Goal: Task Accomplishment & Management: Manage account settings

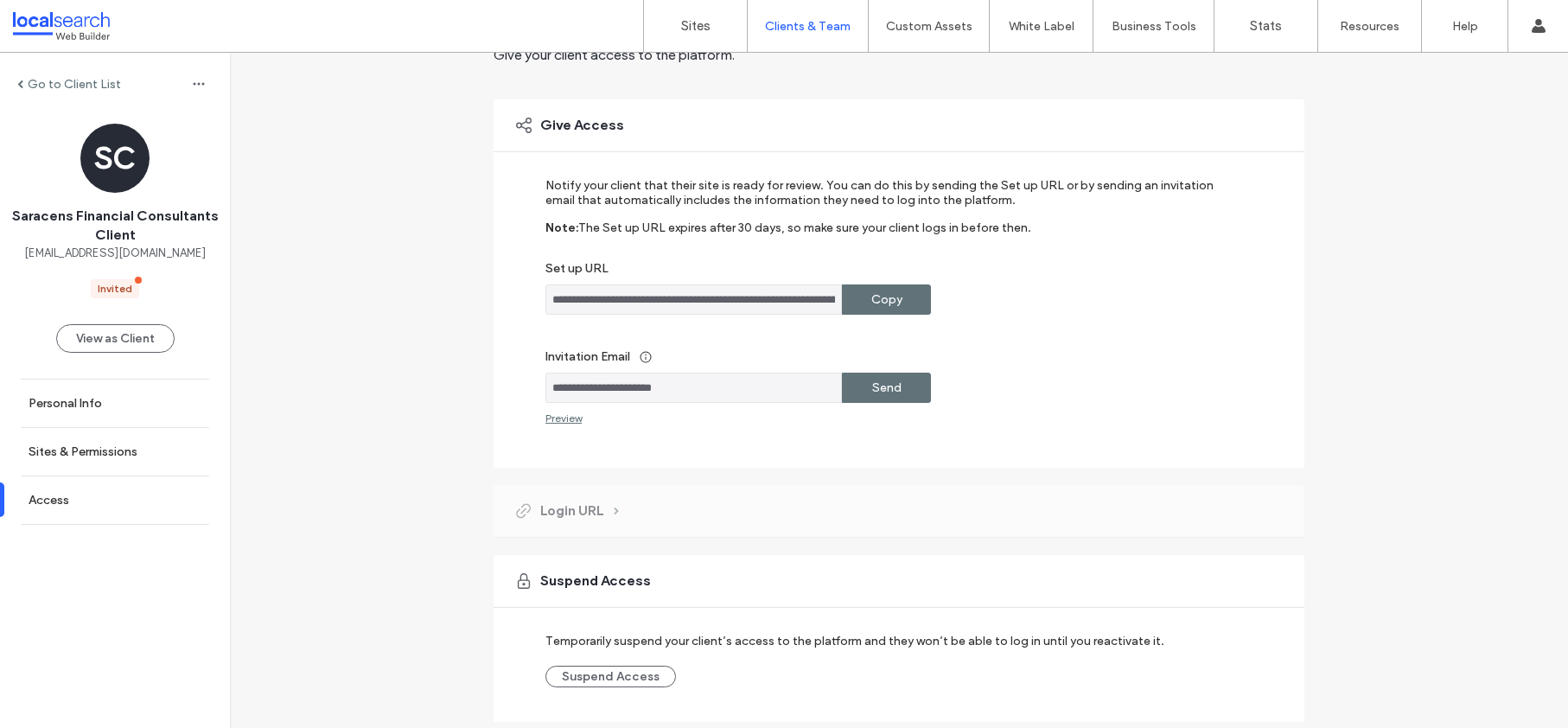
scroll to position [144, 0]
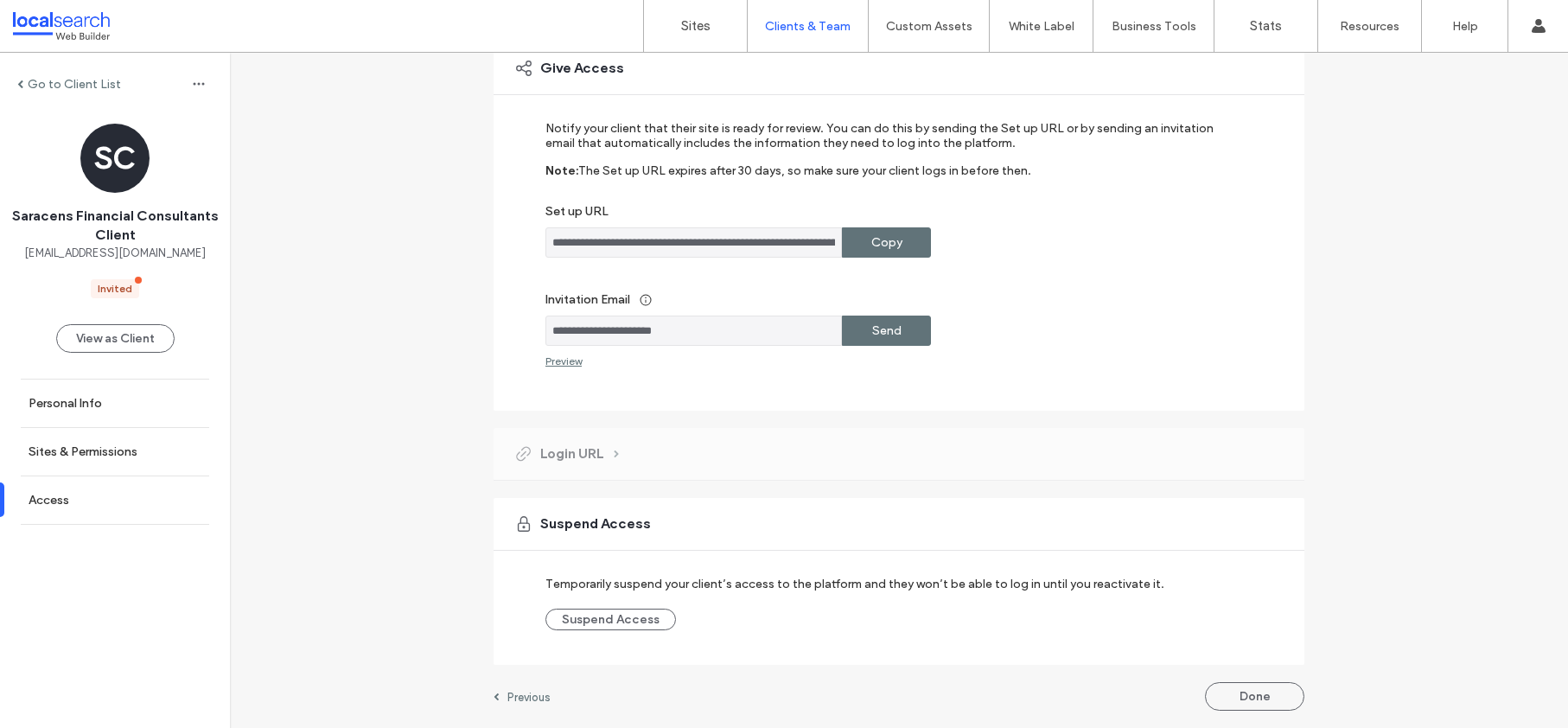
click at [1248, 692] on button "Done" at bounding box center [1255, 697] width 99 height 29
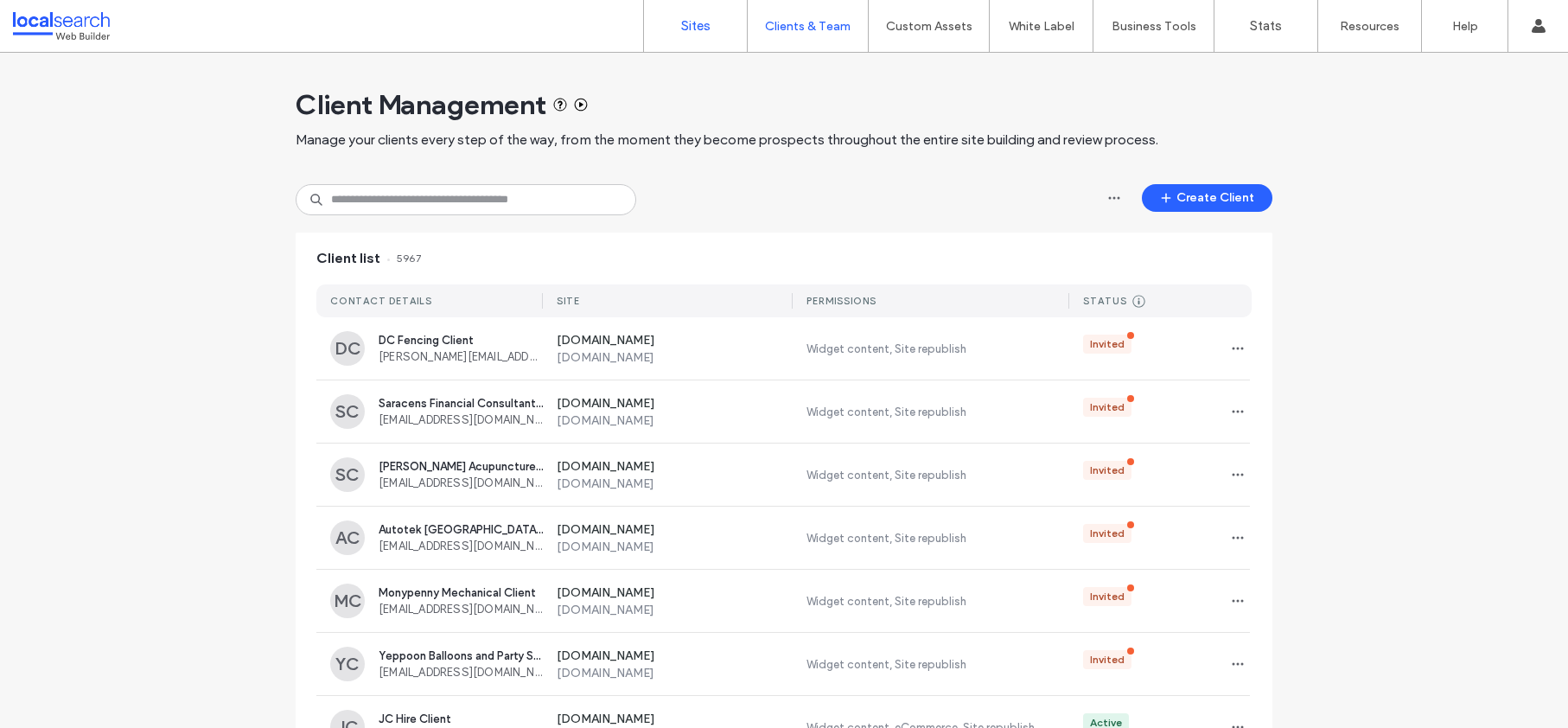
click at [700, 31] on label "Sites" at bounding box center [695, 26] width 30 height 15
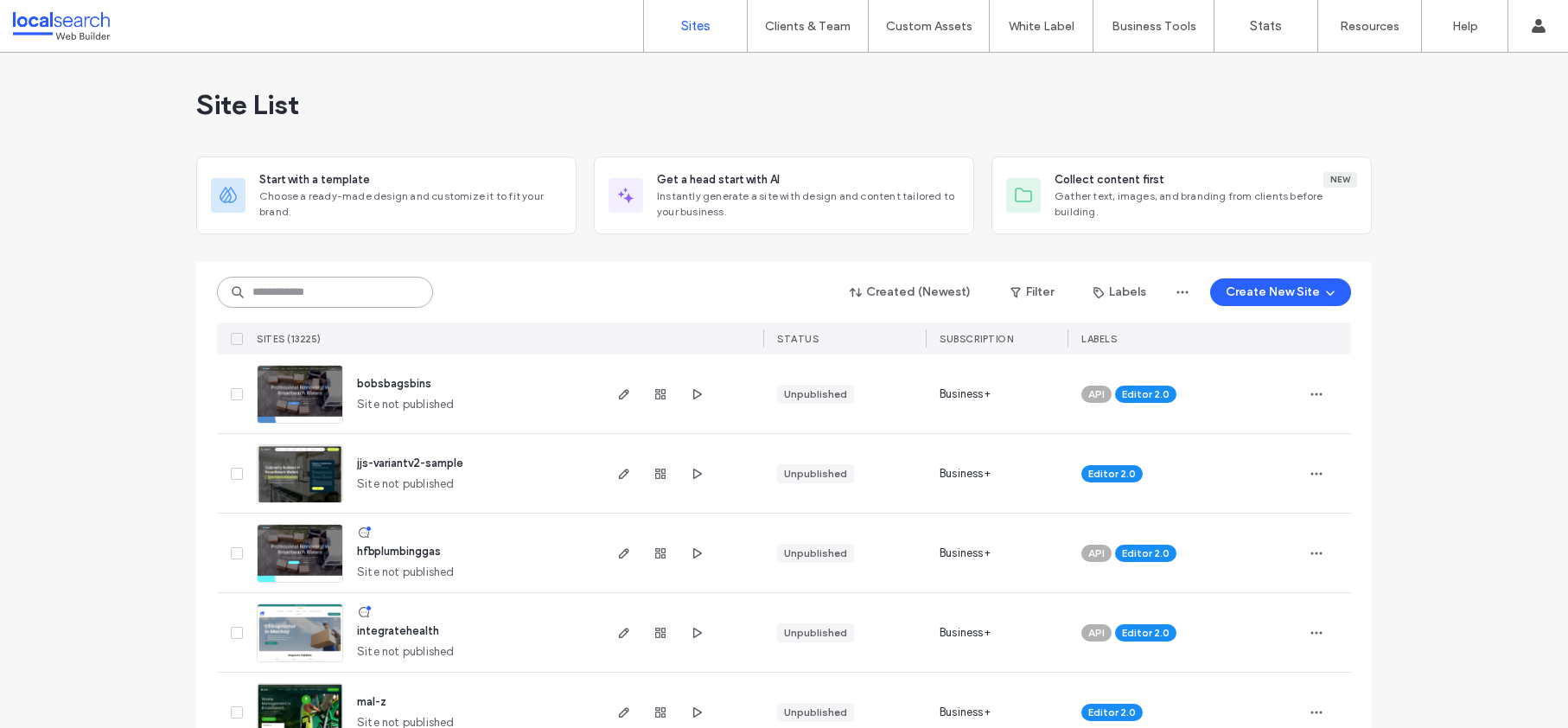
click at [364, 285] on input at bounding box center [325, 292] width 216 height 31
paste input "********"
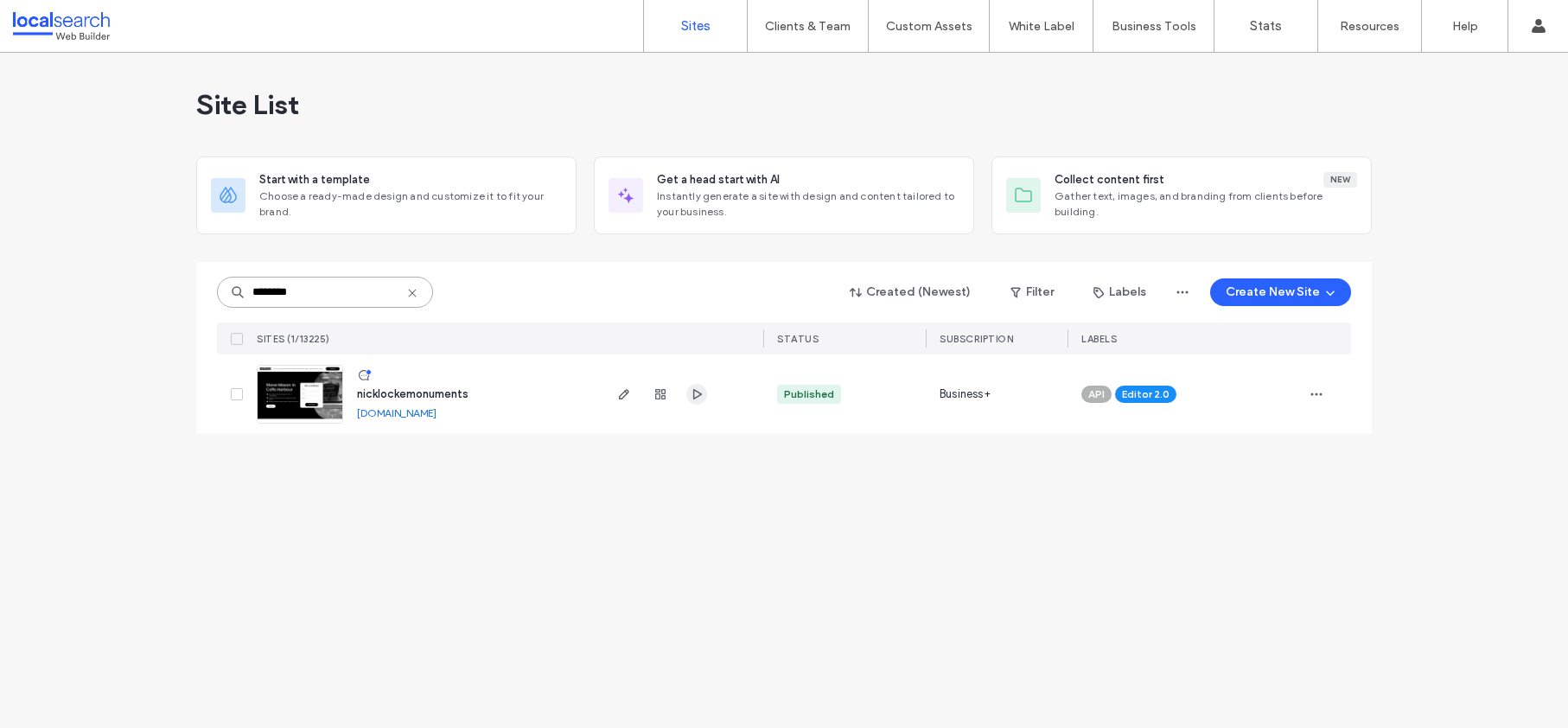
type input "********"
click at [426, 393] on span "nicklockemonuments" at bounding box center [412, 394] width 111 height 13
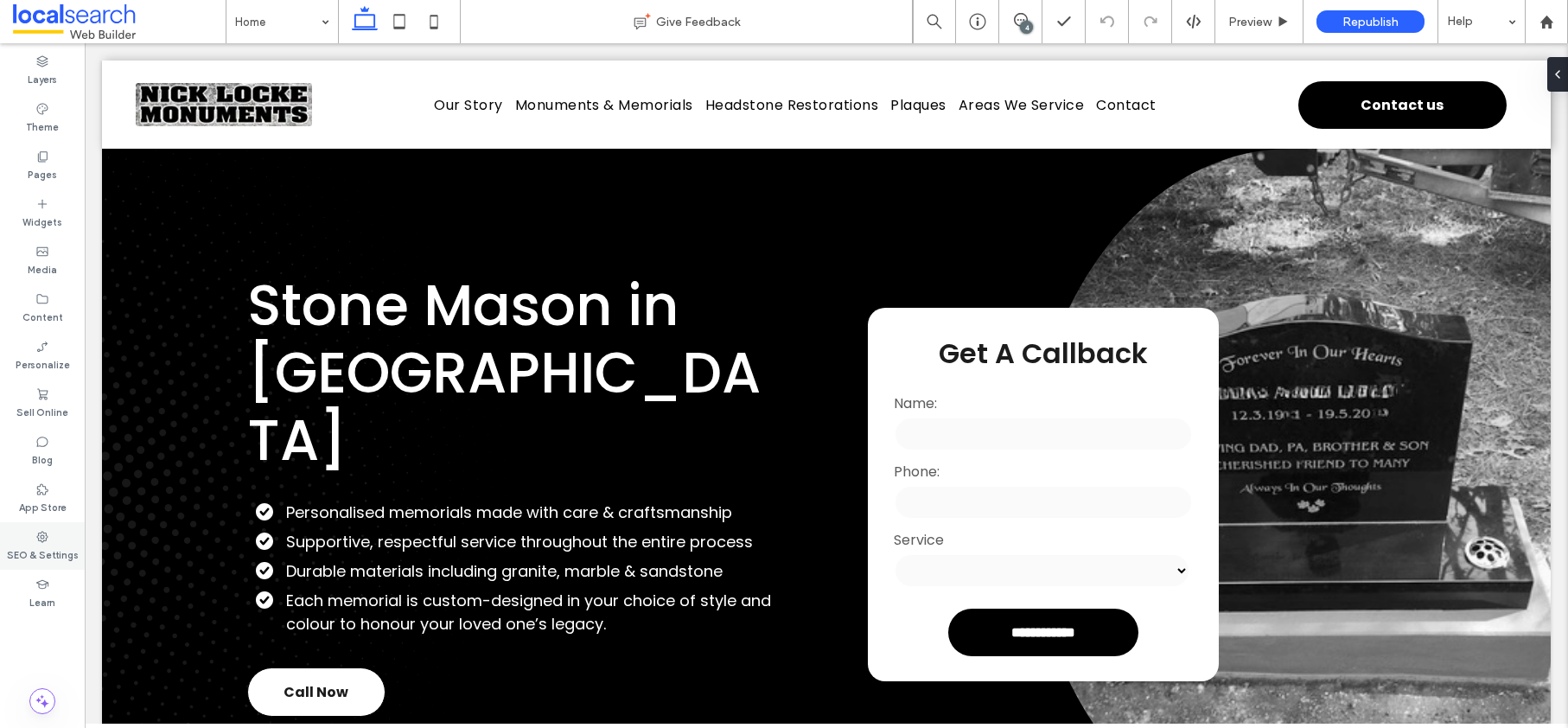
click at [42, 547] on label "SEO & Settings" at bounding box center [42, 554] width 71 height 19
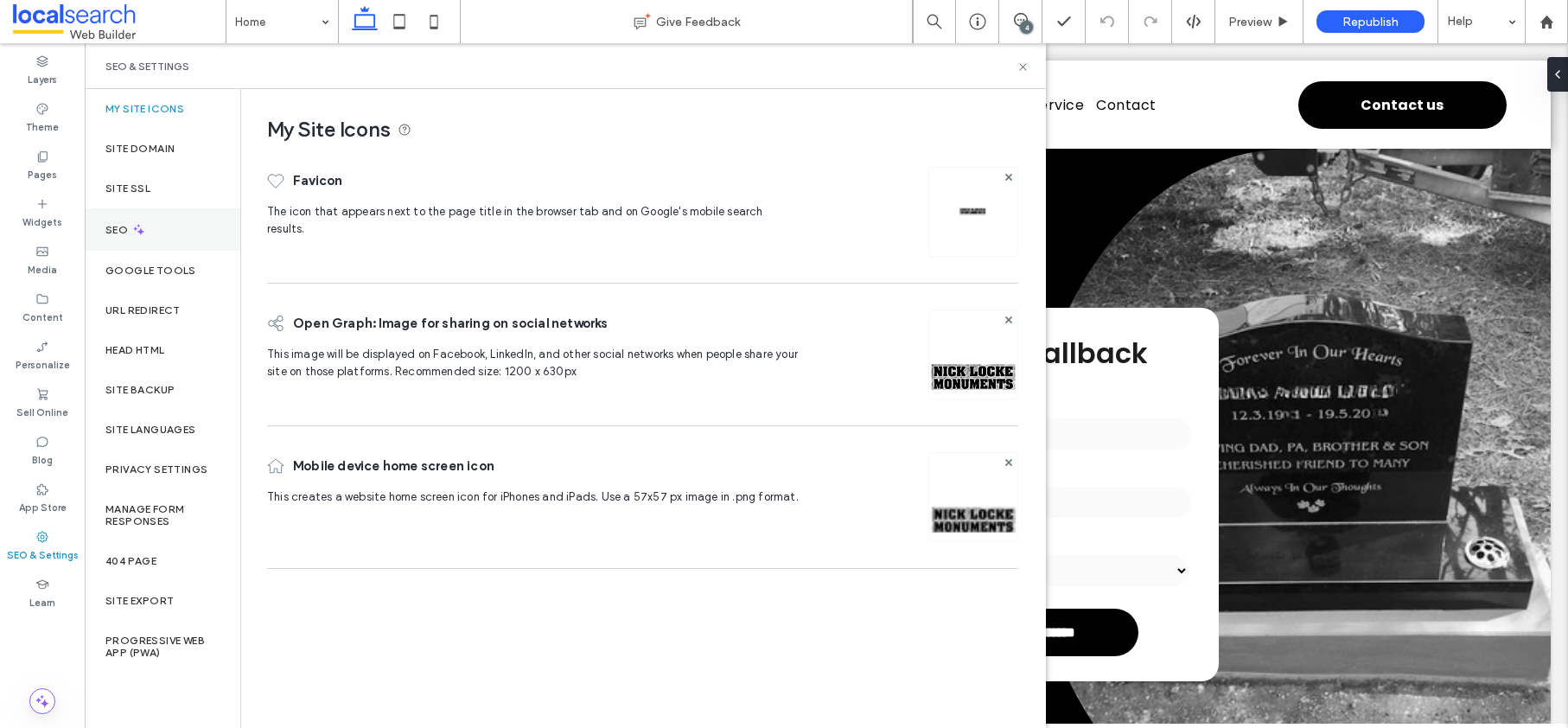
click at [144, 233] on icon at bounding box center [138, 229] width 14 height 14
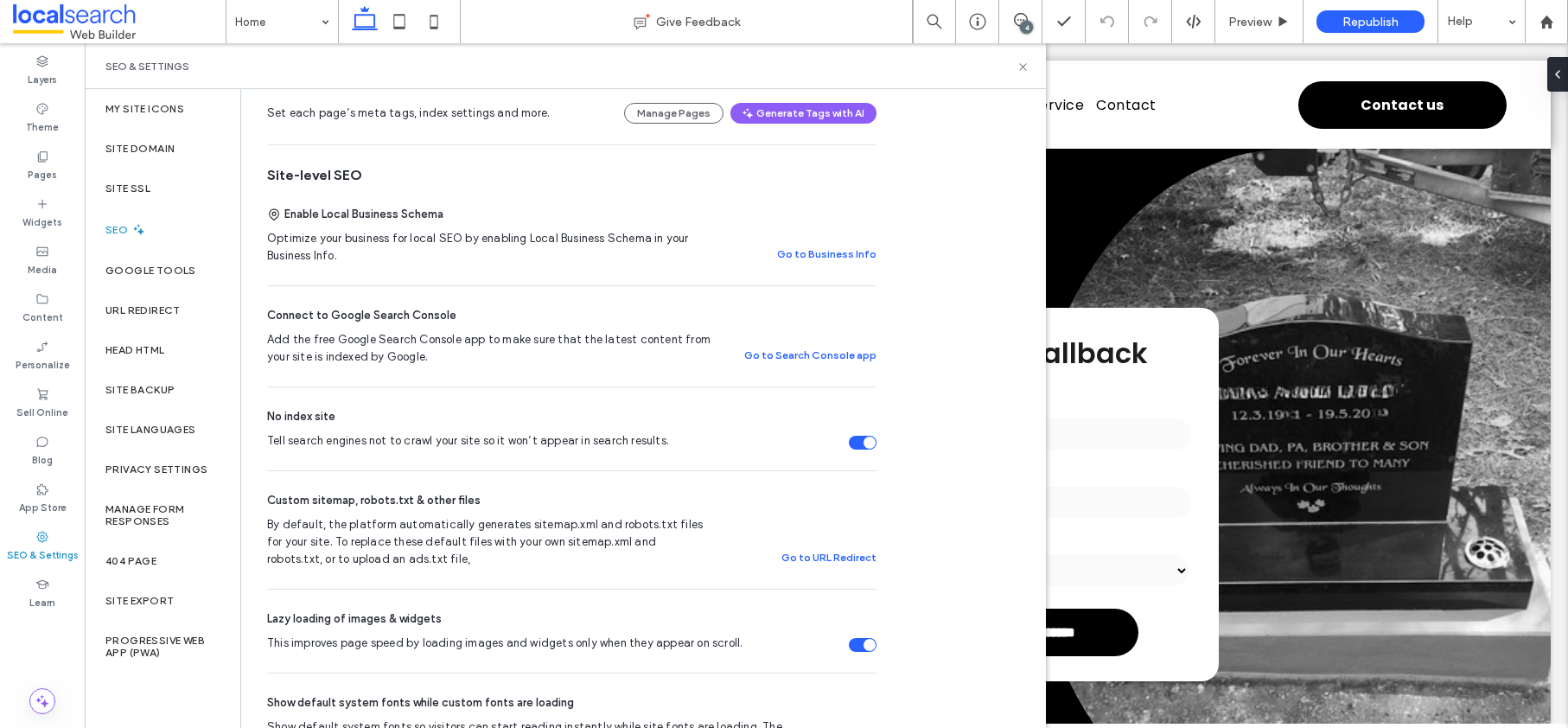
scroll to position [273, 0]
click at [868, 444] on div "Tell search engines not to crawl your site so it won’t appear in search results." at bounding box center [870, 441] width 12 height 12
click at [136, 145] on label "Site Domain" at bounding box center [140, 149] width 70 height 12
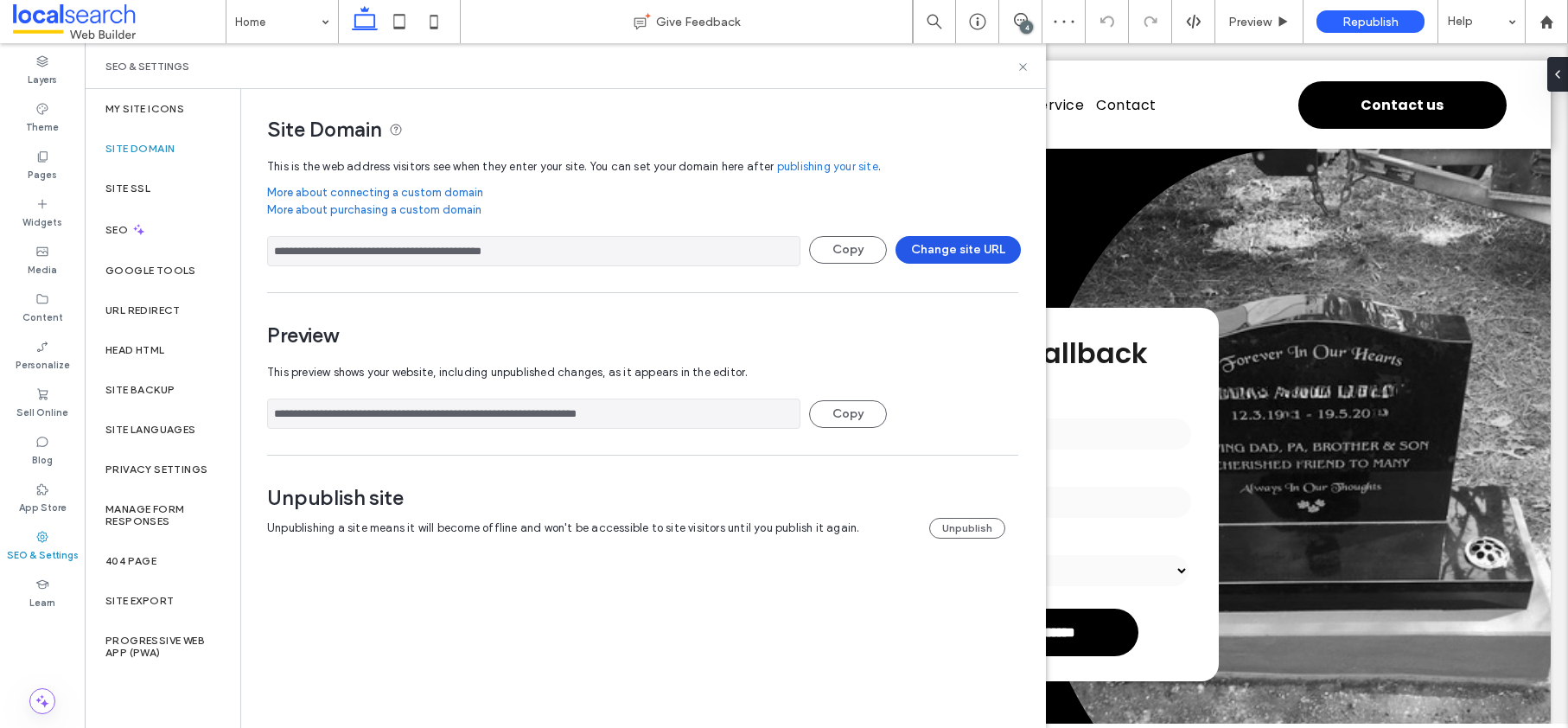
click at [969, 250] on button "Change site URL" at bounding box center [958, 250] width 126 height 28
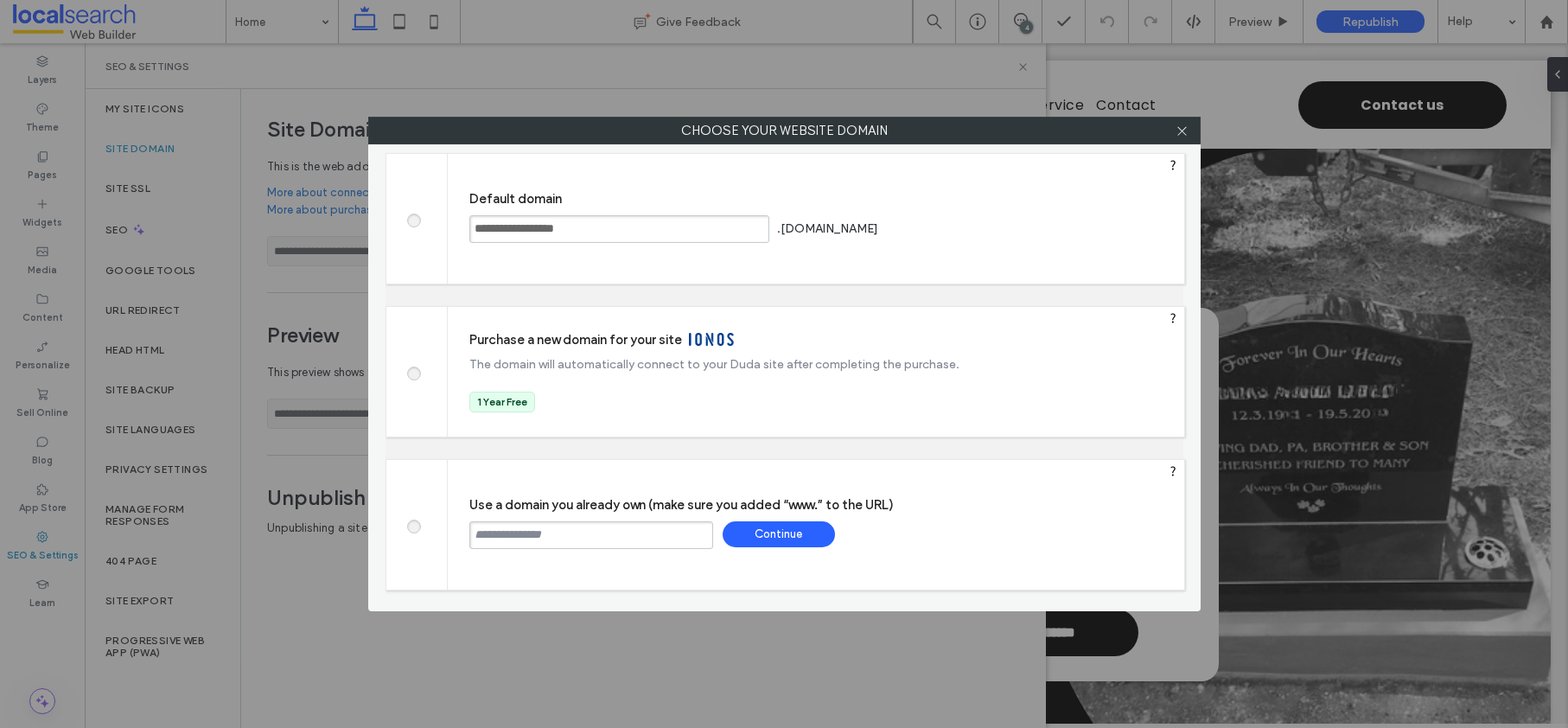
click at [622, 530] on input "text" at bounding box center [592, 535] width 244 height 28
paste input "**********"
type input "**********"
click at [754, 538] on div "Continue" at bounding box center [779, 534] width 112 height 26
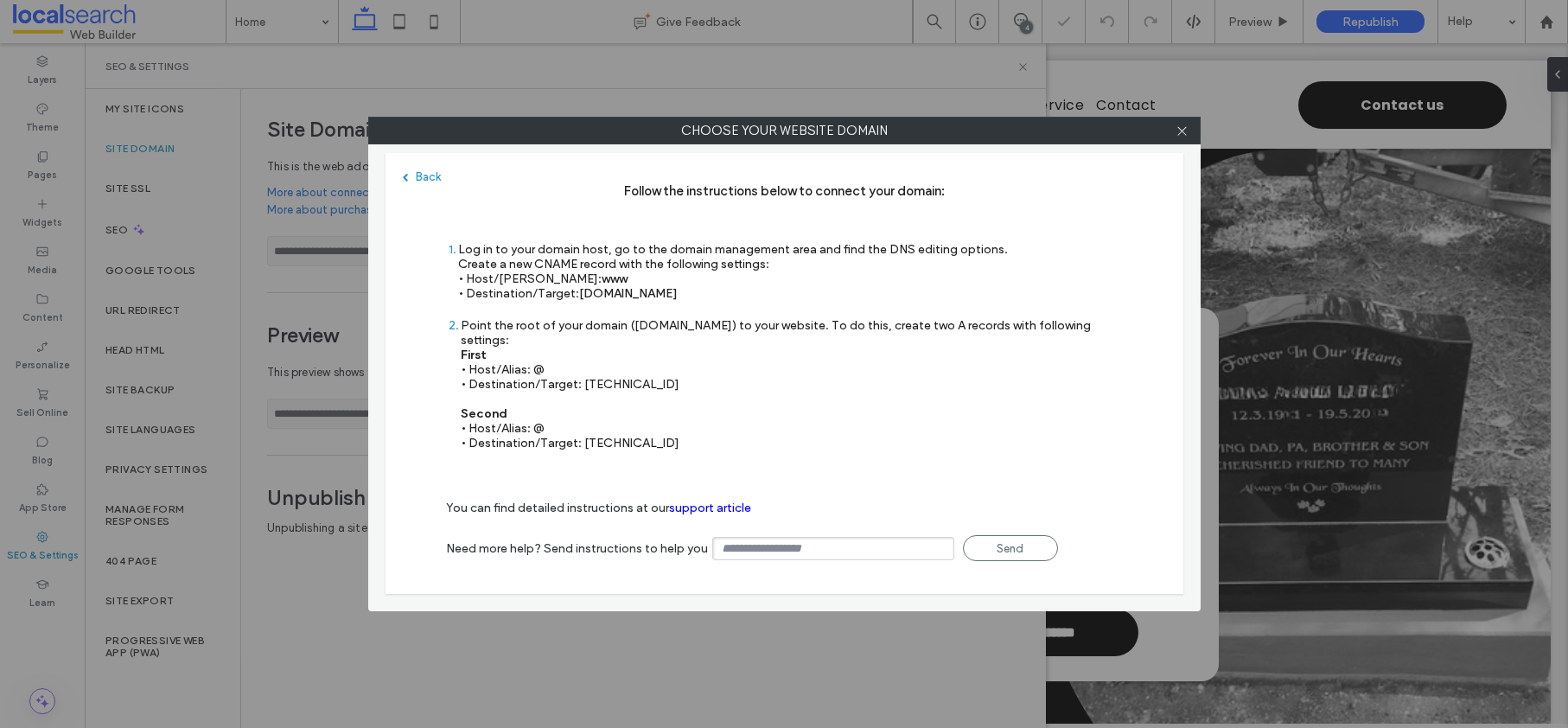
type input "**********"
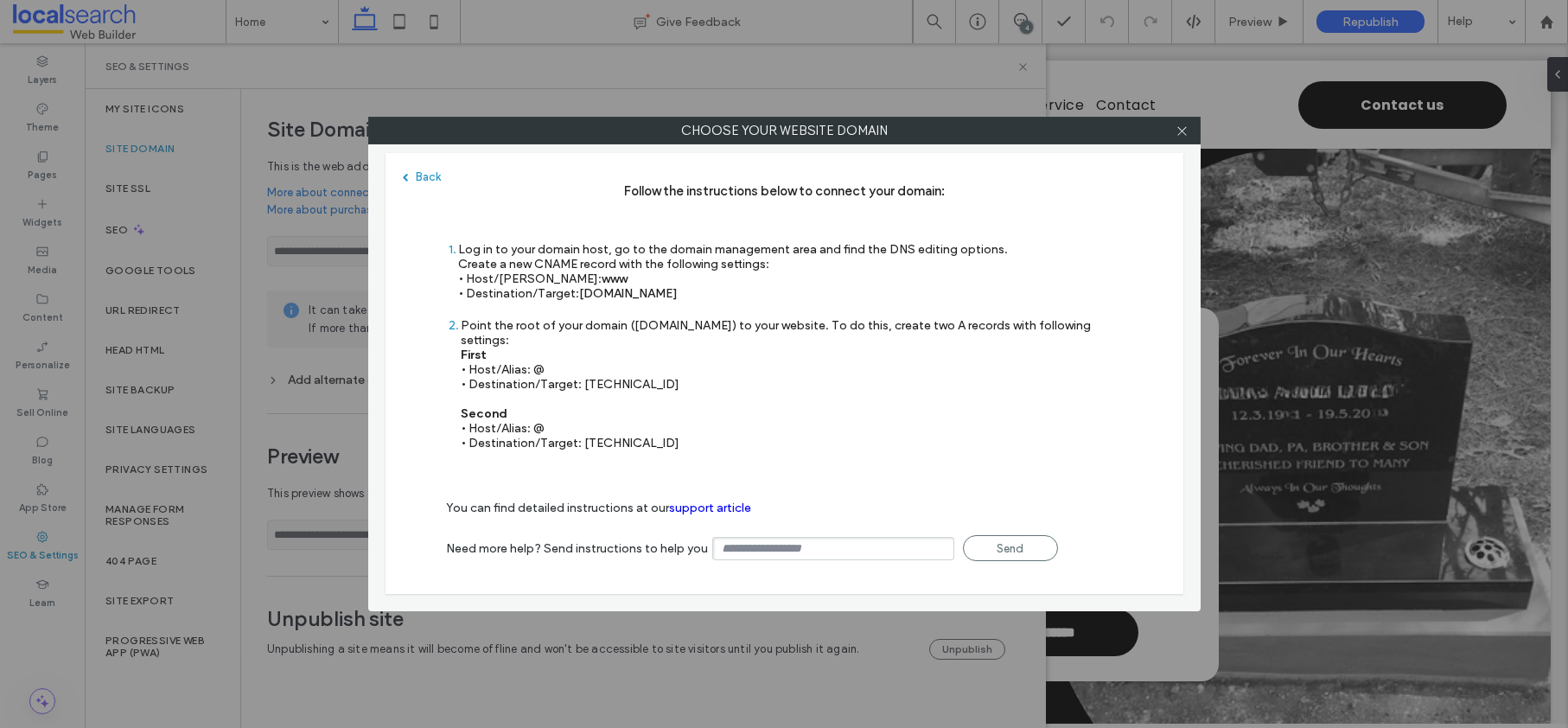
click at [1189, 131] on div at bounding box center [1182, 130] width 26 height 26
click at [1184, 131] on icon at bounding box center [1182, 131] width 13 height 13
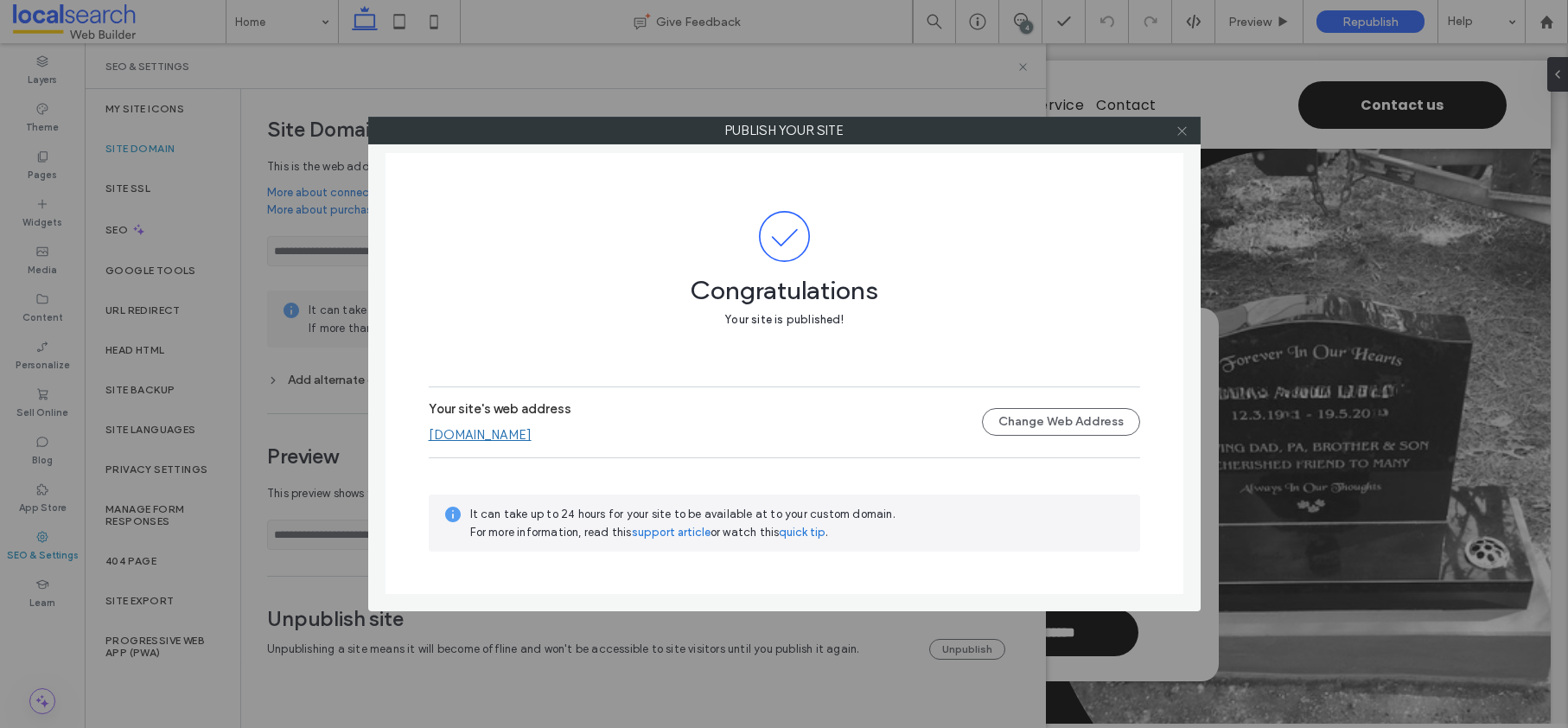
click at [1184, 135] on icon at bounding box center [1182, 131] width 13 height 13
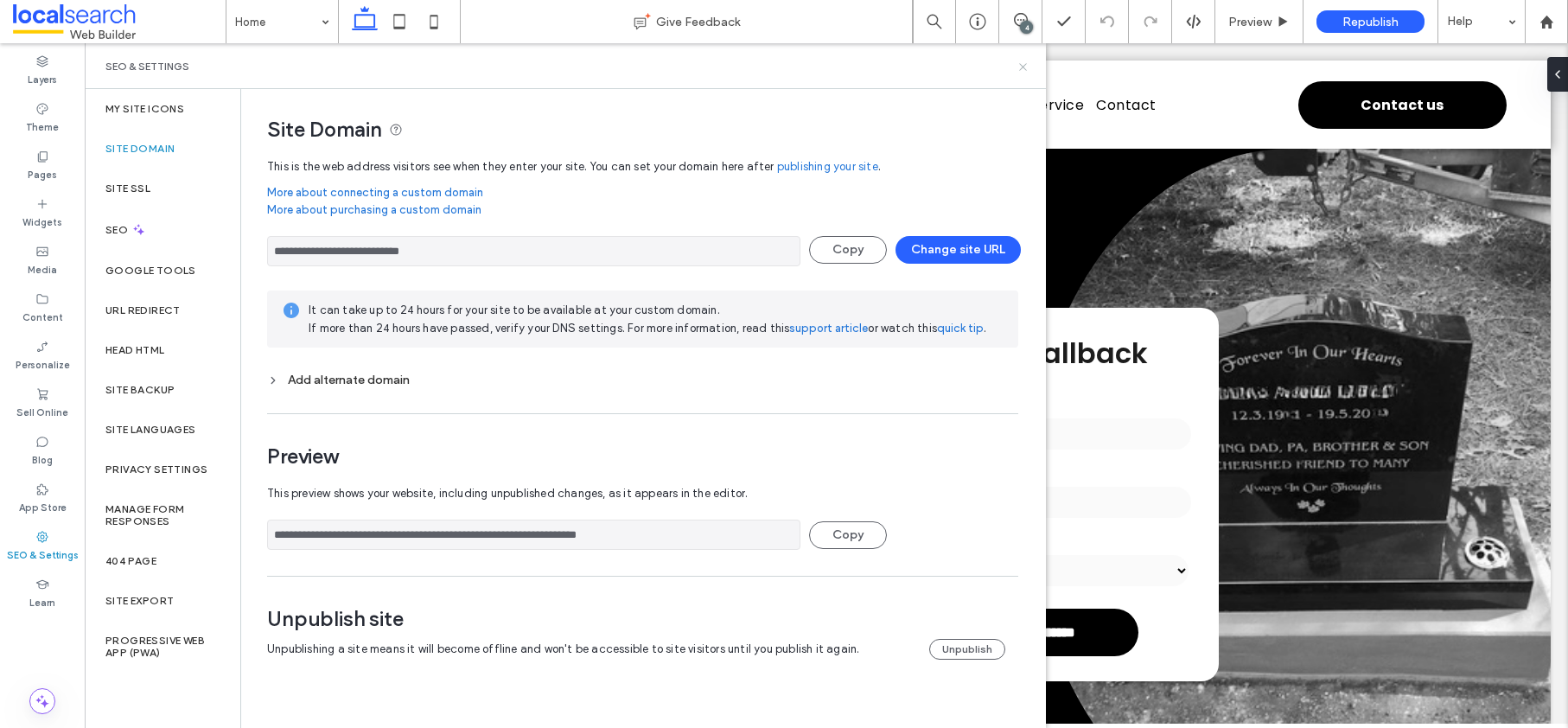
click at [1023, 67] on use at bounding box center [1022, 66] width 7 height 7
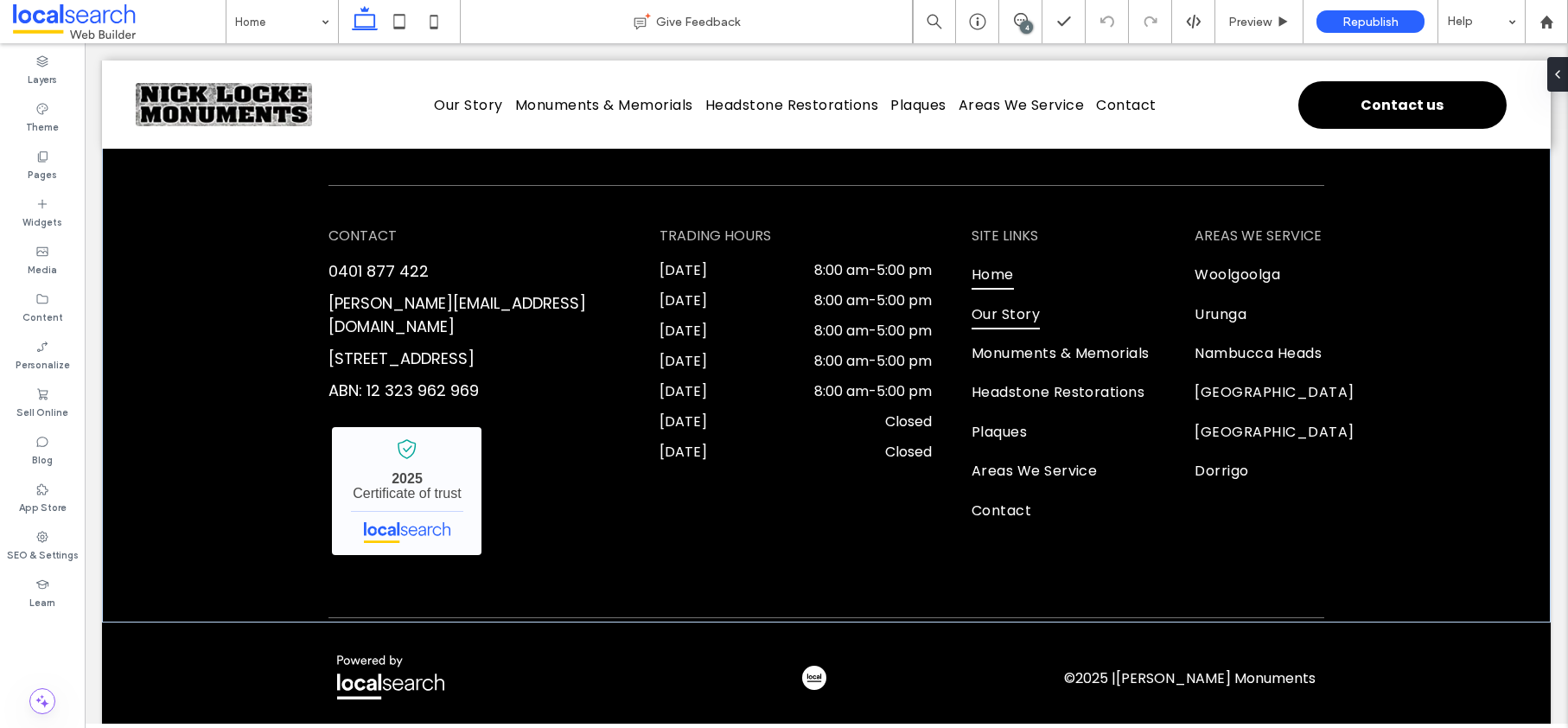
scroll to position [4011, 0]
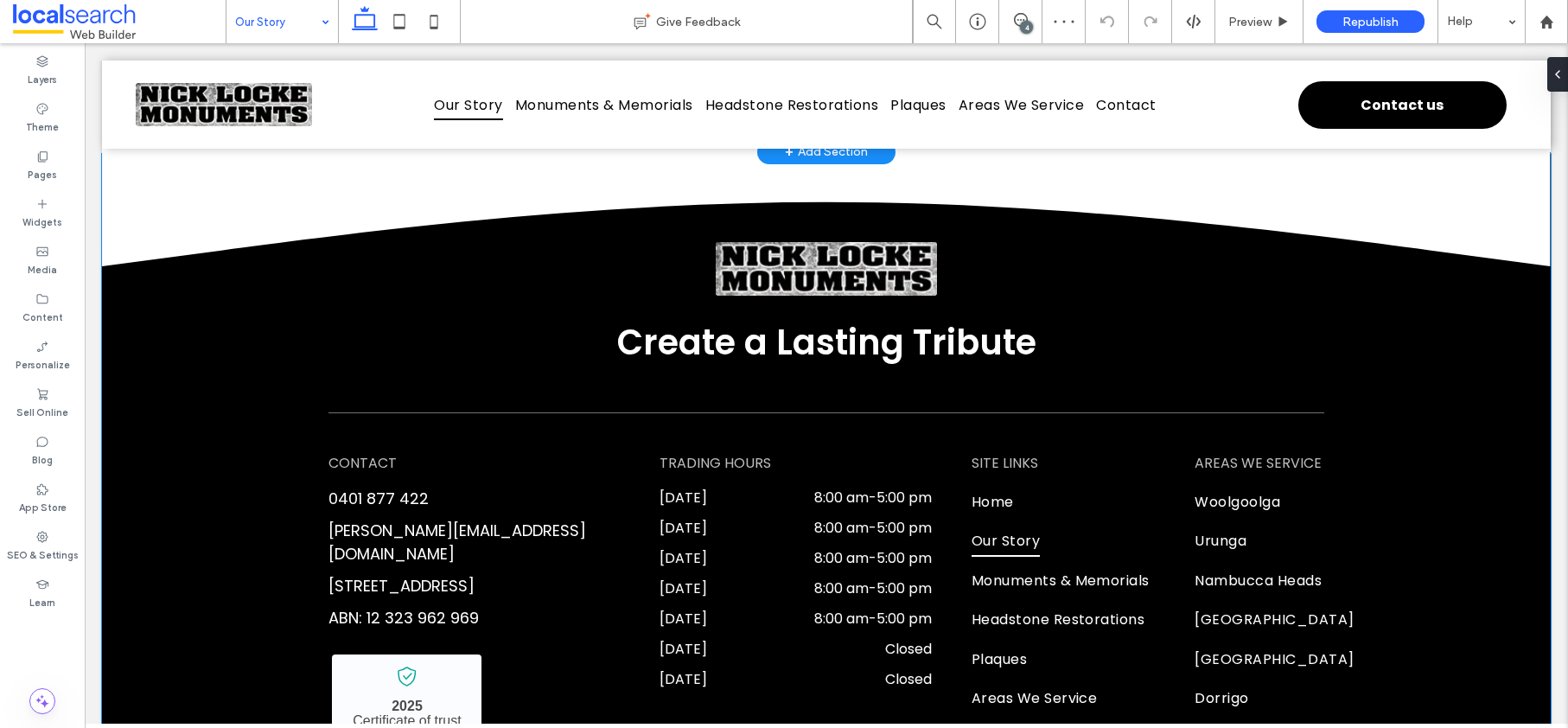
scroll to position [1215, 0]
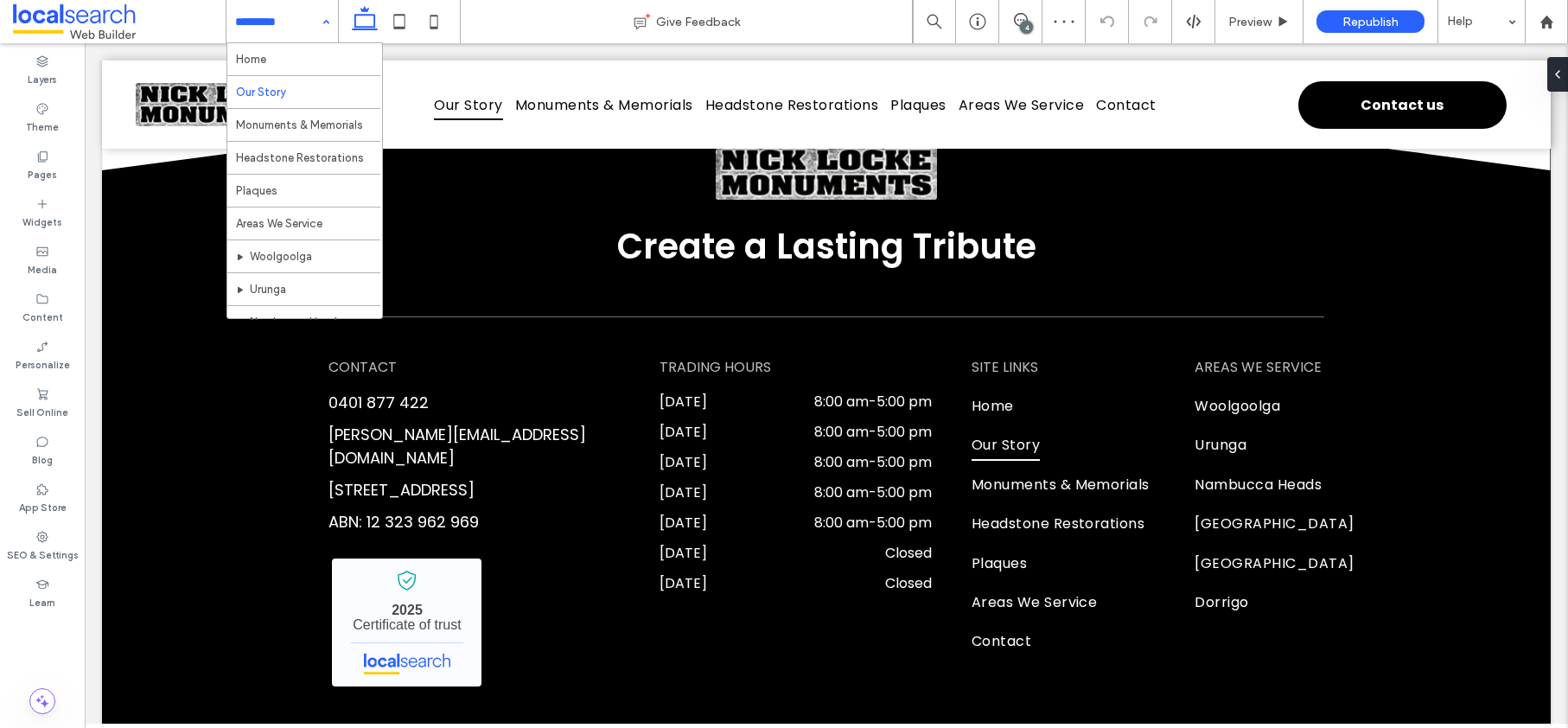
click at [270, 16] on input at bounding box center [278, 21] width 86 height 43
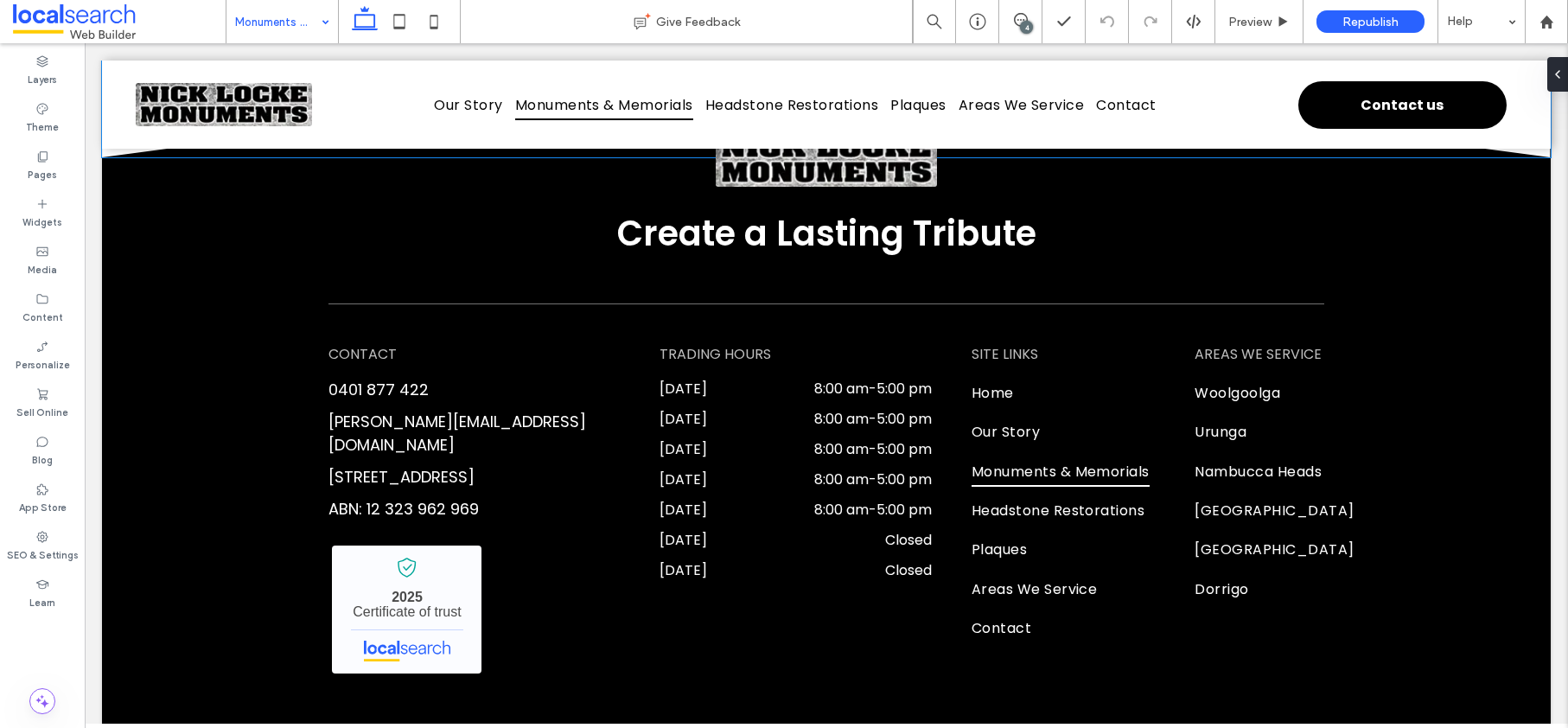
scroll to position [3169, 0]
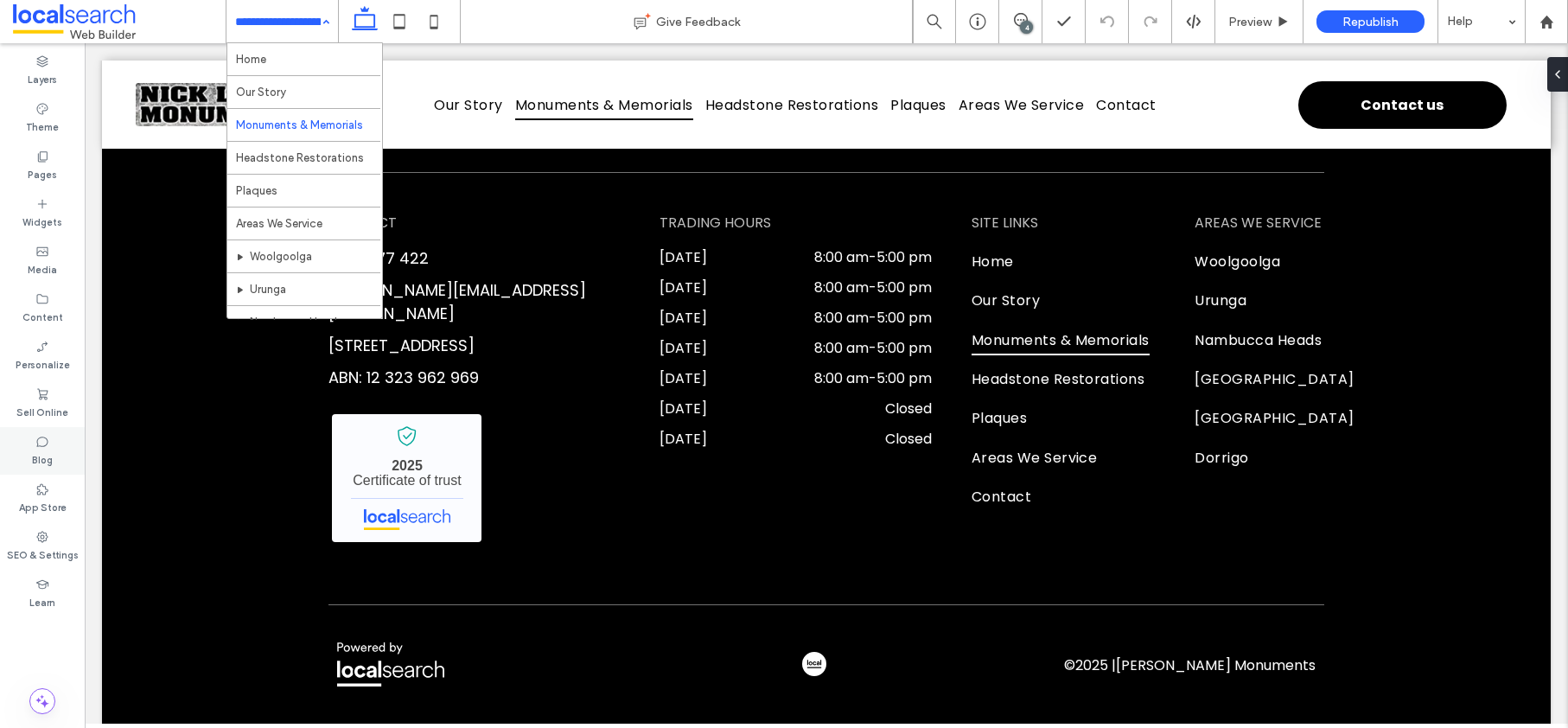
click at [34, 550] on label "SEO & Settings" at bounding box center [42, 554] width 71 height 19
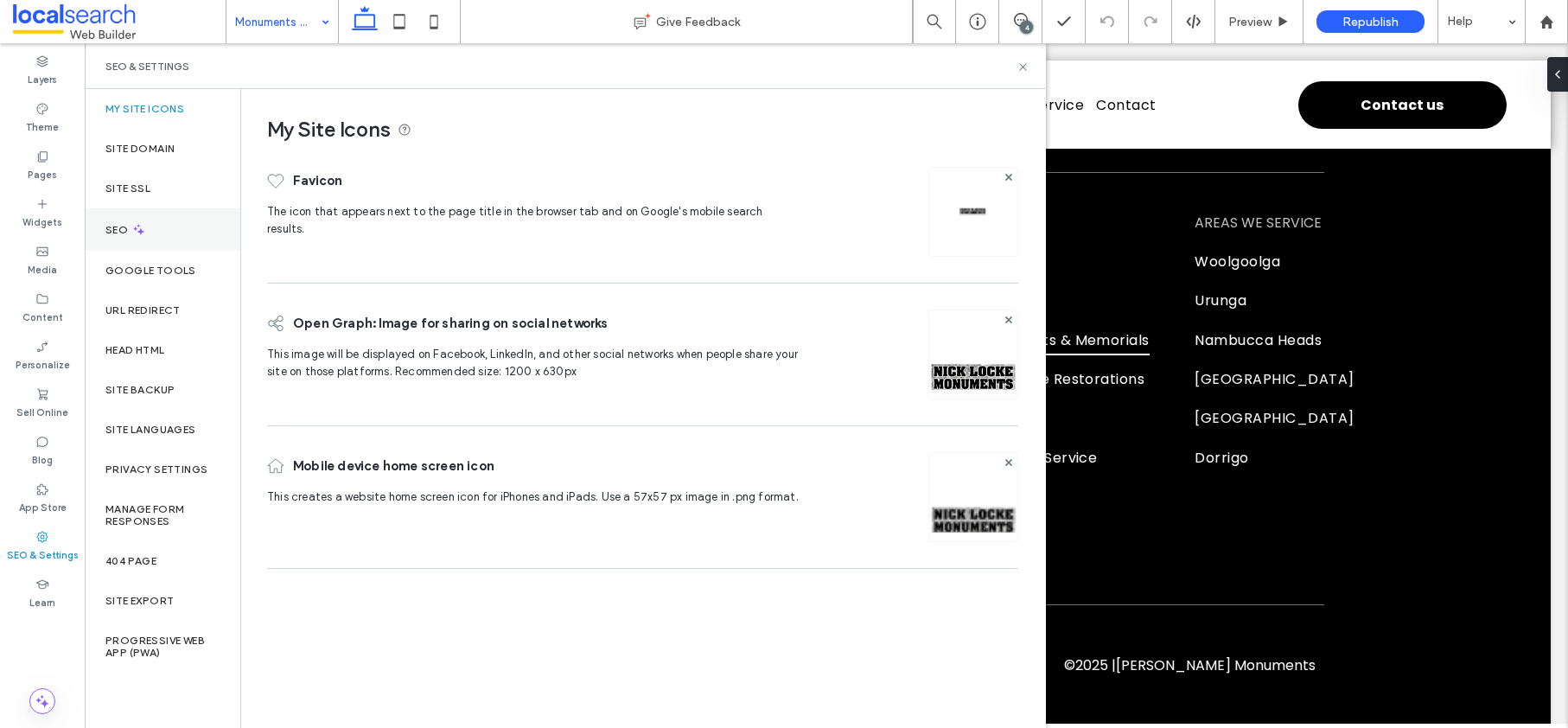
click at [129, 226] on label "SEO" at bounding box center [118, 230] width 26 height 12
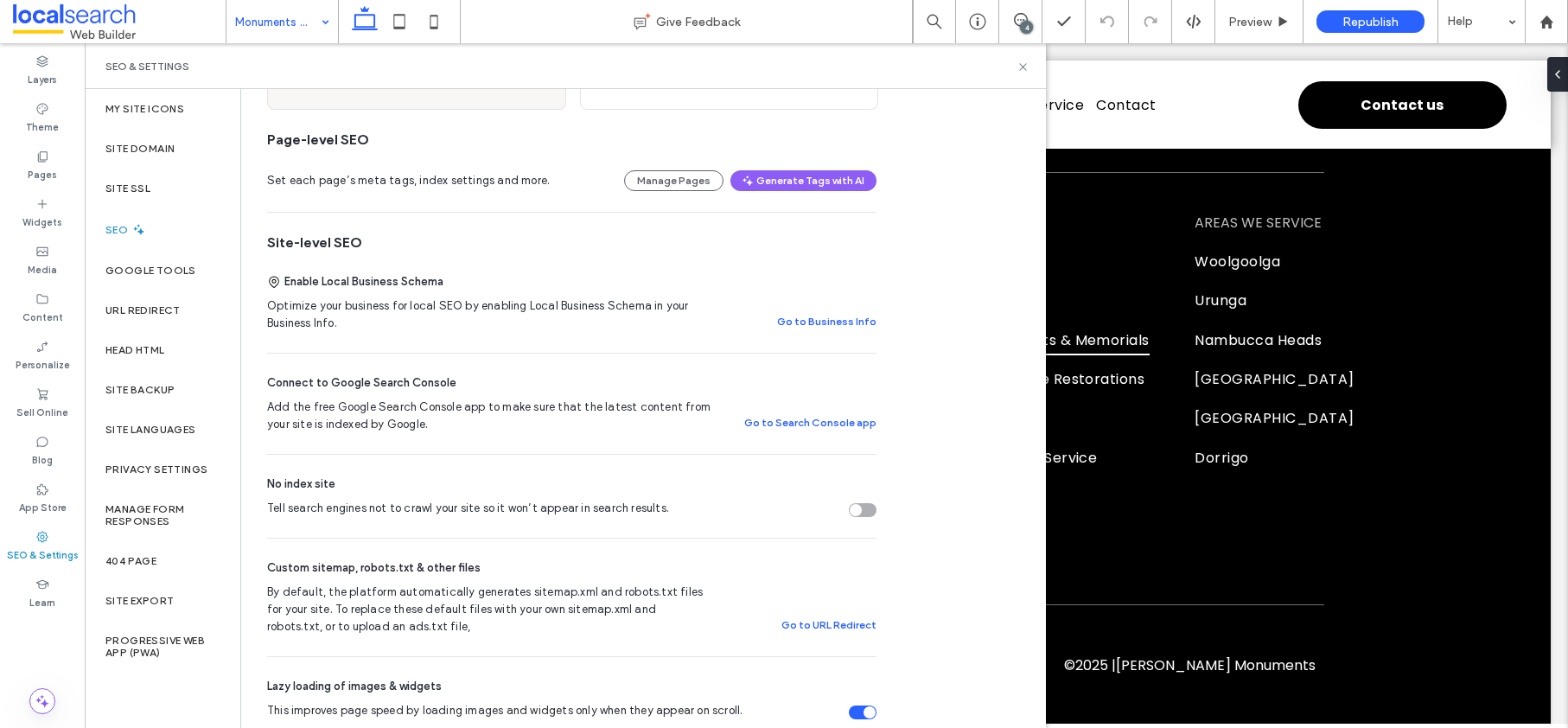
scroll to position [11, 0]
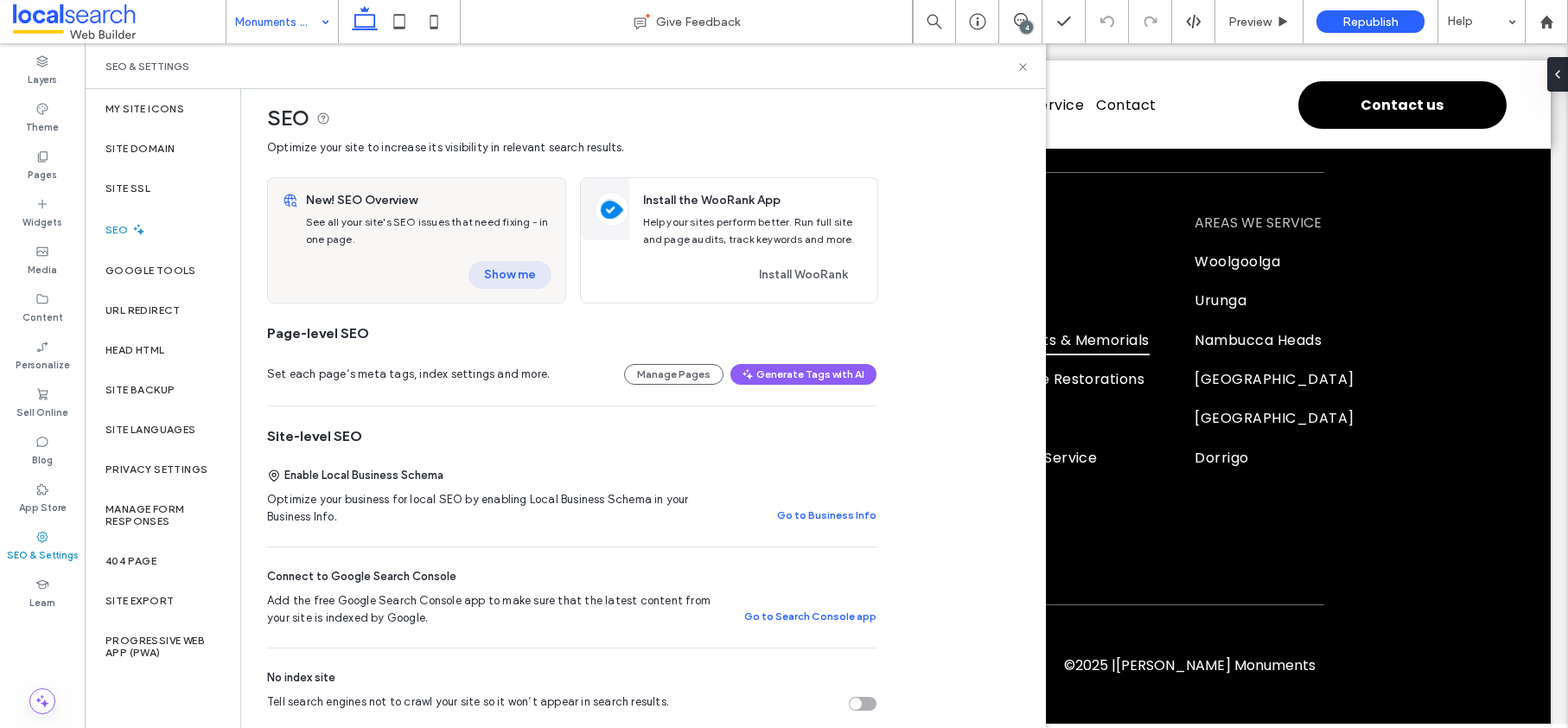
click at [510, 270] on button "Show me" at bounding box center [510, 274] width 83 height 28
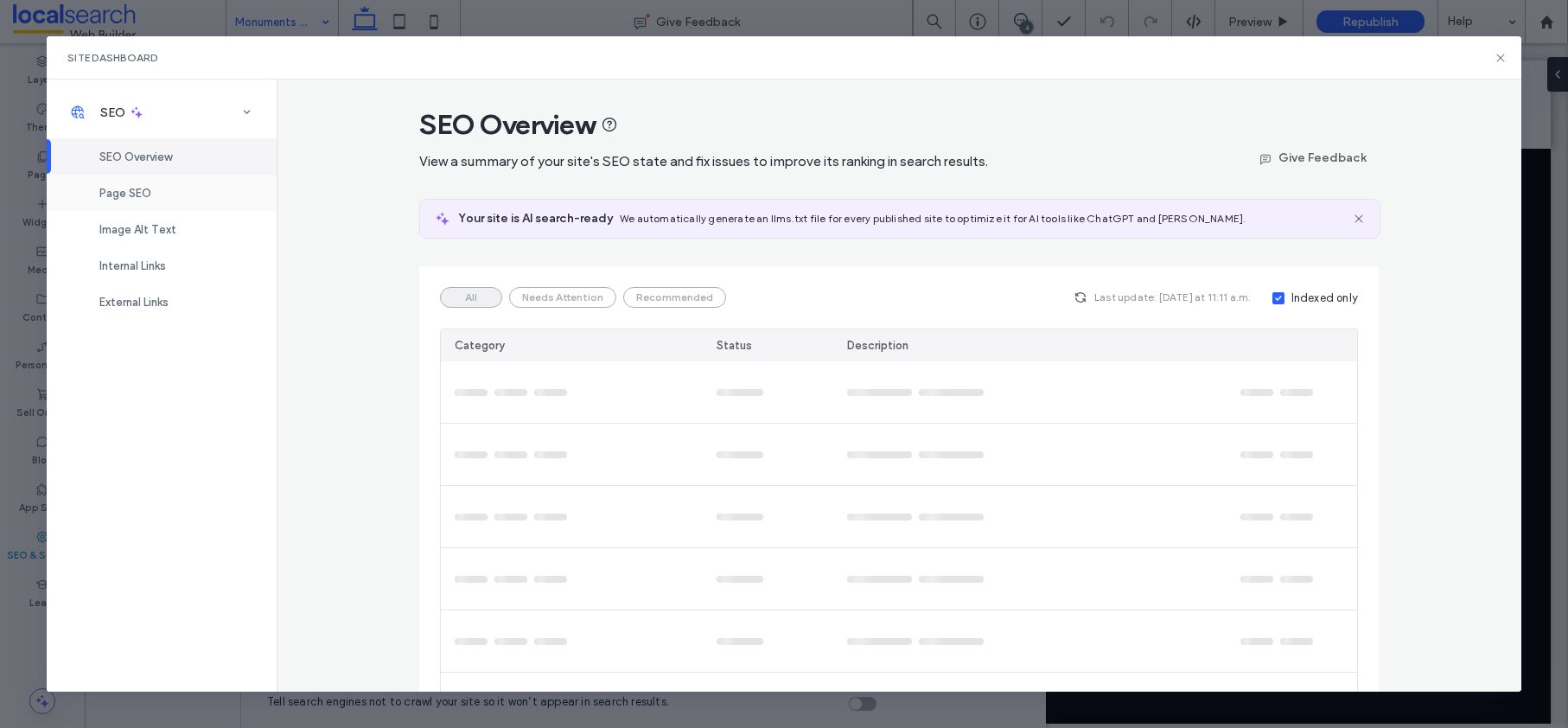
click at [126, 202] on div "Page SEO" at bounding box center [161, 192] width 230 height 36
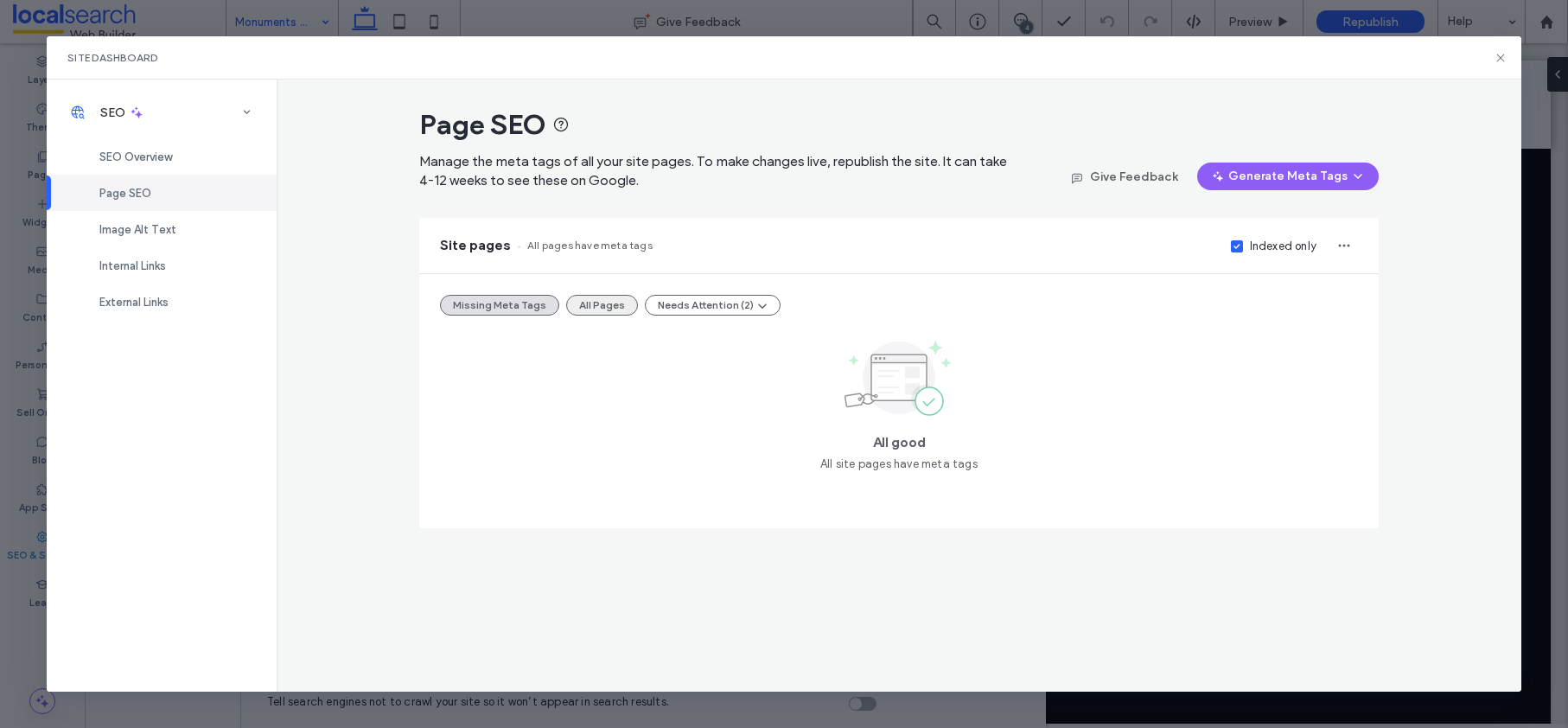
click at [615, 313] on button "All Pages" at bounding box center [601, 305] width 71 height 21
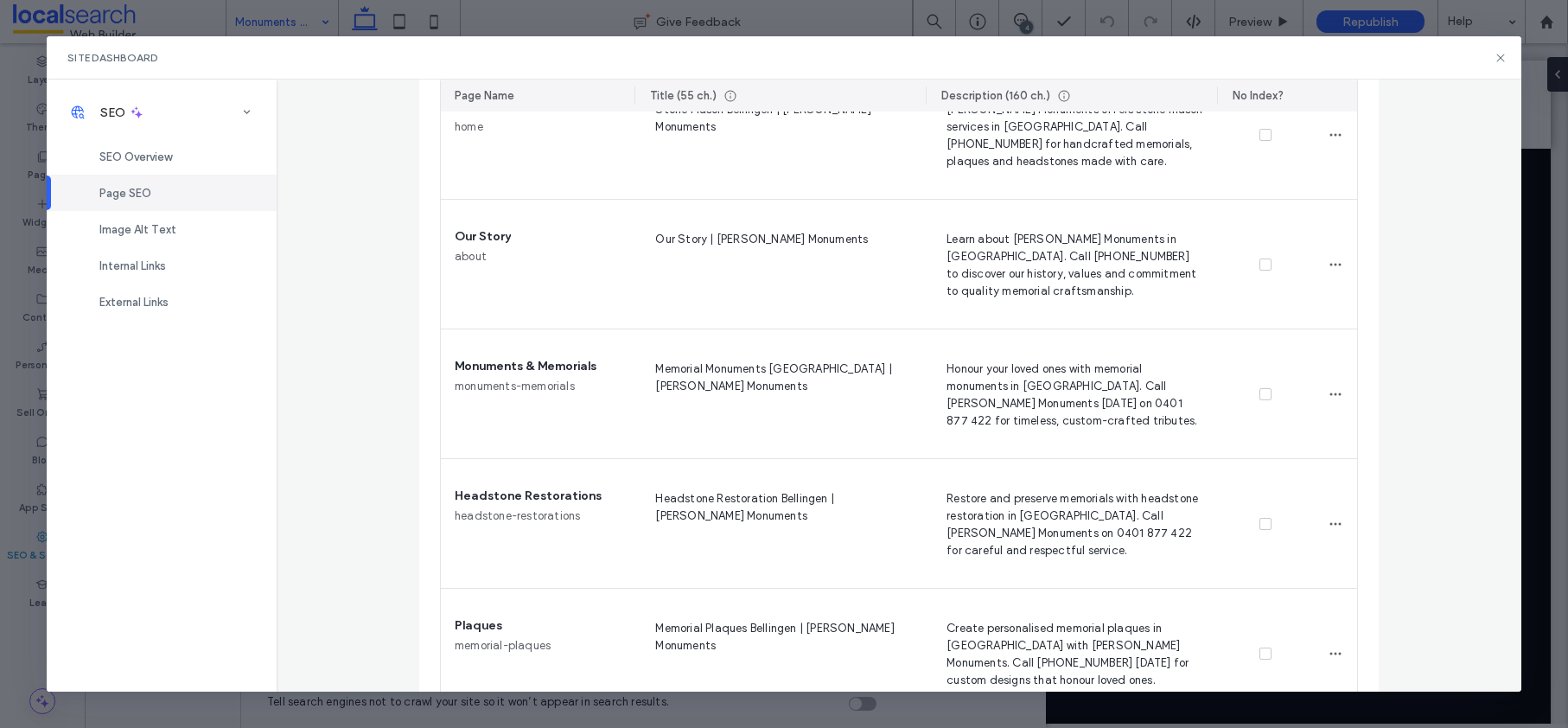
scroll to position [0, 0]
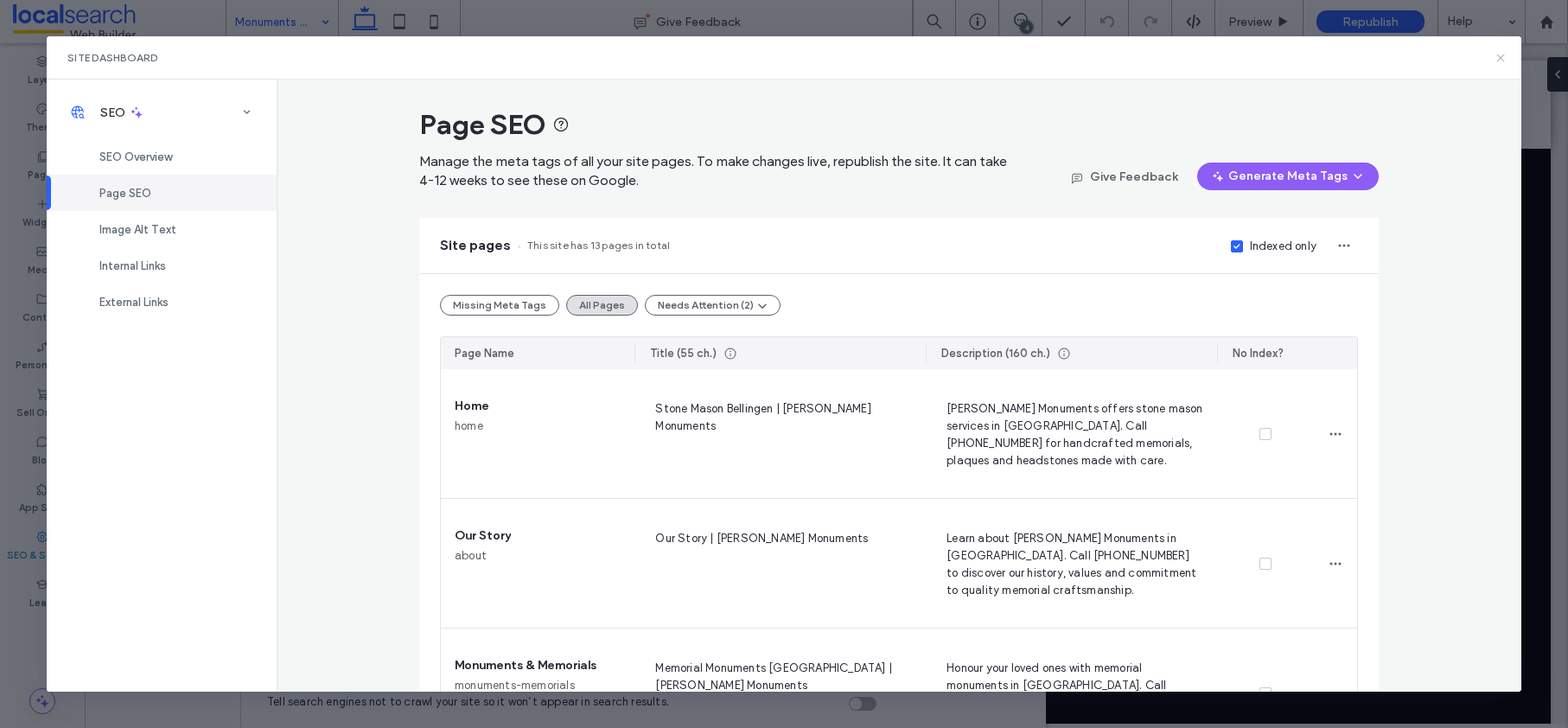
click at [1502, 55] on icon at bounding box center [1500, 58] width 14 height 14
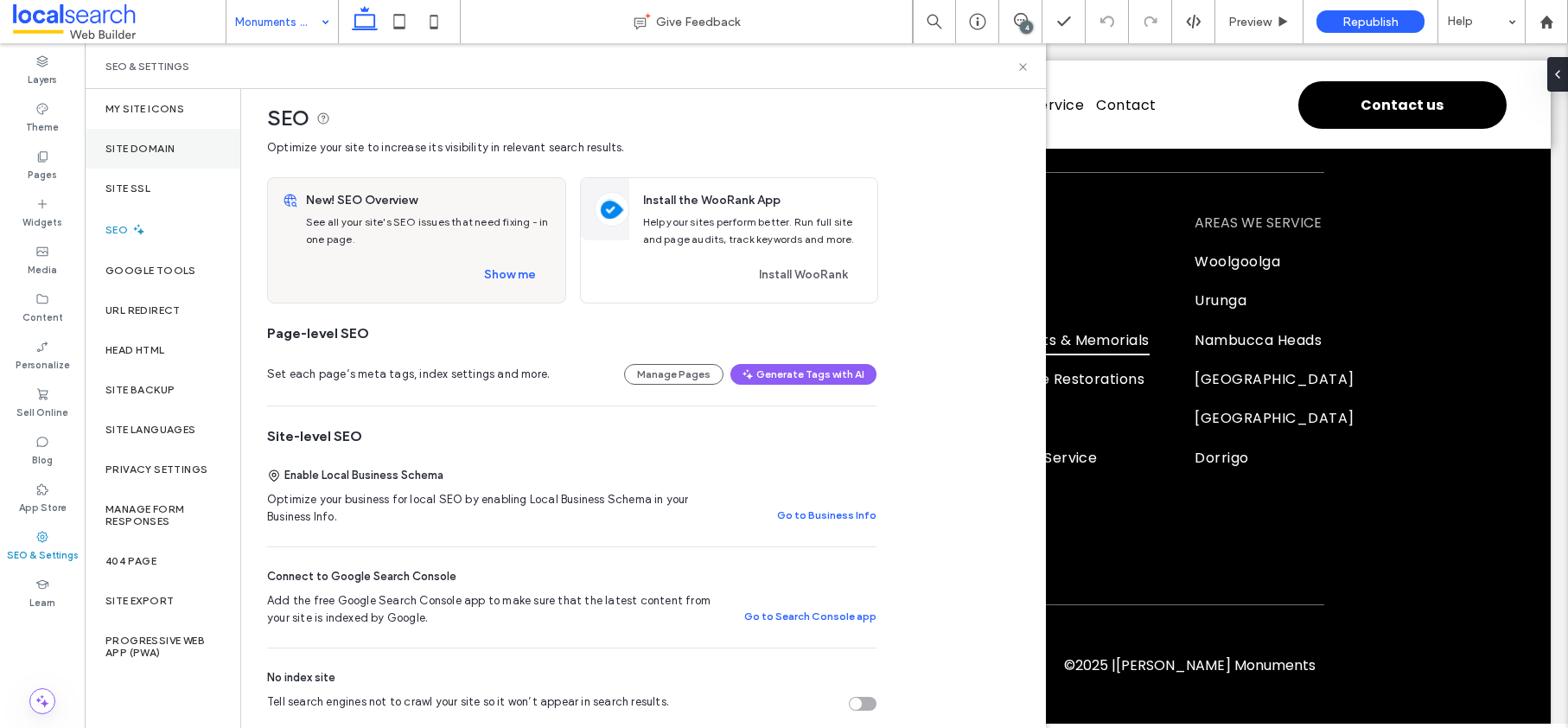
click at [143, 150] on label "Site Domain" at bounding box center [140, 149] width 70 height 12
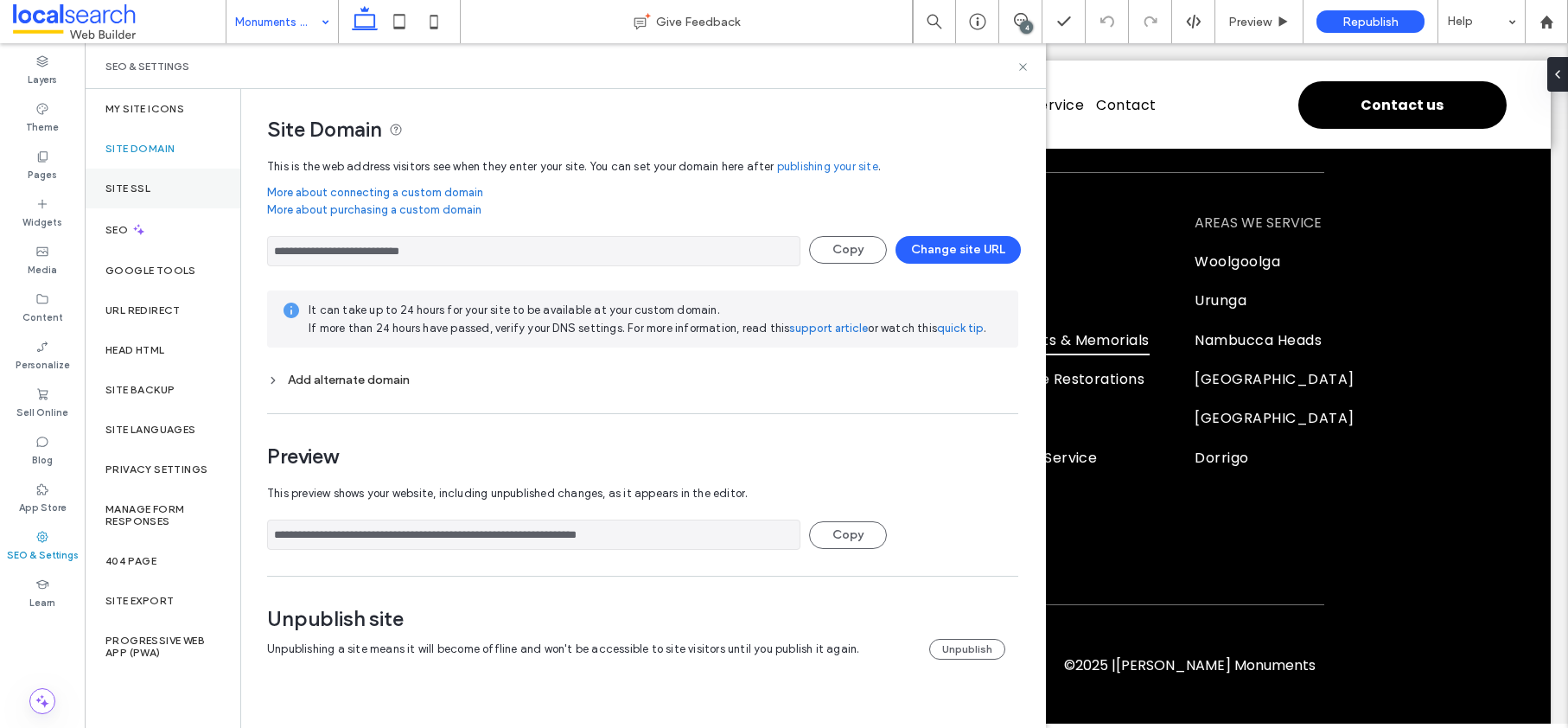
click at [144, 186] on label "Site SSL" at bounding box center [128, 188] width 45 height 12
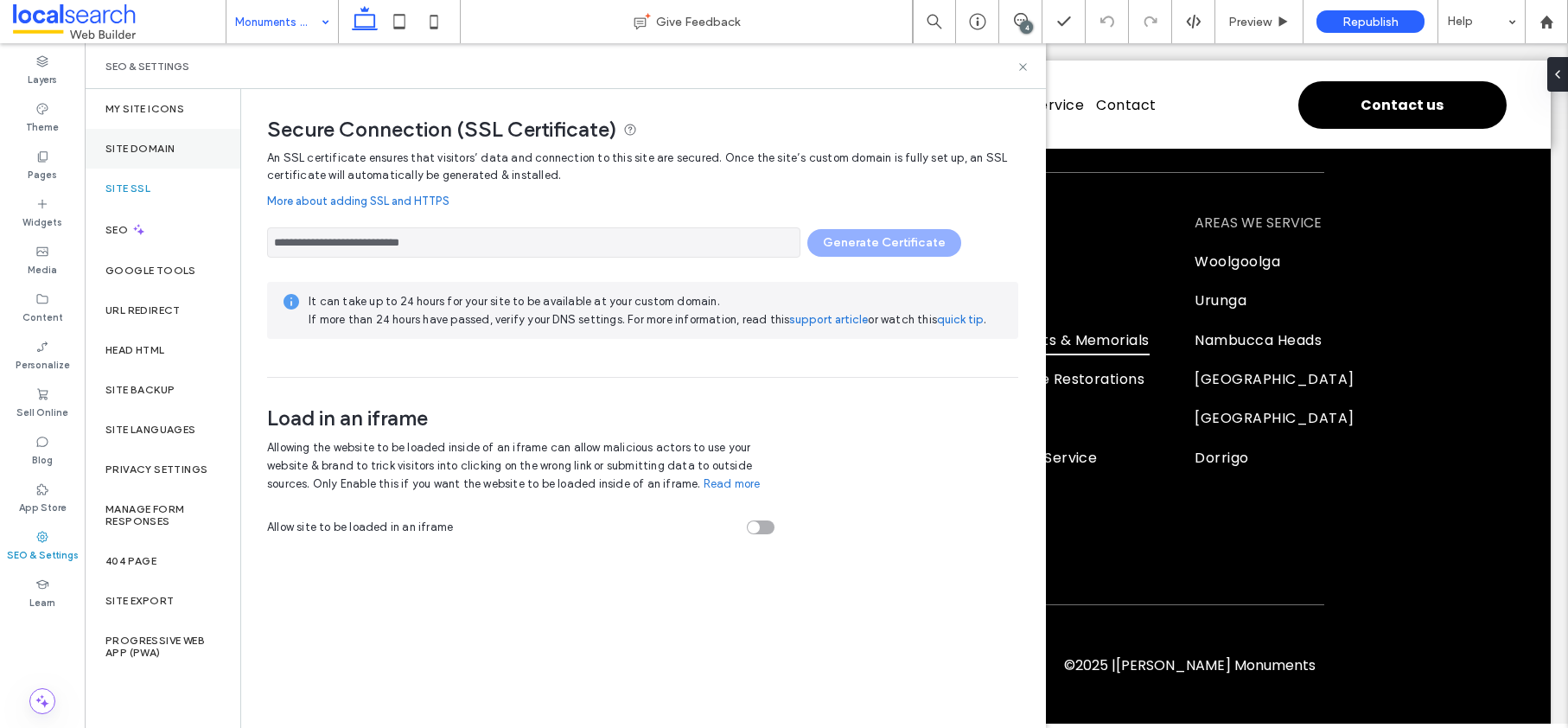
click at [144, 144] on label "Site Domain" at bounding box center [140, 149] width 70 height 12
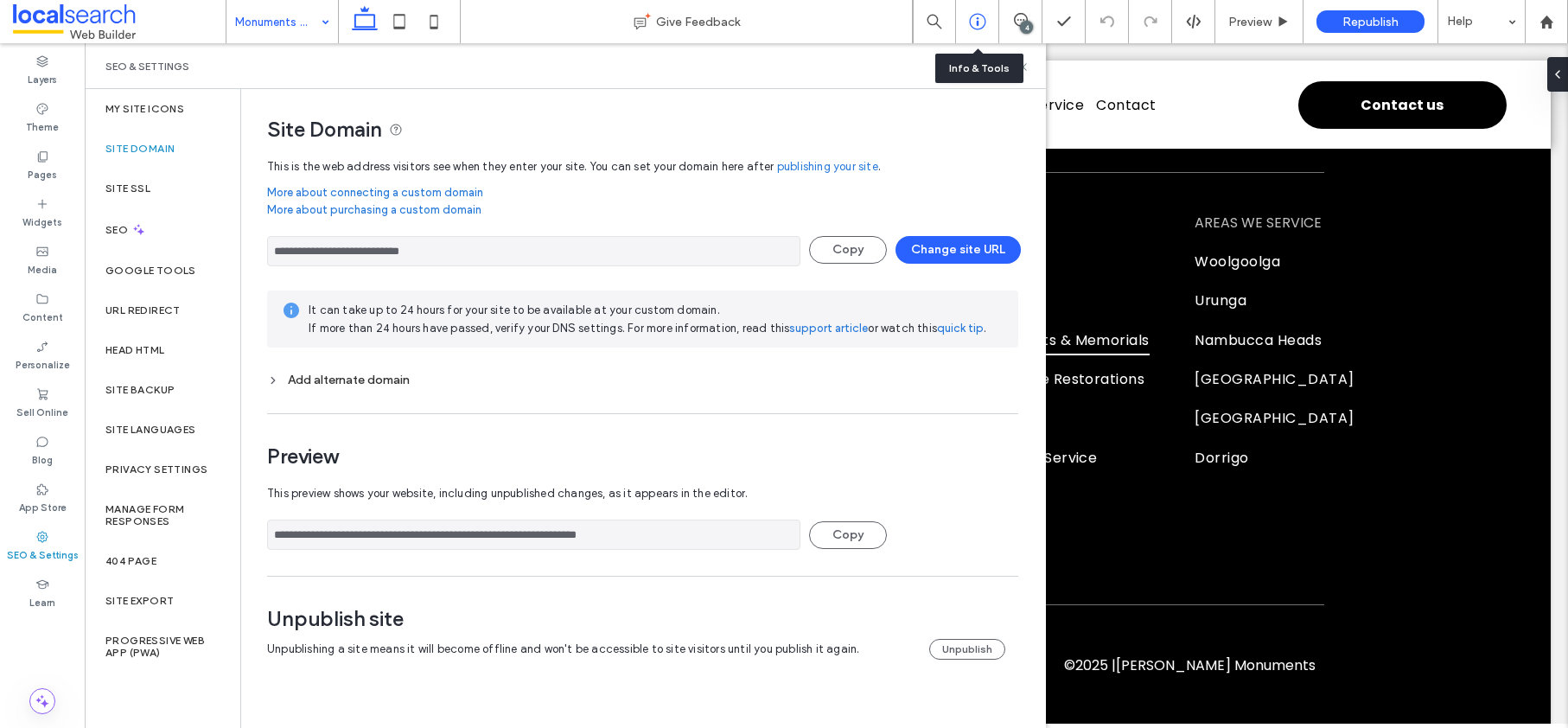
click at [969, 23] on icon at bounding box center [977, 22] width 17 height 17
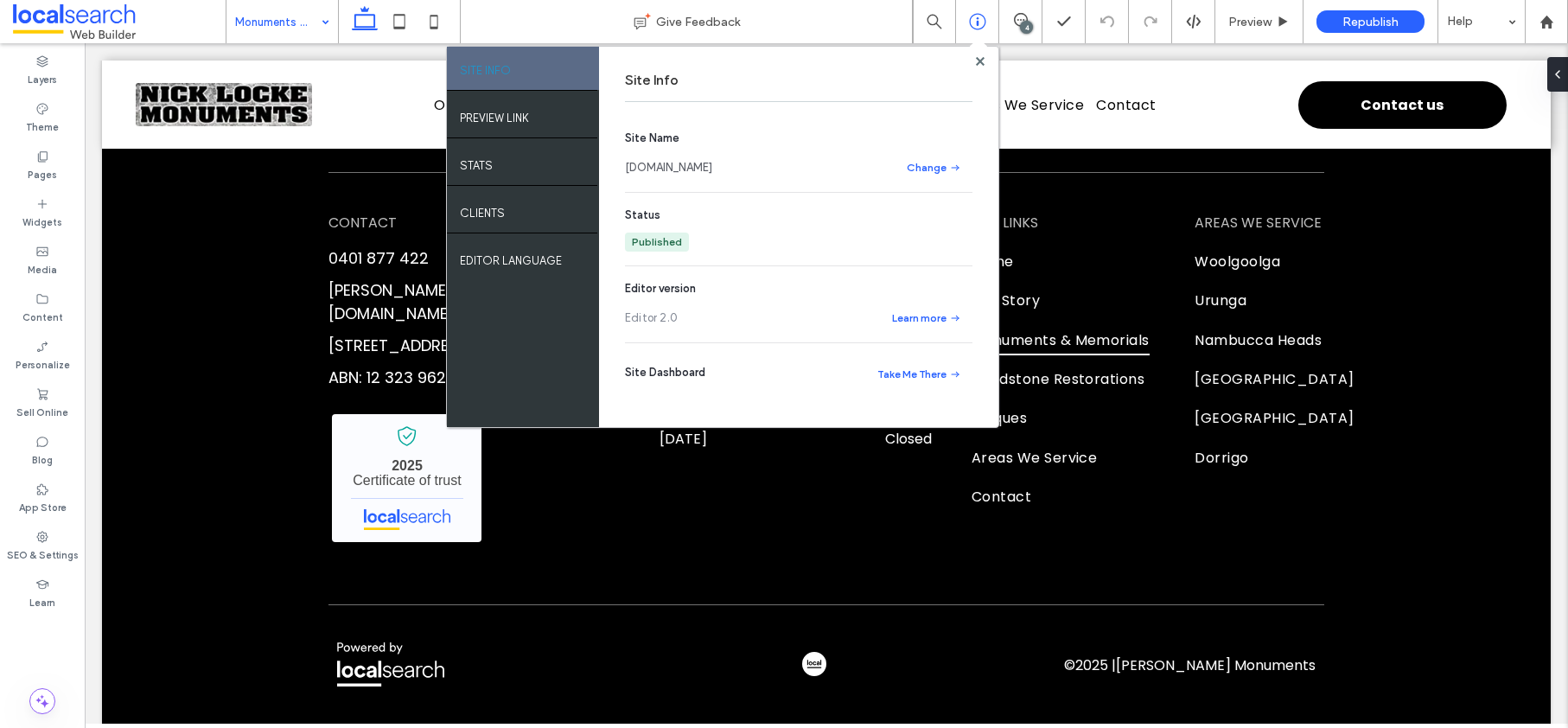
click at [677, 172] on link "[DOMAIN_NAME]" at bounding box center [669, 168] width 88 height 17
click at [977, 62] on use at bounding box center [979, 60] width 9 height 9
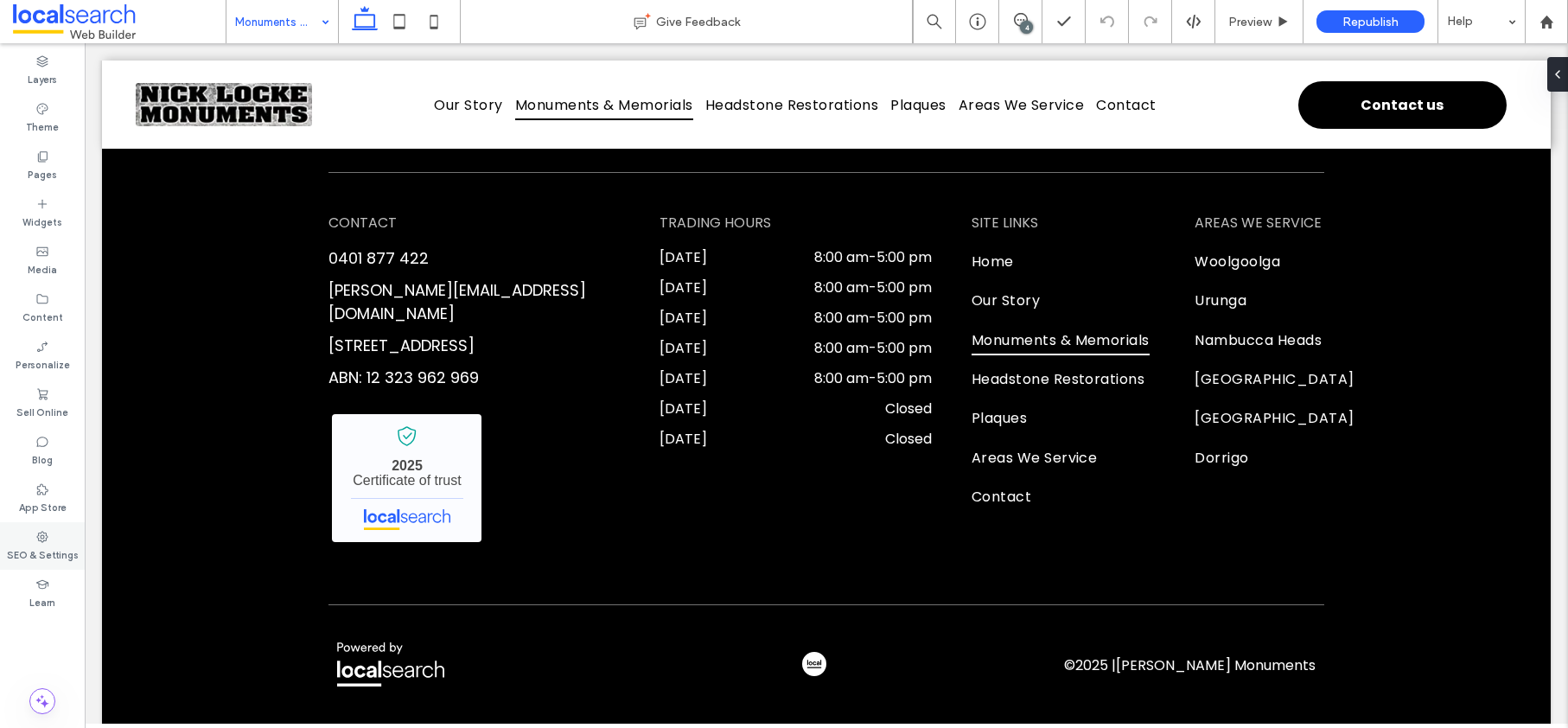
click at [39, 537] on icon at bounding box center [42, 536] width 14 height 14
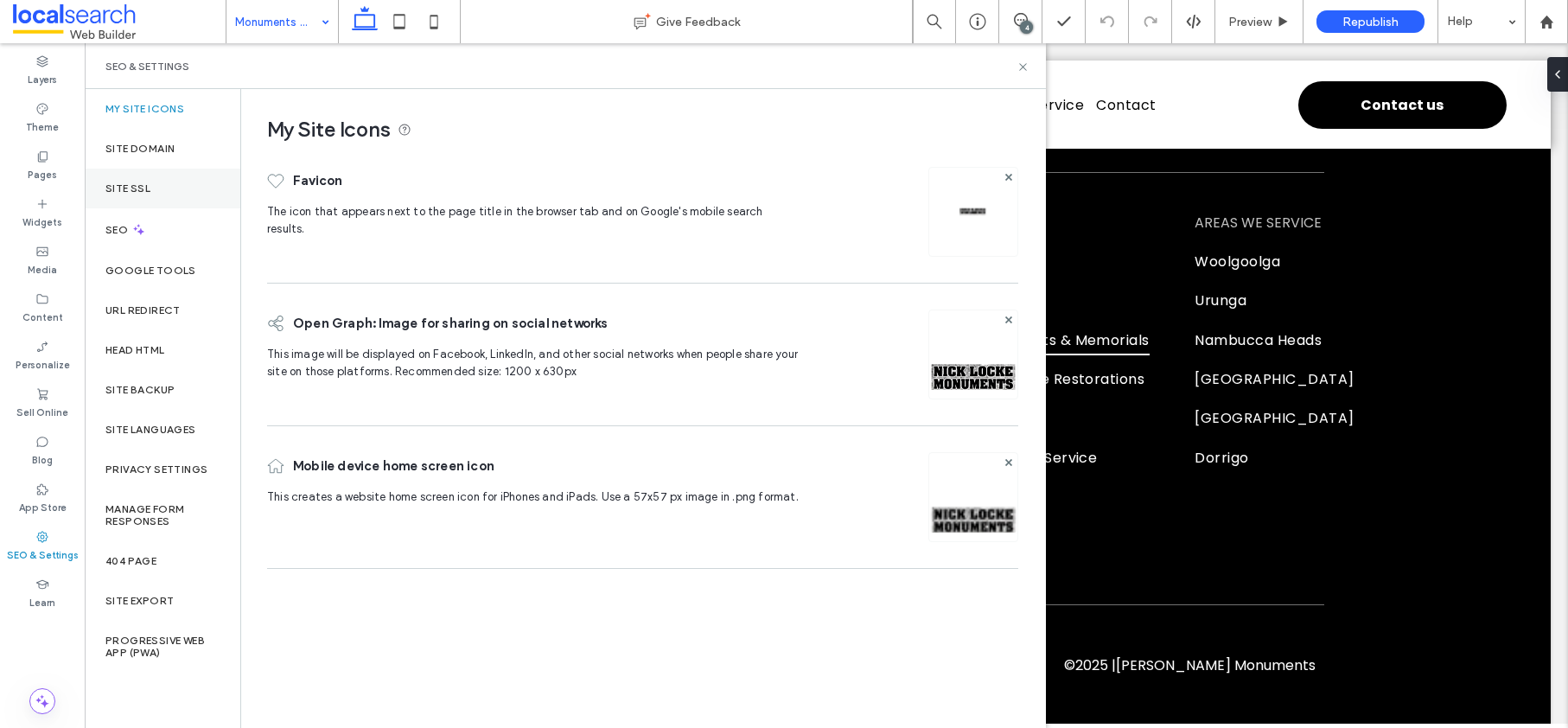
click at [118, 192] on label "Site SSL" at bounding box center [128, 188] width 45 height 12
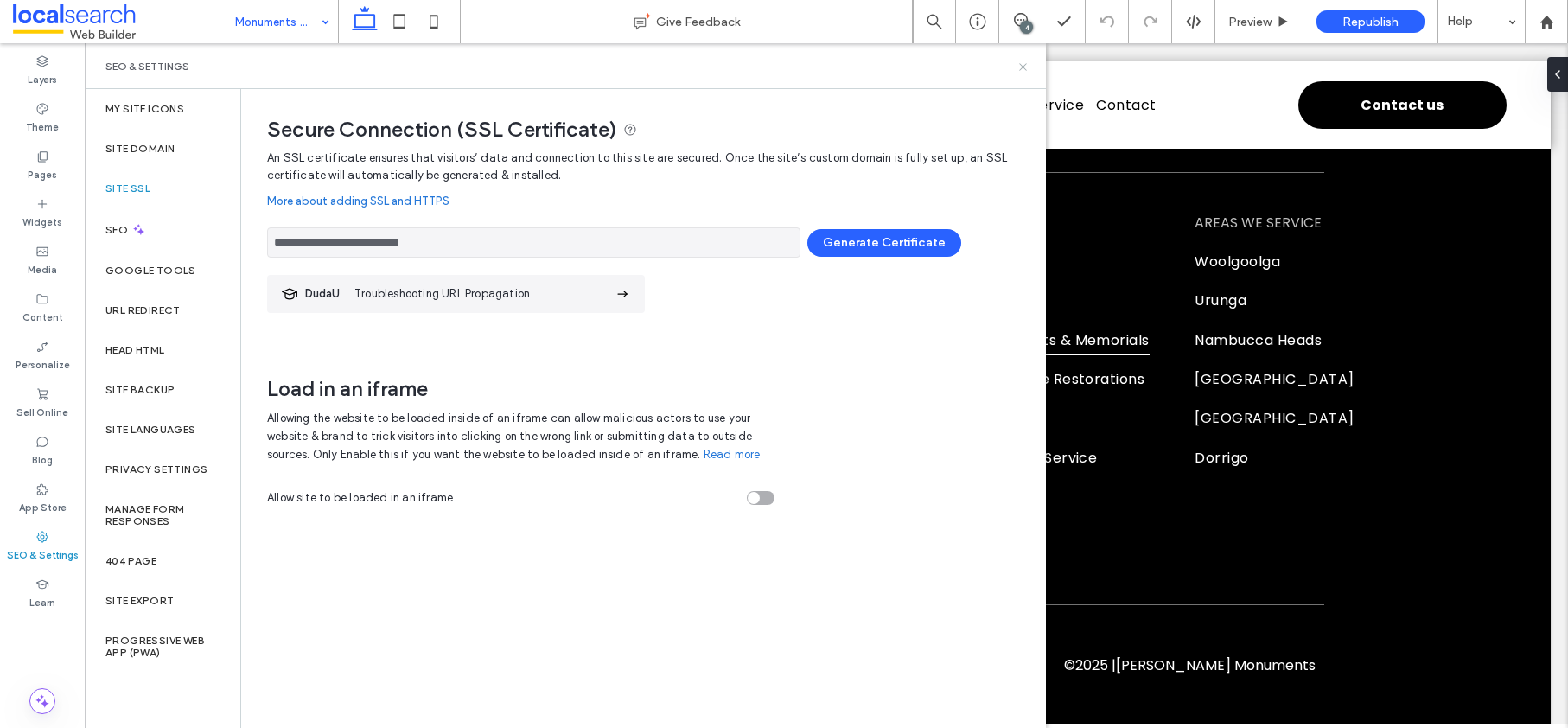
click at [1020, 71] on icon at bounding box center [1023, 68] width 13 height 13
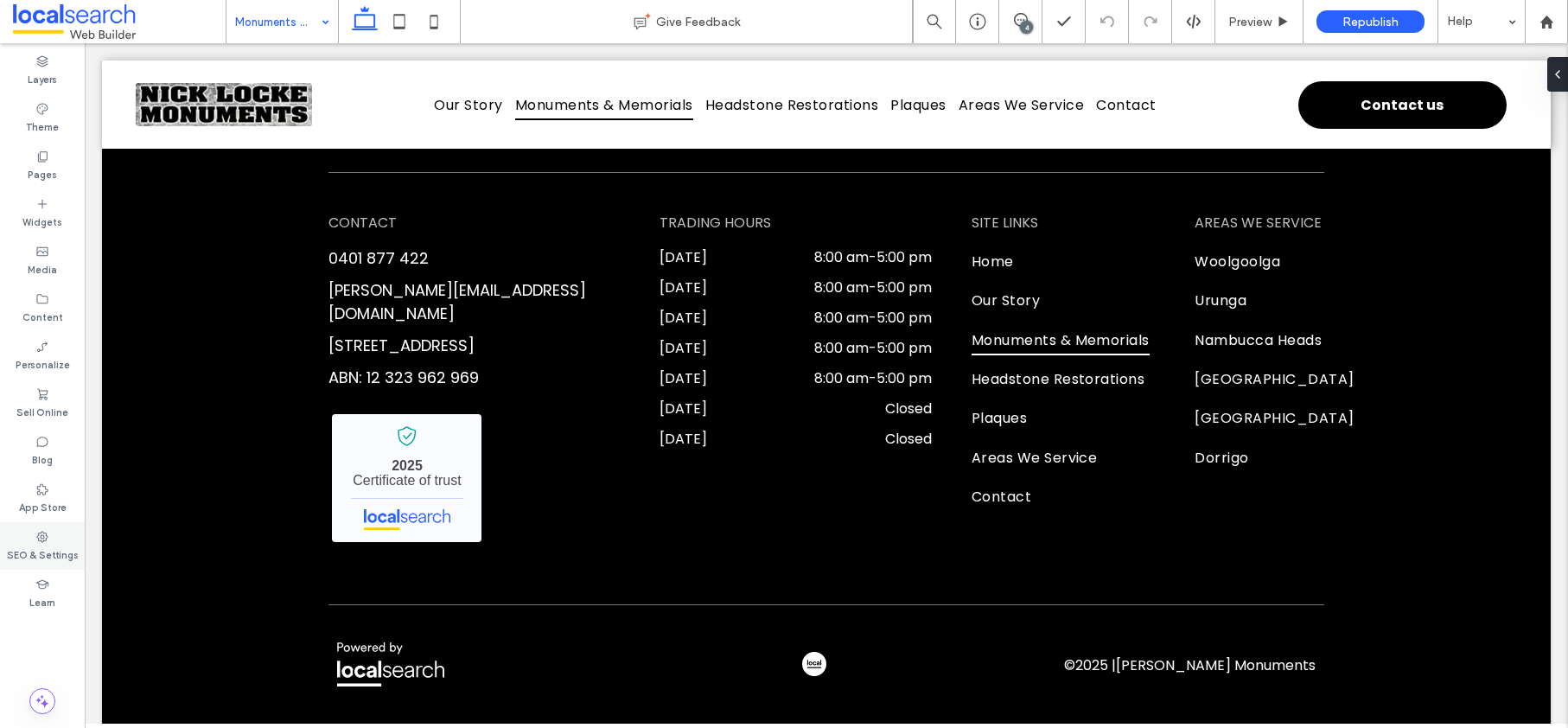
click at [51, 524] on div "SEO & Settings" at bounding box center [42, 546] width 85 height 48
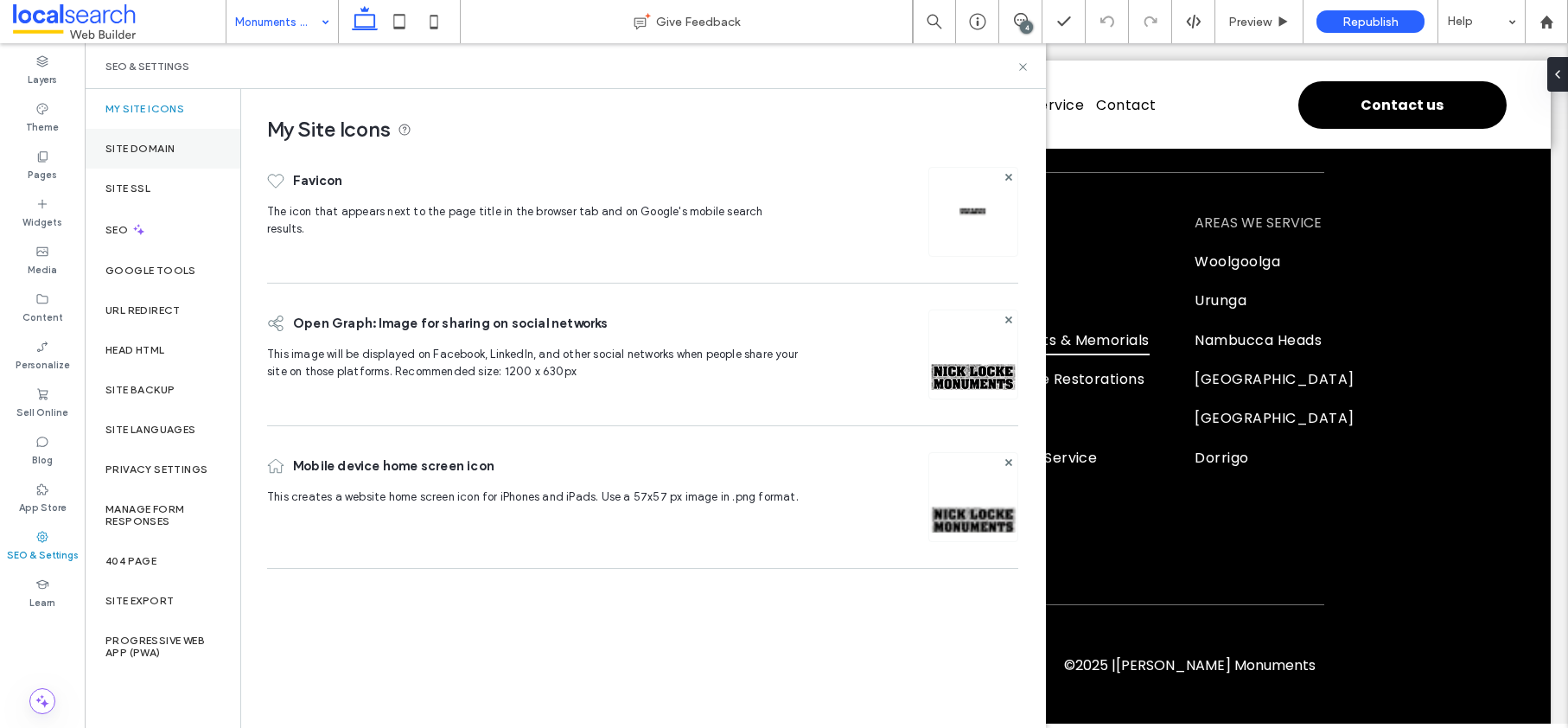
click at [135, 158] on div "Site Domain" at bounding box center [162, 149] width 155 height 40
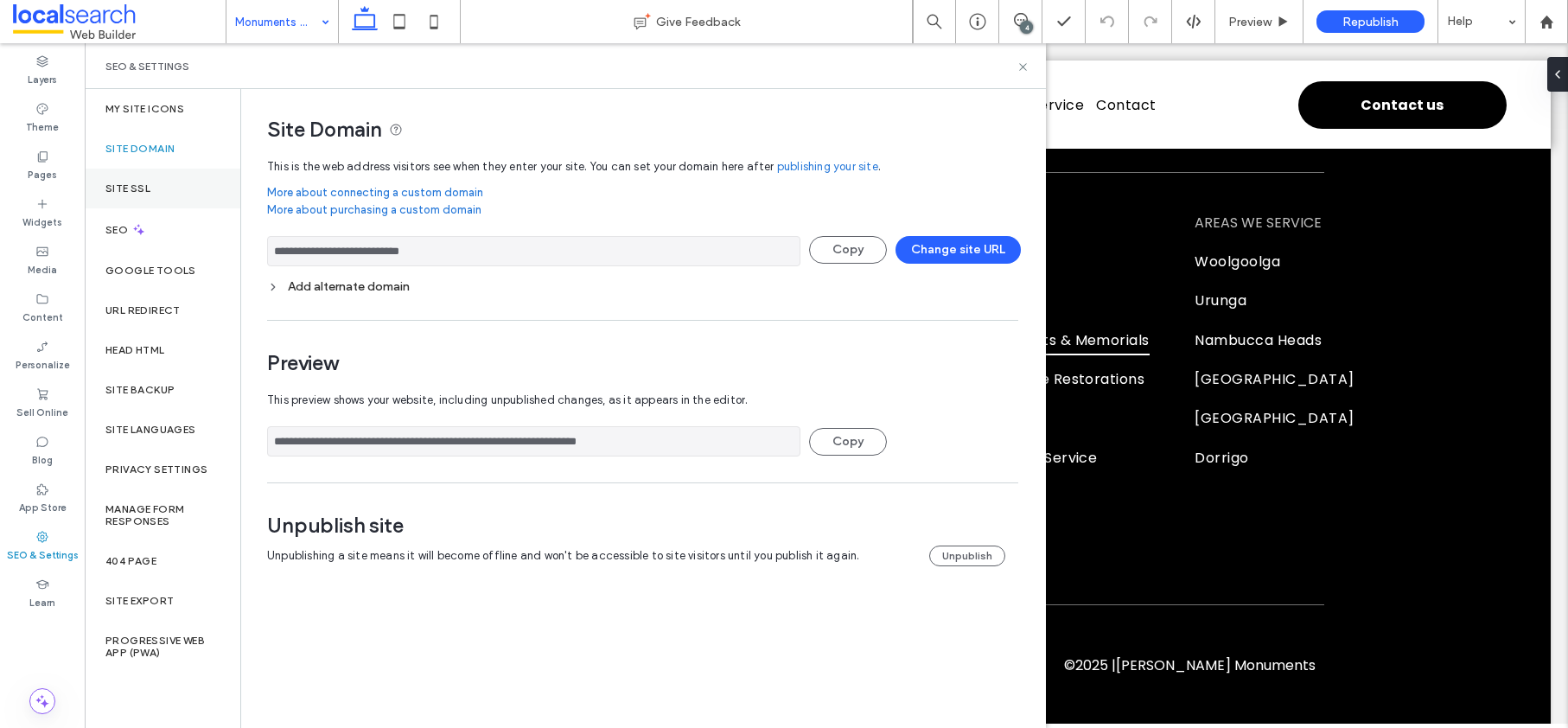
click at [152, 191] on div "Site SSL" at bounding box center [162, 189] width 155 height 40
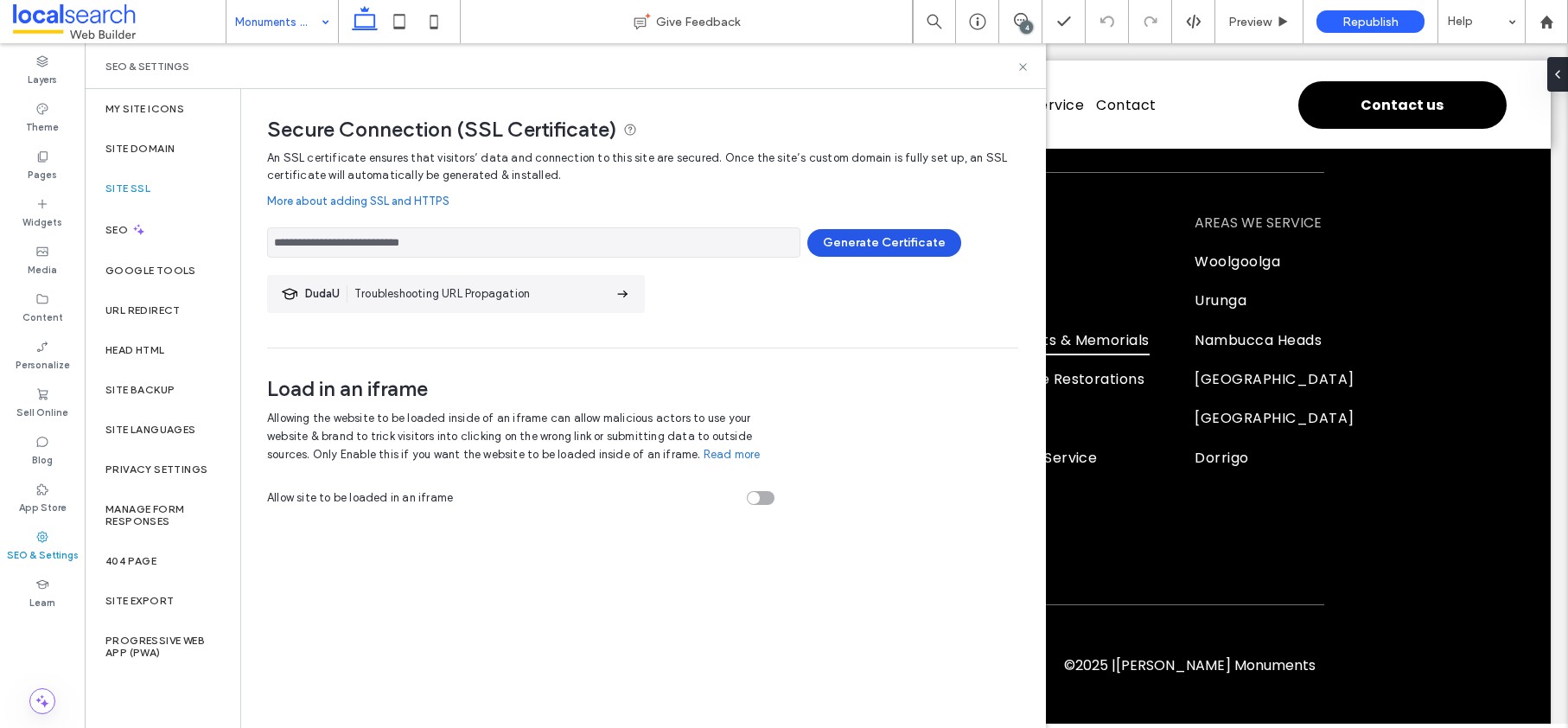
click at [841, 243] on button "Generate Certificate" at bounding box center [885, 242] width 154 height 28
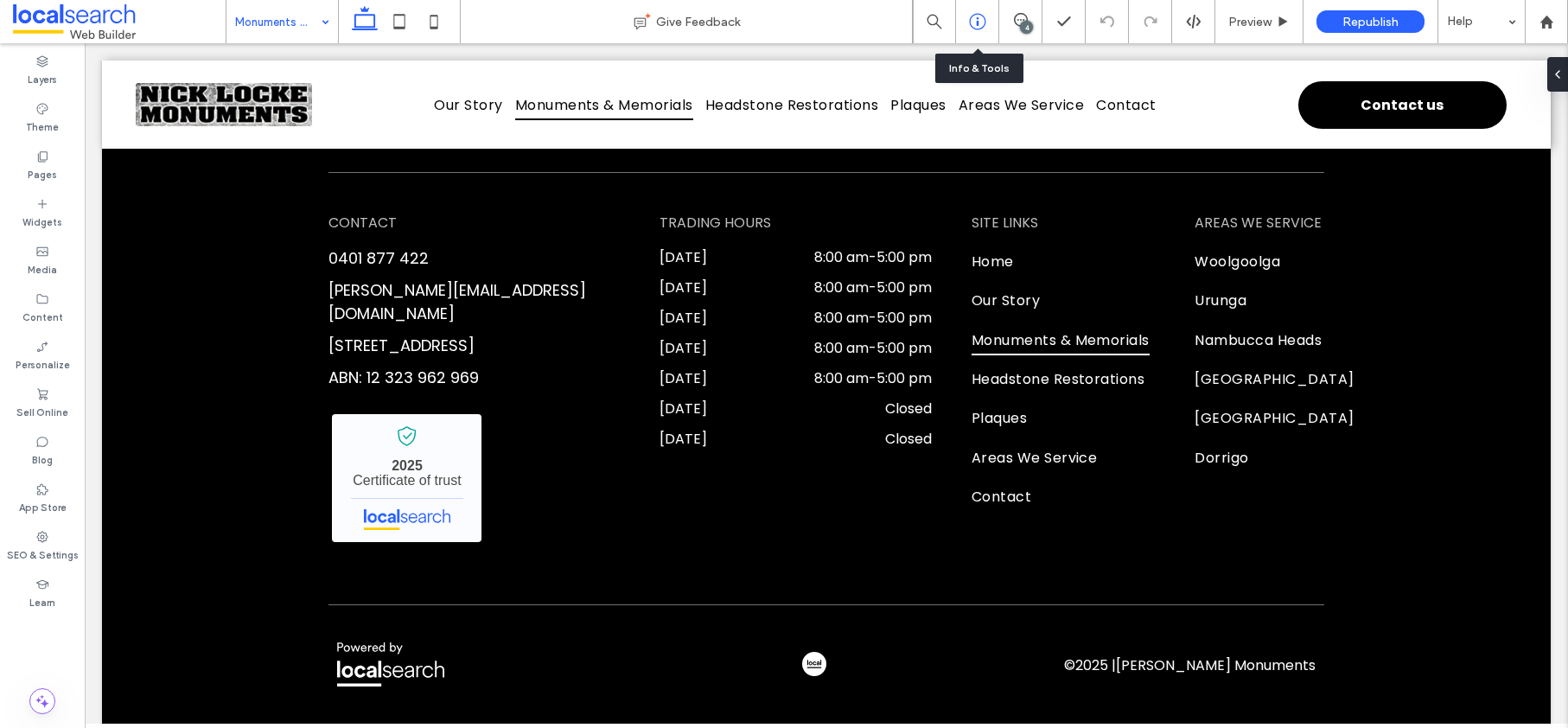
click at [979, 20] on icon at bounding box center [977, 22] width 17 height 17
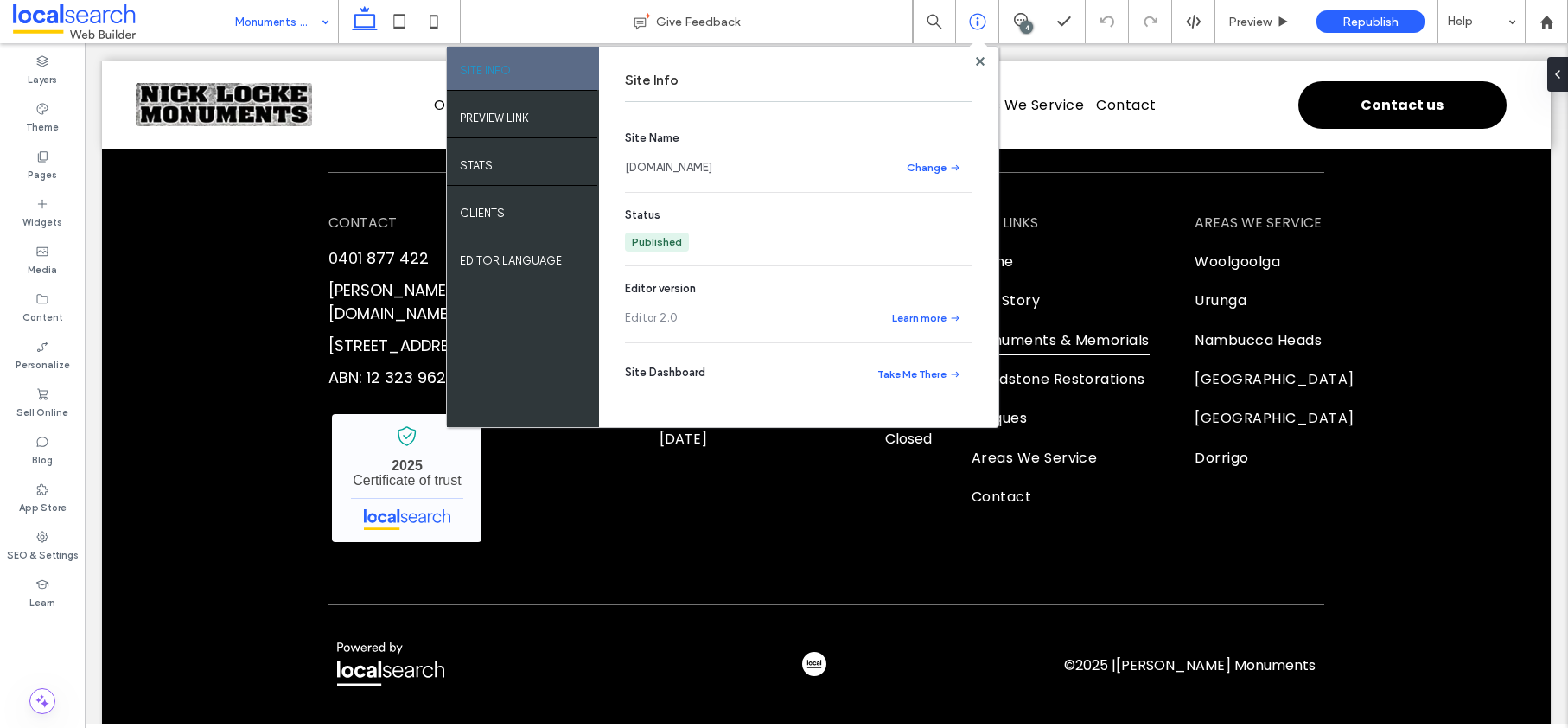
click at [700, 171] on link "[DOMAIN_NAME]" at bounding box center [669, 168] width 88 height 17
click at [977, 58] on use at bounding box center [979, 60] width 9 height 9
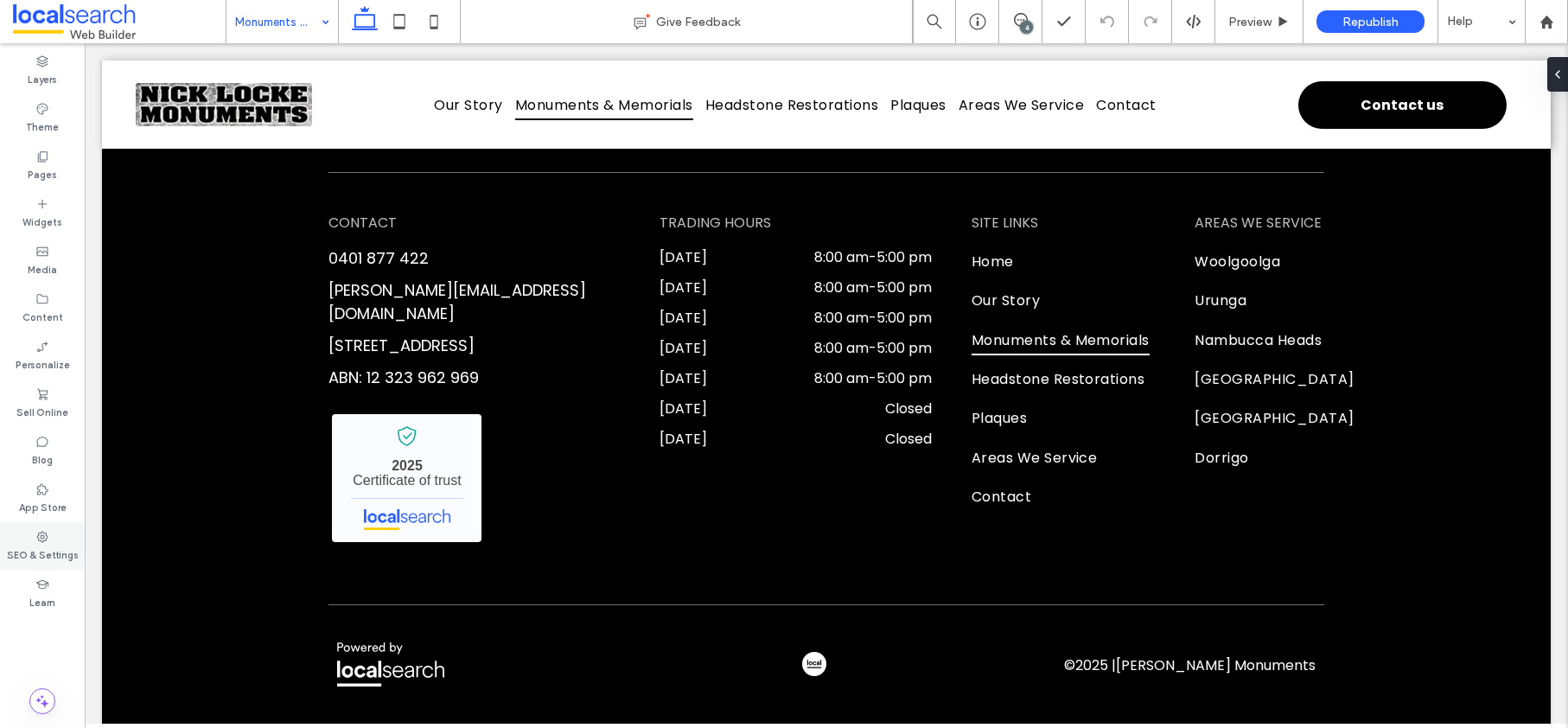
click at [38, 525] on div "SEO & Settings" at bounding box center [42, 546] width 85 height 48
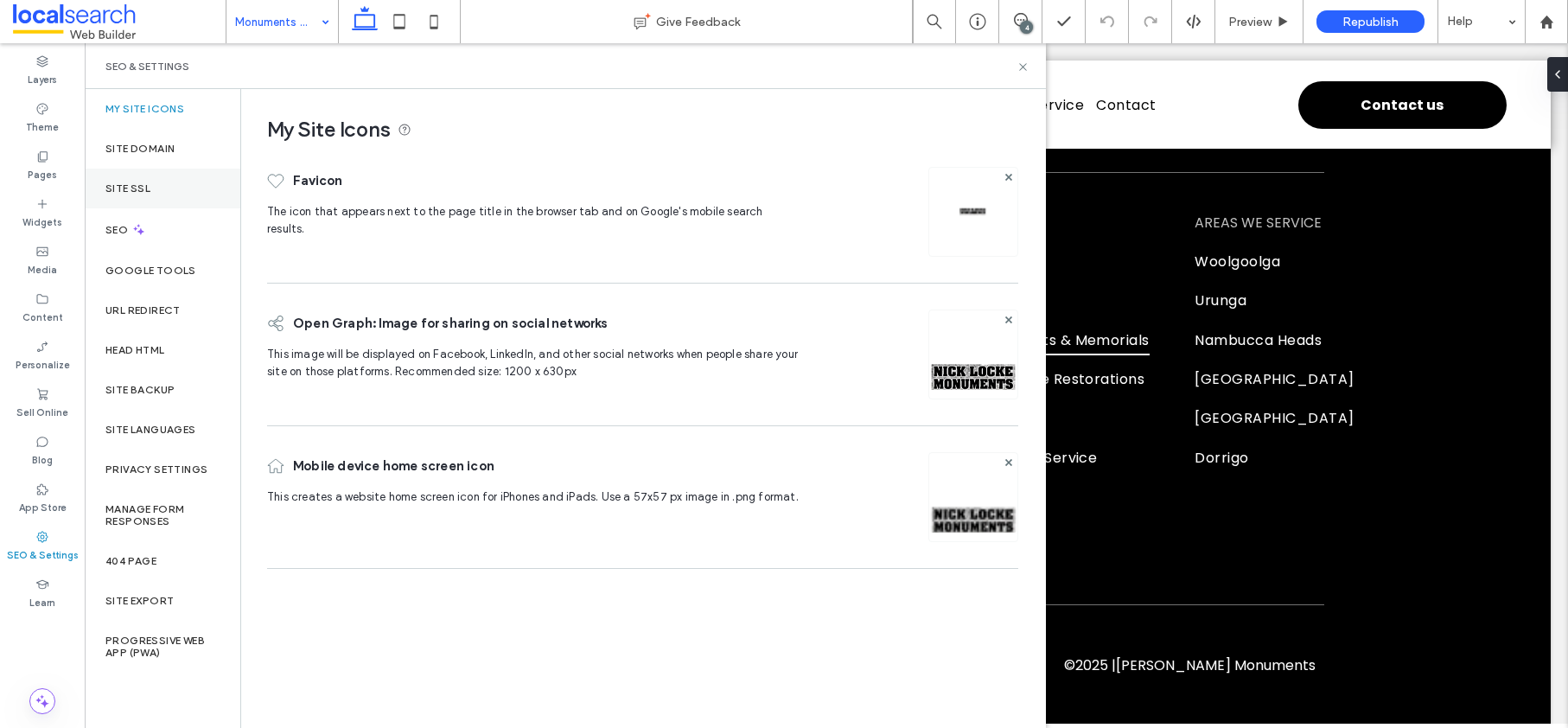
click at [129, 187] on label "Site SSL" at bounding box center [128, 188] width 45 height 12
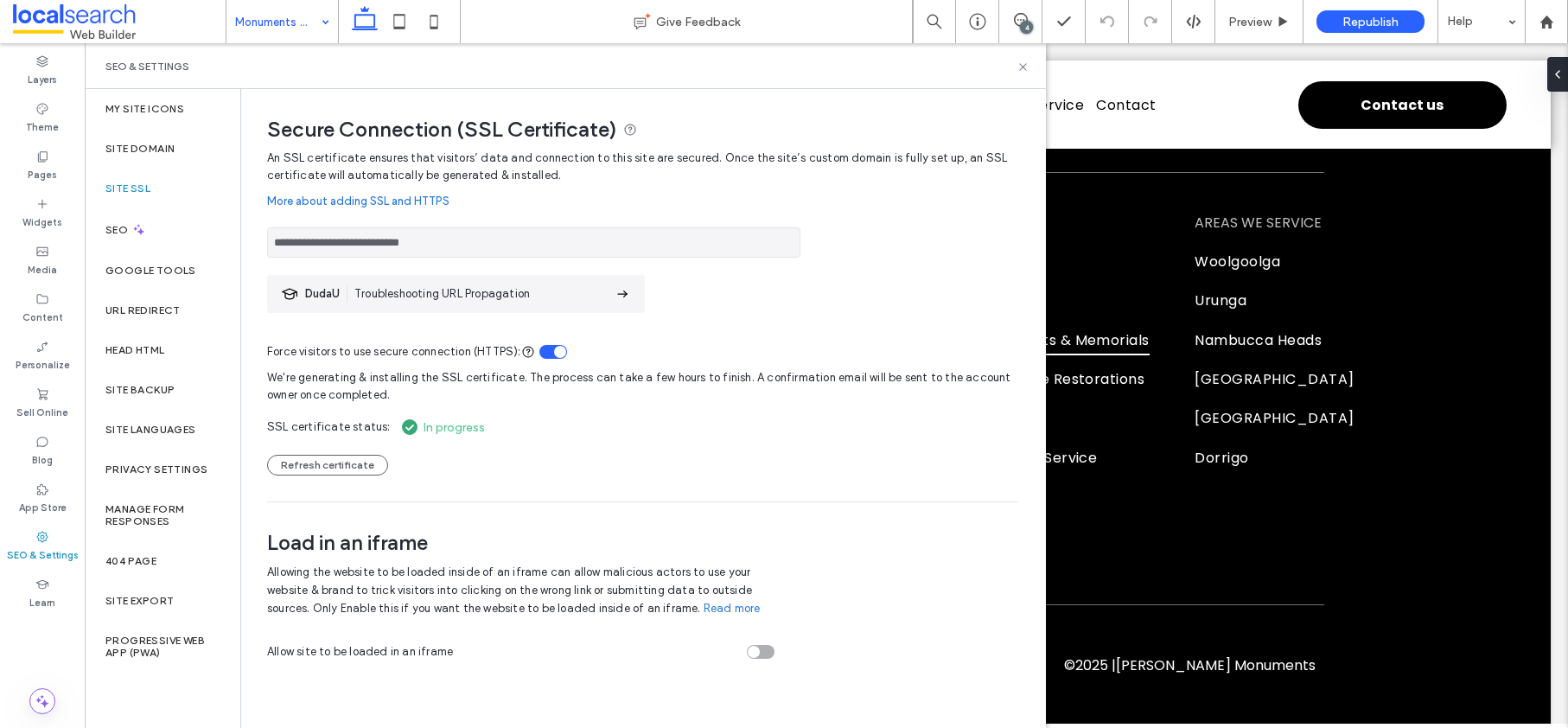
click at [133, 170] on div "Site SSL" at bounding box center [162, 189] width 155 height 40
click at [140, 145] on label "Site Domain" at bounding box center [140, 149] width 70 height 12
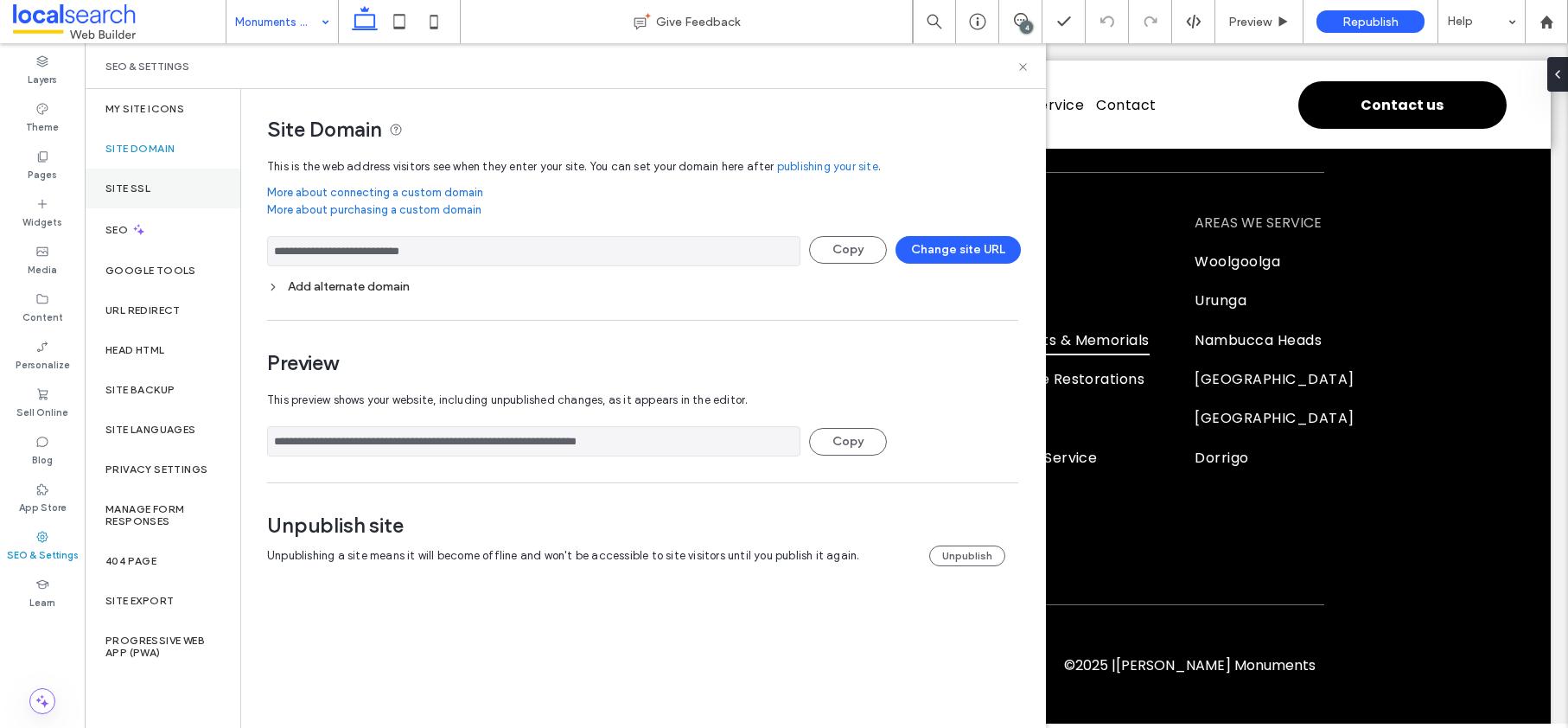
click at [136, 190] on label "Site SSL" at bounding box center [128, 188] width 45 height 12
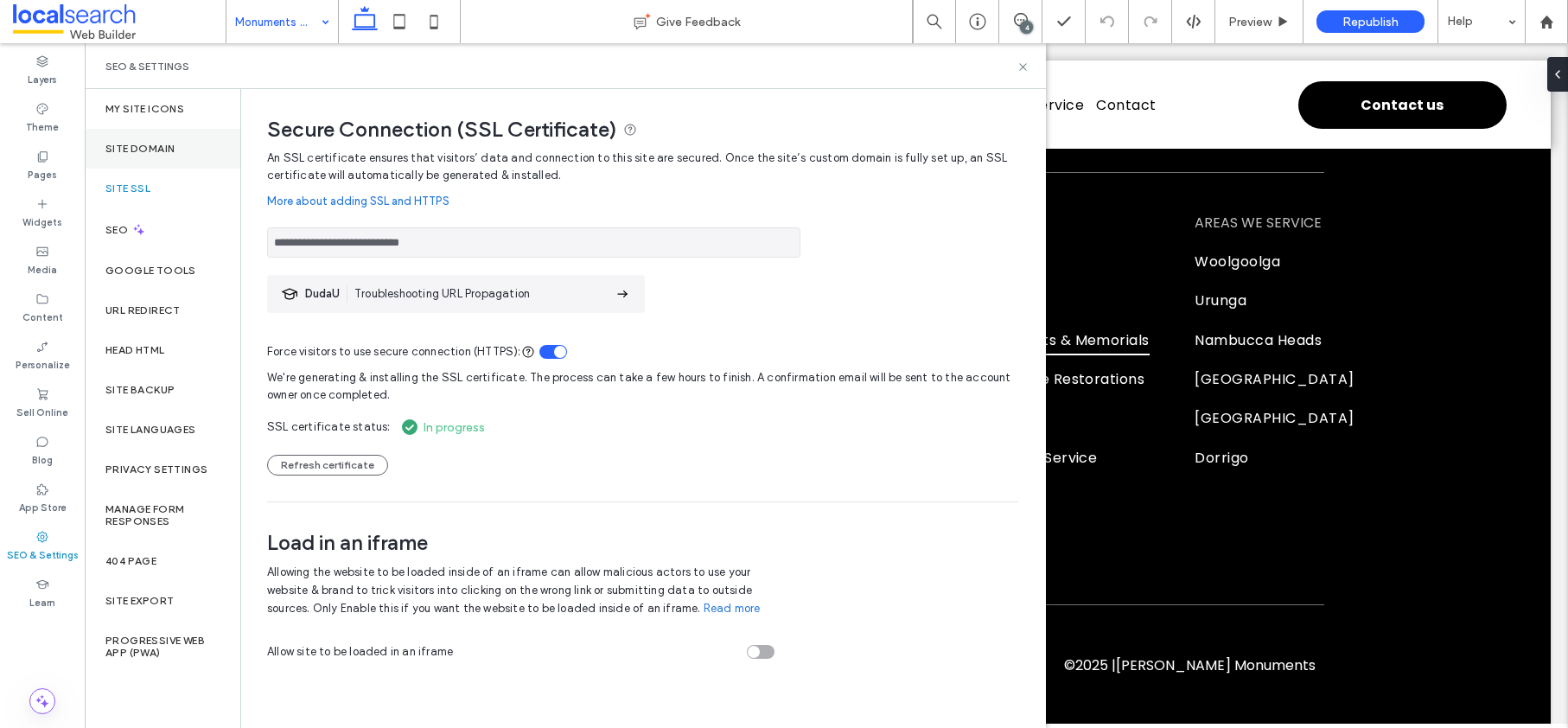
click at [148, 148] on label "Site Domain" at bounding box center [140, 149] width 70 height 12
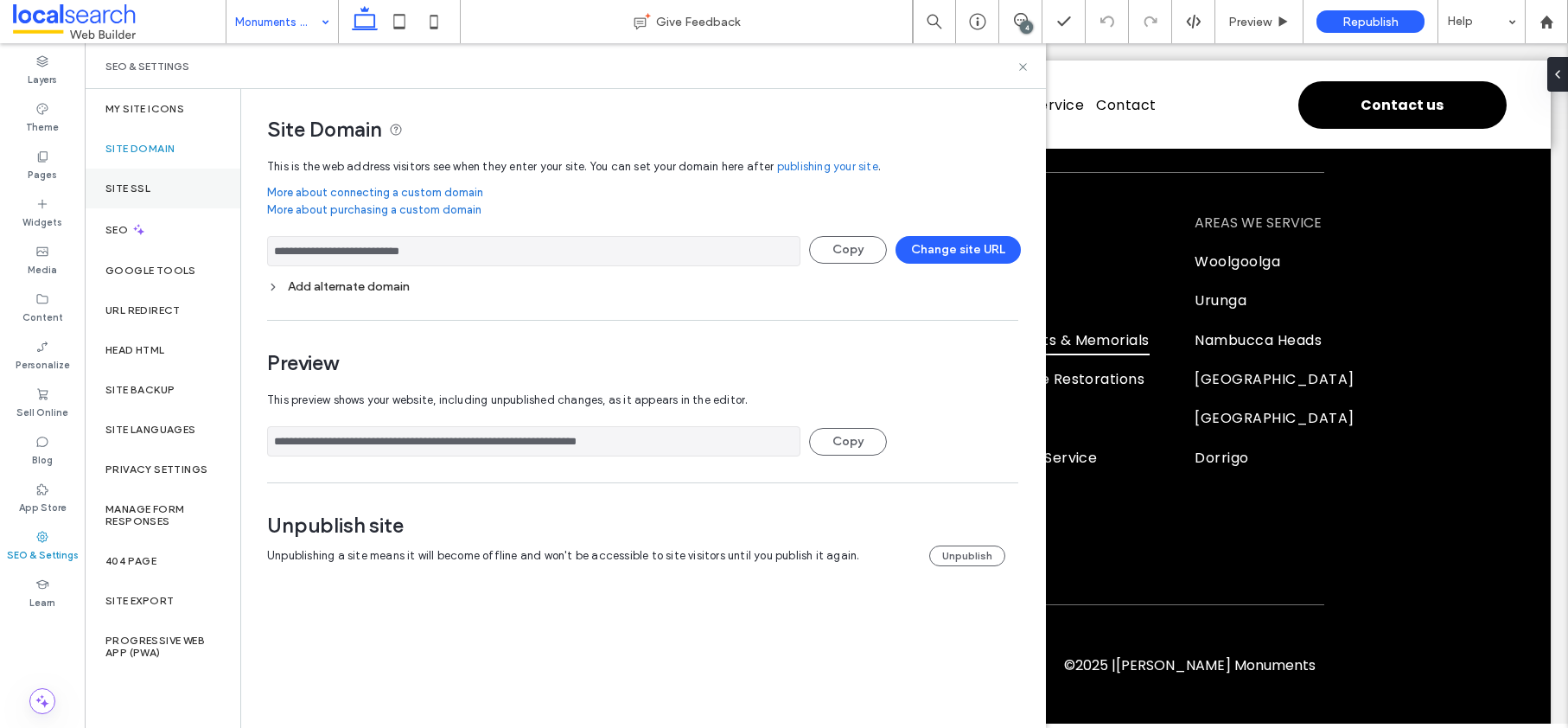
click at [134, 189] on label "Site SSL" at bounding box center [128, 188] width 45 height 12
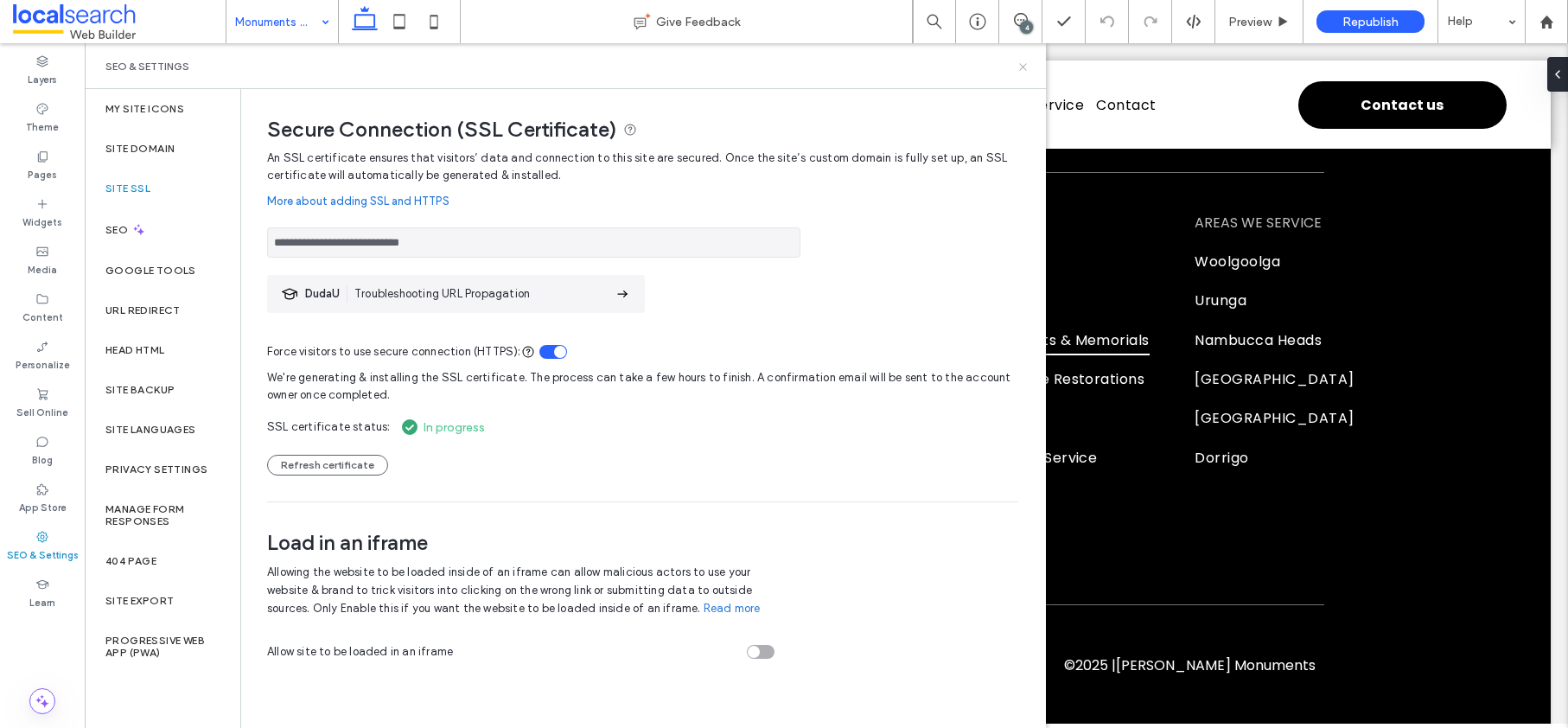
click at [1021, 64] on icon at bounding box center [1023, 68] width 13 height 13
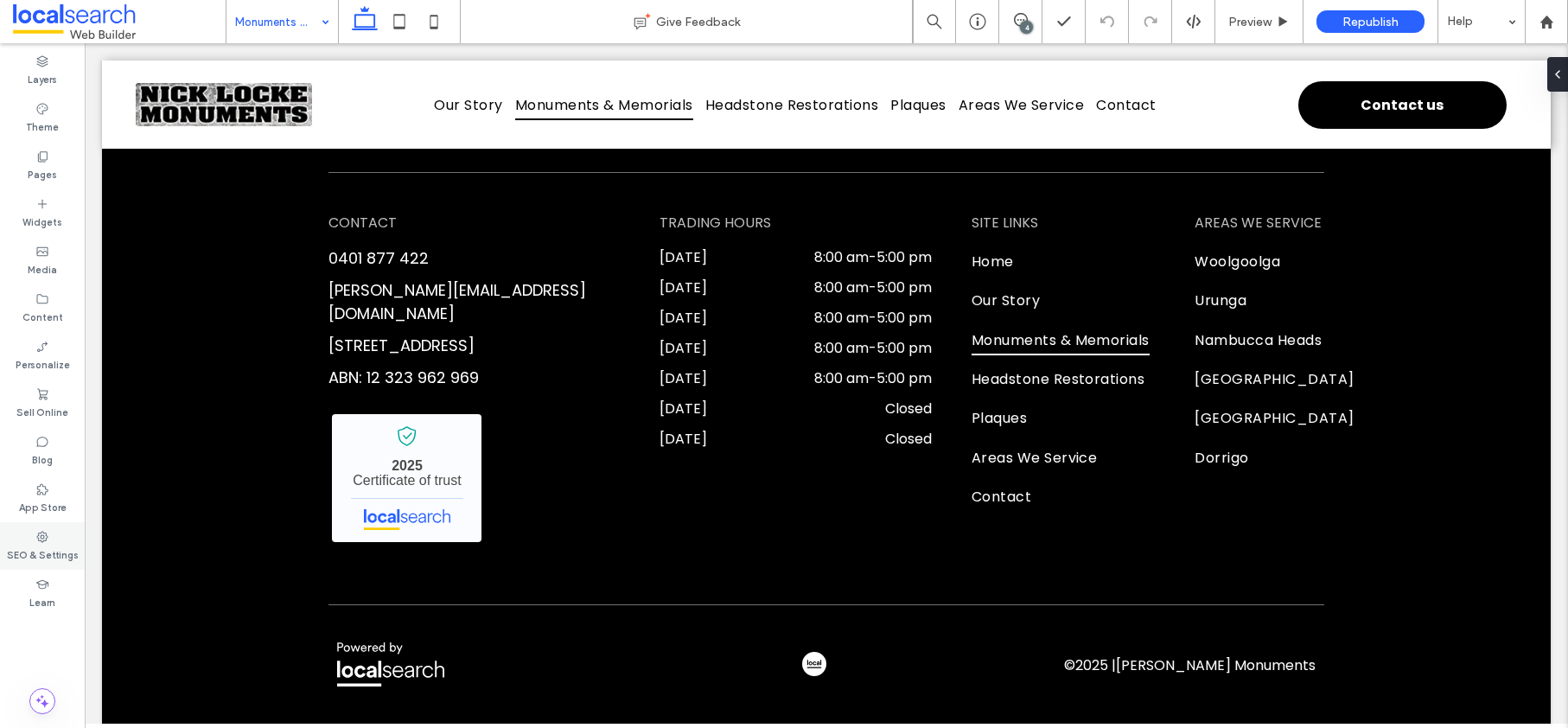
click at [28, 538] on div "SEO & Settings" at bounding box center [42, 546] width 85 height 48
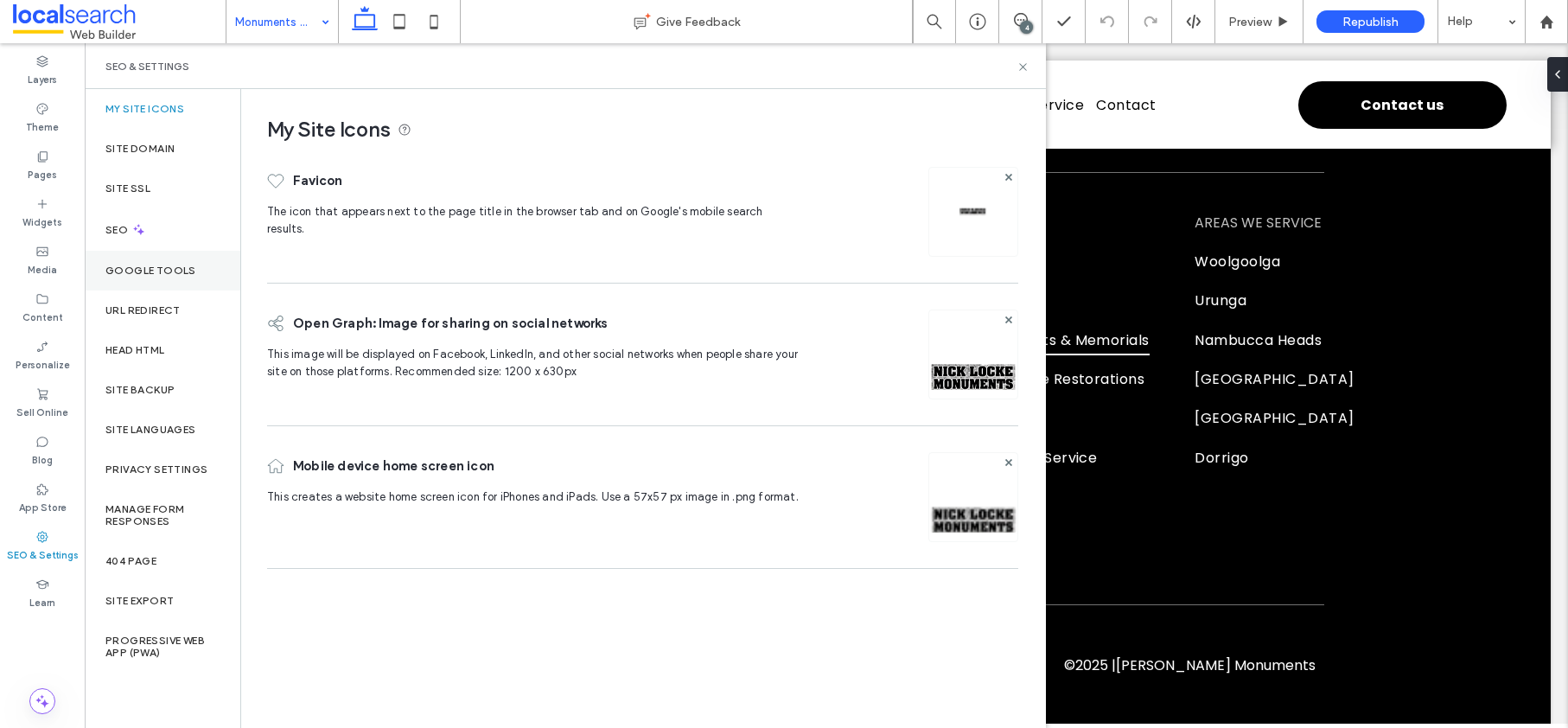
click at [55, 298] on div "Content" at bounding box center [42, 309] width 85 height 48
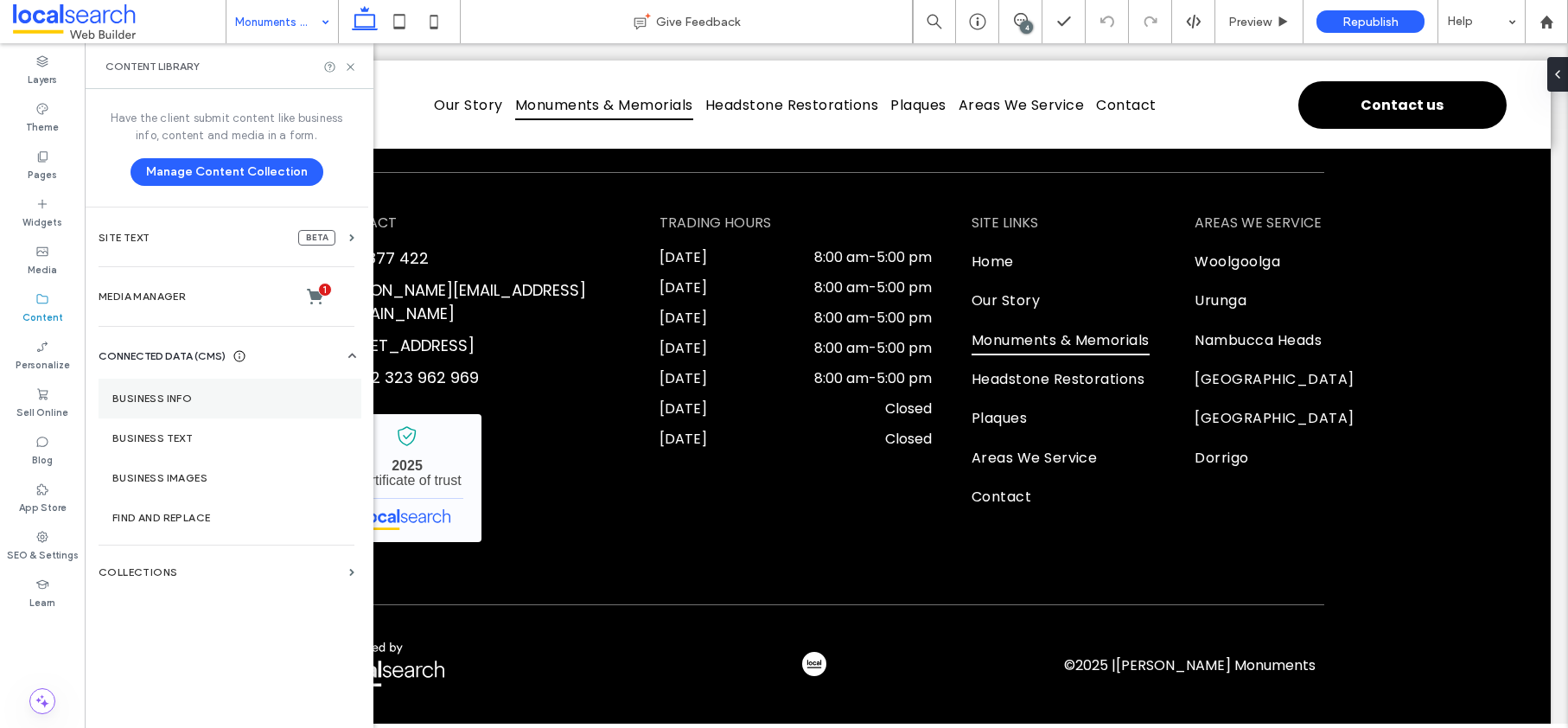
click at [145, 394] on label "Business Info" at bounding box center [230, 398] width 235 height 12
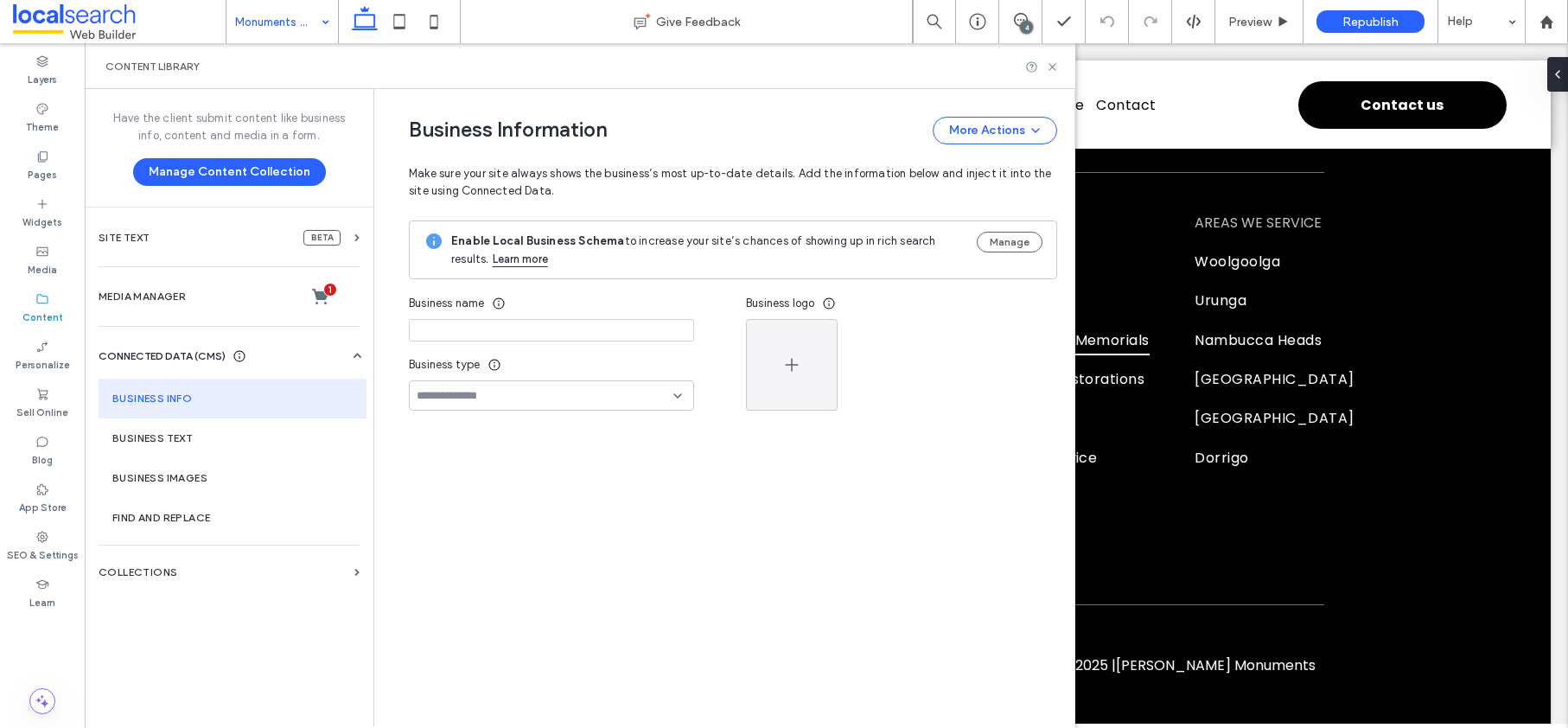
type input "**********"
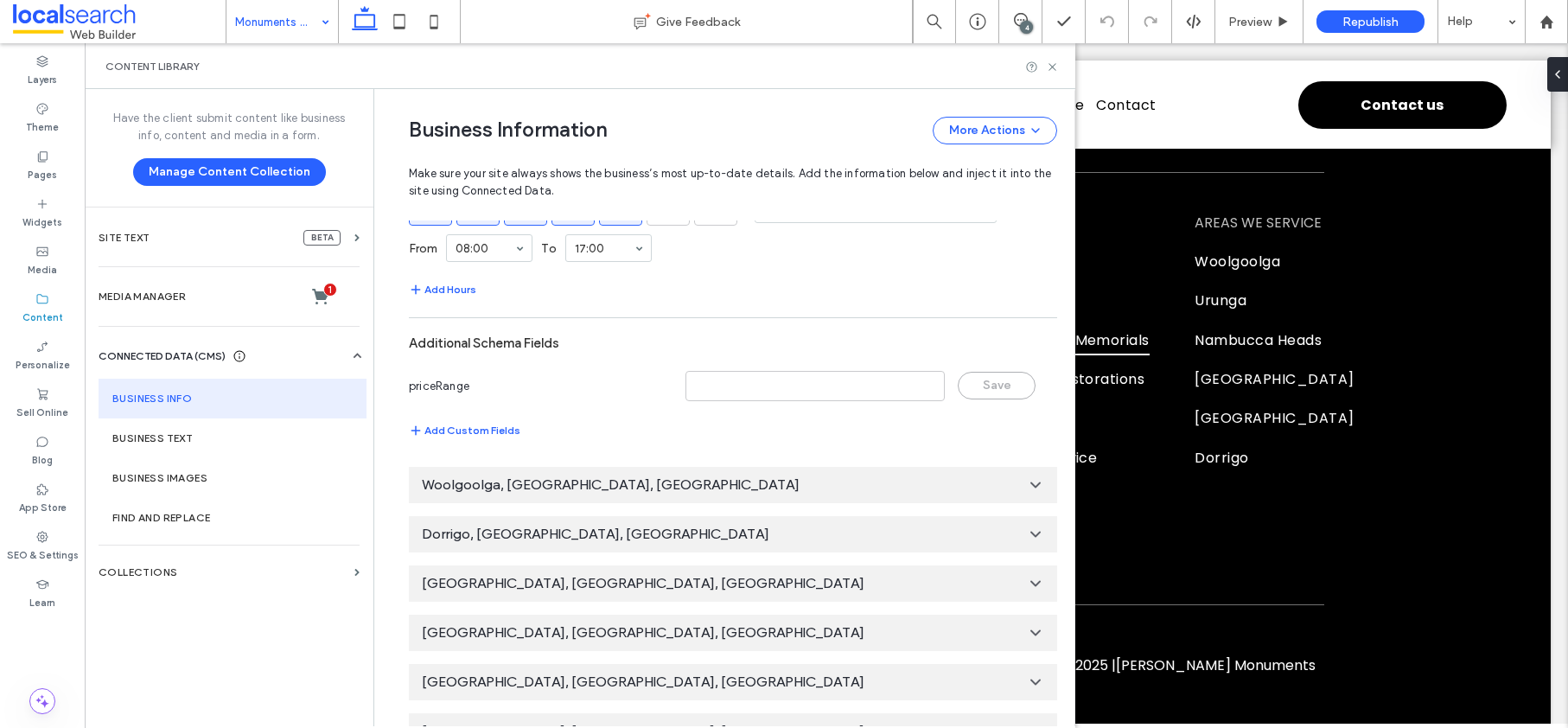
scroll to position [1058, 0]
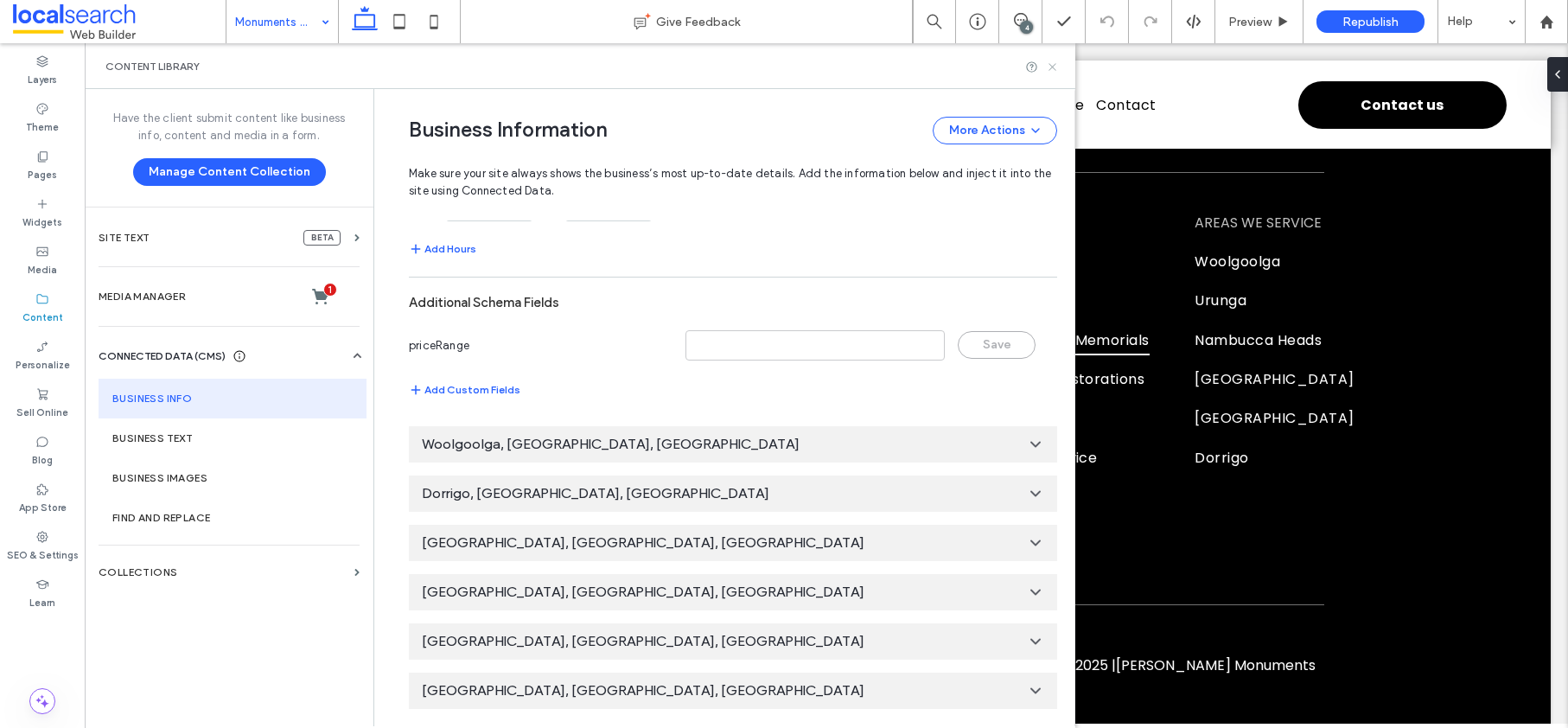
click at [1055, 69] on icon at bounding box center [1053, 68] width 13 height 13
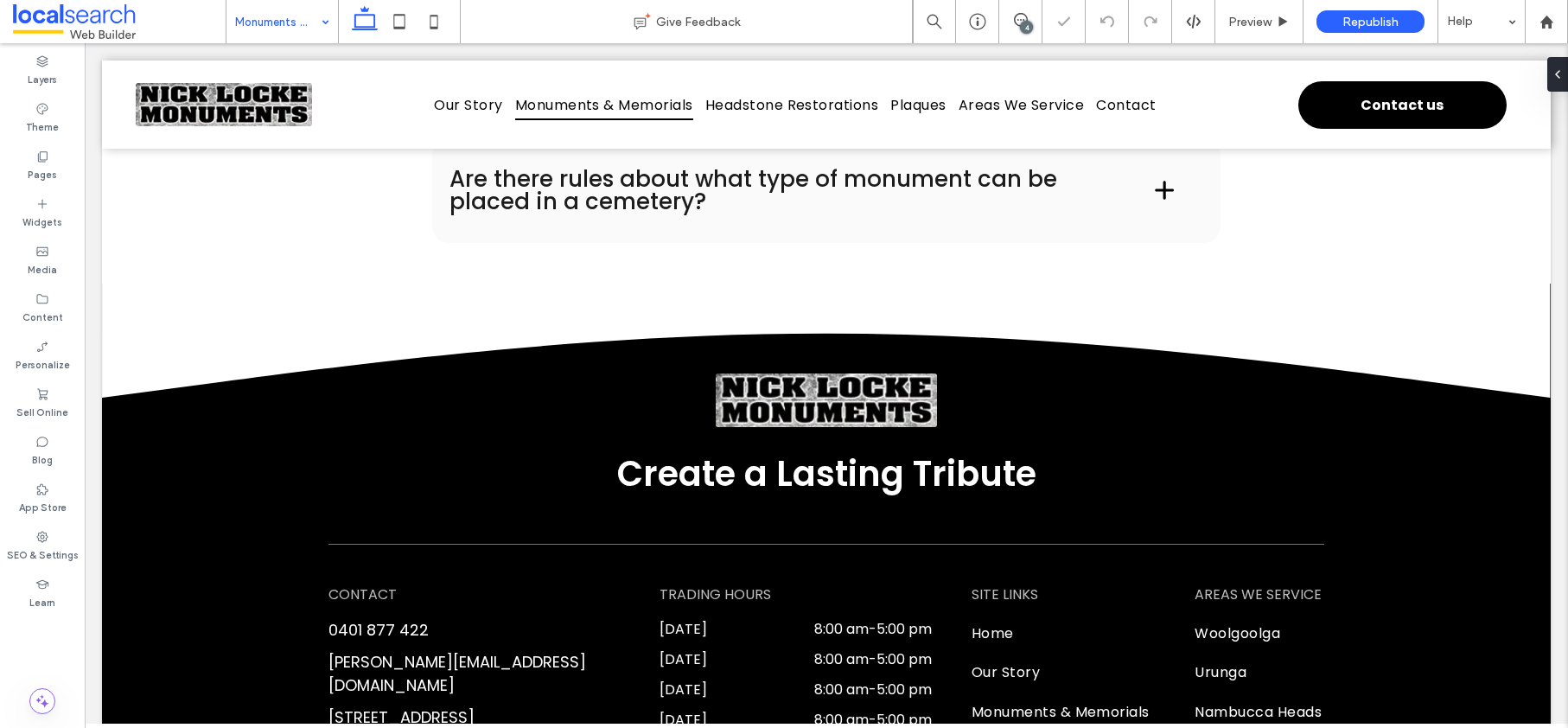
scroll to position [3169, 0]
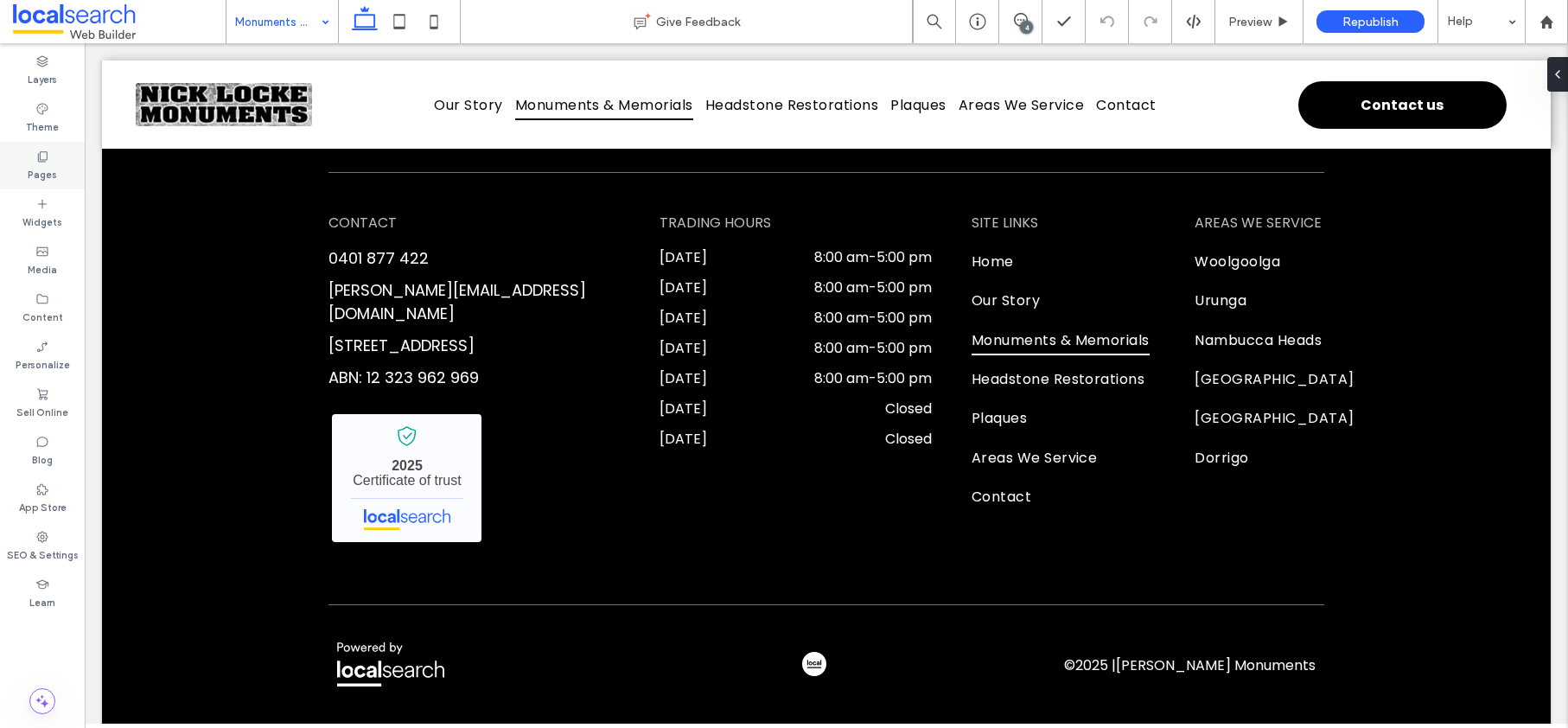
click at [49, 162] on icon at bounding box center [42, 156] width 14 height 14
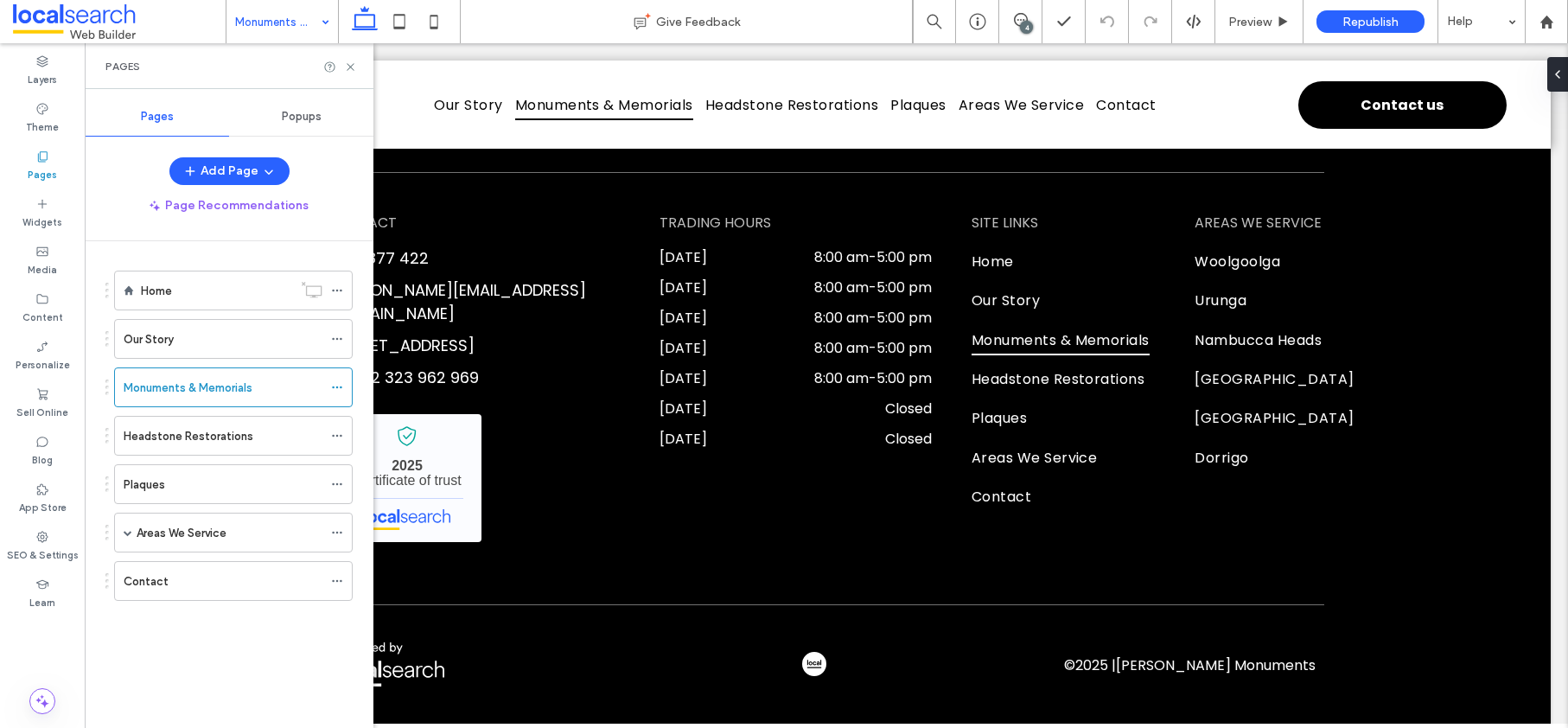
click at [304, 120] on span "Popups" at bounding box center [302, 116] width 40 height 14
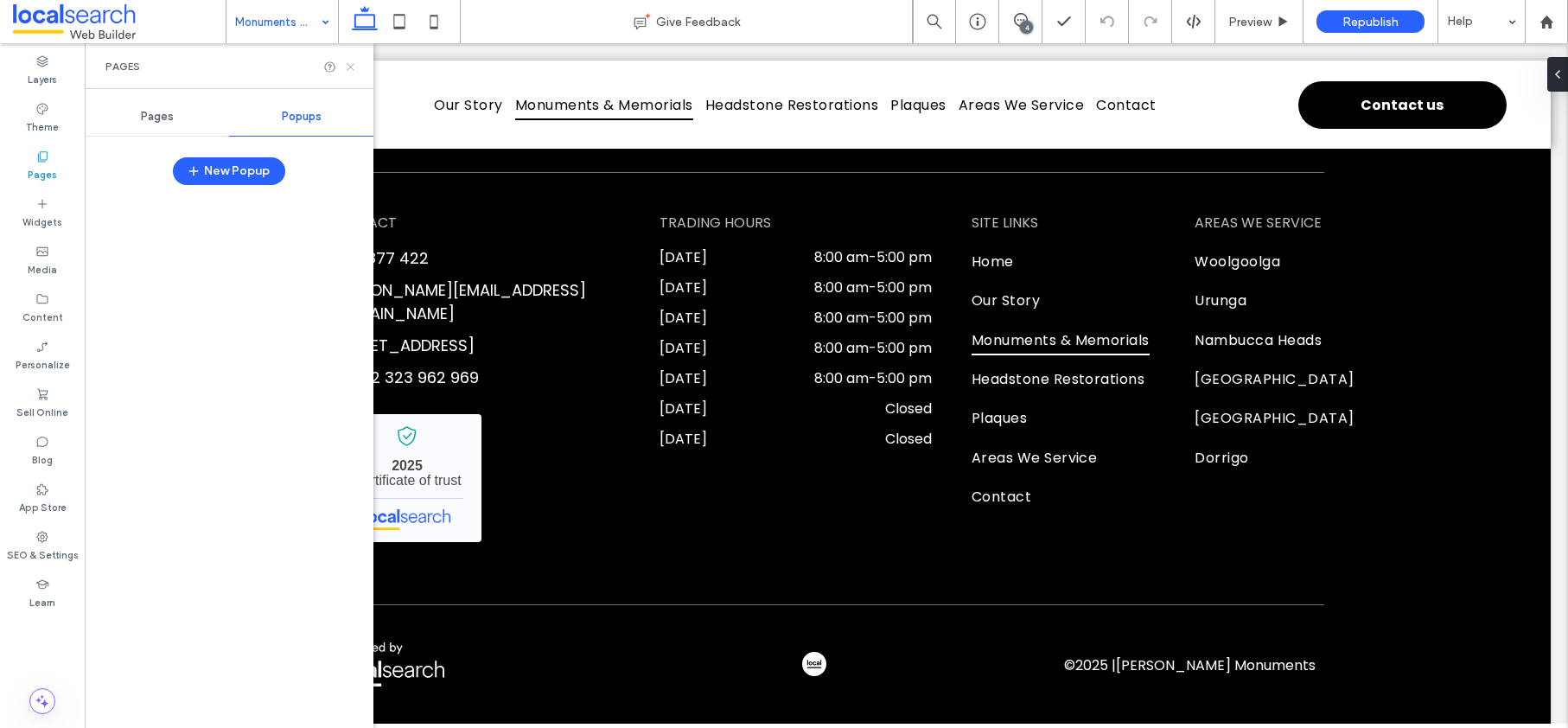
click at [351, 65] on icon at bounding box center [351, 68] width 13 height 13
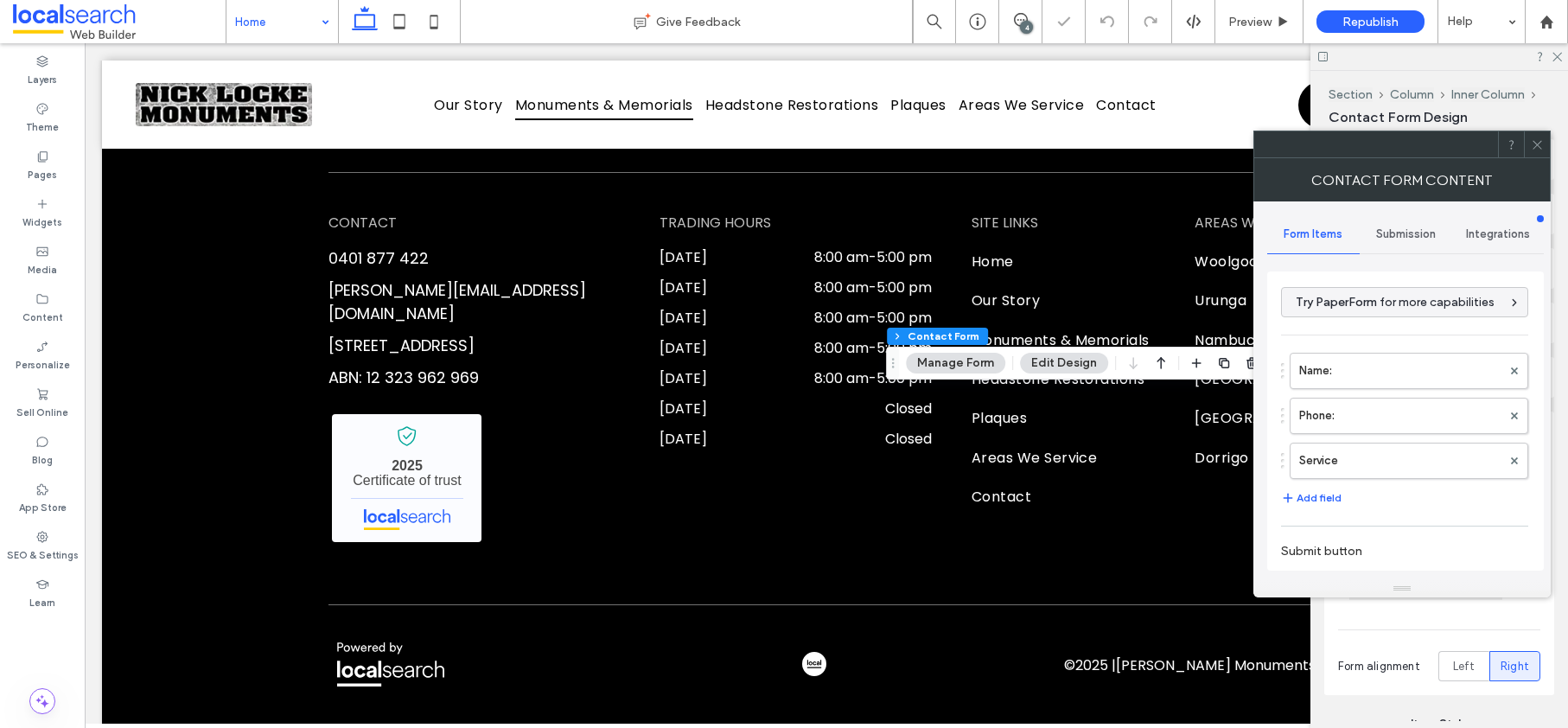
type input "**********"
type input "*"
type input "***"
type input "**"
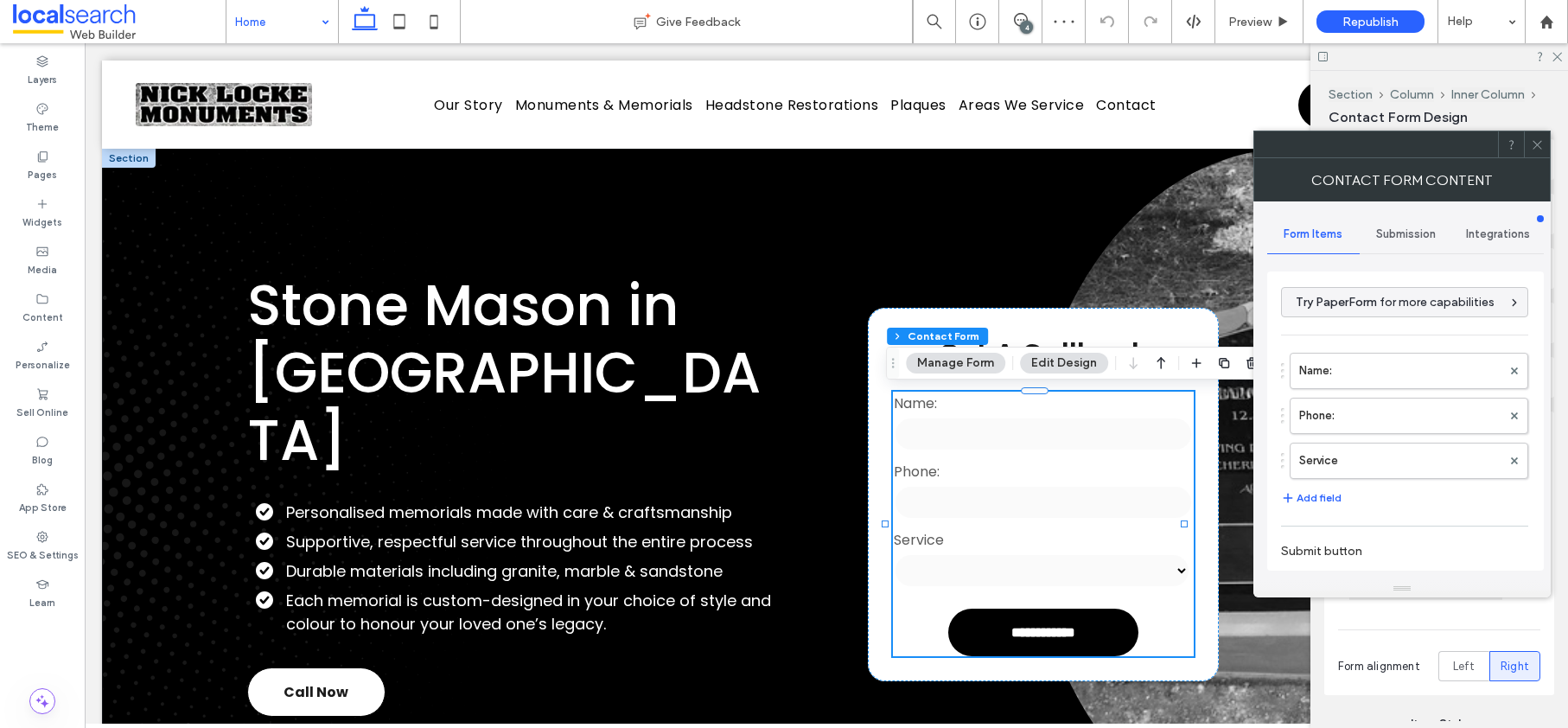
click at [1378, 242] on div "Submission" at bounding box center [1405, 234] width 92 height 38
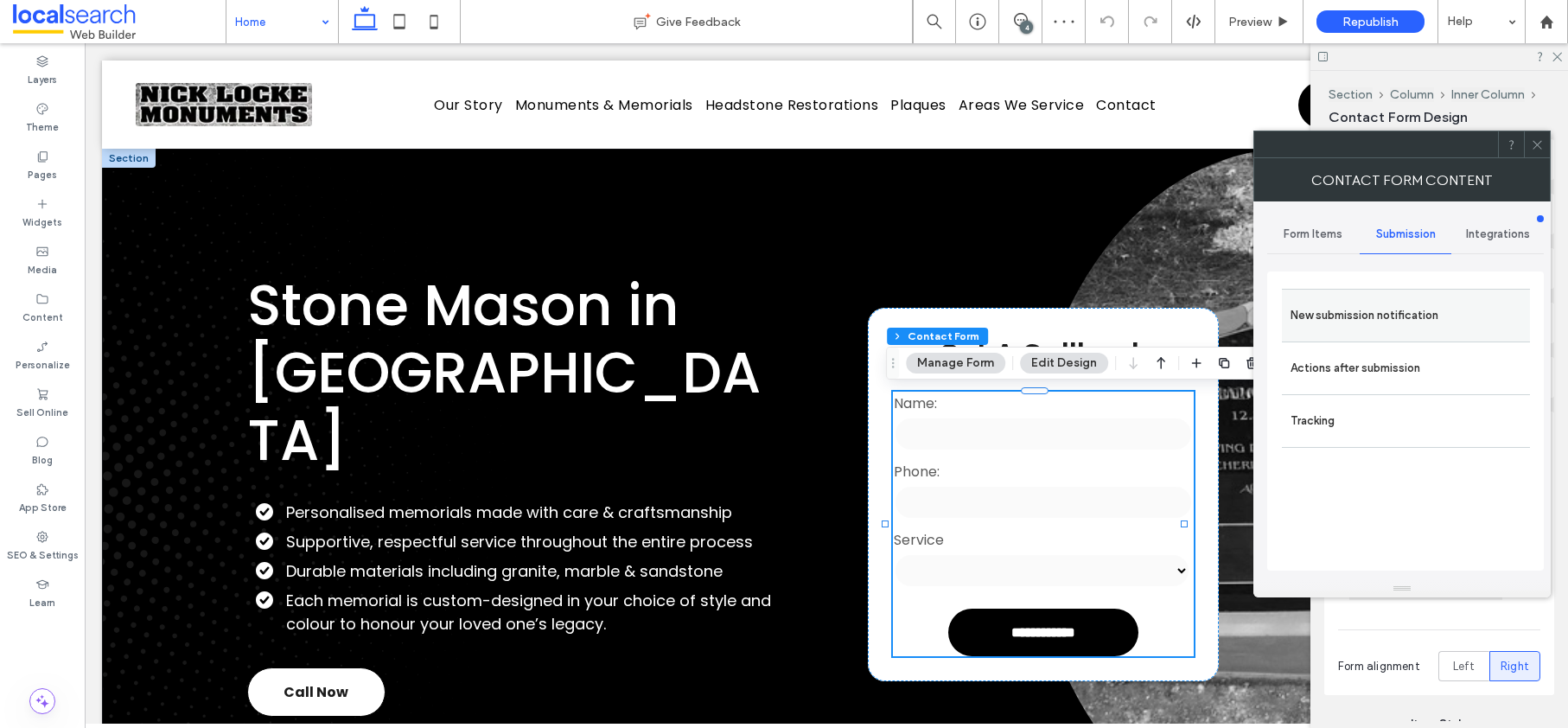
click at [1377, 313] on label "New submission notification" at bounding box center [1406, 315] width 231 height 34
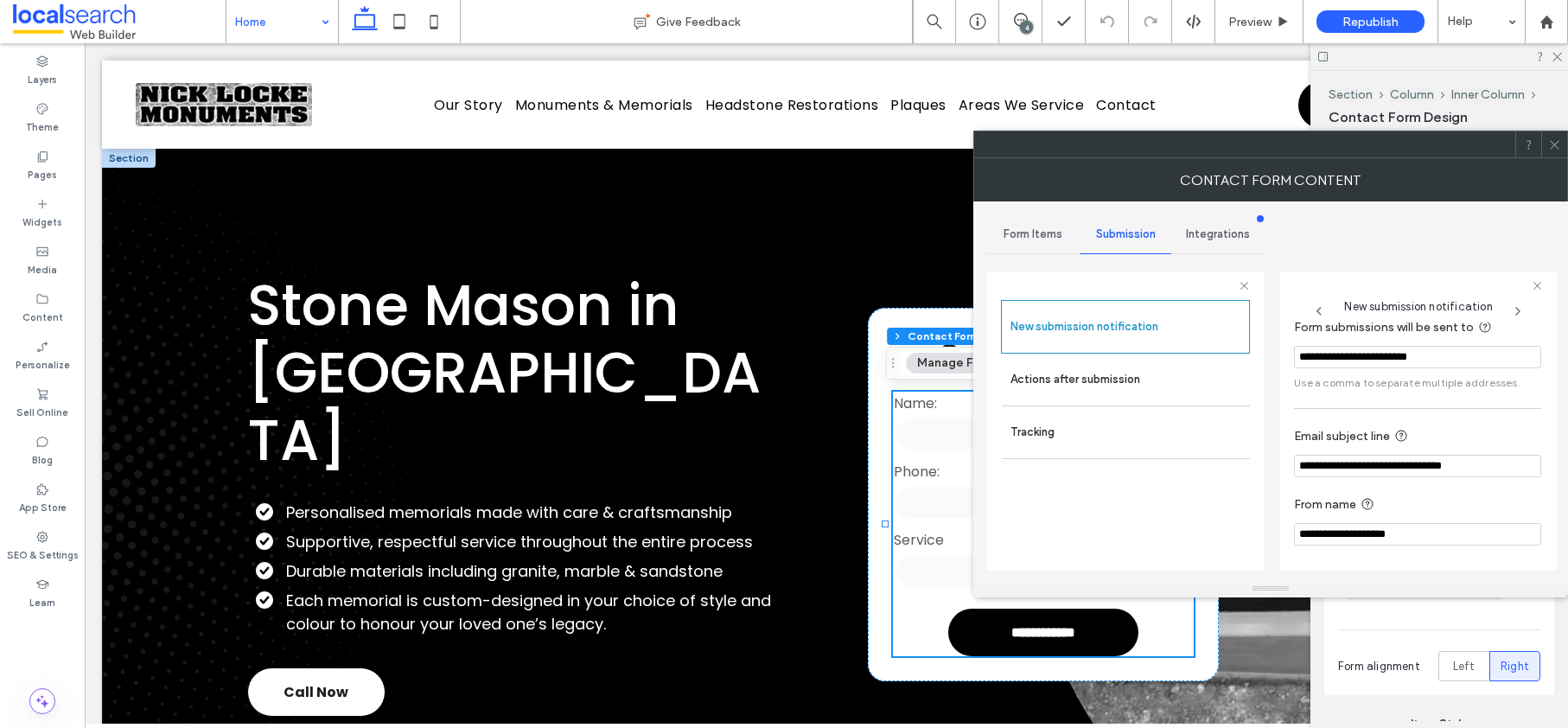
scroll to position [91, 0]
click at [1123, 395] on label "Actions after submission" at bounding box center [1126, 379] width 231 height 34
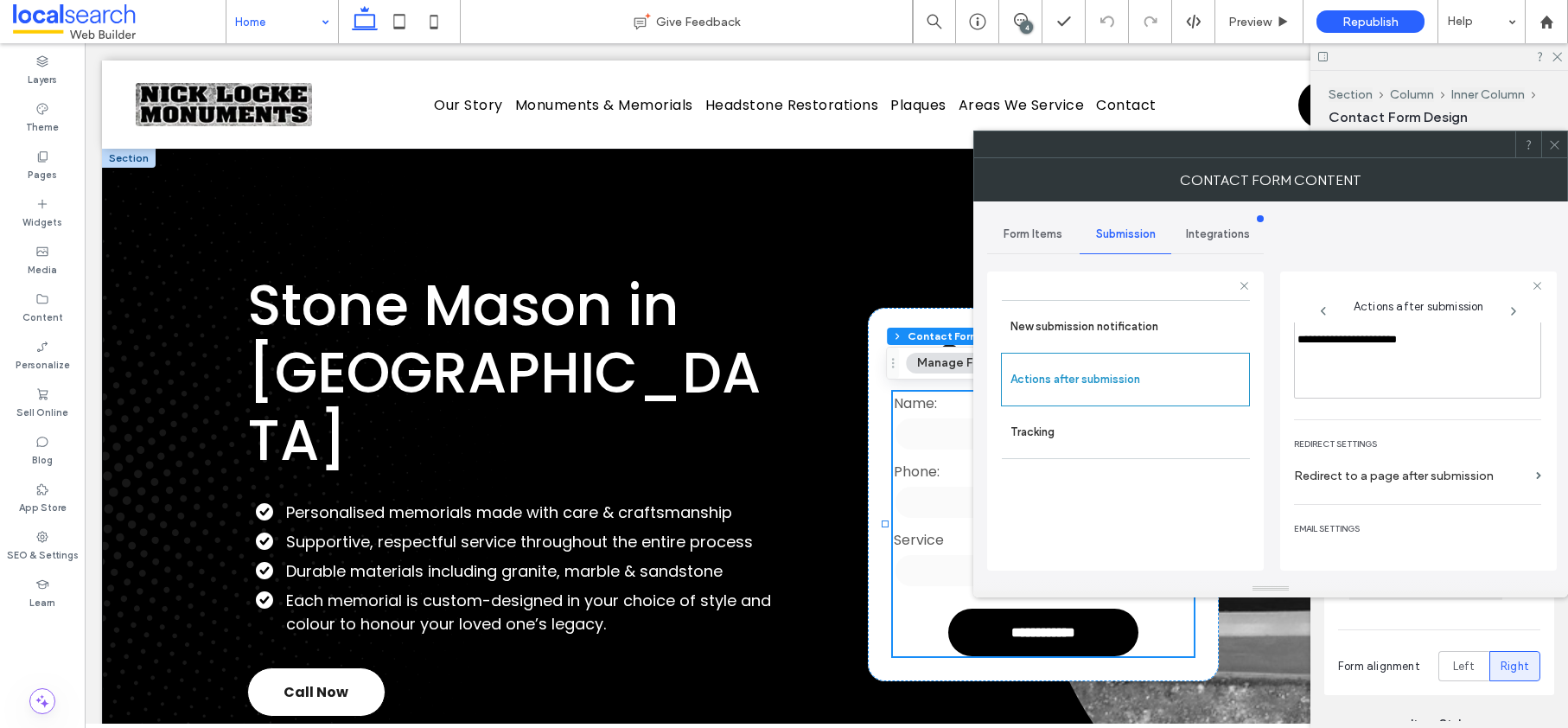
scroll to position [299, 0]
click at [1555, 151] on icon at bounding box center [1555, 145] width 13 height 13
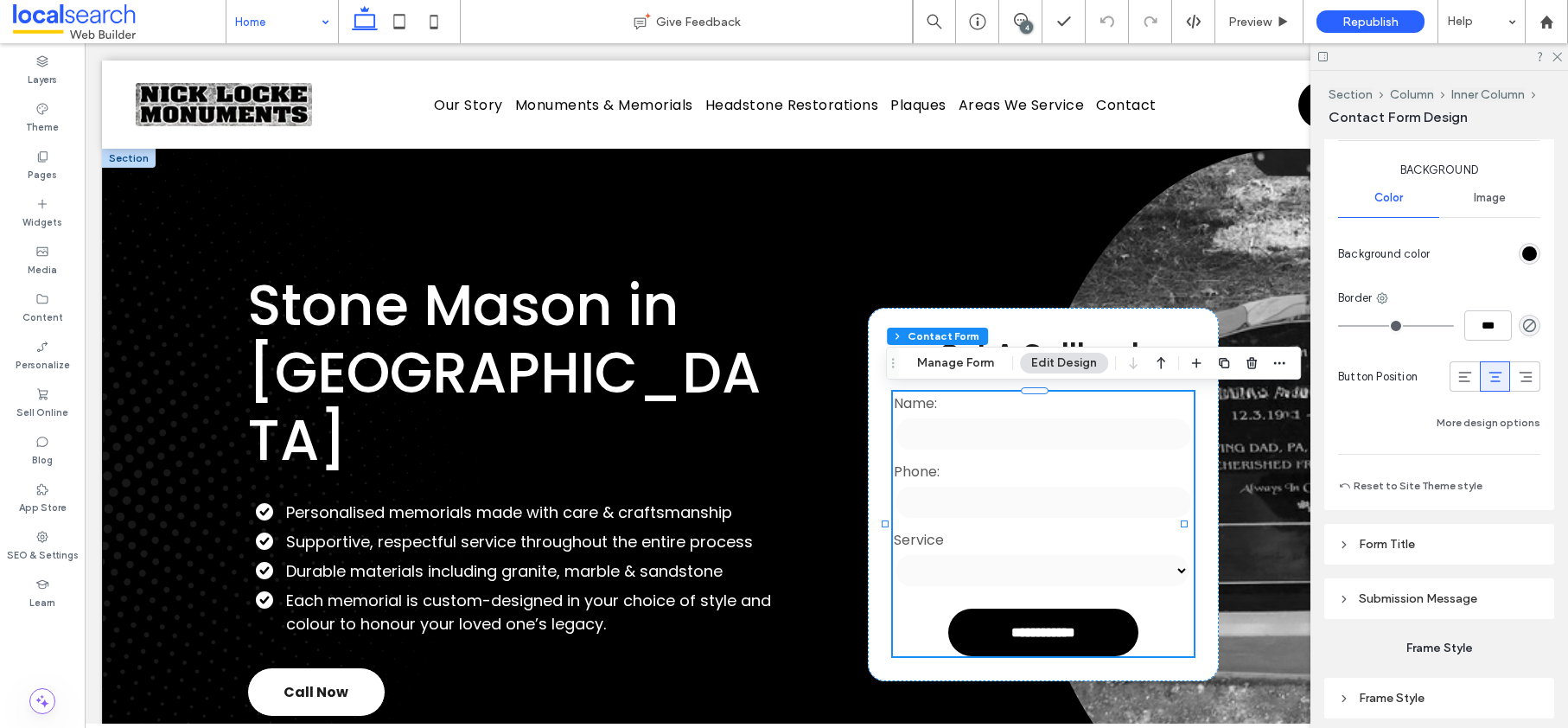
scroll to position [1377, 0]
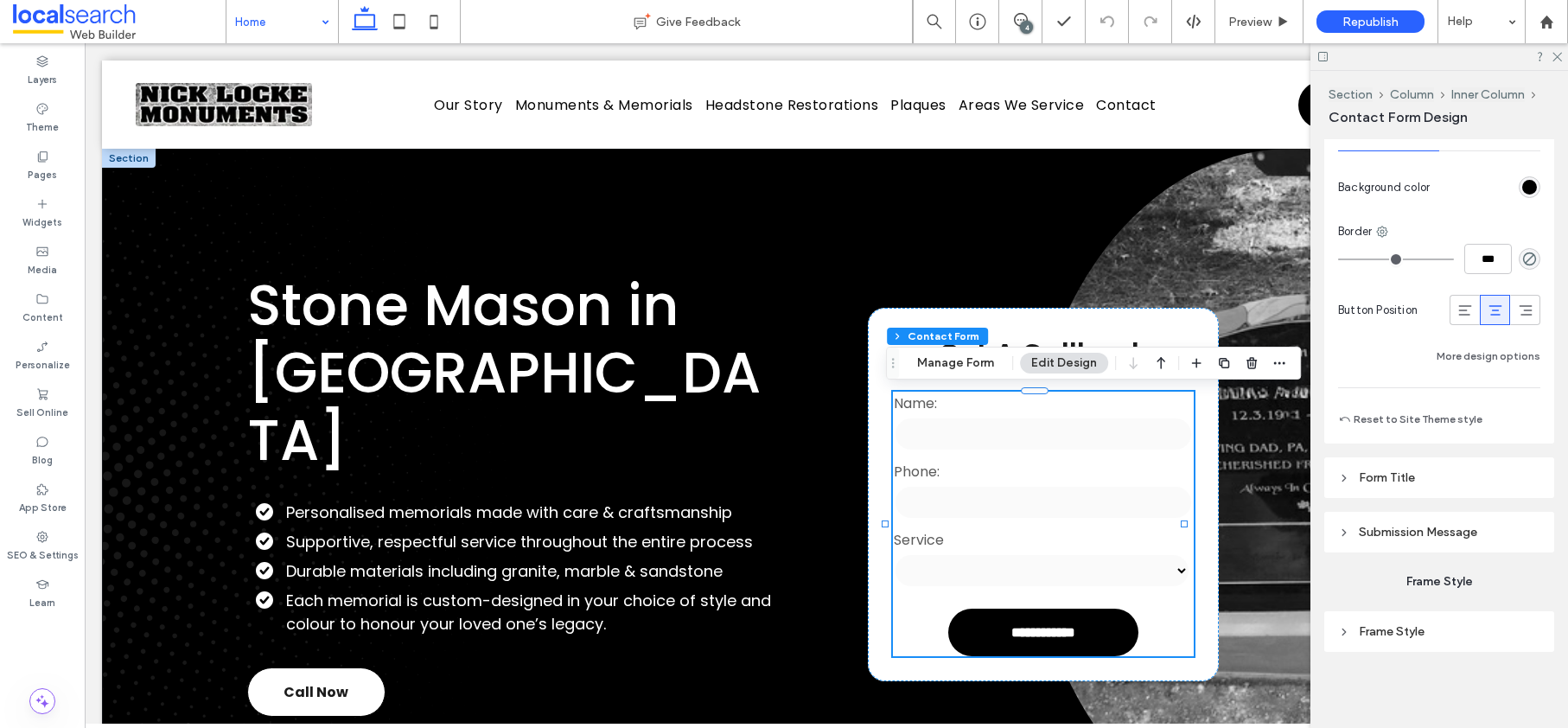
click at [1395, 526] on span "Submission Message" at bounding box center [1418, 532] width 118 height 14
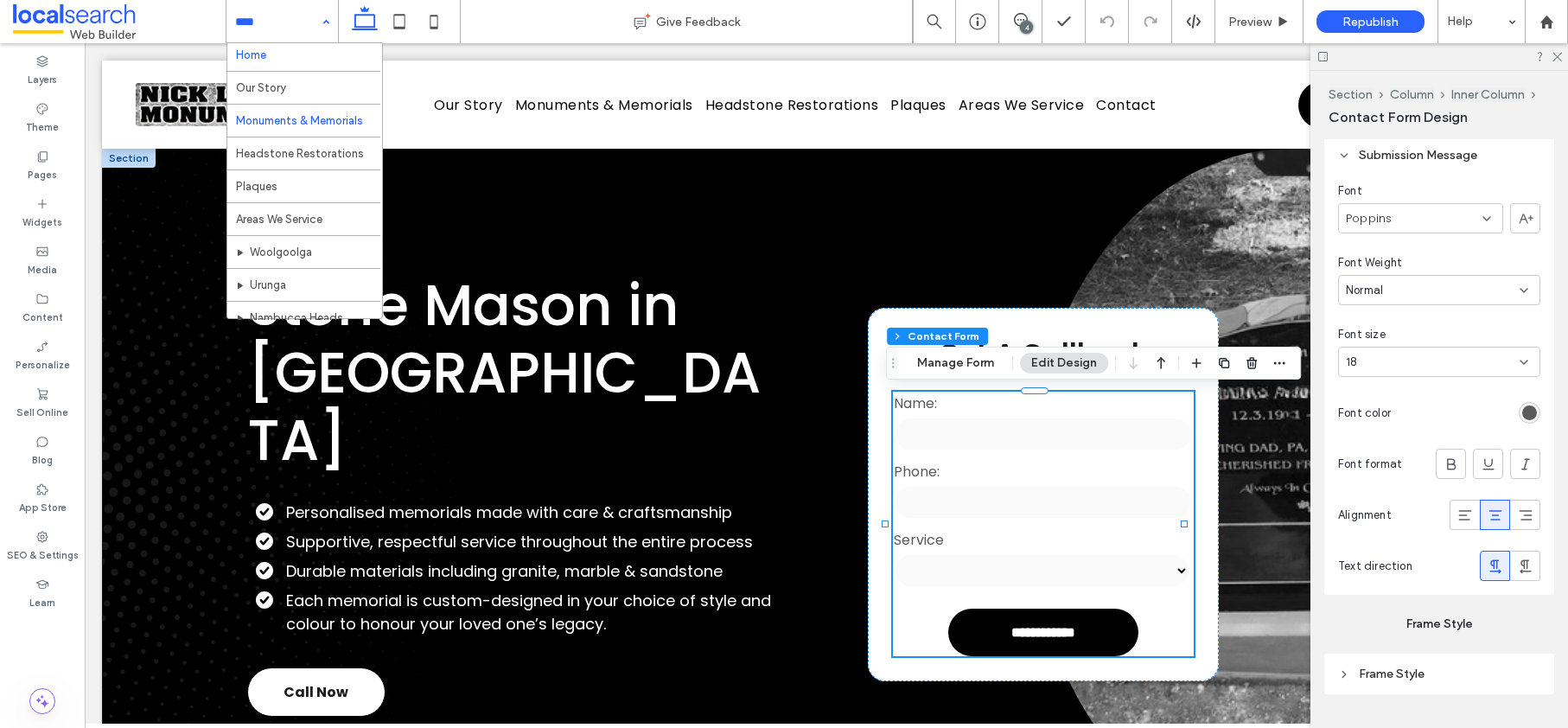
scroll to position [0, 0]
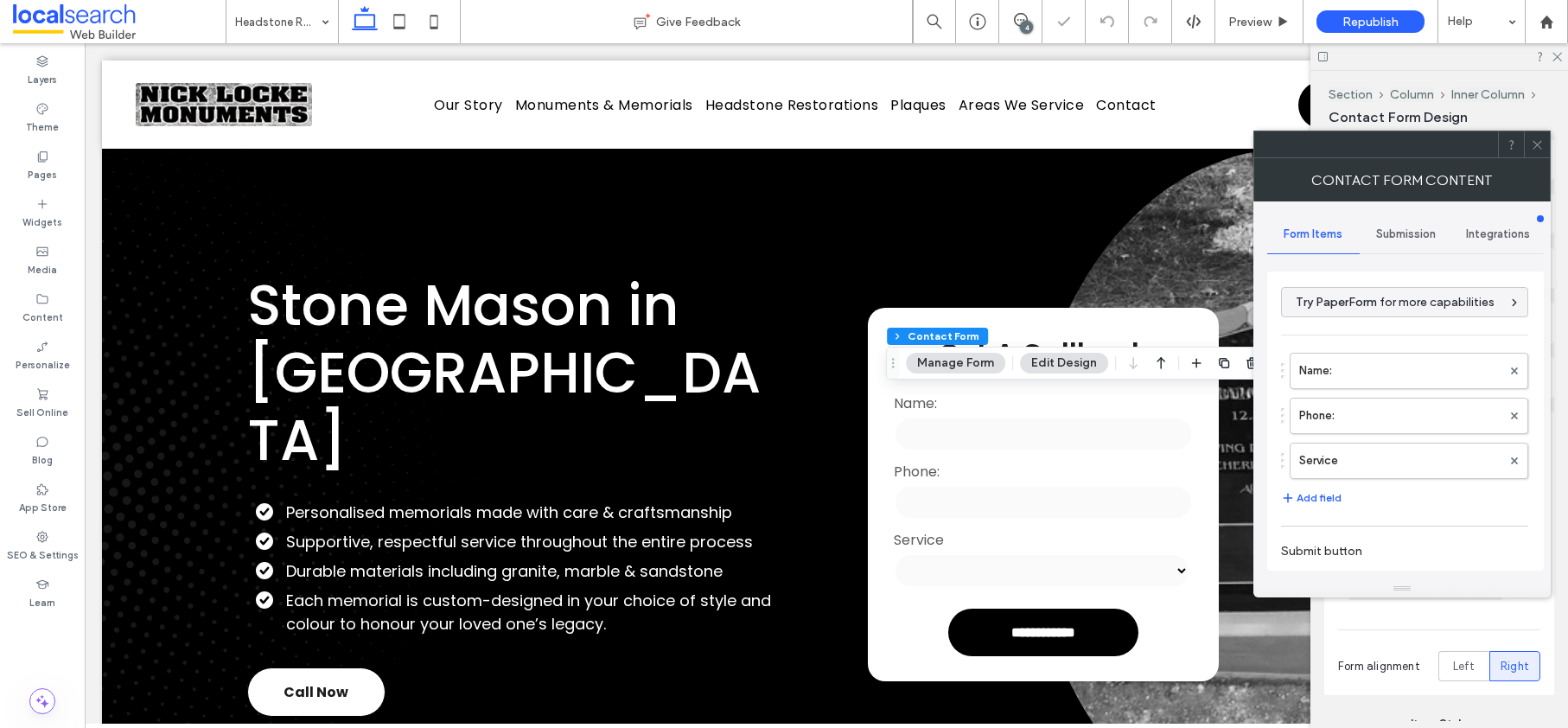
type input "**********"
type input "*"
type input "***"
type input "**"
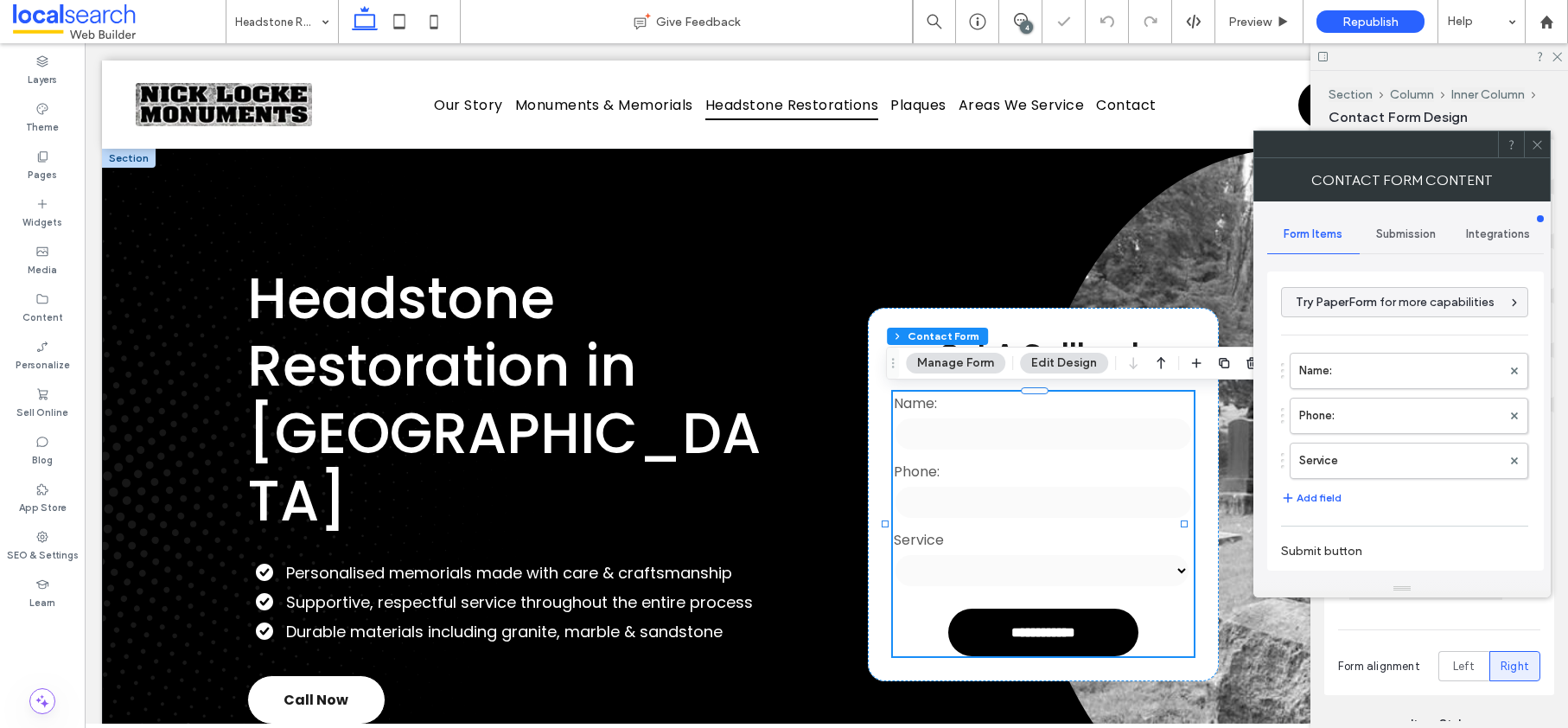
click at [1398, 233] on span "Submission" at bounding box center [1406, 234] width 60 height 14
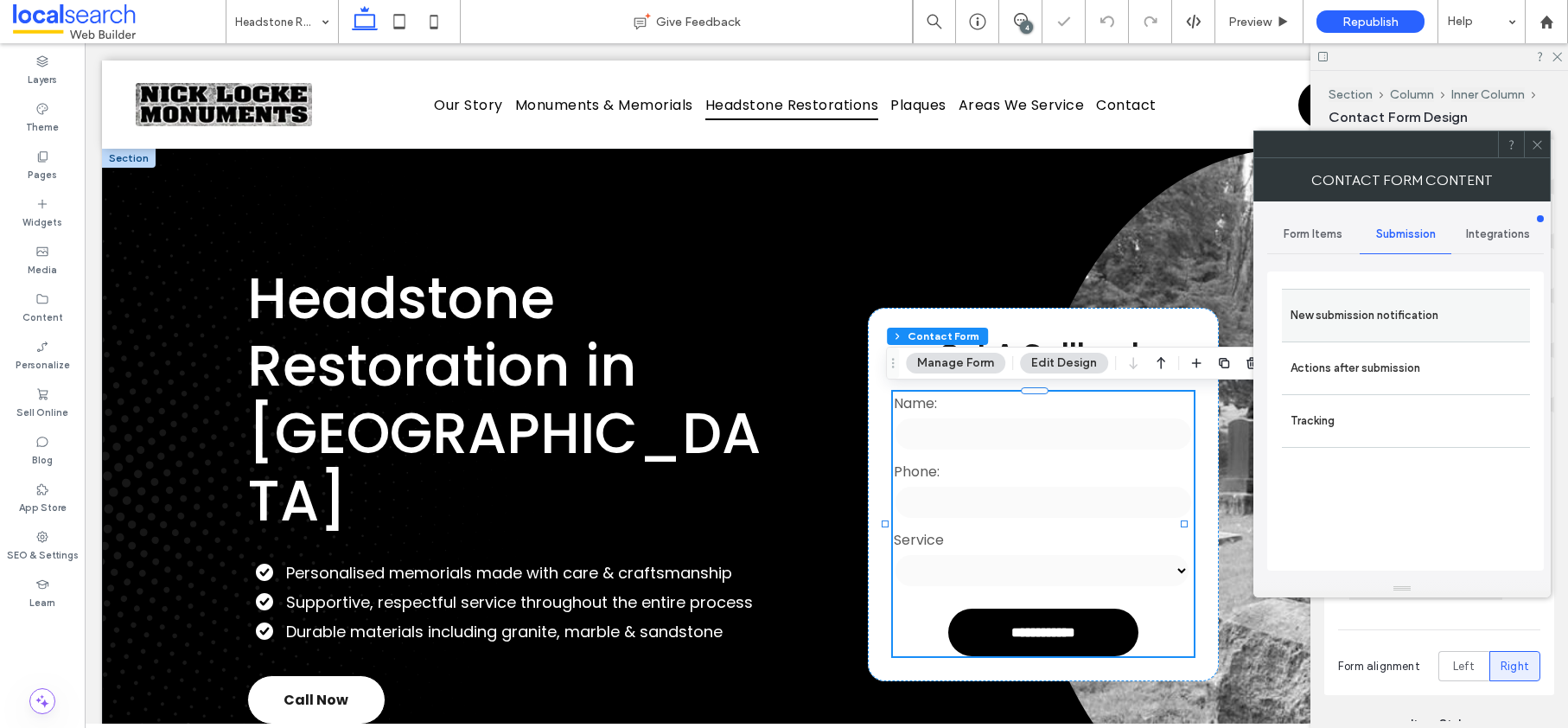
drag, startPoint x: 1359, startPoint y: 318, endPoint x: 1404, endPoint y: 319, distance: 45.0
click at [1359, 318] on label "New submission notification" at bounding box center [1406, 315] width 231 height 34
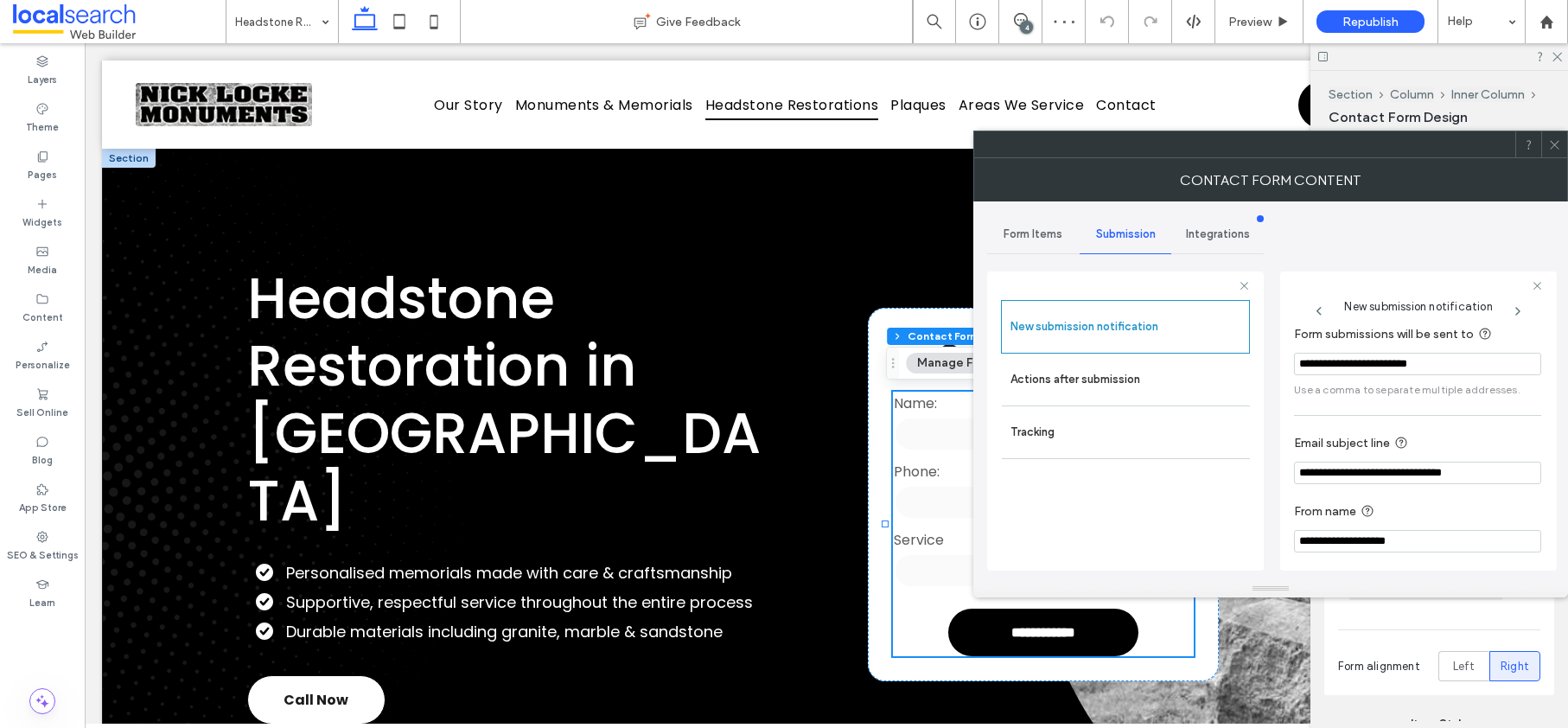
scroll to position [91, 0]
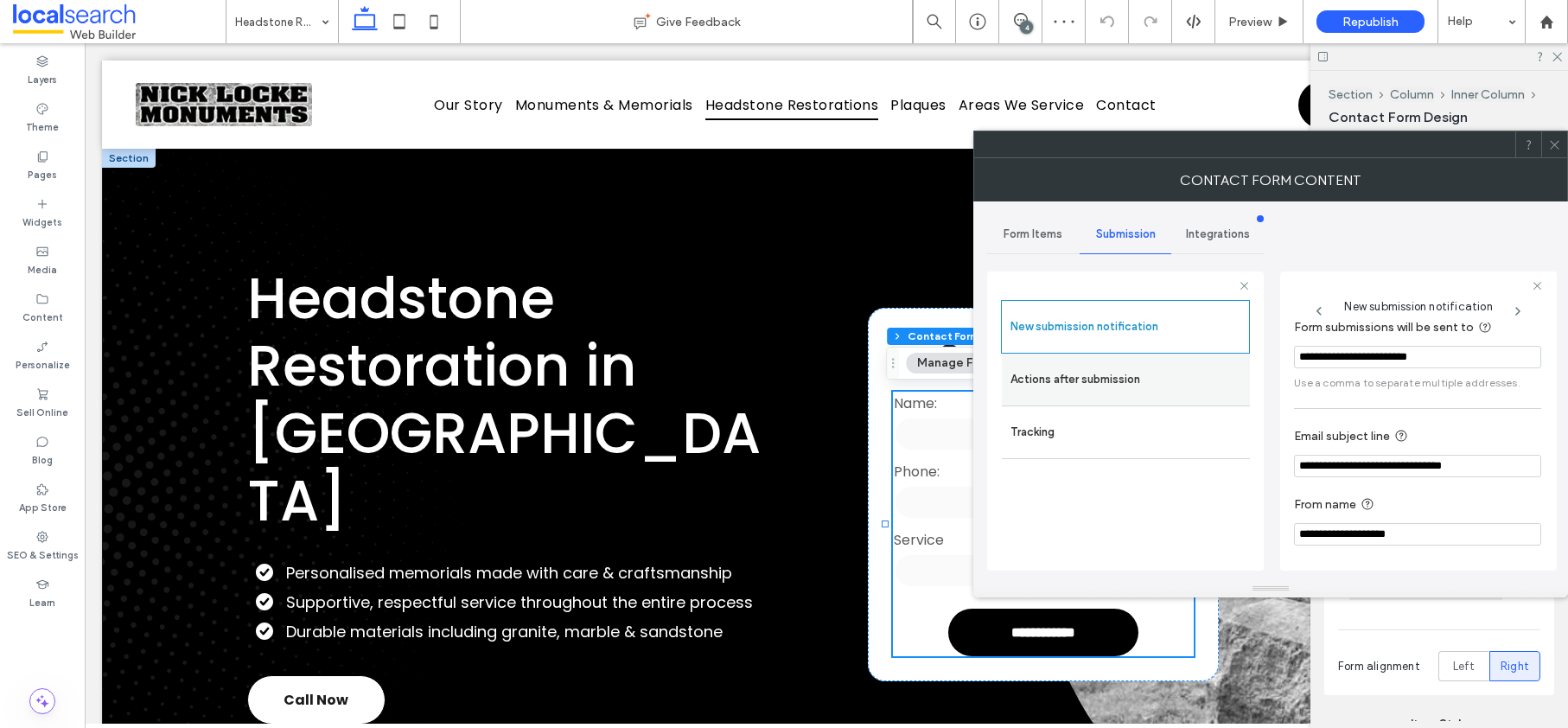
click at [1099, 370] on label "Actions after submission" at bounding box center [1126, 379] width 231 height 34
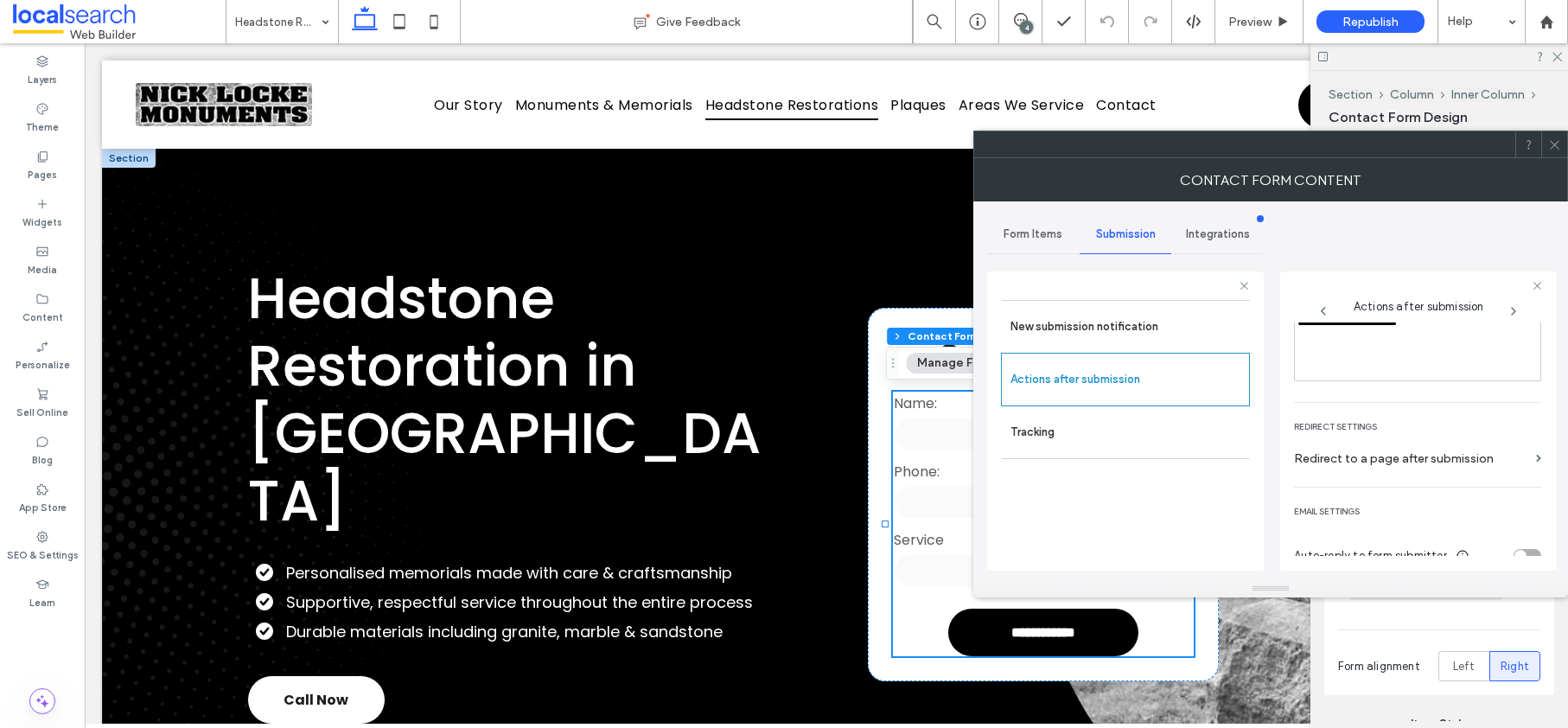
scroll to position [299, 0]
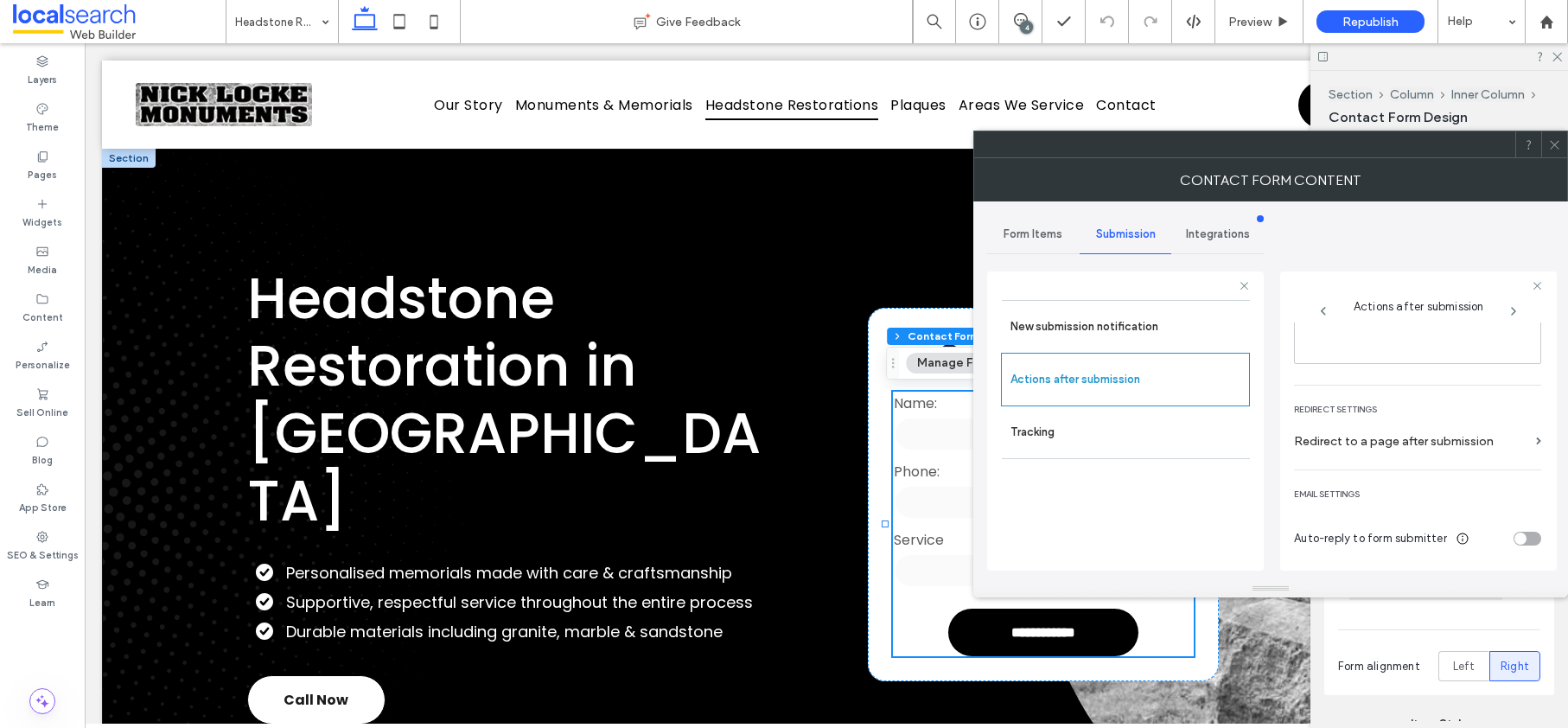
click at [1556, 152] on span at bounding box center [1555, 144] width 13 height 26
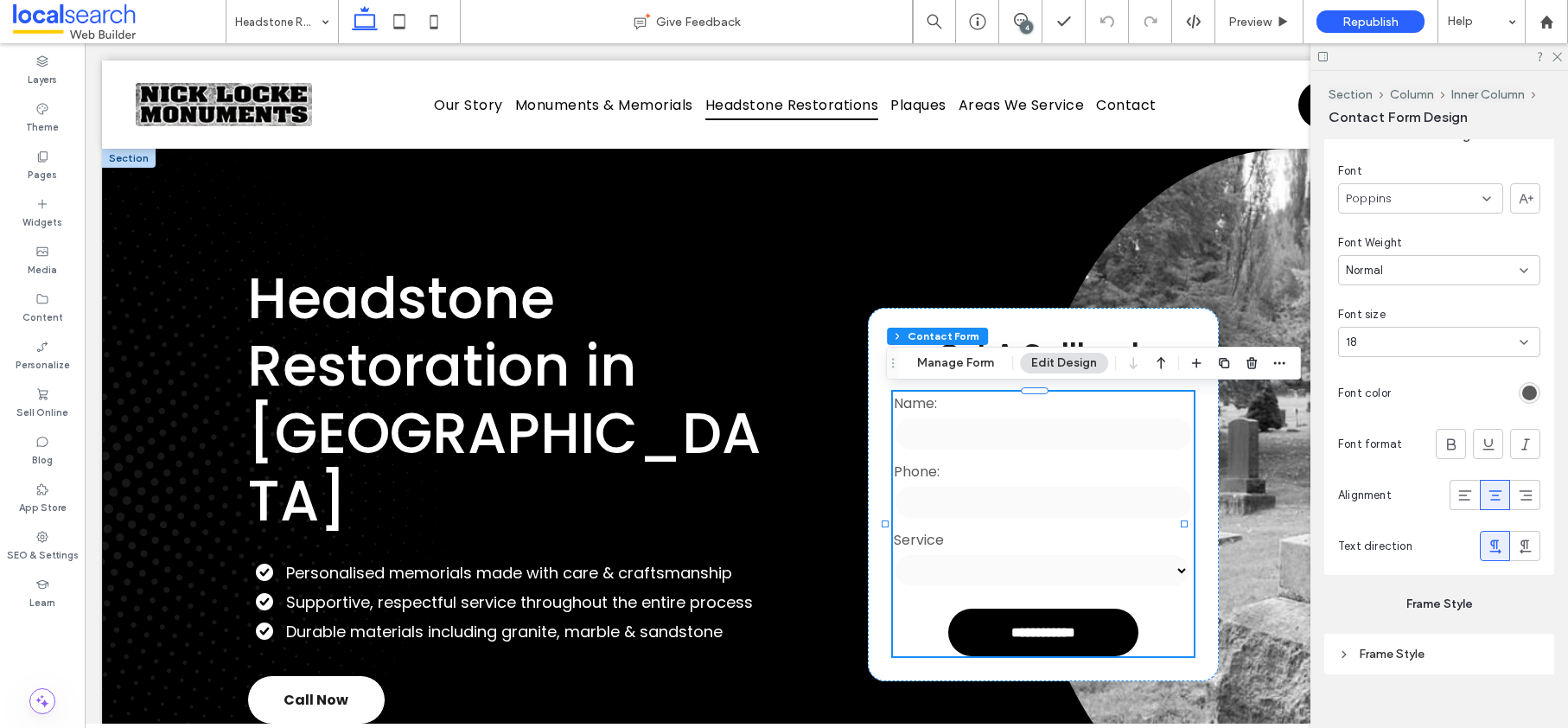
scroll to position [1796, 0]
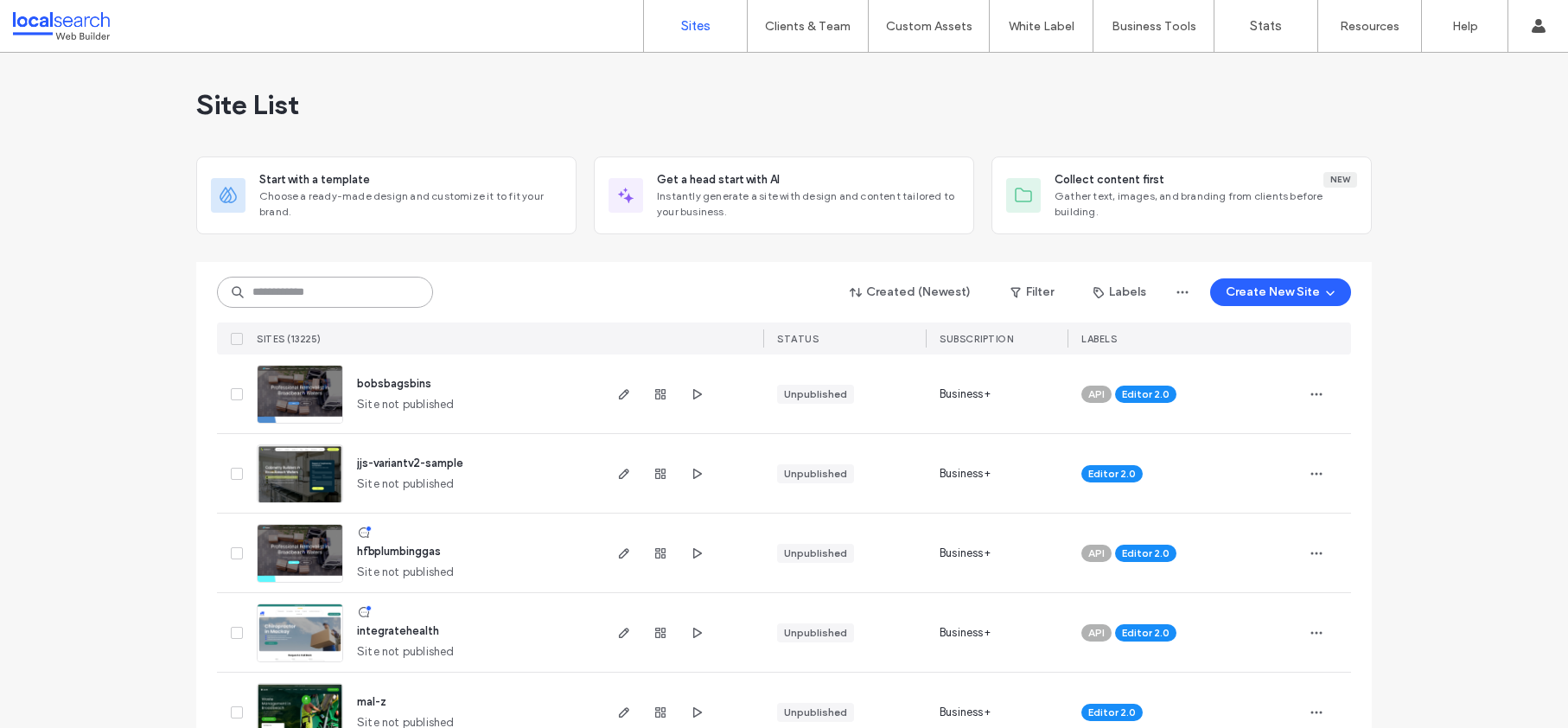
drag, startPoint x: 341, startPoint y: 293, endPoint x: 383, endPoint y: 277, distance: 44.9
click at [341, 293] on input at bounding box center [325, 292] width 216 height 31
paste input "********"
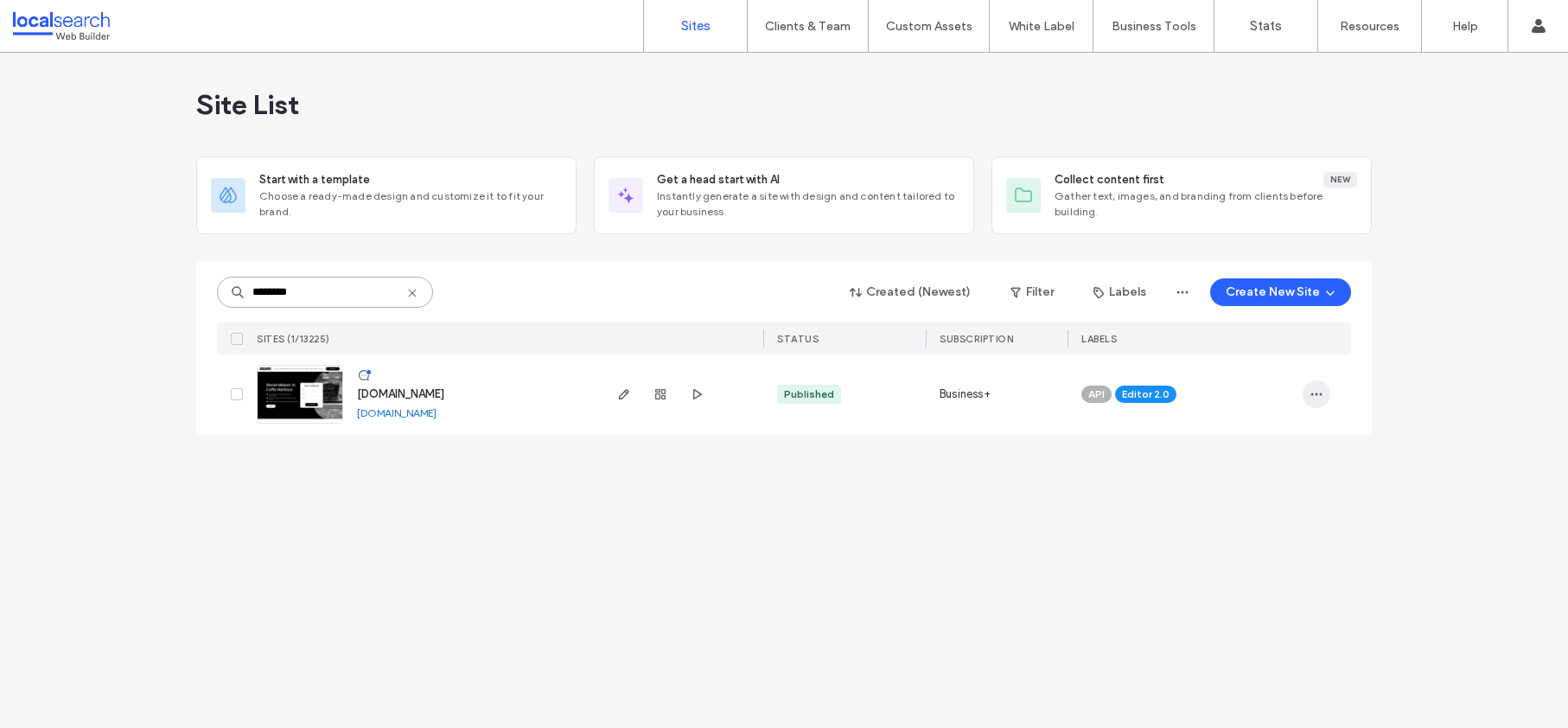
type input "********"
click at [1318, 391] on icon "button" at bounding box center [1317, 394] width 14 height 14
click at [1224, 507] on span "Assign Label" at bounding box center [1241, 505] width 65 height 17
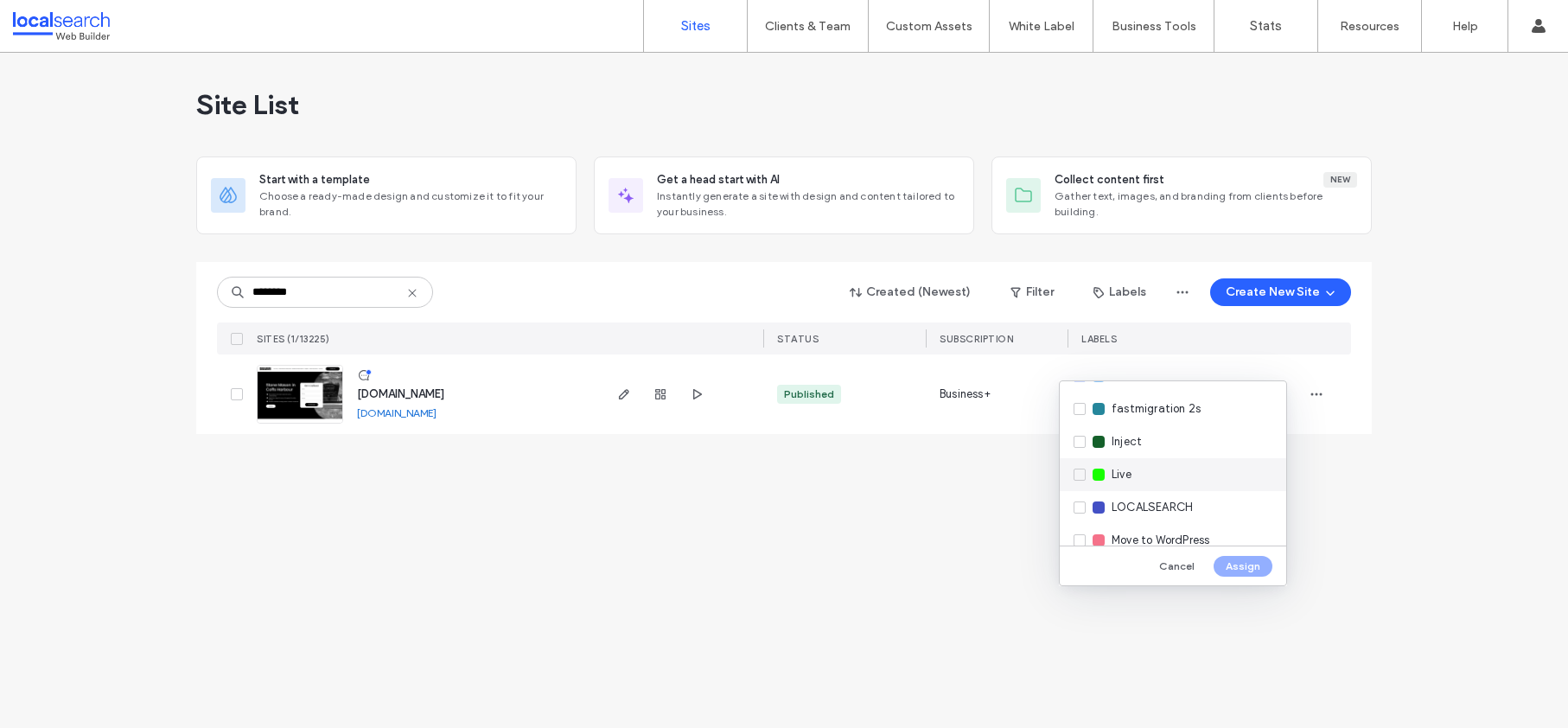
scroll to position [267, 0]
click at [1081, 470] on div "Live" at bounding box center [1174, 467] width 227 height 32
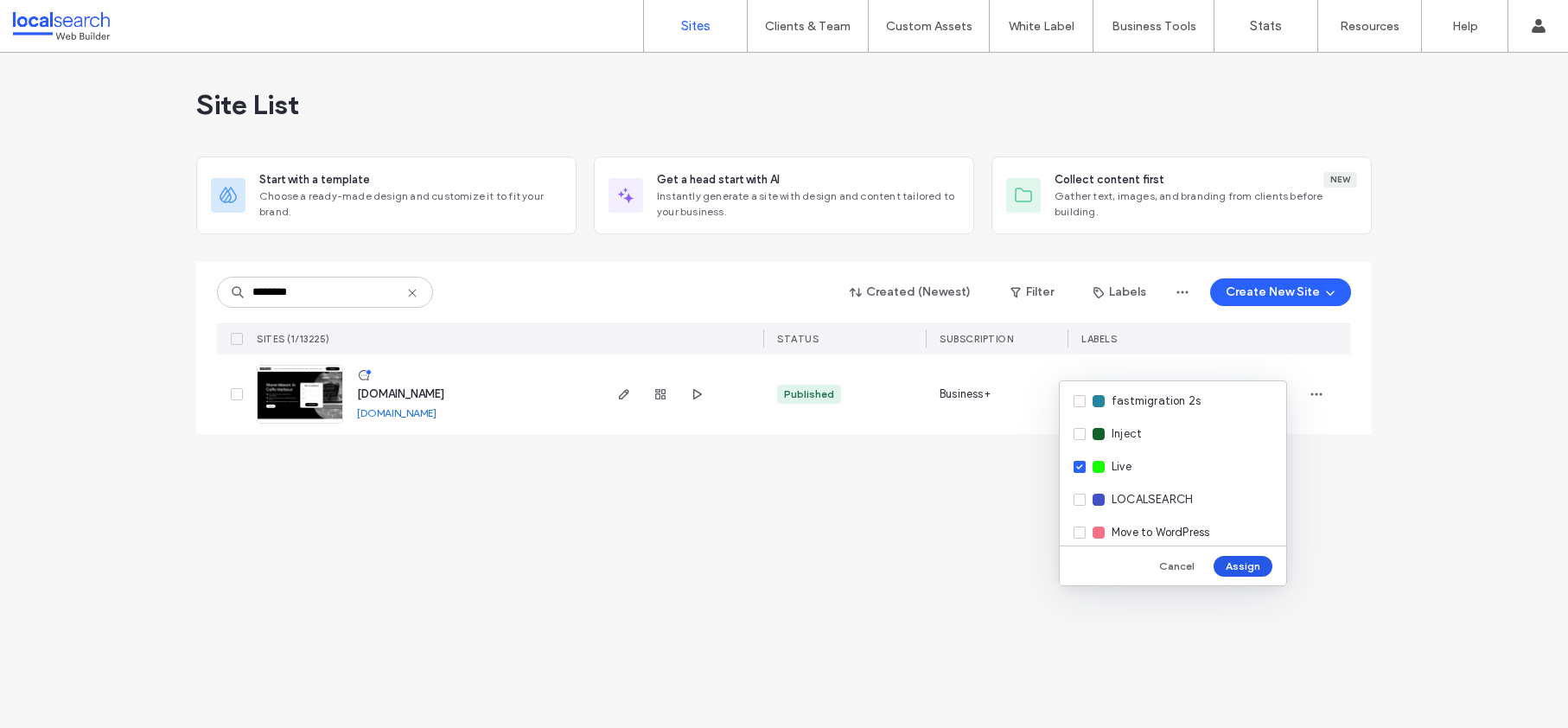
click at [1250, 569] on button "Assign" at bounding box center [1243, 567] width 59 height 21
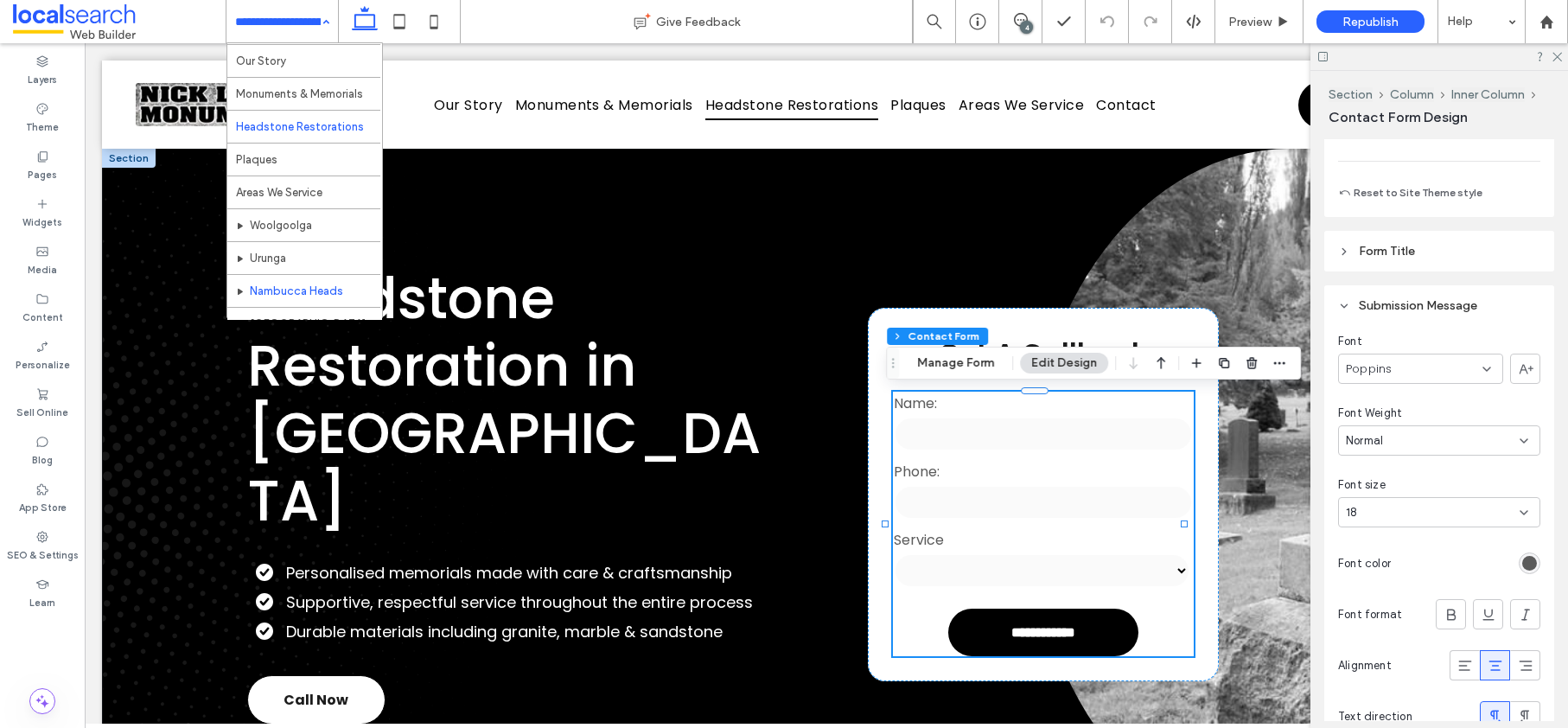
scroll to position [150, 0]
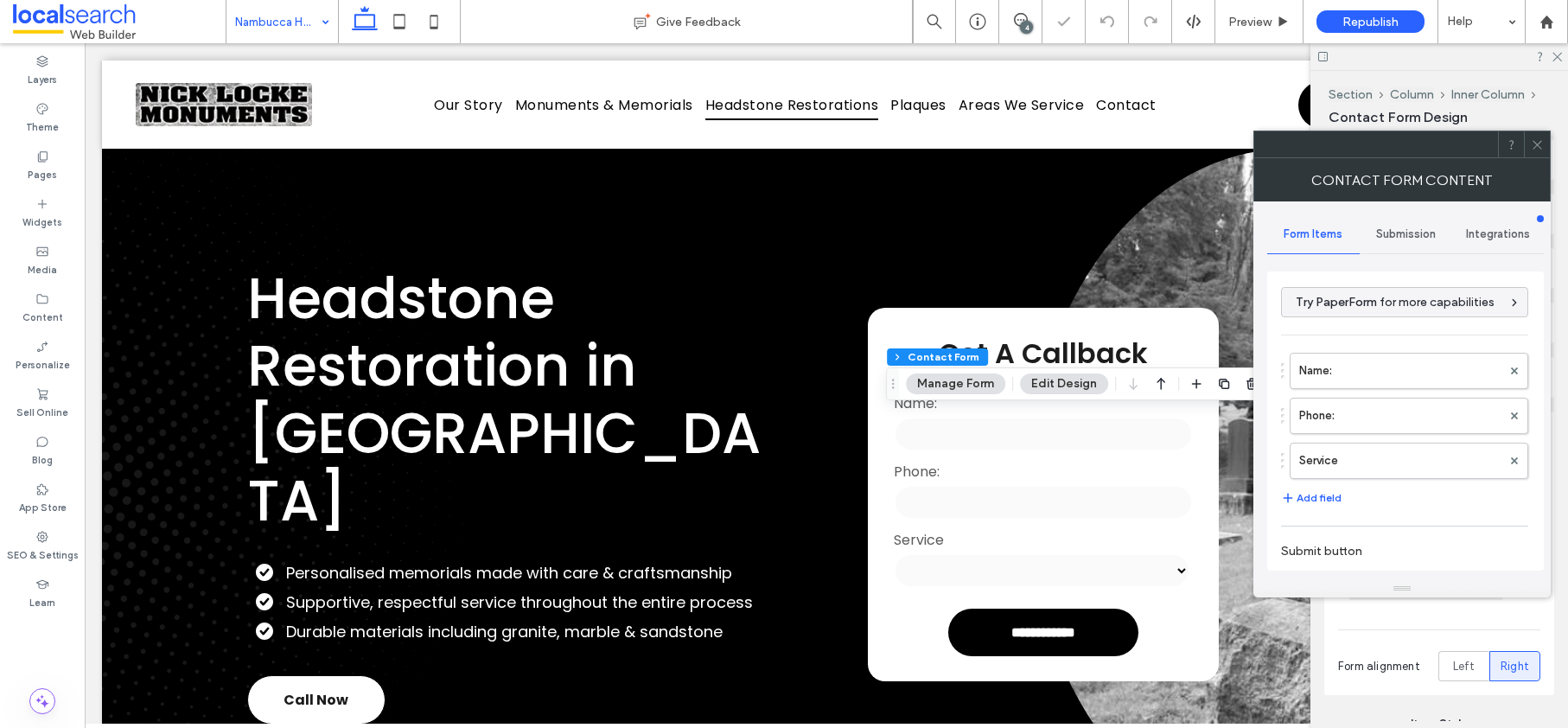
type input "**********"
type input "*"
type input "***"
type input "**"
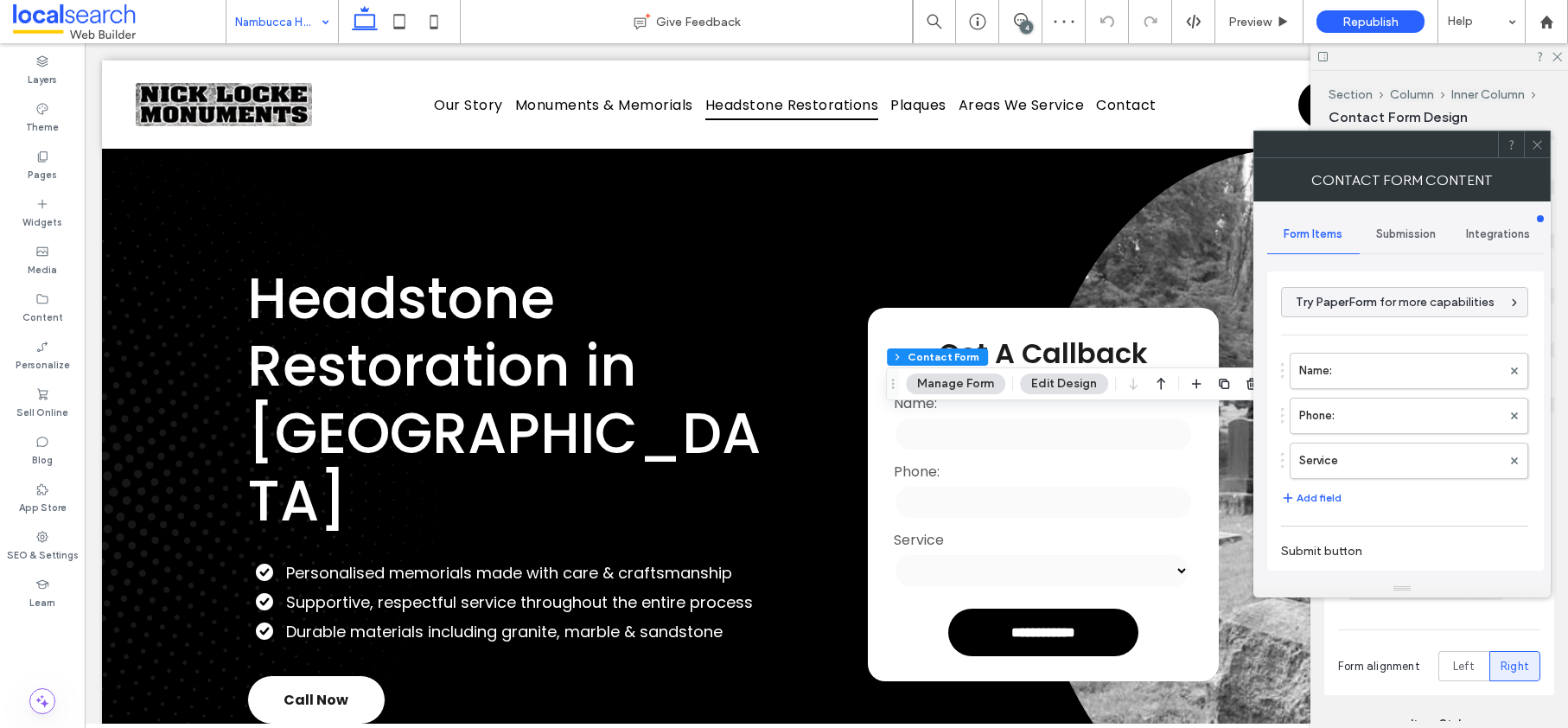
click at [1419, 231] on span "Submission" at bounding box center [1406, 234] width 60 height 14
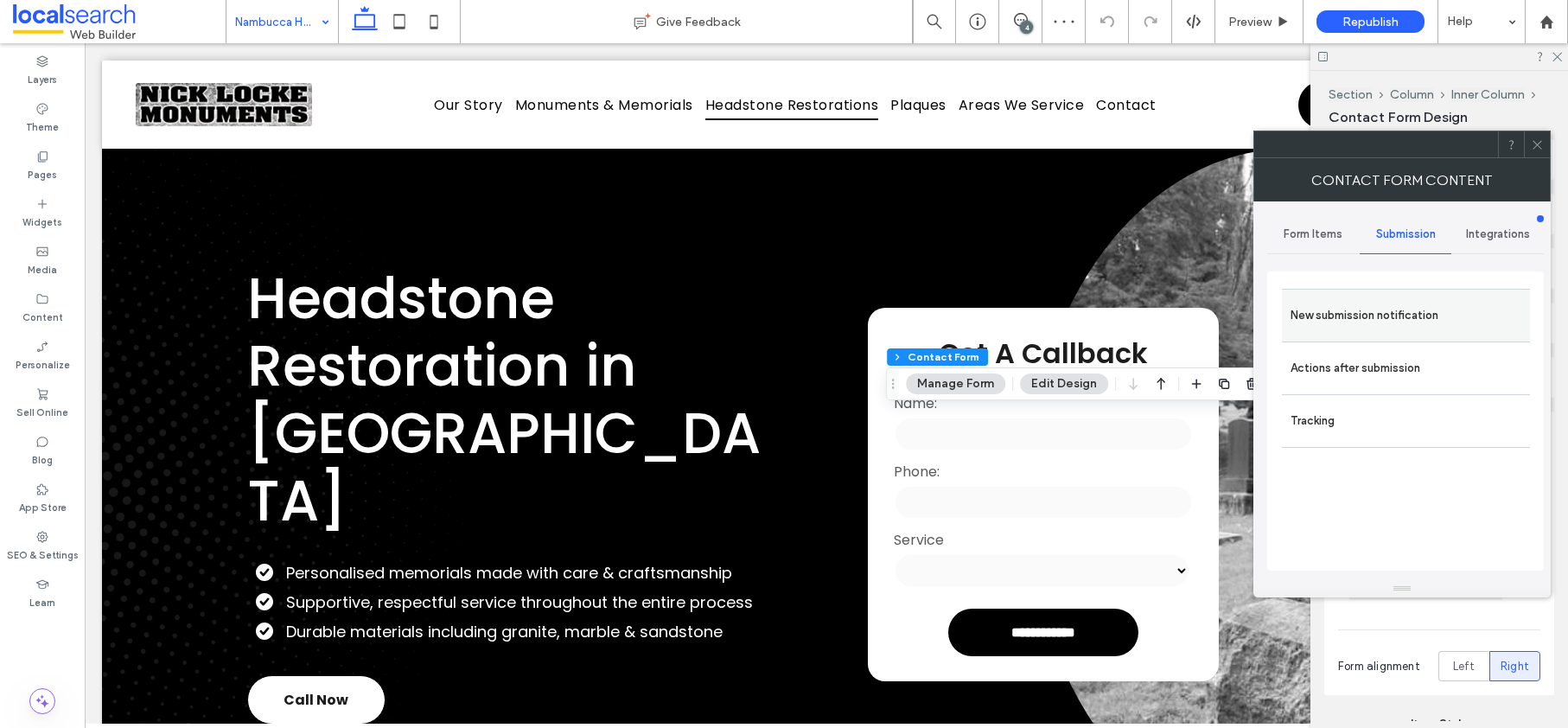
click at [1376, 313] on label "New submission notification" at bounding box center [1406, 315] width 231 height 34
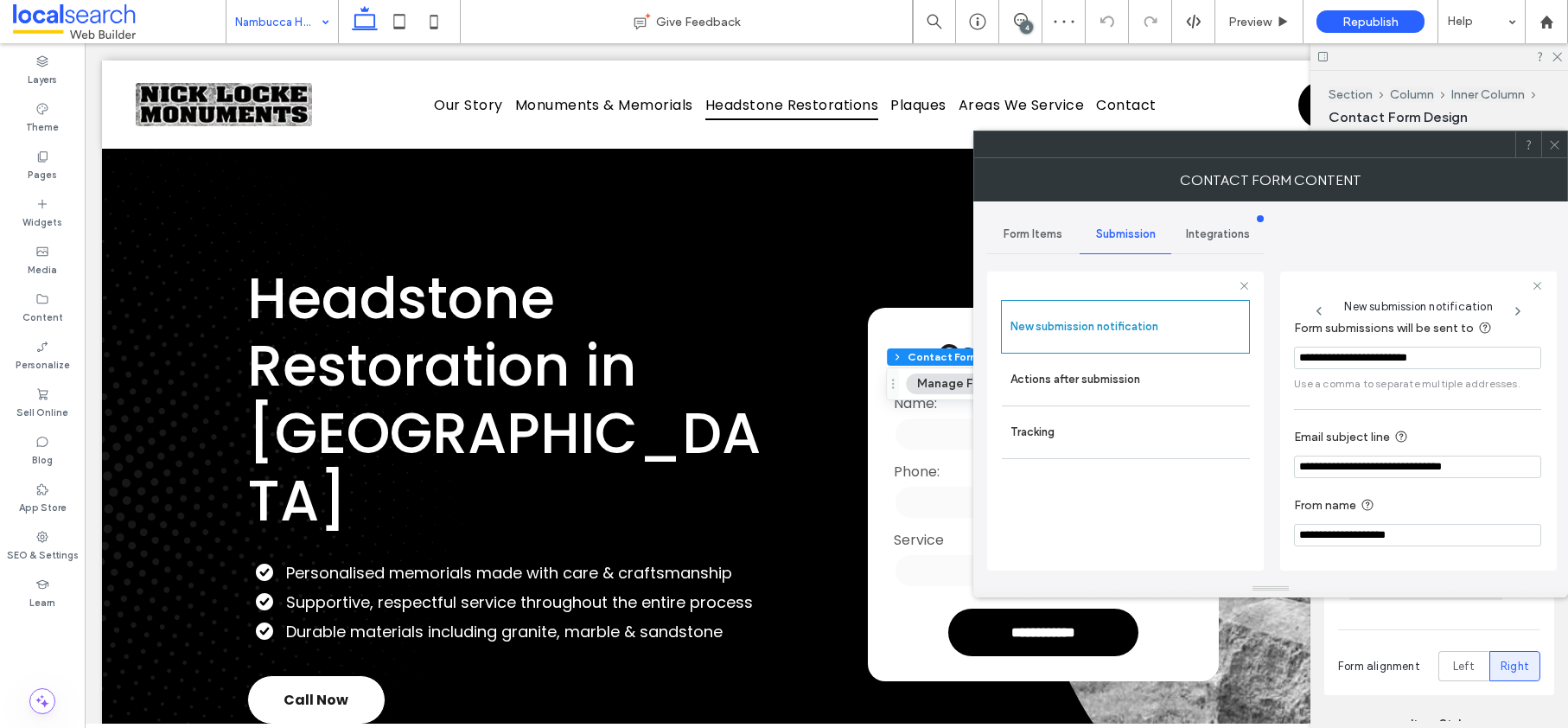
scroll to position [91, 0]
click at [1077, 376] on label "Actions after submission" at bounding box center [1126, 379] width 231 height 34
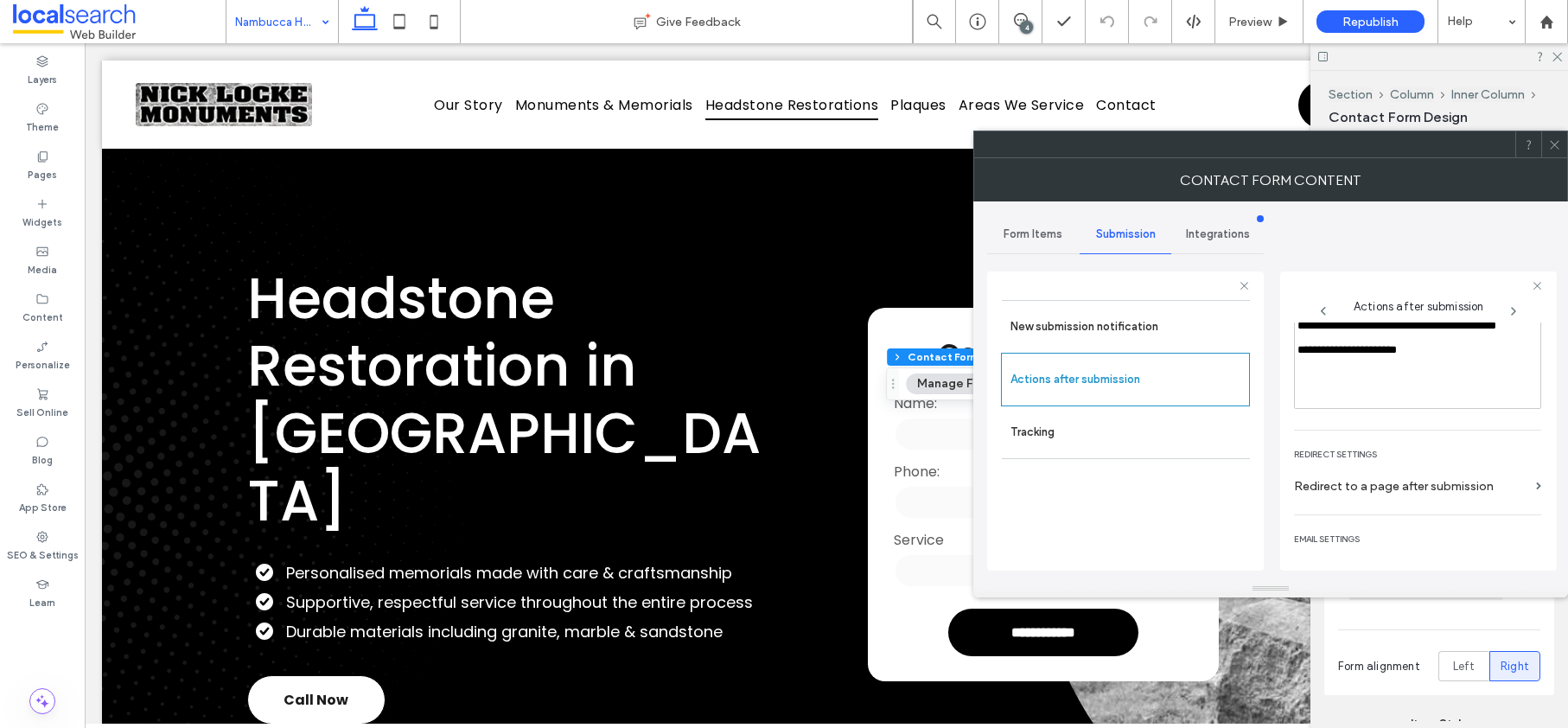
scroll to position [299, 0]
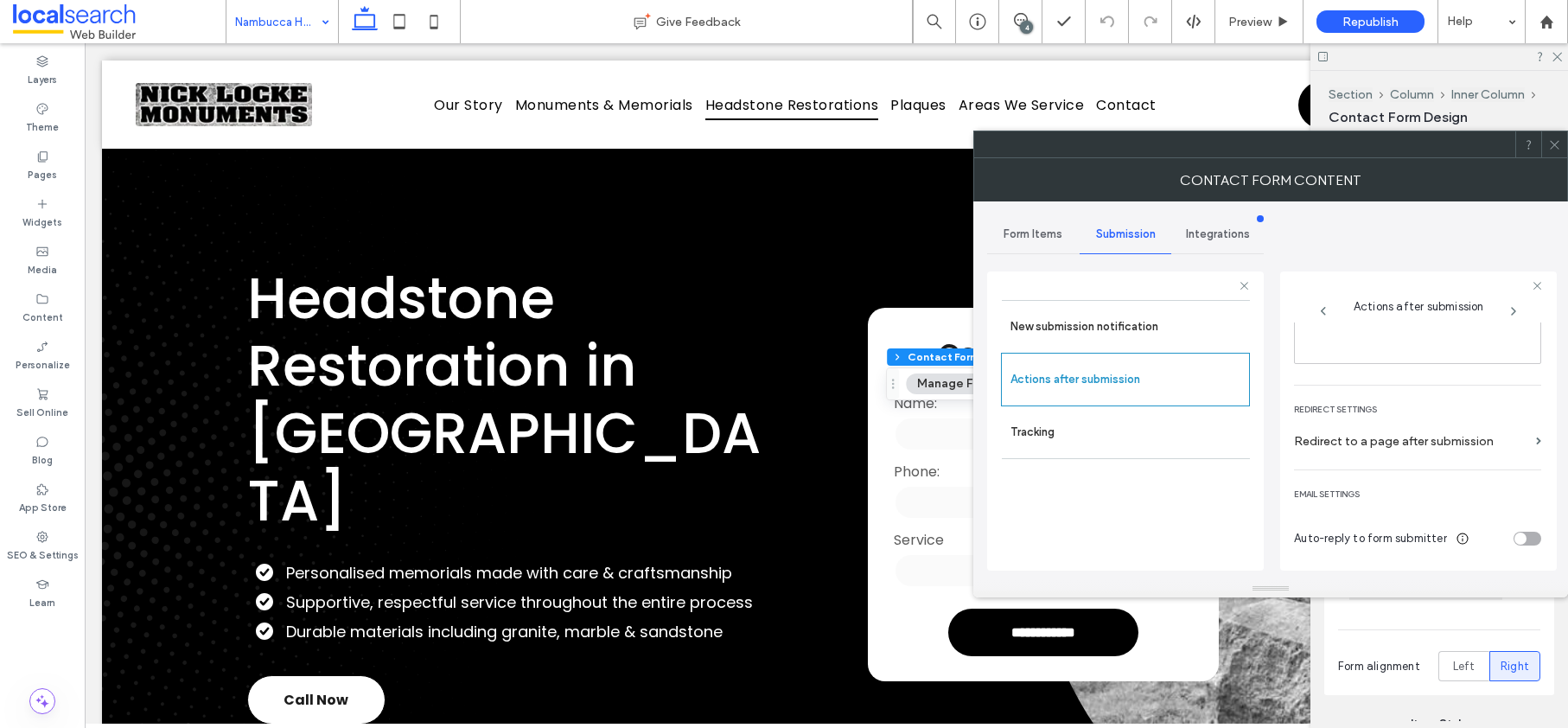
click at [1556, 145] on use at bounding box center [1554, 144] width 9 height 9
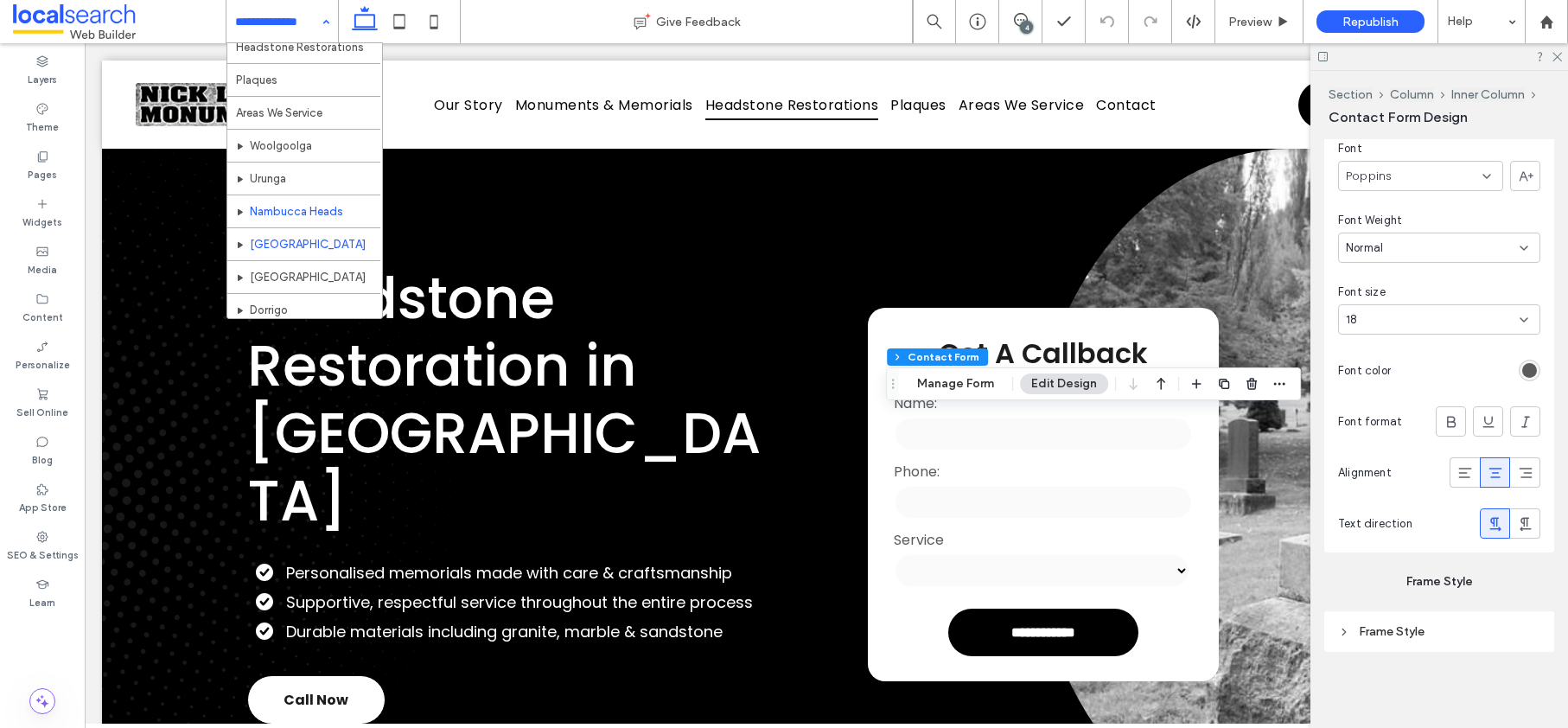
scroll to position [150, 0]
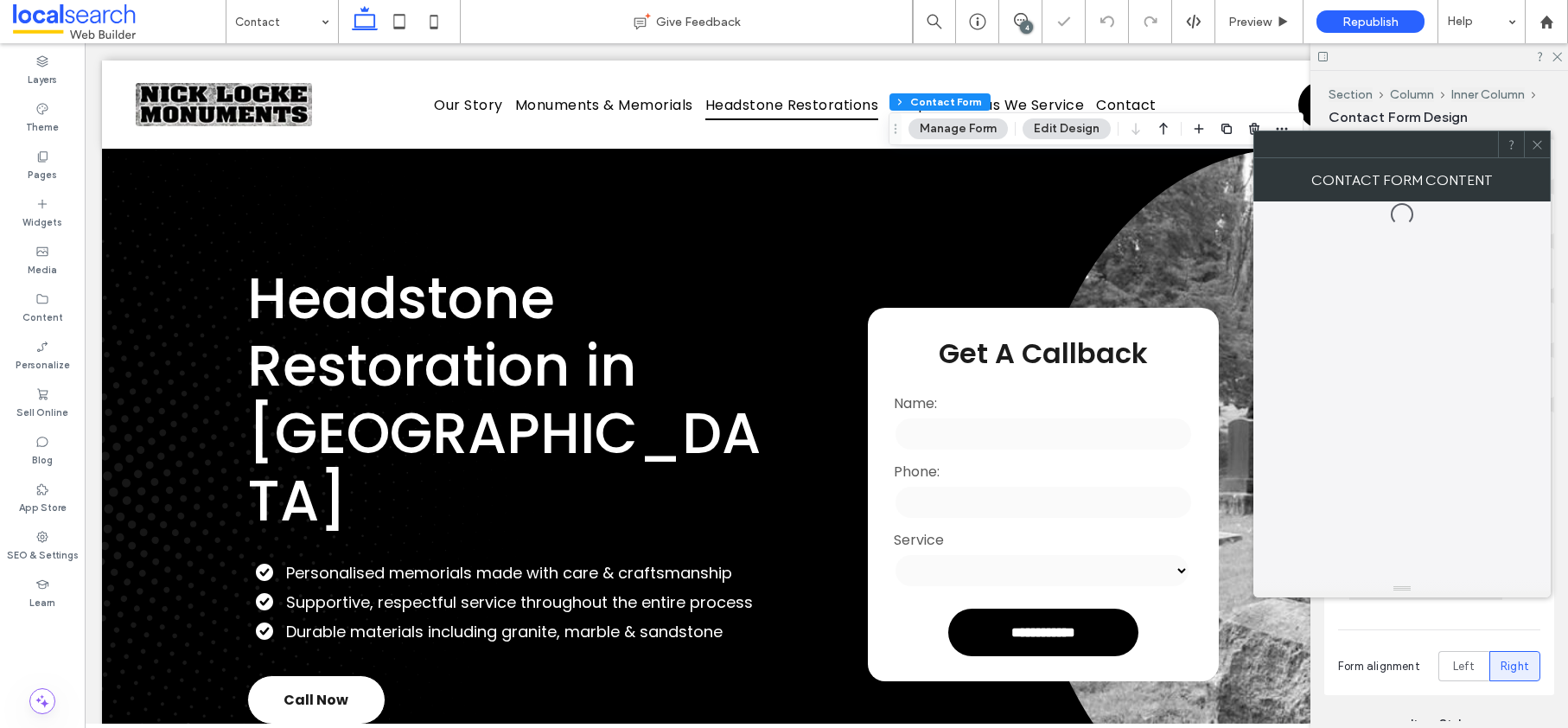
type input "*"
type input "***"
type input "**"
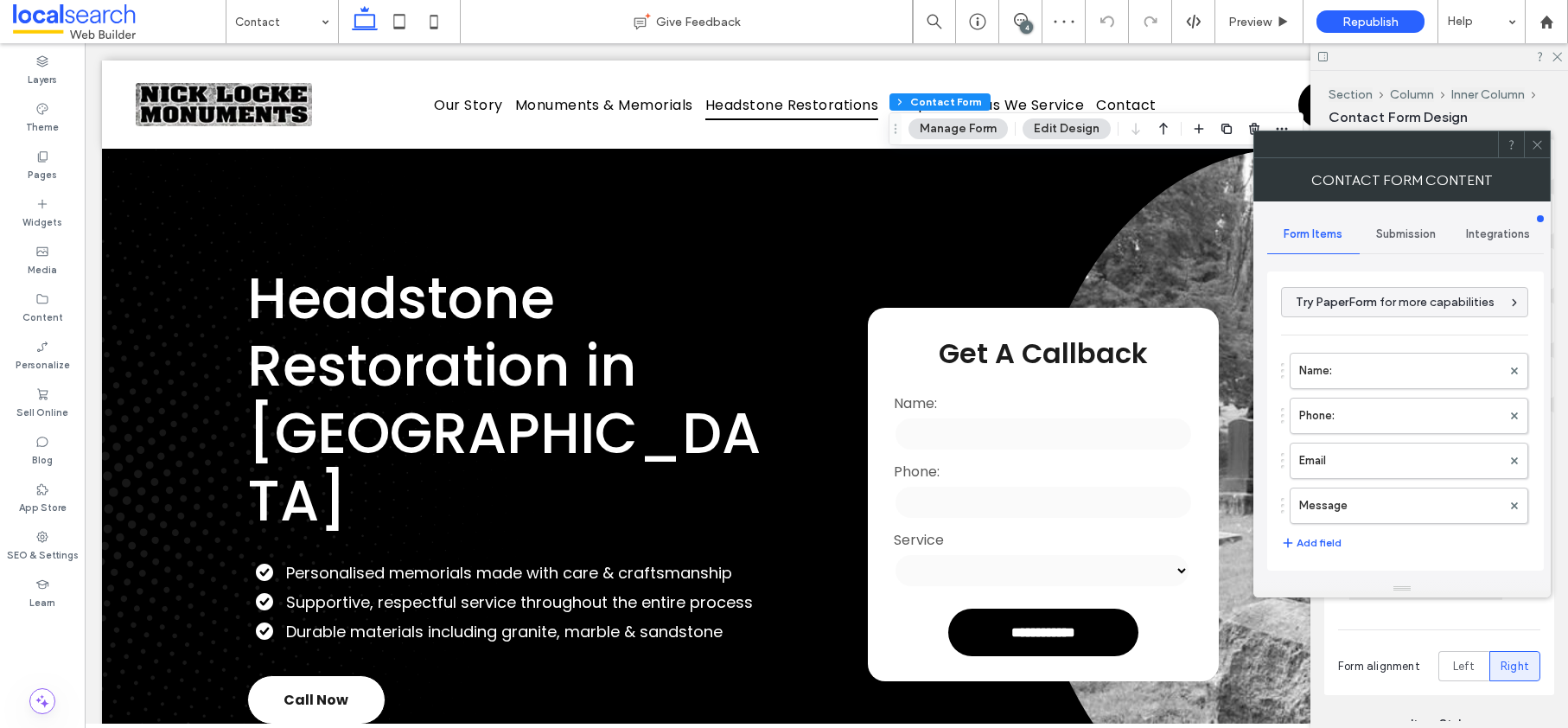
click at [1425, 225] on div "Submission" at bounding box center [1405, 234] width 92 height 38
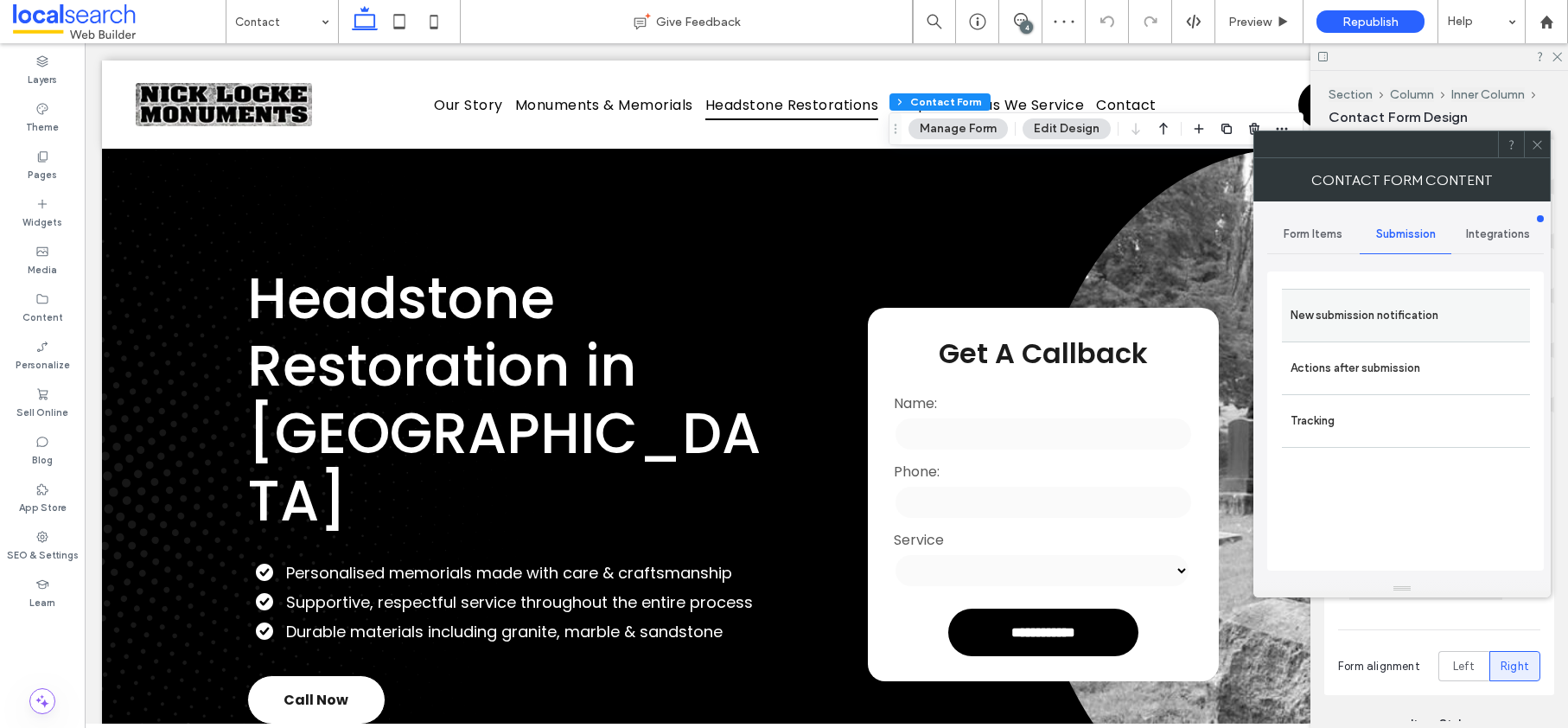
click at [1352, 322] on label "New submission notification" at bounding box center [1406, 315] width 231 height 34
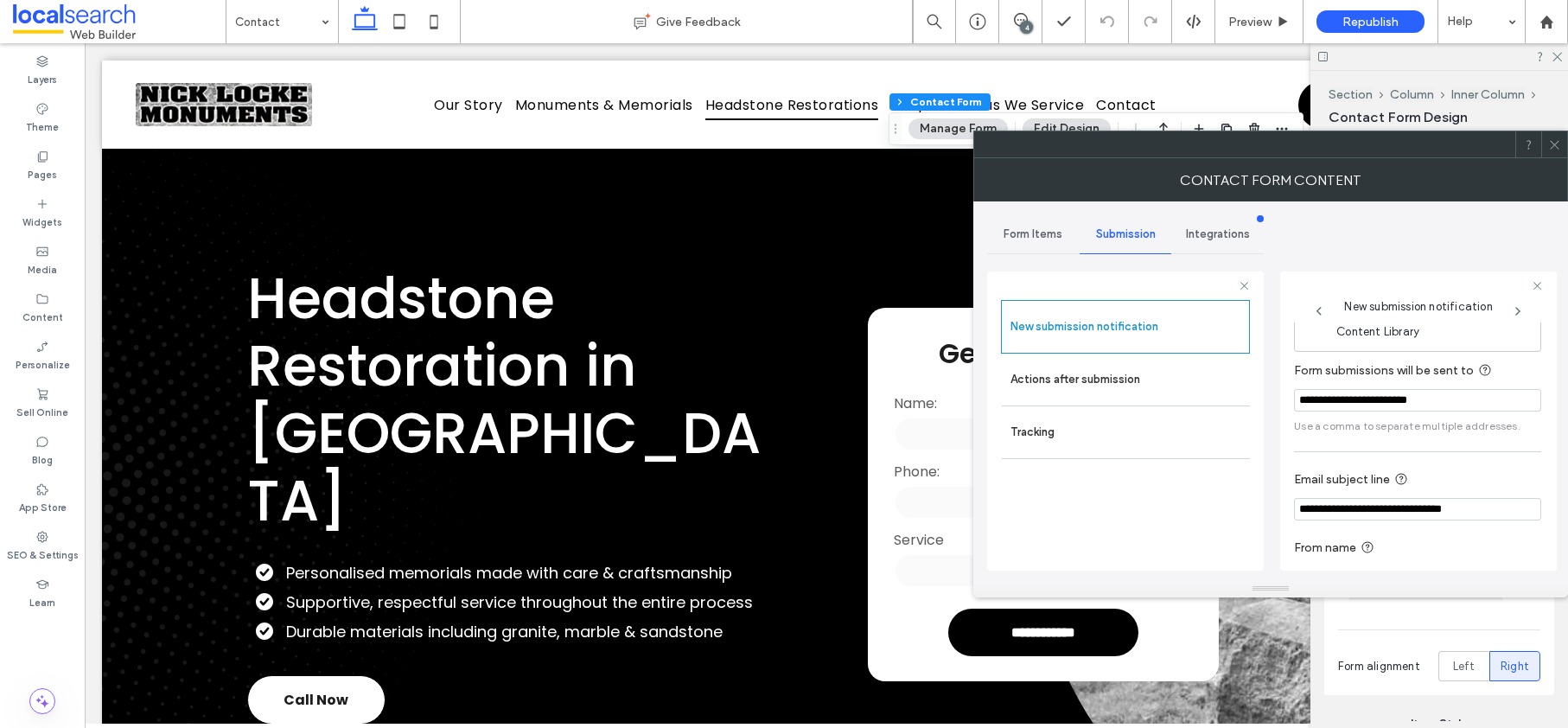
scroll to position [91, 0]
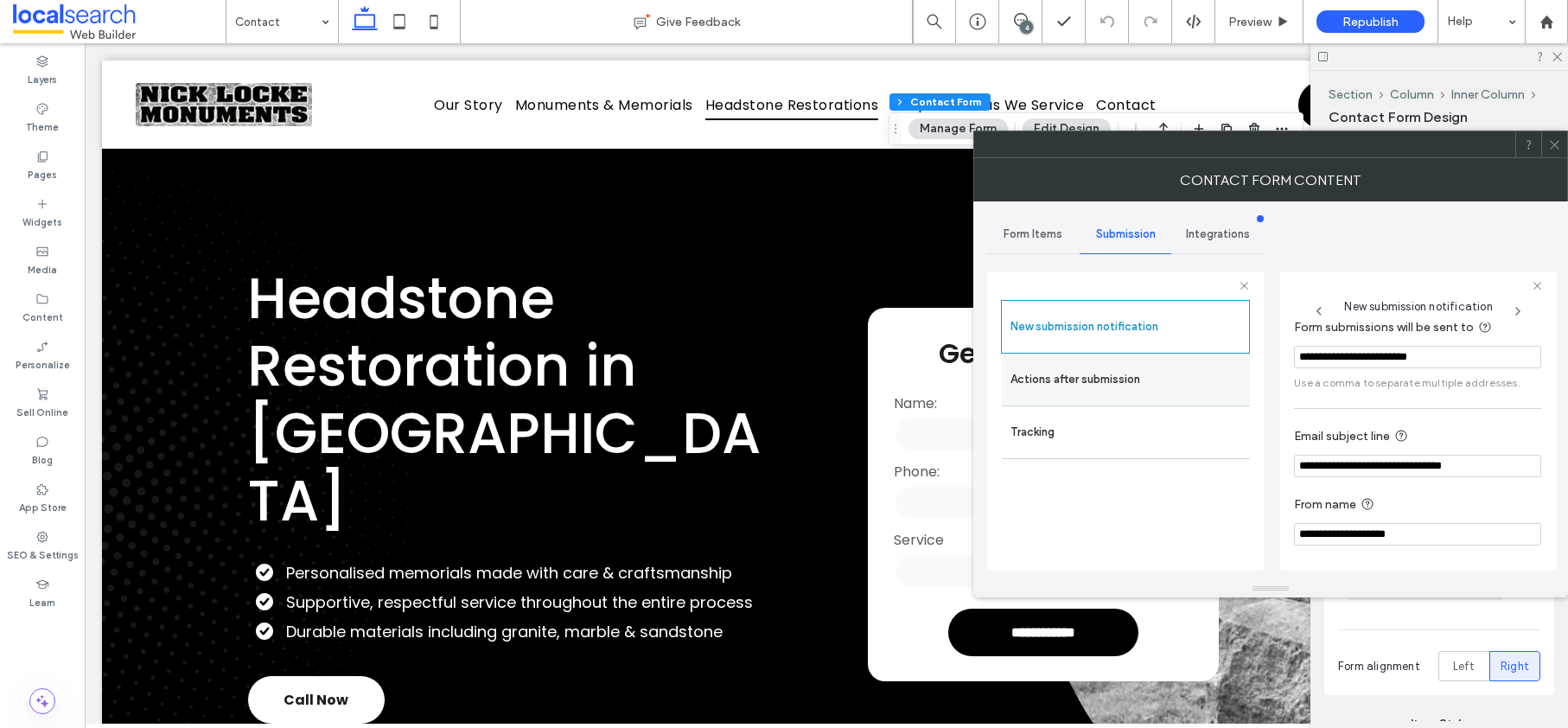
drag, startPoint x: 1045, startPoint y: 385, endPoint x: 1140, endPoint y: 365, distance: 97.1
click at [1045, 385] on label "Actions after submission" at bounding box center [1126, 379] width 231 height 34
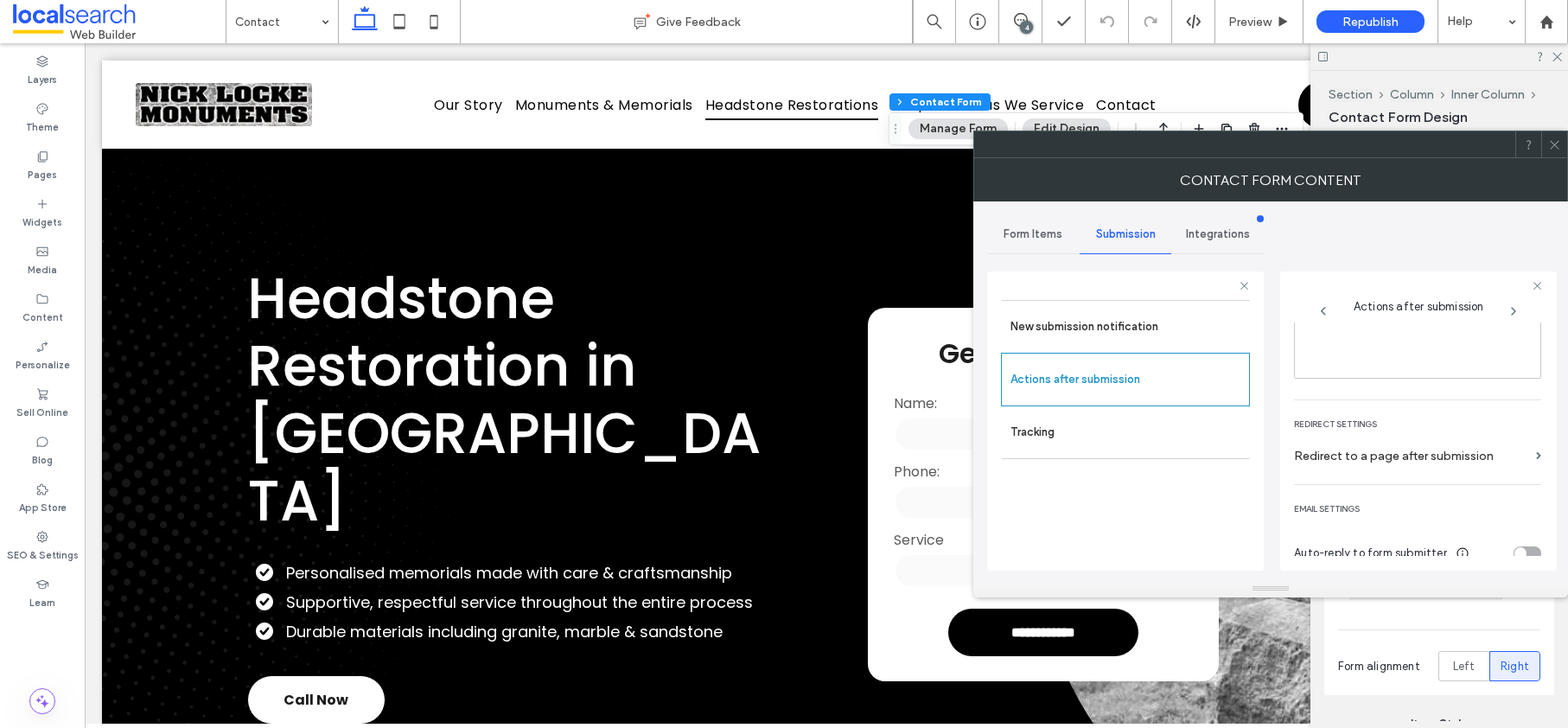
scroll to position [299, 0]
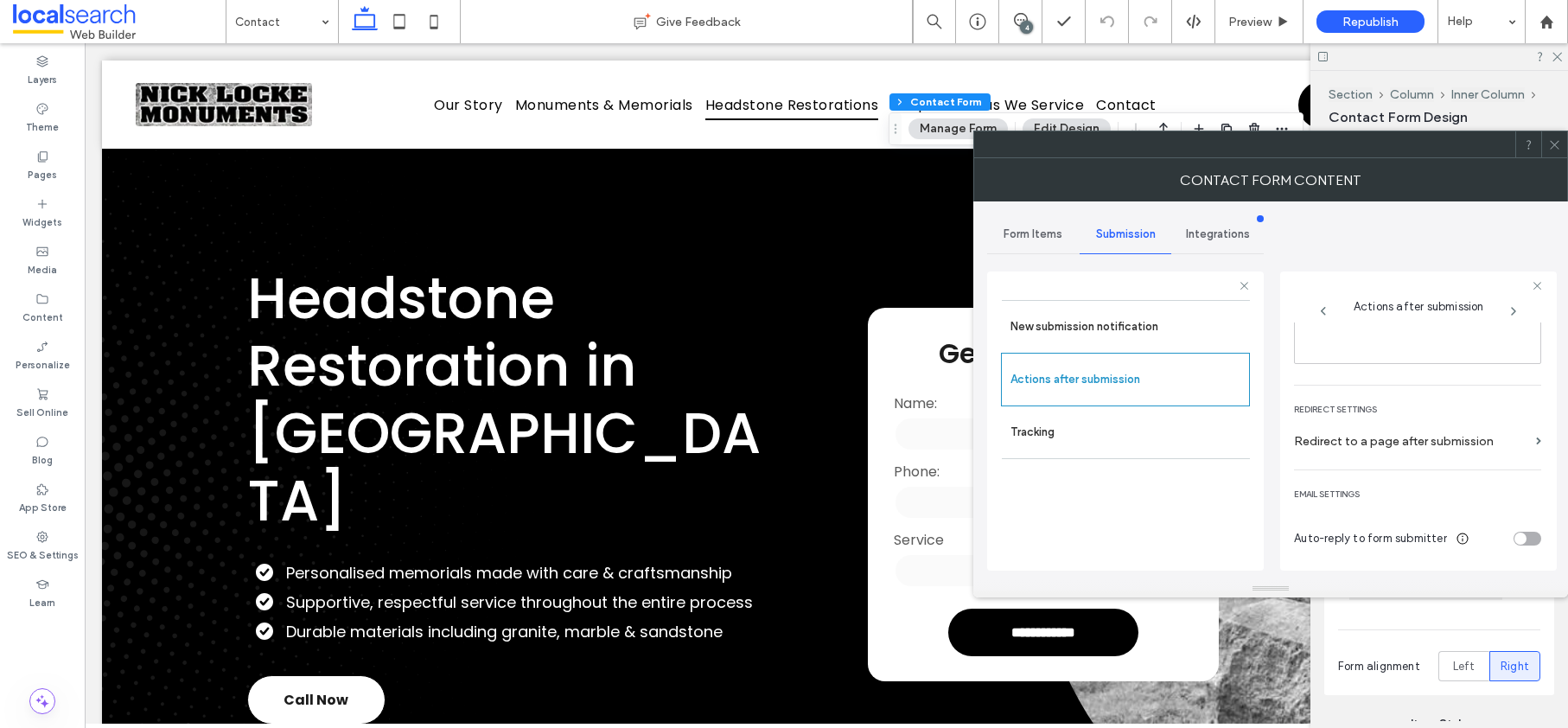
click at [1557, 145] on icon at bounding box center [1555, 145] width 13 height 13
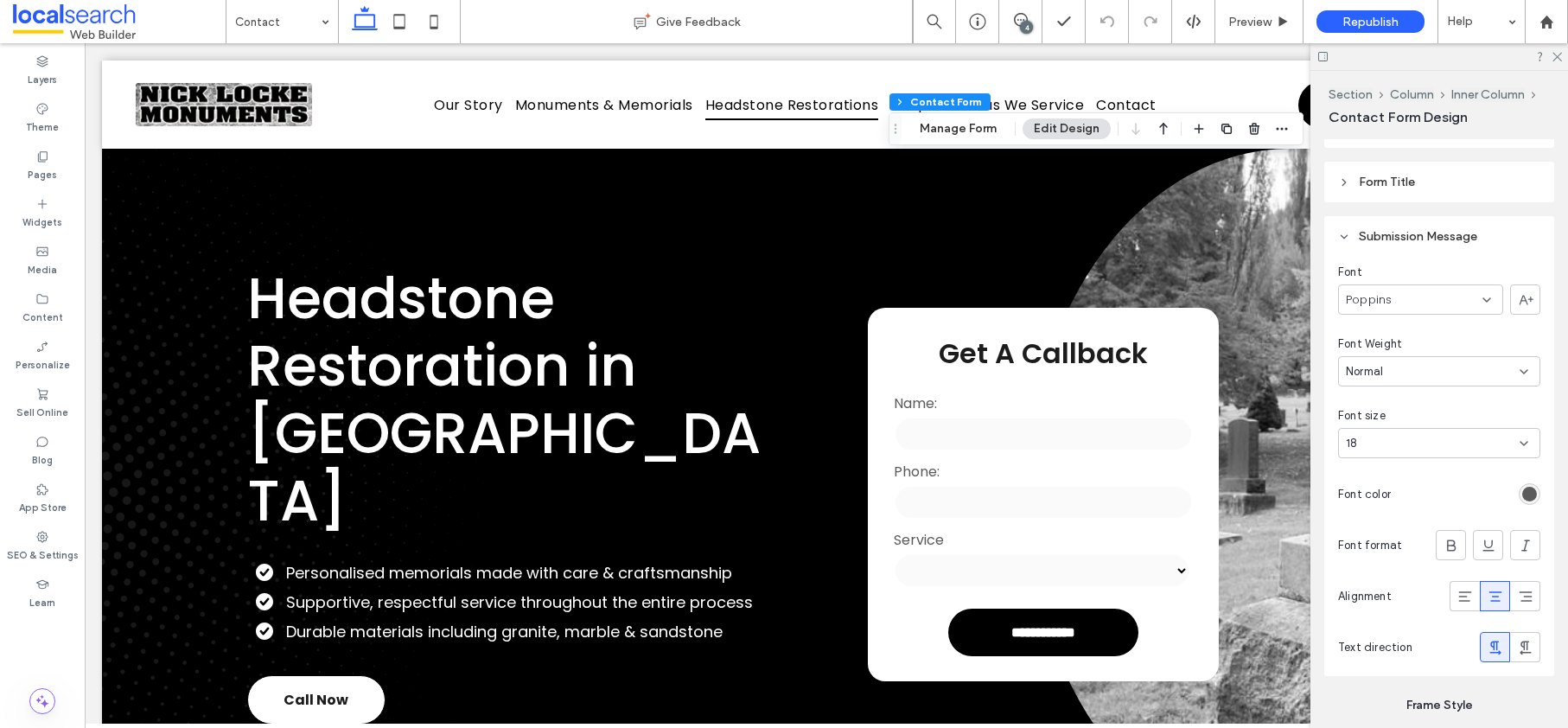
scroll to position [1710, 0]
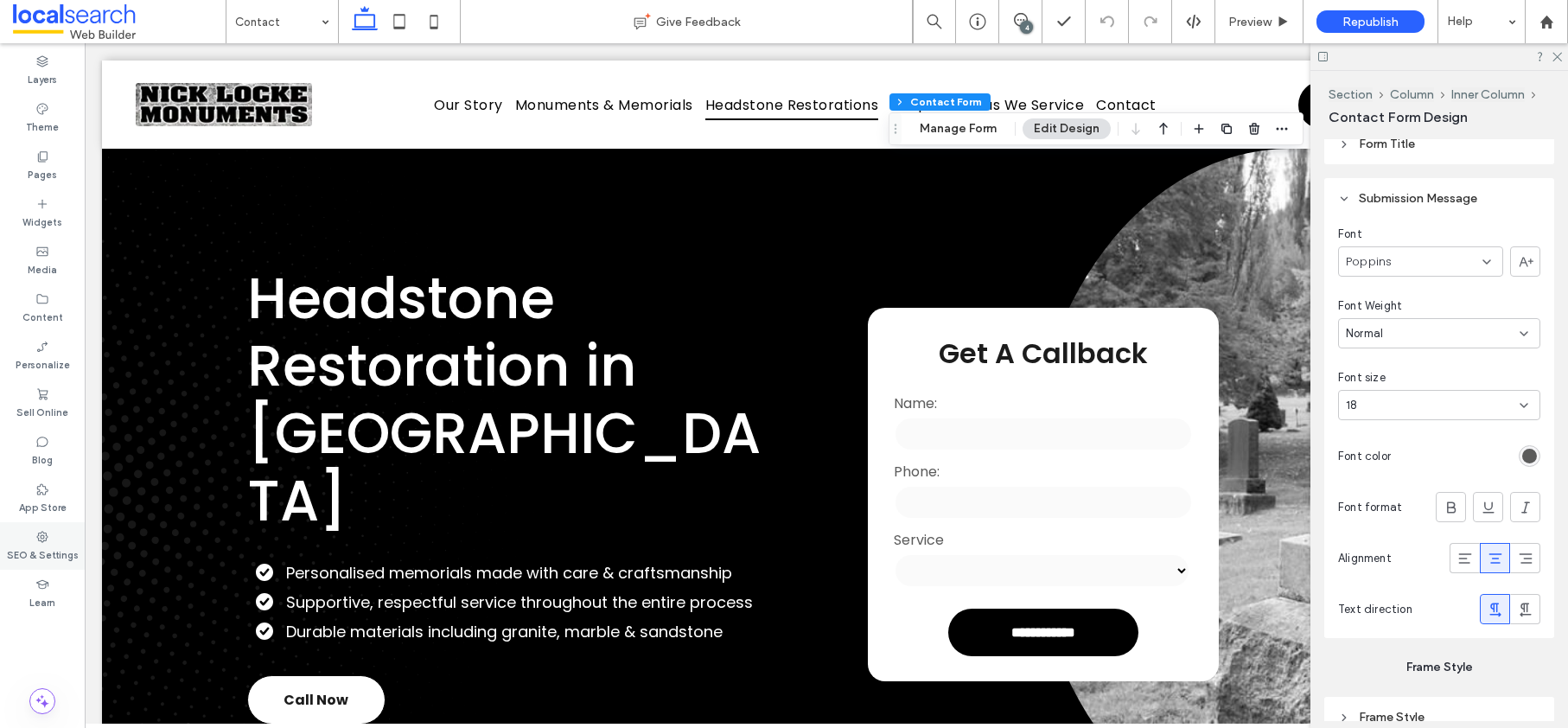
click at [34, 545] on label "SEO & Settings" at bounding box center [42, 554] width 71 height 19
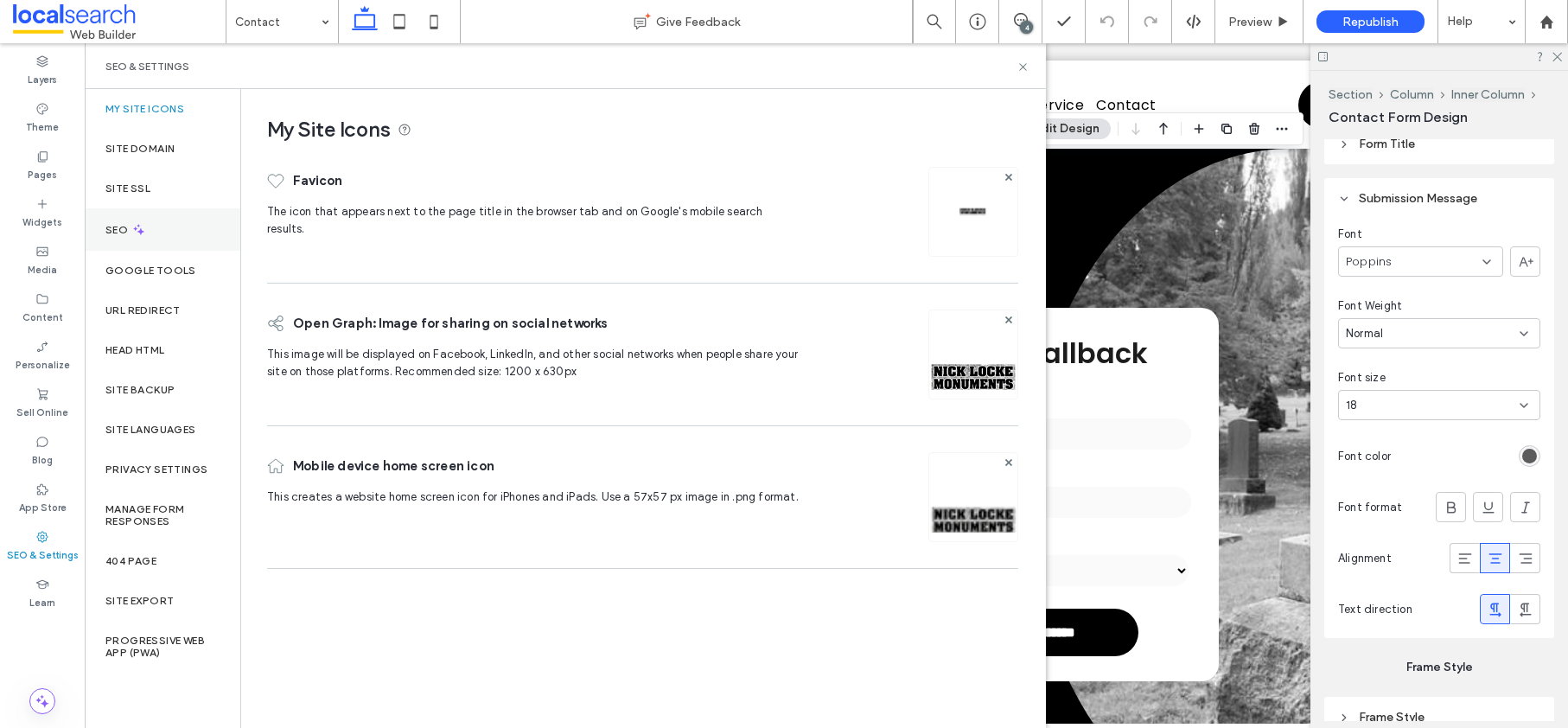
click at [111, 229] on label "SEO" at bounding box center [118, 230] width 26 height 12
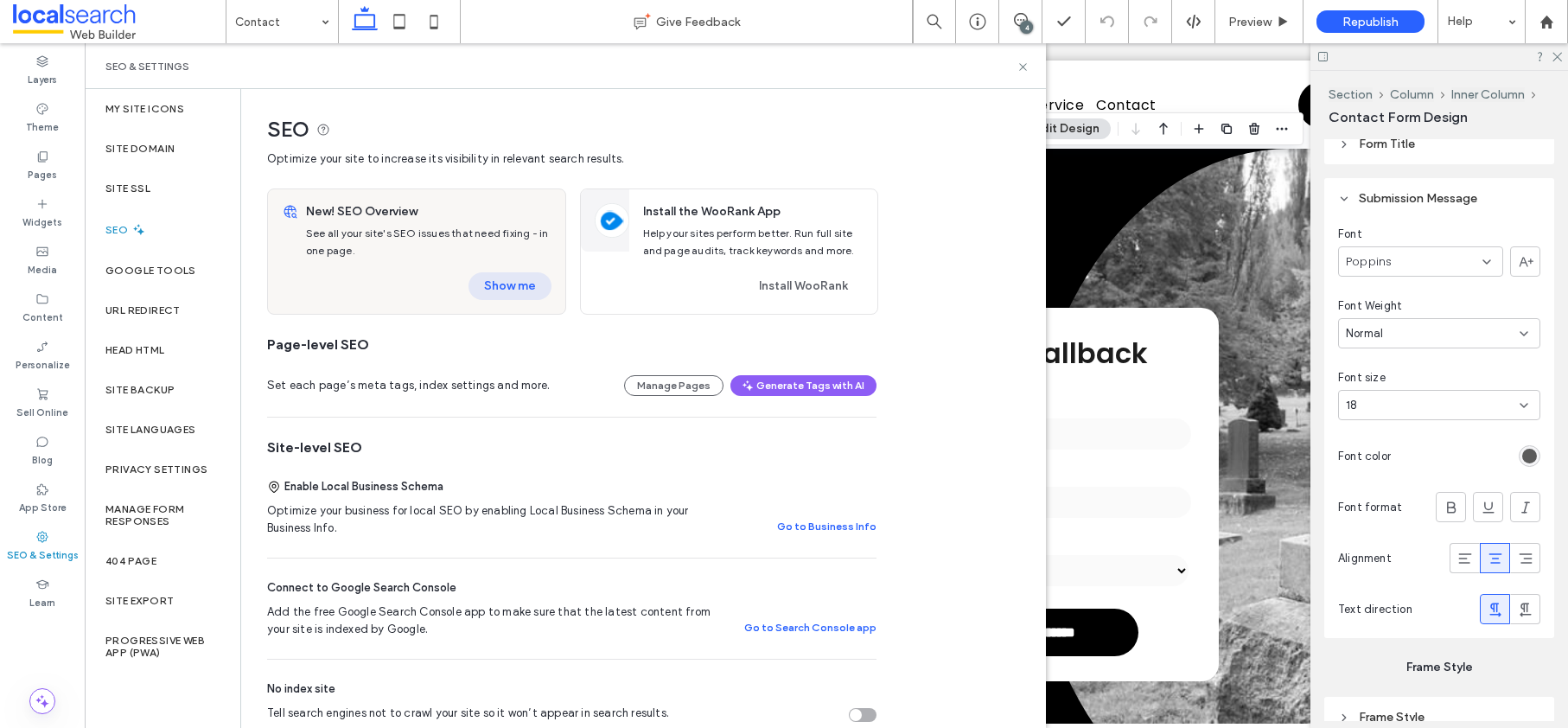
click at [497, 294] on button "Show me" at bounding box center [510, 286] width 83 height 28
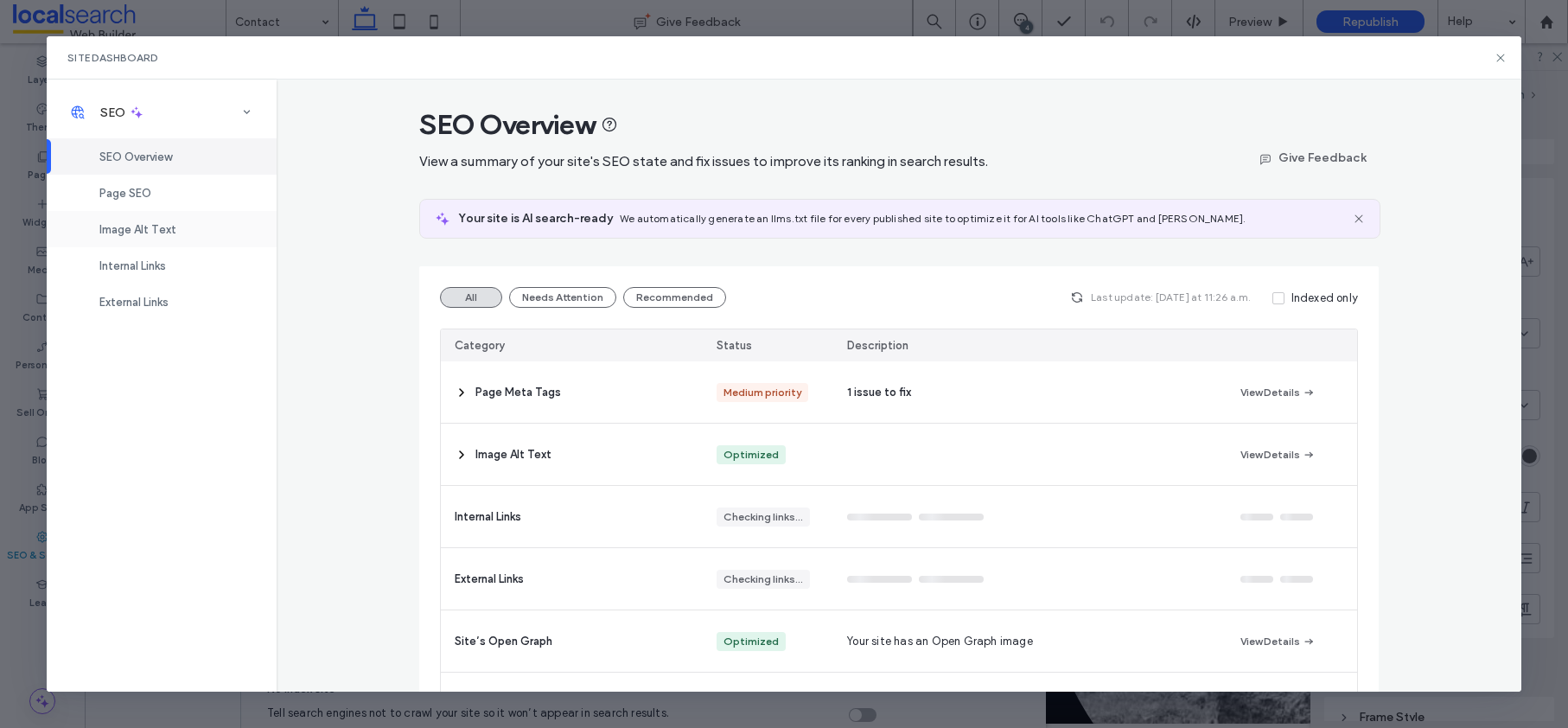
click at [142, 229] on span "Image Alt Text" at bounding box center [137, 230] width 77 height 13
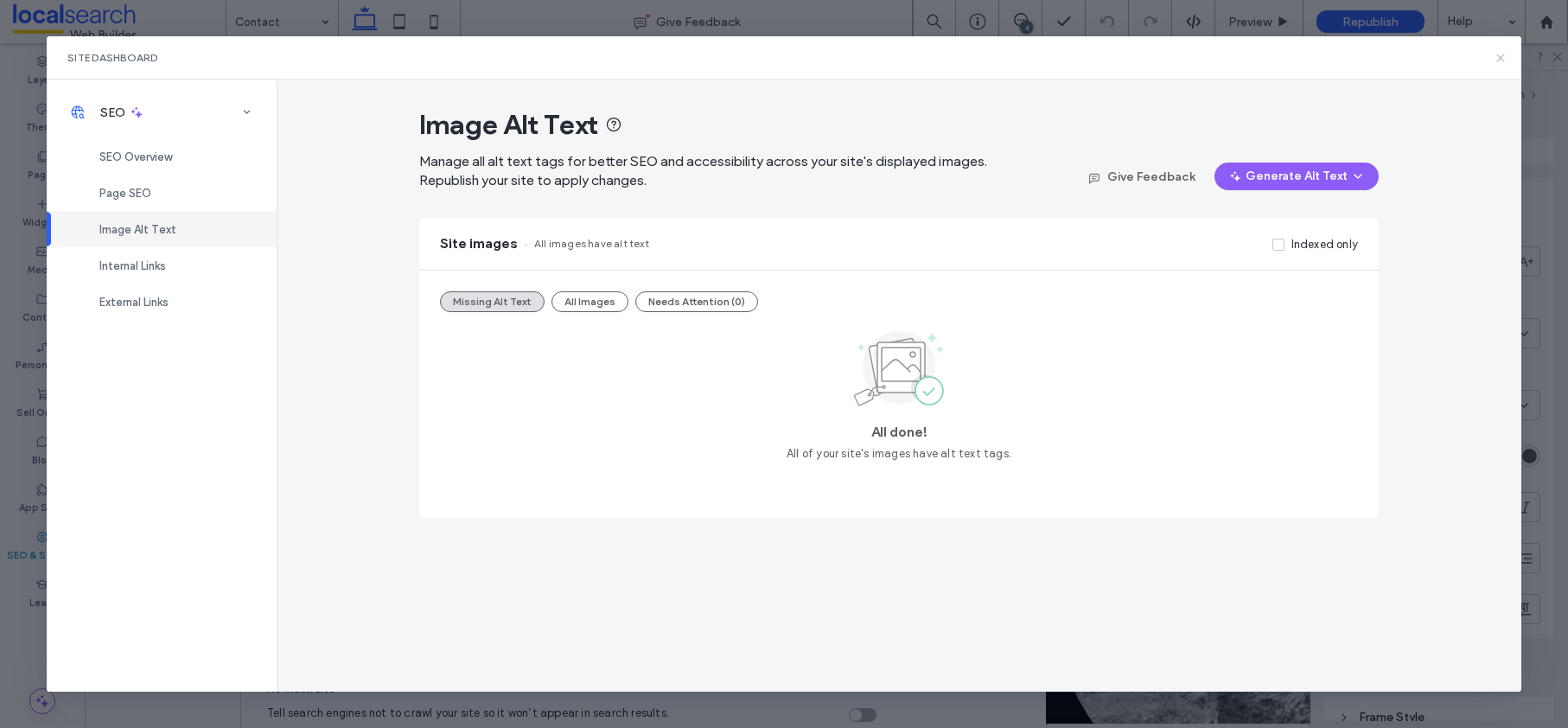
click at [1500, 60] on icon at bounding box center [1500, 58] width 14 height 14
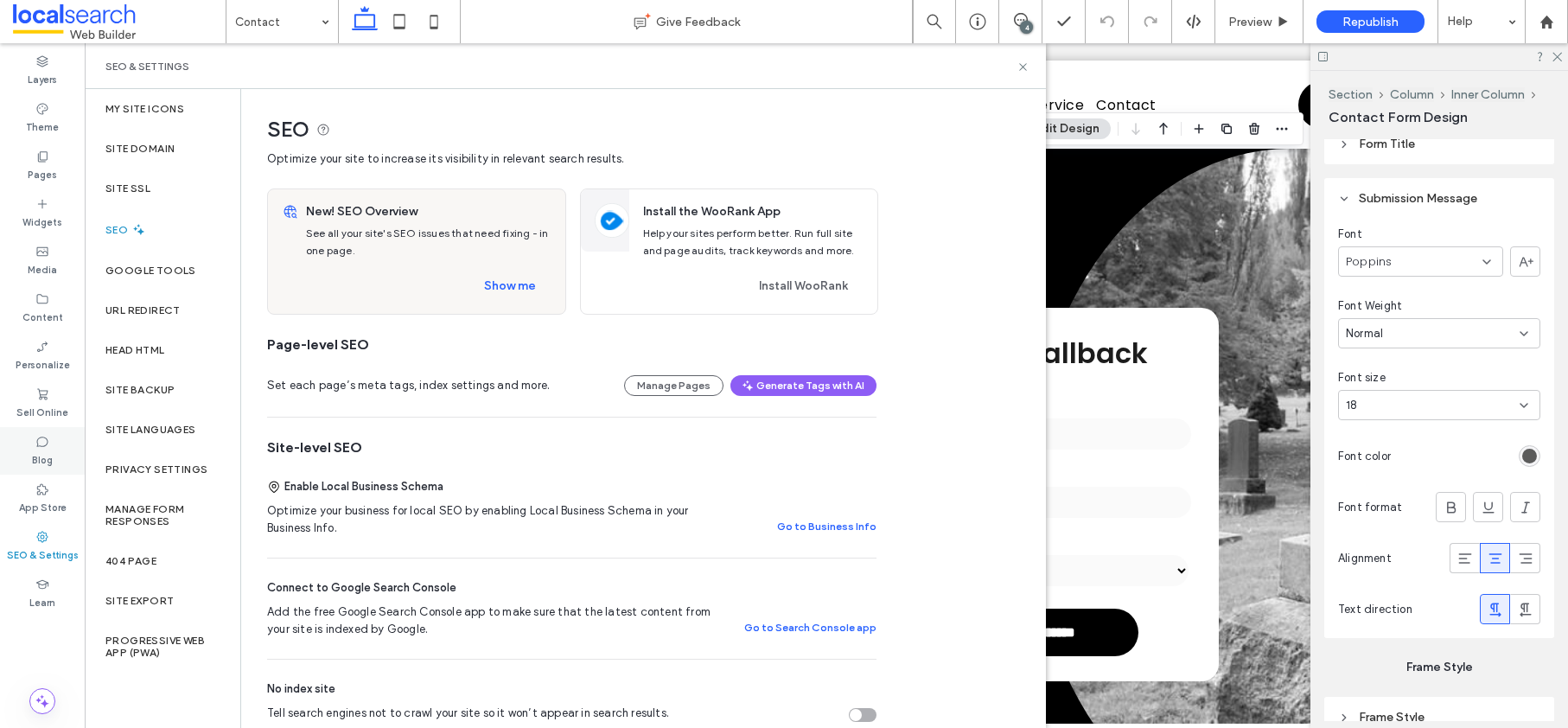
click at [55, 501] on label "App Store" at bounding box center [43, 506] width 48 height 19
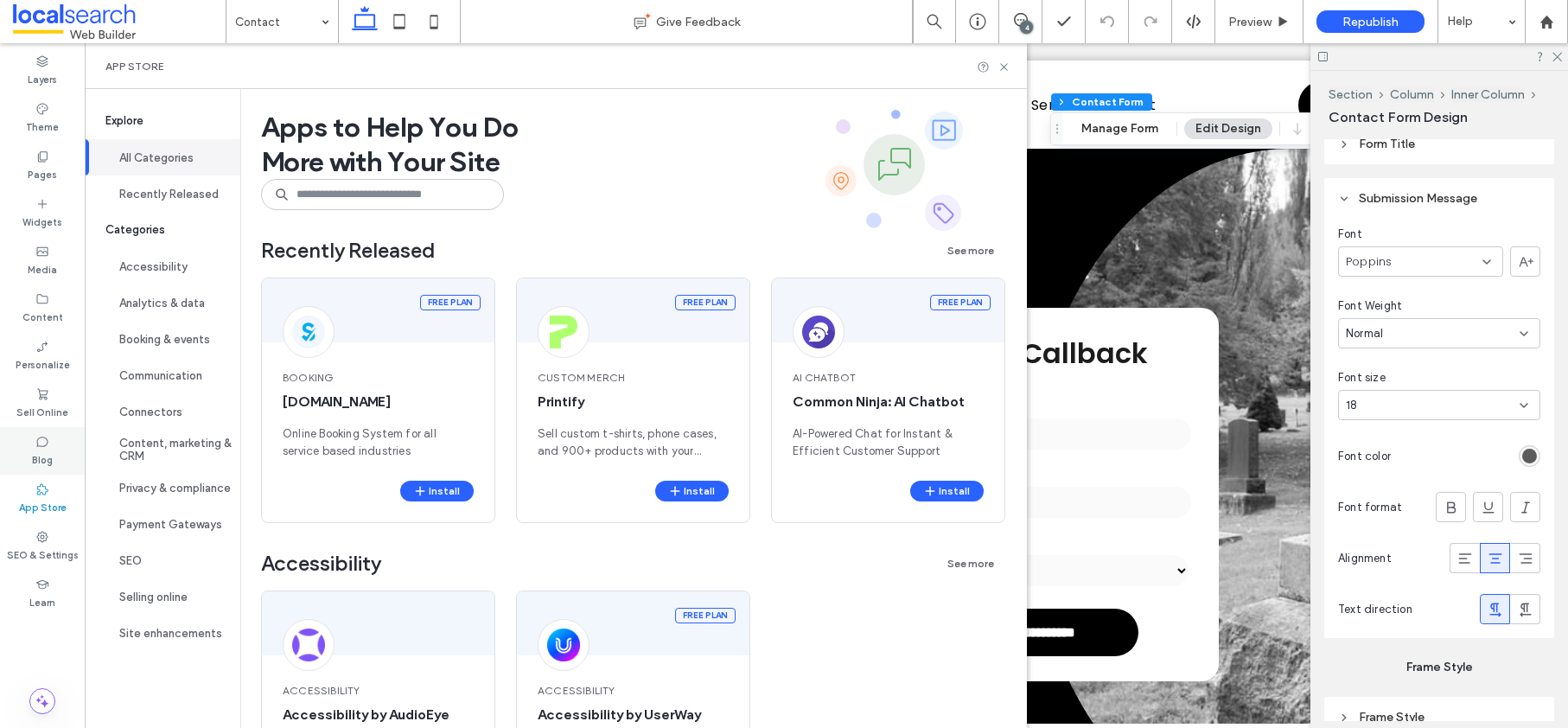
click at [44, 445] on use at bounding box center [42, 441] width 11 height 10
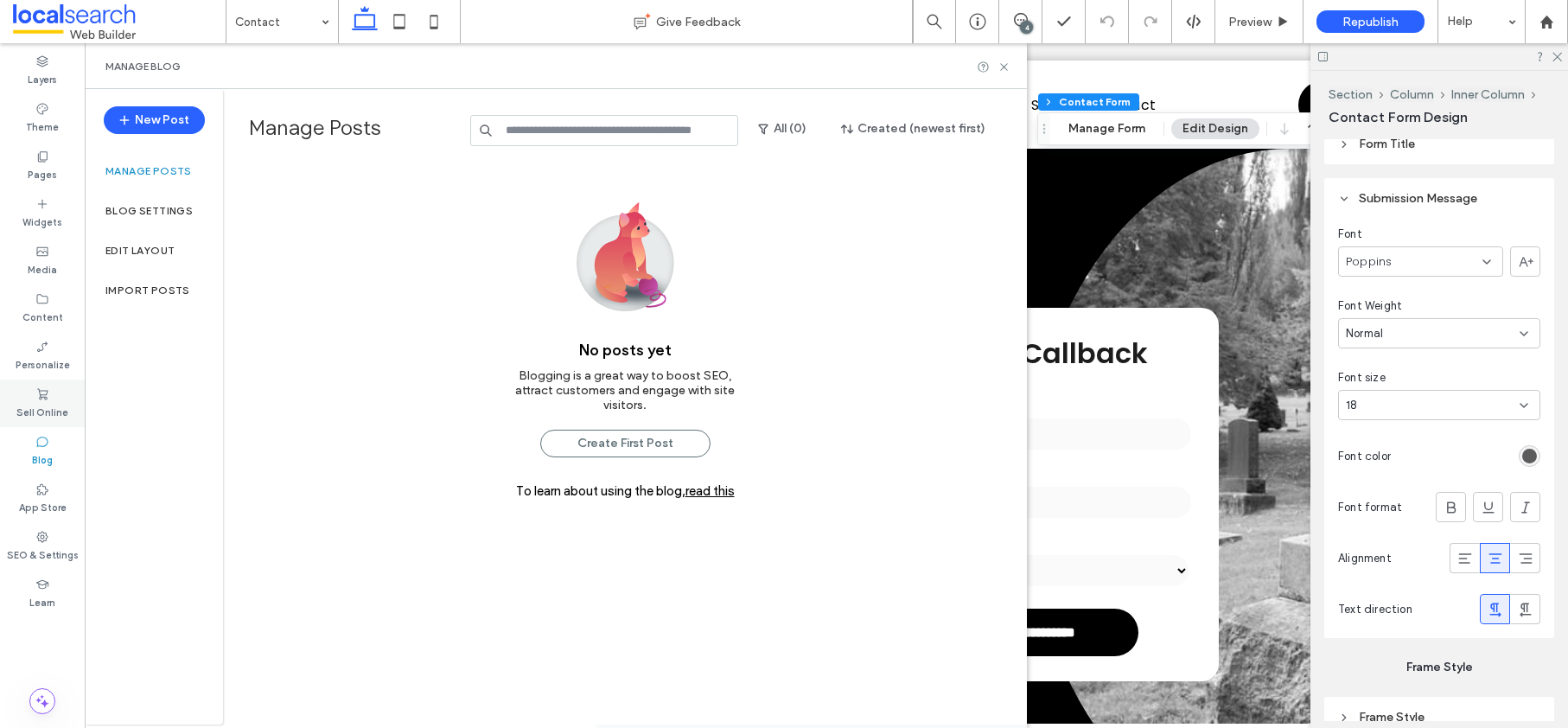
click at [35, 394] on icon at bounding box center [42, 394] width 14 height 14
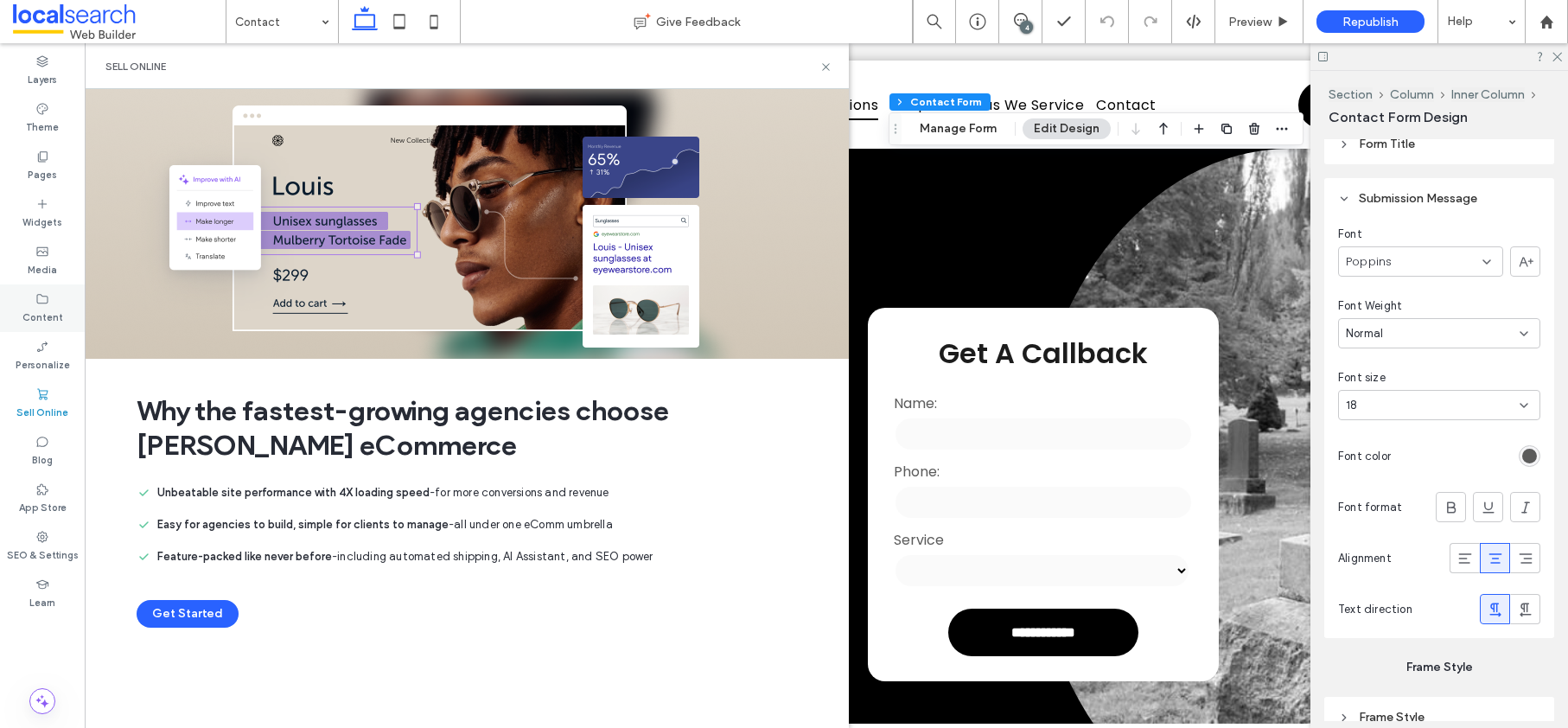
click at [39, 305] on icon at bounding box center [42, 299] width 14 height 14
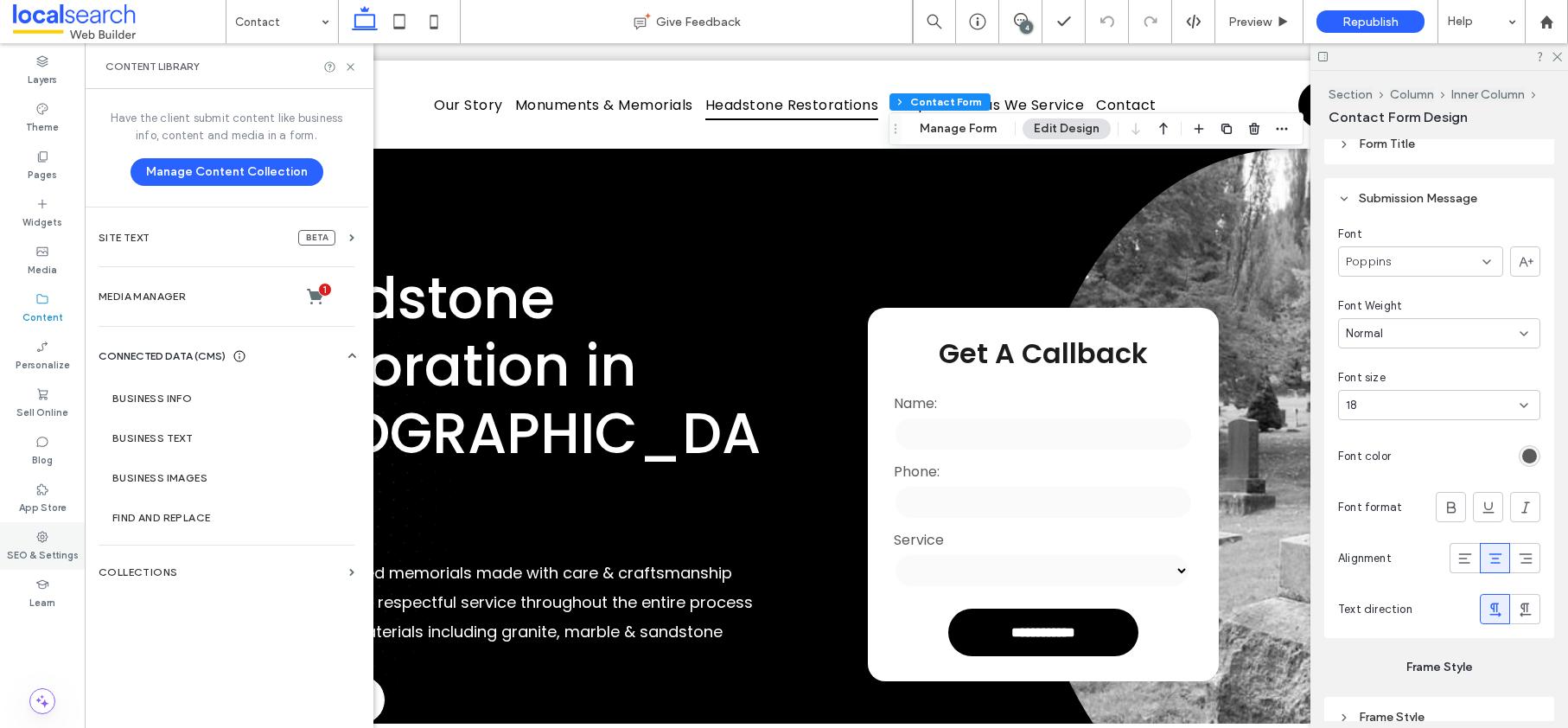
click at [24, 548] on label "SEO & Settings" at bounding box center [42, 554] width 71 height 19
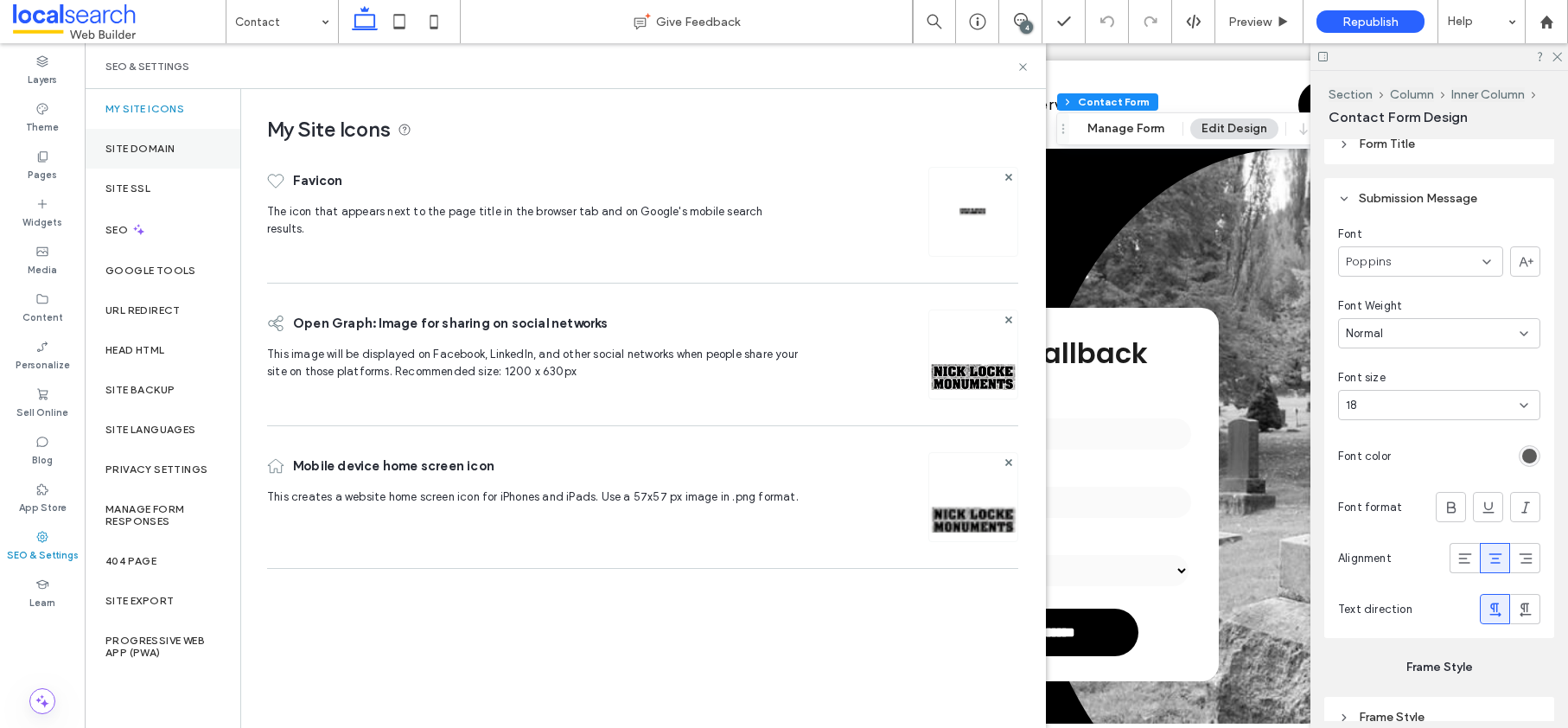
click at [145, 152] on label "Site Domain" at bounding box center [140, 149] width 70 height 12
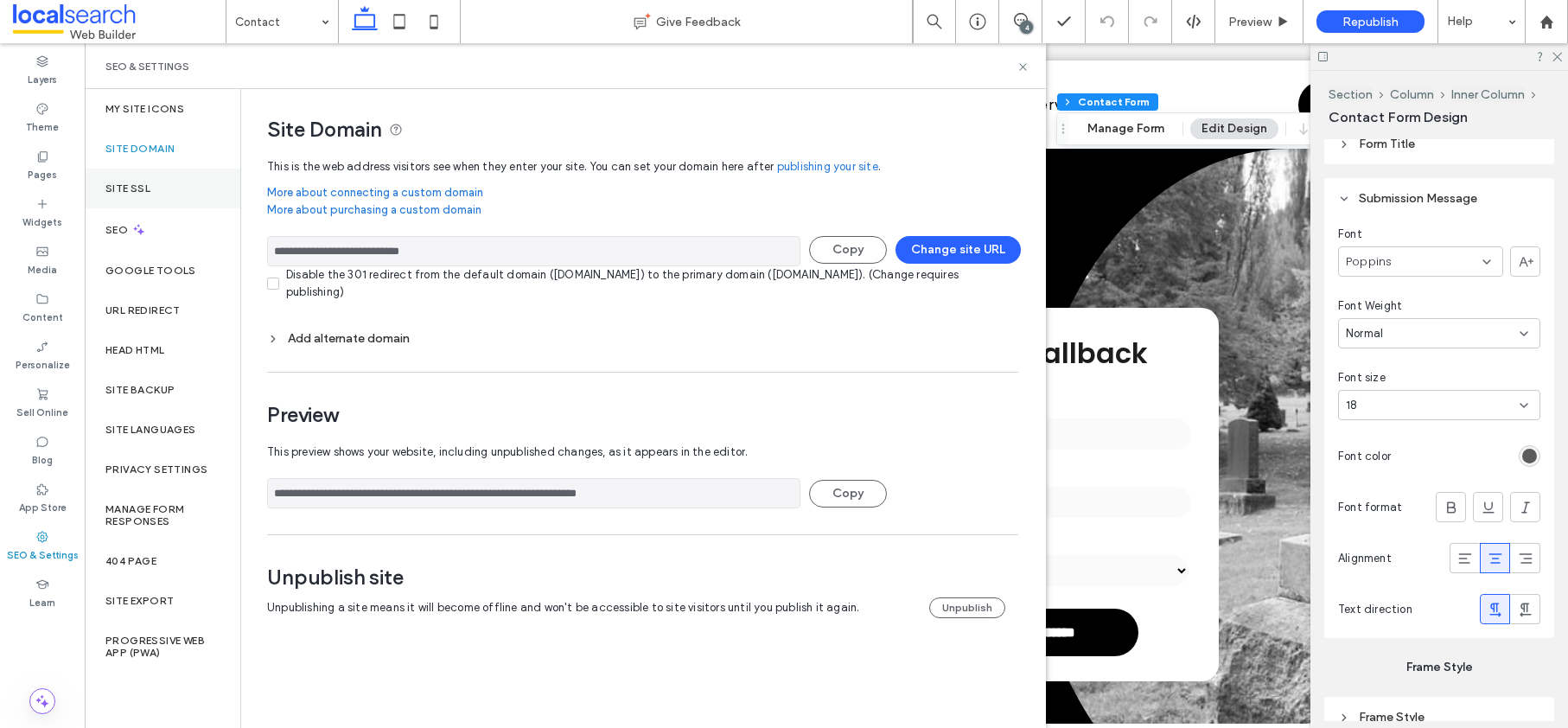
click at [130, 190] on label "Site SSL" at bounding box center [128, 188] width 45 height 12
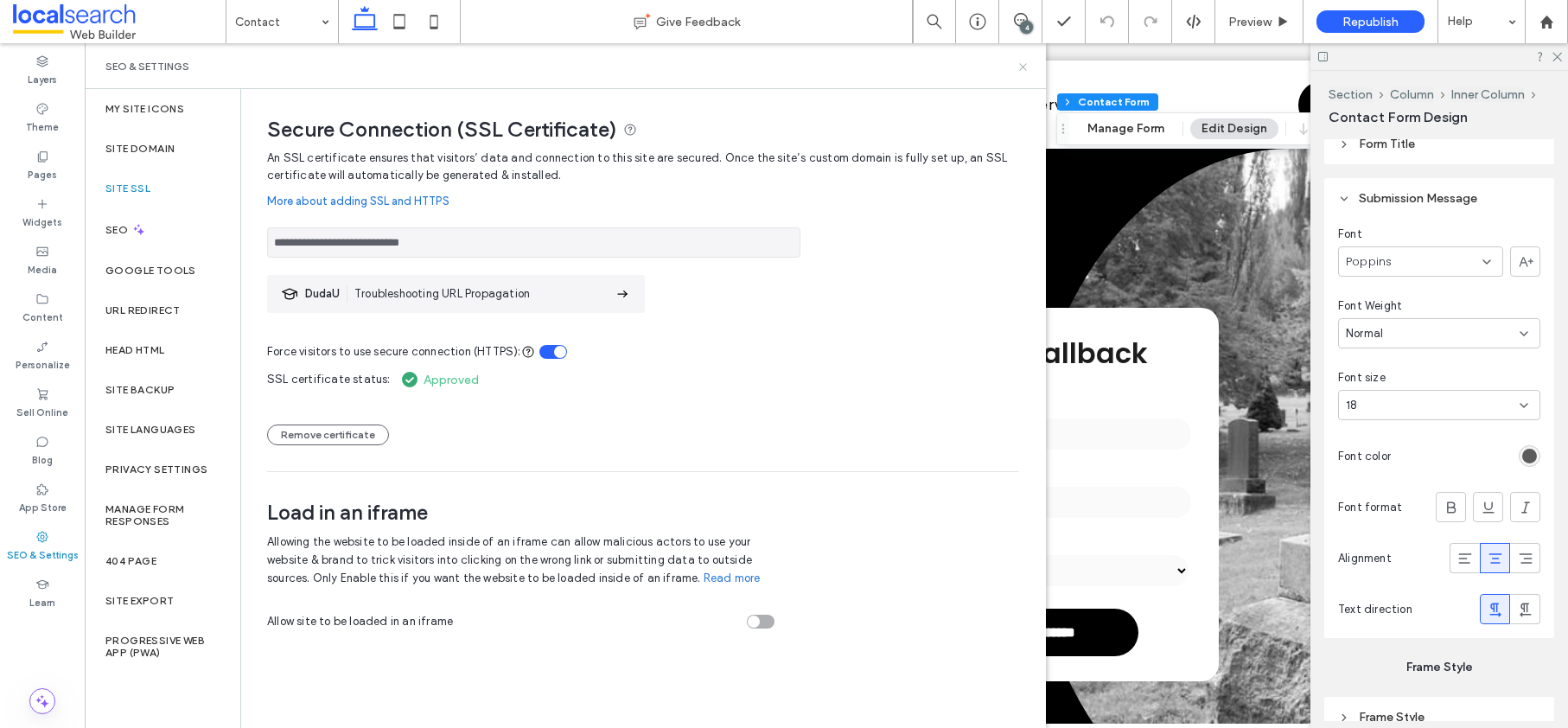
click at [1026, 66] on icon at bounding box center [1023, 68] width 13 height 13
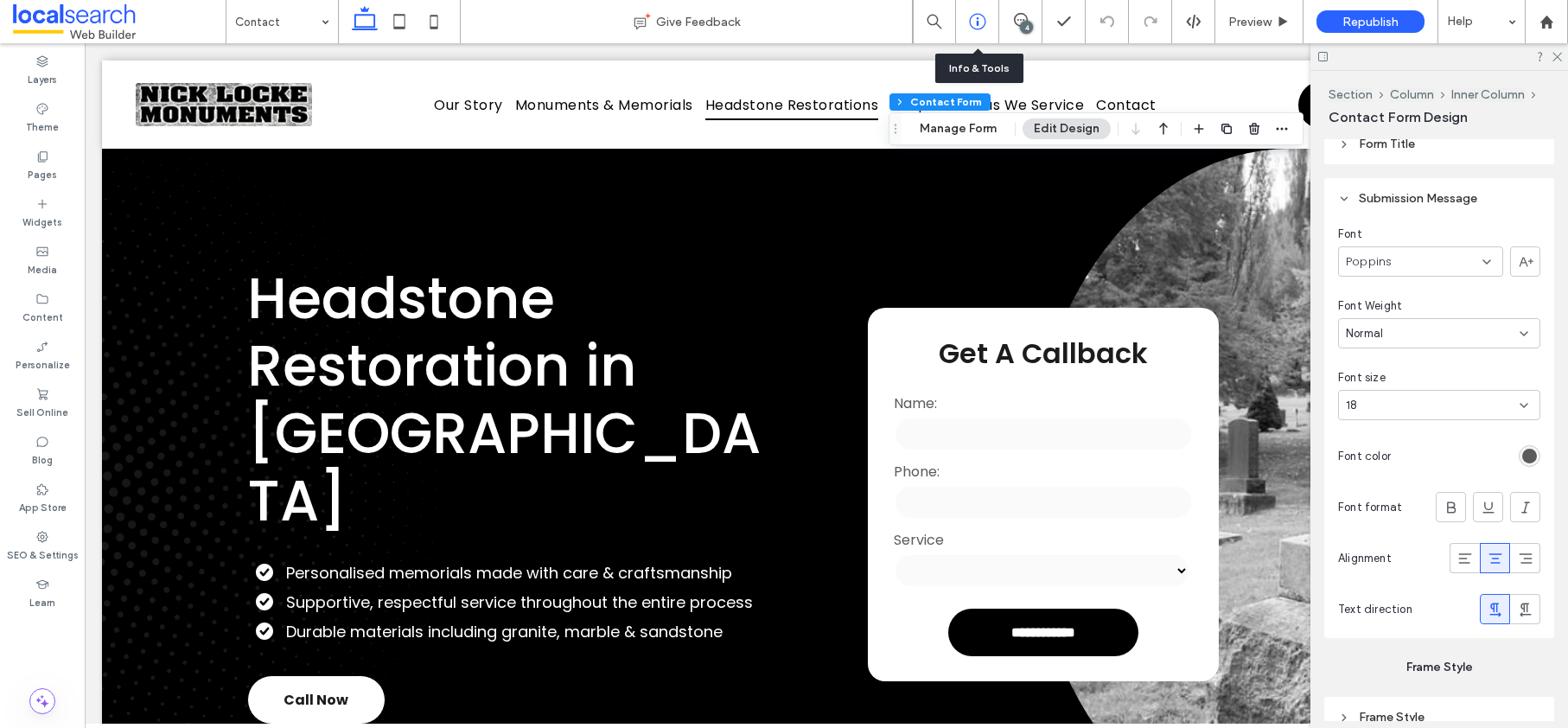
click at [981, 23] on icon at bounding box center [977, 22] width 17 height 17
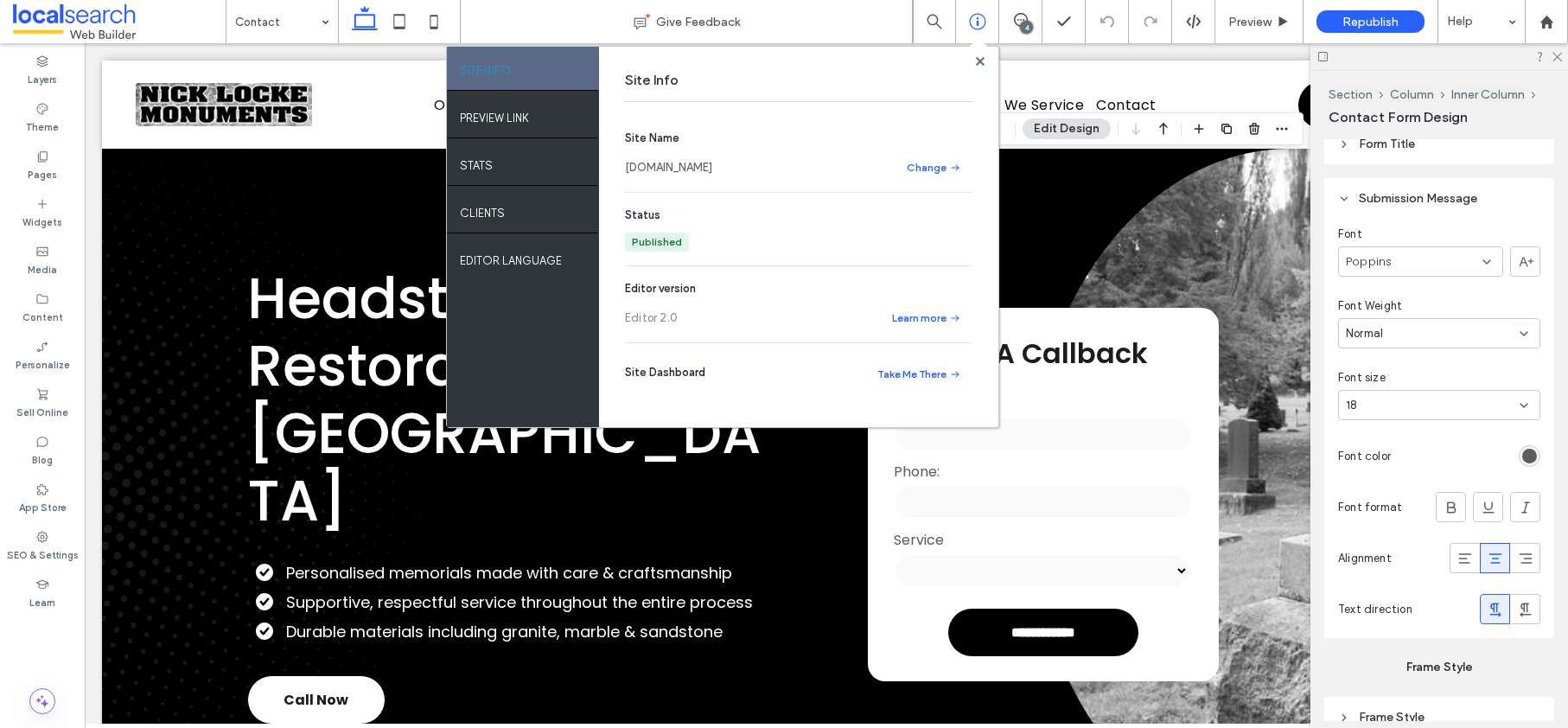
click at [700, 165] on link "[DOMAIN_NAME]" at bounding box center [669, 168] width 88 height 17
click at [976, 58] on use at bounding box center [979, 60] width 9 height 9
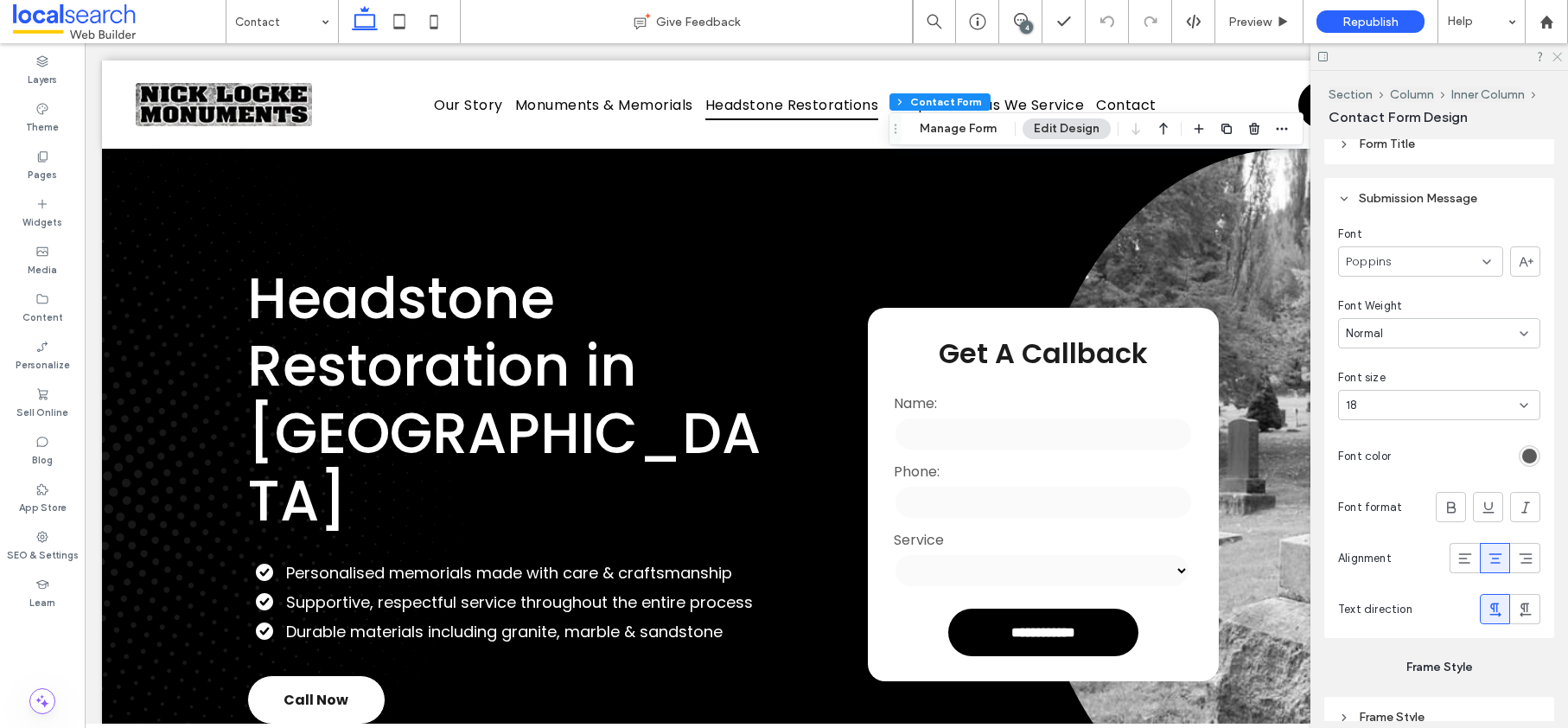
click at [1556, 59] on icon at bounding box center [1557, 56] width 11 height 11
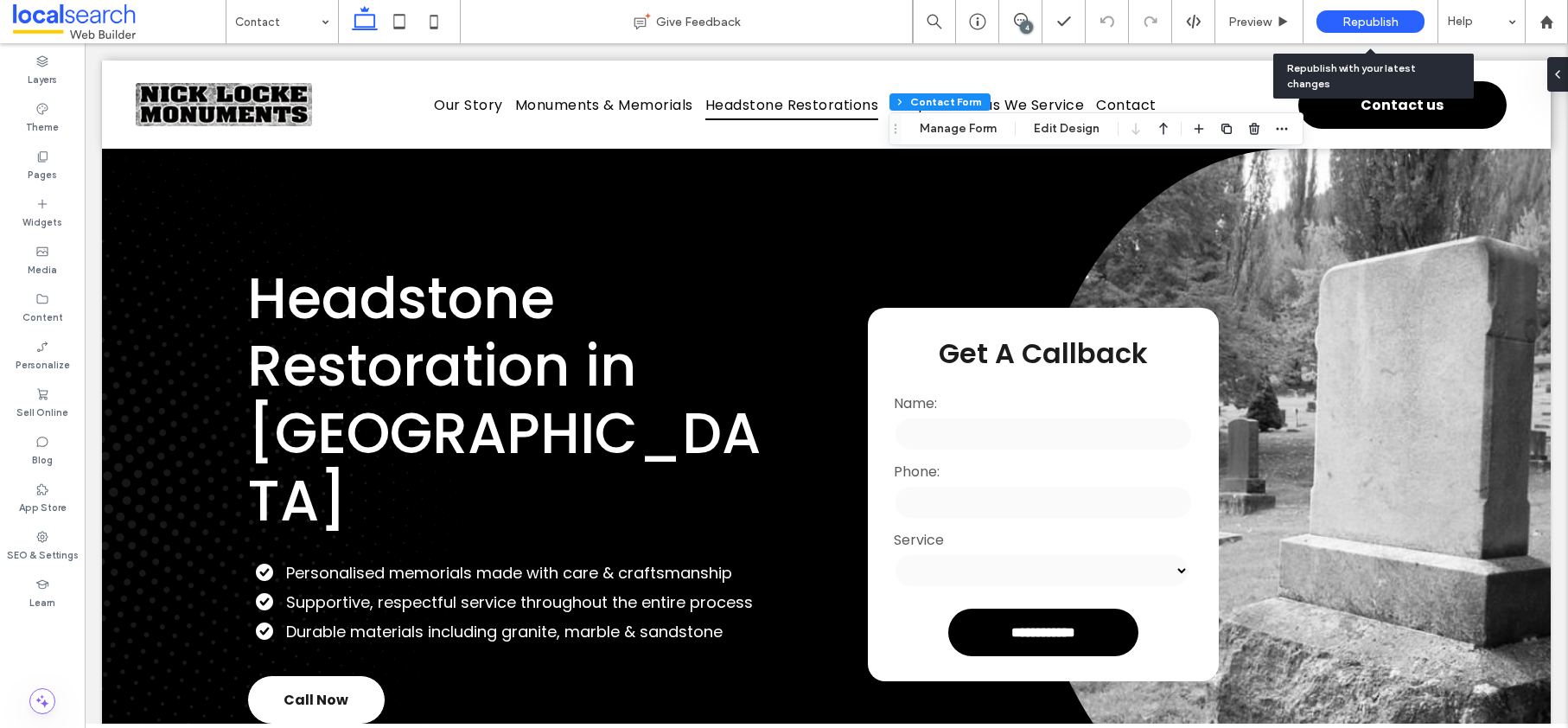
click at [1360, 19] on span "Republish" at bounding box center [1370, 21] width 56 height 14
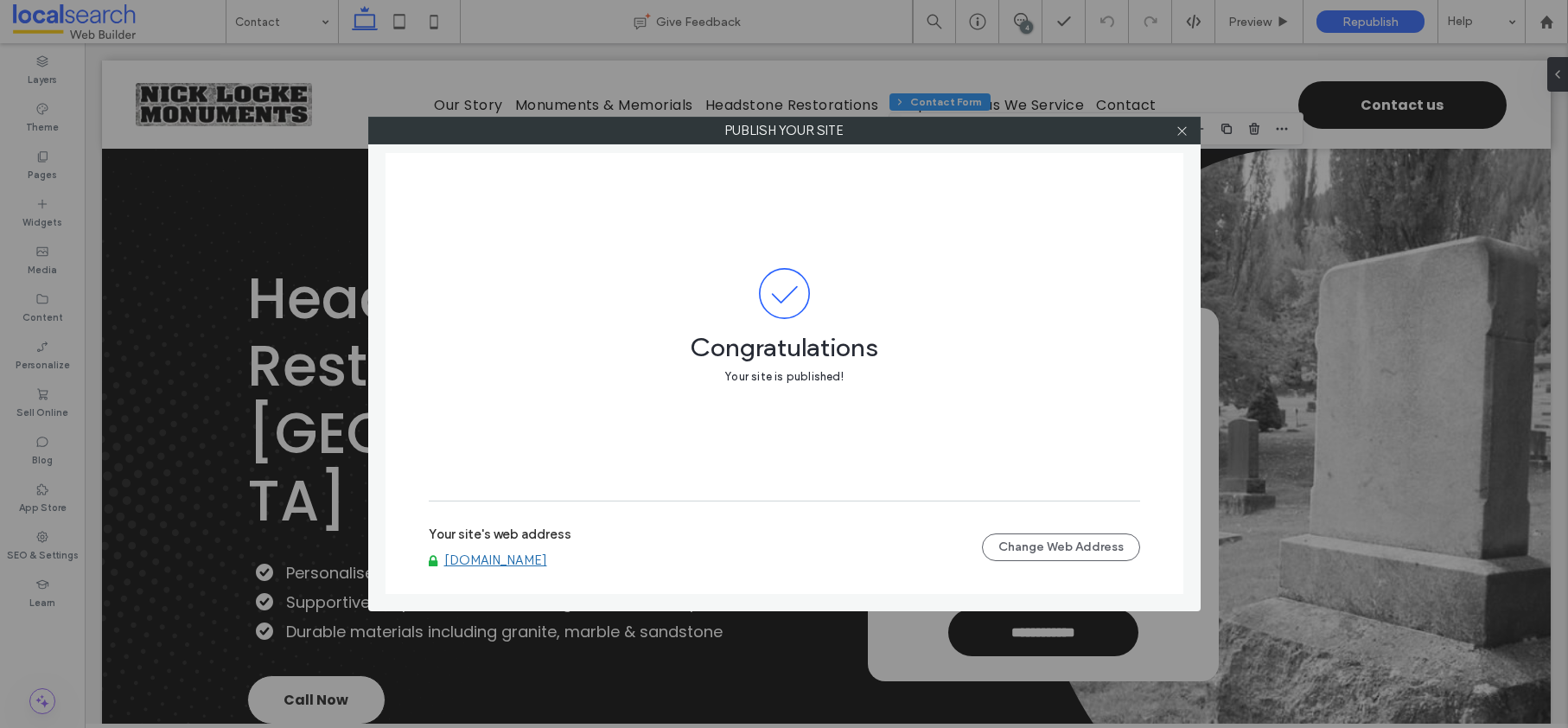
click at [1186, 136] on span at bounding box center [1182, 130] width 13 height 26
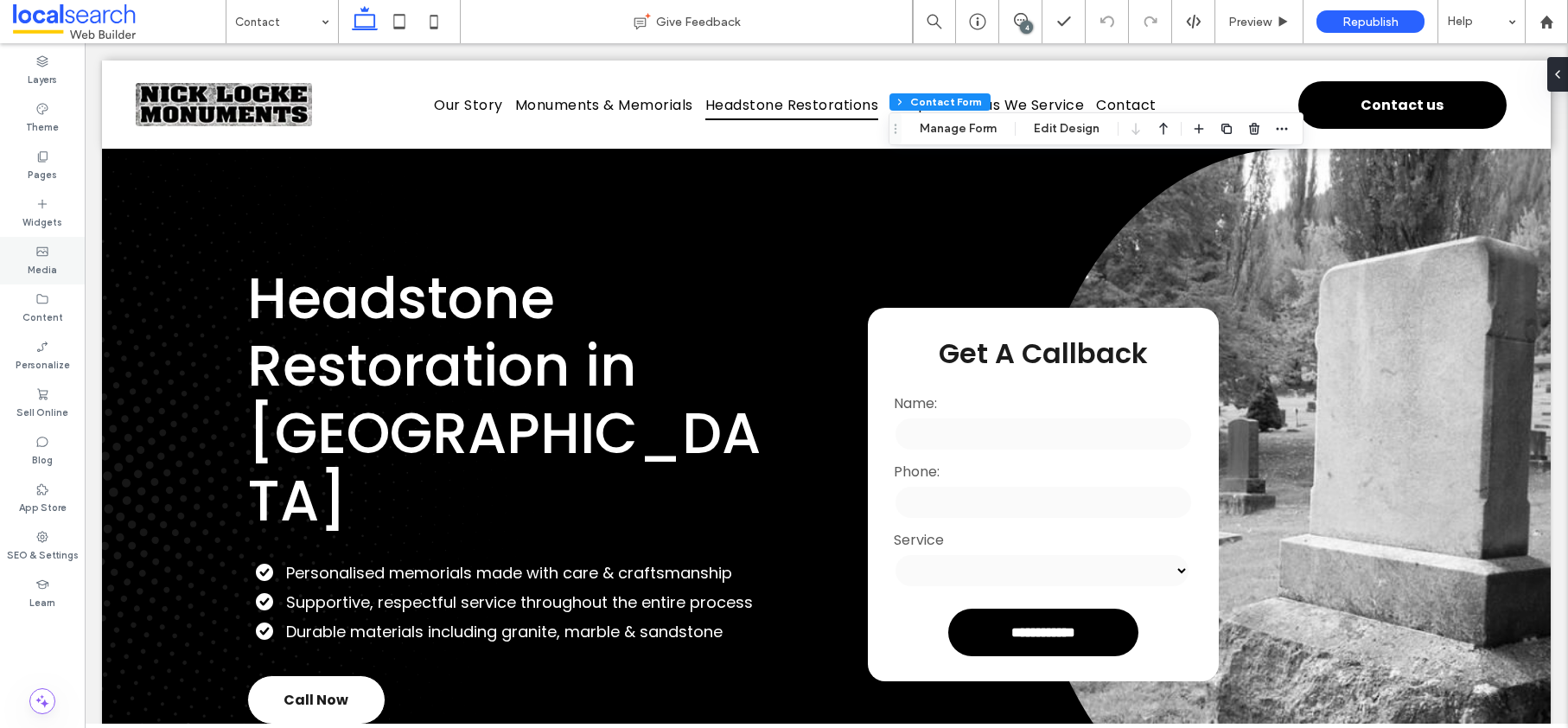
drag, startPoint x: 48, startPoint y: 543, endPoint x: 66, endPoint y: 278, distance: 265.6
click at [48, 543] on div "SEO & Settings" at bounding box center [42, 546] width 85 height 48
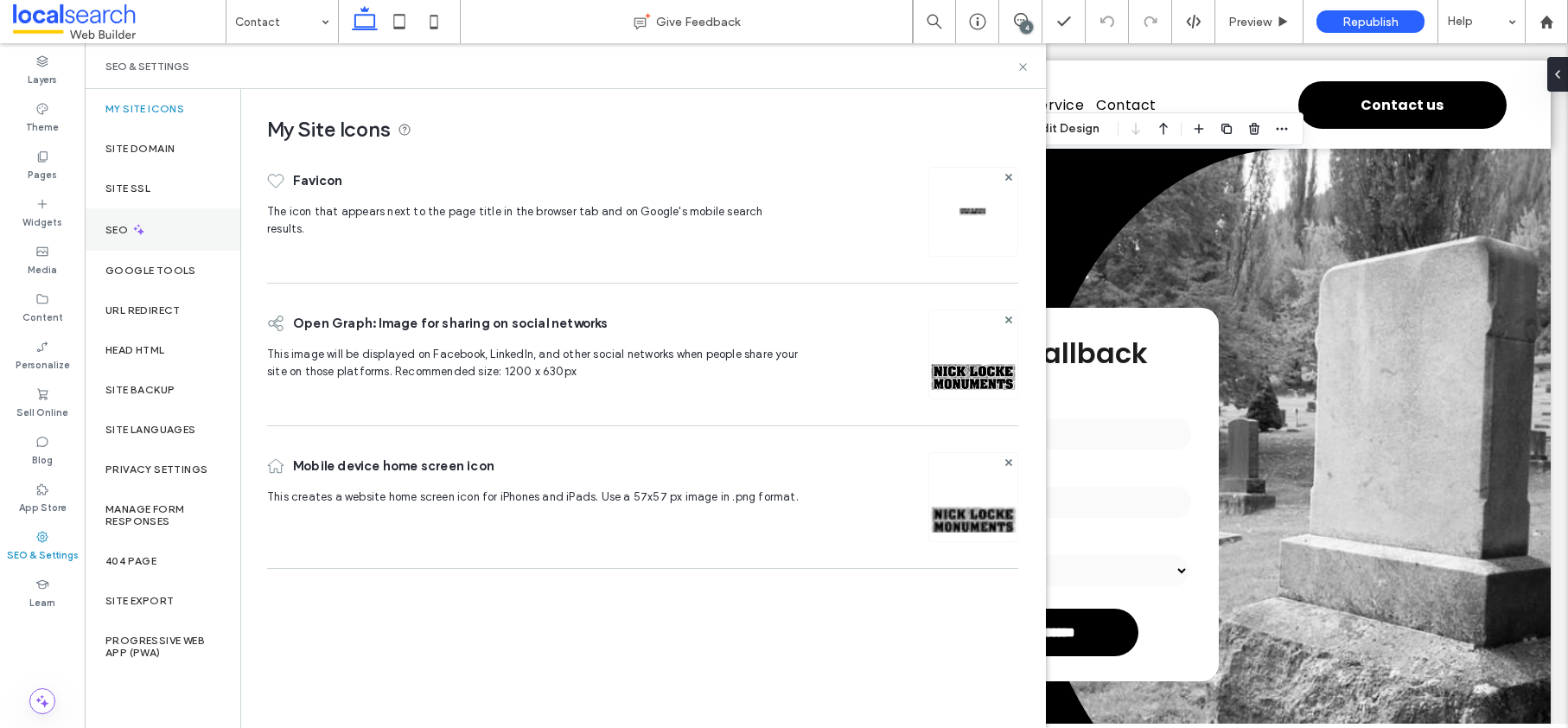
click at [134, 225] on icon at bounding box center [138, 229] width 14 height 14
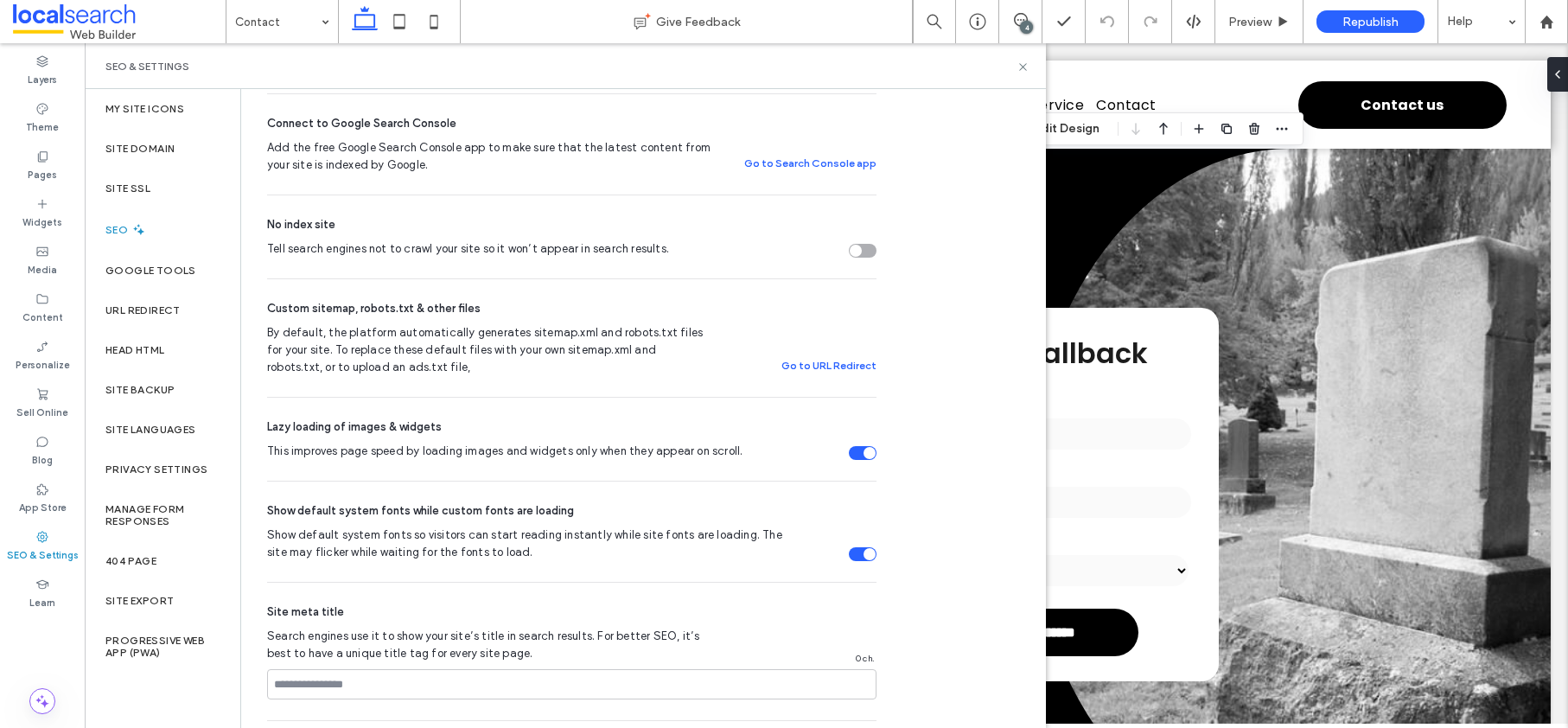
scroll to position [468, 0]
click at [1022, 65] on use at bounding box center [1022, 66] width 7 height 7
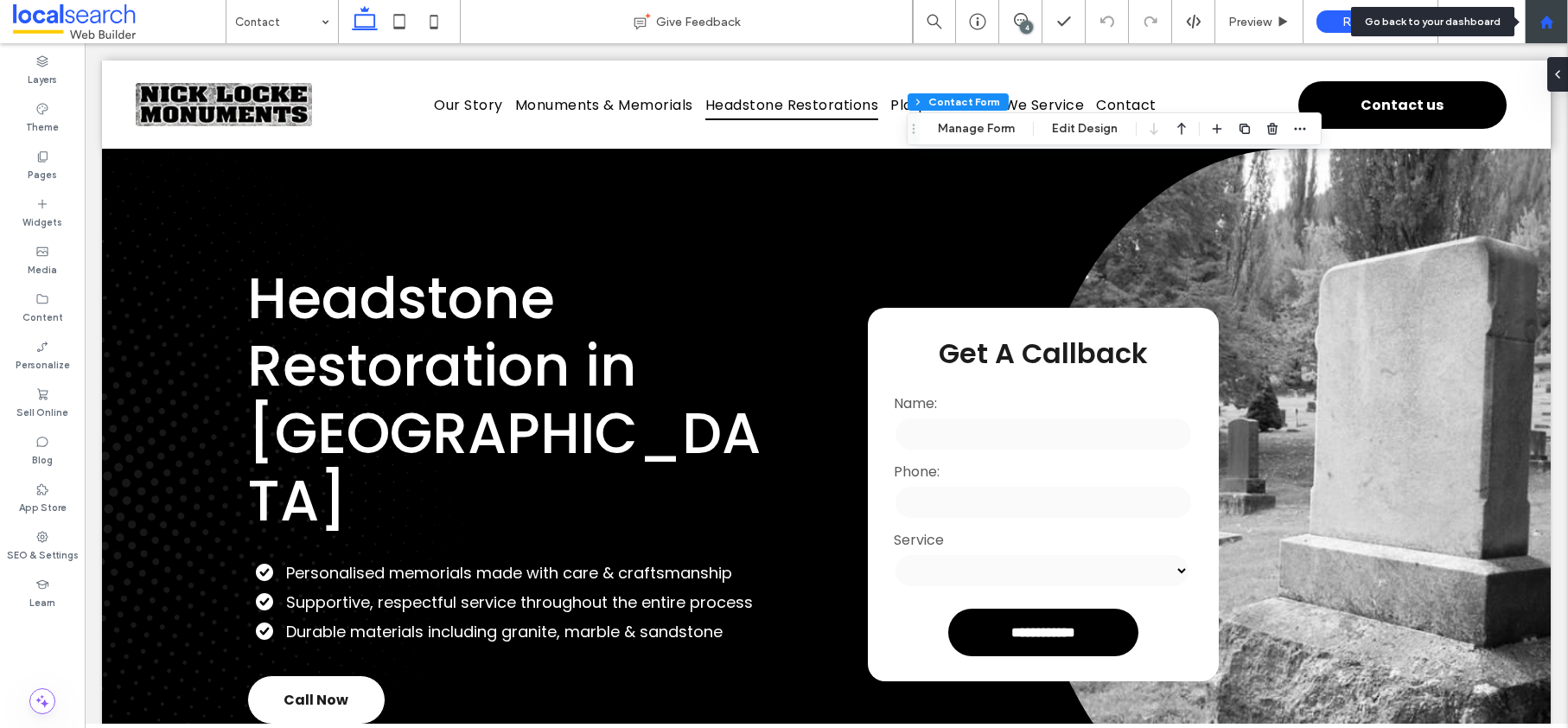
click at [1547, 27] on icon at bounding box center [1546, 21] width 14 height 14
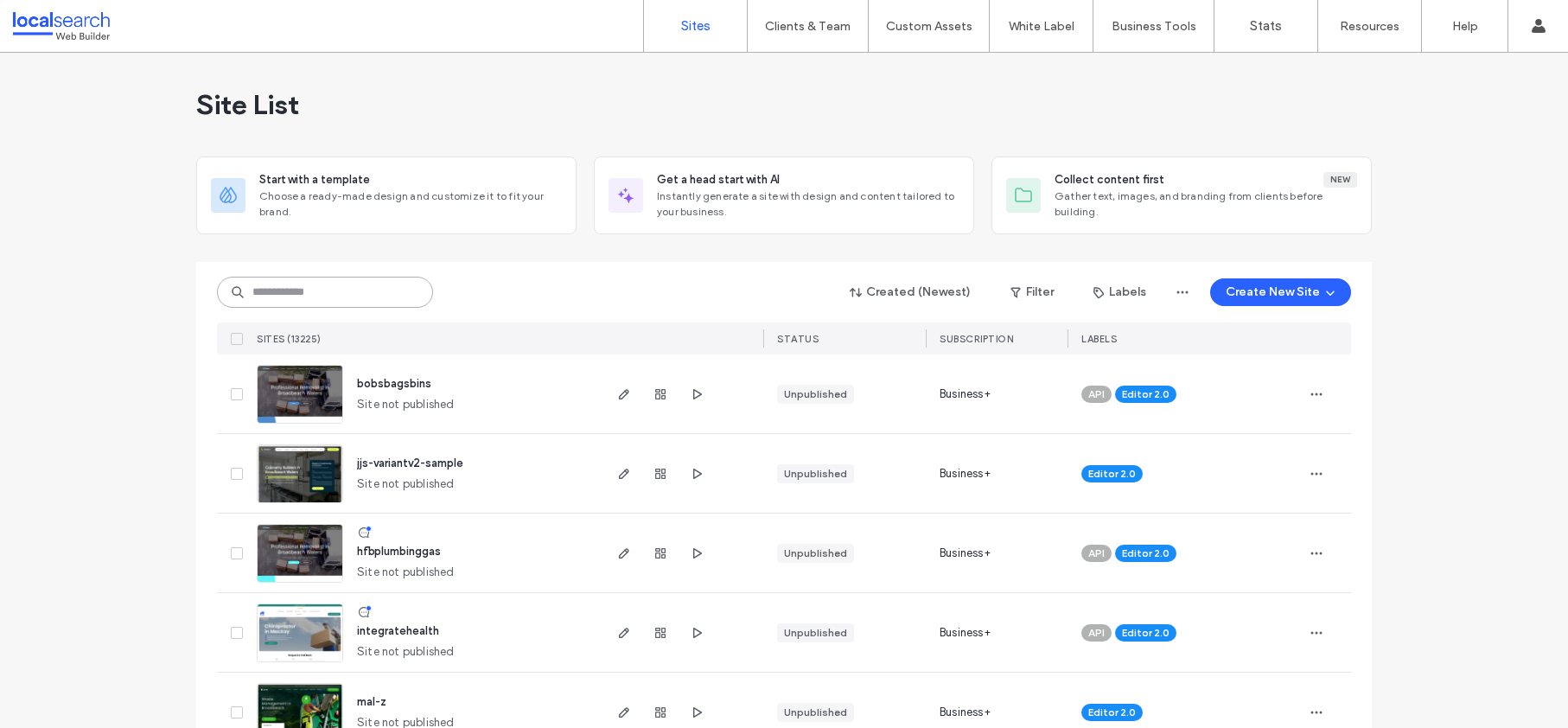
click at [352, 291] on input at bounding box center [325, 292] width 216 height 31
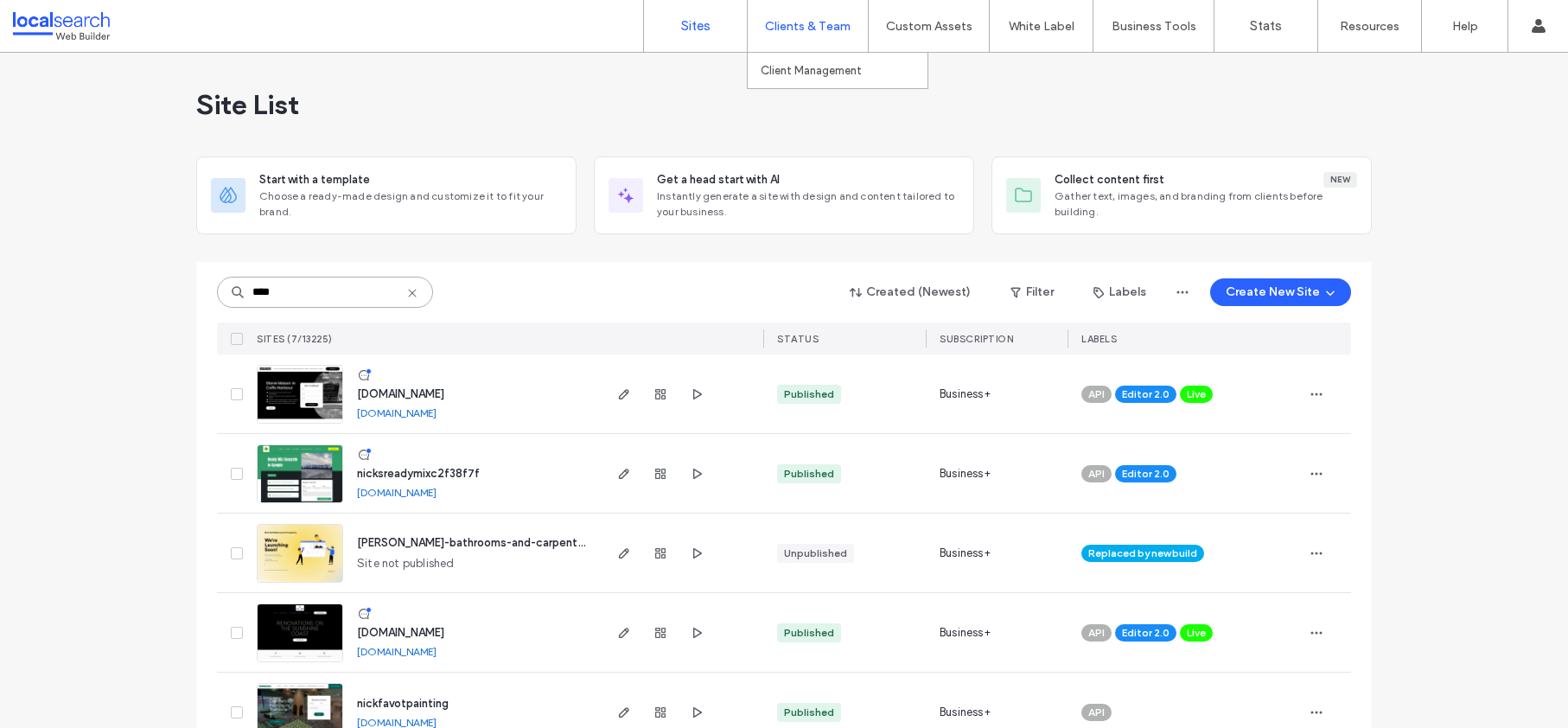
type input "****"
click at [775, 25] on label "Clients & Team" at bounding box center [808, 26] width 86 height 14
click at [792, 64] on label "Client Management" at bounding box center [812, 71] width 101 height 13
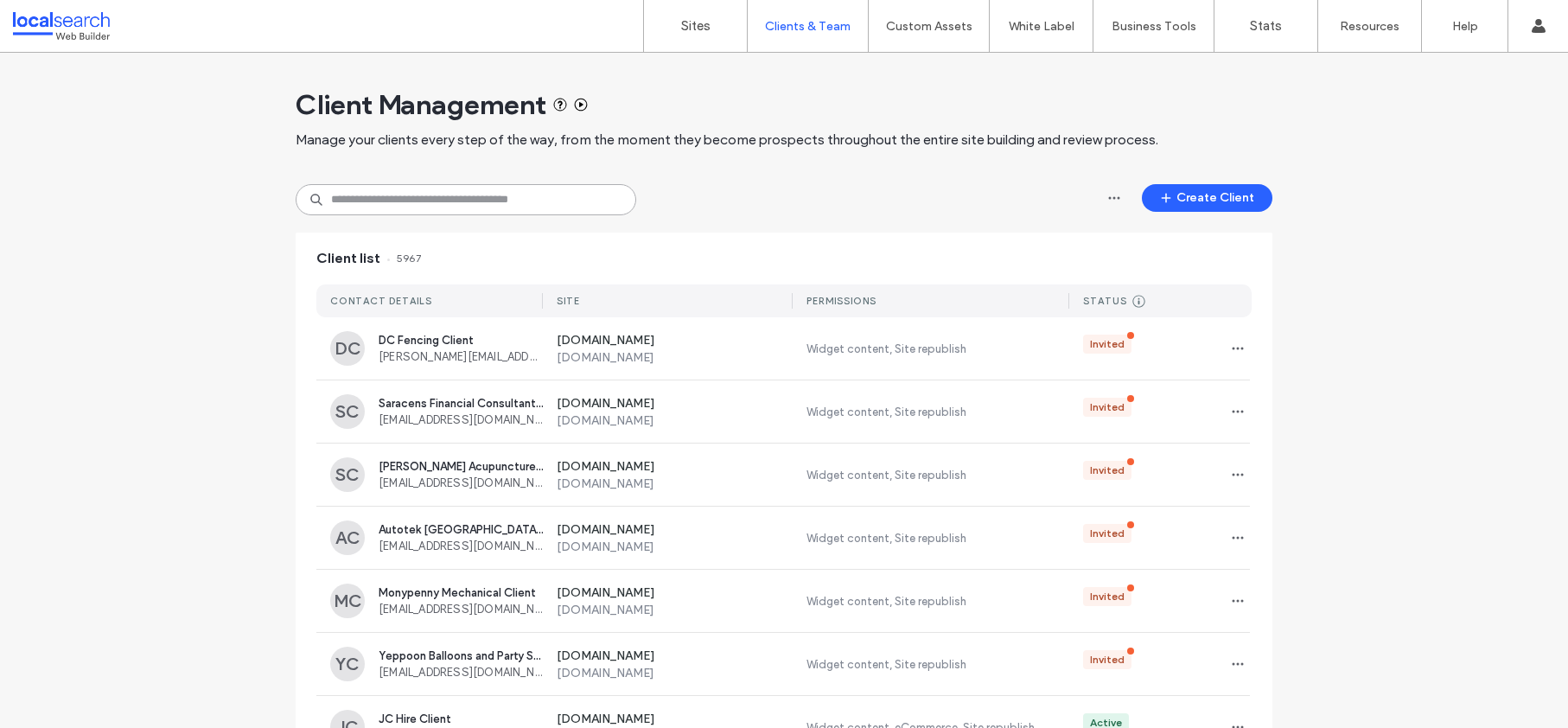
click at [499, 204] on input at bounding box center [466, 199] width 341 height 31
paste input "**********"
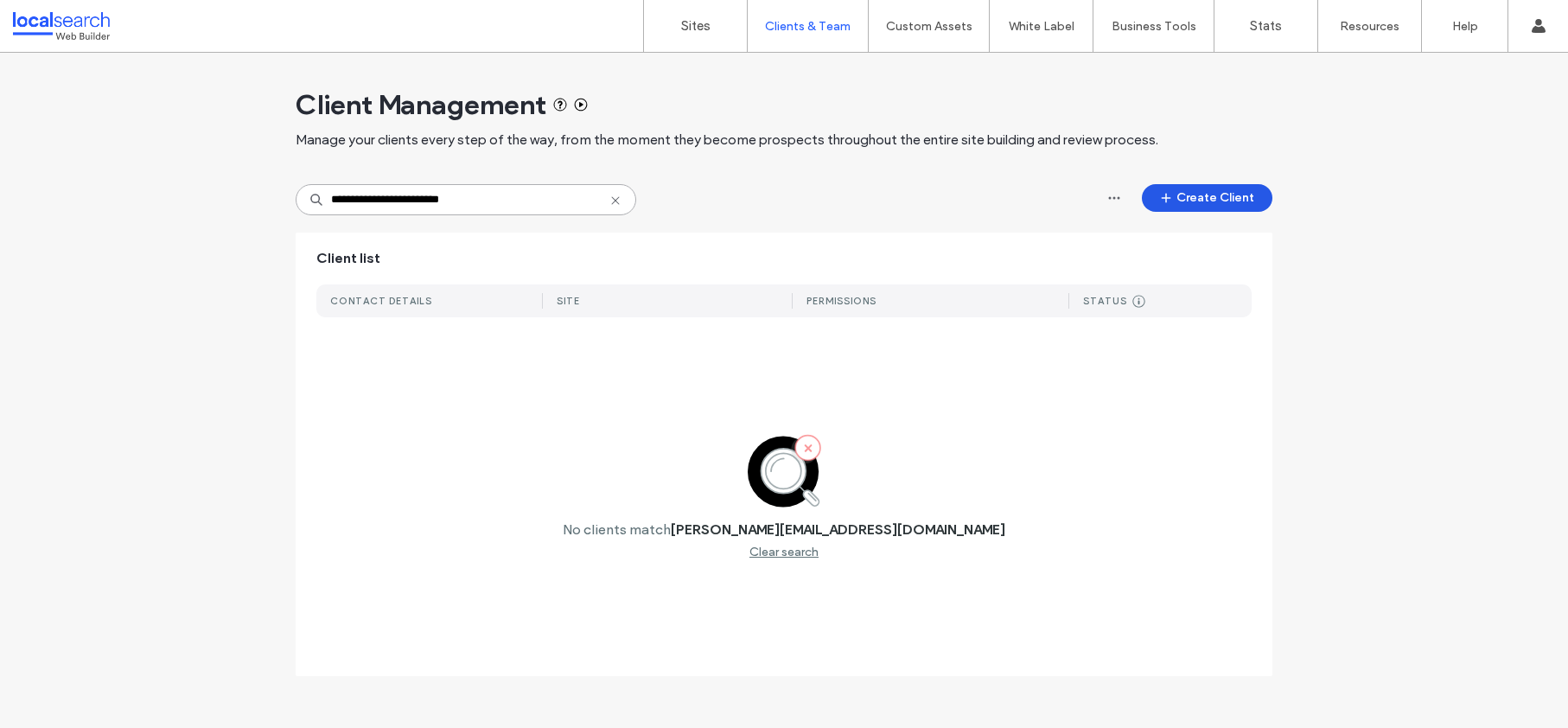
type input "**********"
click at [1206, 202] on button "Create Client" at bounding box center [1207, 197] width 131 height 28
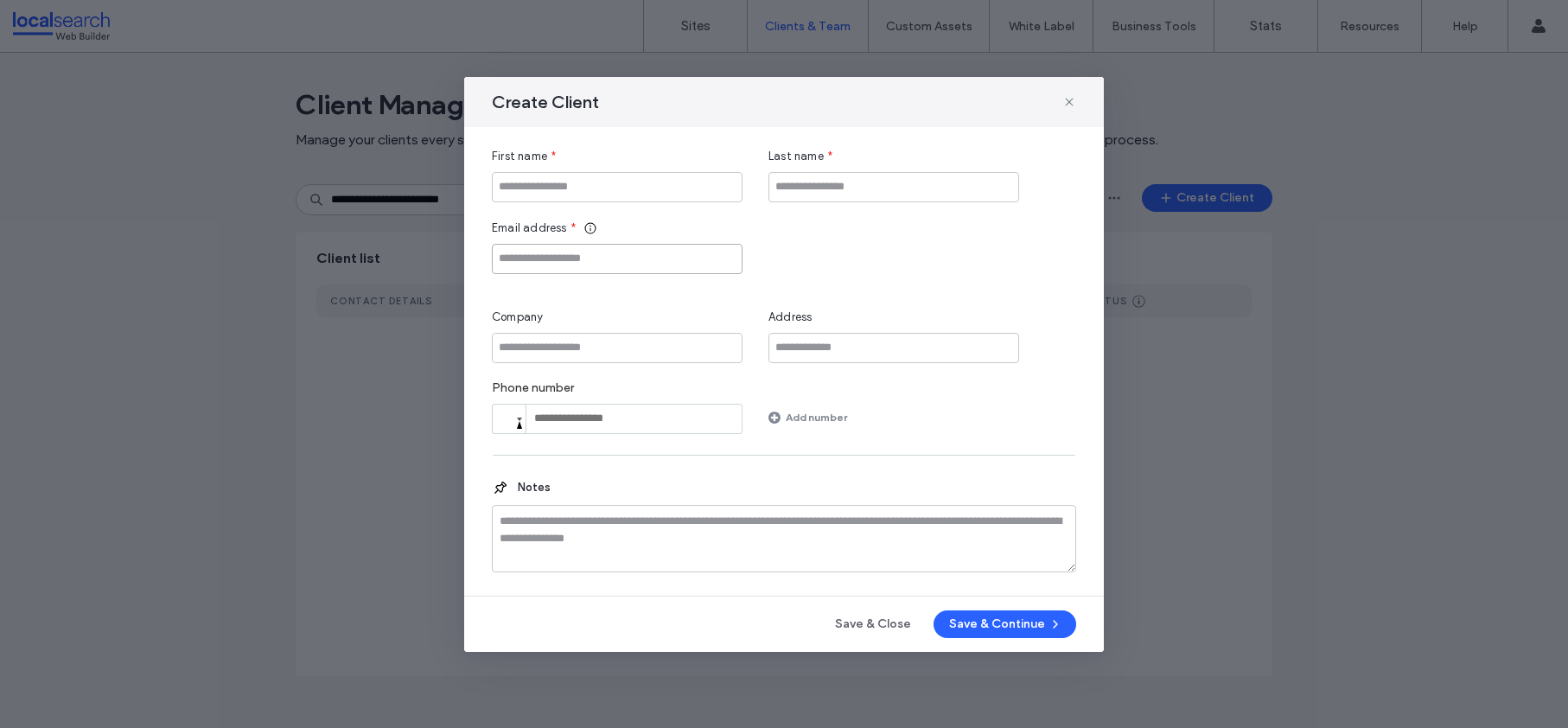
click at [582, 256] on input "Email address" at bounding box center [616, 259] width 251 height 30
paste input "**********"
type input "**********"
click at [633, 190] on input "First name" at bounding box center [616, 188] width 251 height 30
paste input "**********"
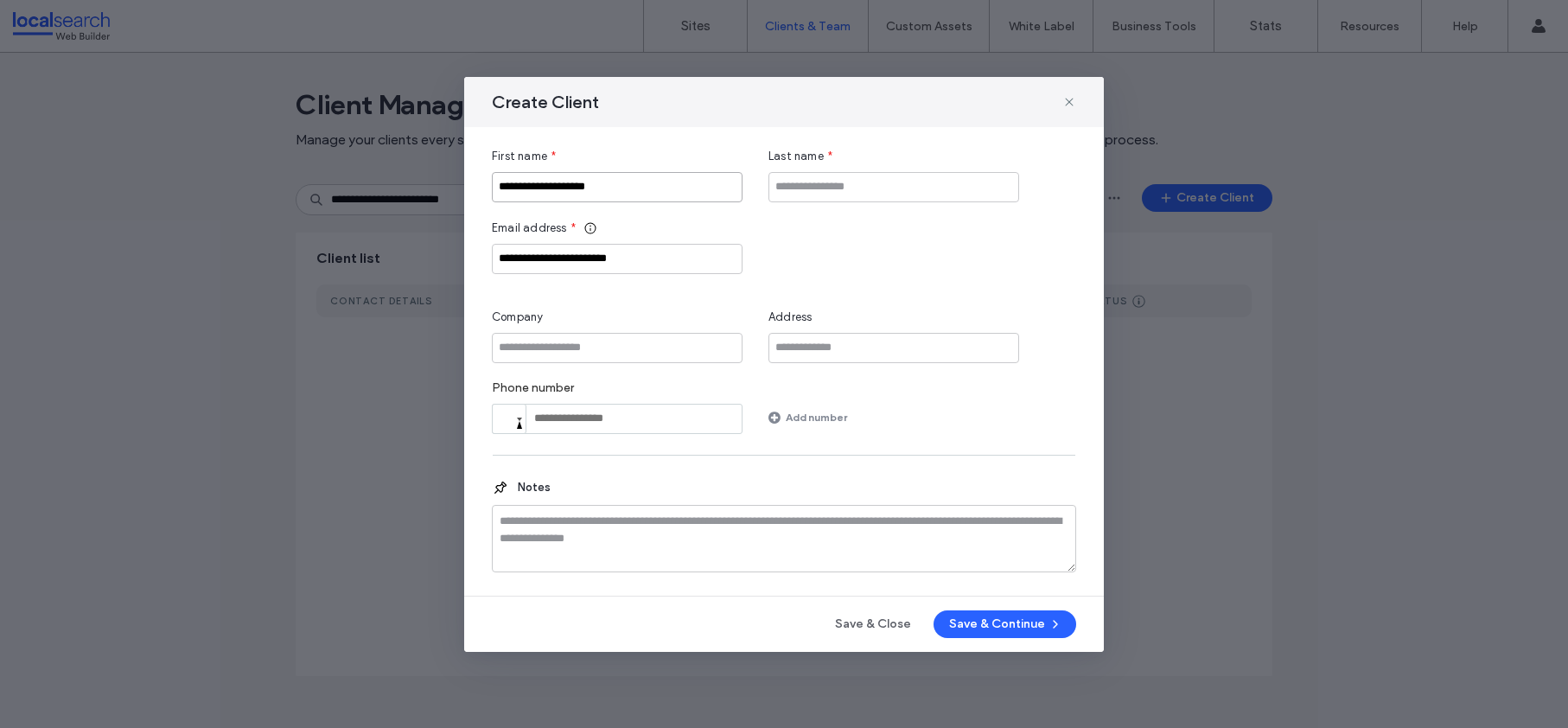
type input "**********"
click at [563, 345] on input "Company" at bounding box center [616, 348] width 251 height 30
paste input "**********"
type input "**********"
click at [833, 181] on input "Last name" at bounding box center [894, 188] width 251 height 30
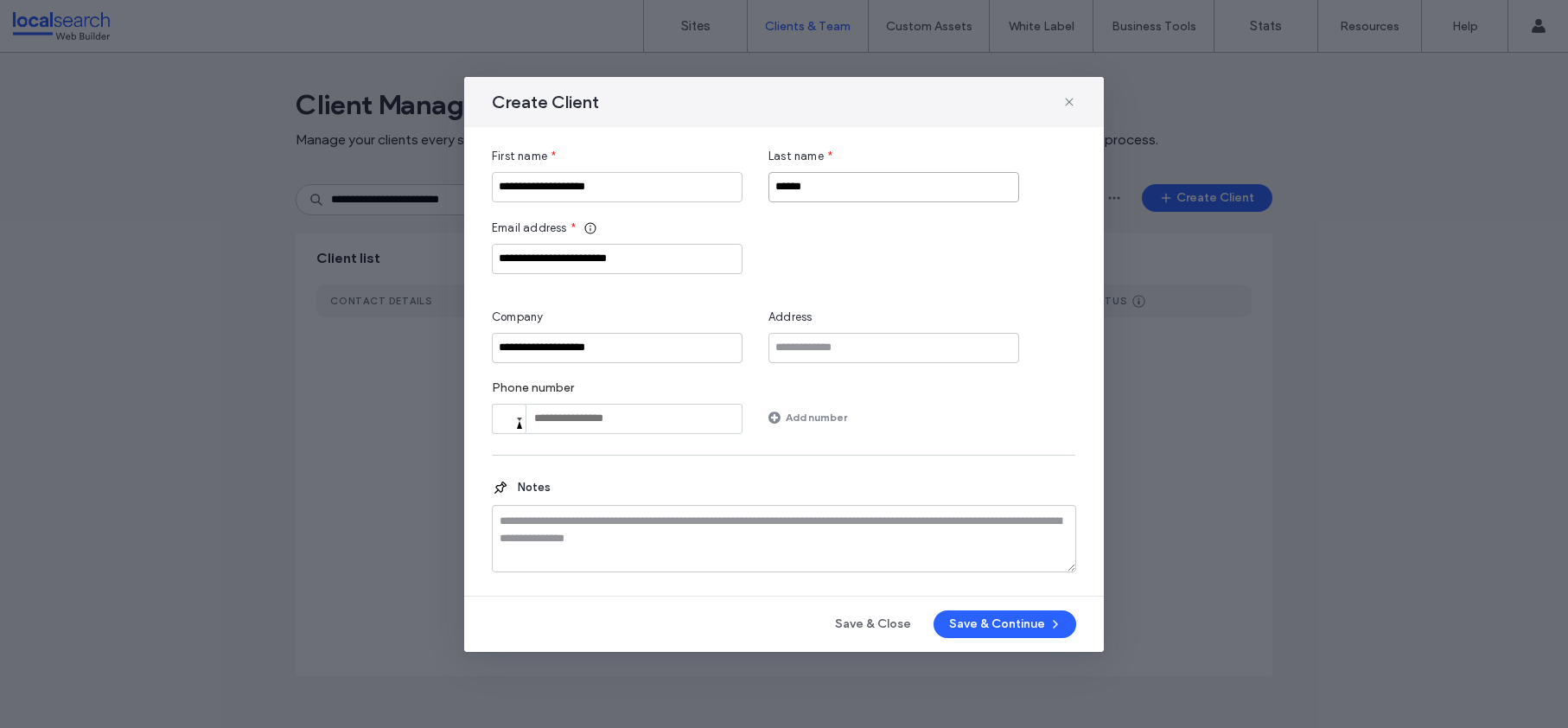
type input "******"
click at [941, 415] on div "Phone number Phone Add number" at bounding box center [783, 407] width 584 height 53
click at [971, 617] on button "Save & Continue" at bounding box center [1005, 624] width 143 height 28
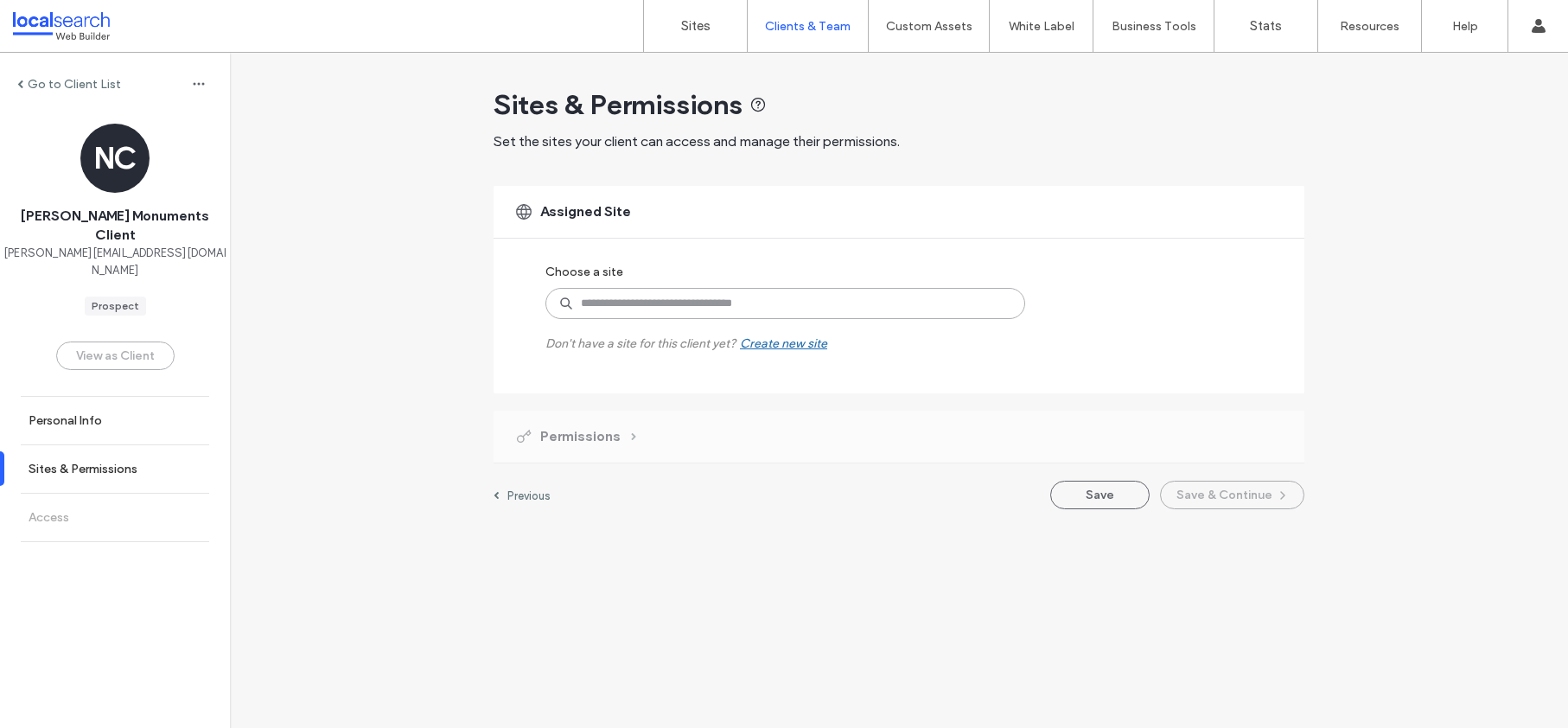
click at [696, 305] on input at bounding box center [786, 303] width 480 height 31
paste input "********"
type input "********"
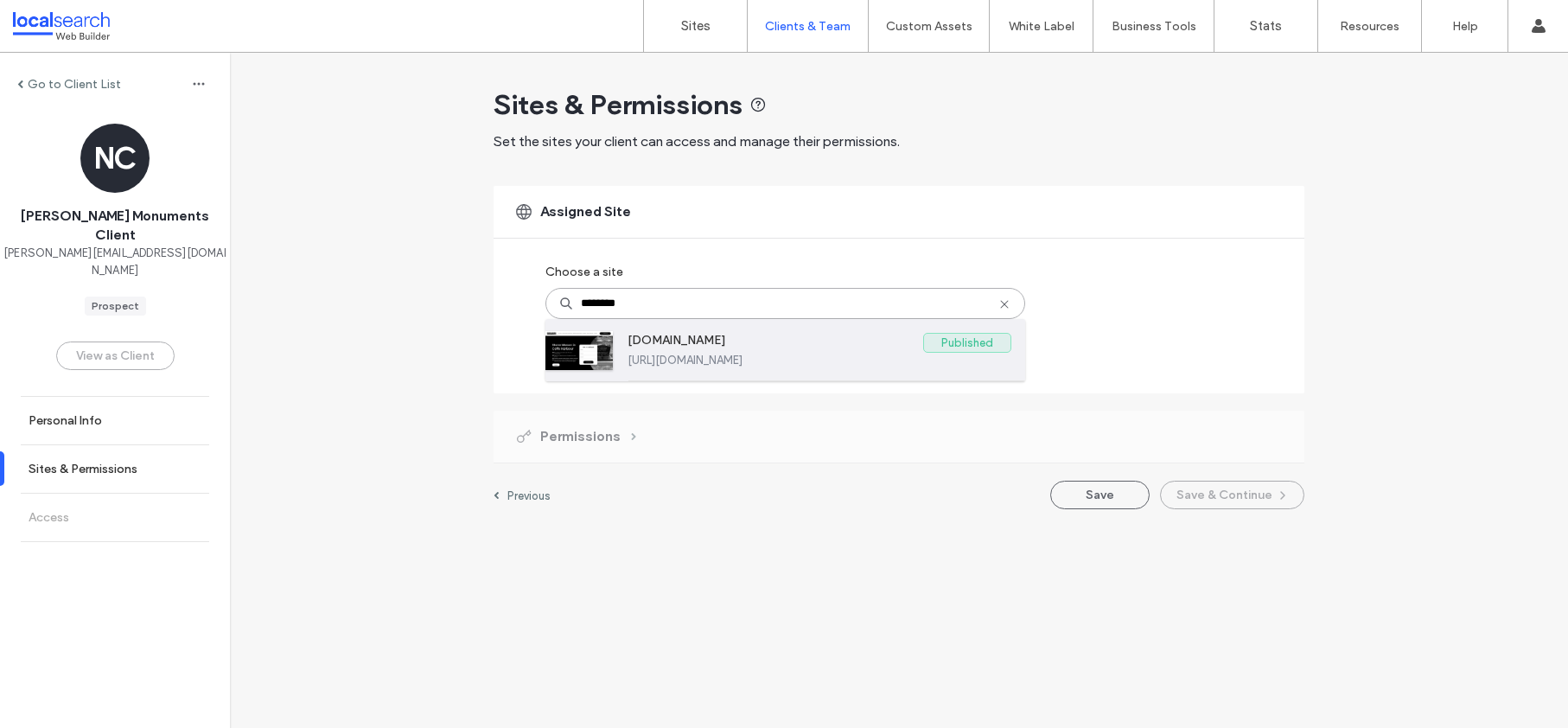
click at [764, 347] on label "[DOMAIN_NAME]" at bounding box center [775, 343] width 295 height 21
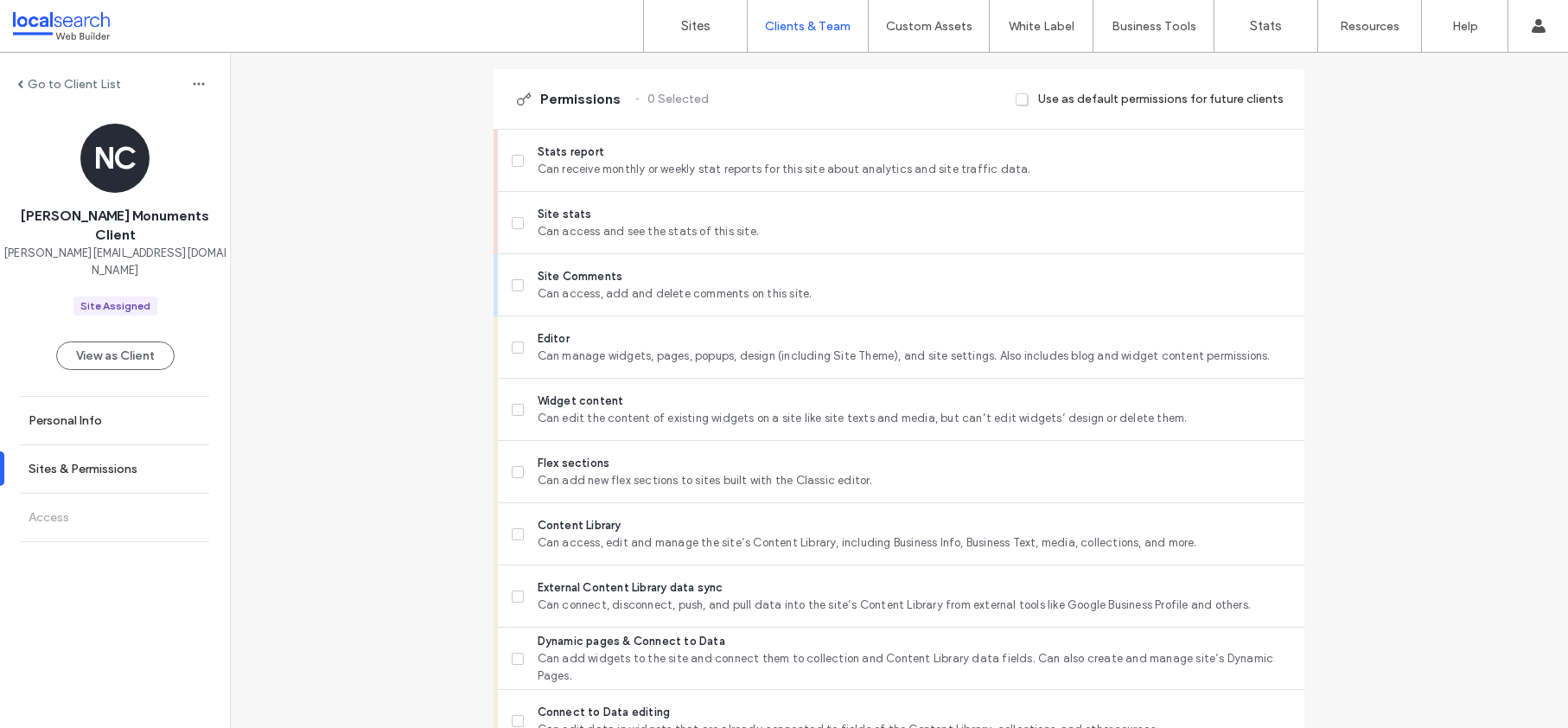
scroll to position [1386, 0]
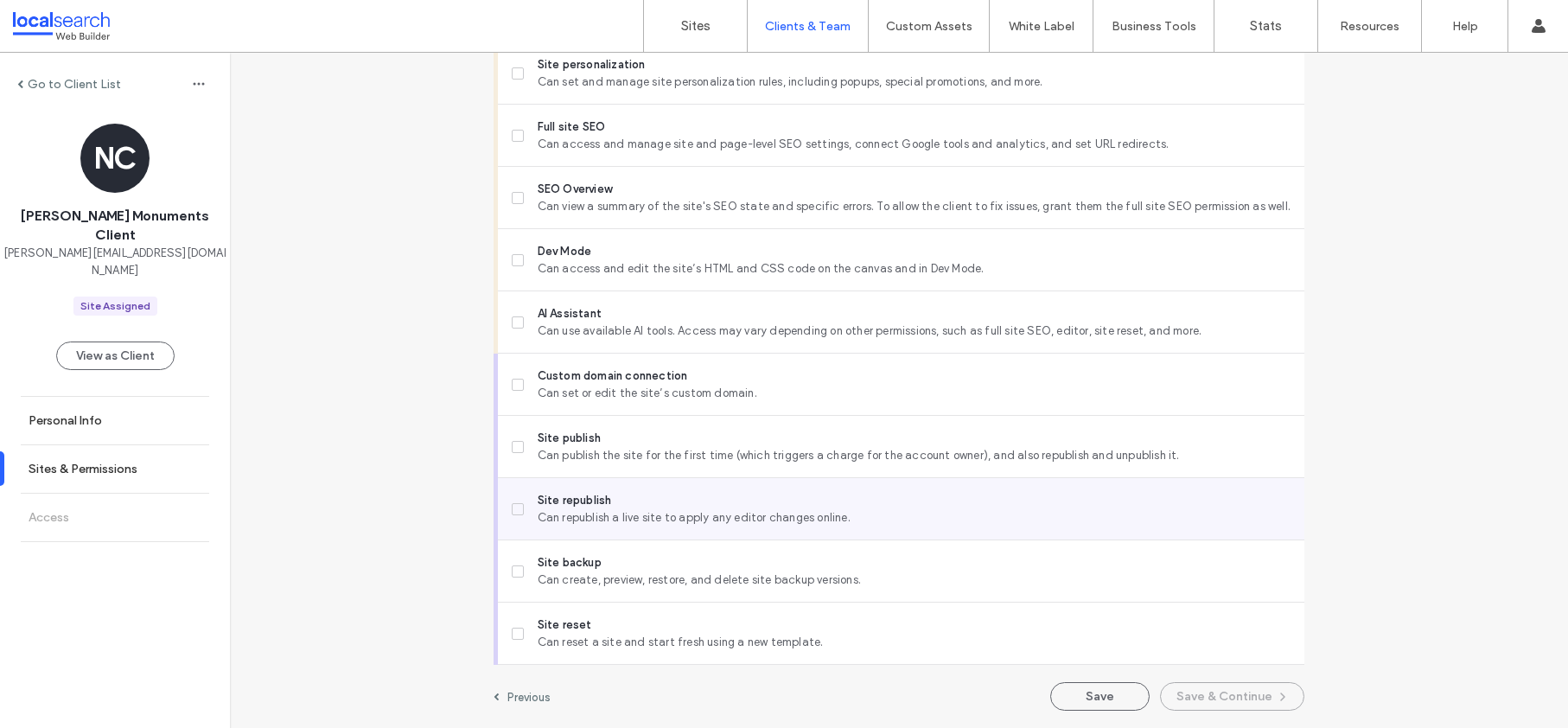
click at [512, 513] on span at bounding box center [517, 509] width 12 height 12
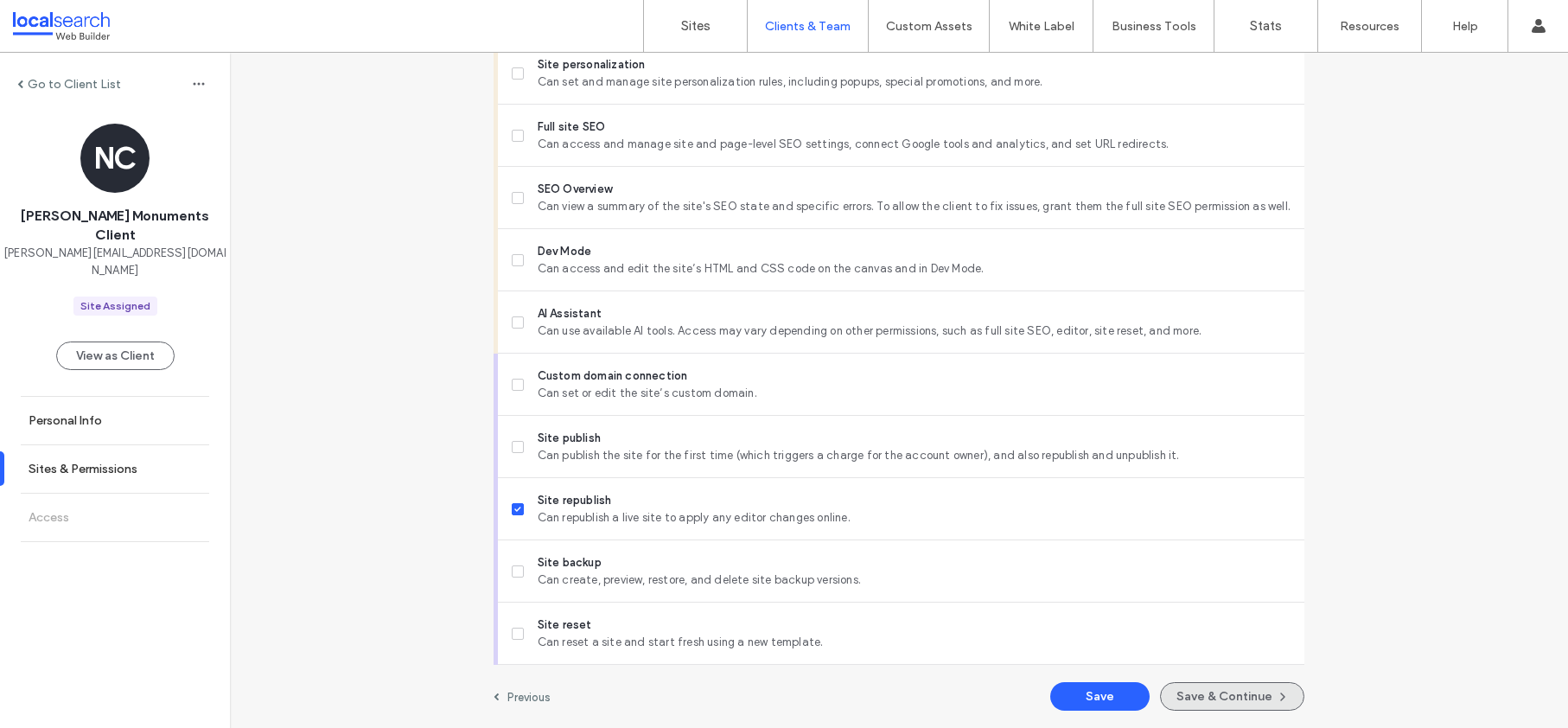
click at [1228, 692] on button "Save & Continue" at bounding box center [1233, 697] width 145 height 29
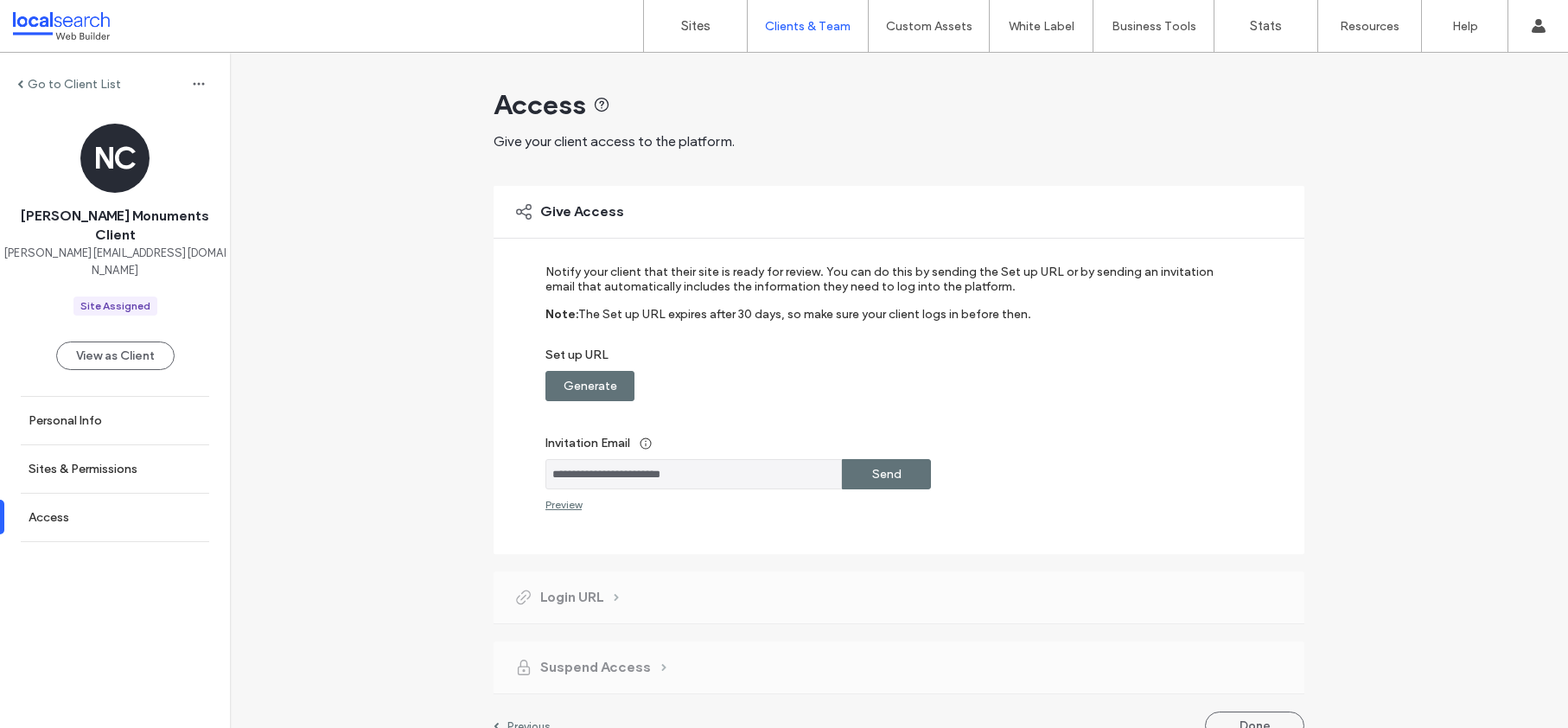
click at [606, 381] on label "Generate" at bounding box center [591, 386] width 53 height 32
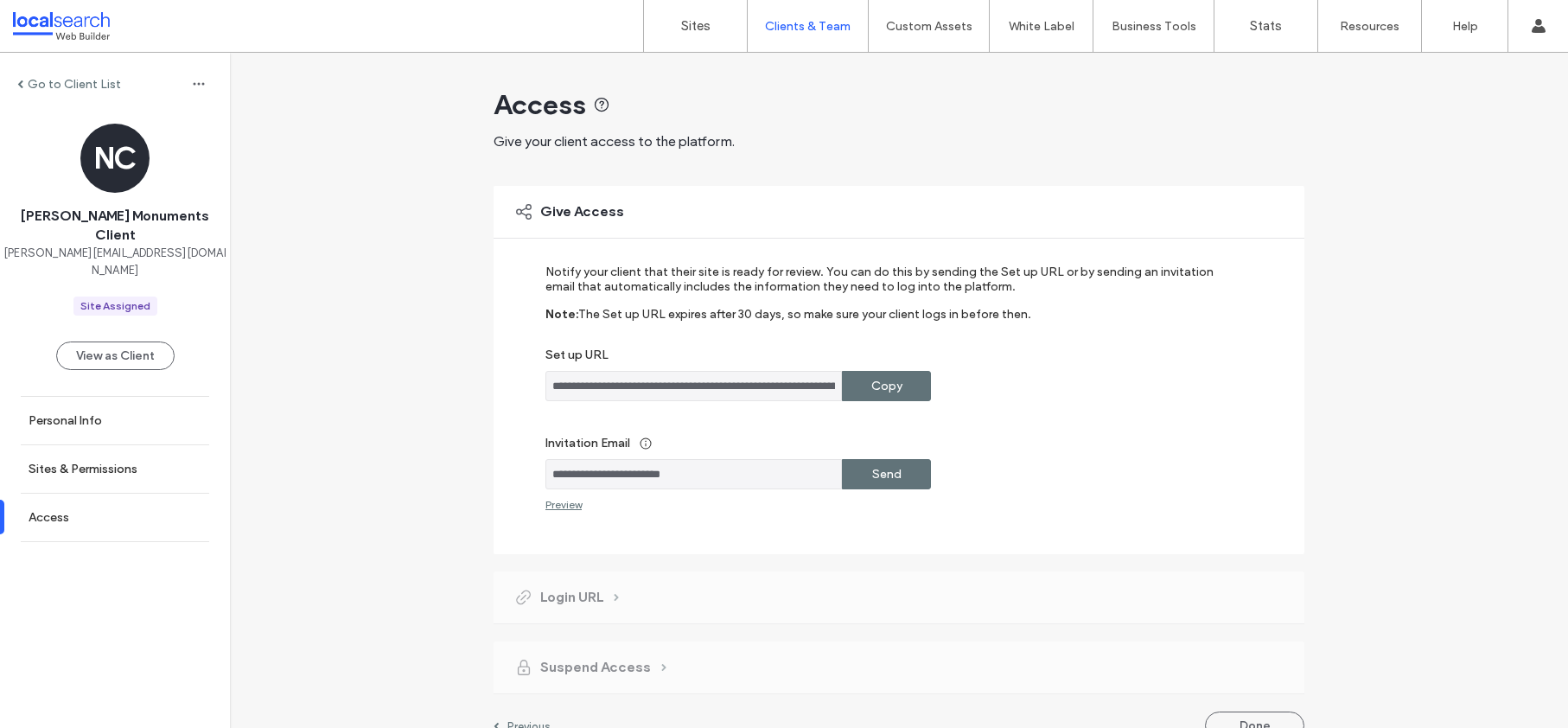
click at [887, 379] on label "Copy" at bounding box center [887, 386] width 31 height 32
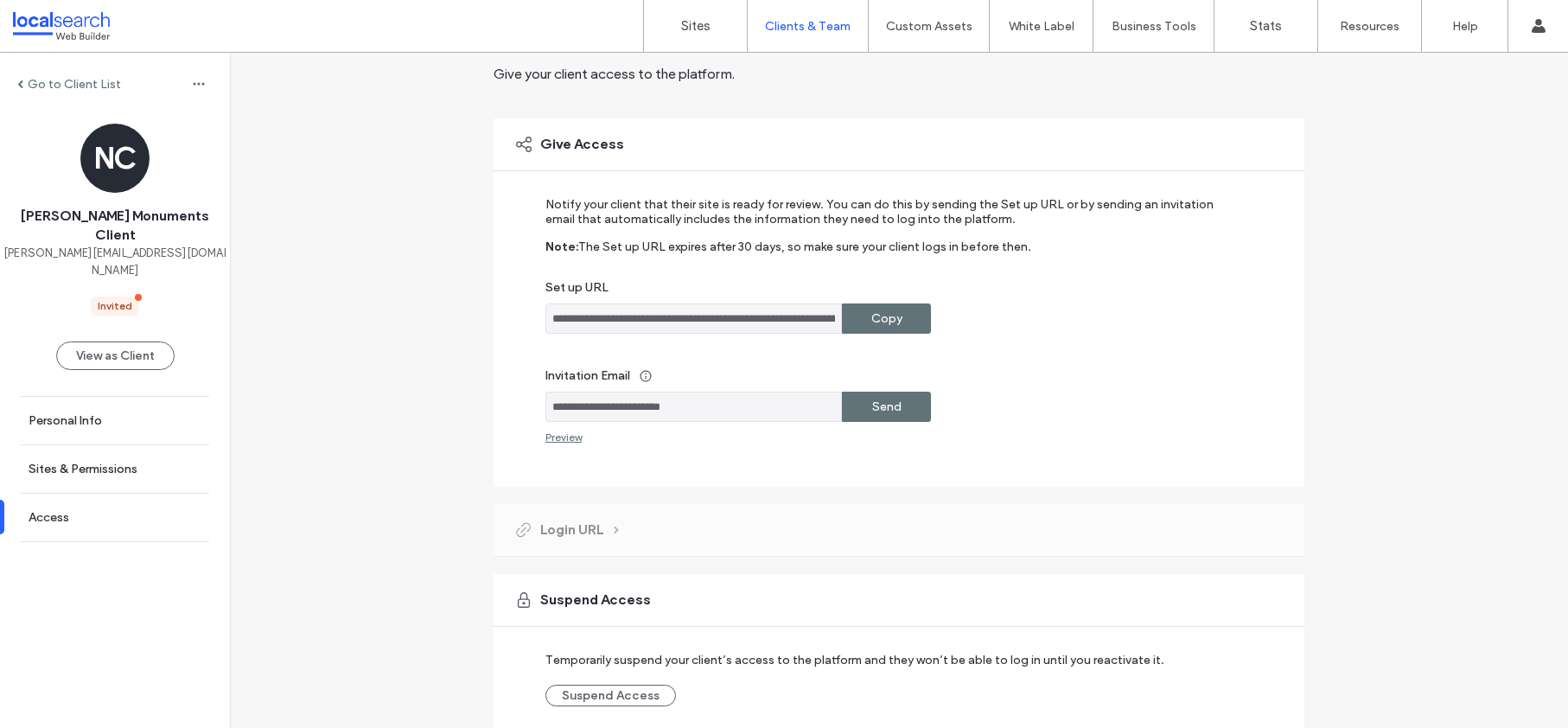
scroll to position [144, 0]
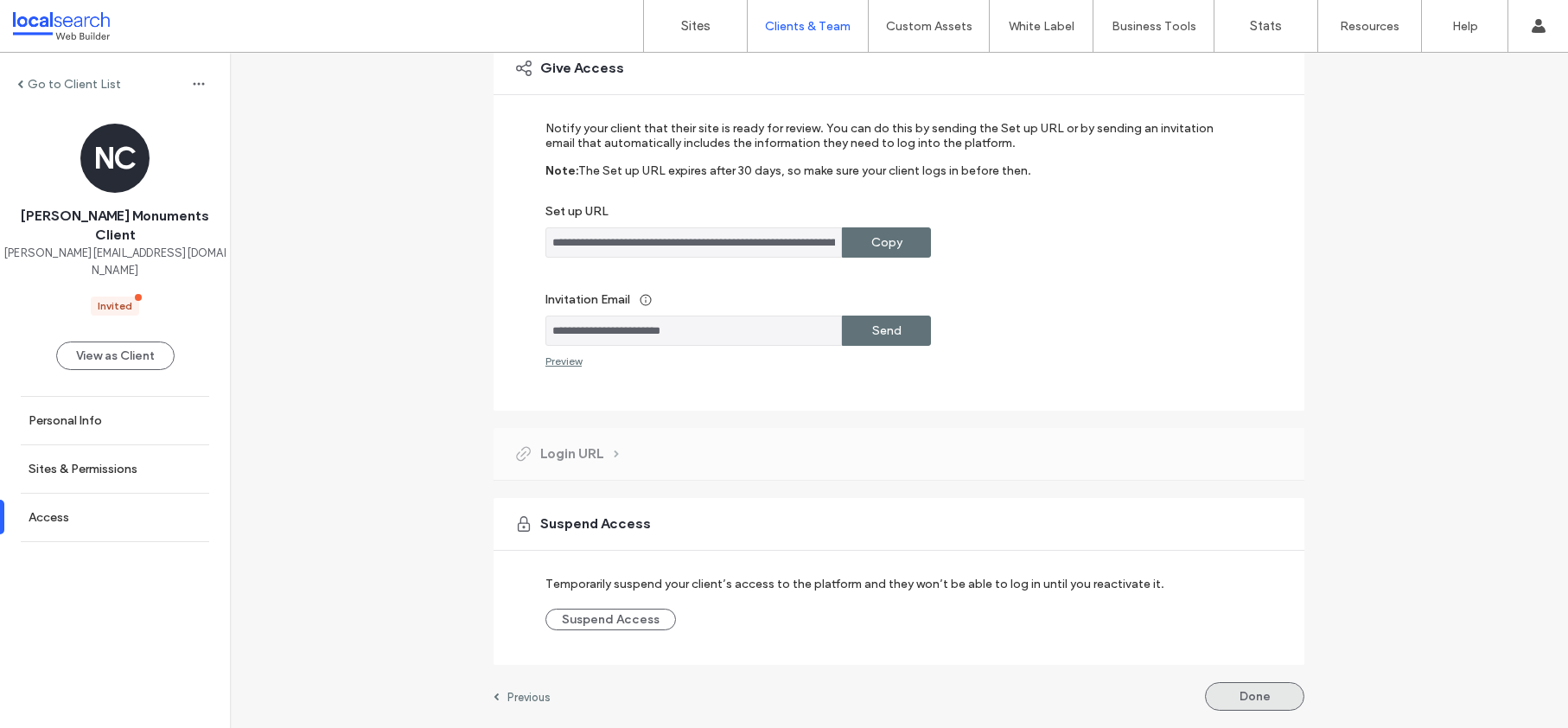
click at [1246, 699] on button "Done" at bounding box center [1255, 697] width 99 height 29
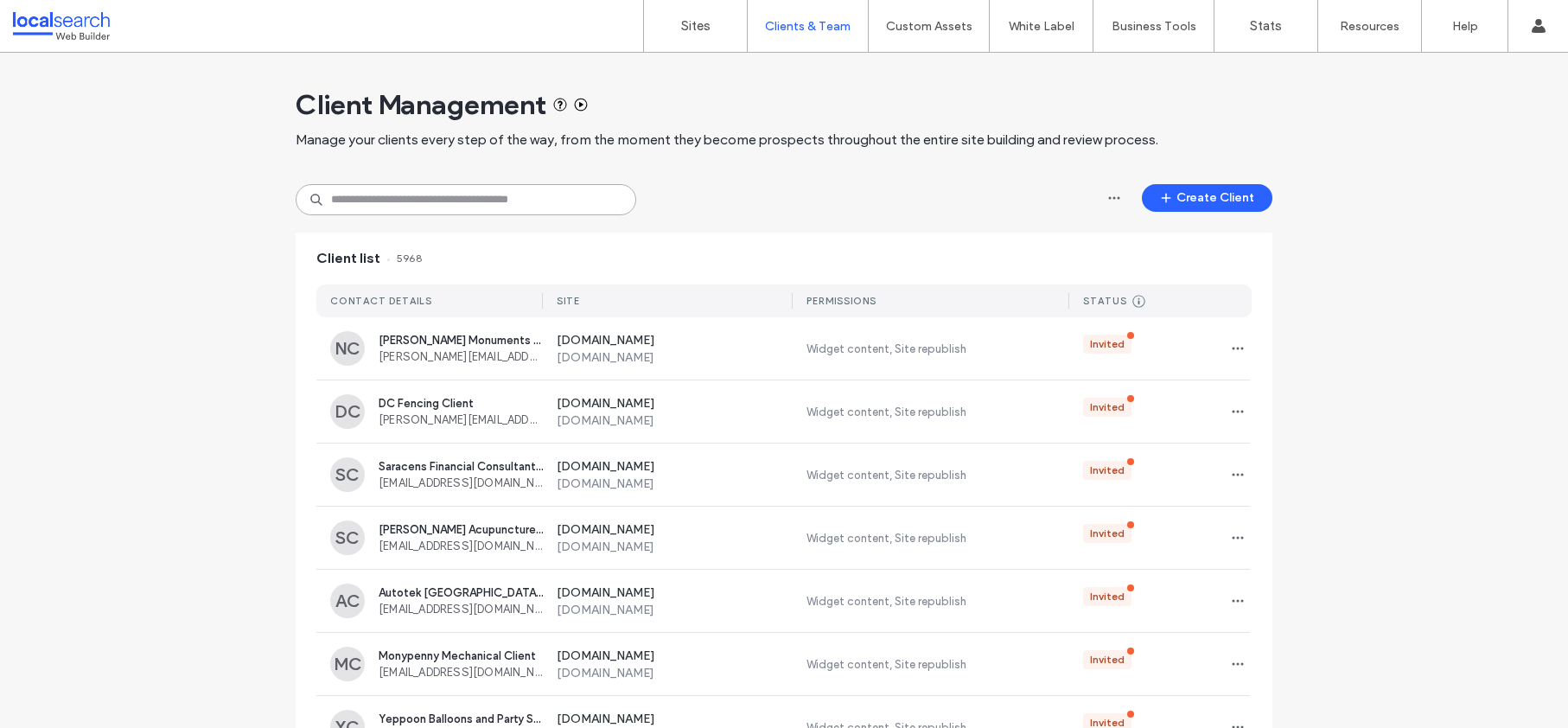
click at [516, 198] on input at bounding box center [466, 199] width 341 height 31
paste input "**********"
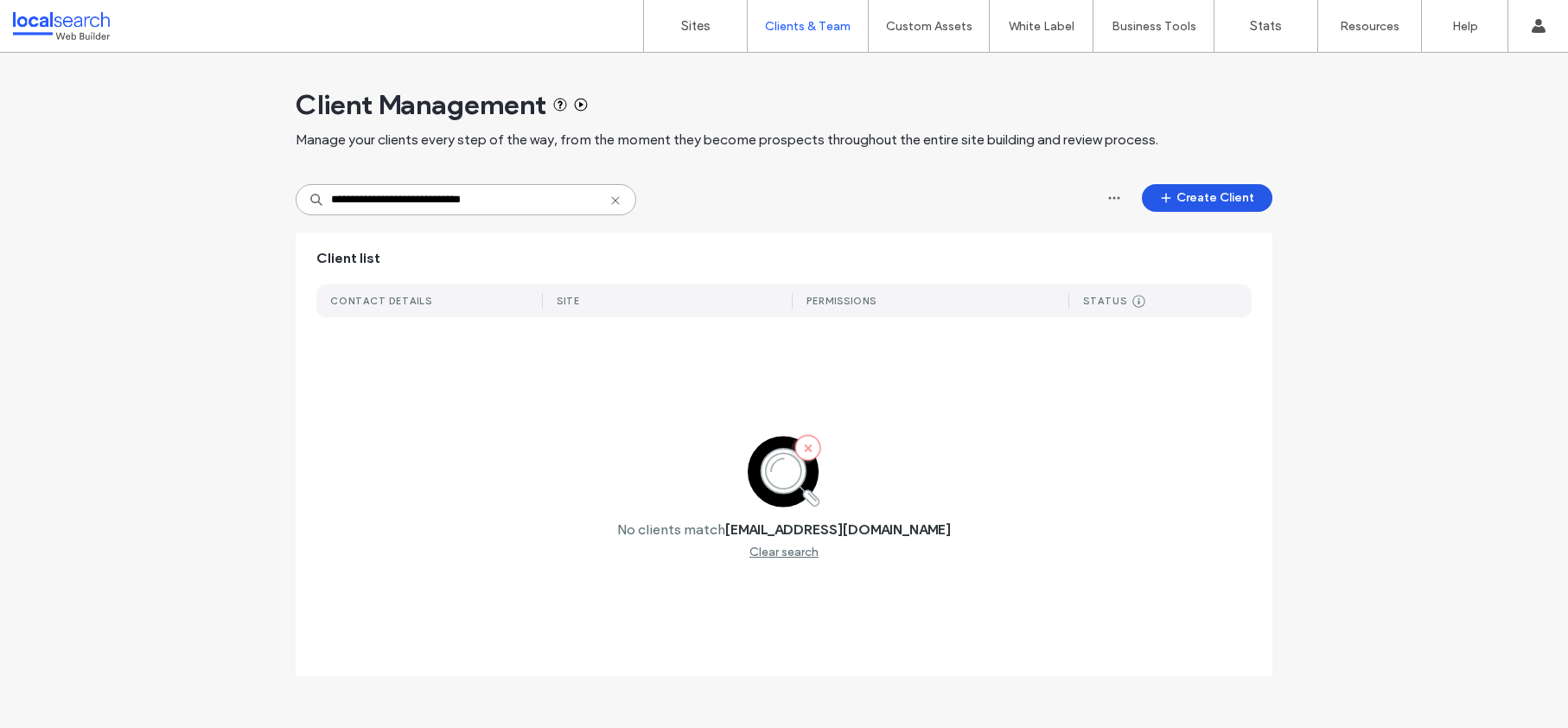
type input "**********"
click at [1224, 197] on button "Create Client" at bounding box center [1207, 197] width 131 height 28
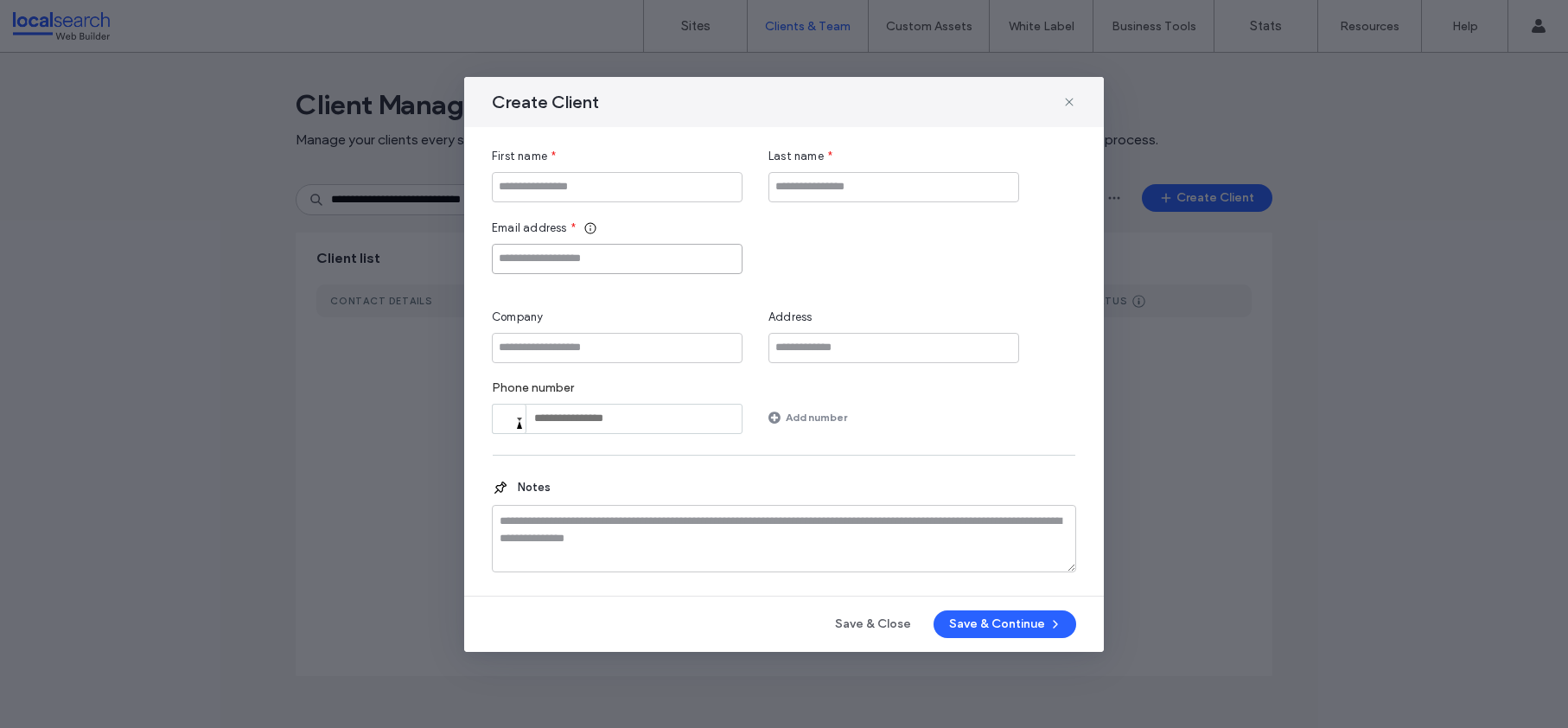
click at [549, 268] on input "Email address" at bounding box center [616, 259] width 251 height 30
paste input "**********"
type input "**********"
click at [616, 184] on input "First name" at bounding box center [616, 188] width 251 height 30
paste input "**********"
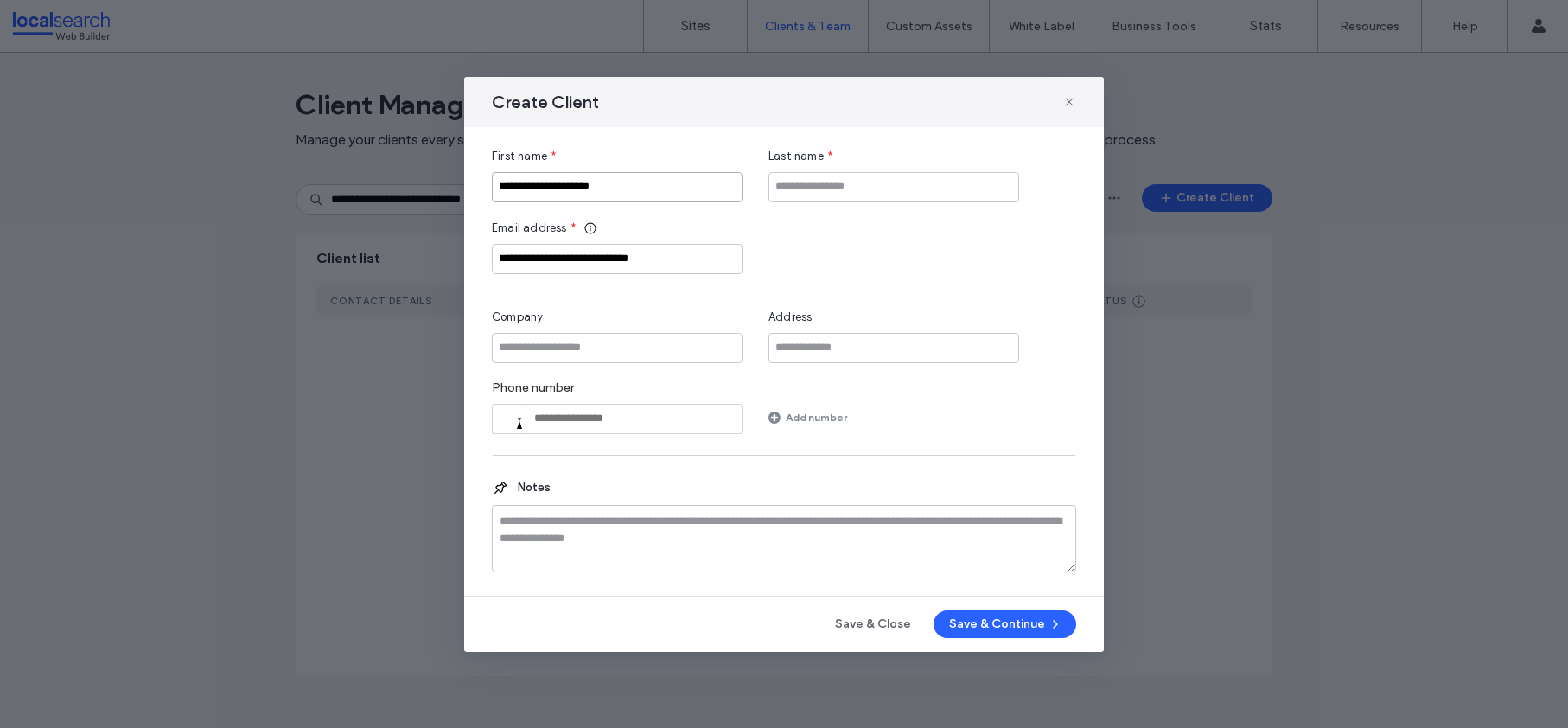
type input "**********"
click at [824, 186] on input "Last name" at bounding box center [894, 188] width 251 height 30
type input "******"
click at [633, 336] on input "Company" at bounding box center [616, 348] width 251 height 30
paste input "**********"
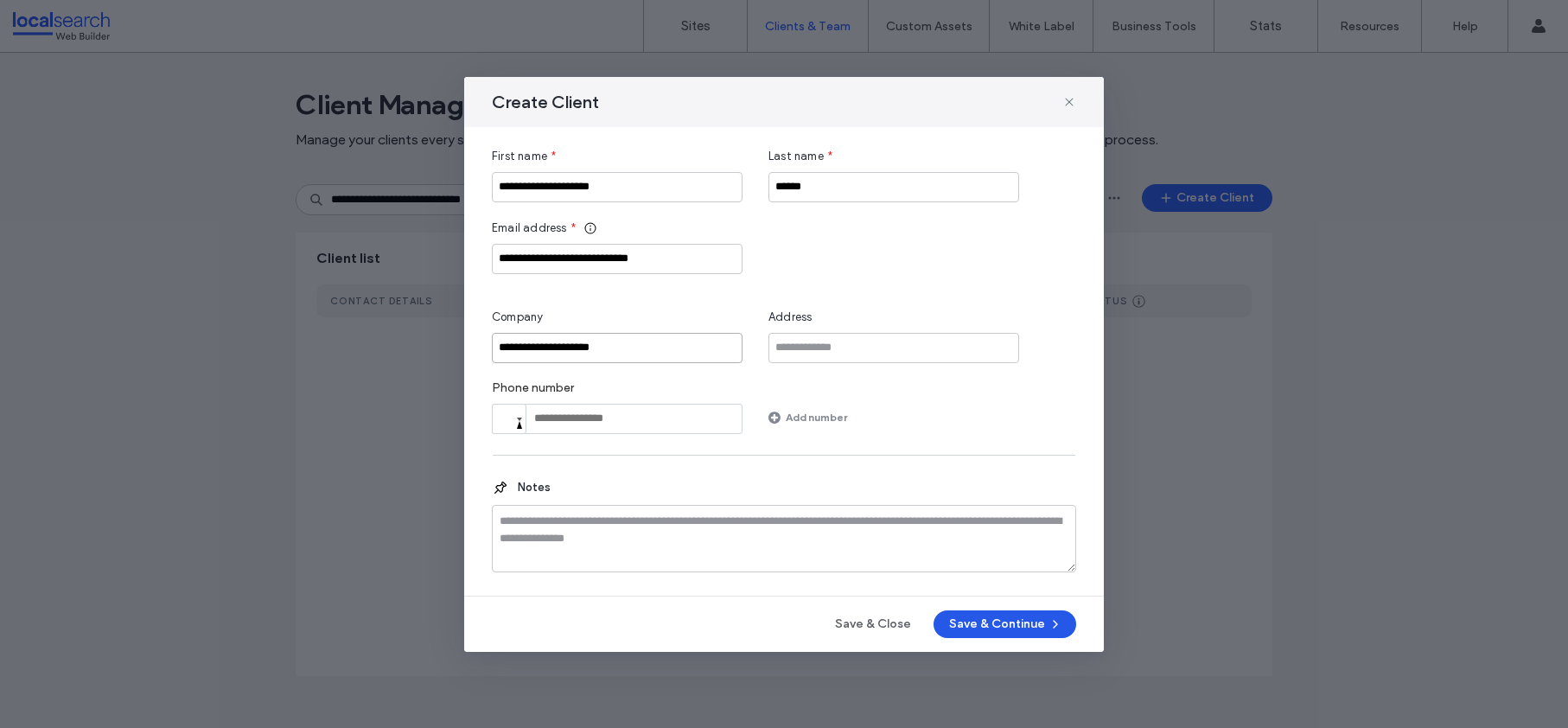
type input "**********"
click at [1027, 627] on button "Save & Continue" at bounding box center [1005, 624] width 143 height 28
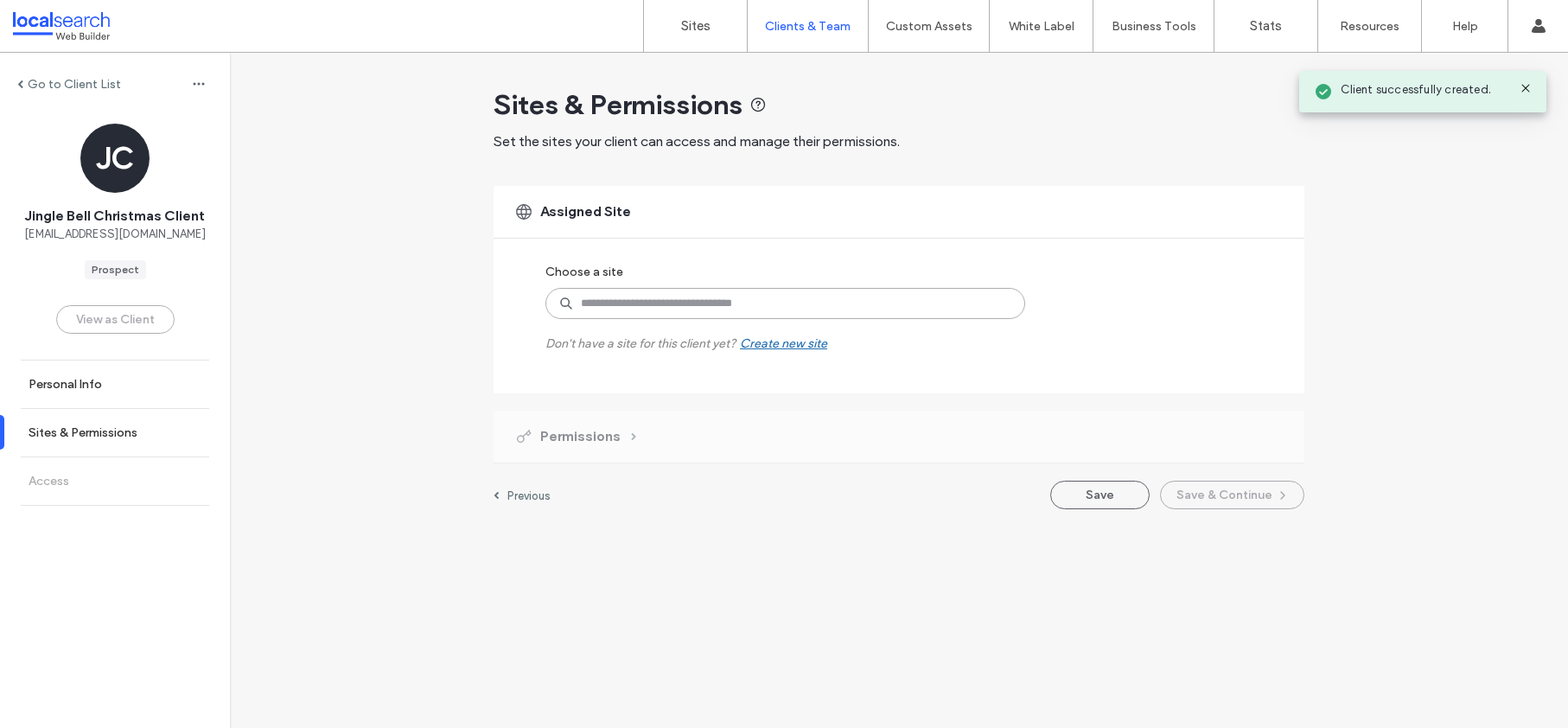
click at [705, 304] on input at bounding box center [786, 303] width 480 height 31
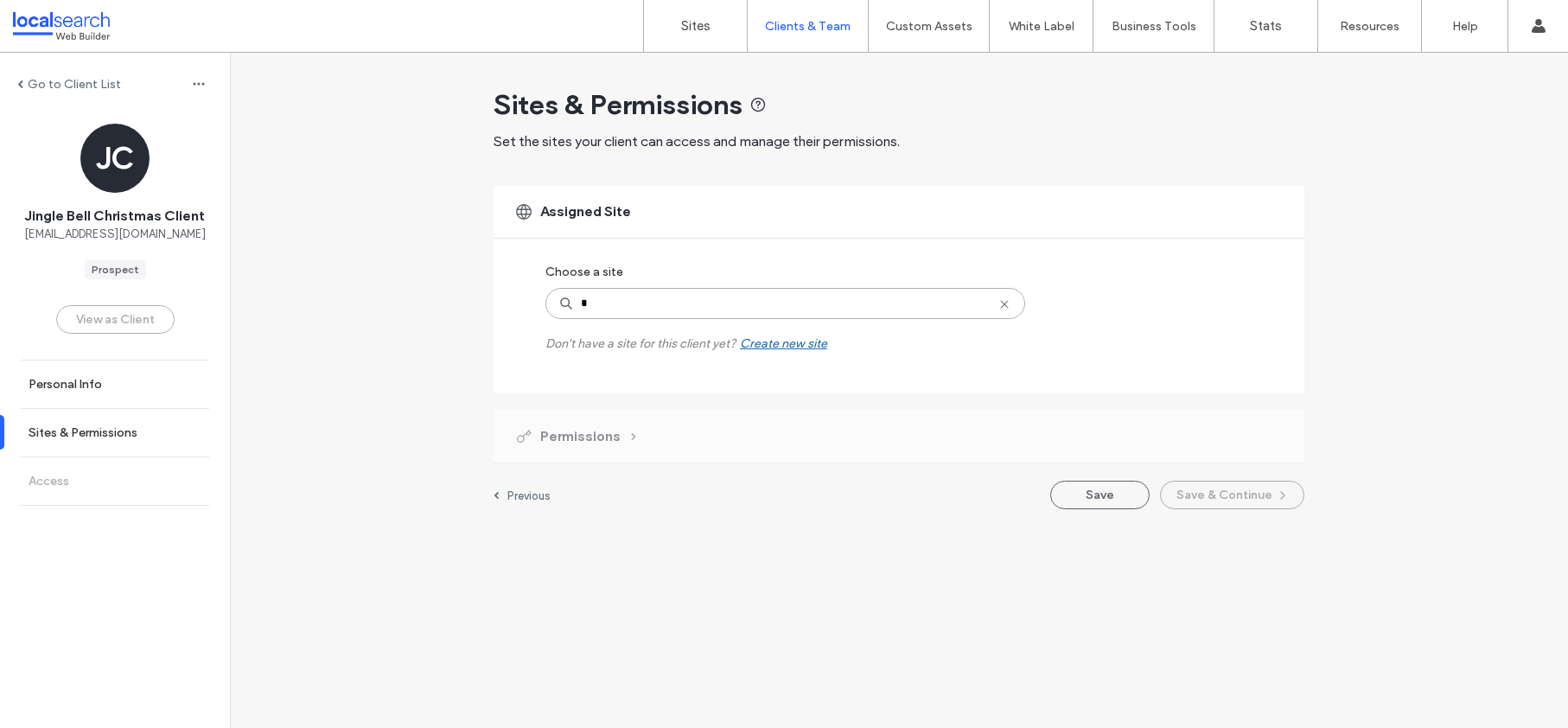
type input "*"
type input "**********"
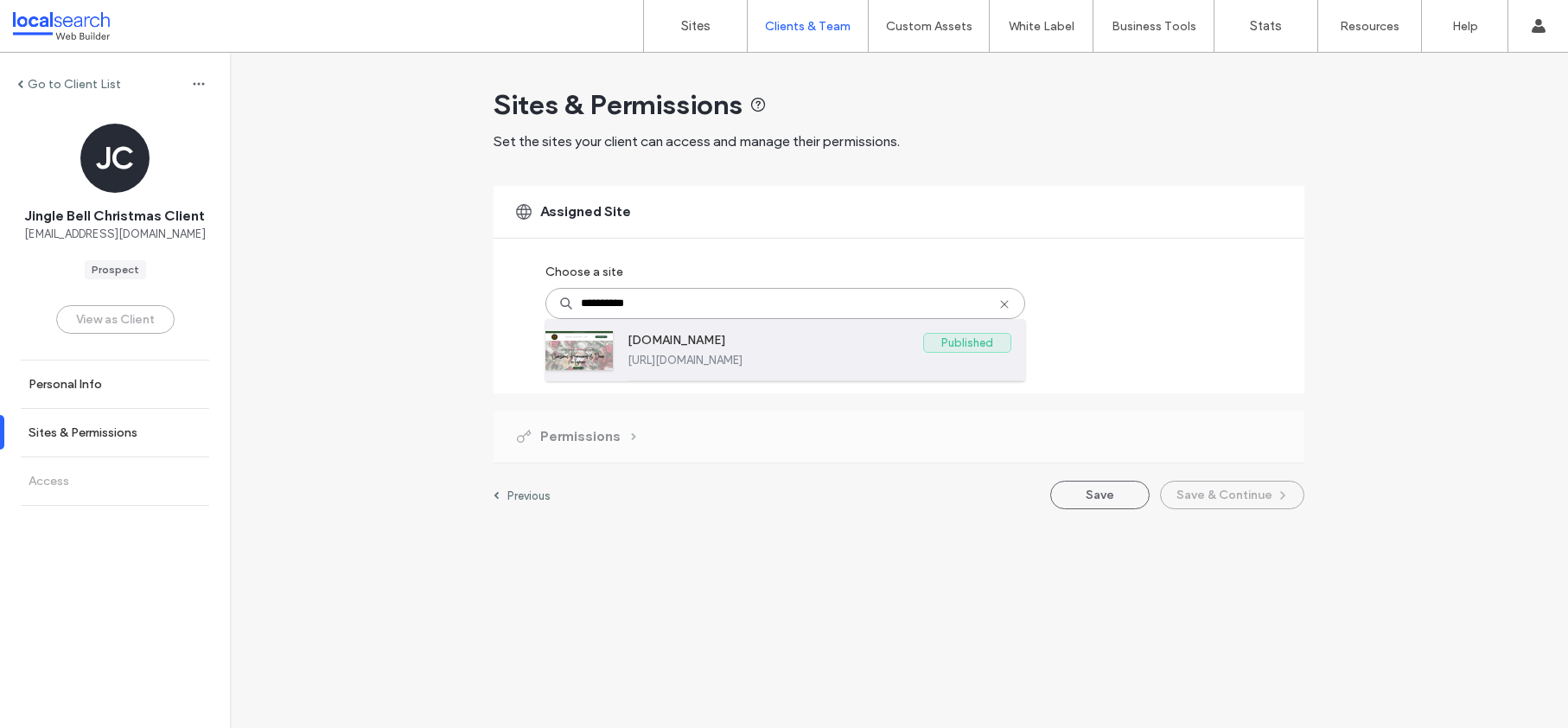
click at [775, 351] on label "[DOMAIN_NAME]" at bounding box center [775, 343] width 295 height 21
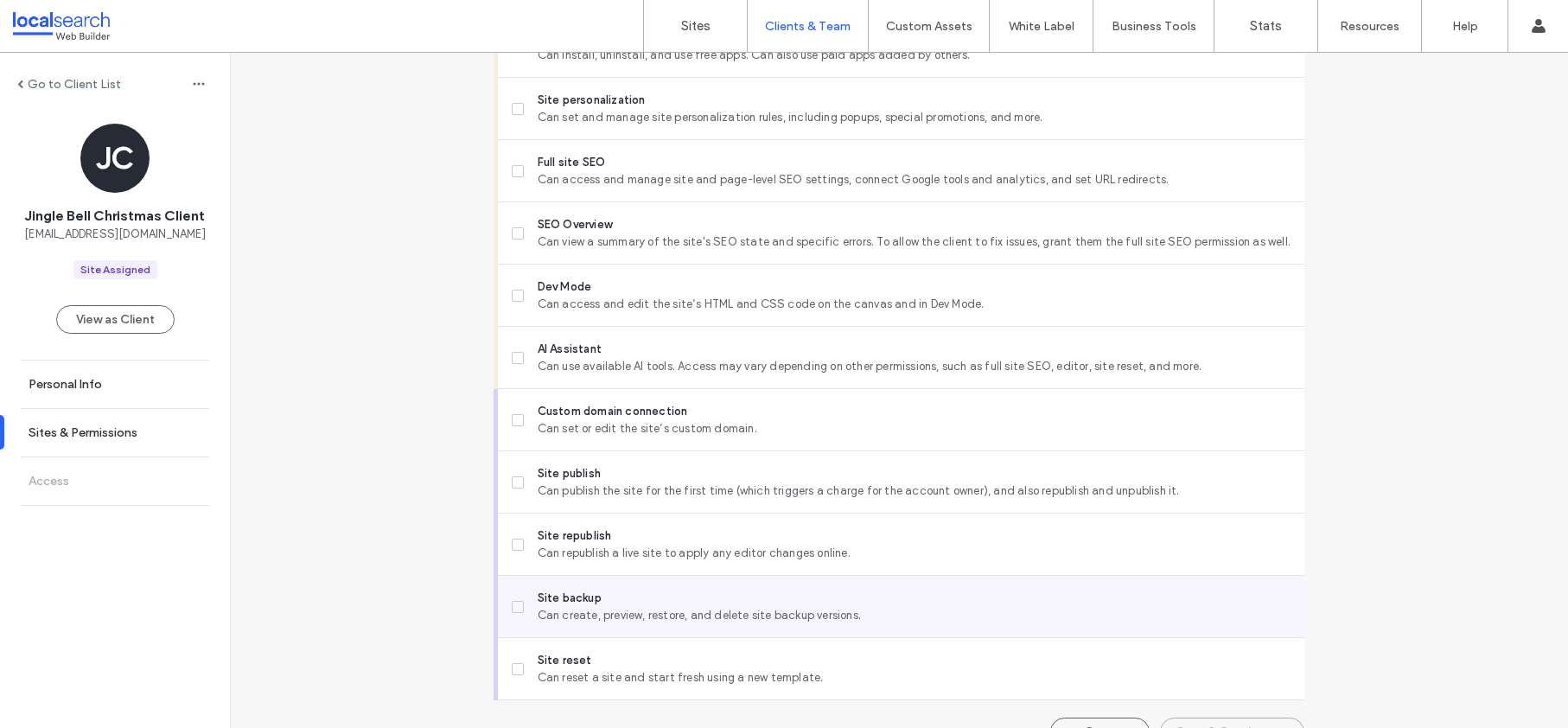
scroll to position [1386, 0]
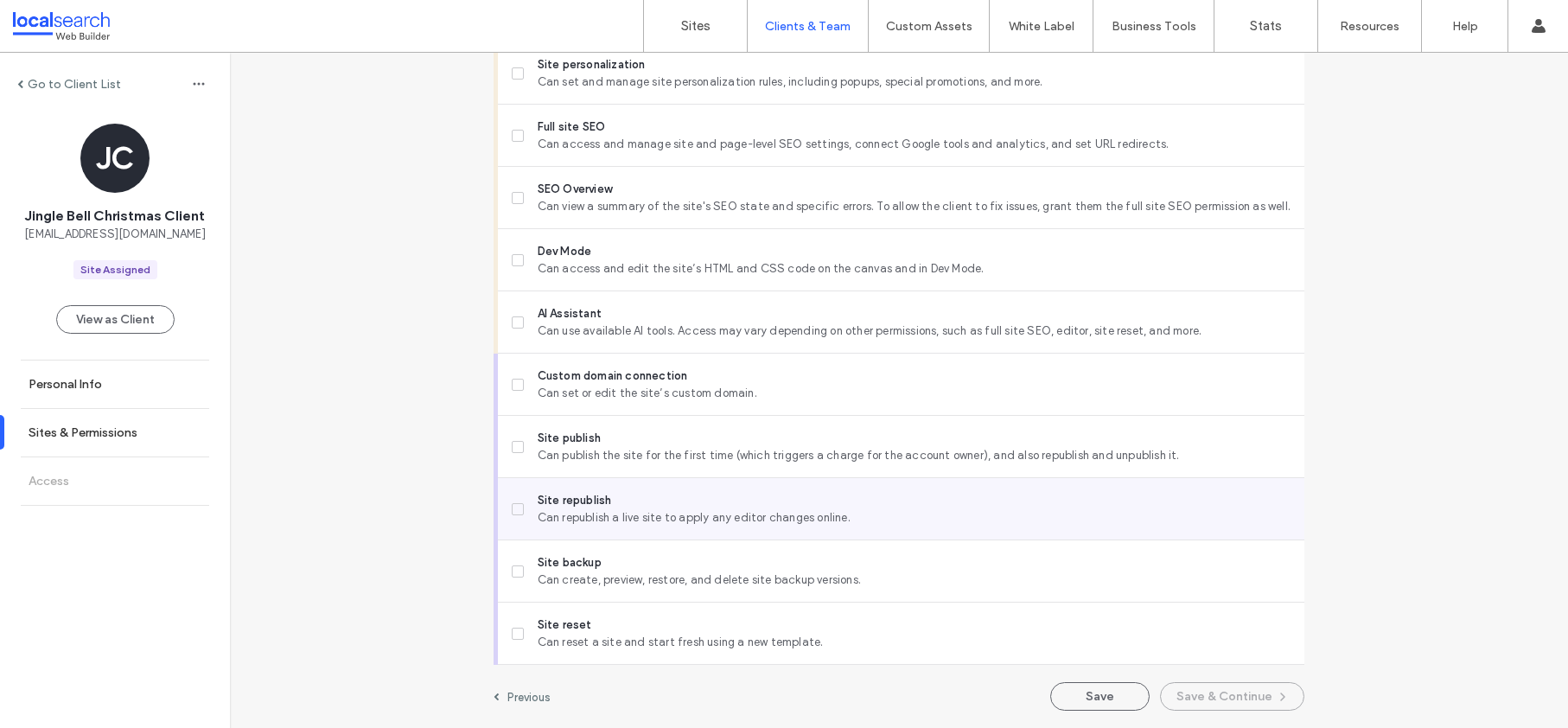
click at [516, 510] on span at bounding box center [517, 509] width 12 height 12
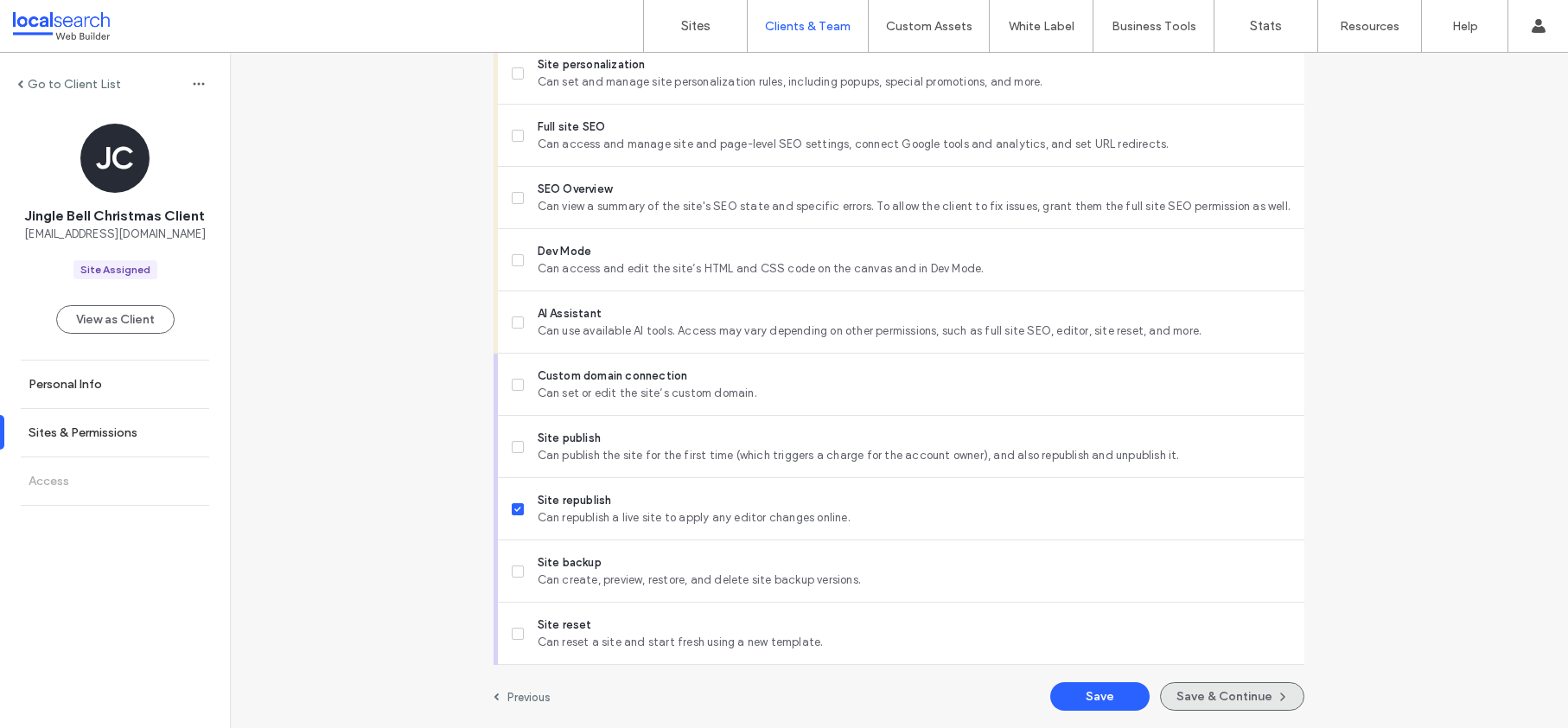
click at [1222, 697] on button "Save & Continue" at bounding box center [1233, 697] width 145 height 29
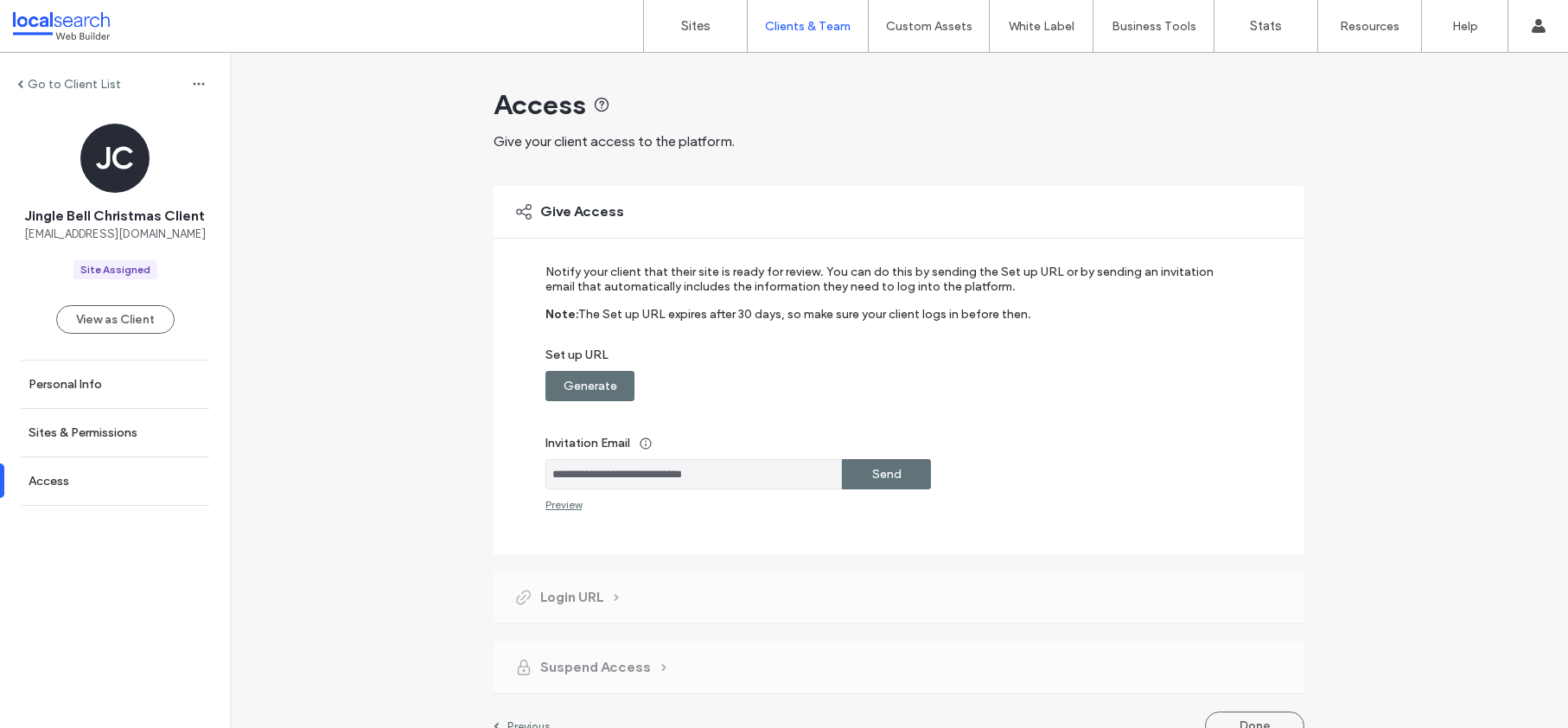
click at [585, 386] on label "Generate" at bounding box center [591, 386] width 53 height 32
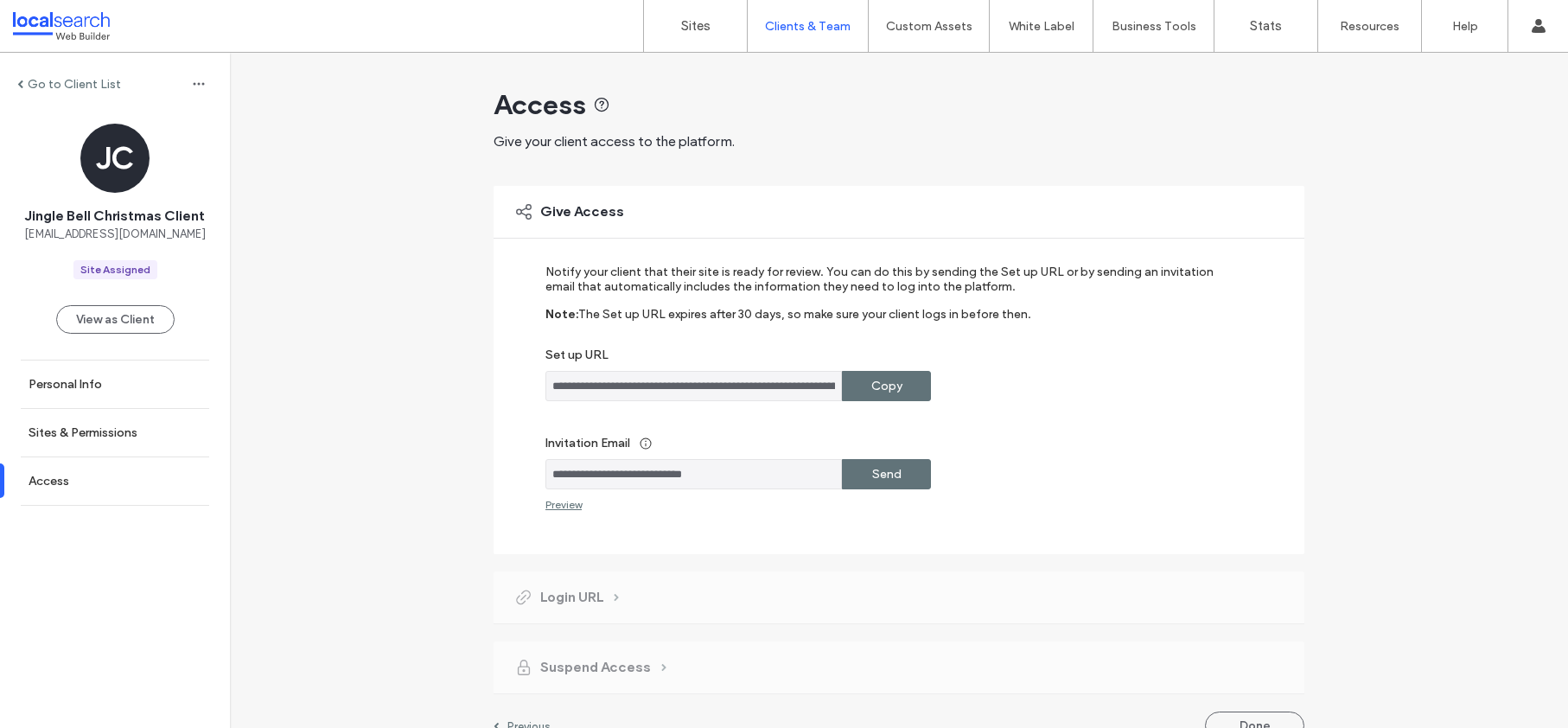
click at [881, 385] on label "Copy" at bounding box center [887, 386] width 31 height 32
drag, startPoint x: 733, startPoint y: 473, endPoint x: 540, endPoint y: 474, distance: 193.0
click at [546, 474] on input "**********" at bounding box center [694, 475] width 296 height 30
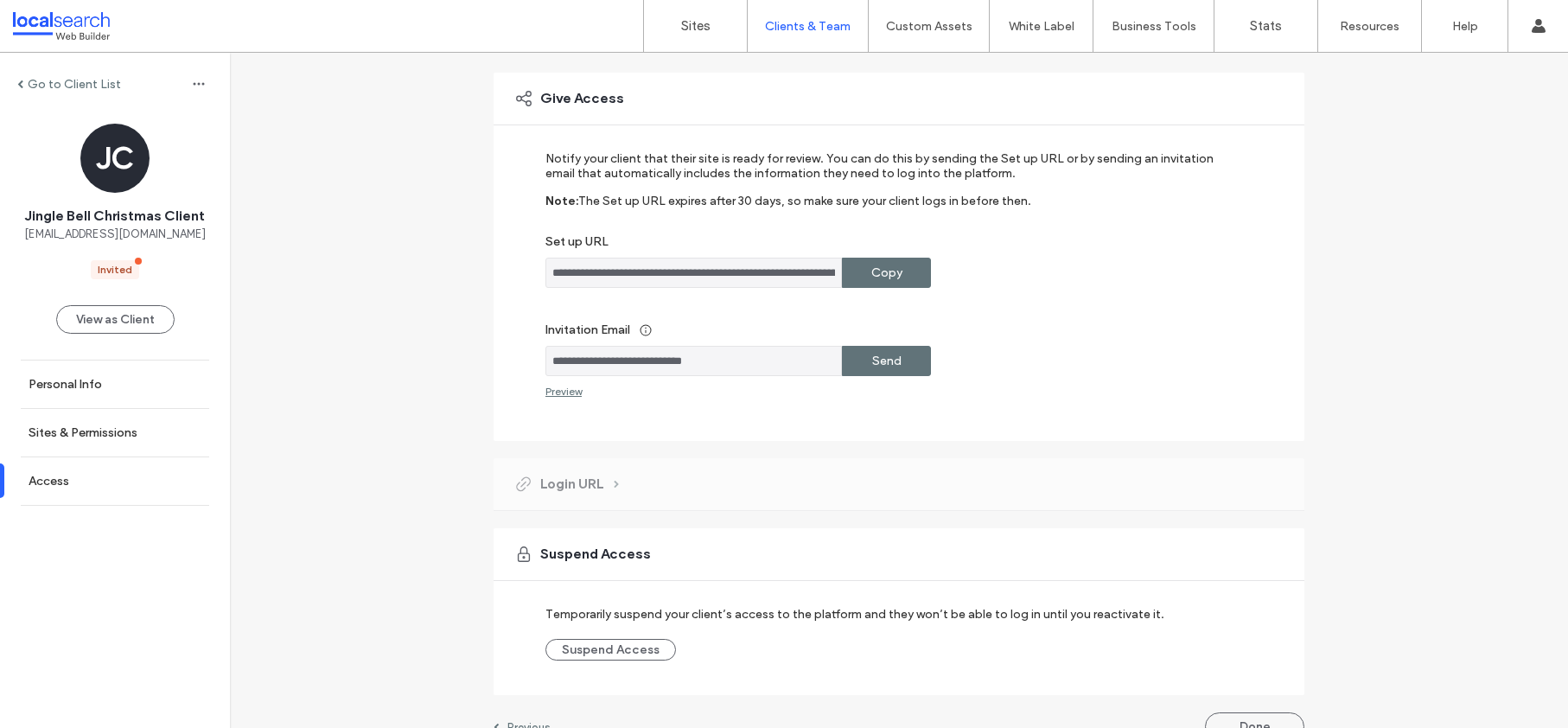
scroll to position [144, 0]
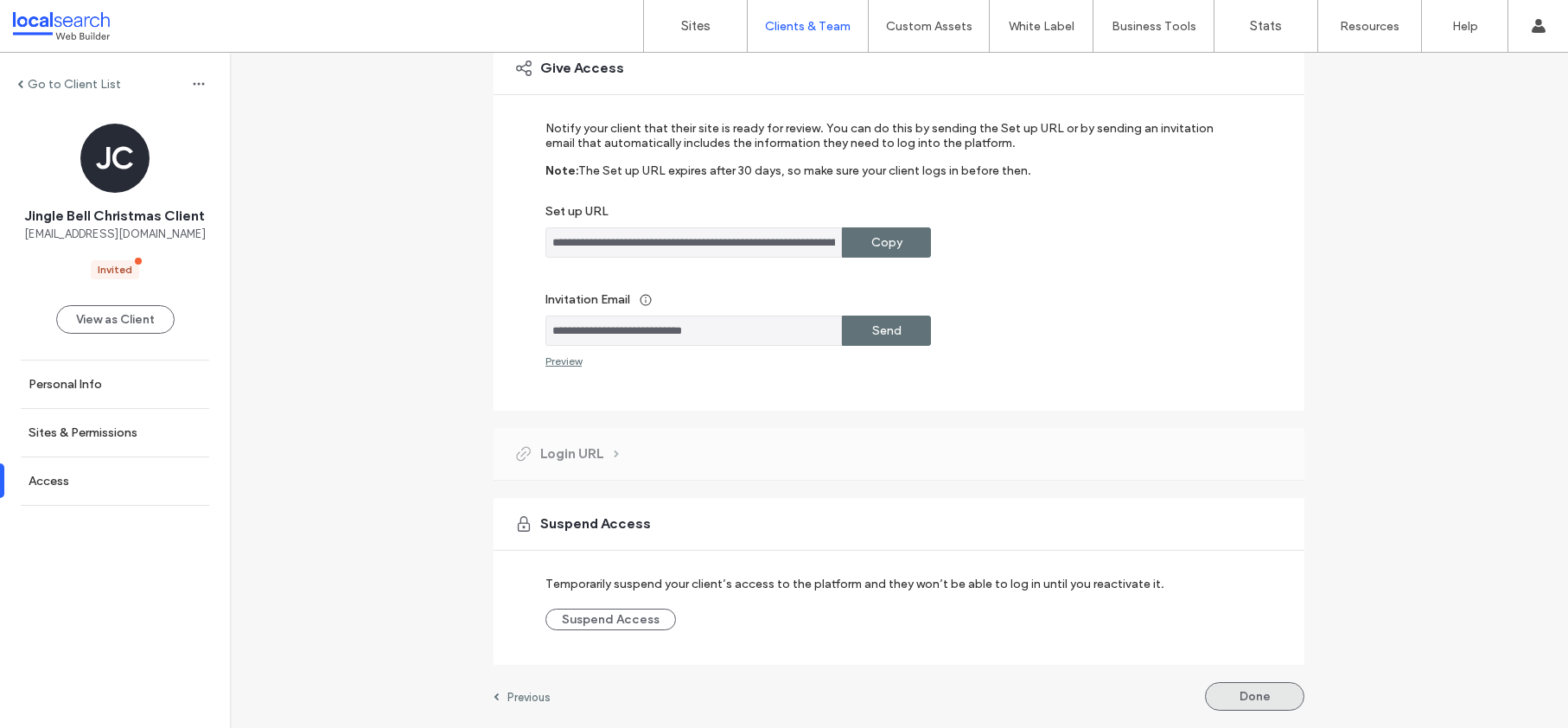
click at [1265, 694] on button "Done" at bounding box center [1255, 697] width 99 height 29
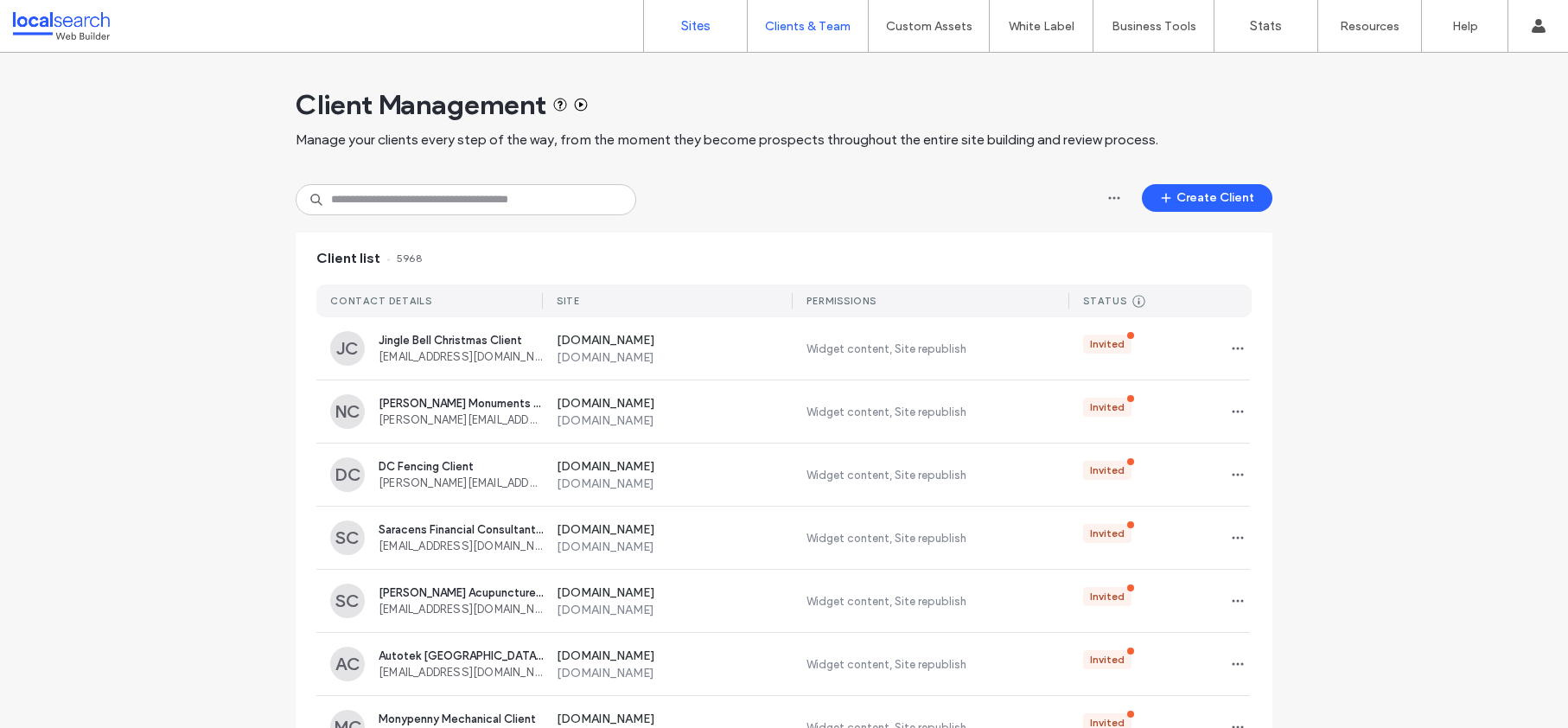
click at [681, 41] on link "Sites" at bounding box center [695, 26] width 103 height 51
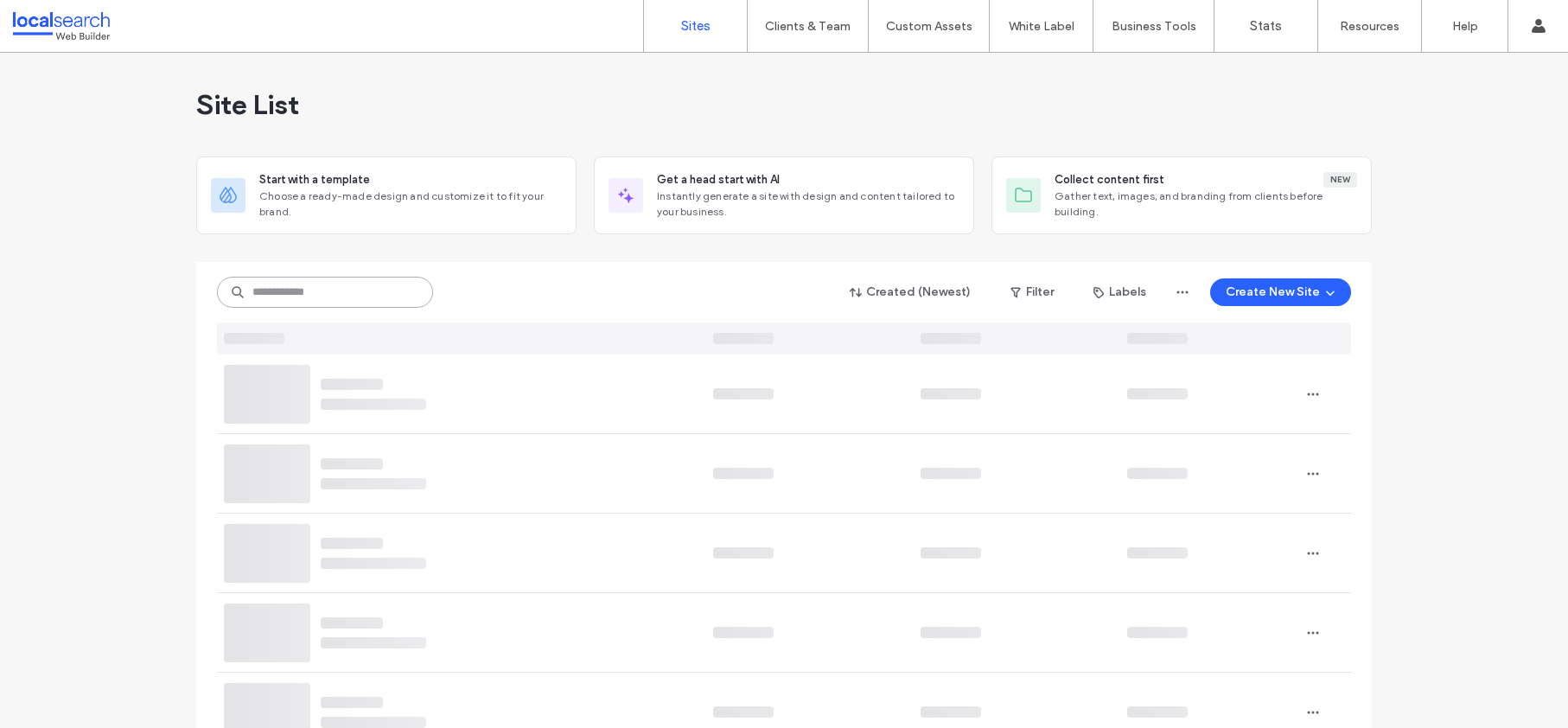
click at [332, 285] on input at bounding box center [325, 292] width 216 height 31
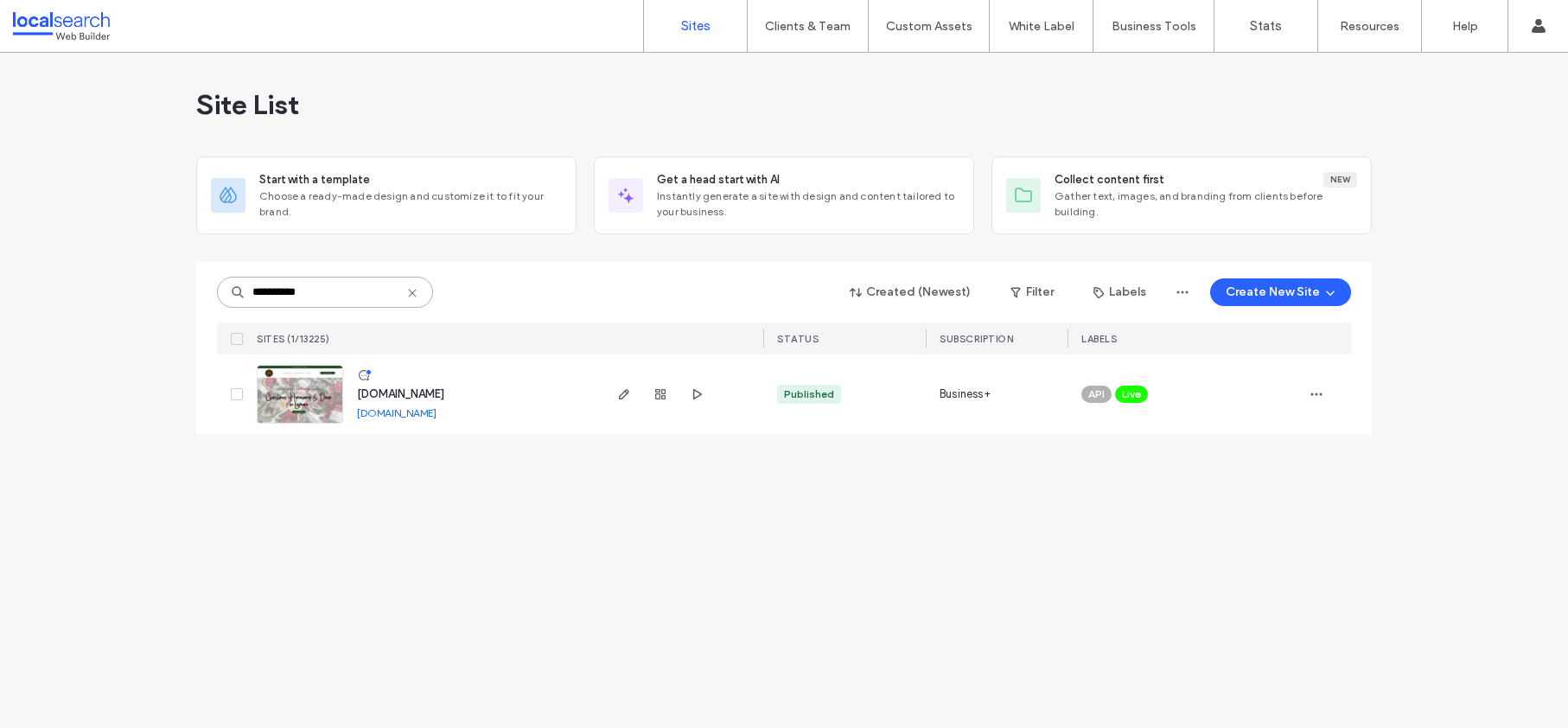
type input "**********"
click at [397, 391] on span "www.jinglebellchristmas.com.au" at bounding box center [401, 394] width 88 height 13
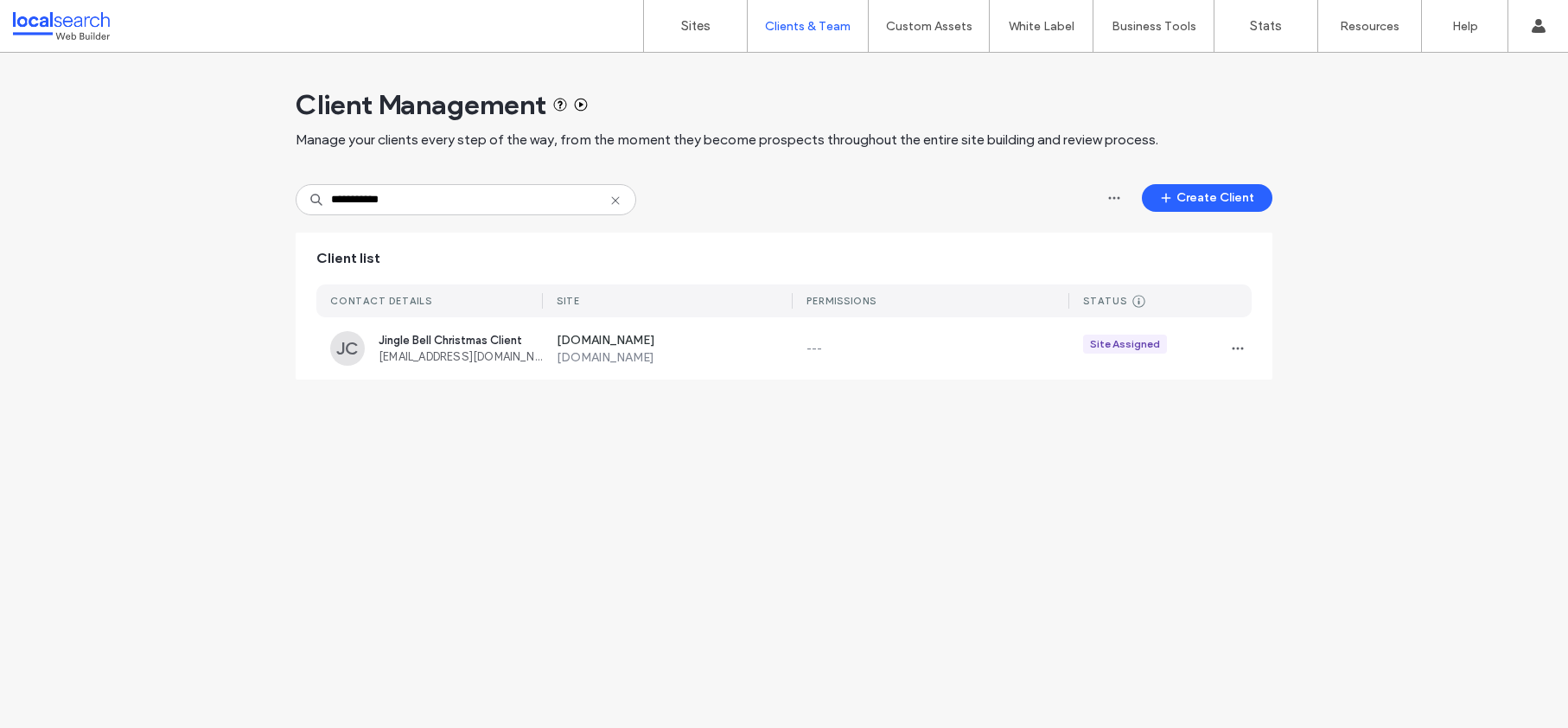
click at [344, 198] on input "**********" at bounding box center [466, 199] width 341 height 31
type input "******"
click at [1233, 342] on icon "button" at bounding box center [1237, 348] width 14 height 14
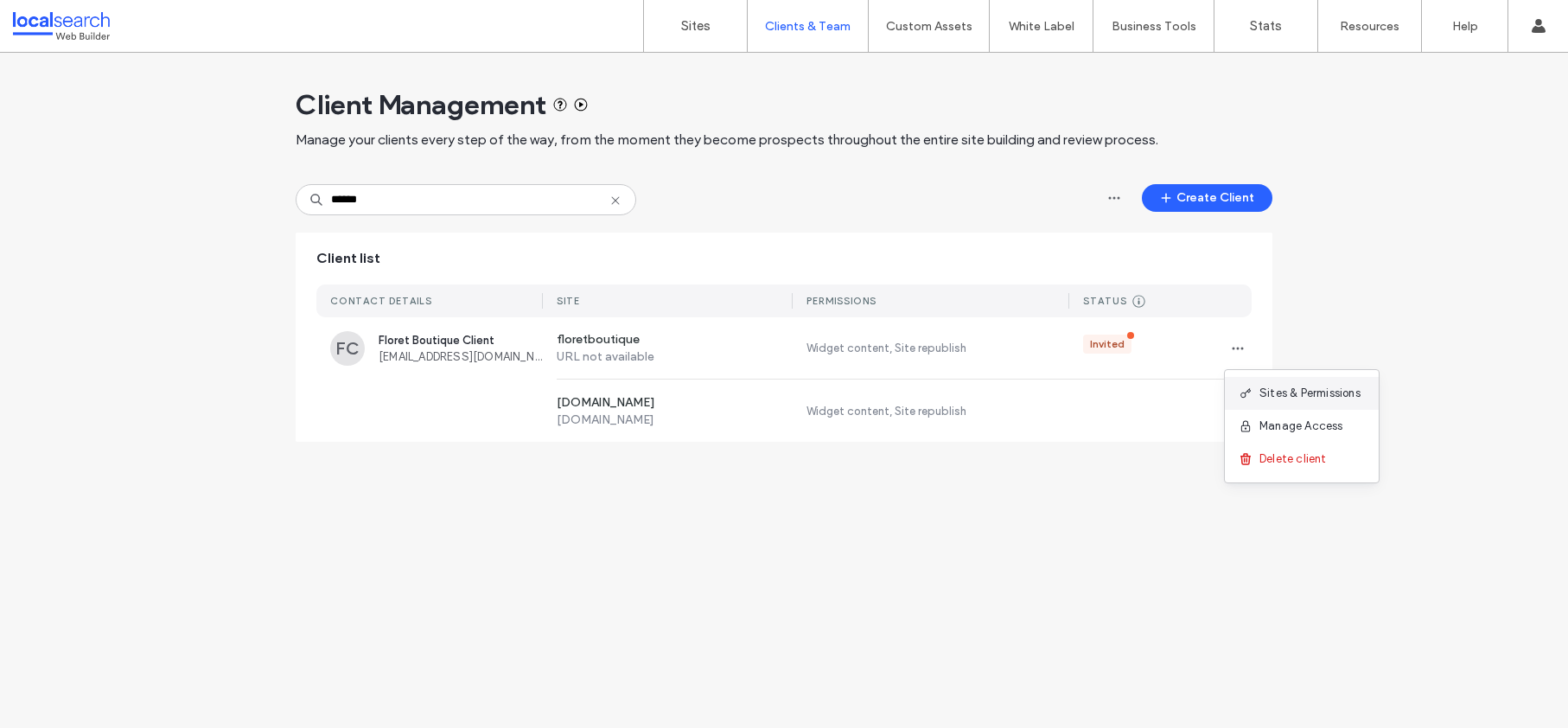
click at [1281, 394] on span "Sites & Permissions" at bounding box center [1310, 394] width 101 height 17
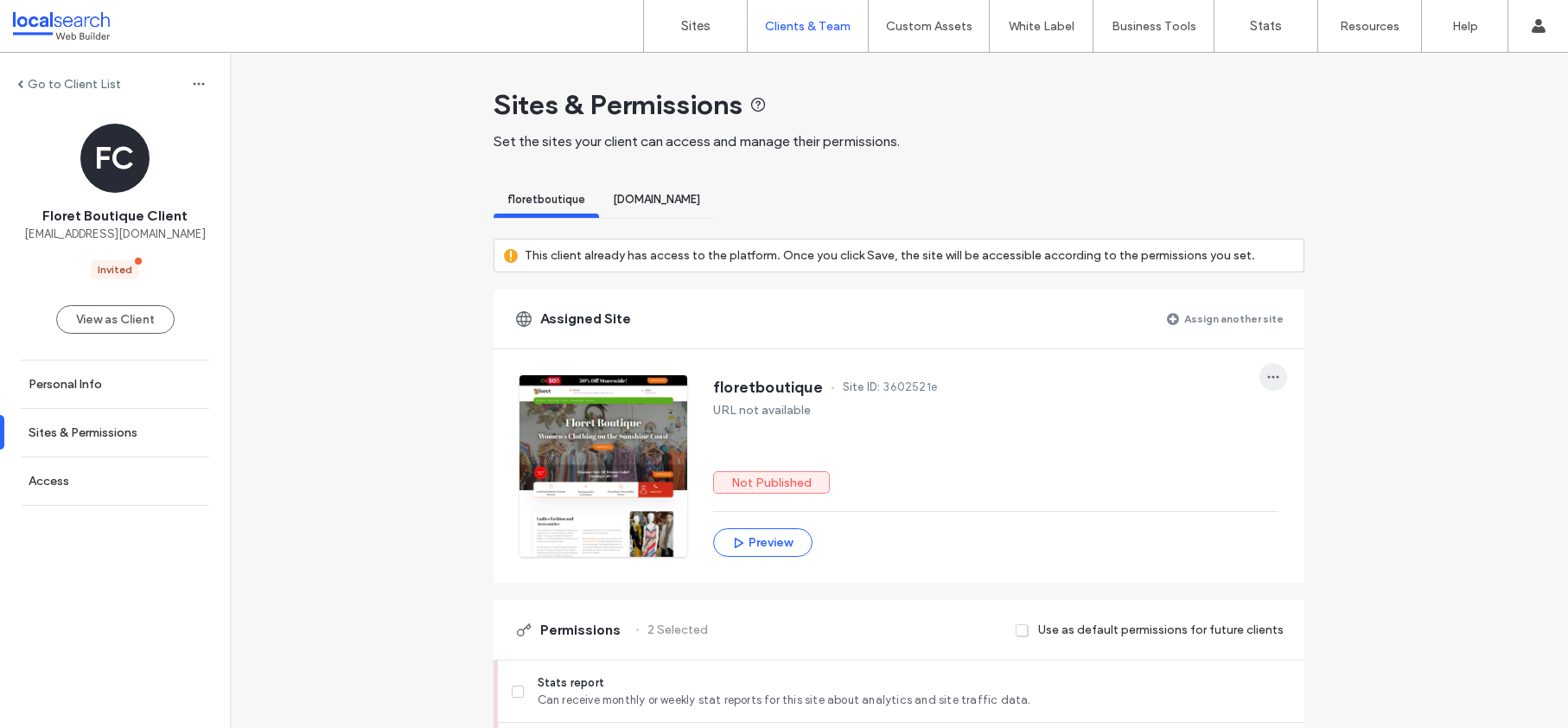
click at [1273, 372] on icon "button" at bounding box center [1273, 376] width 14 height 14
click at [1296, 417] on span "Unassign site" at bounding box center [1324, 422] width 70 height 17
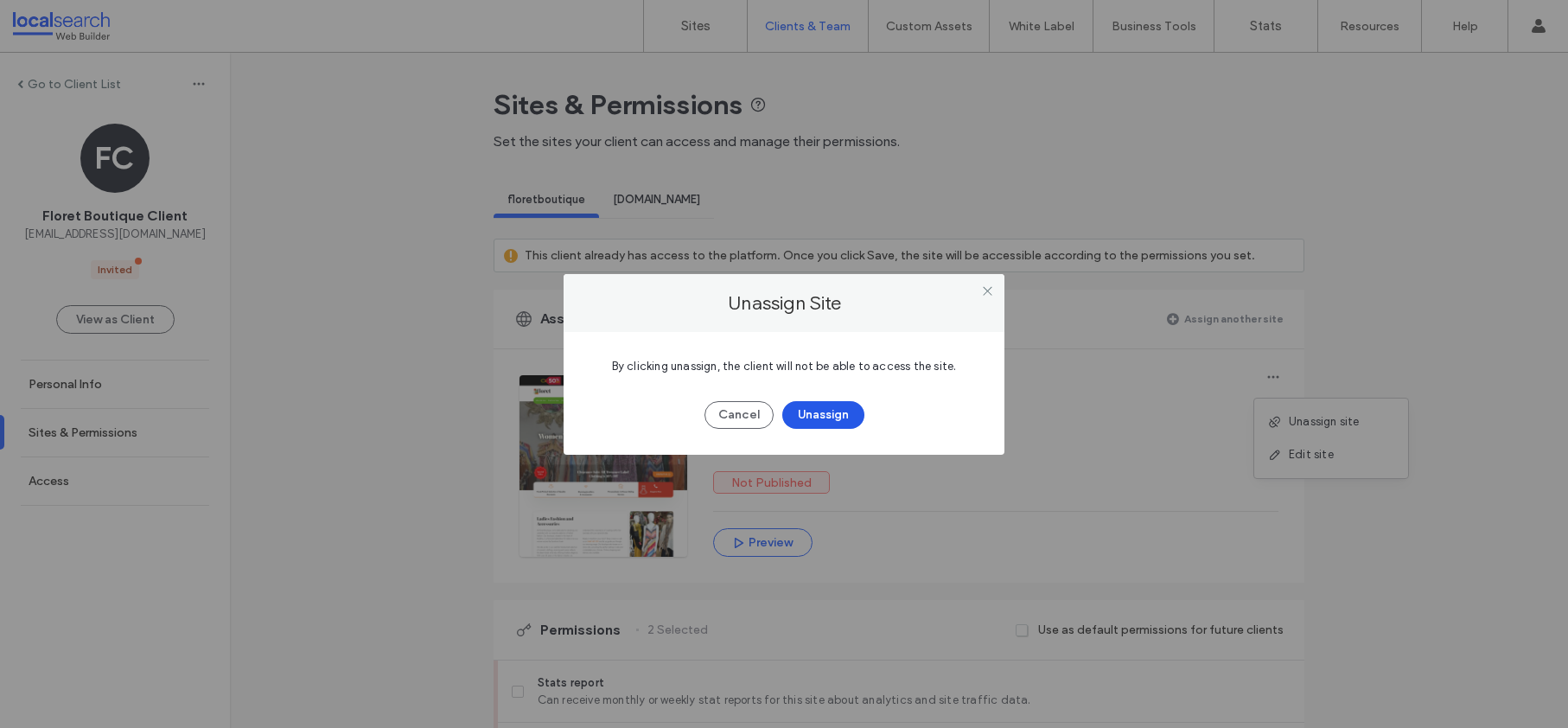
click at [827, 415] on button "Unassign" at bounding box center [823, 415] width 82 height 28
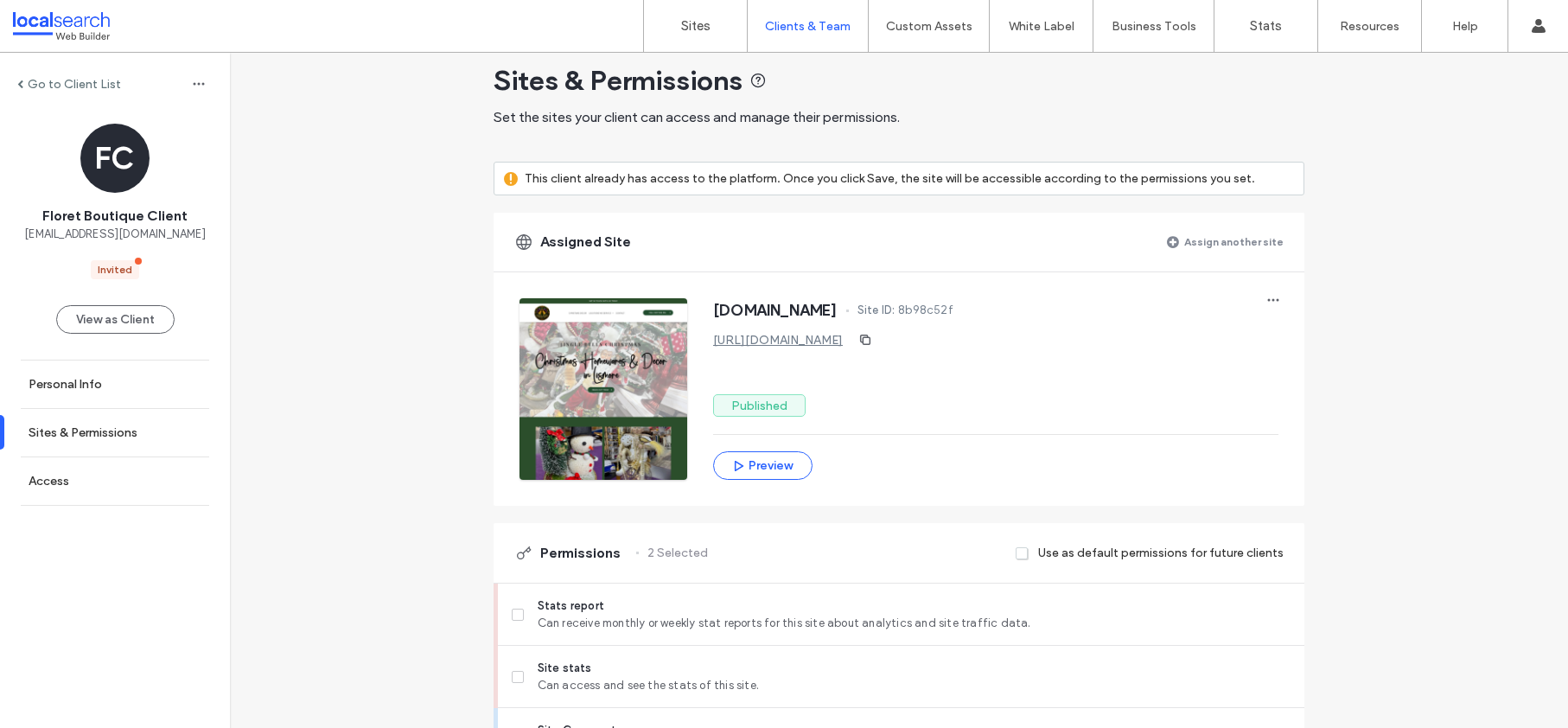
scroll to position [28, 0]
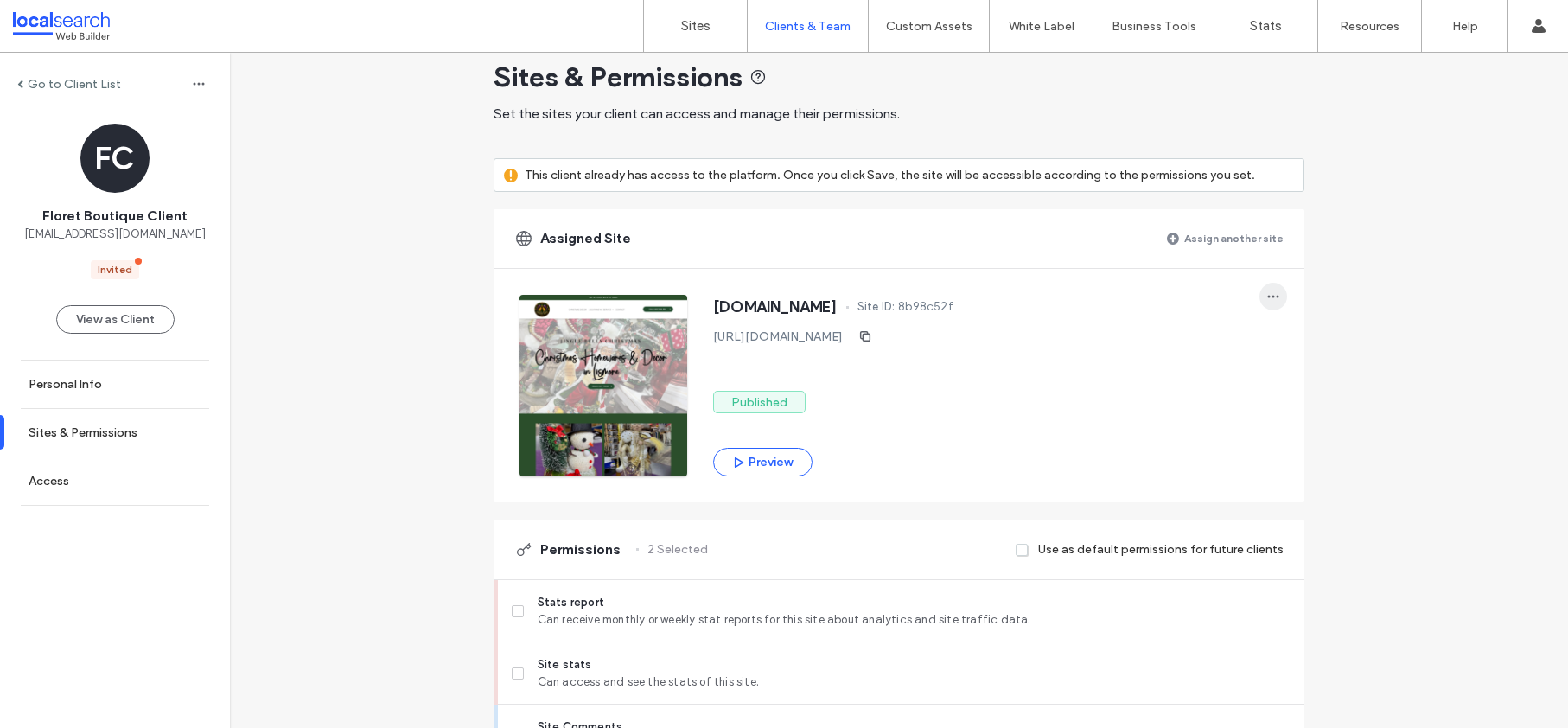
click at [1271, 299] on icon "button" at bounding box center [1273, 296] width 14 height 14
click at [27, 74] on div "Go to Client List" at bounding box center [114, 84] width 230 height 28
click at [55, 92] on div "Go to Client List" at bounding box center [114, 84] width 230 height 28
click at [14, 84] on div "Go to Client List" at bounding box center [114, 84] width 230 height 28
click at [17, 84] on span at bounding box center [20, 83] width 6 height 9
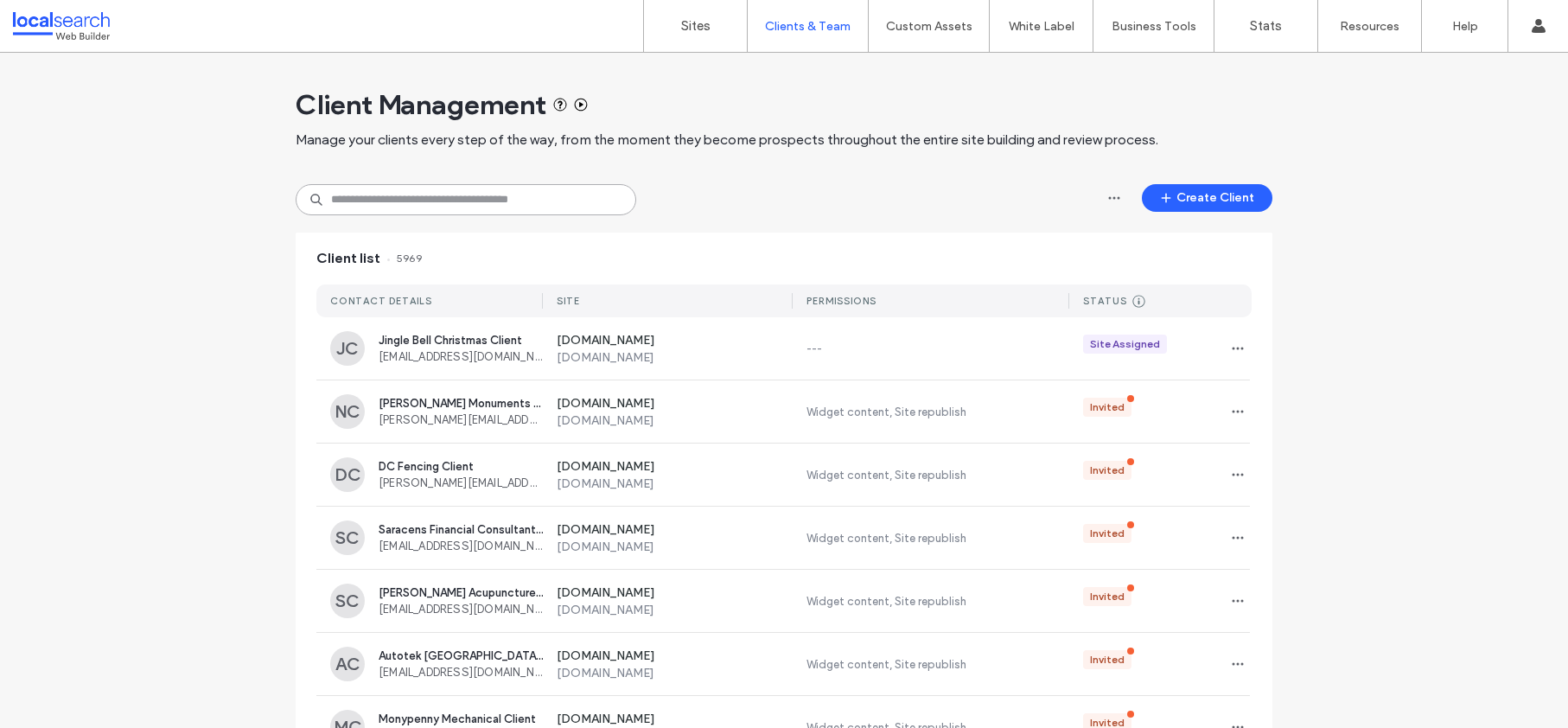
click at [472, 201] on input at bounding box center [466, 199] width 341 height 31
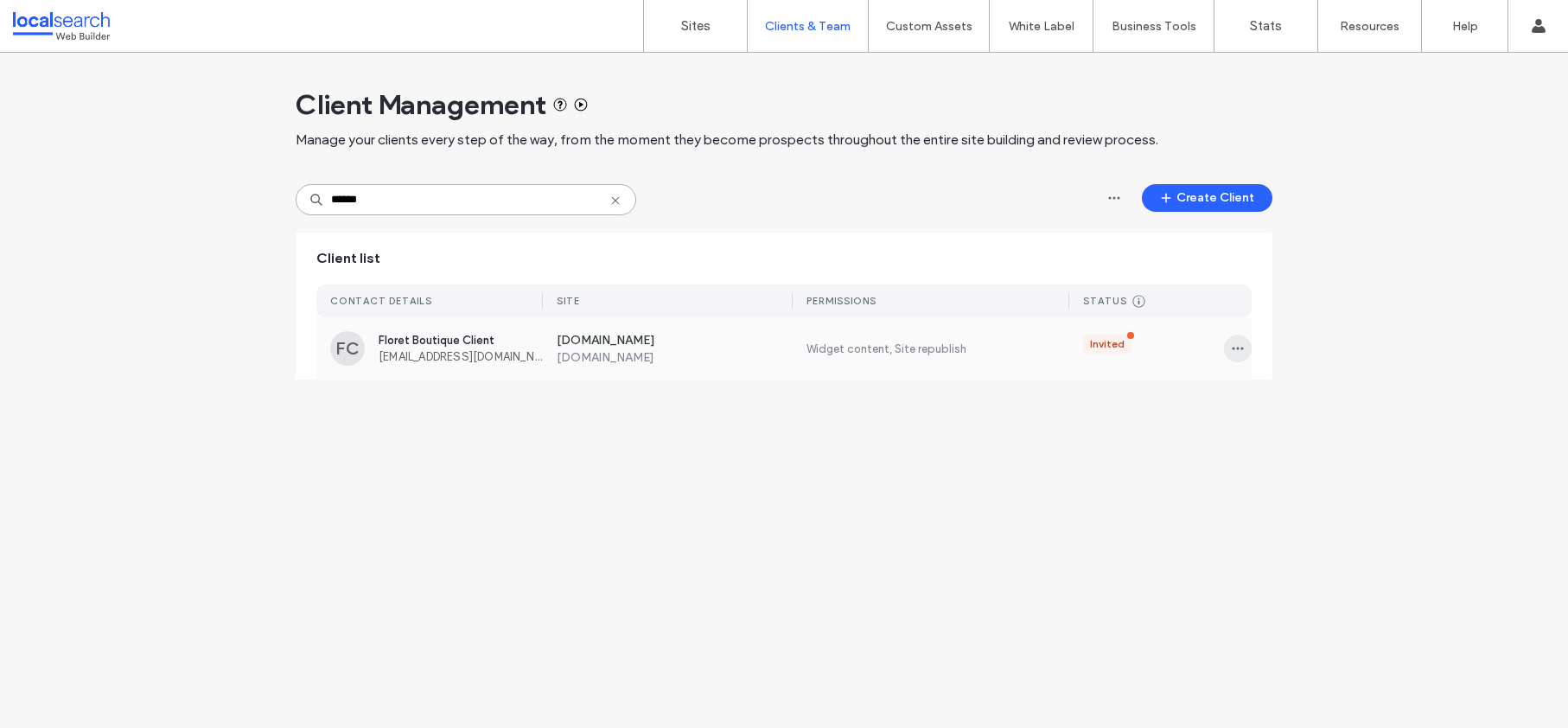
type input "******"
click at [1242, 353] on icon "button" at bounding box center [1237, 348] width 14 height 14
click at [1278, 455] on span "Delete client" at bounding box center [1293, 459] width 68 height 17
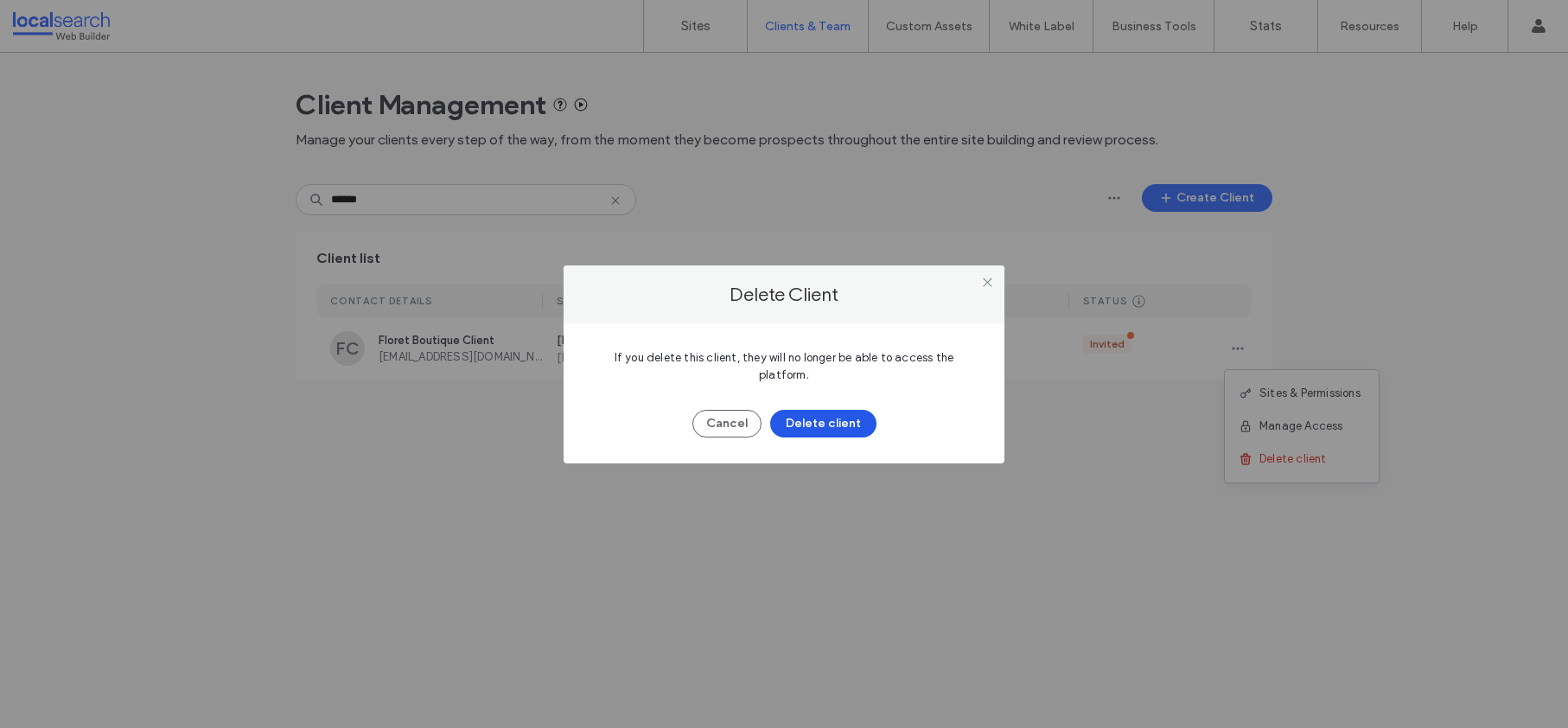
click at [818, 410] on button "Delete client" at bounding box center [824, 423] width 107 height 28
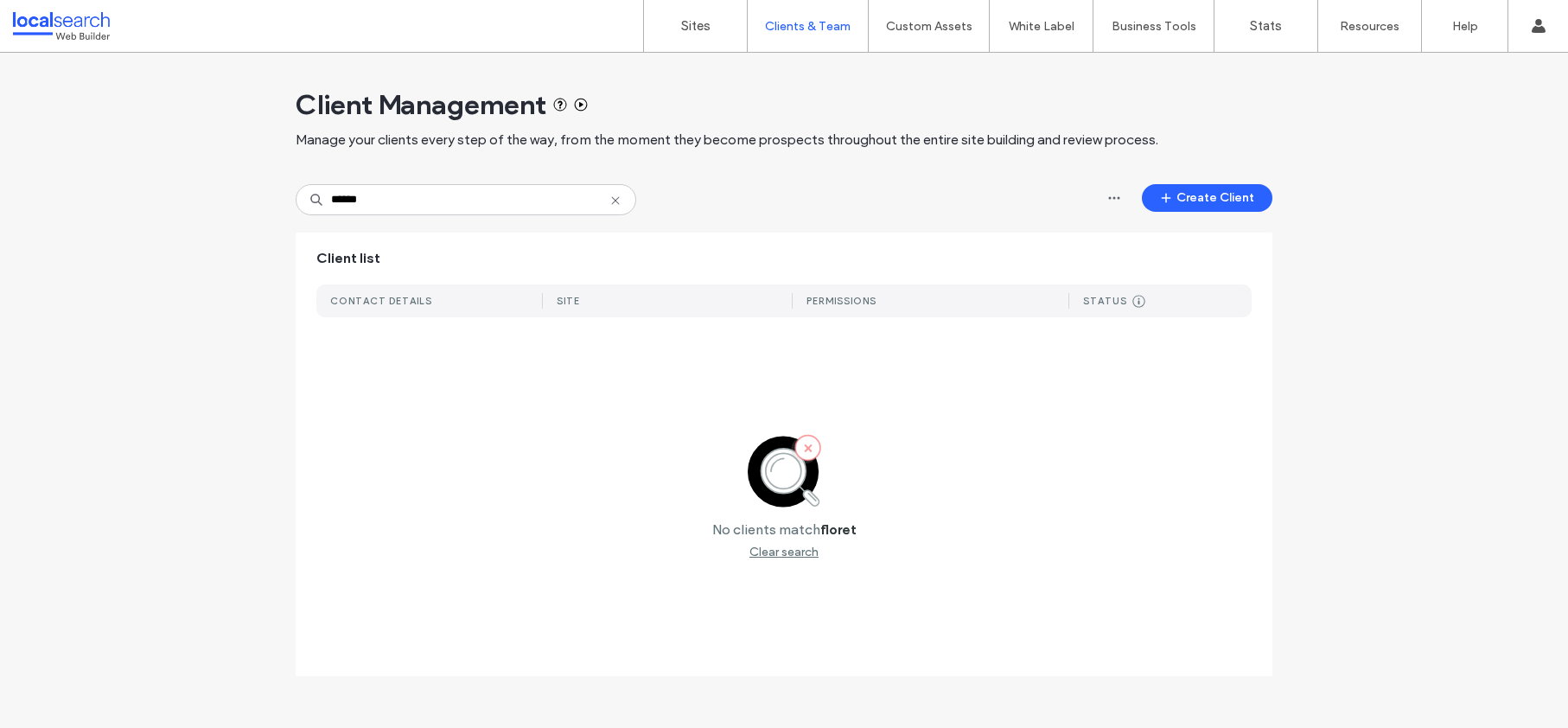
drag, startPoint x: 615, startPoint y: 202, endPoint x: 603, endPoint y: 196, distance: 13.4
click at [616, 201] on icon at bounding box center [615, 200] width 14 height 14
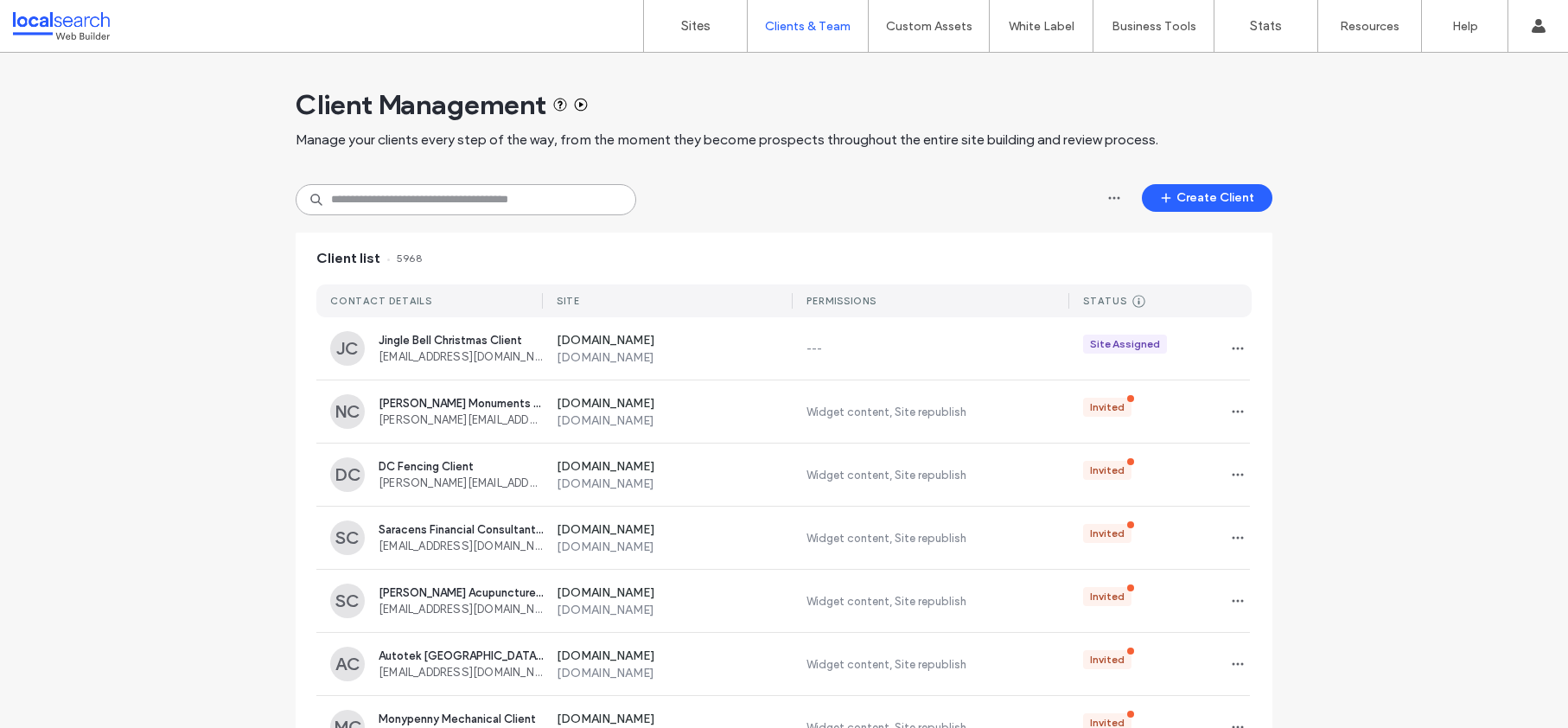
click at [476, 193] on input at bounding box center [466, 199] width 341 height 31
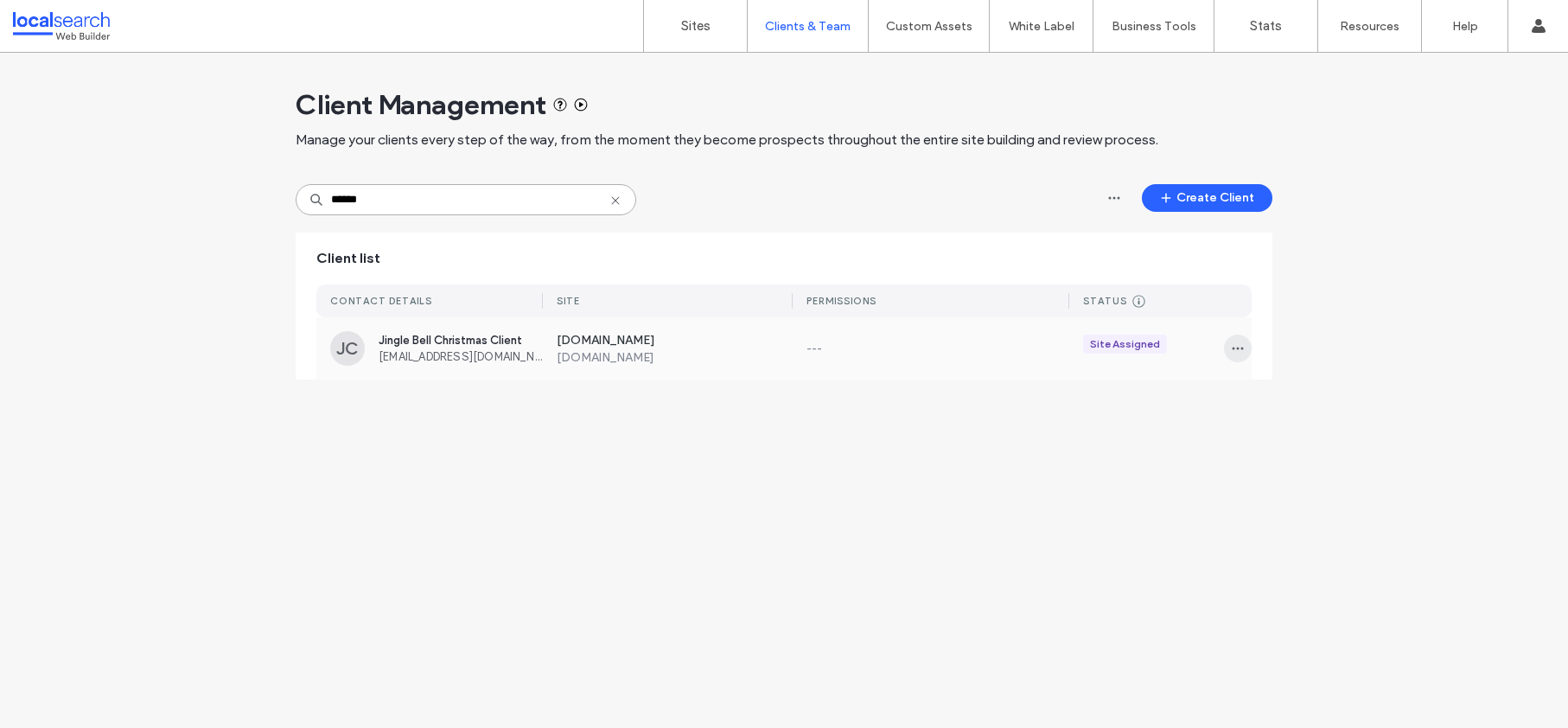
type input "******"
click at [1232, 345] on icon "button" at bounding box center [1237, 348] width 14 height 14
click at [1263, 388] on span "Sites & Permissions" at bounding box center [1310, 394] width 101 height 17
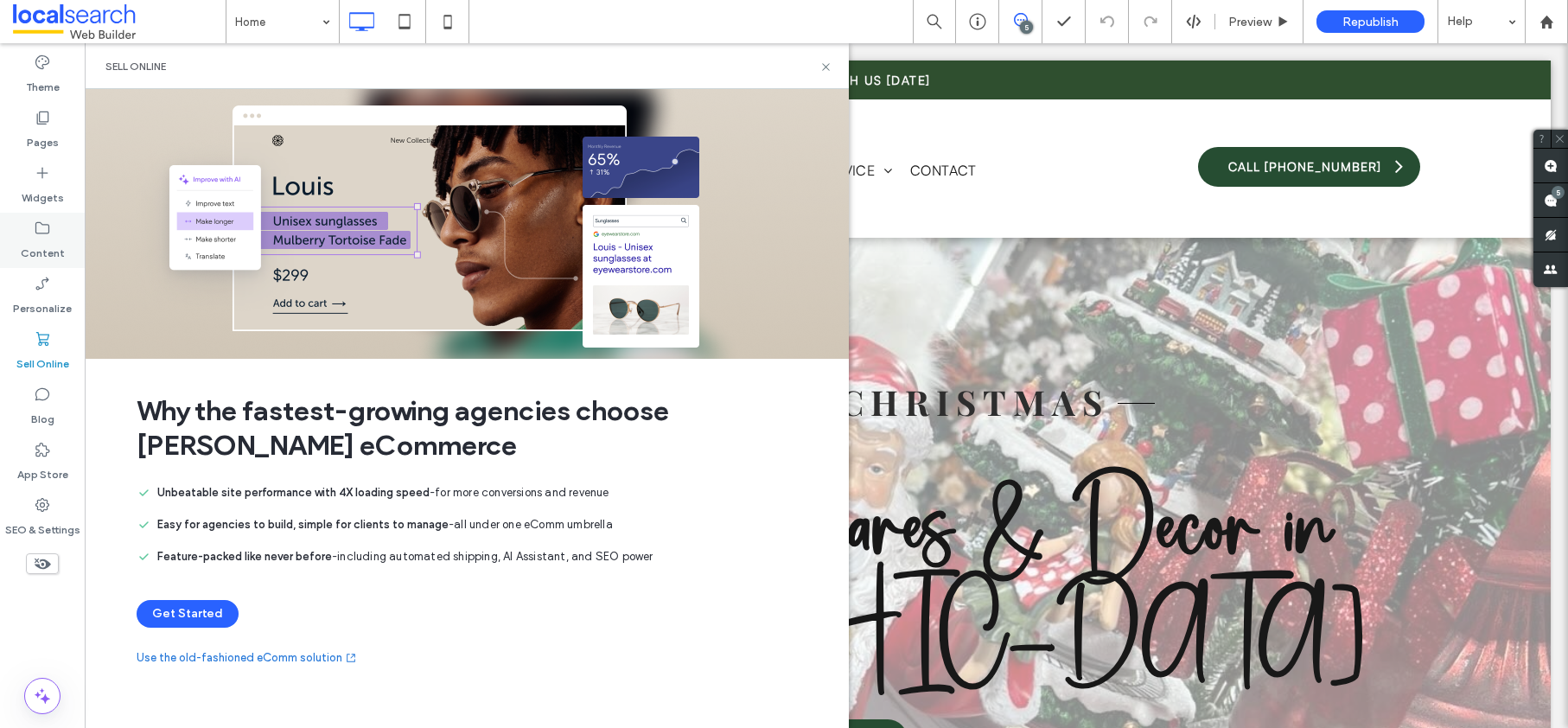
click at [36, 237] on label "Content" at bounding box center [43, 249] width 44 height 24
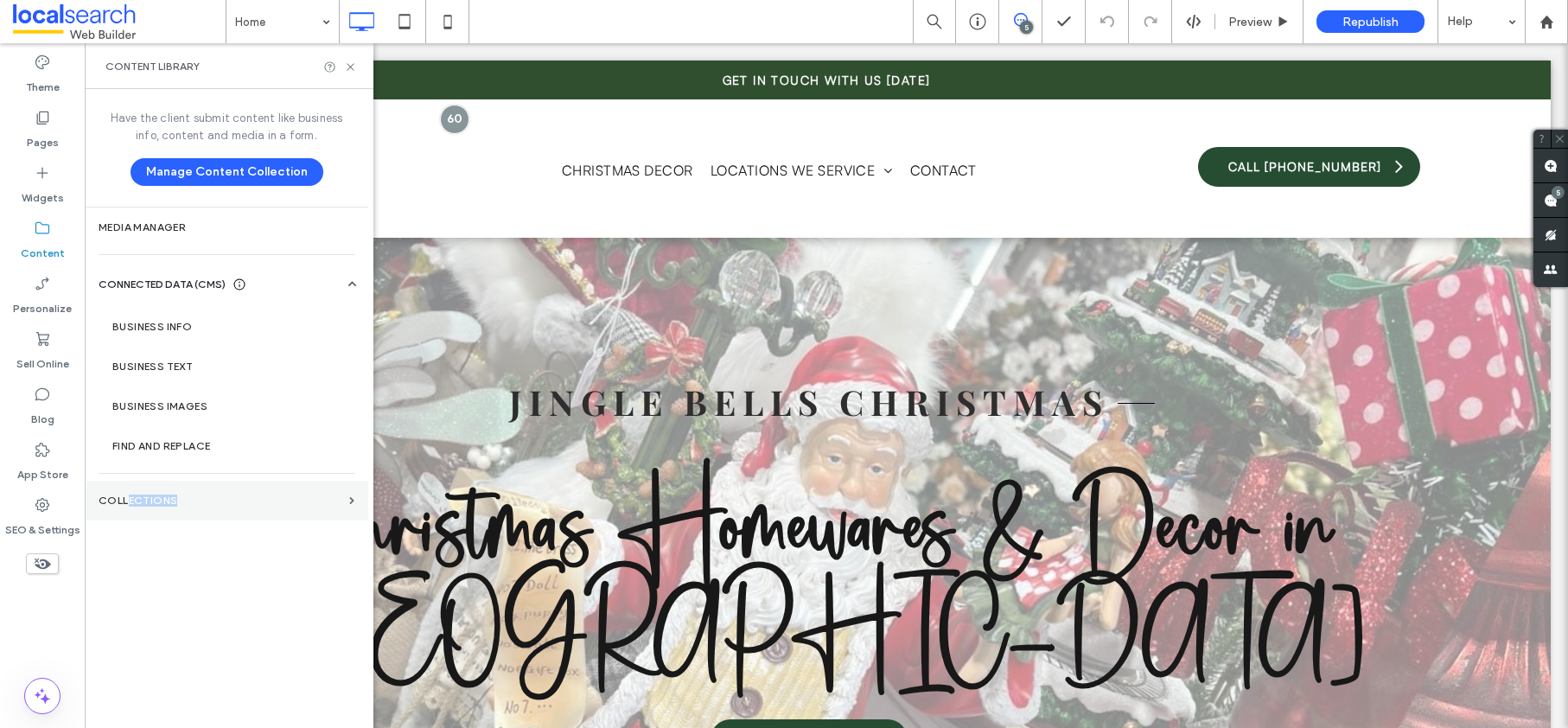
click at [128, 501] on label "Collections" at bounding box center [220, 500] width 244 height 12
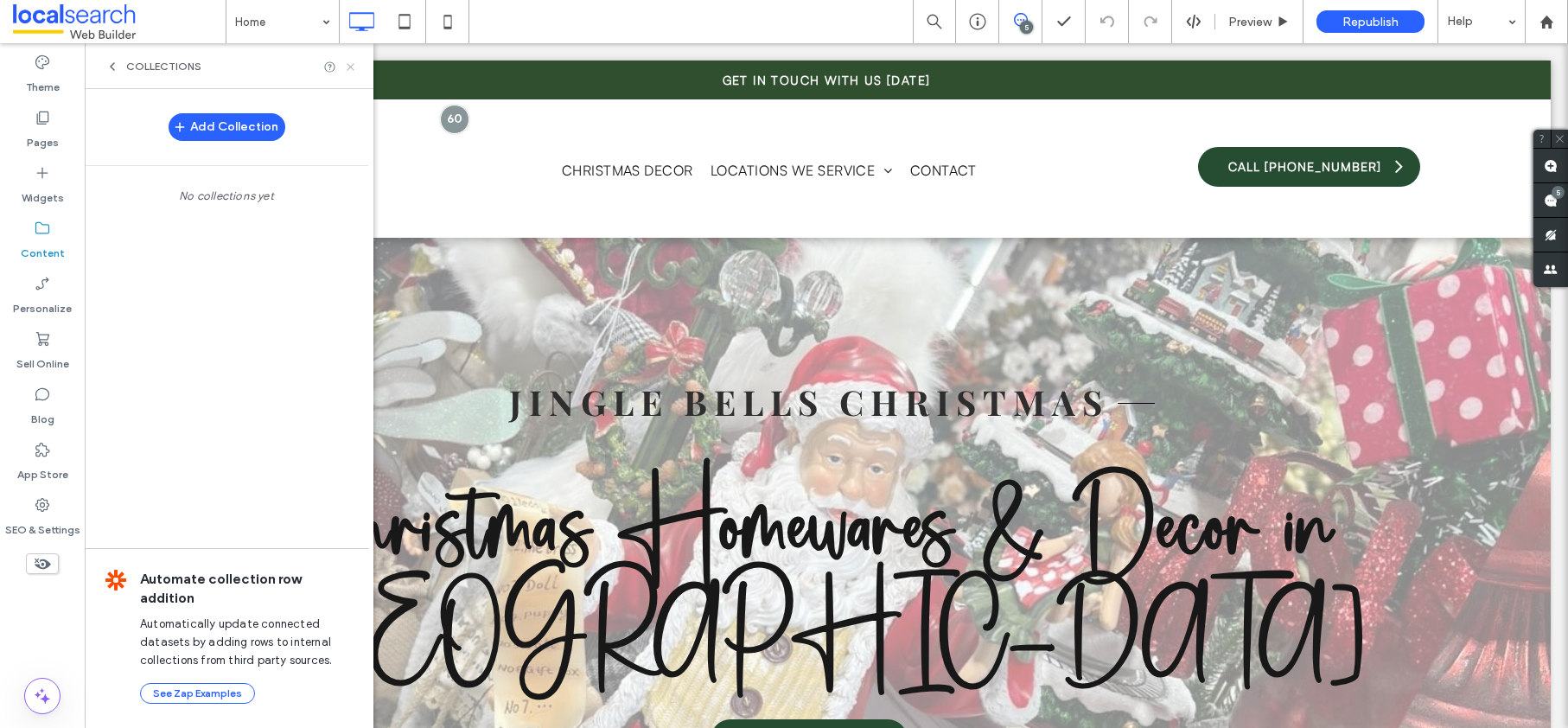
click at [351, 70] on icon at bounding box center [351, 68] width 13 height 13
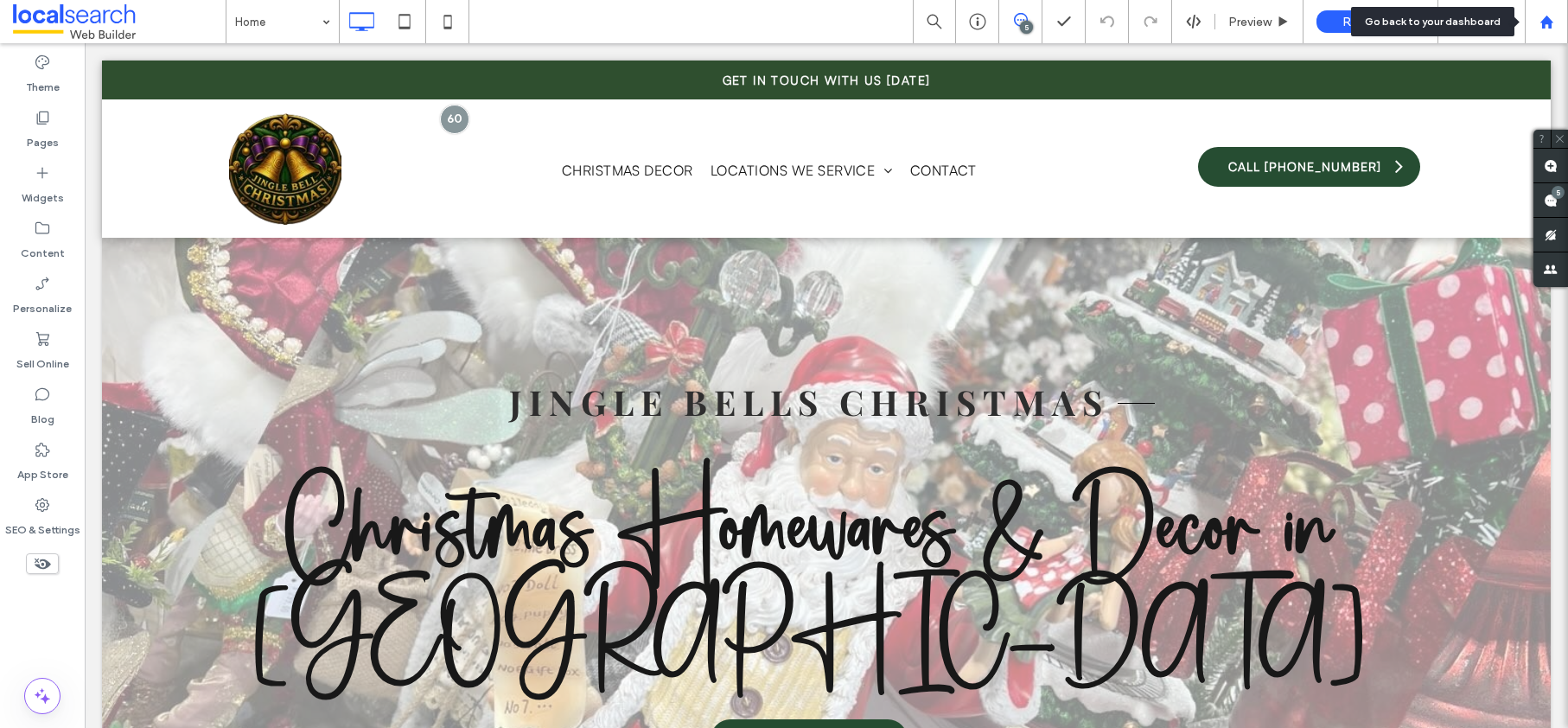
click at [1551, 21] on use at bounding box center [1546, 21] width 13 height 13
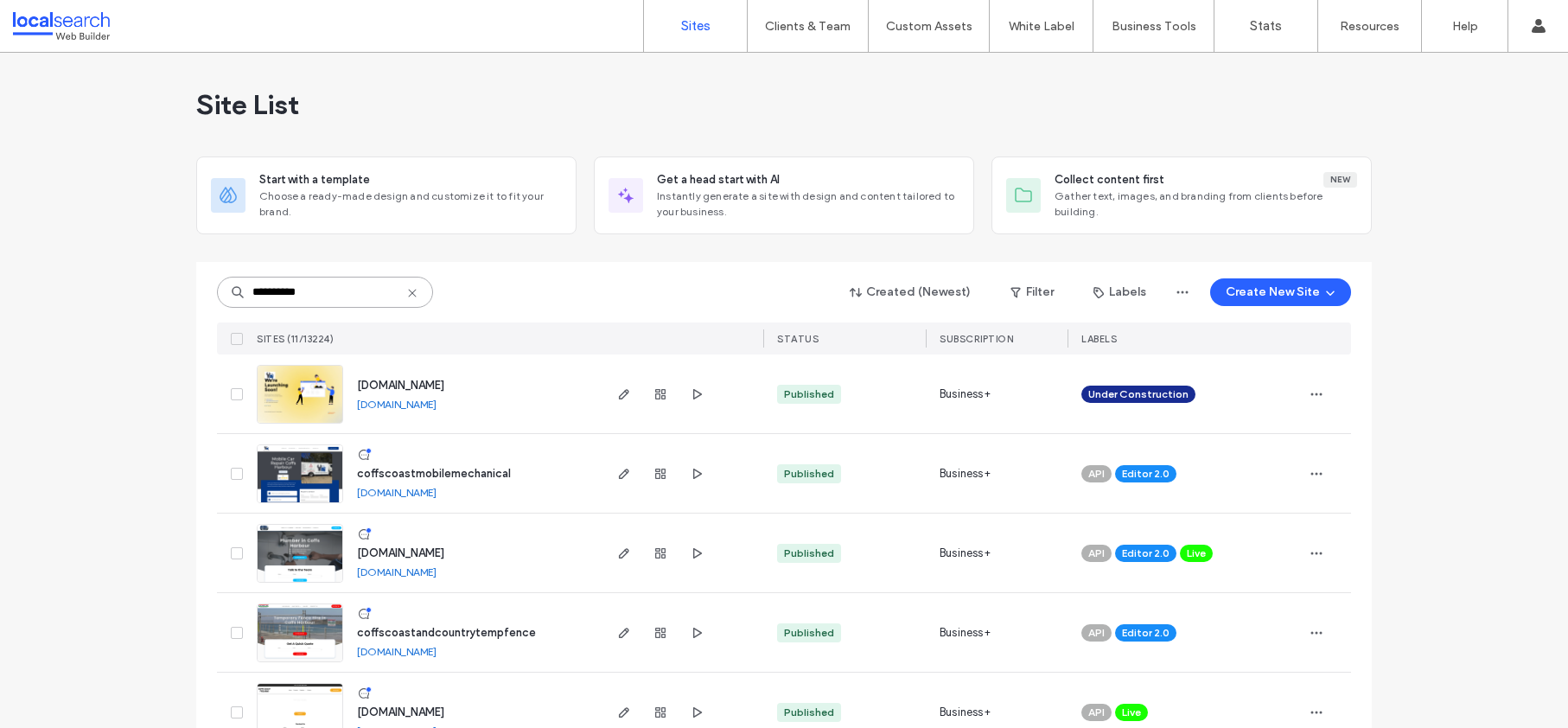
type input "**********"
click at [431, 555] on span "[DOMAIN_NAME]" at bounding box center [401, 554] width 88 height 13
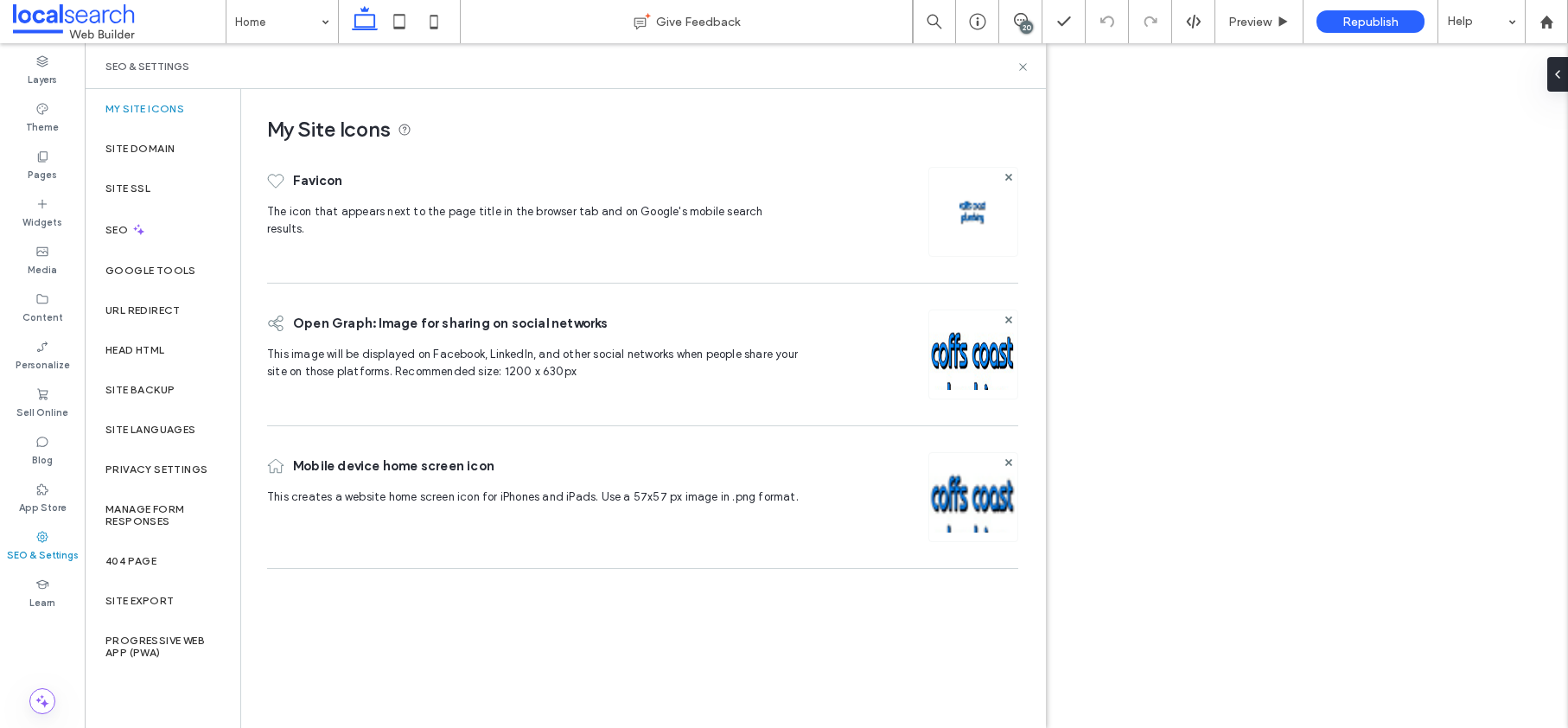
click at [106, 224] on label "SEO" at bounding box center [118, 230] width 26 height 12
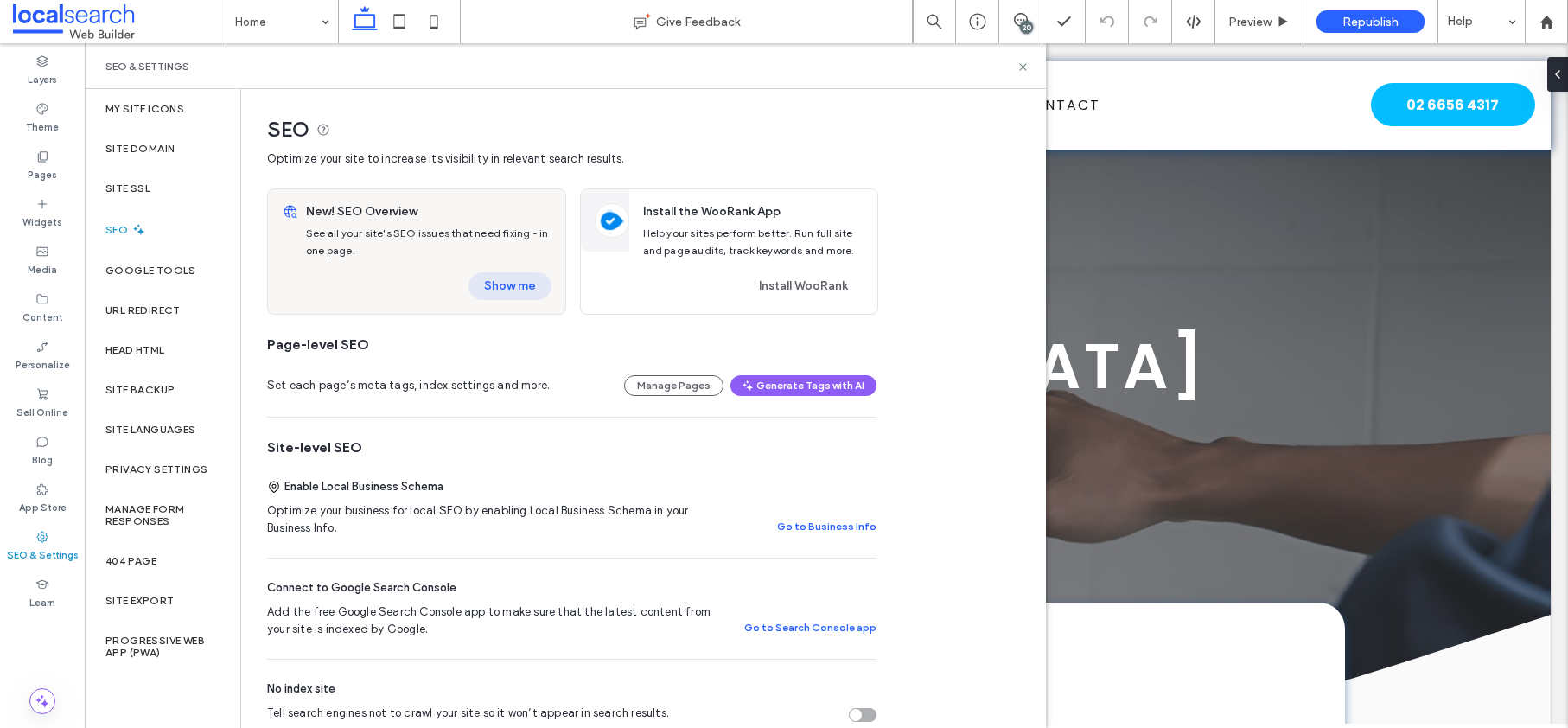
click at [498, 282] on button "Show me" at bounding box center [510, 286] width 83 height 28
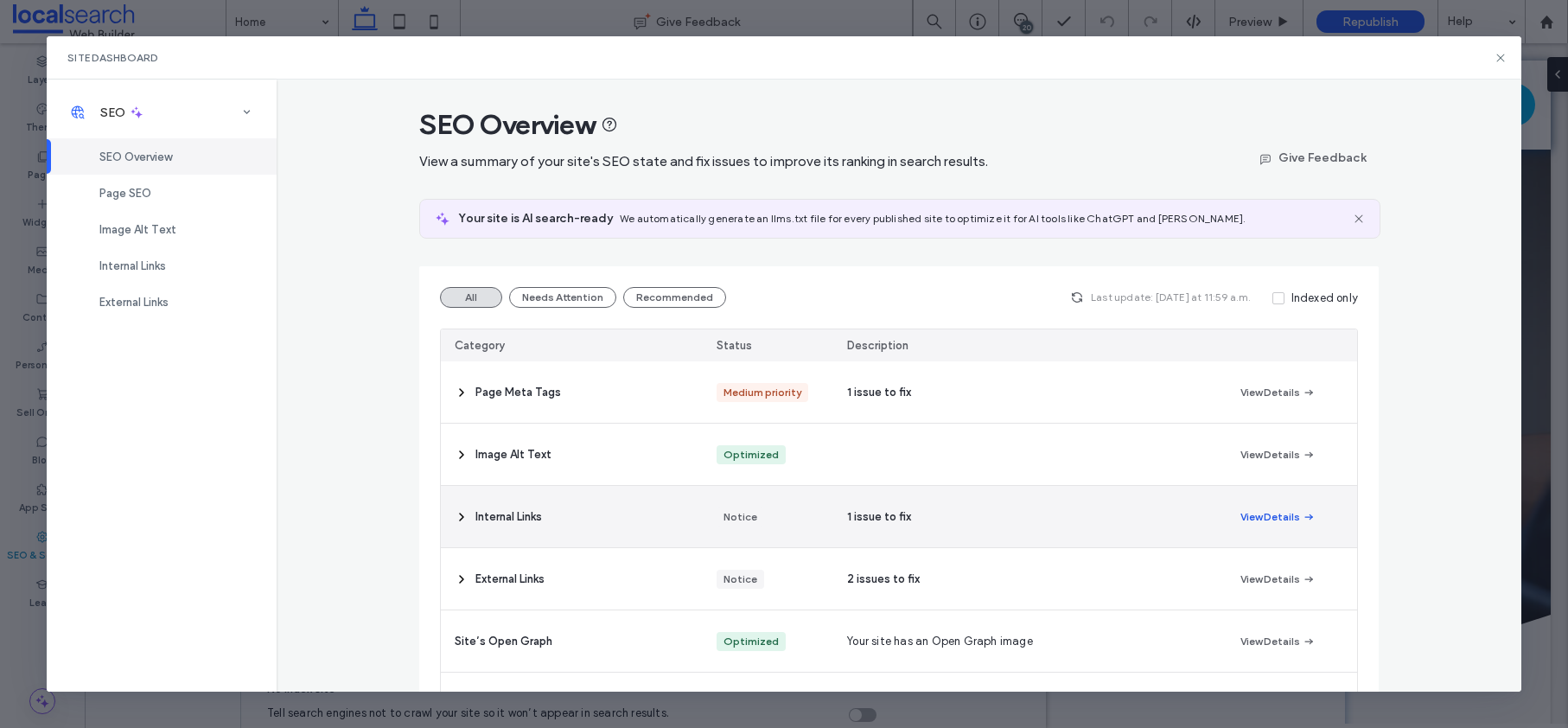
click at [1261, 518] on button "View Details" at bounding box center [1277, 517] width 75 height 21
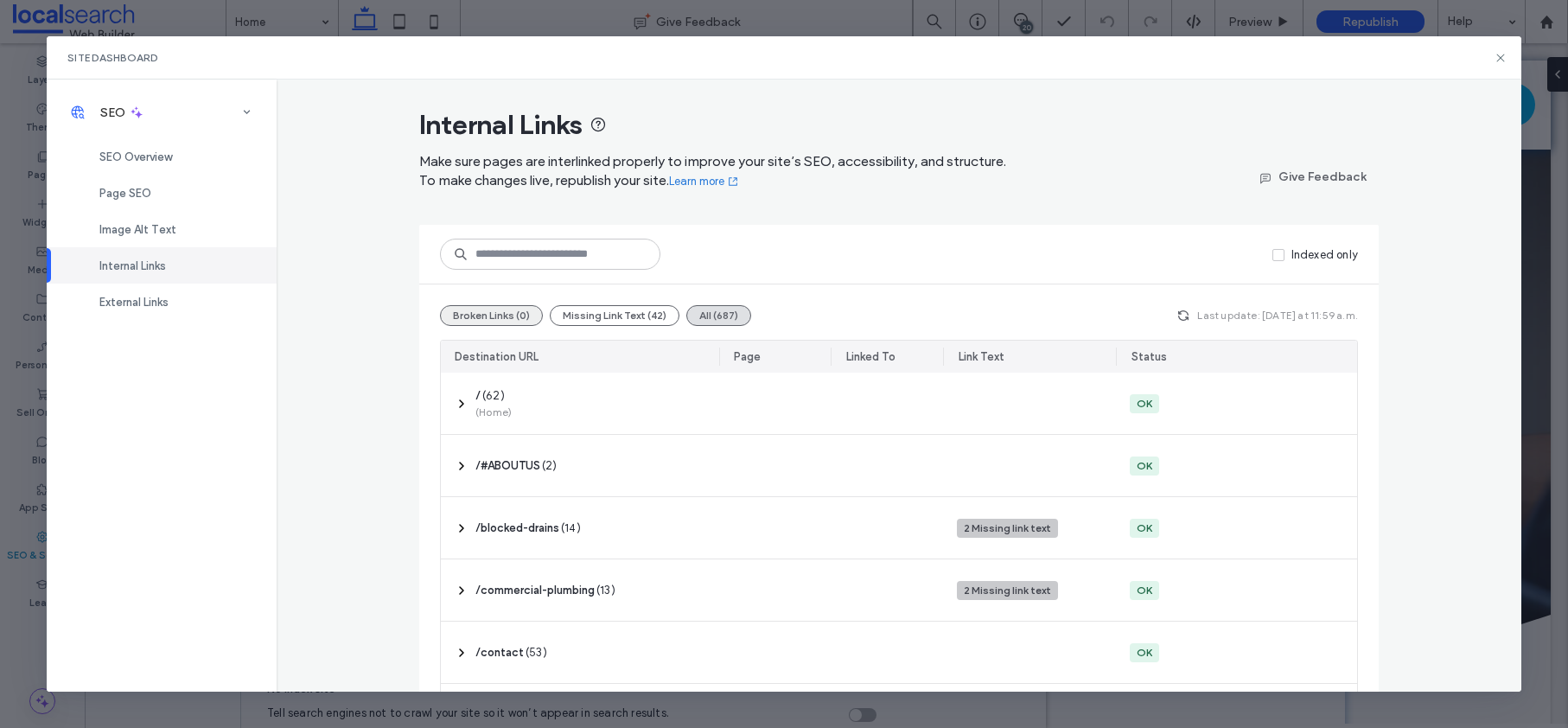
click at [492, 313] on button "Broken Links (0)" at bounding box center [492, 315] width 103 height 21
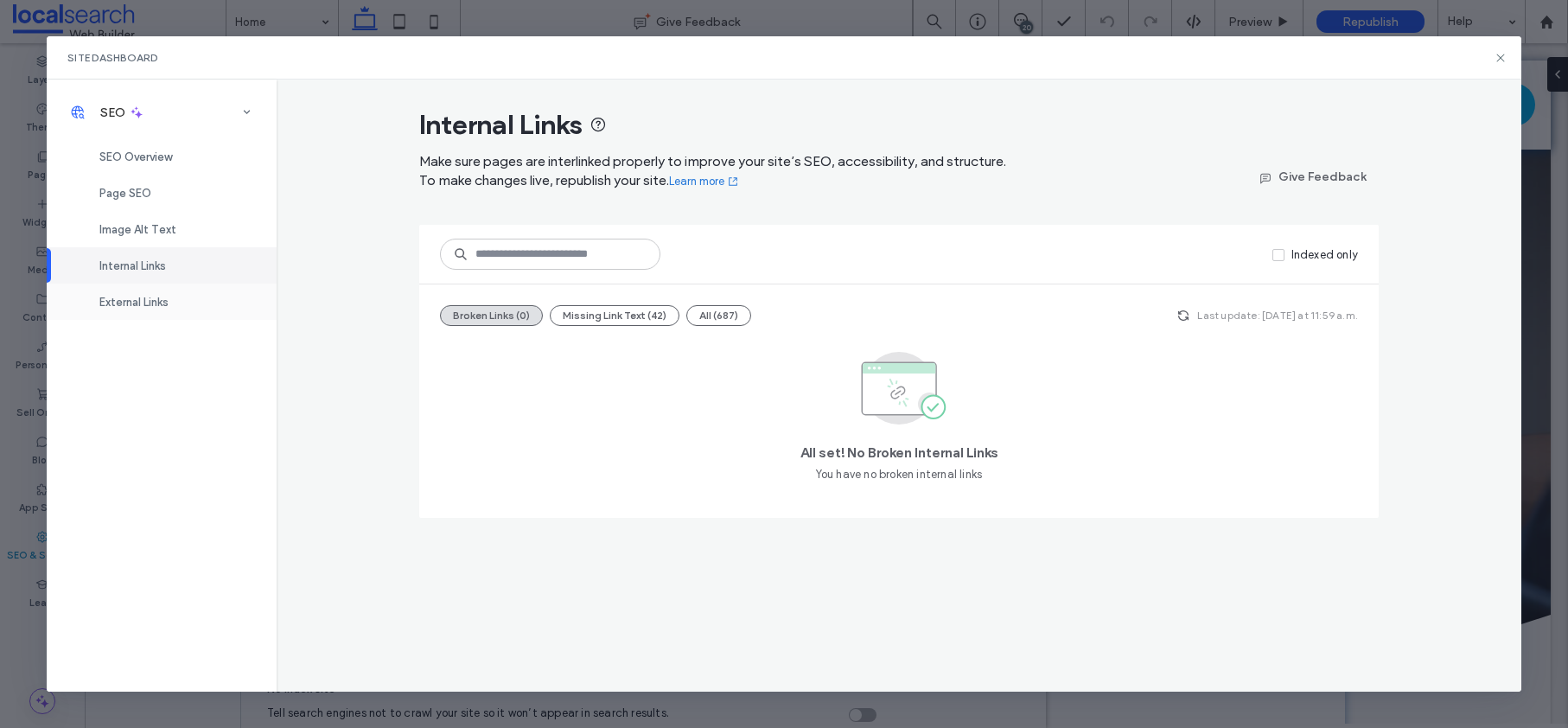
click at [113, 308] on span "External Links" at bounding box center [133, 302] width 70 height 13
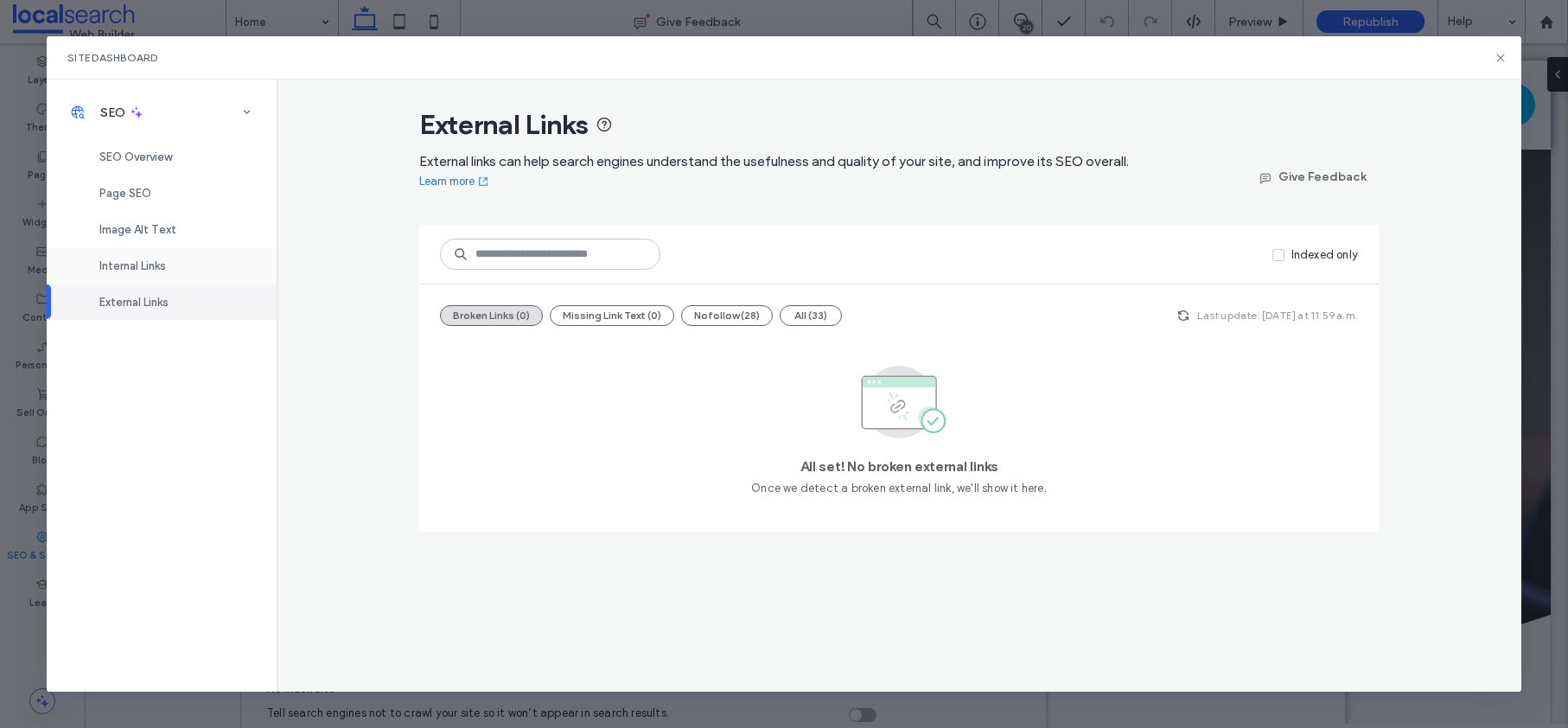
click at [144, 267] on span "Internal Links" at bounding box center [132, 266] width 67 height 13
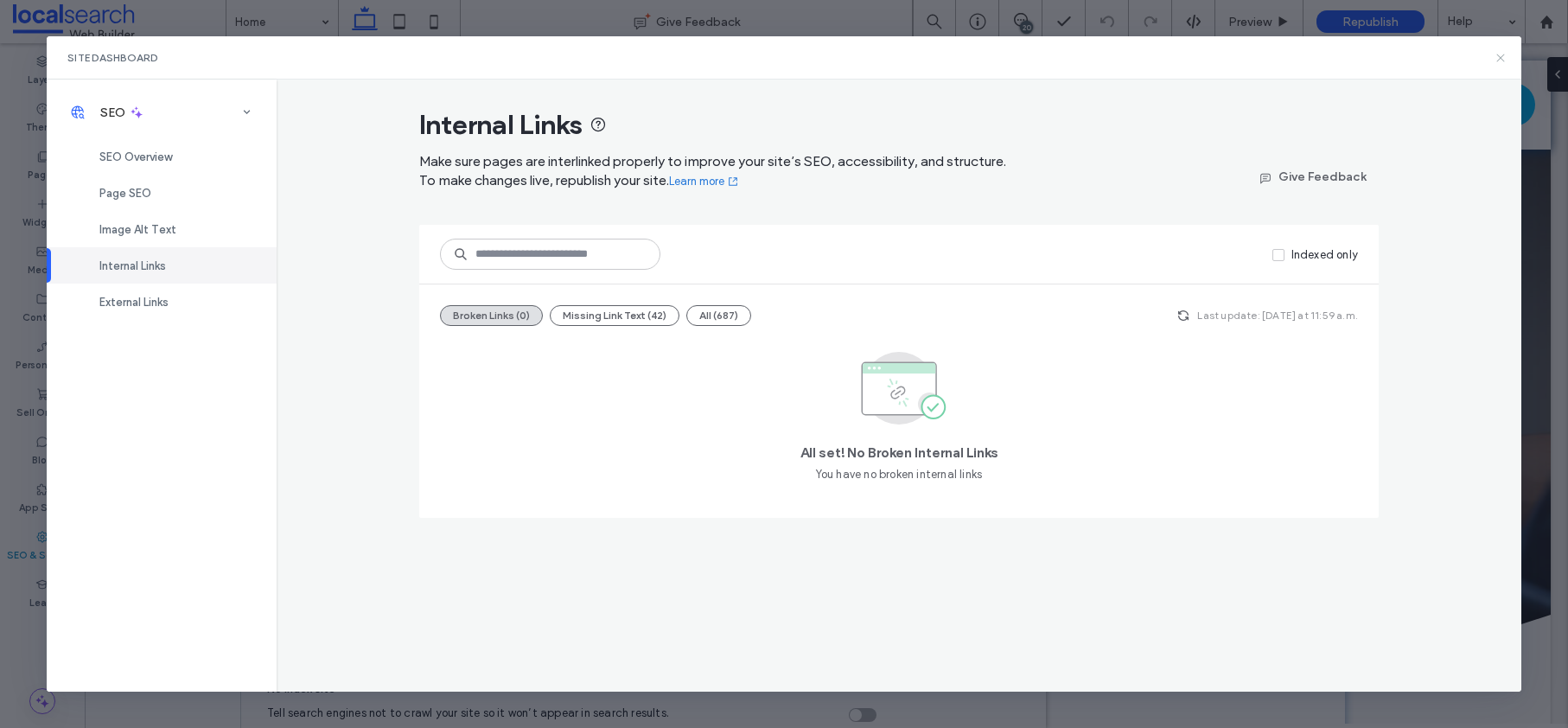
click at [1500, 56] on use at bounding box center [1500, 57] width 8 height 8
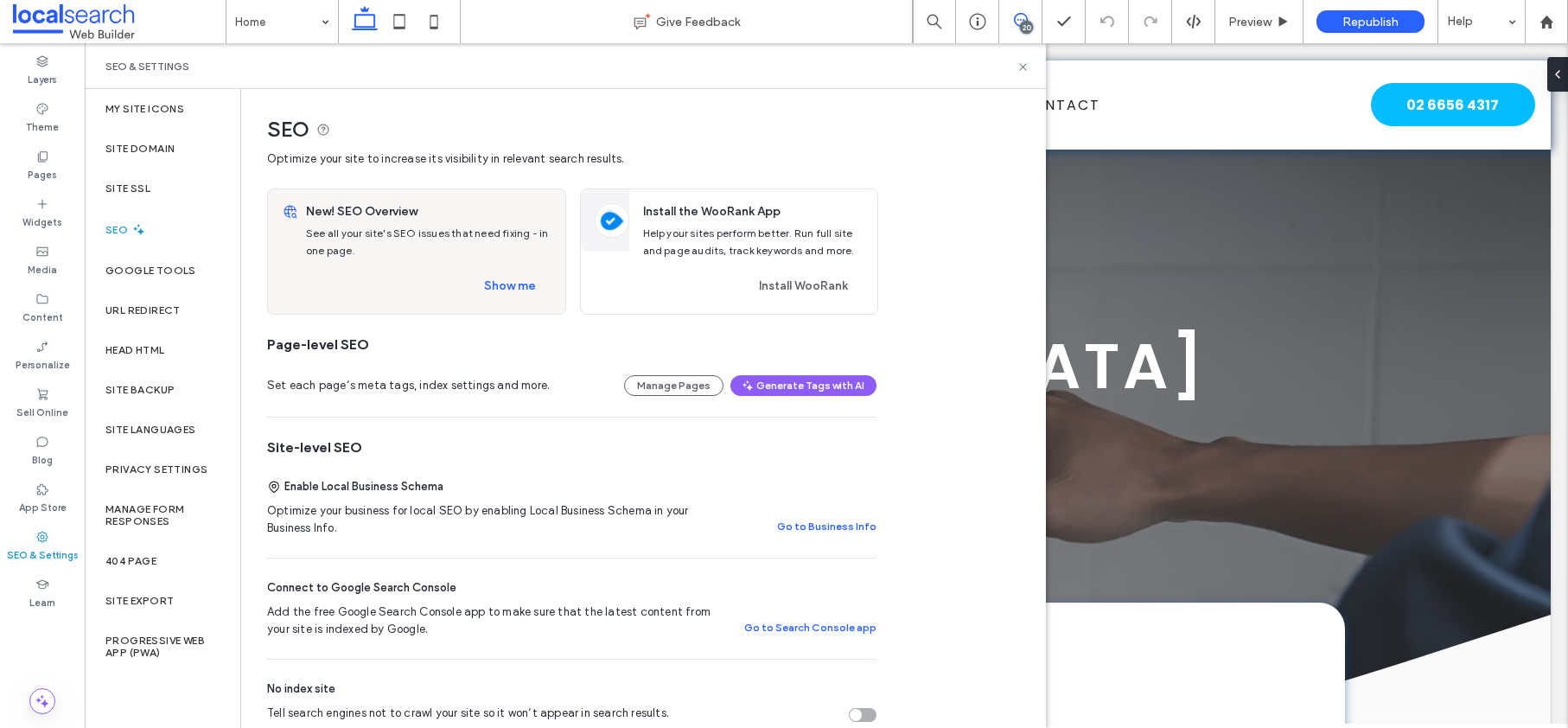
click at [1024, 18] on icon at bounding box center [1020, 20] width 14 height 14
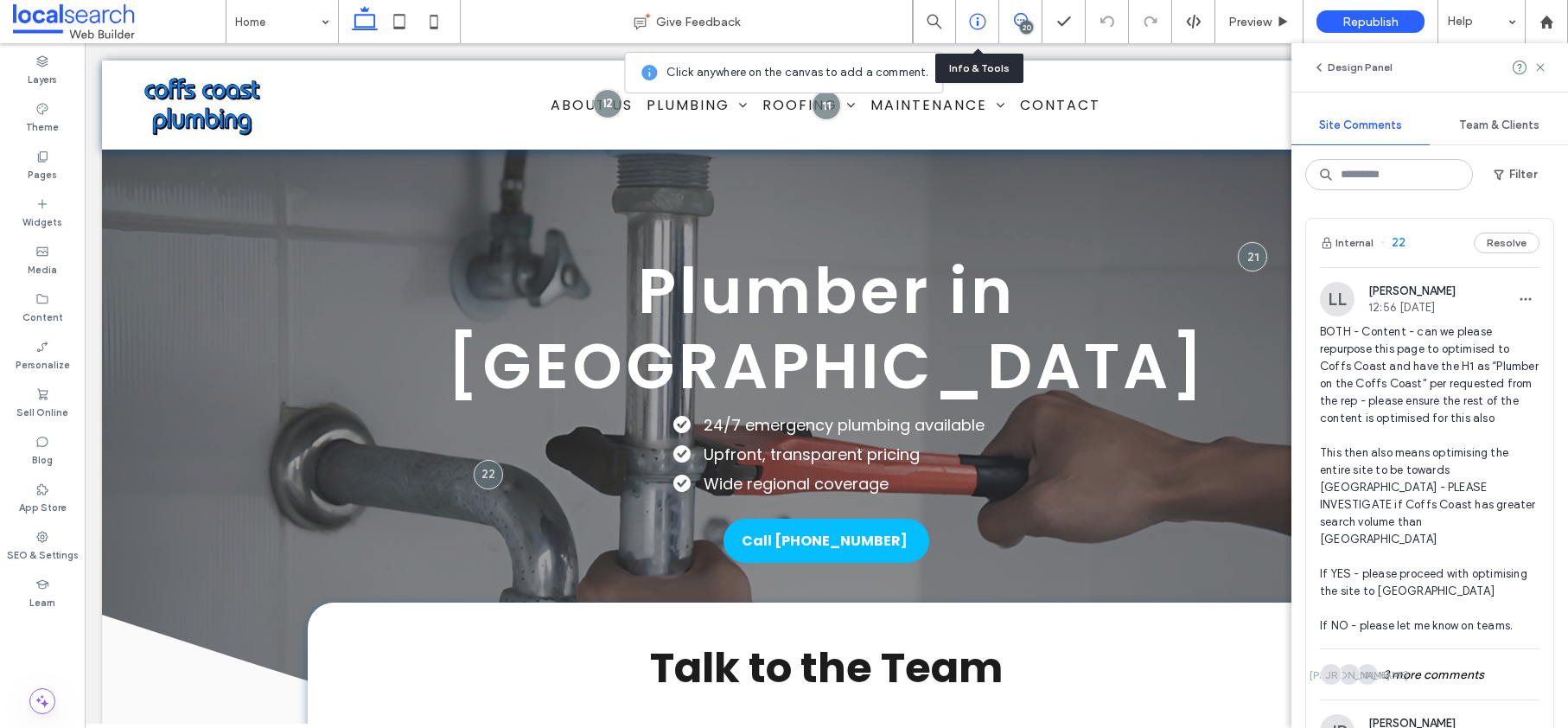
click at [981, 27] on use at bounding box center [976, 22] width 16 height 16
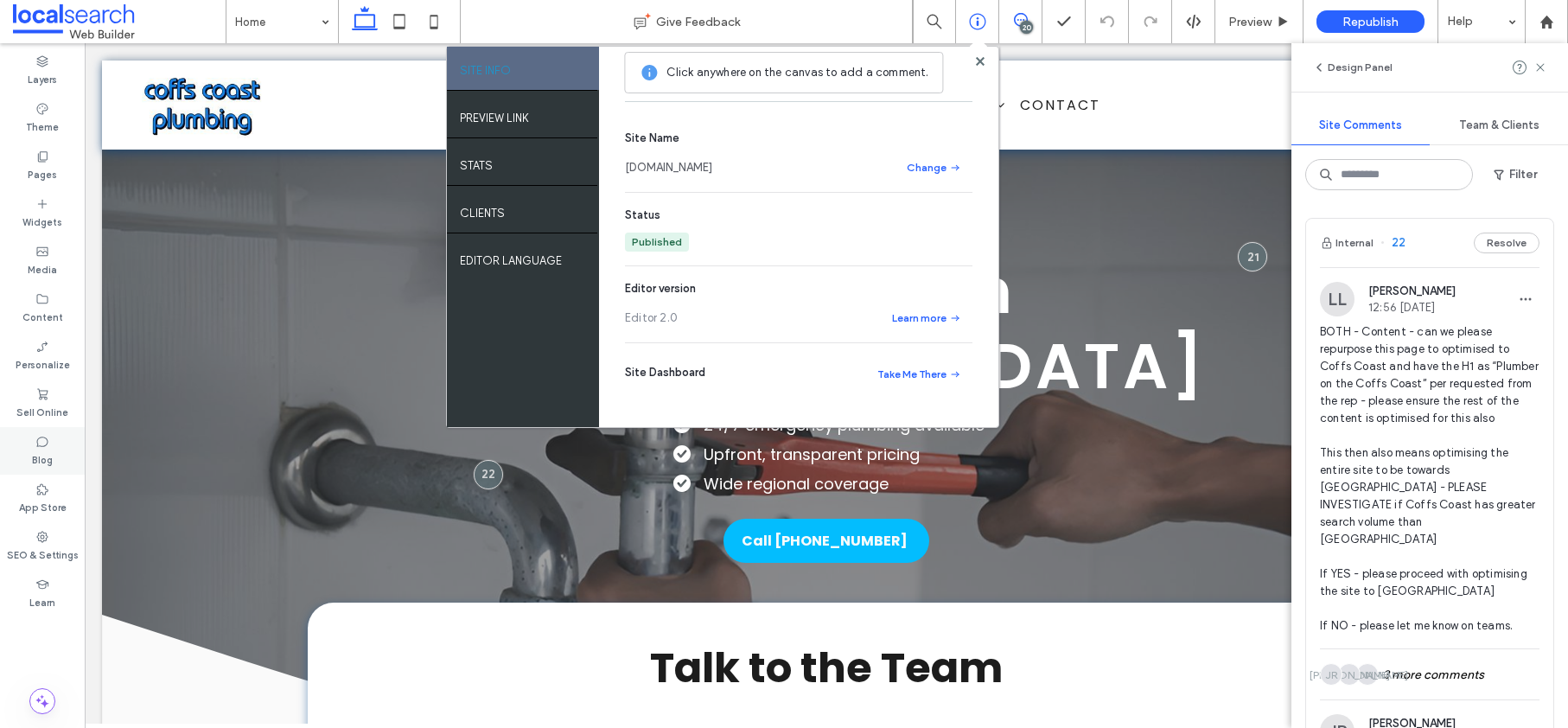
click at [61, 458] on div "Blog" at bounding box center [42, 451] width 85 height 48
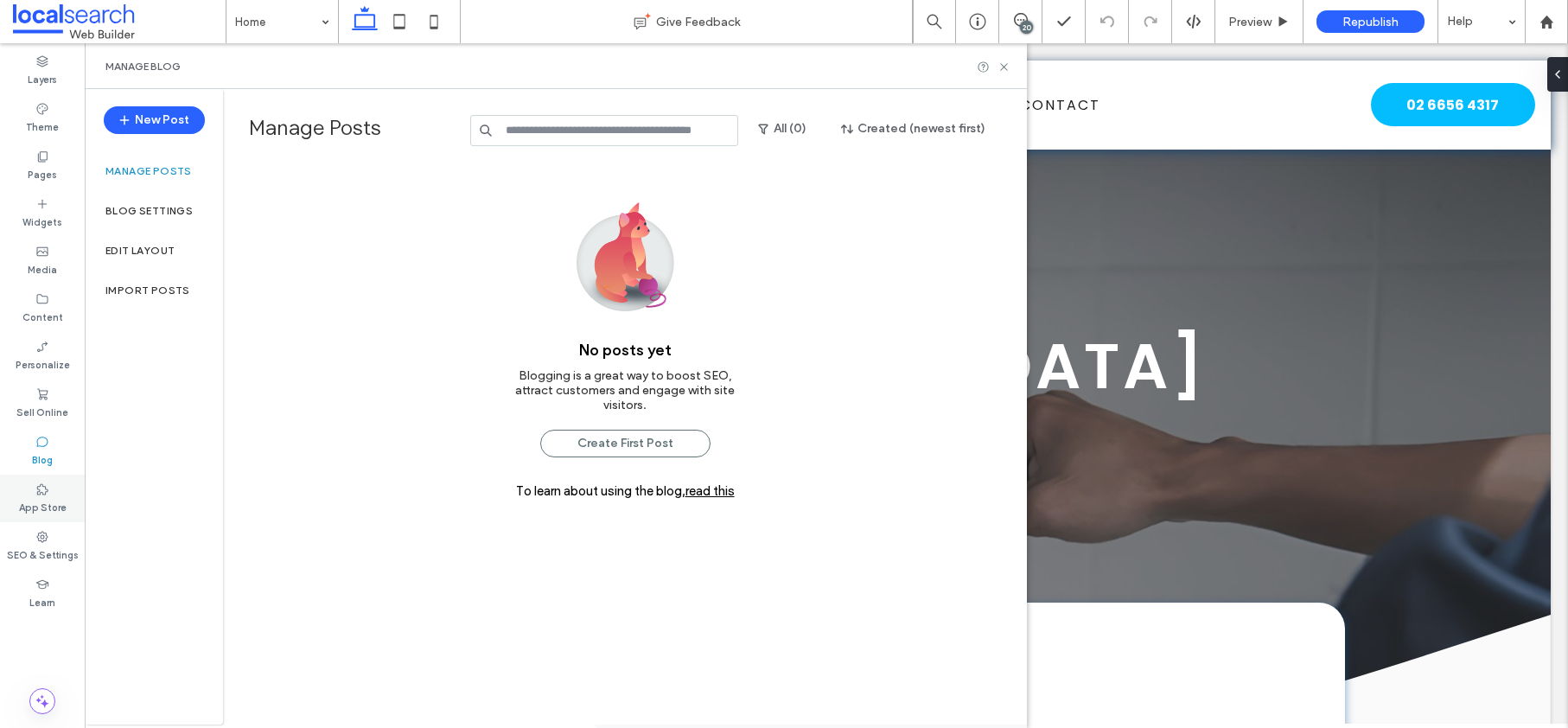
click at [30, 496] on label "App Store" at bounding box center [43, 506] width 48 height 19
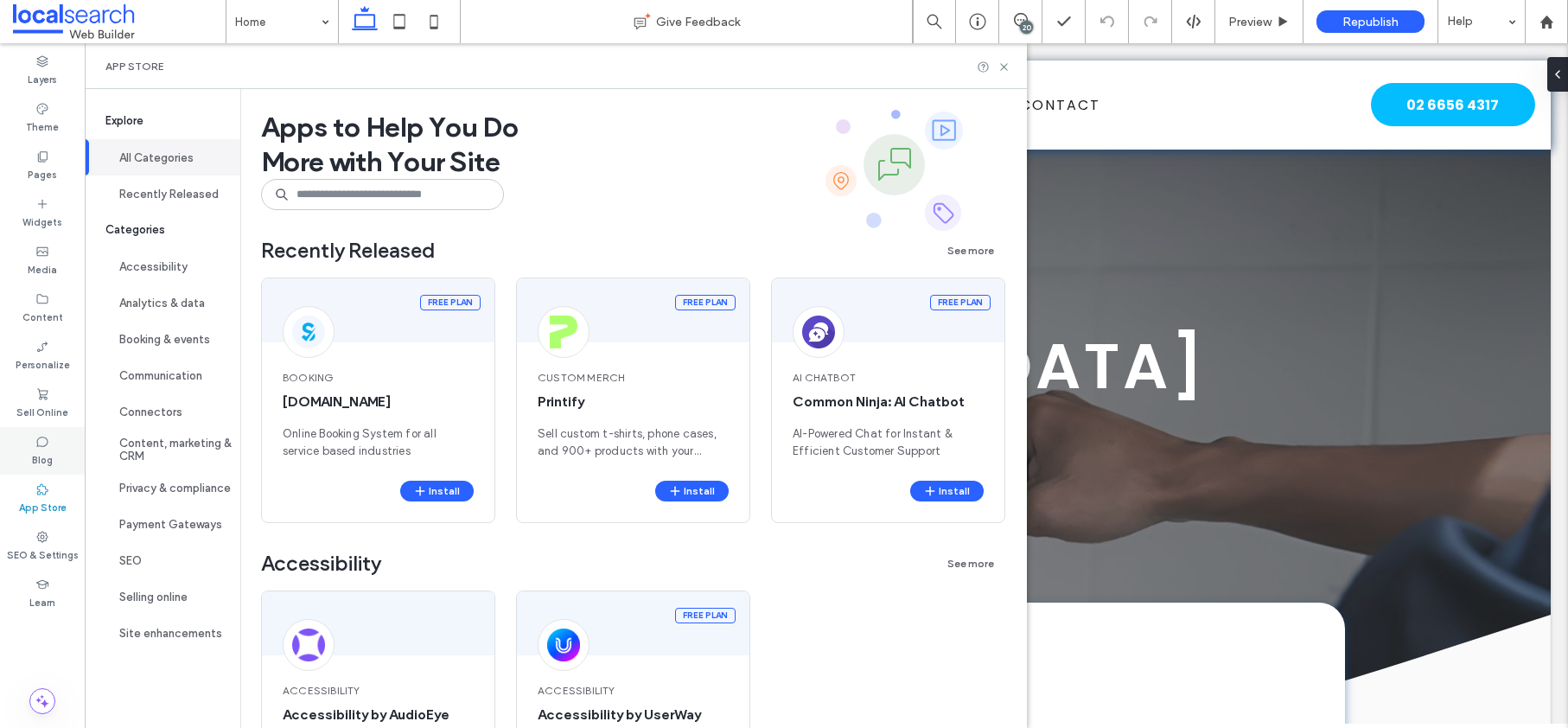
click at [41, 454] on label "Blog" at bounding box center [43, 458] width 21 height 19
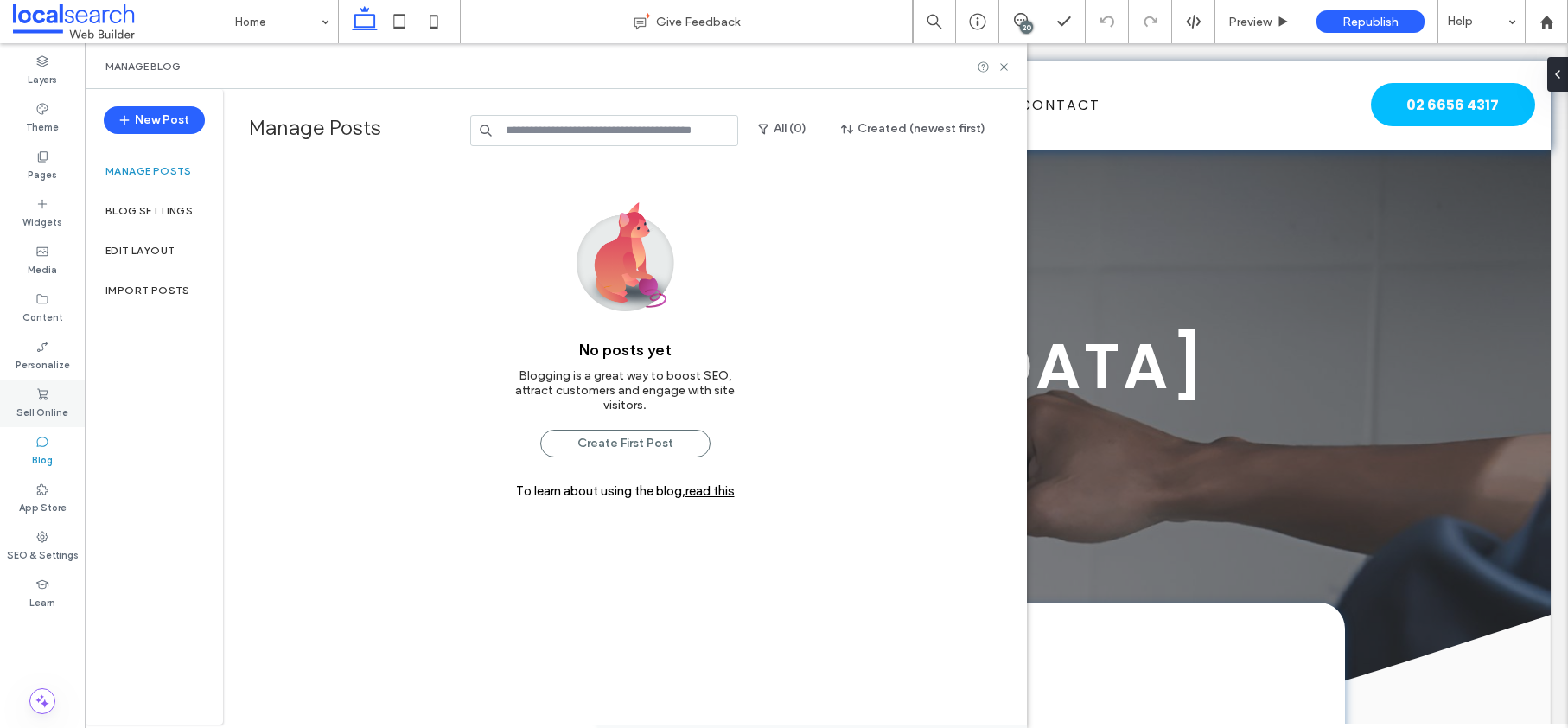
click at [37, 404] on label "Sell Online" at bounding box center [42, 411] width 51 height 19
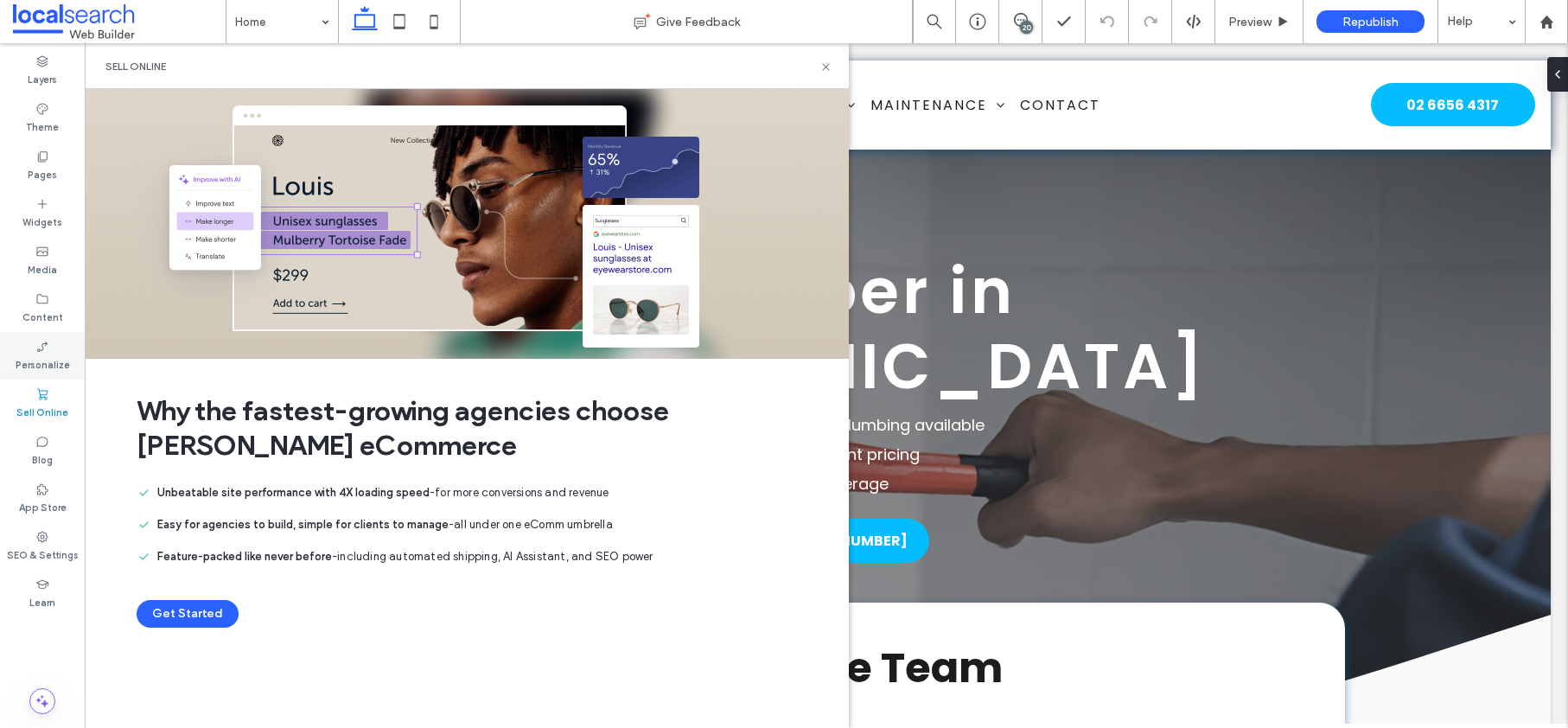
click at [32, 354] on label "Personalize" at bounding box center [42, 363] width 54 height 19
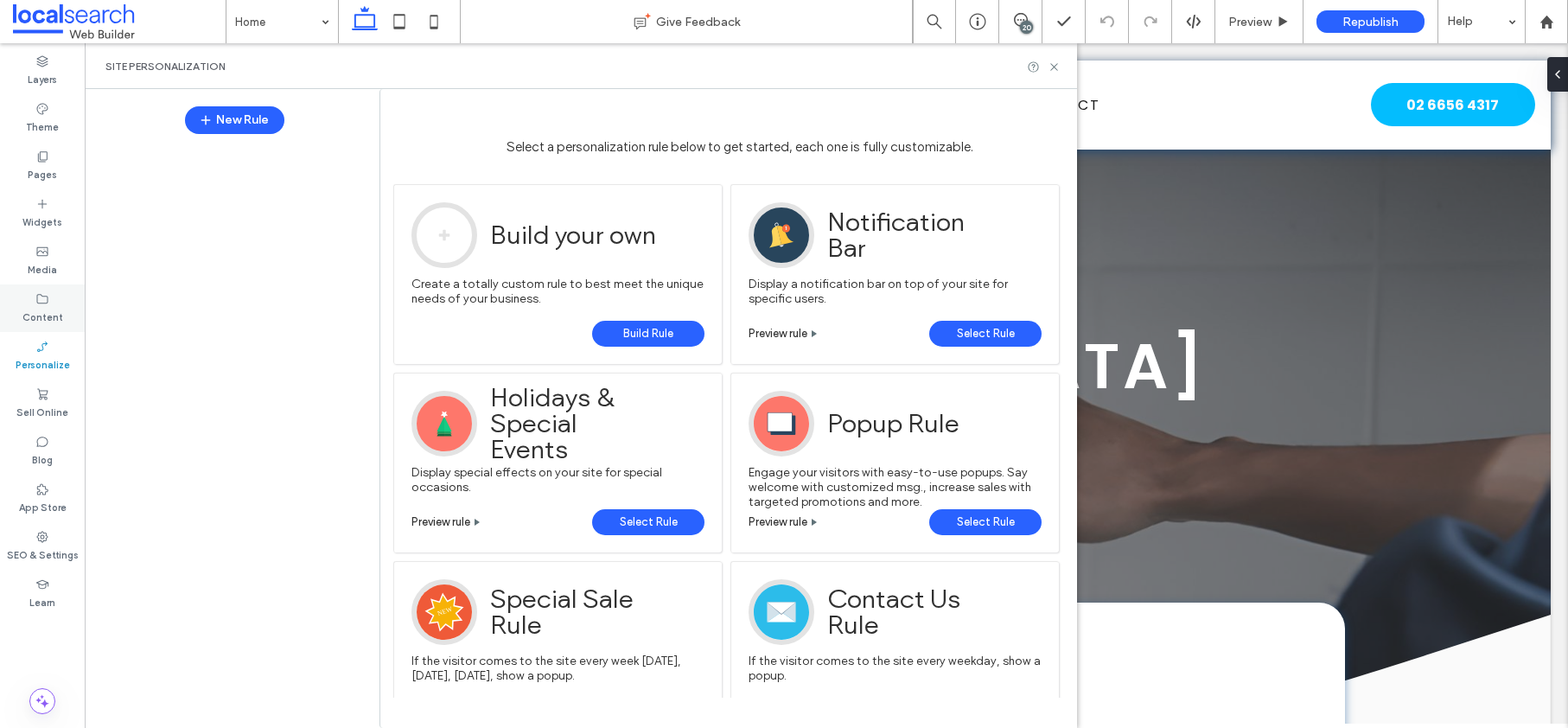
click at [34, 309] on label "Content" at bounding box center [43, 315] width 41 height 19
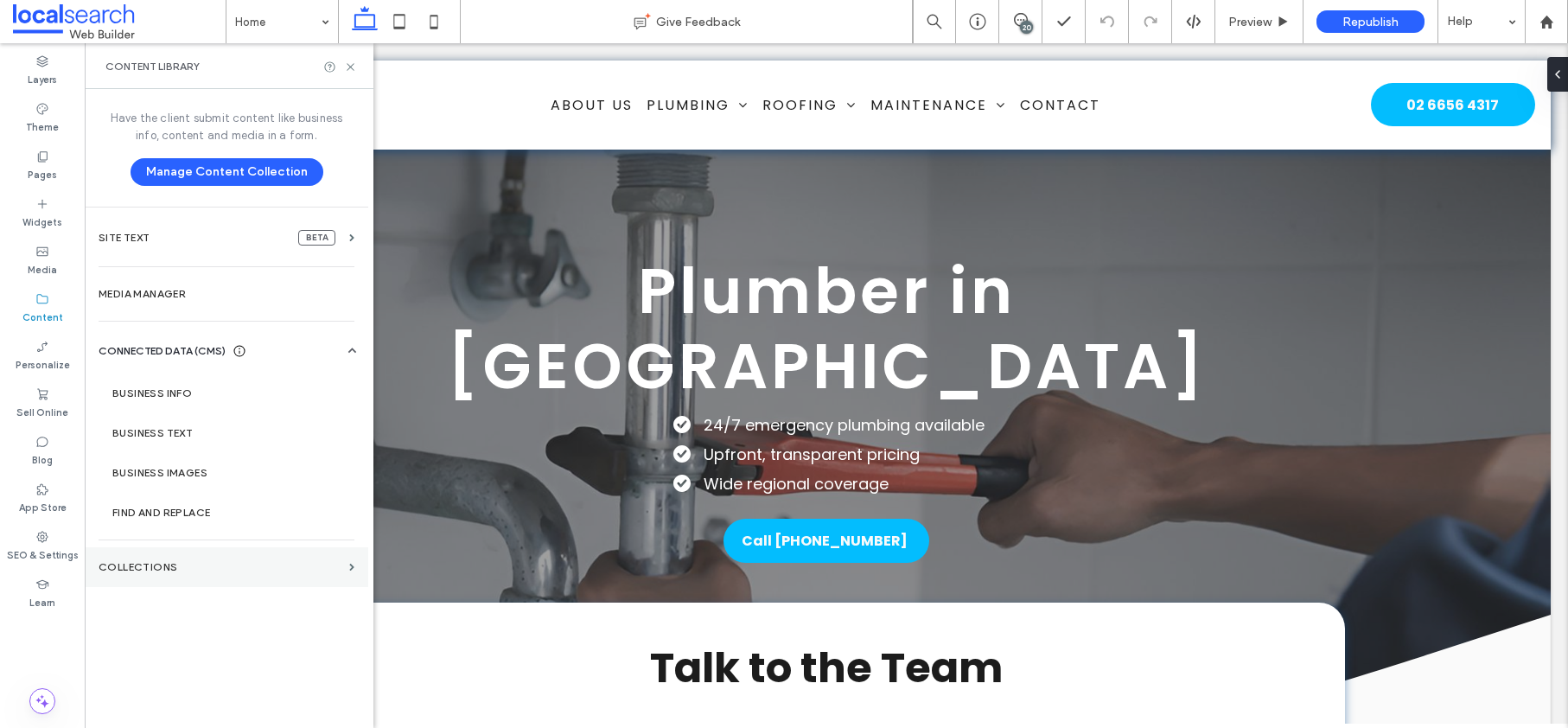
click at [131, 564] on label "Collections" at bounding box center [220, 567] width 244 height 12
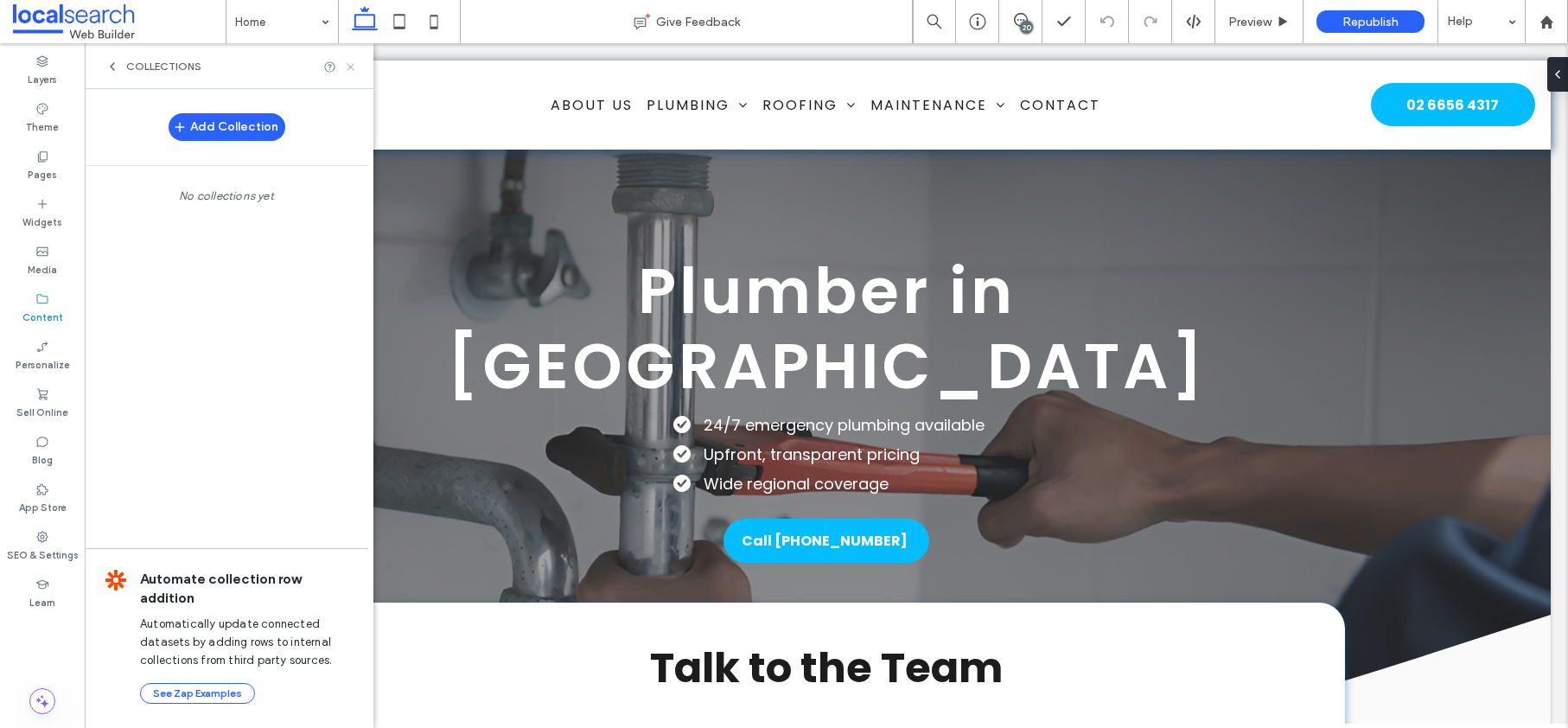
click at [355, 71] on icon at bounding box center [351, 68] width 13 height 13
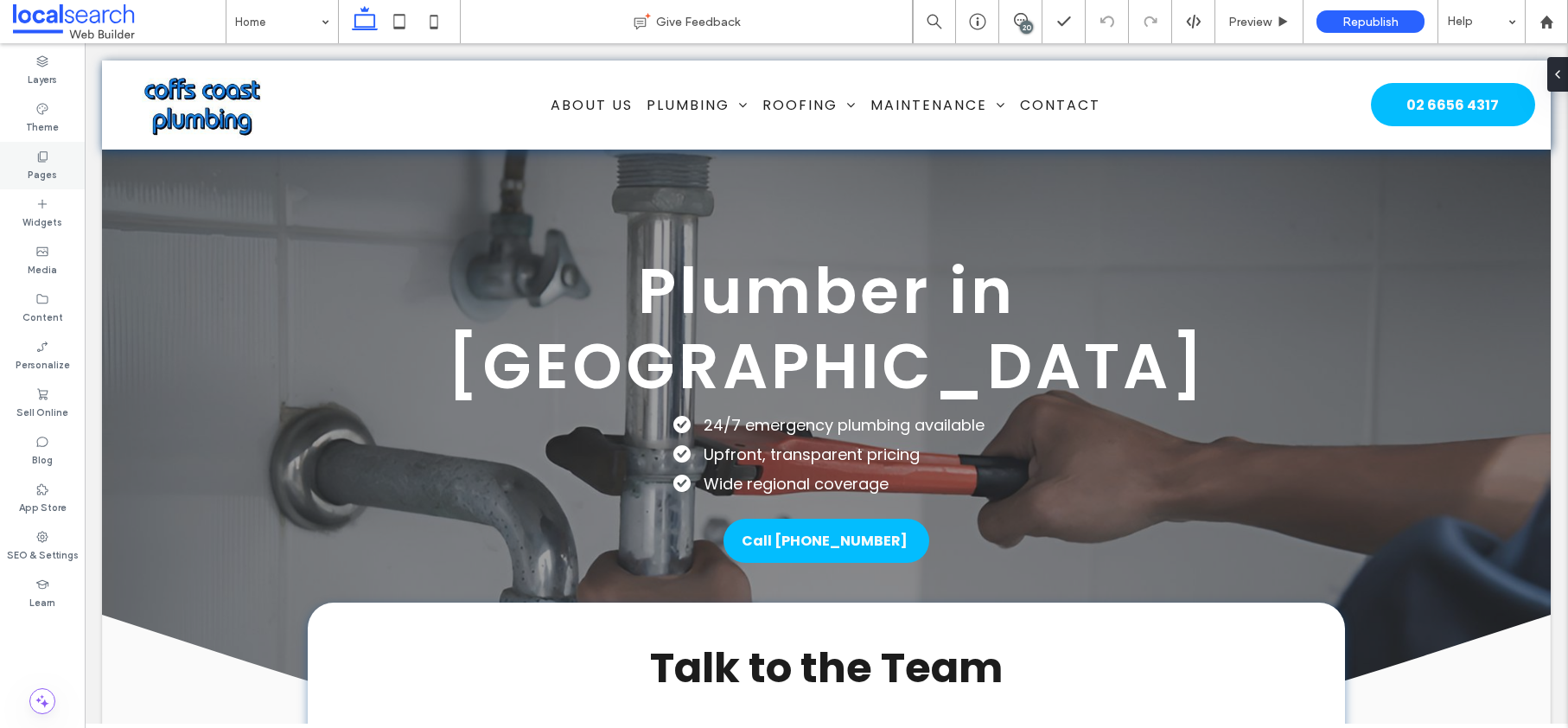
click at [32, 156] on div "Pages" at bounding box center [42, 166] width 85 height 48
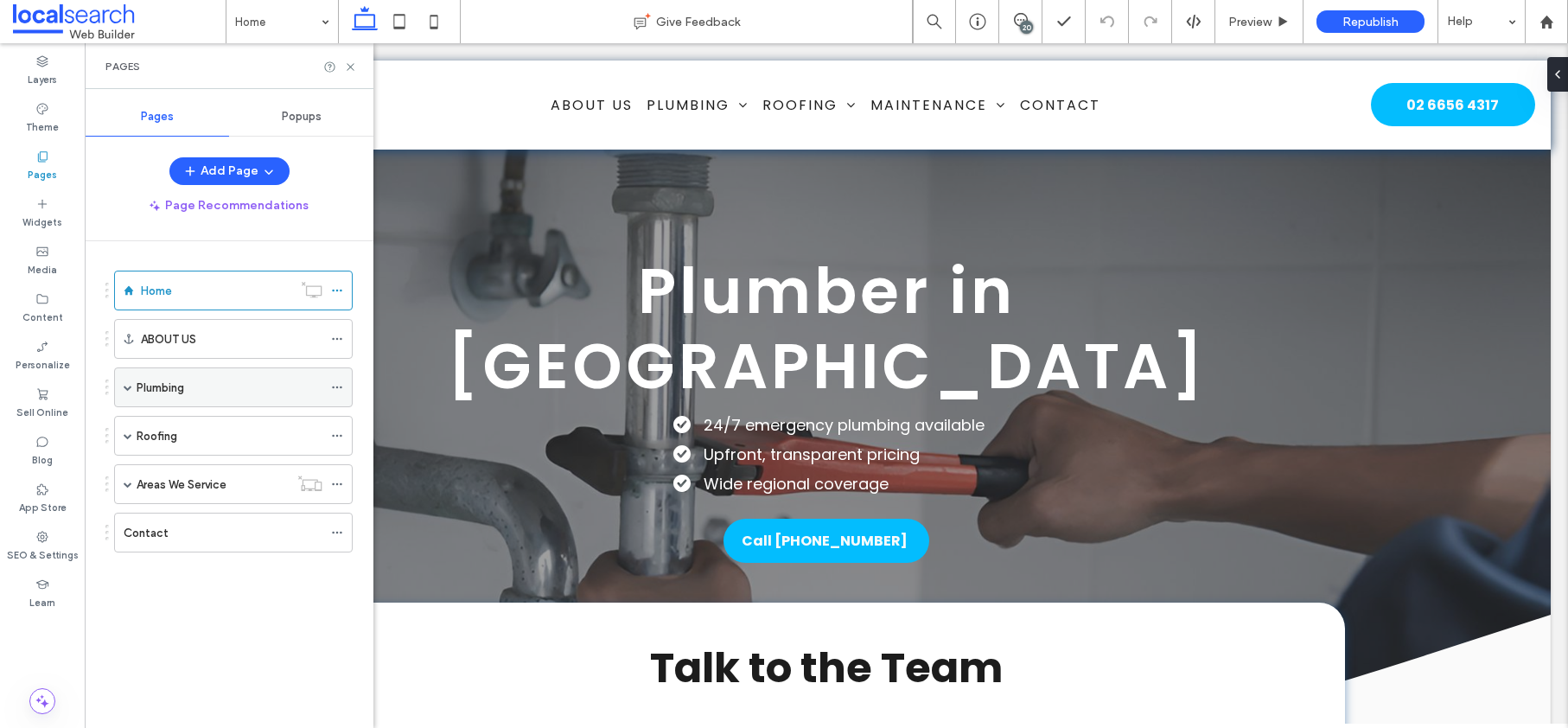
click at [132, 388] on div "Plumbing" at bounding box center [233, 388] width 238 height 40
click at [129, 389] on span at bounding box center [128, 387] width 9 height 9
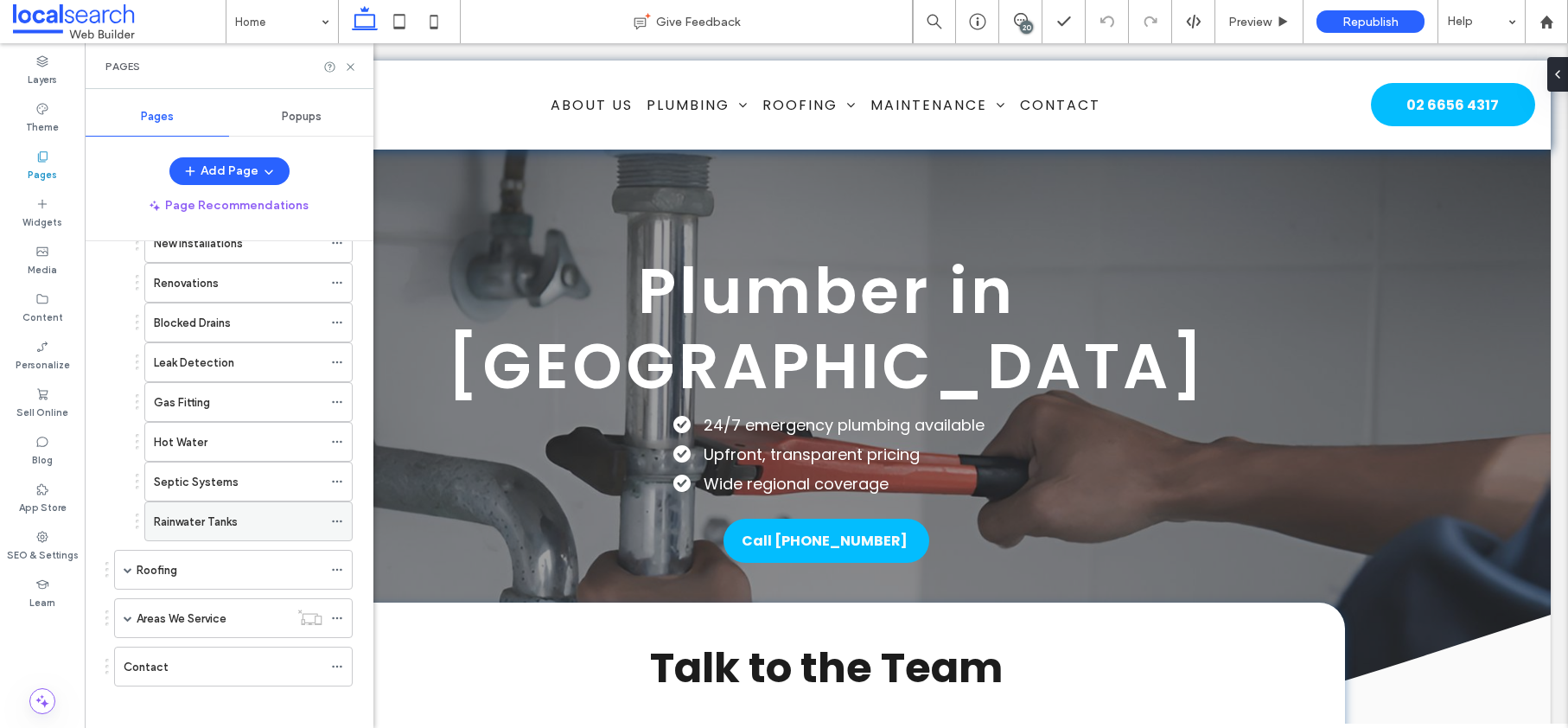
scroll to position [194, 0]
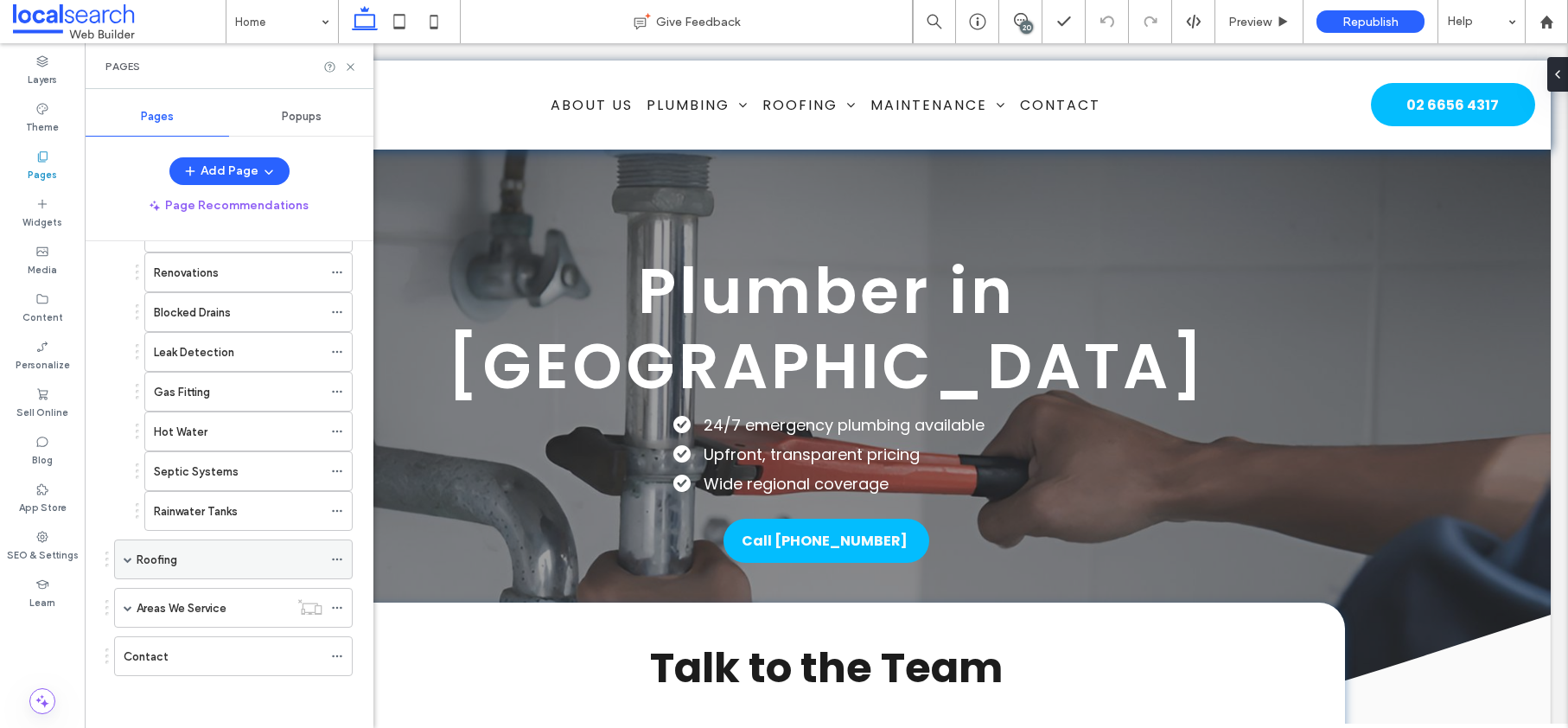
click at [129, 559] on span at bounding box center [128, 559] width 9 height 9
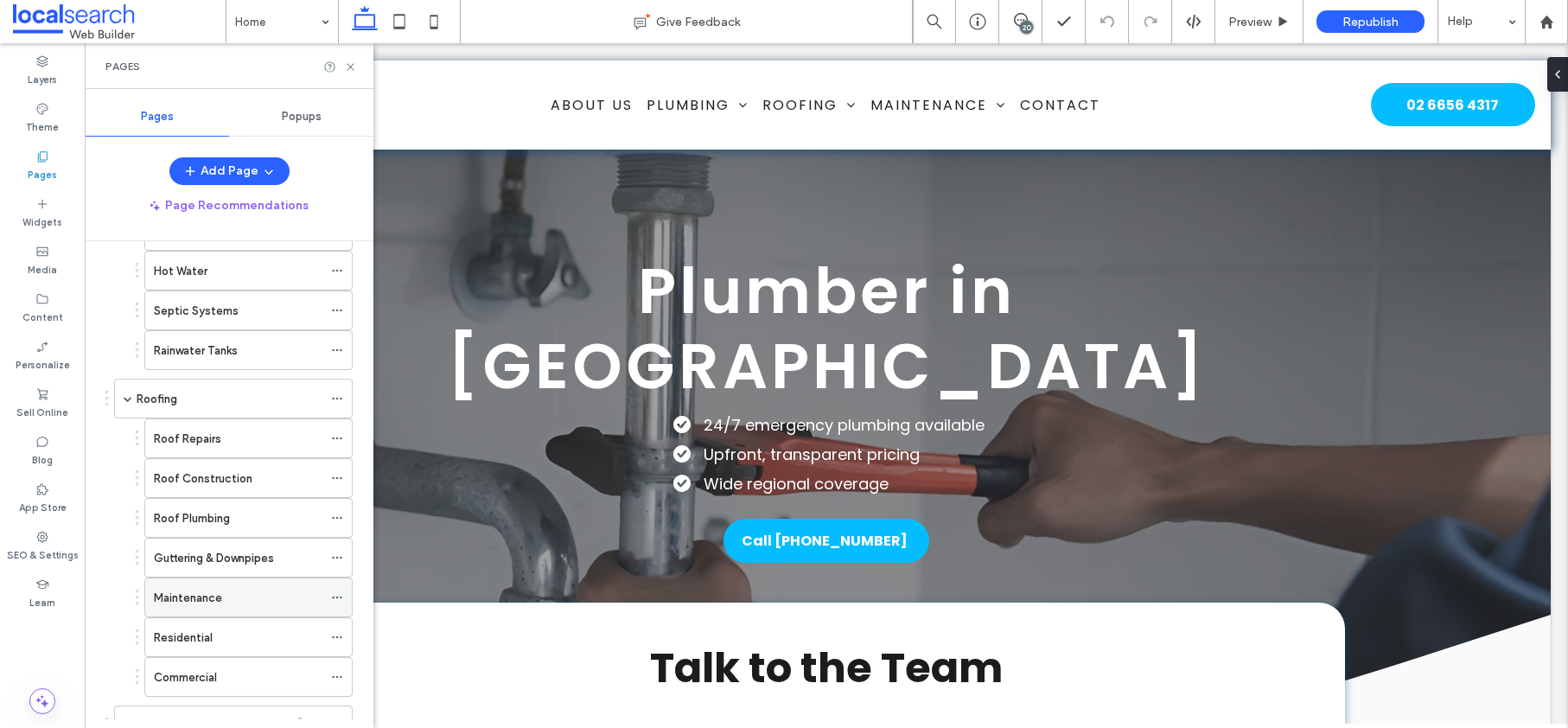
scroll to position [463, 0]
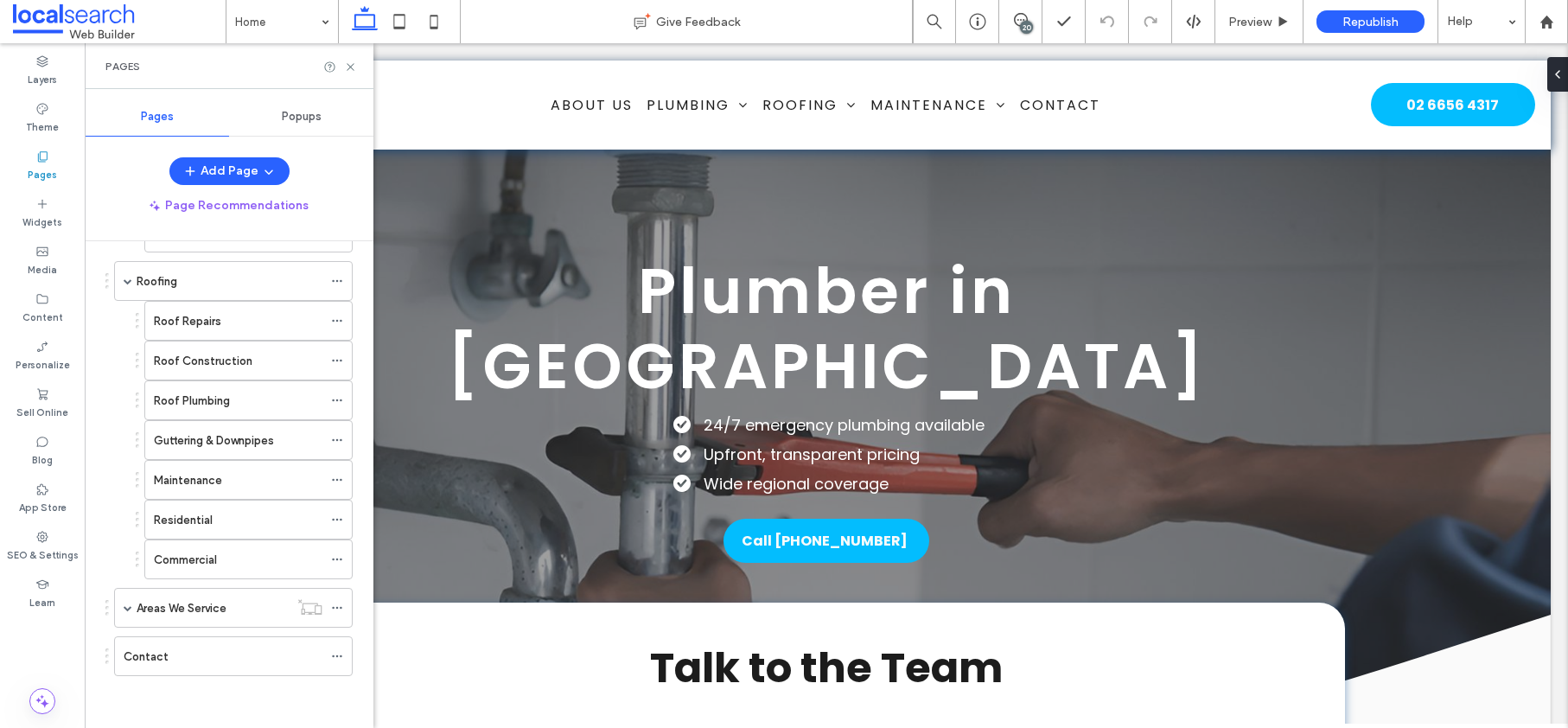
drag, startPoint x: 131, startPoint y: 607, endPoint x: 149, endPoint y: 584, distance: 29.2
click at [131, 607] on span at bounding box center [128, 607] width 9 height 9
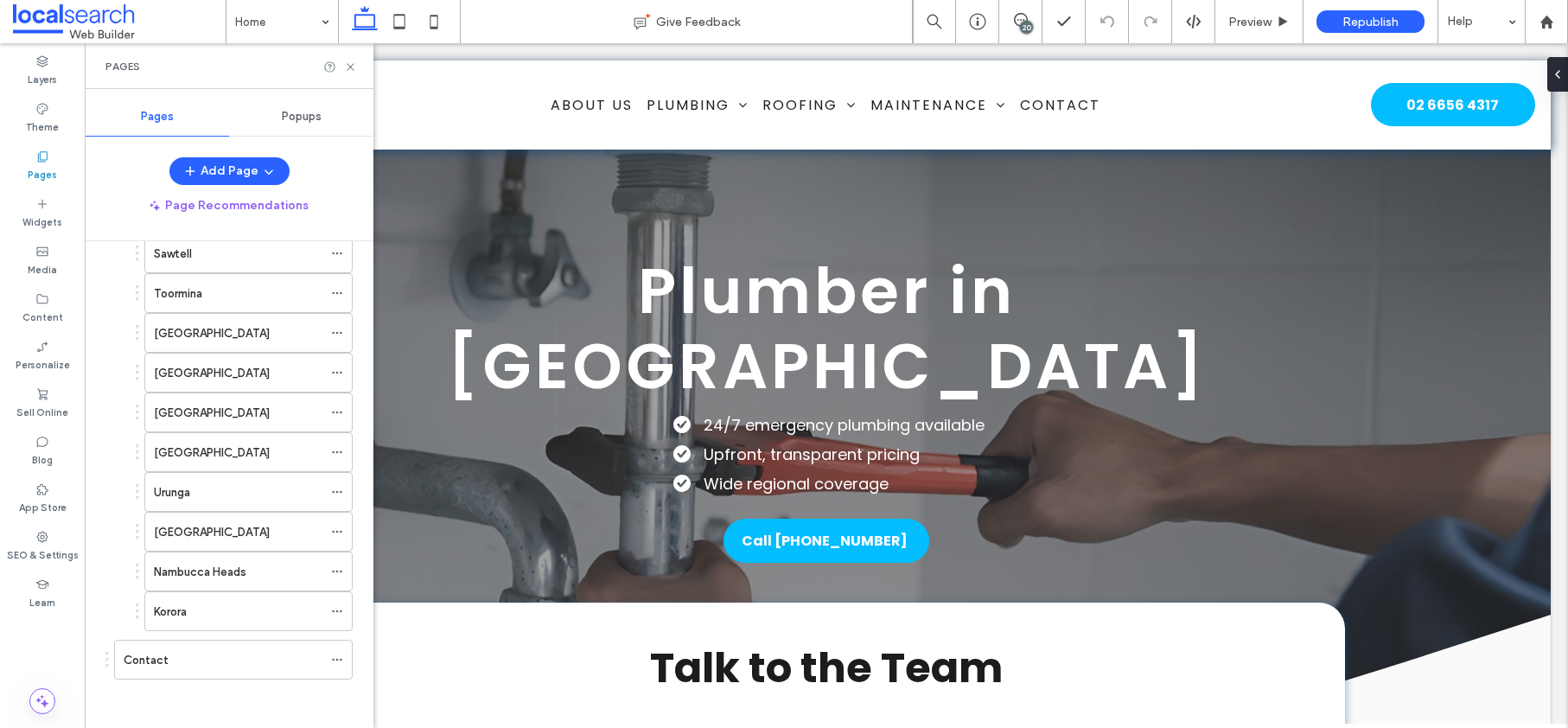
scroll to position [990, 0]
click at [40, 537] on icon at bounding box center [42, 536] width 14 height 14
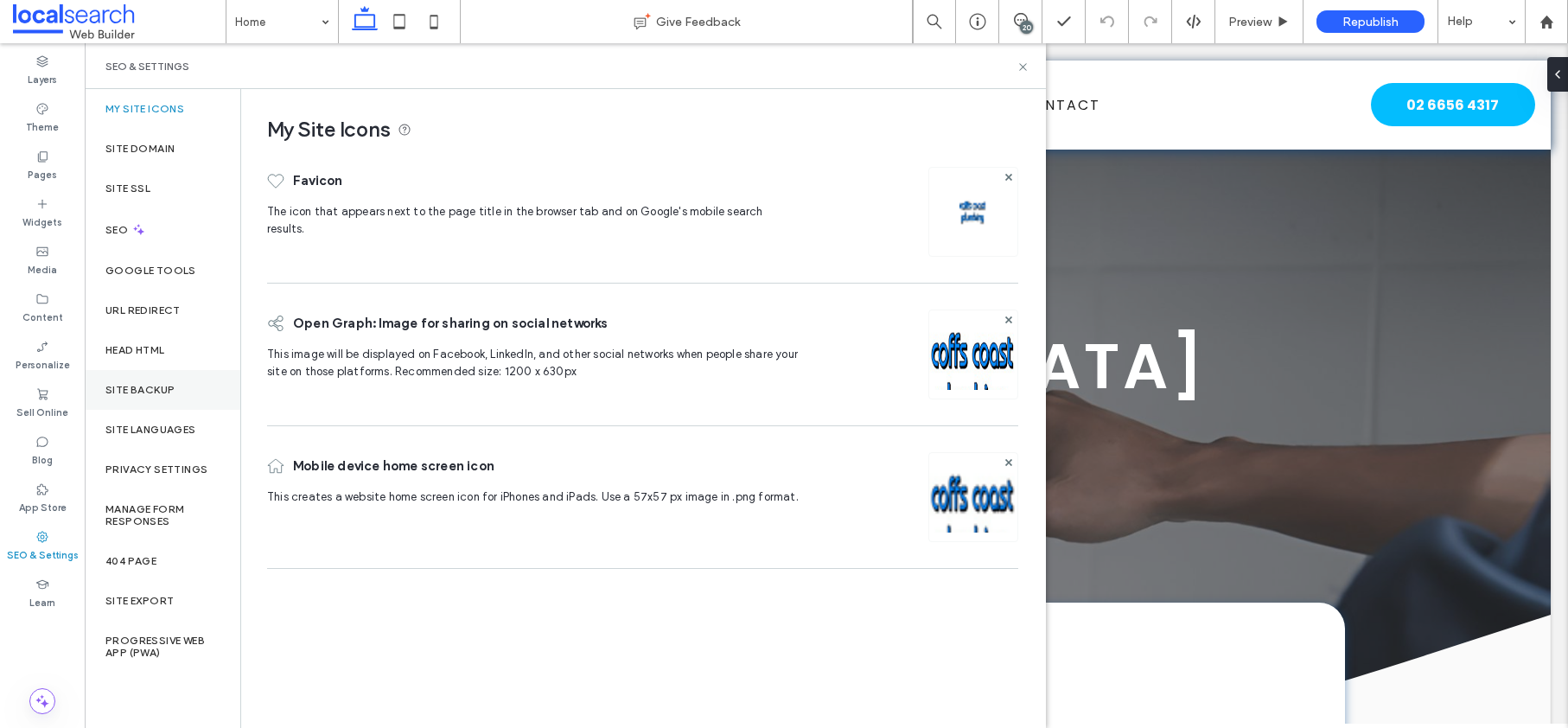
click at [153, 393] on label "Site Backup" at bounding box center [140, 390] width 70 height 12
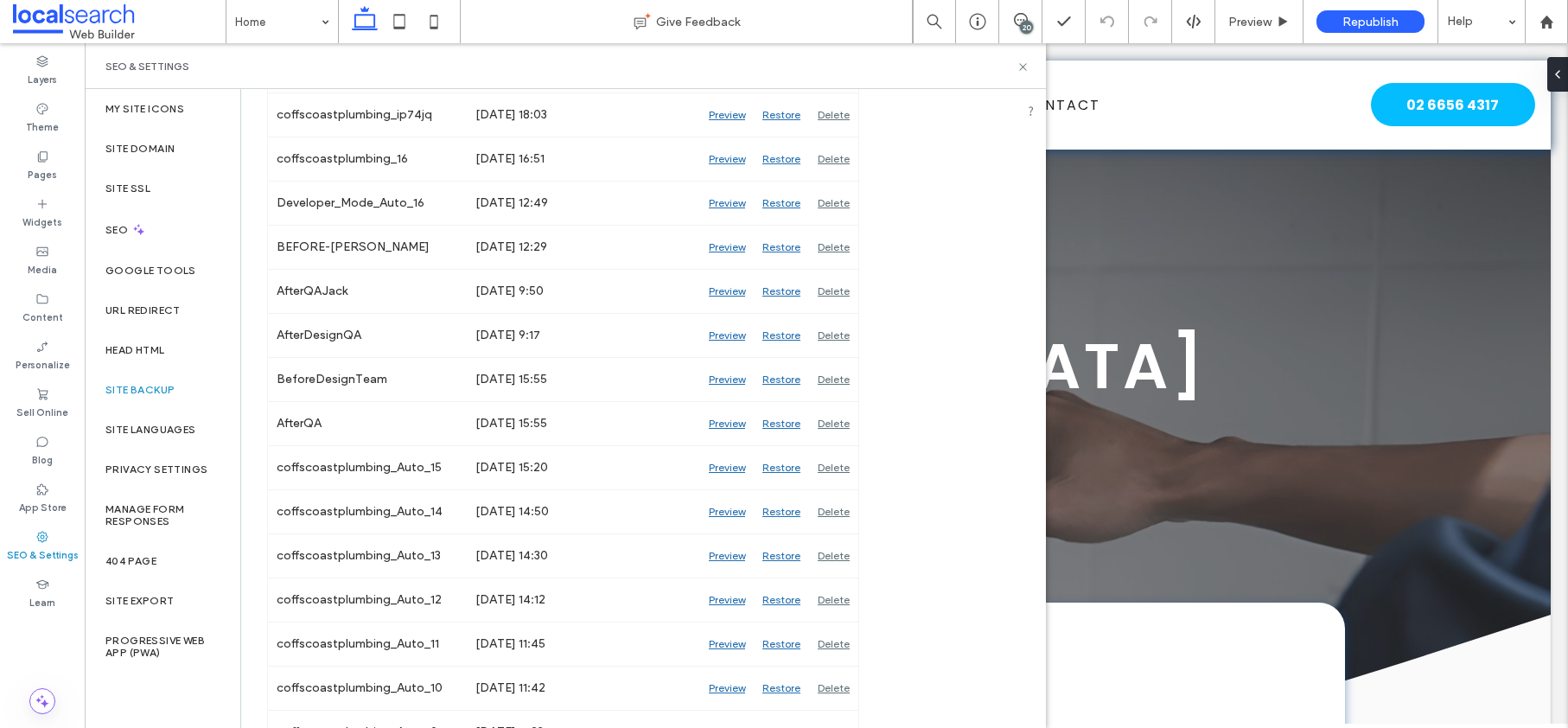
scroll to position [1096, 0]
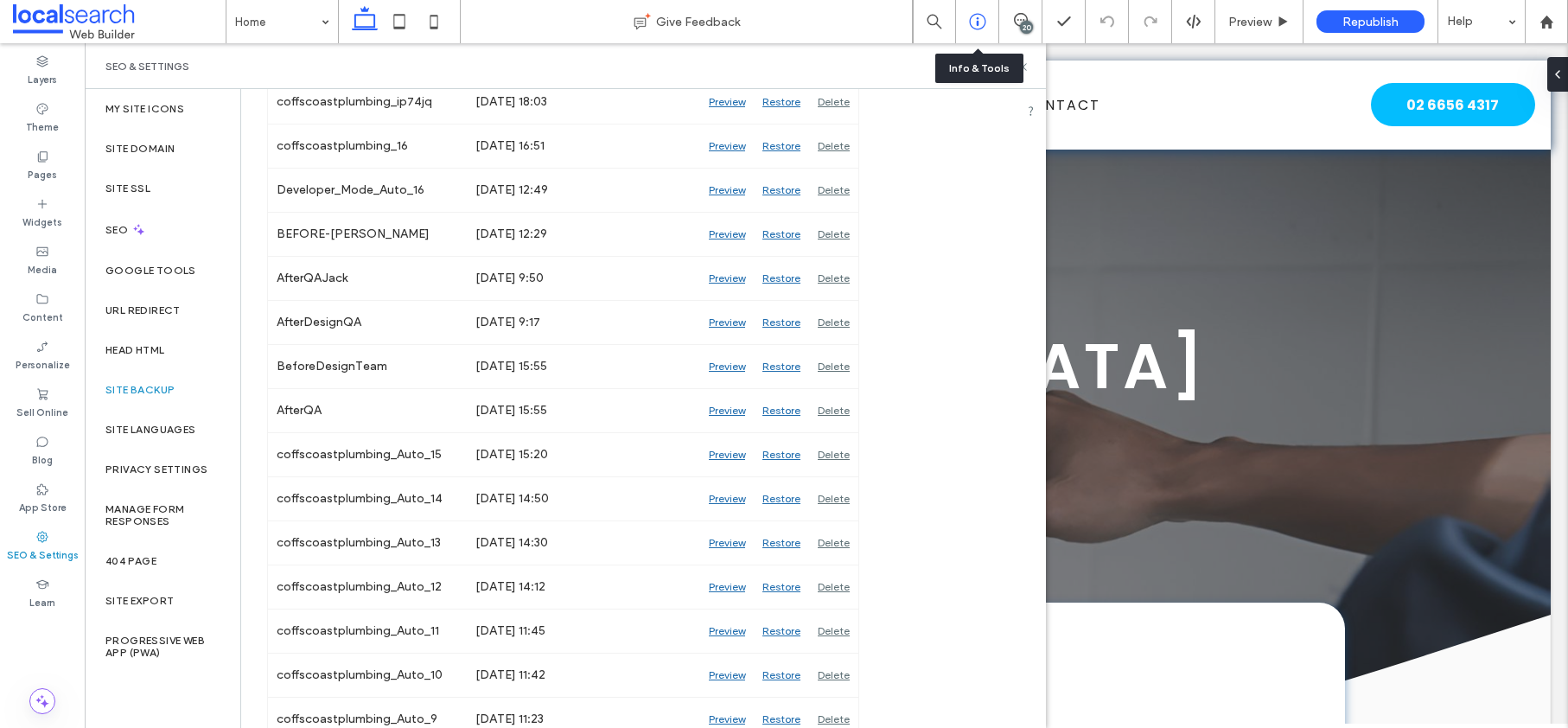
click at [975, 20] on icon at bounding box center [977, 22] width 17 height 17
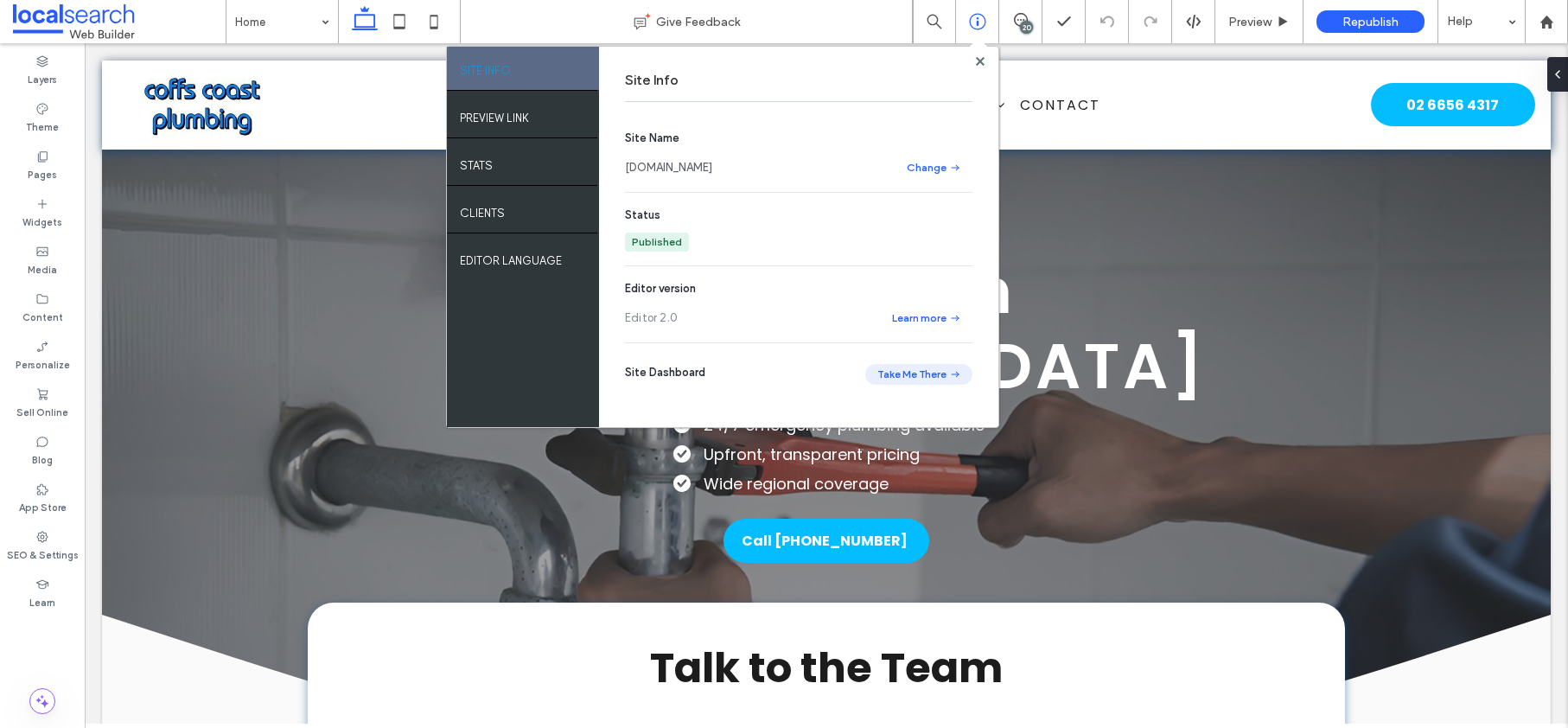
click at [900, 375] on button "Take Me There" at bounding box center [918, 374] width 108 height 21
click at [977, 62] on use at bounding box center [979, 60] width 9 height 9
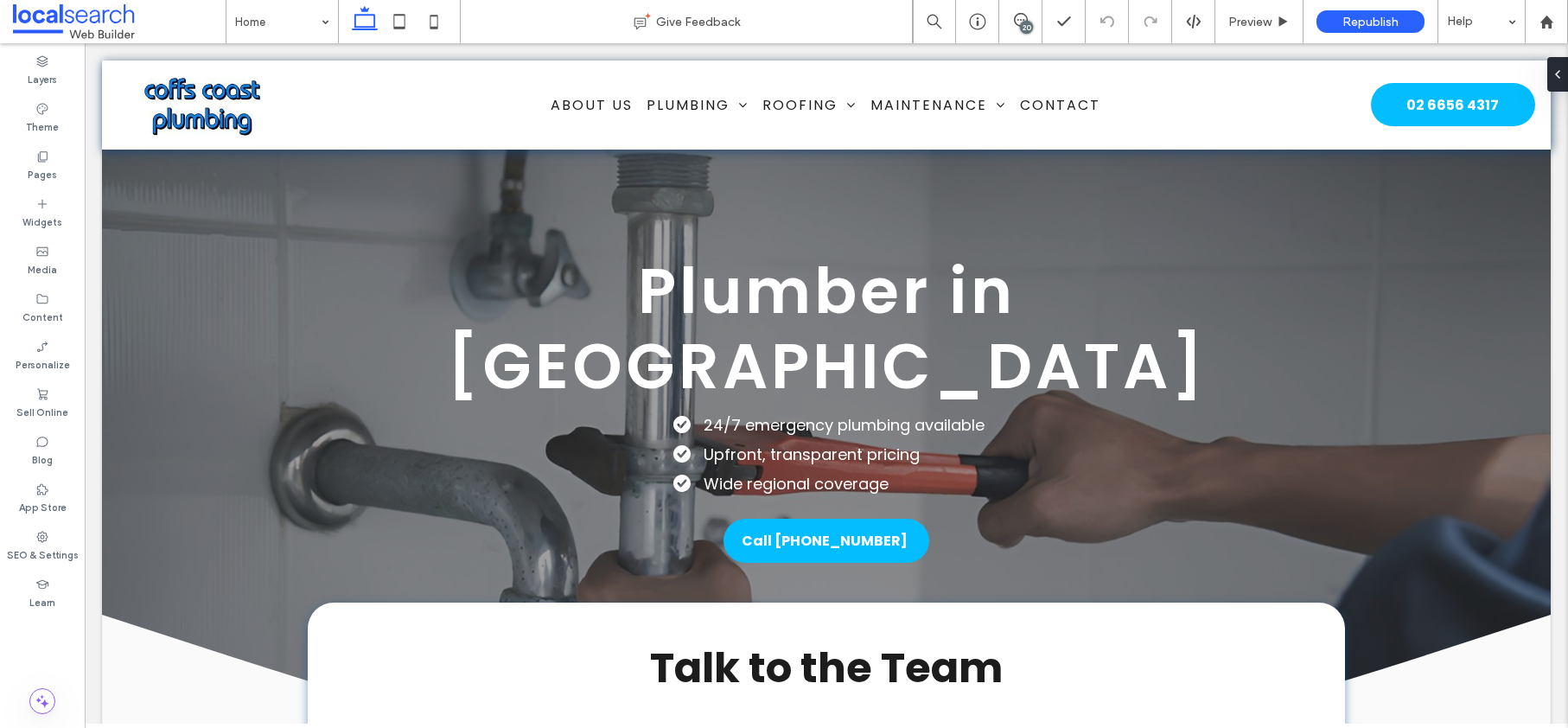
click at [1020, 24] on div "20" at bounding box center [1027, 28] width 13 height 13
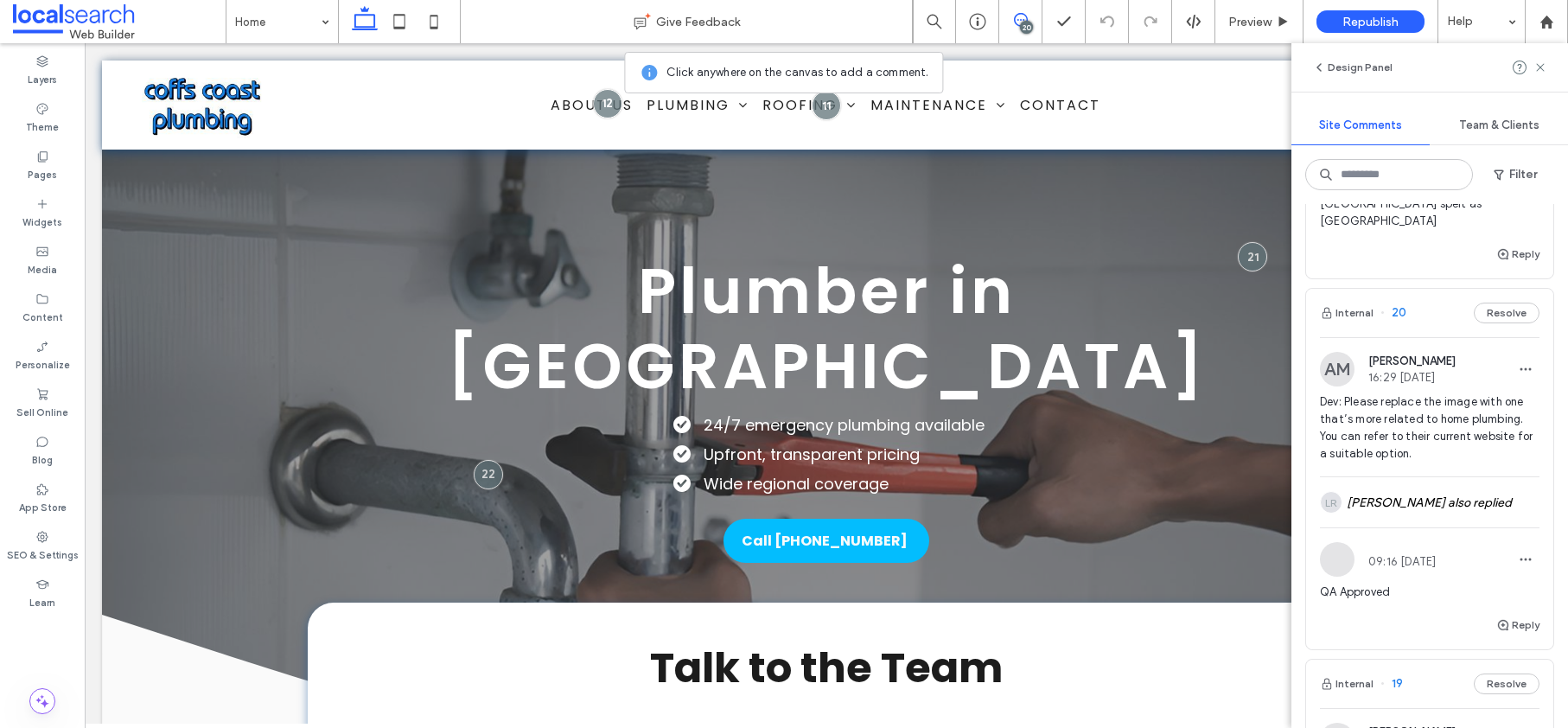
scroll to position [818, 0]
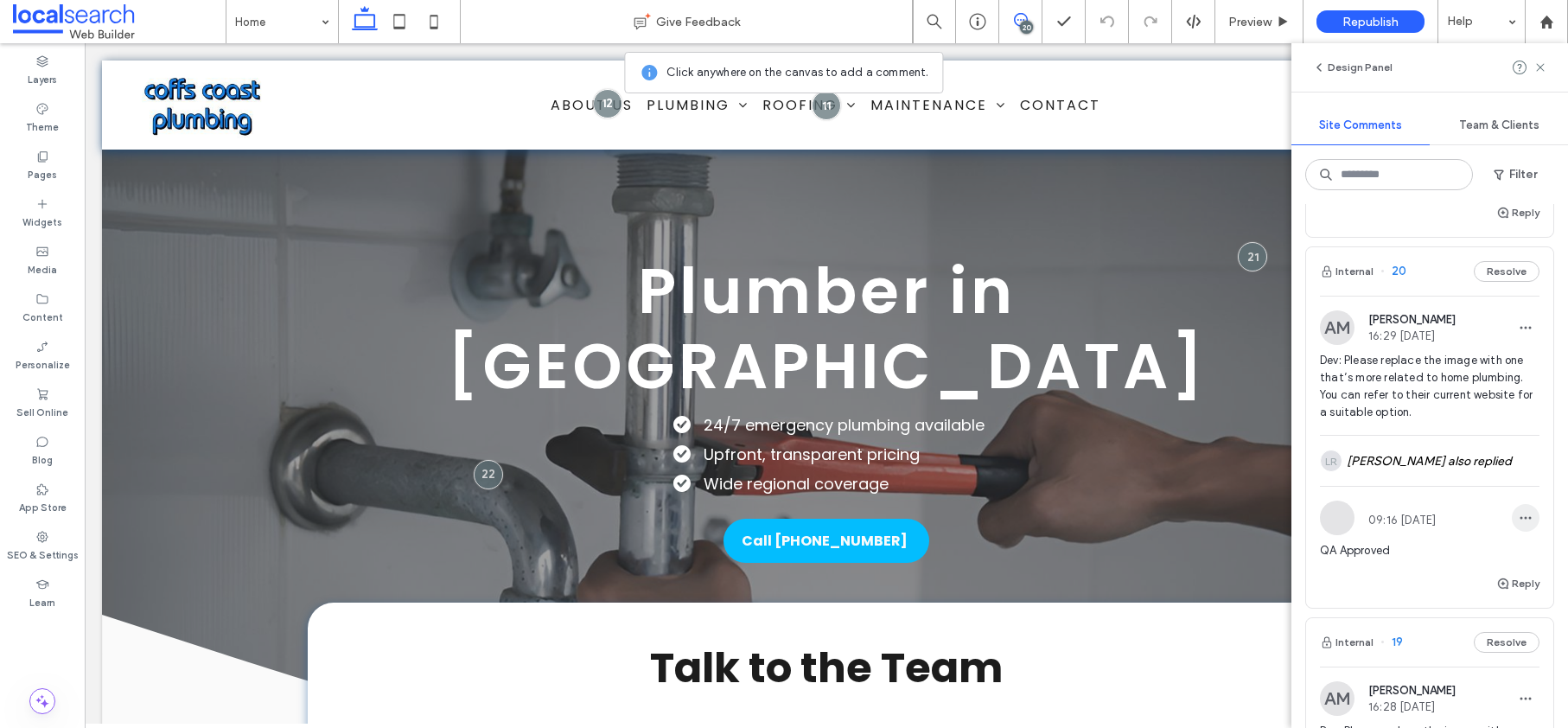
click at [1518, 511] on icon "button" at bounding box center [1525, 517] width 14 height 14
click at [1337, 500] on div at bounding box center [1337, 517] width 34 height 34
click at [1343, 478] on div at bounding box center [784, 364] width 1568 height 728
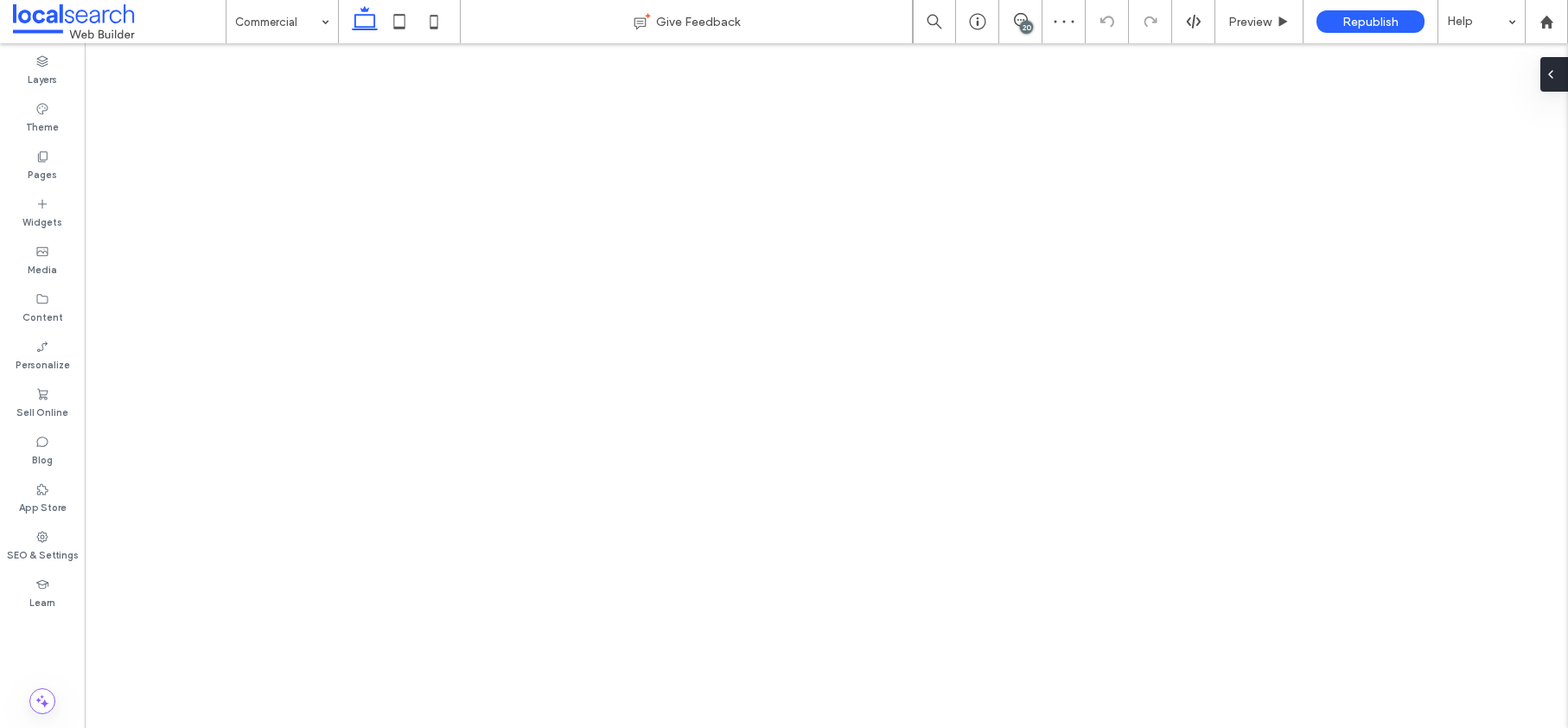
click at [1553, 79] on icon at bounding box center [1551, 74] width 14 height 14
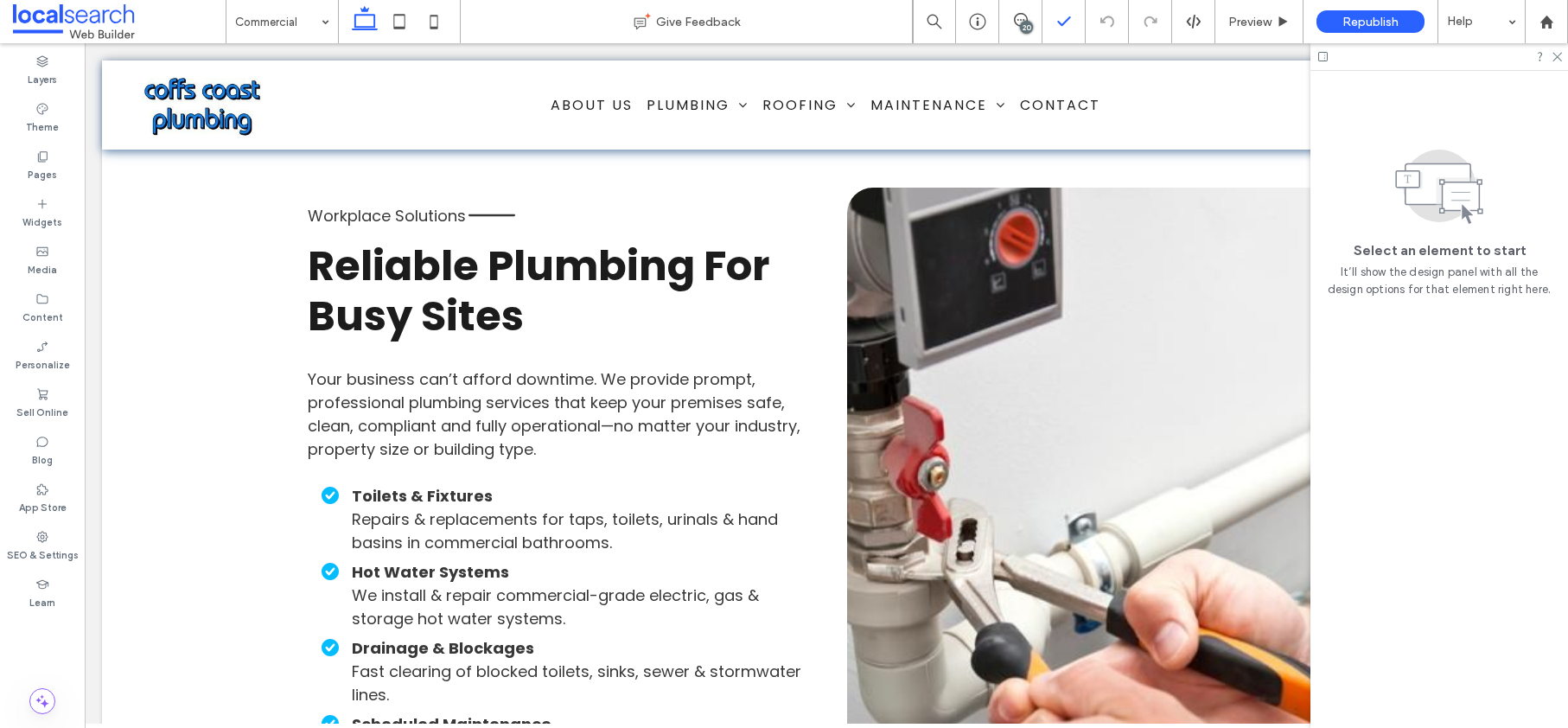
click at [1018, 15] on icon at bounding box center [1020, 20] width 14 height 14
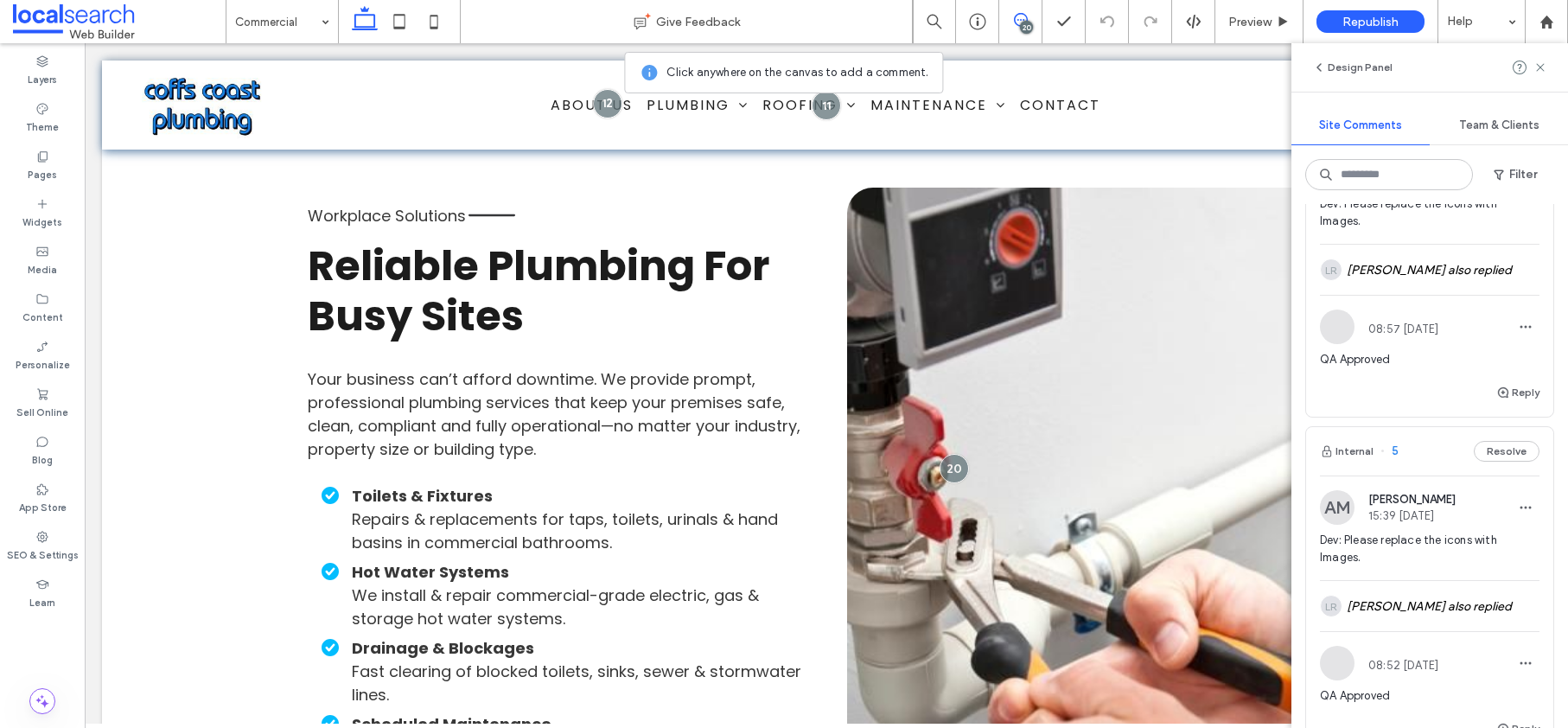
scroll to position [5163, 0]
click at [55, 161] on div "Pages" at bounding box center [42, 166] width 85 height 48
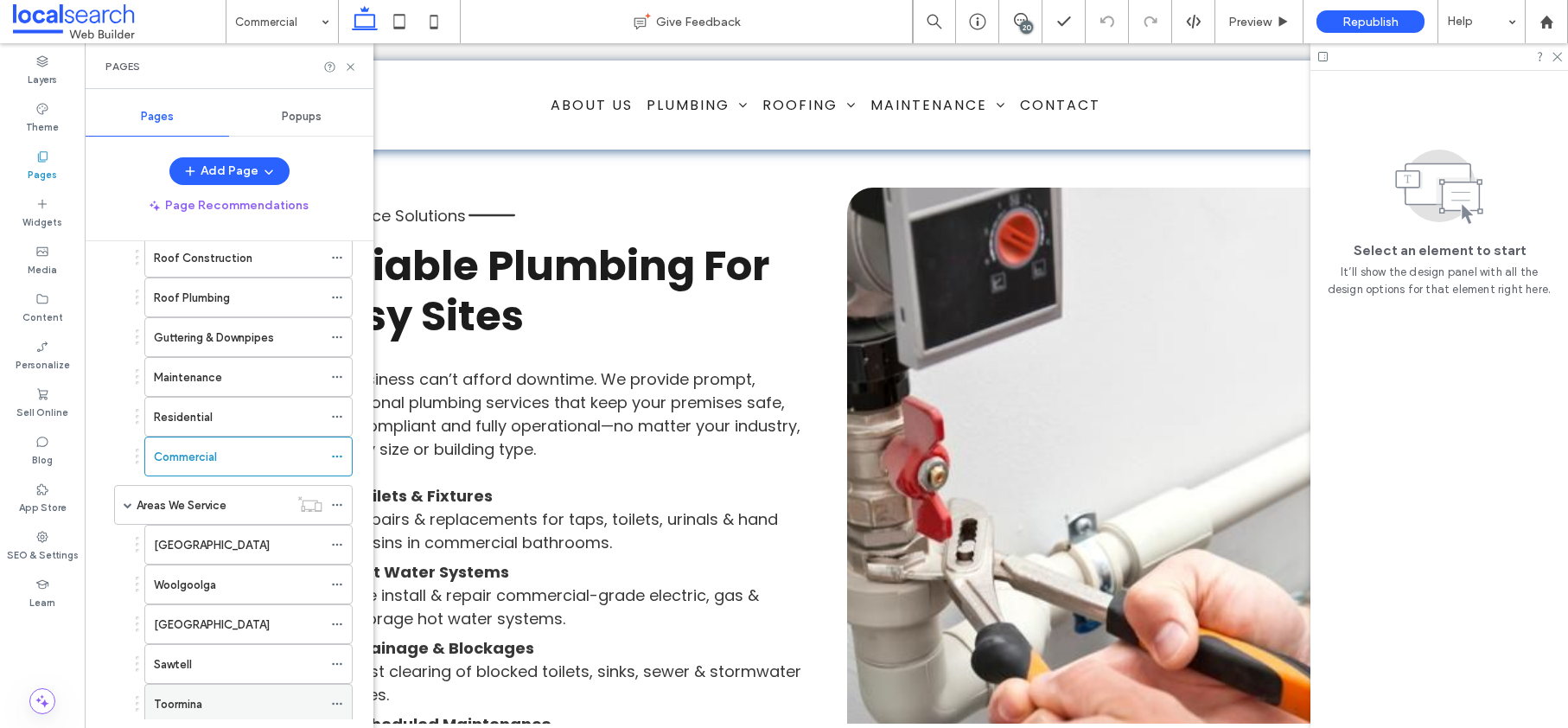
scroll to position [0, 0]
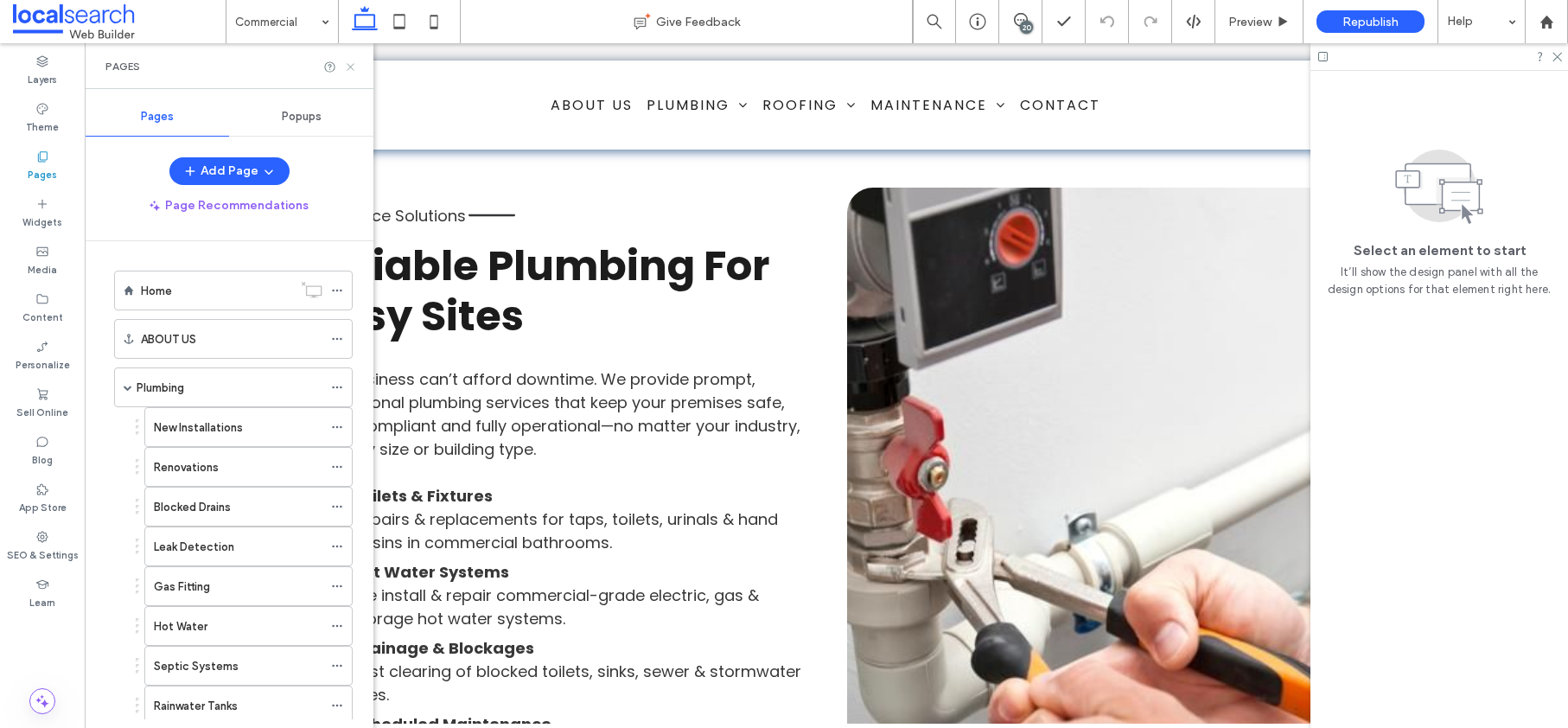
drag, startPoint x: 351, startPoint y: 70, endPoint x: 267, endPoint y: 25, distance: 95.3
click at [351, 70] on icon at bounding box center [351, 68] width 13 height 13
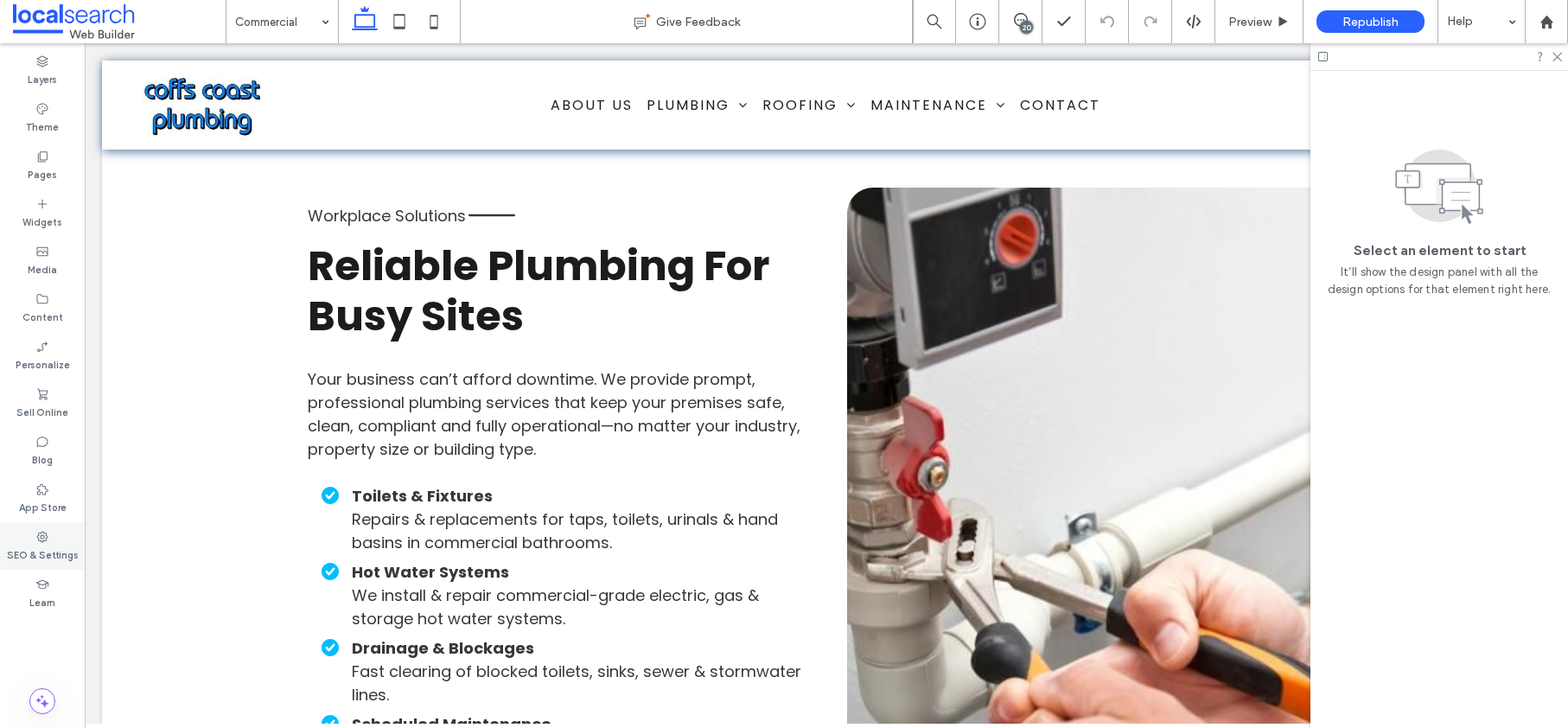
click at [43, 545] on label "SEO & Settings" at bounding box center [42, 554] width 71 height 19
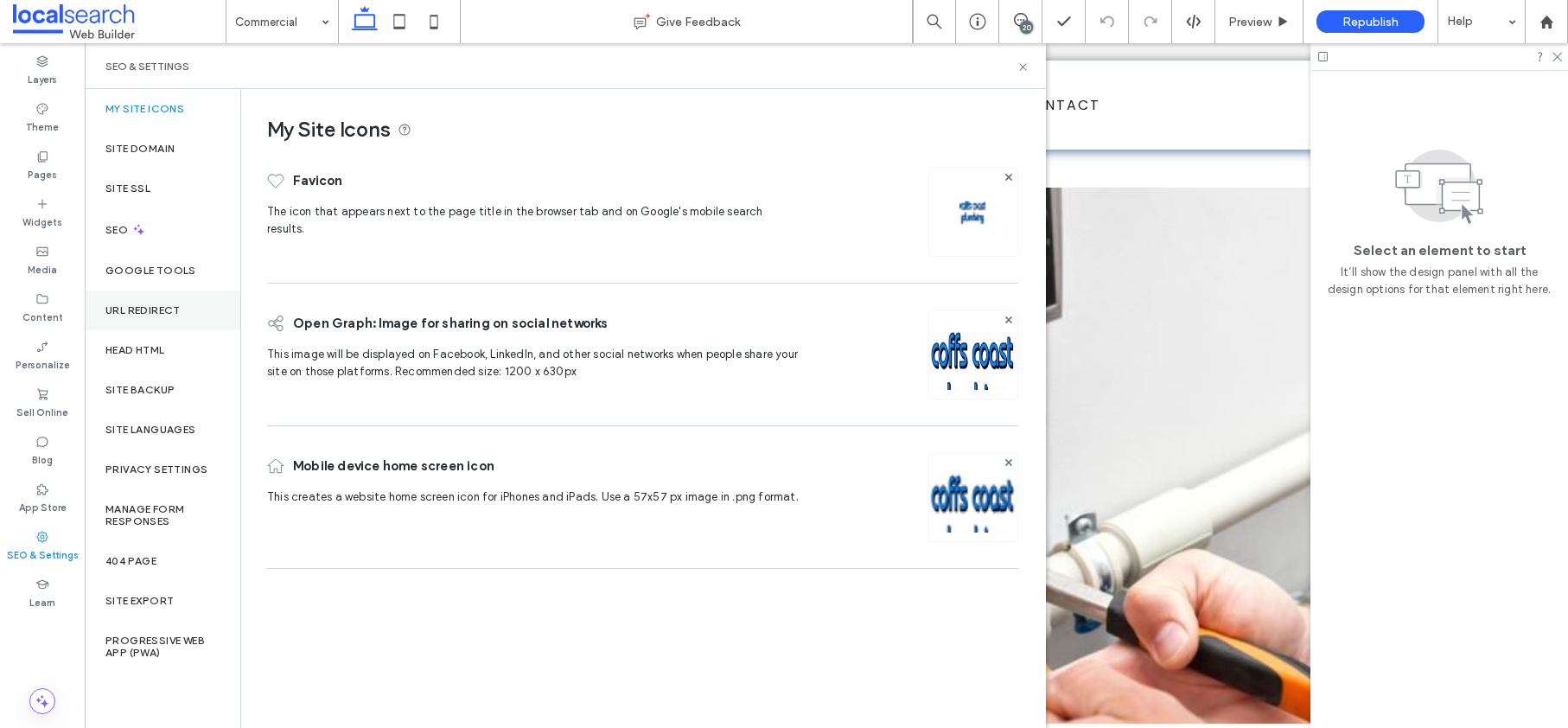
click at [120, 305] on label "URL Redirect" at bounding box center [143, 310] width 75 height 12
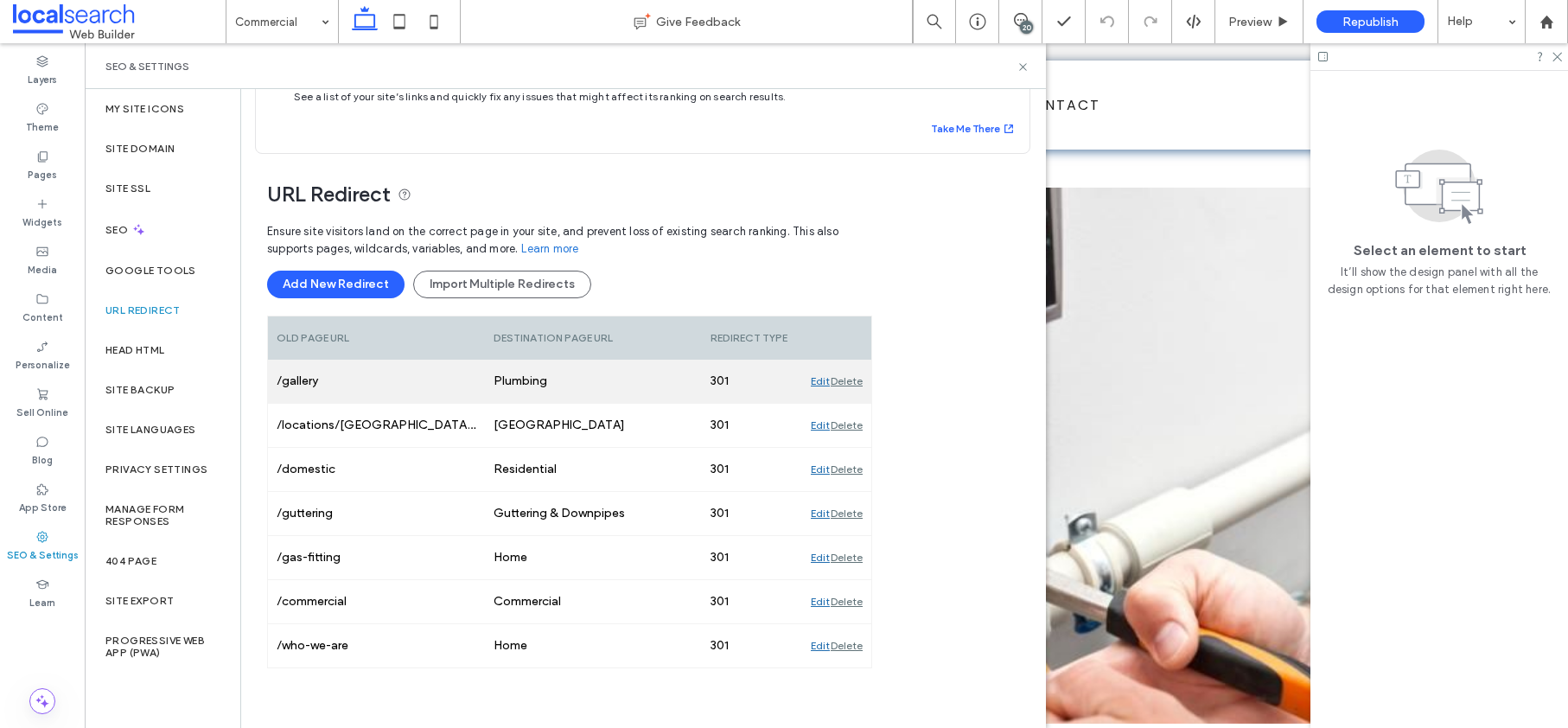
scroll to position [73, 0]
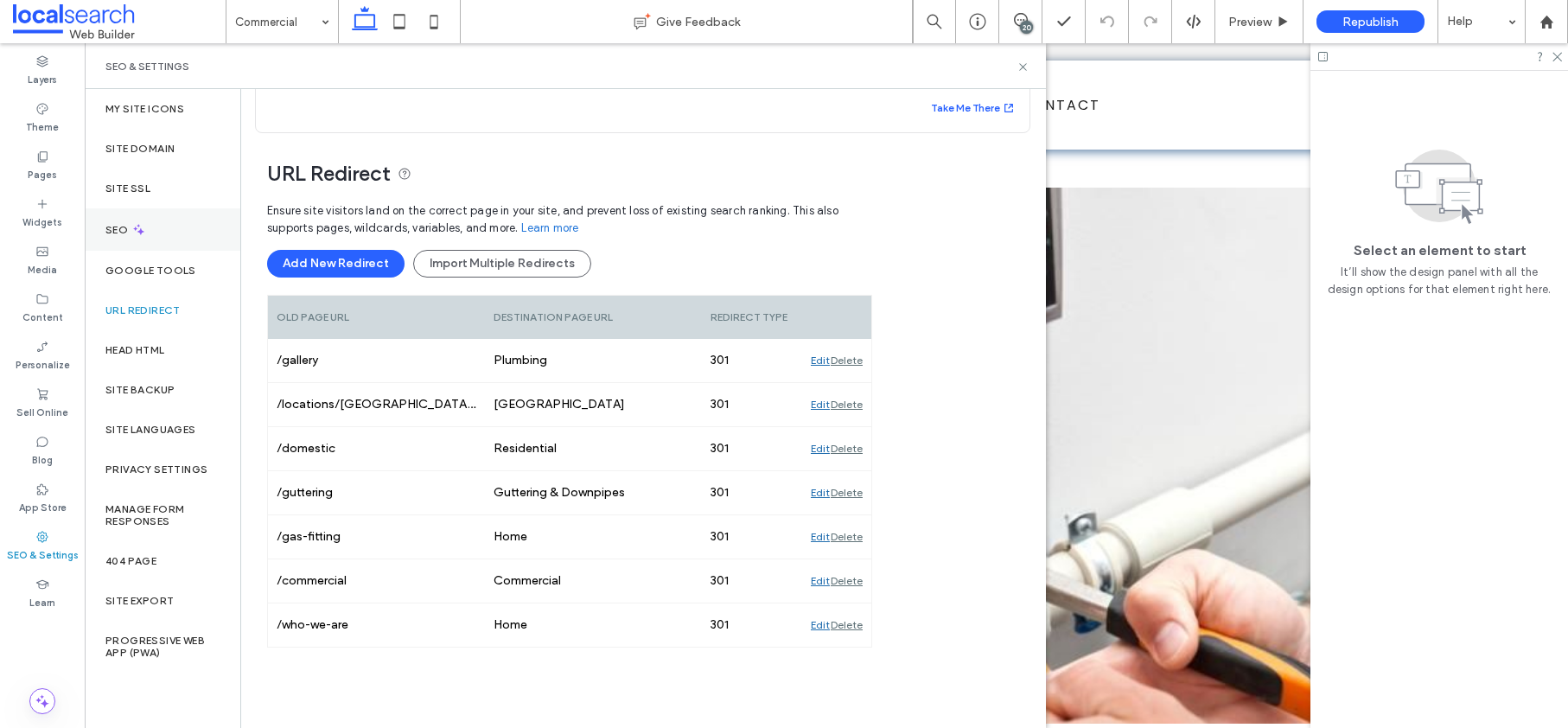
click at [131, 228] on icon at bounding box center [138, 229] width 14 height 14
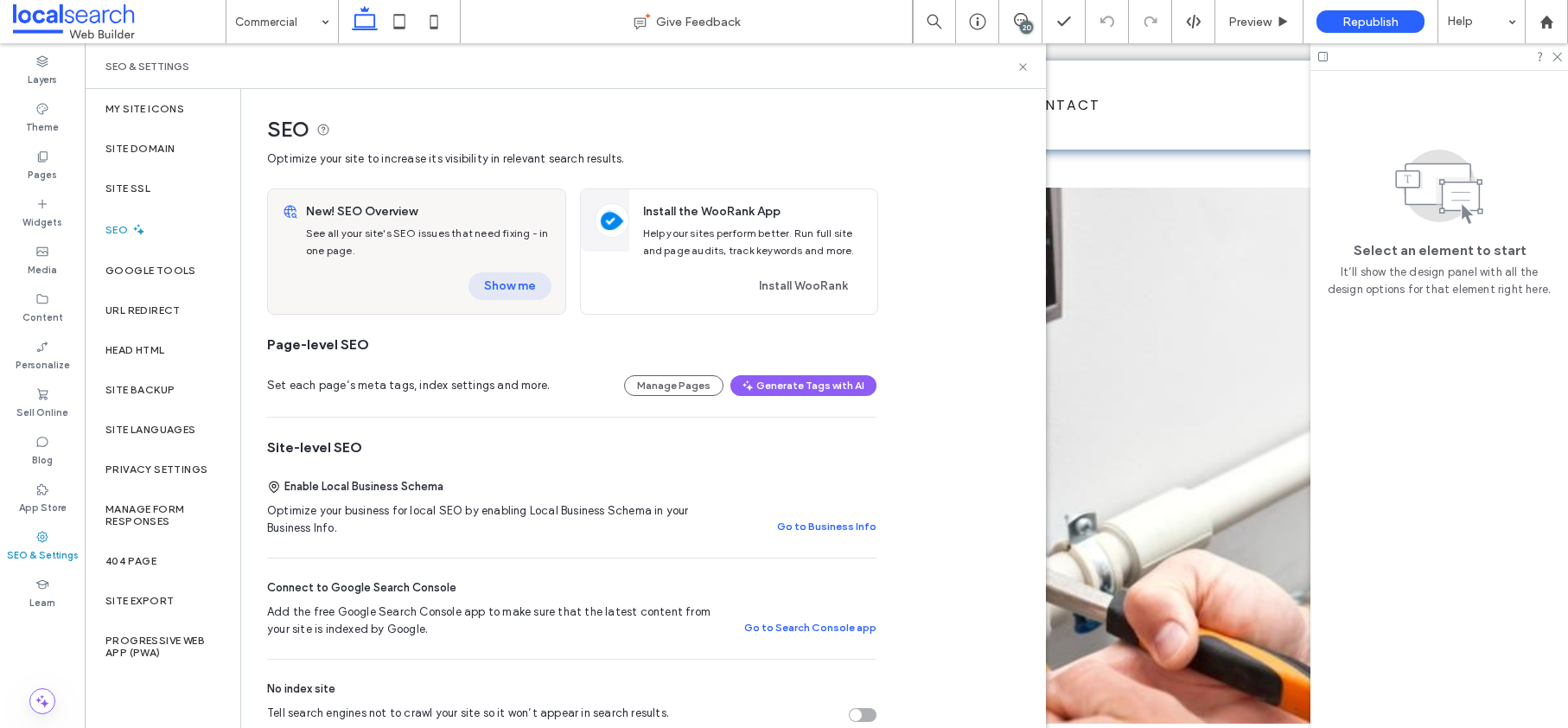
click at [491, 285] on button "Show me" at bounding box center [510, 286] width 83 height 28
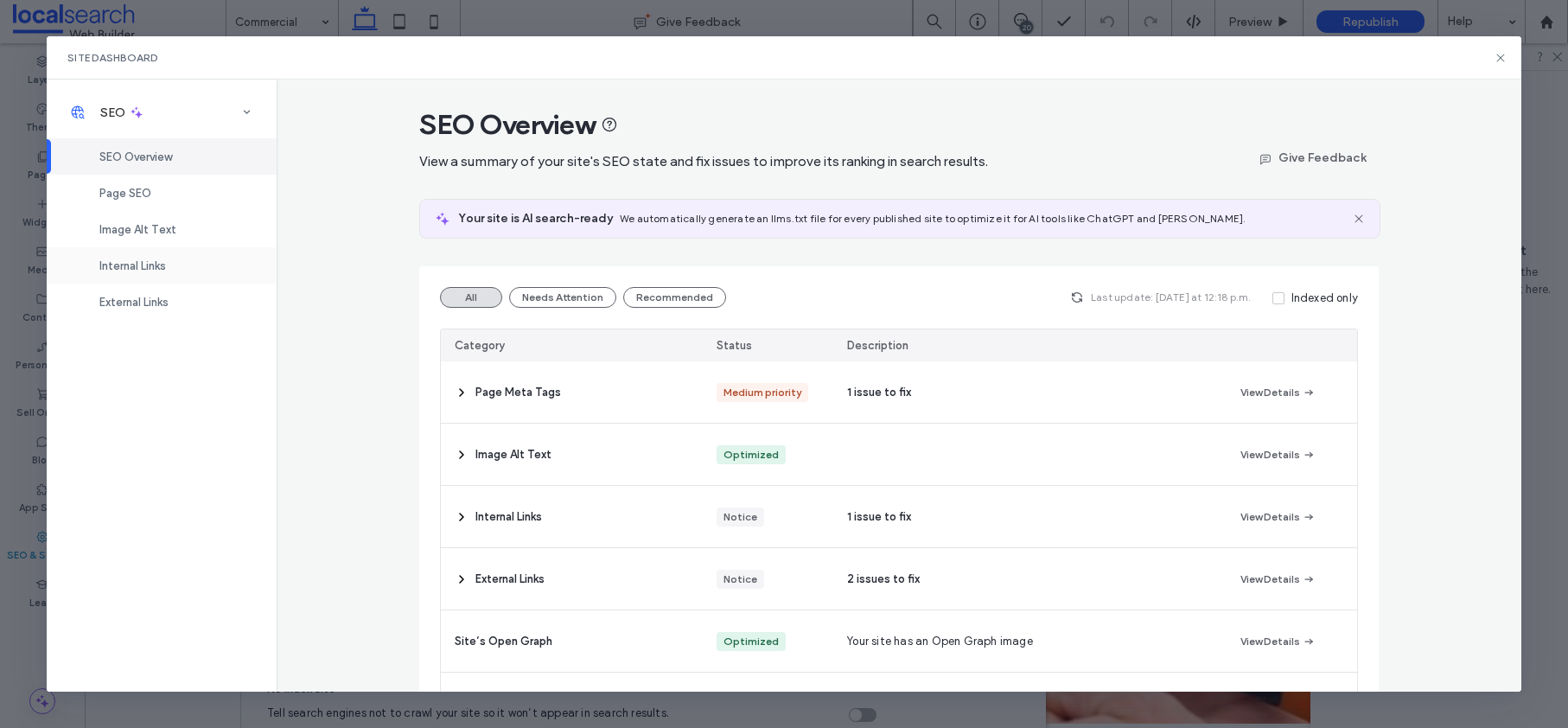
click at [122, 271] on span "Internal Links" at bounding box center [132, 266] width 67 height 13
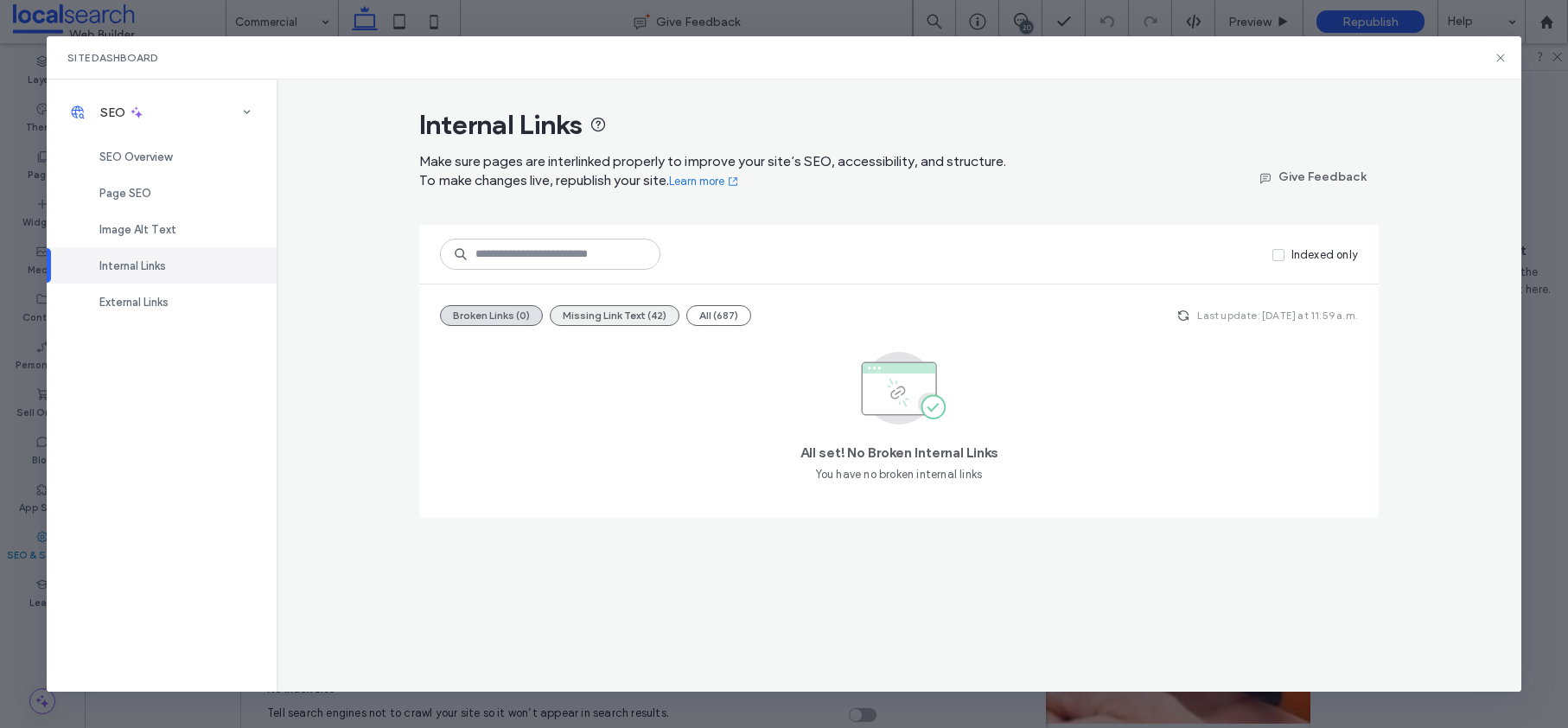
click at [609, 312] on button "Missing Link Text (42)" at bounding box center [614, 315] width 130 height 21
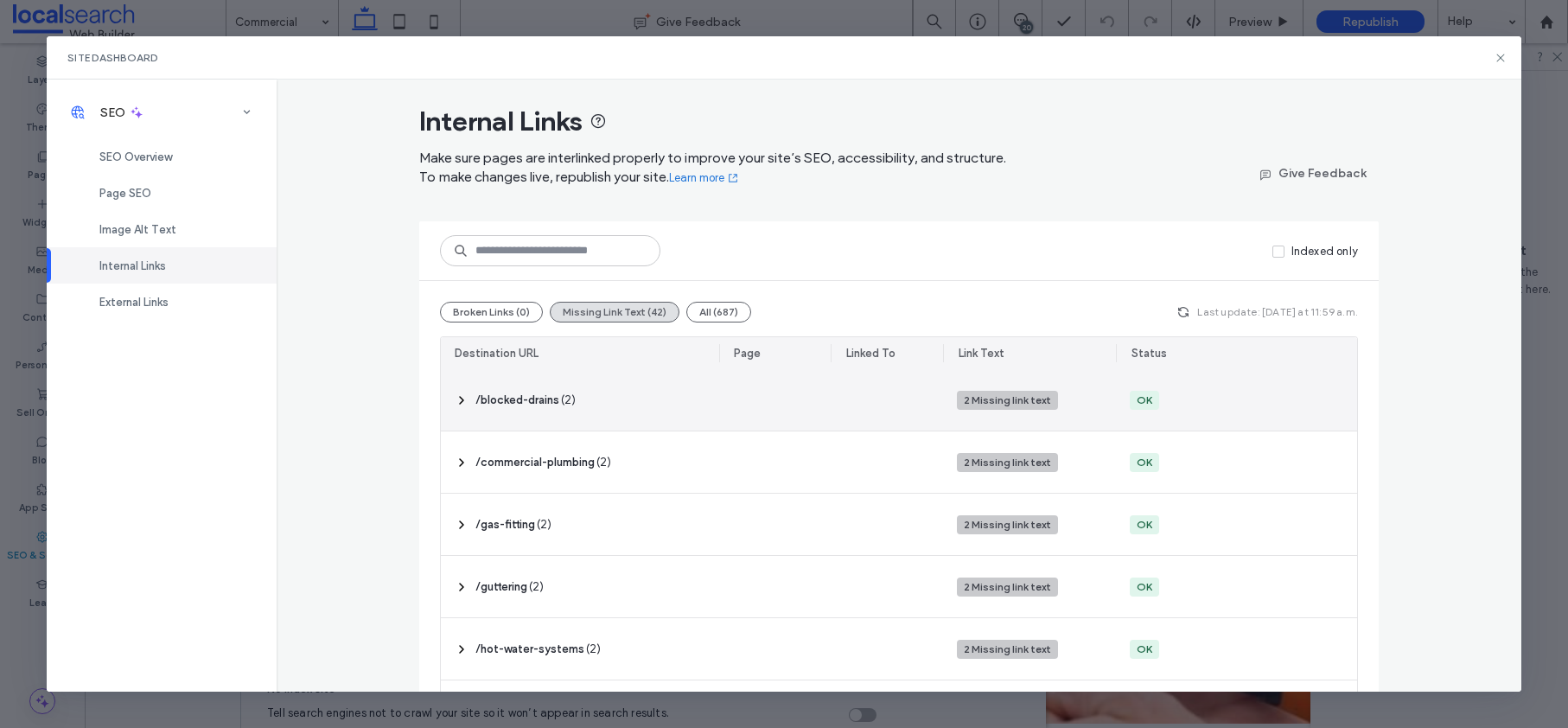
scroll to position [0, 0]
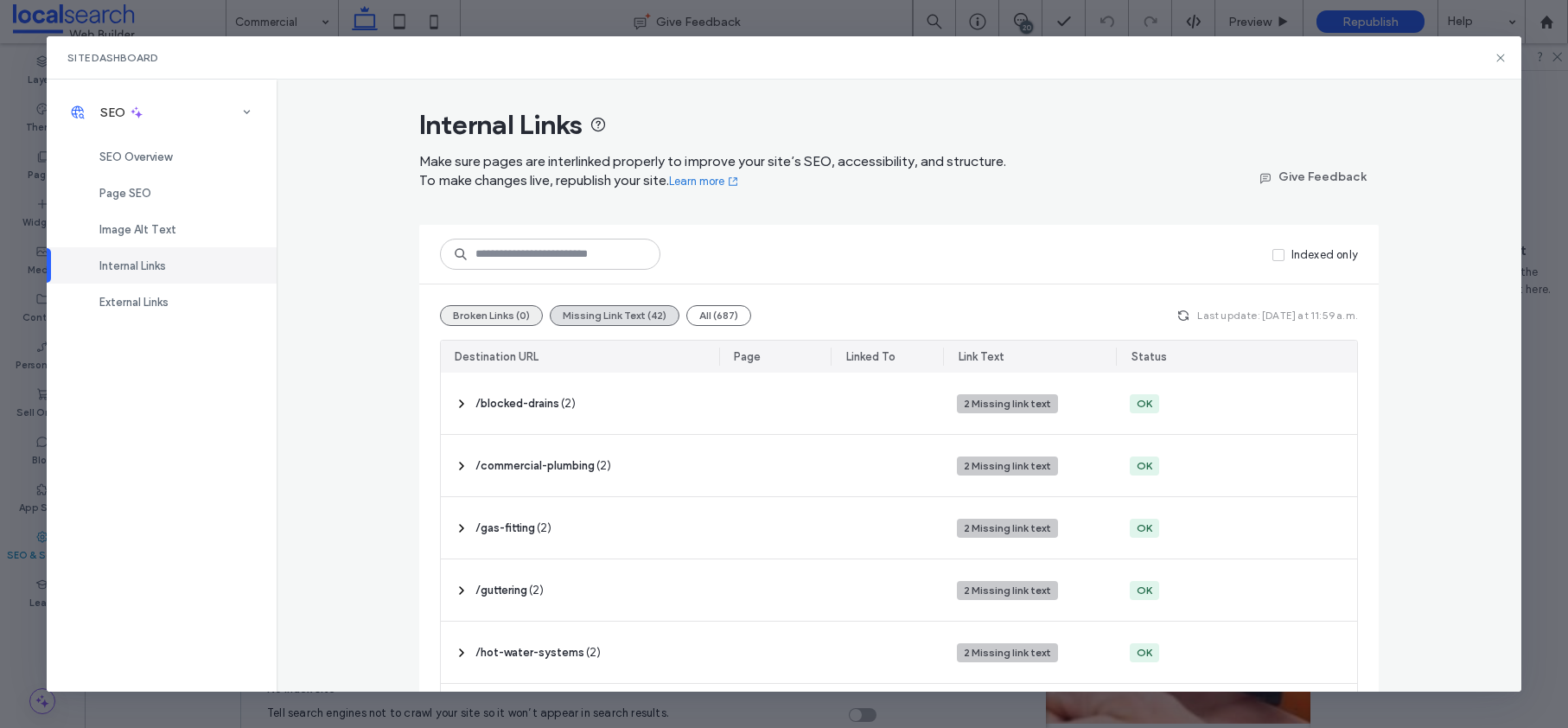
click at [484, 311] on button "Broken Links (0)" at bounding box center [492, 315] width 103 height 21
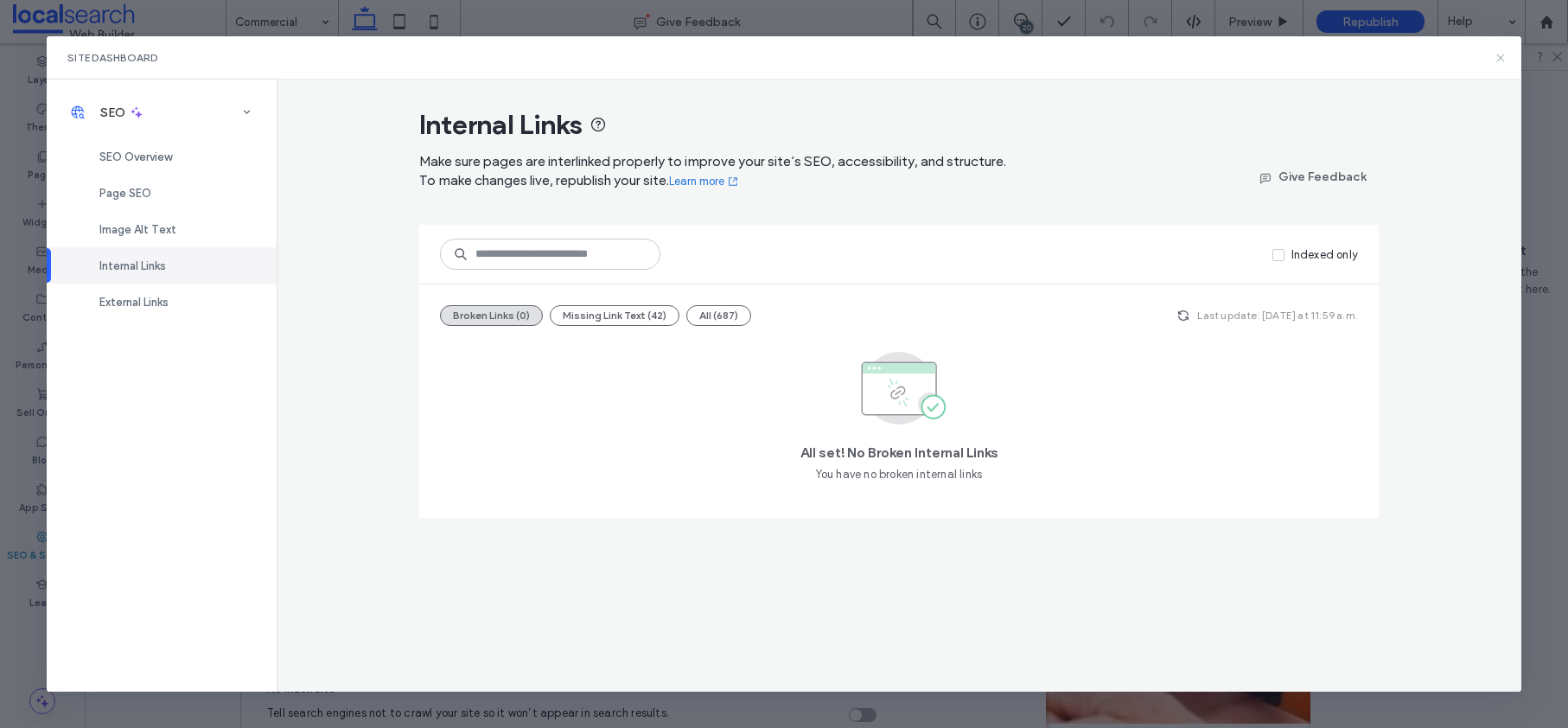
click at [1498, 53] on use at bounding box center [1500, 57] width 8 height 8
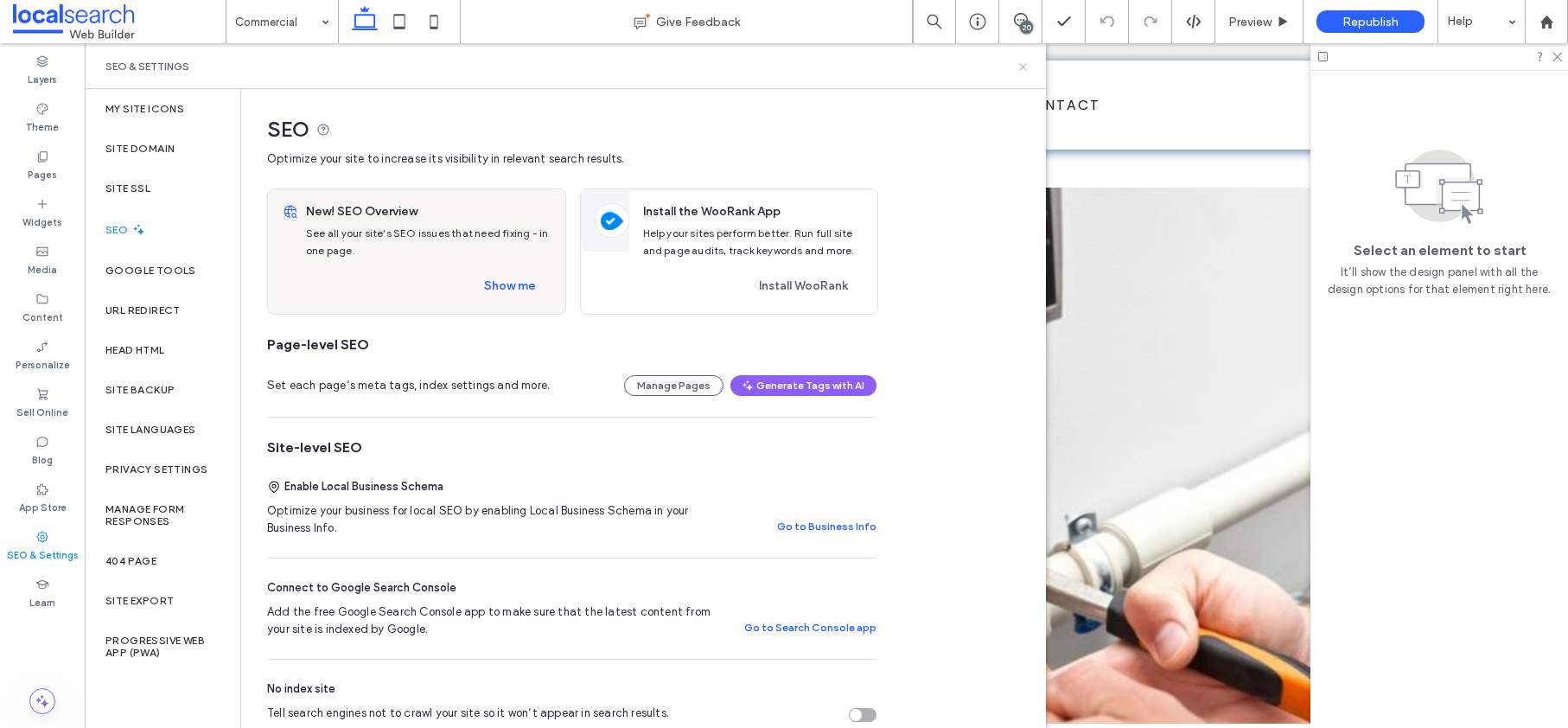
click at [1027, 69] on icon at bounding box center [1023, 68] width 13 height 13
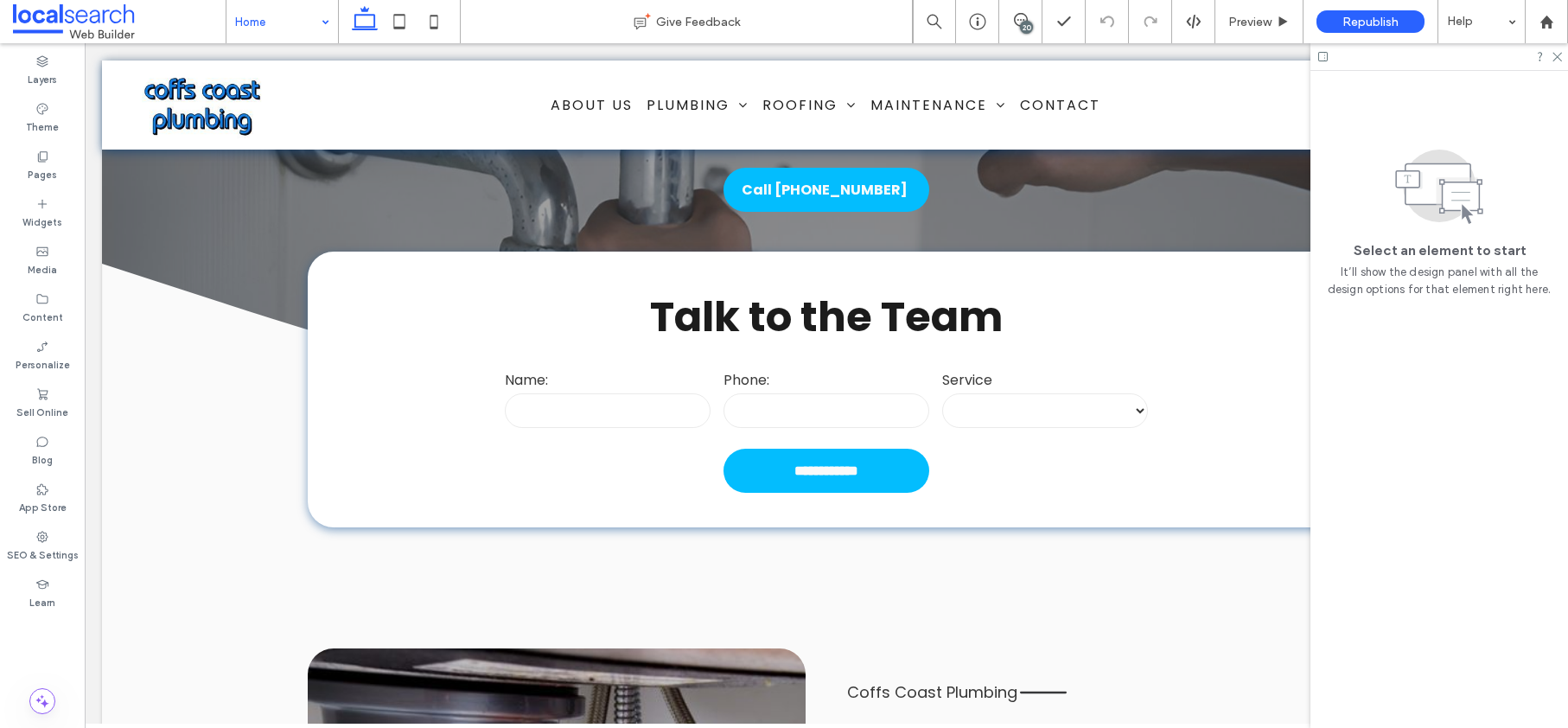
scroll to position [992, 0]
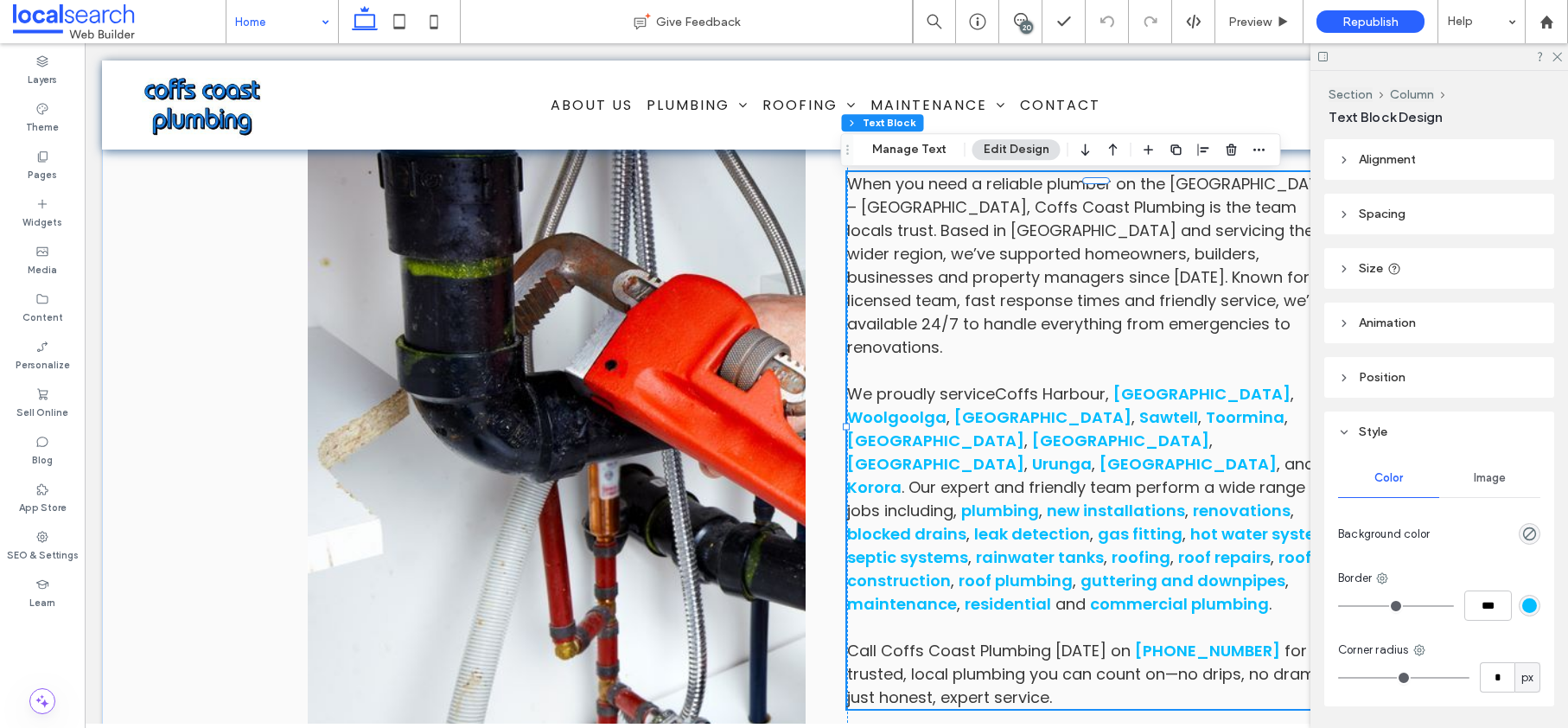
click at [993, 383] on span "We proudly serviceCoffs Harbour," at bounding box center [977, 394] width 262 height 22
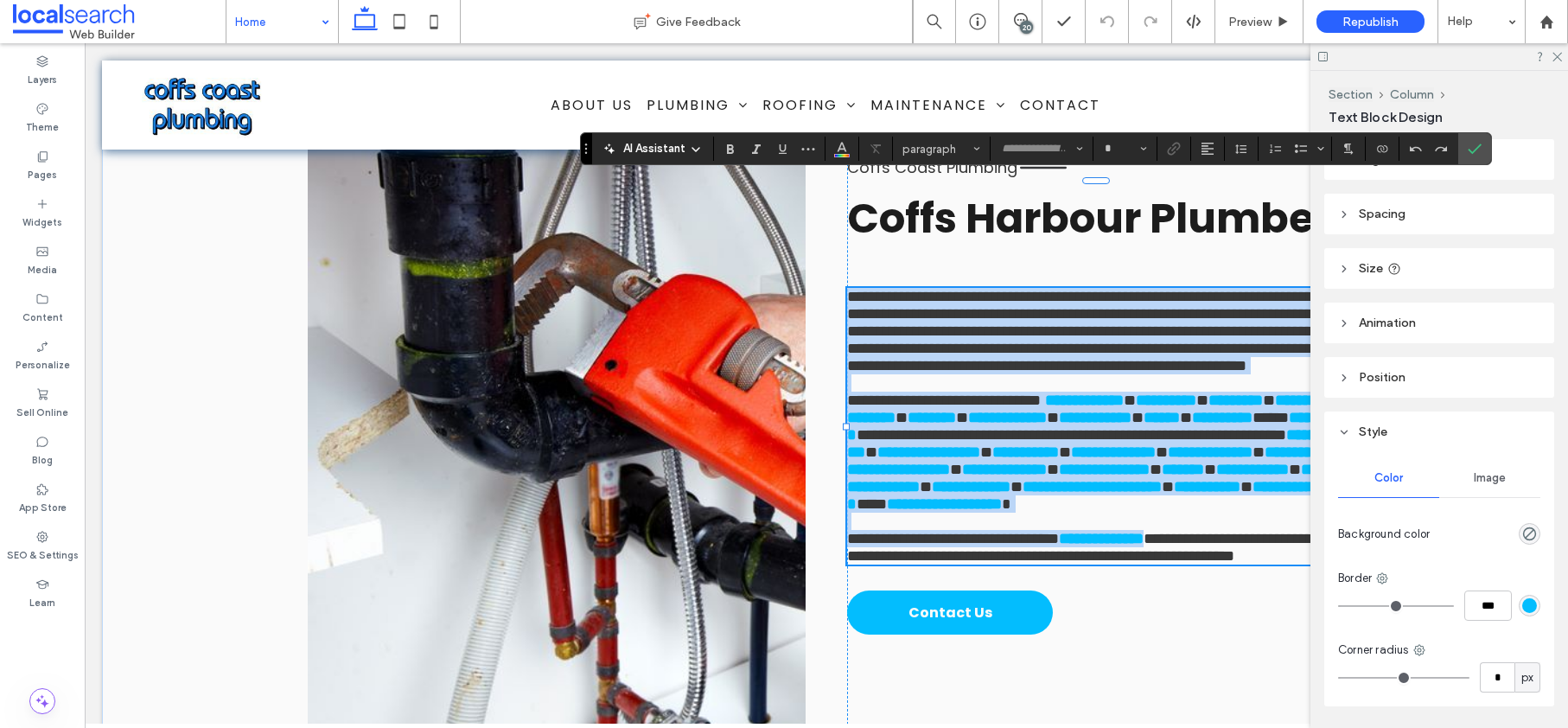
type input "*******"
type input "**"
click at [990, 393] on span "**********" at bounding box center [943, 400] width 193 height 15
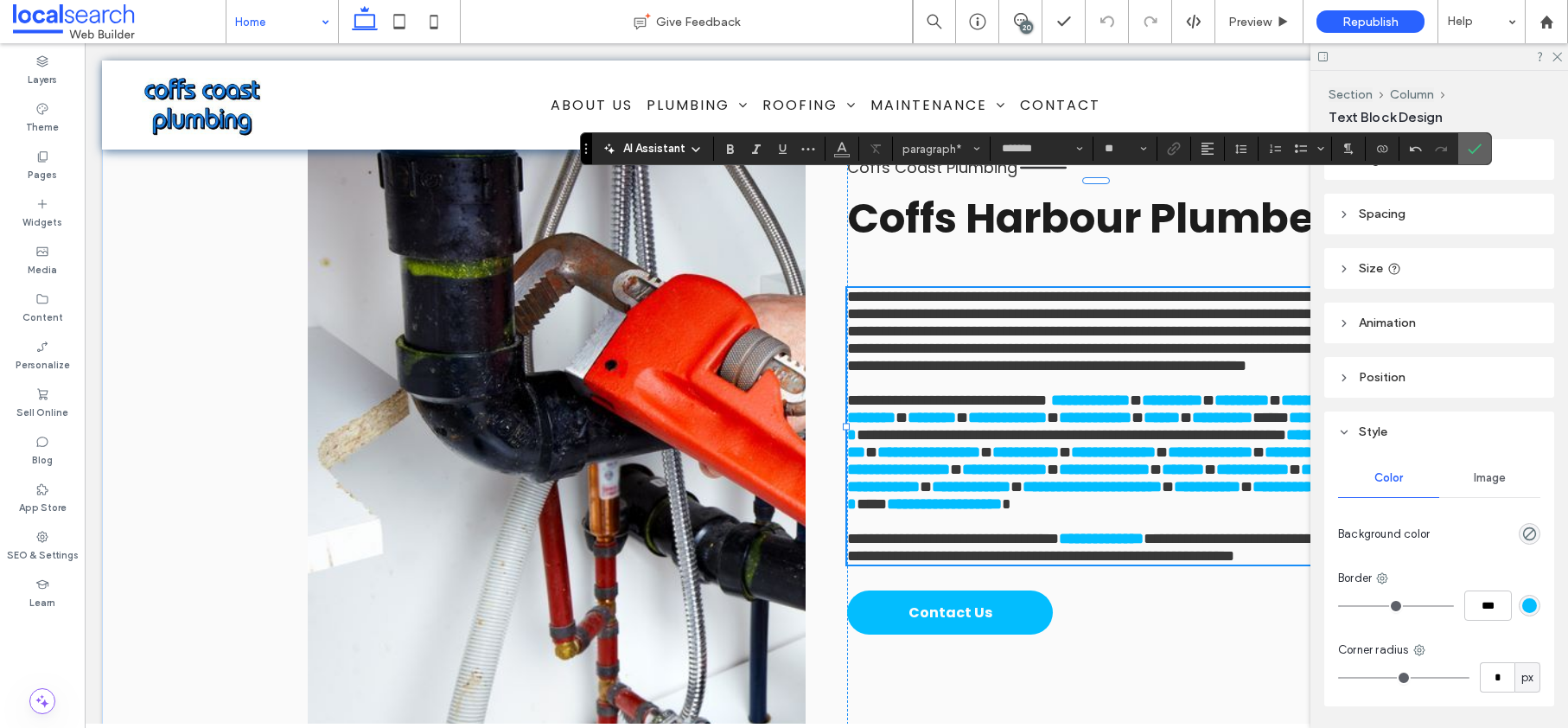
click at [1477, 142] on icon "Confirm" at bounding box center [1475, 149] width 14 height 14
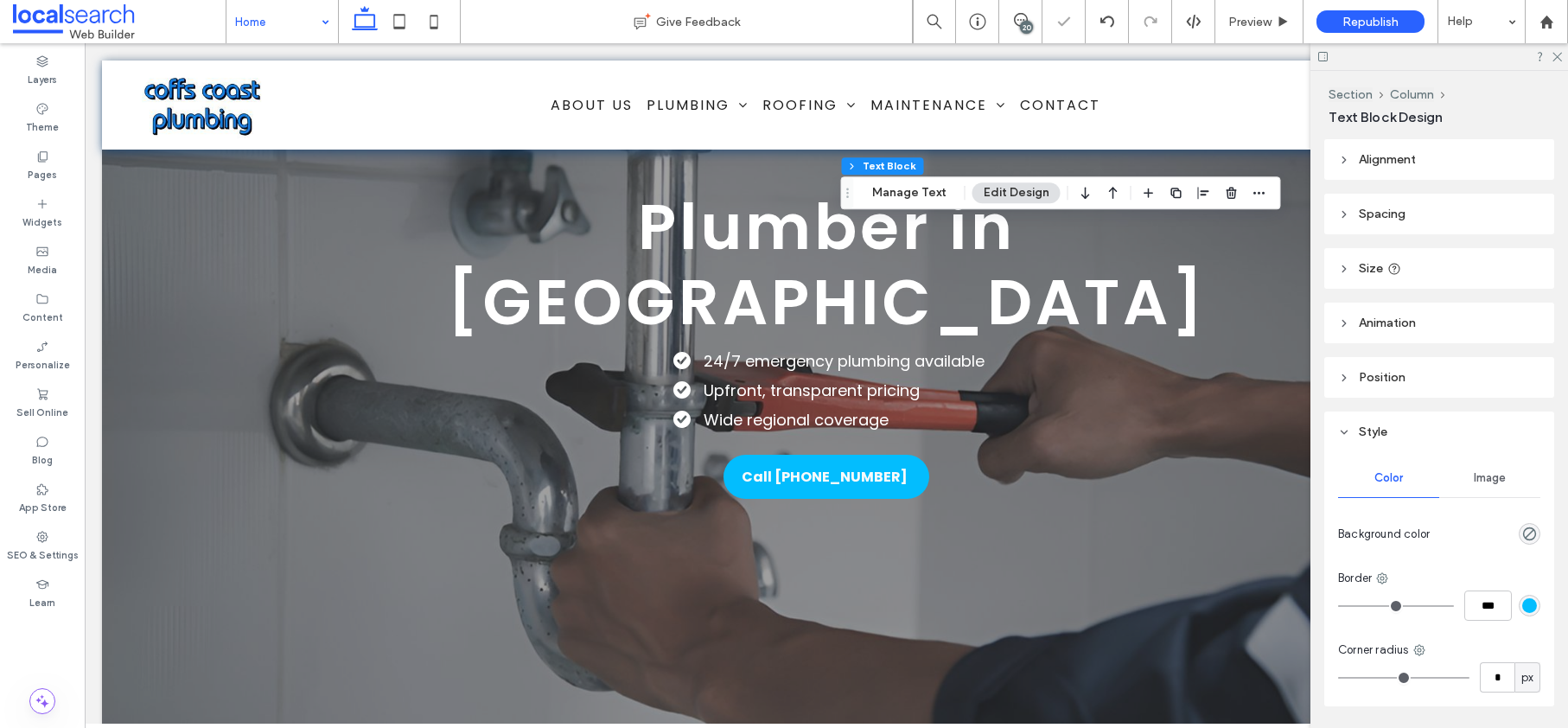
scroll to position [0, 0]
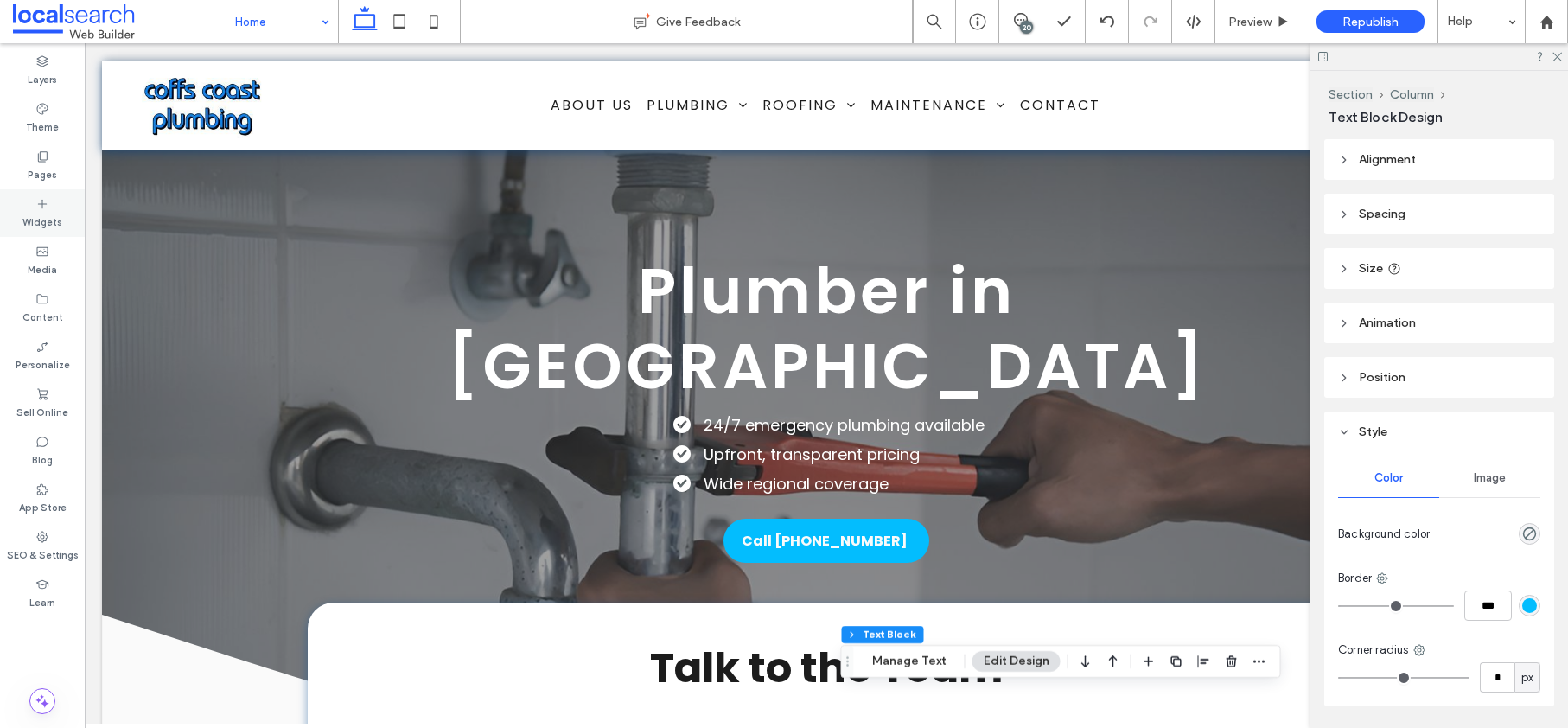
drag, startPoint x: 33, startPoint y: 545, endPoint x: 36, endPoint y: 235, distance: 310.0
click at [32, 546] on label "SEO & Settings" at bounding box center [42, 554] width 71 height 19
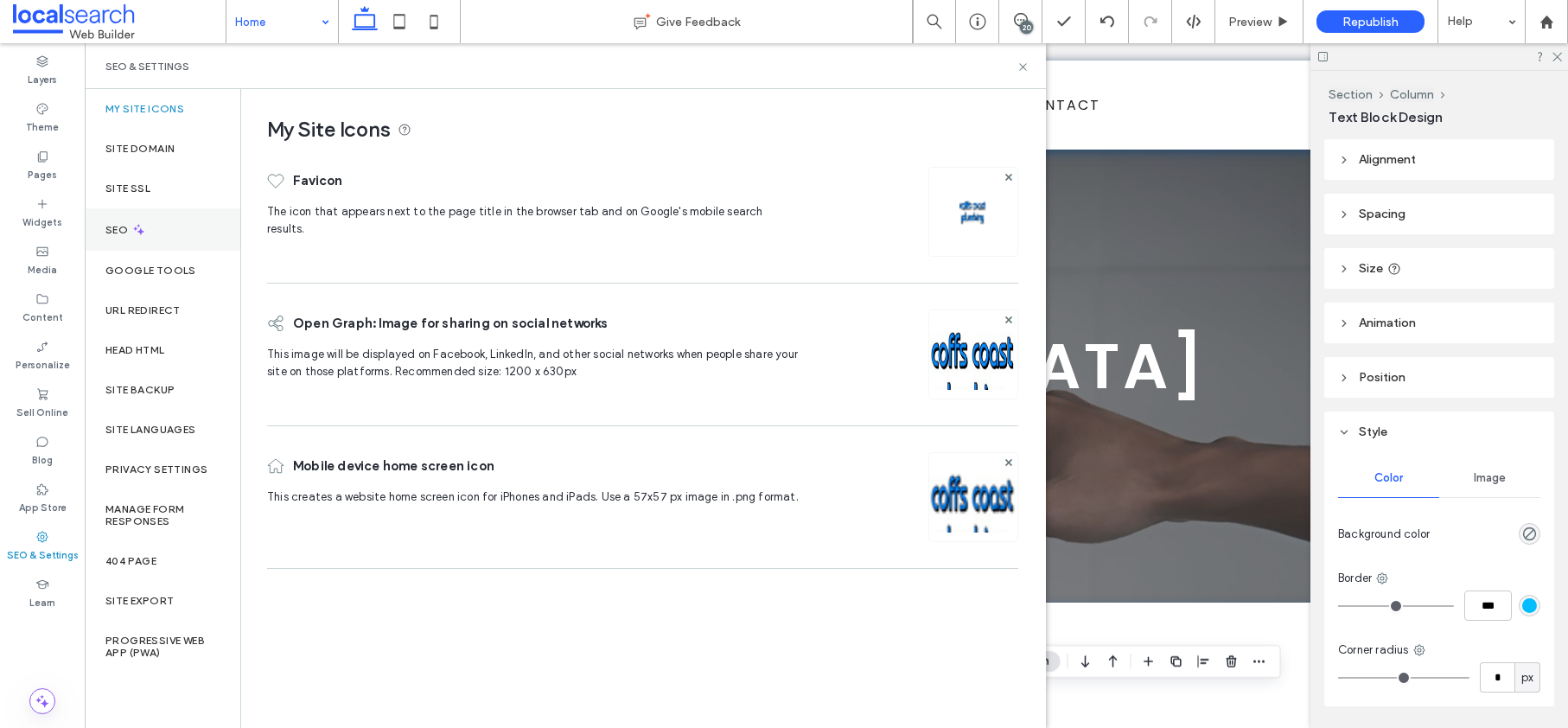
click at [108, 231] on label "SEO" at bounding box center [118, 230] width 26 height 12
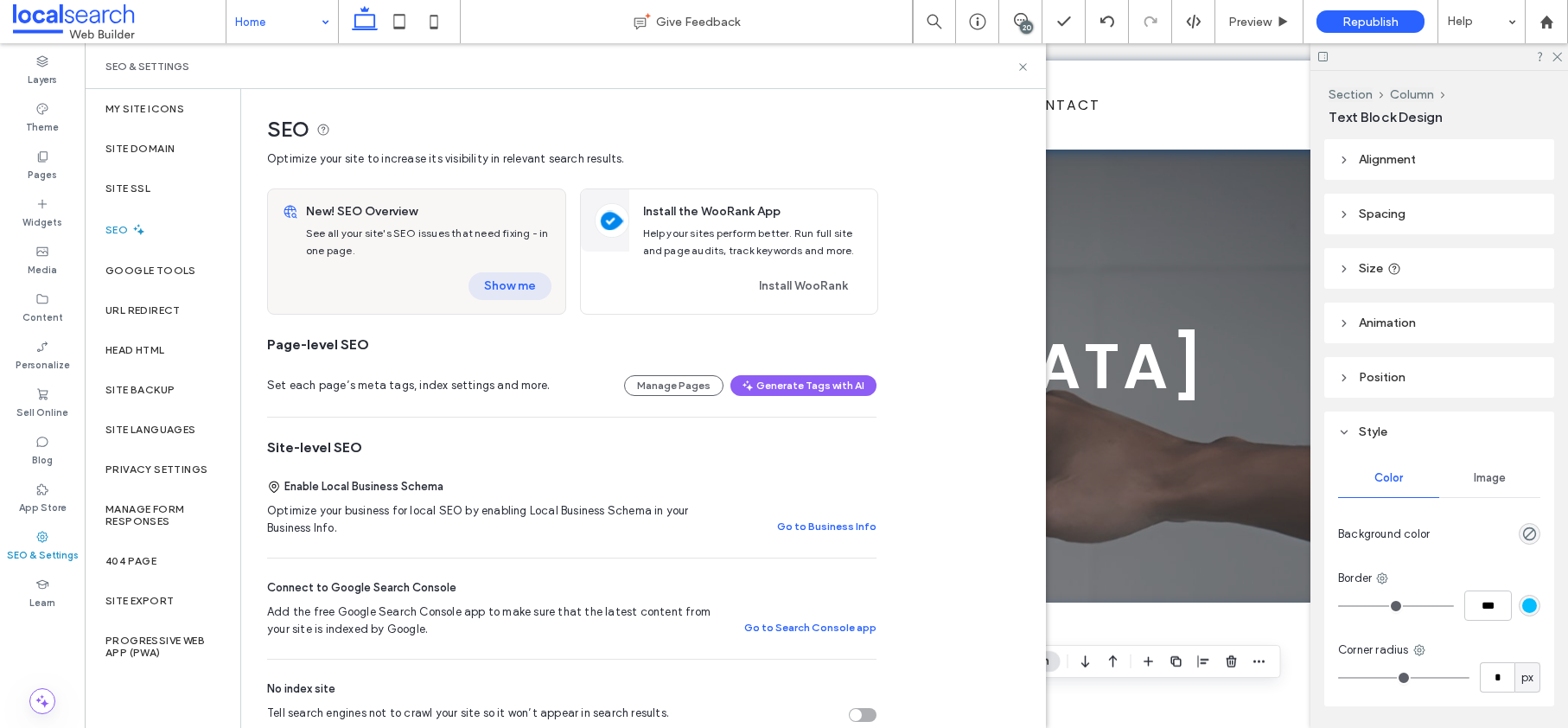
click at [503, 282] on button "Show me" at bounding box center [510, 286] width 83 height 28
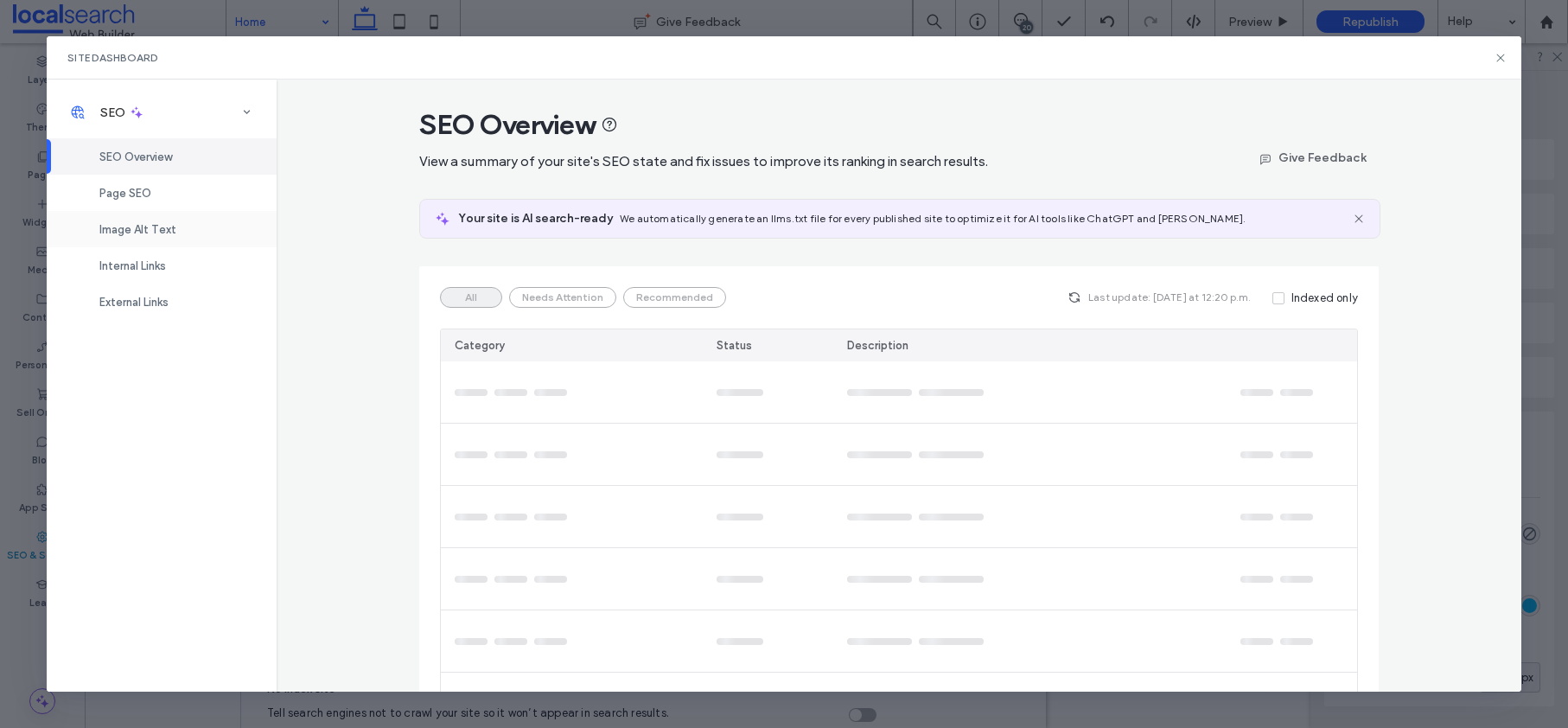
click at [112, 223] on span "Image Alt Text" at bounding box center [137, 230] width 77 height 13
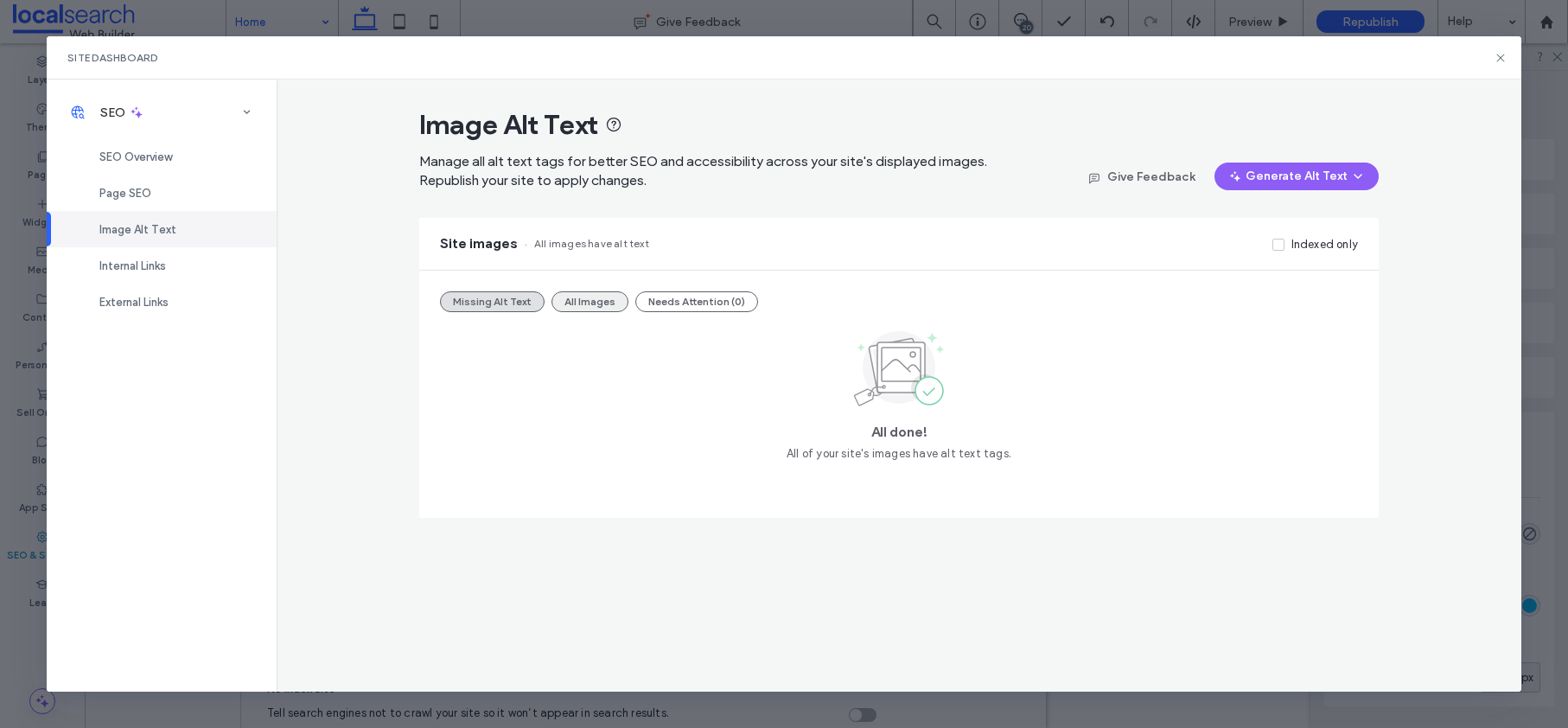
click at [592, 301] on button "All Images" at bounding box center [590, 302] width 77 height 21
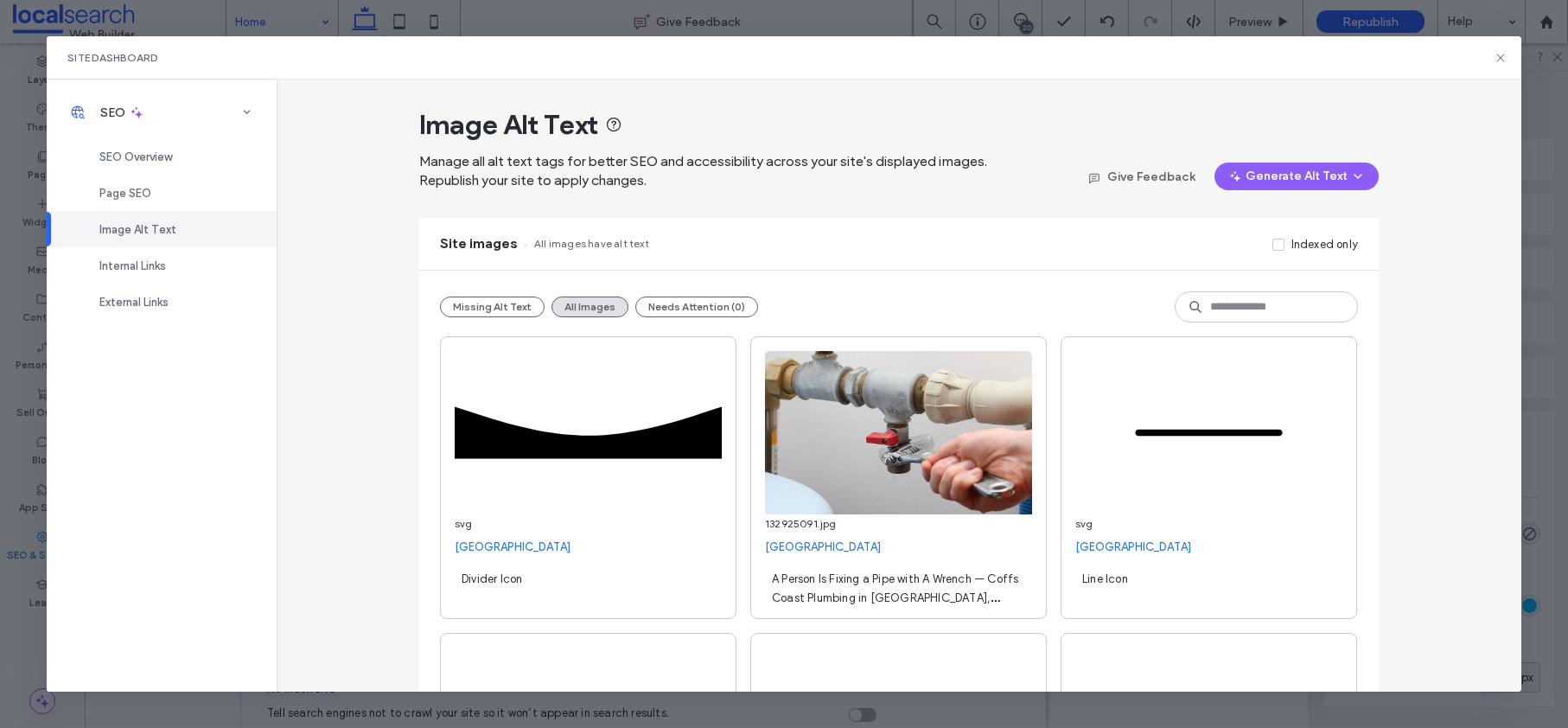
scroll to position [18287, 0]
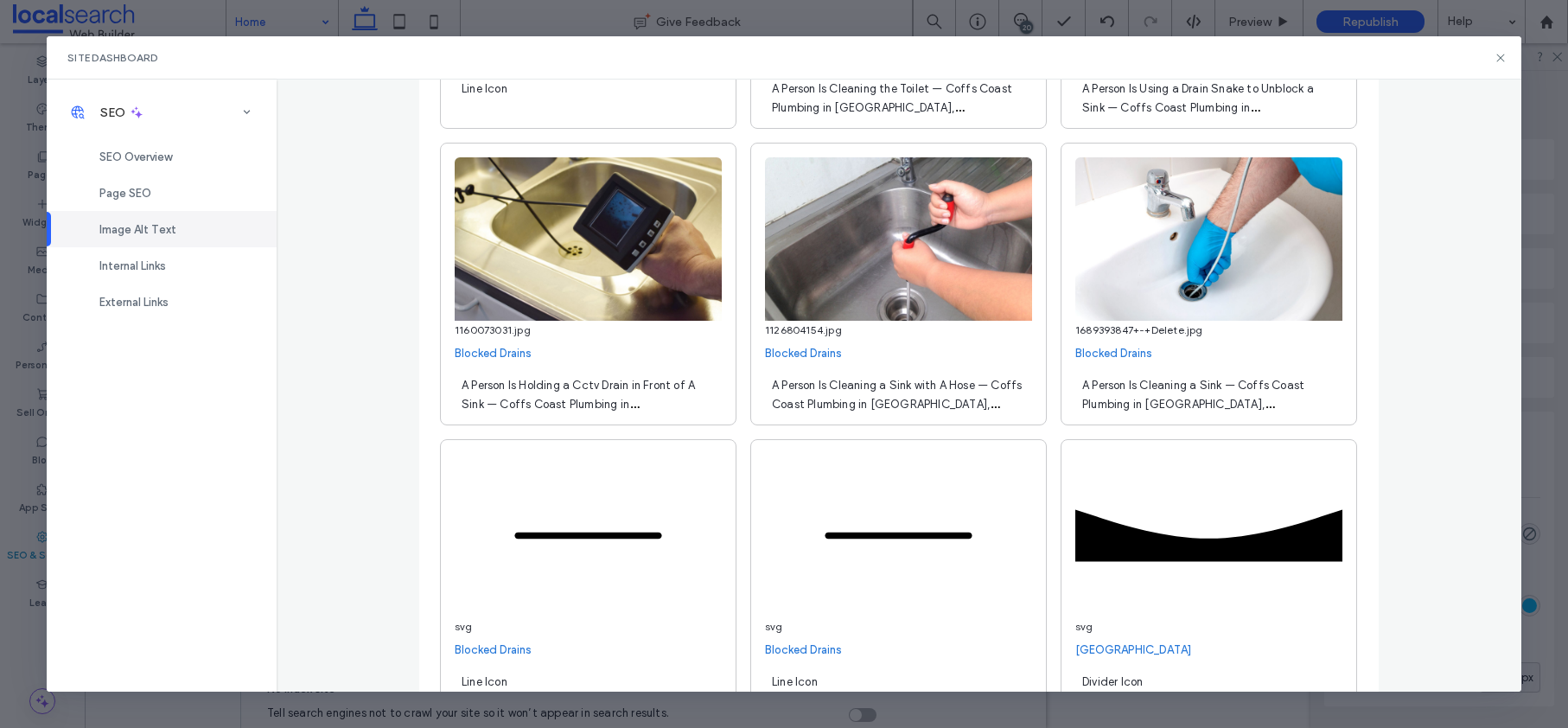
click at [585, 388] on span "A Person Is Holding a Cctv Drain in Front of A Sink — Coffs Coast Plumbing in […" at bounding box center [581, 404] width 239 height 51
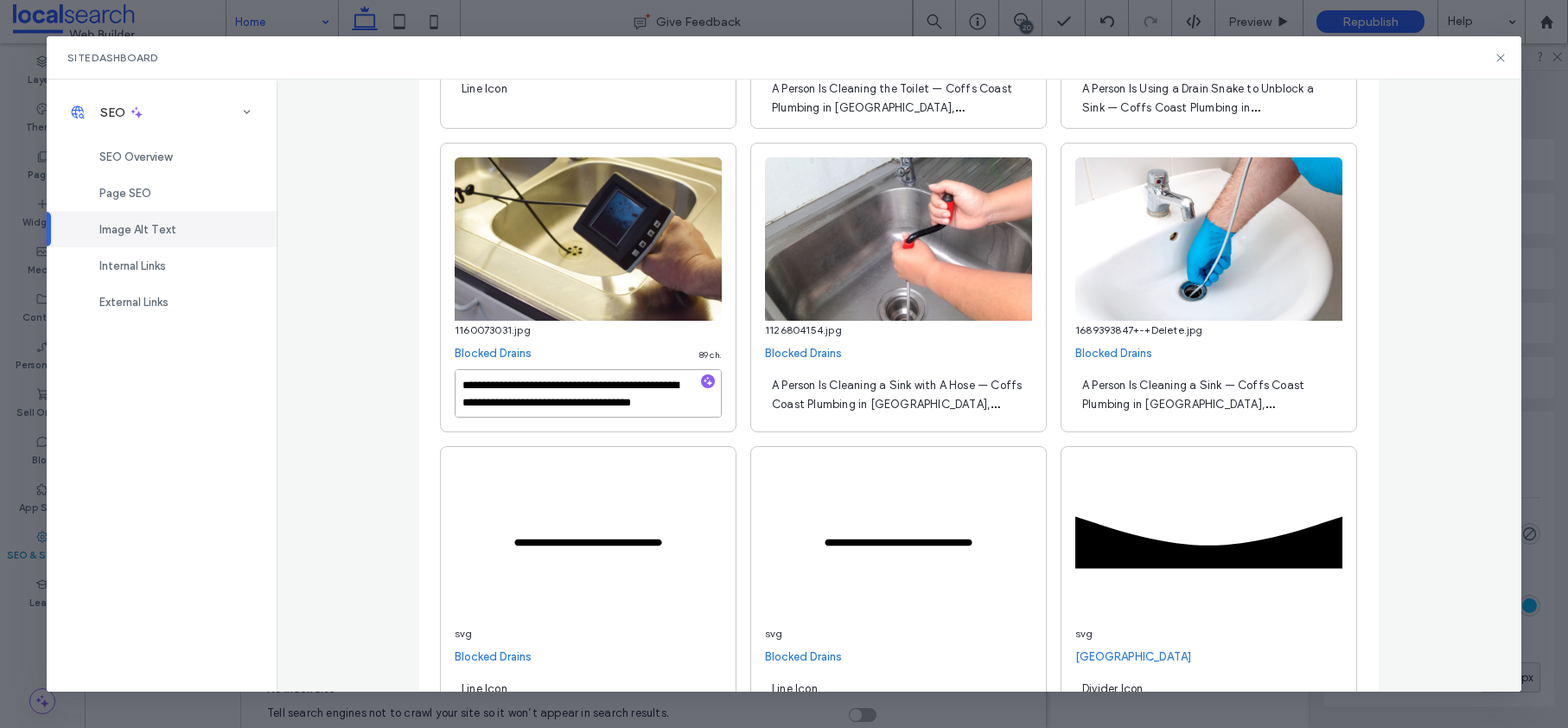
drag, startPoint x: 580, startPoint y: 385, endPoint x: 595, endPoint y: 385, distance: 15.0
click at [580, 385] on textarea "**********" at bounding box center [588, 394] width 267 height 49
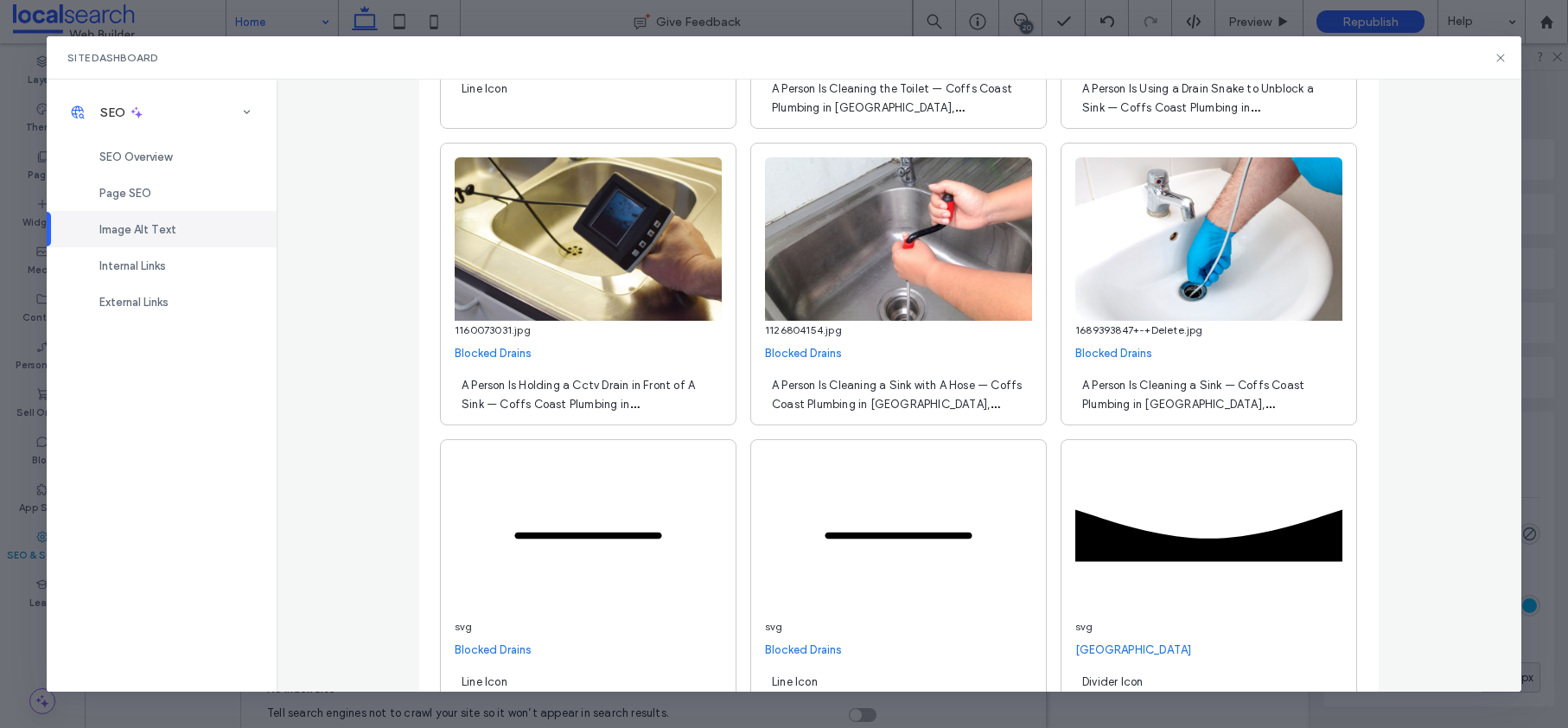
scroll to position [15914, 0]
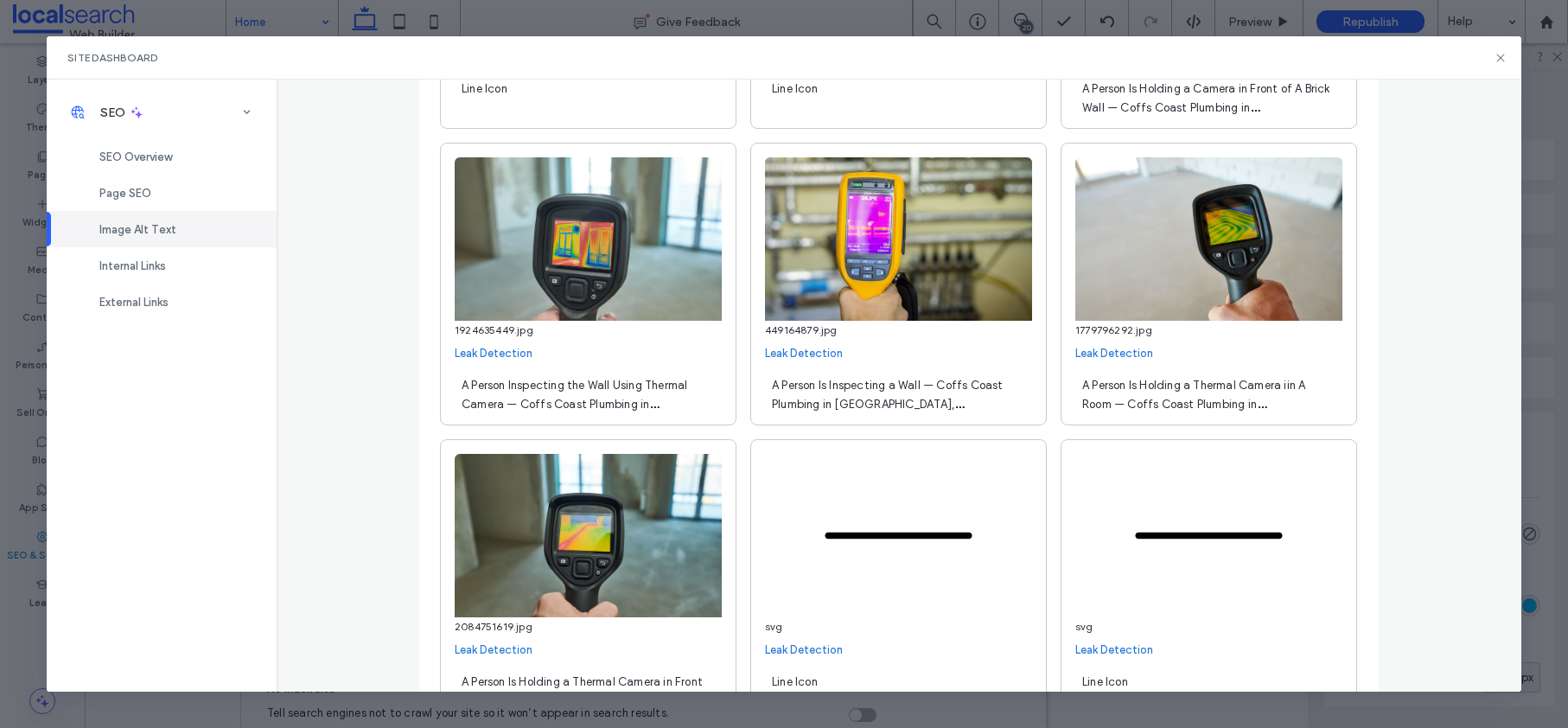
click at [1277, 384] on span "A Person Is Holding a Thermal Camera iin A Room — Coffs Coast Plumbing in Koror…" at bounding box center [1201, 404] width 239 height 51
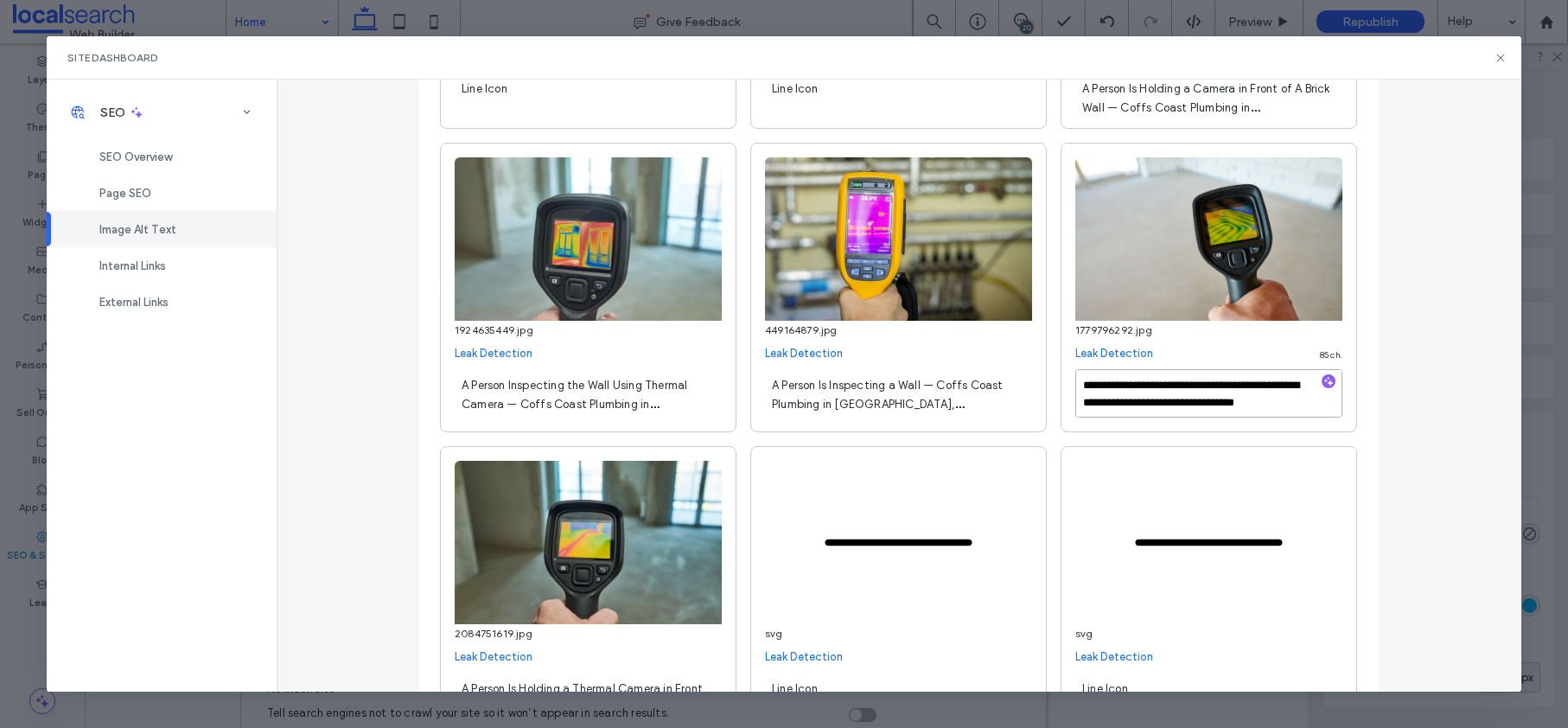
click at [1279, 386] on textarea "**********" at bounding box center [1209, 394] width 267 height 49
type textarea "**********"
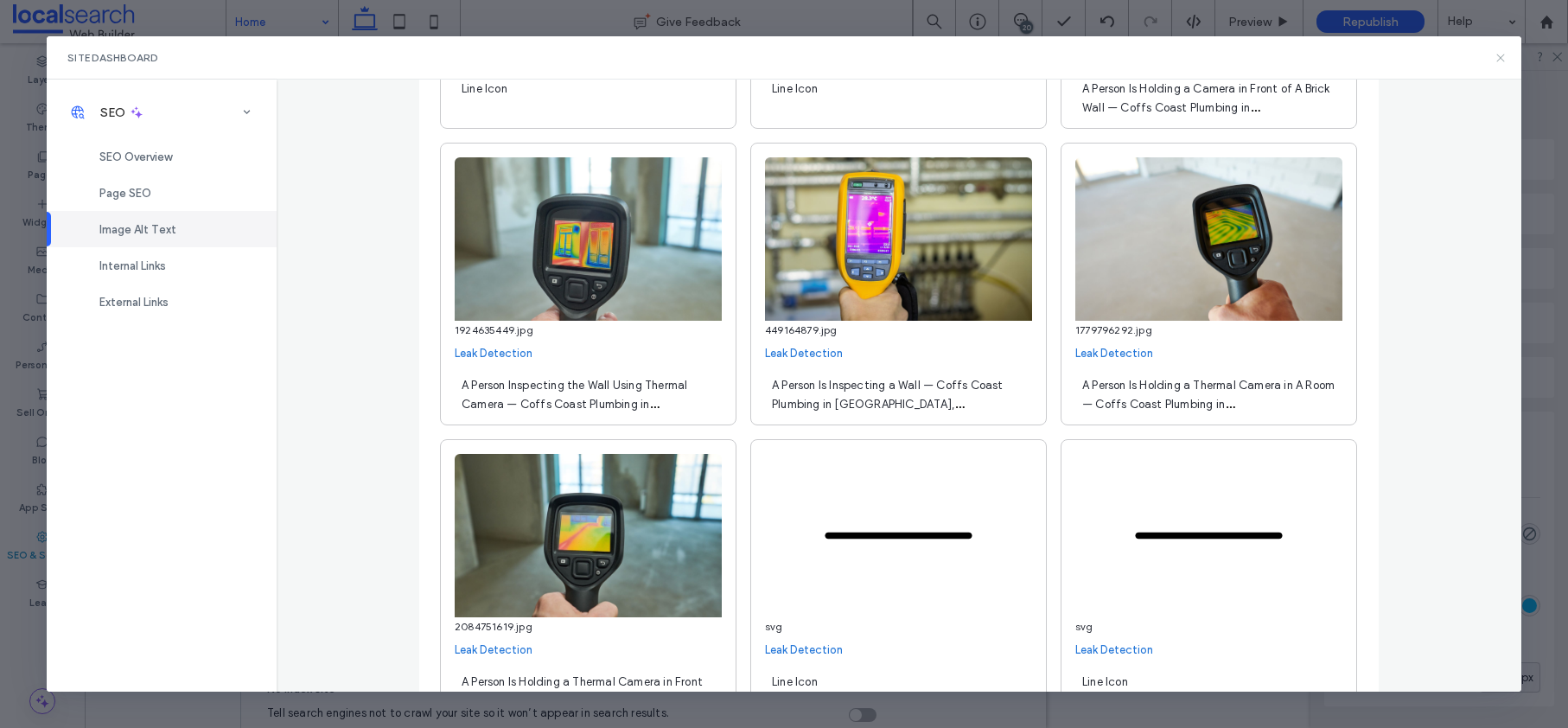
click at [1503, 53] on icon at bounding box center [1500, 58] width 14 height 14
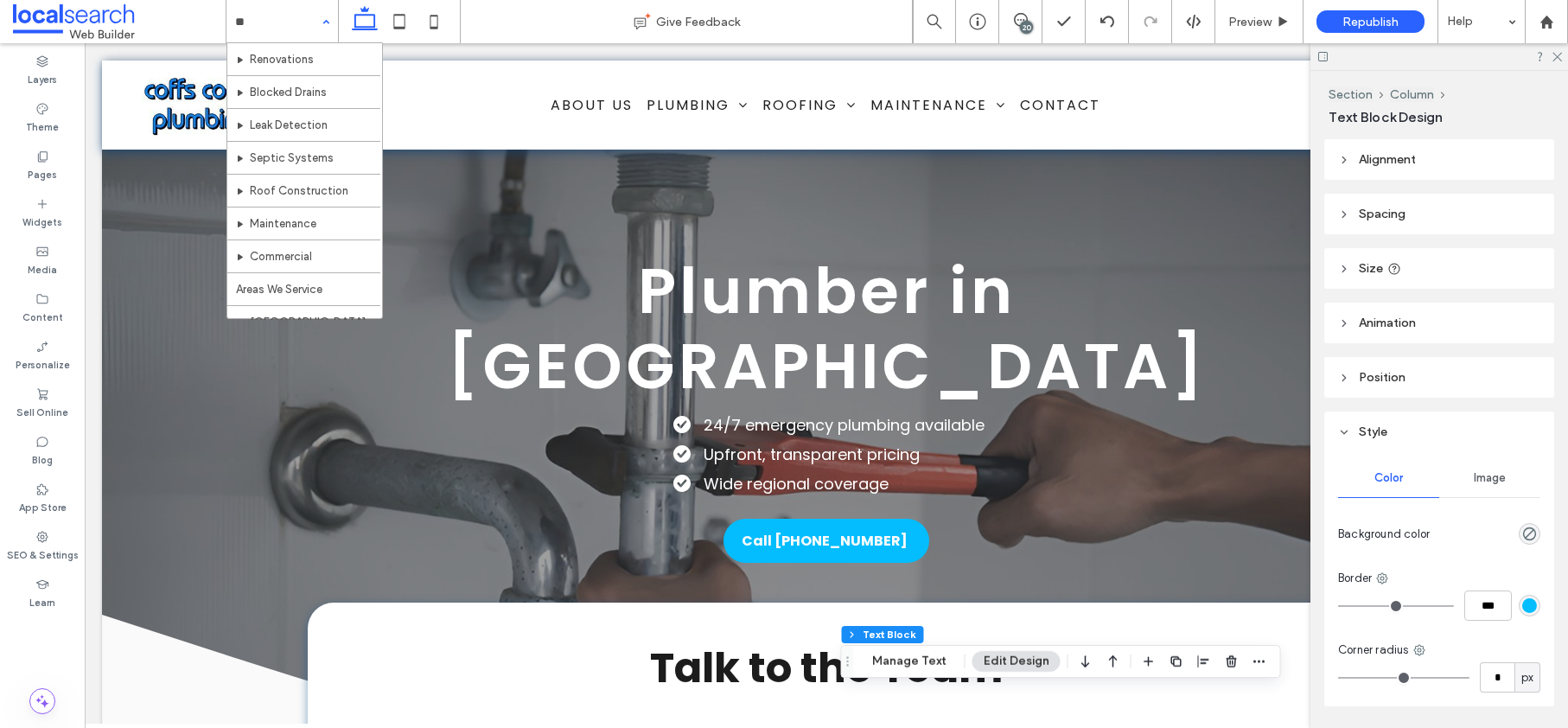
type input "***"
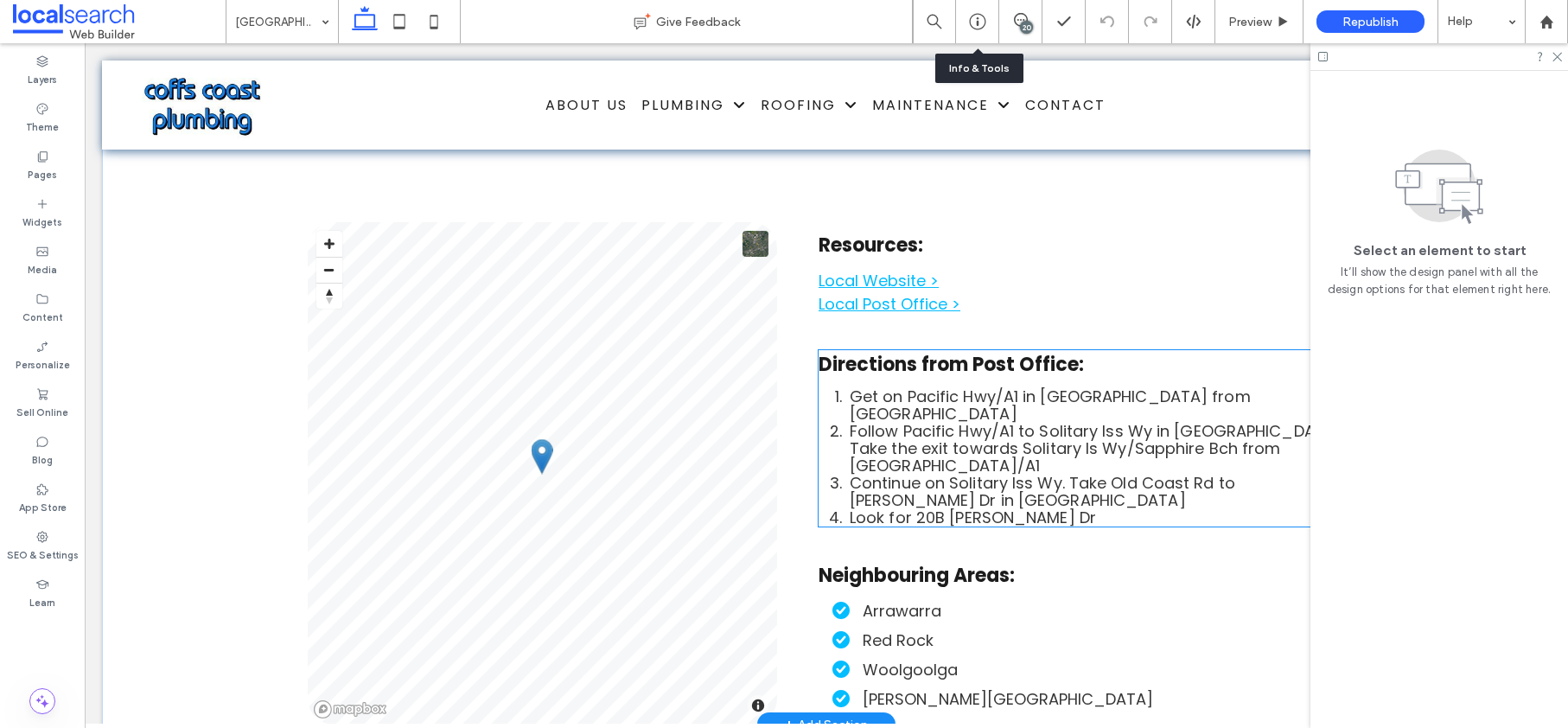
scroll to position [5224, 0]
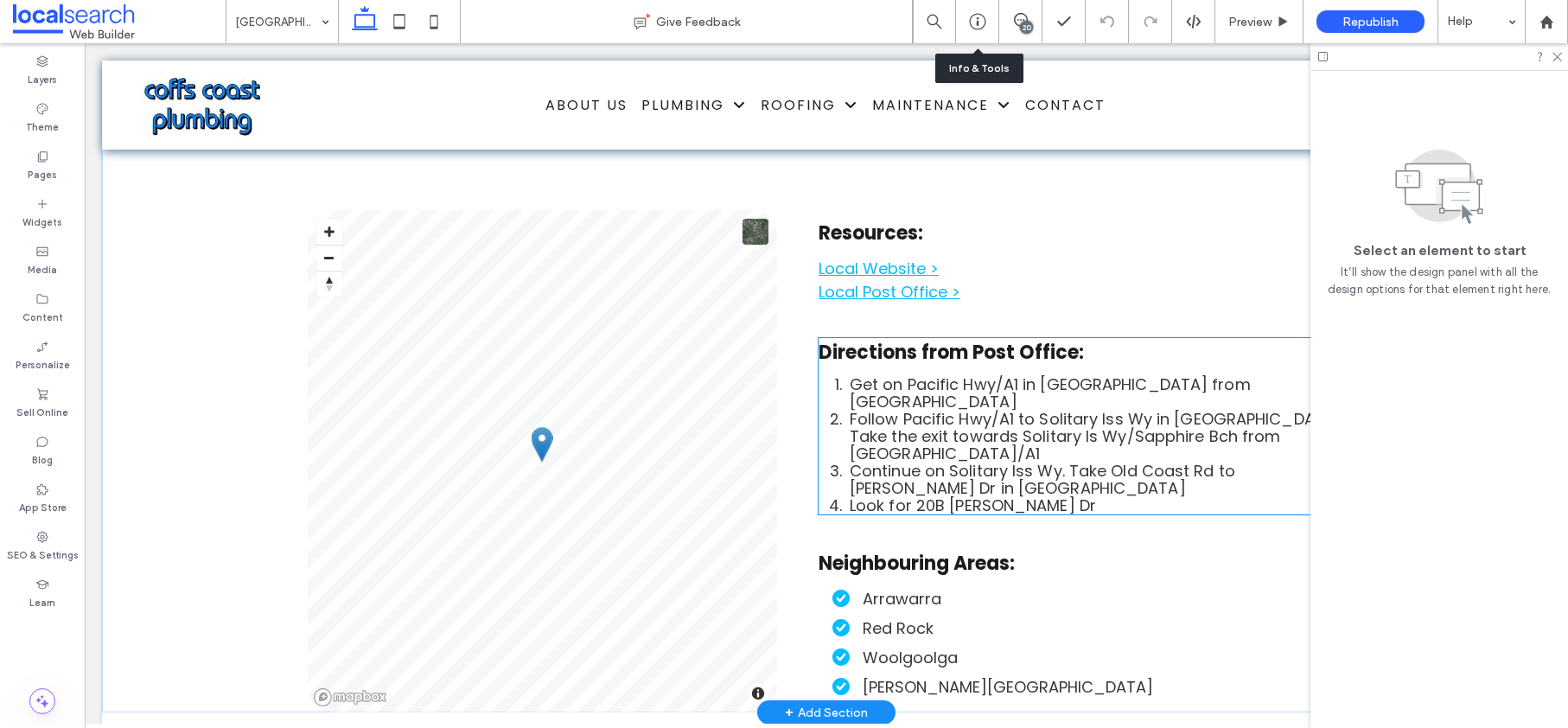
click at [975, 460] on span "Continue on Solitary Iss Wy. Take Old Coast Rd to William Haworth Dr in Korora" at bounding box center [1042, 479] width 386 height 39
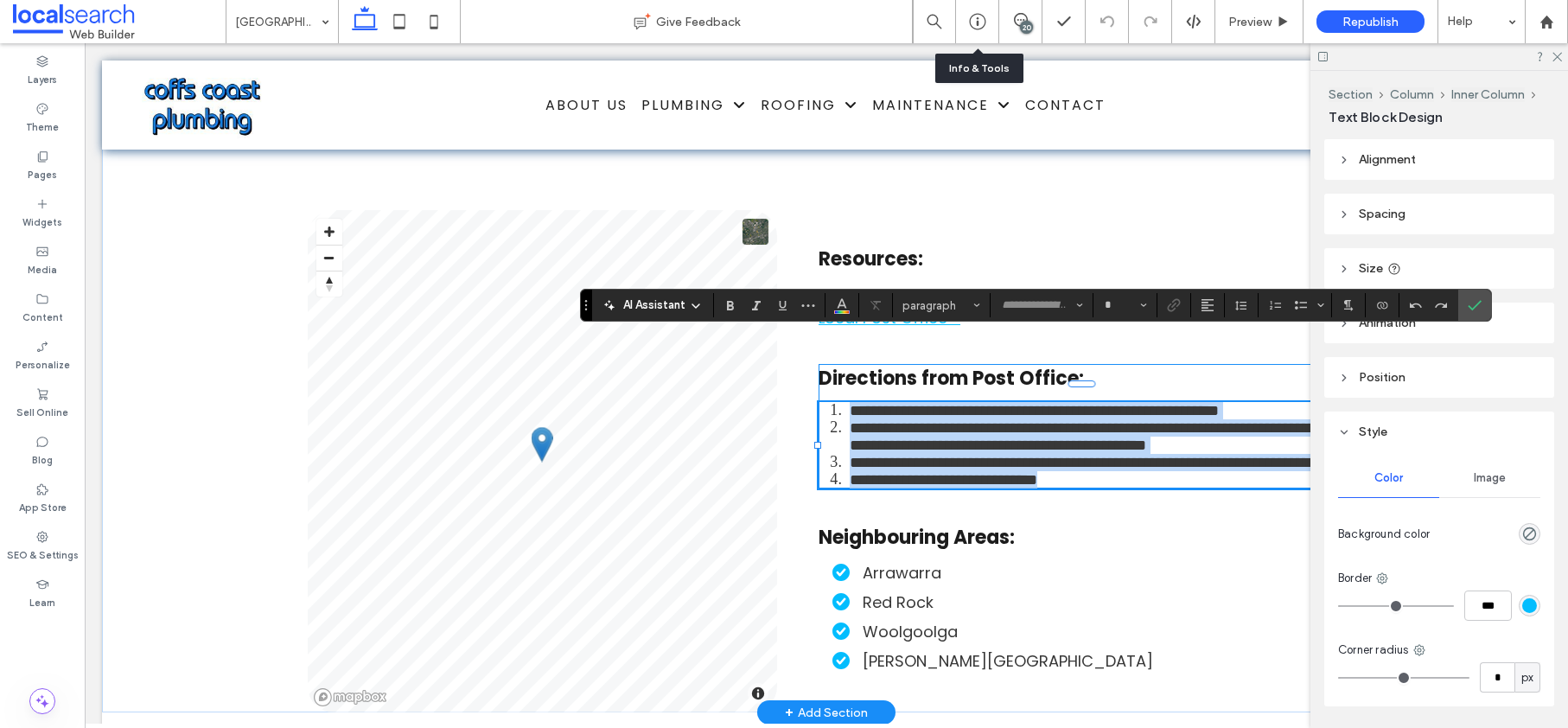
type input "*******"
type input "**"
click at [947, 455] on span "**********" at bounding box center [1085, 462] width 472 height 15
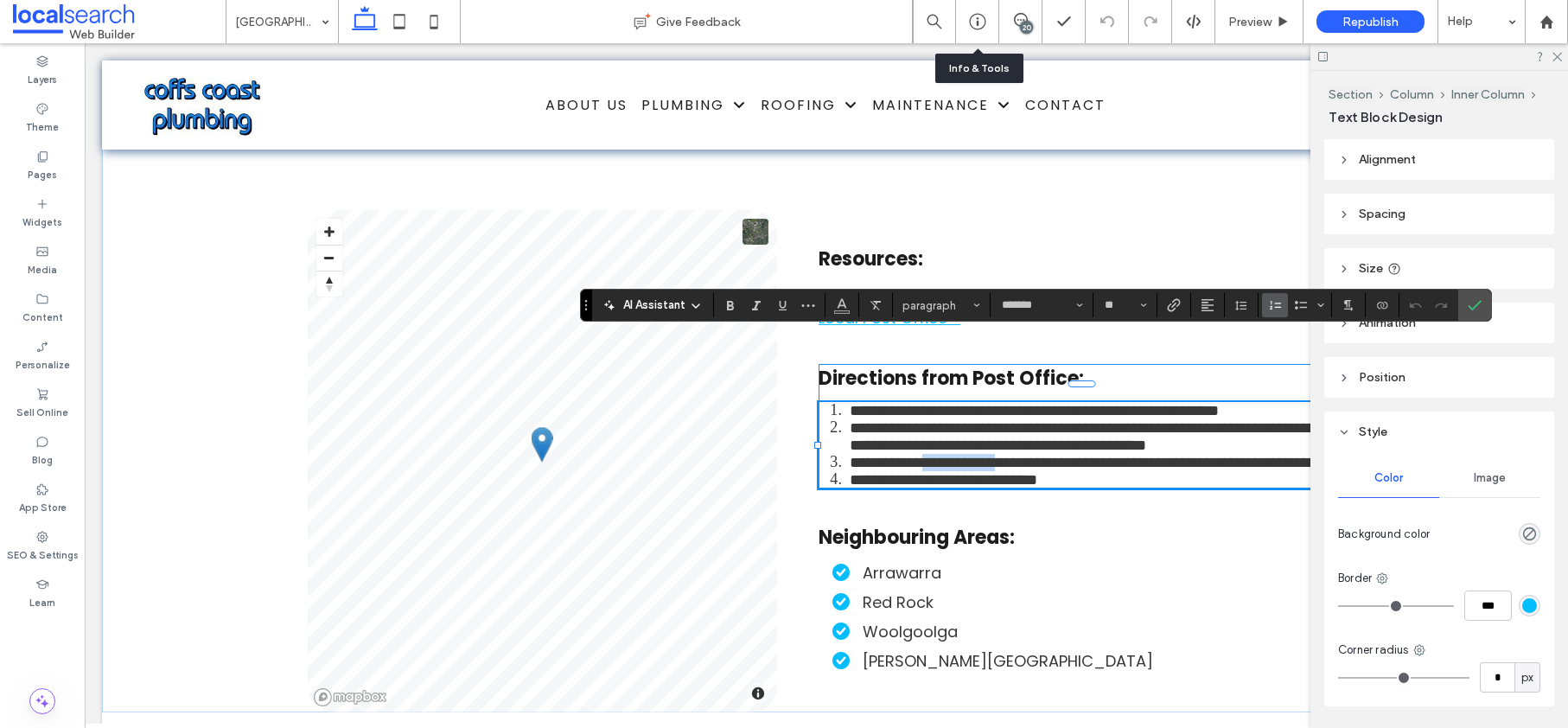
drag, startPoint x: 945, startPoint y: 410, endPoint x: 1023, endPoint y: 410, distance: 78.0
click at [1023, 455] on span "**********" at bounding box center [1085, 462] width 472 height 15
click at [1474, 306] on use "Confirm" at bounding box center [1475, 305] width 14 height 10
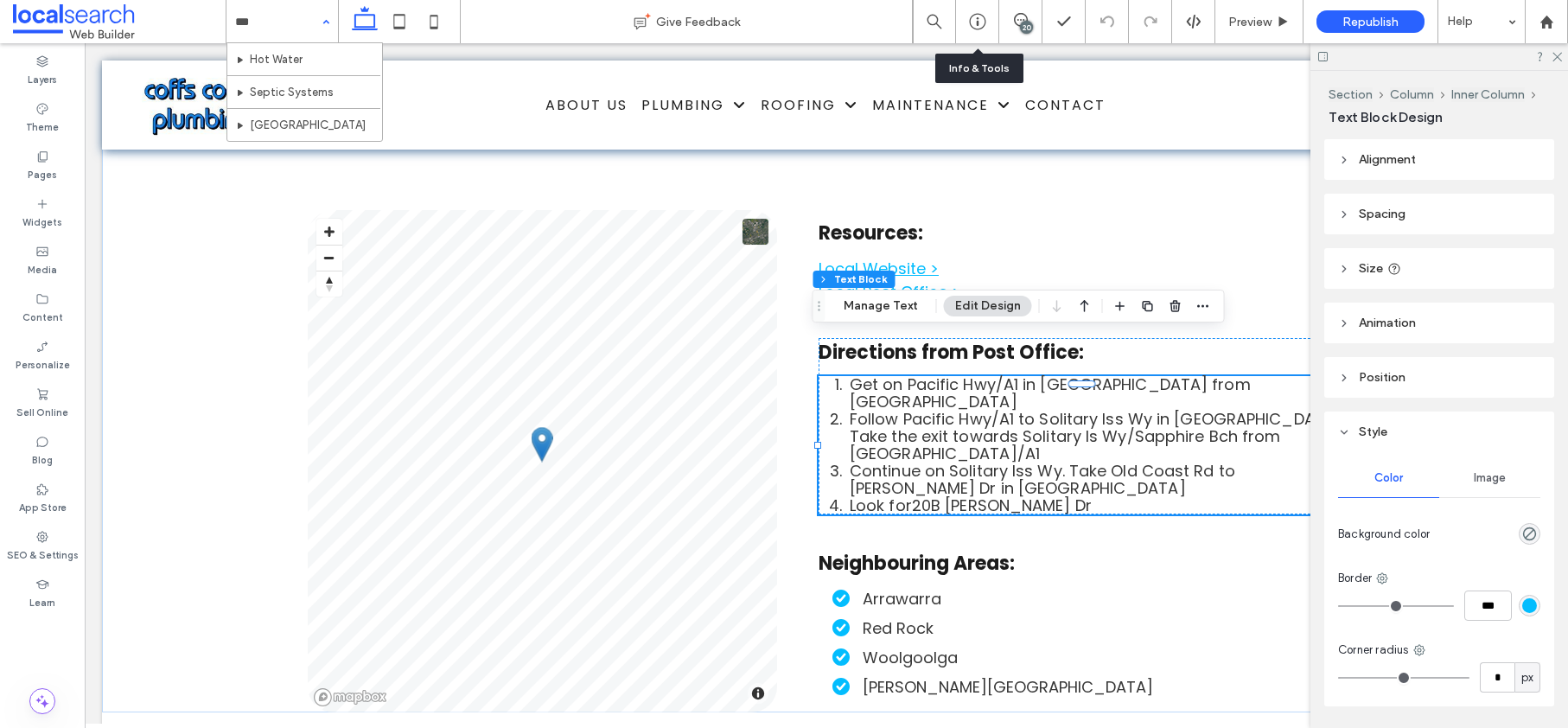
type input "****"
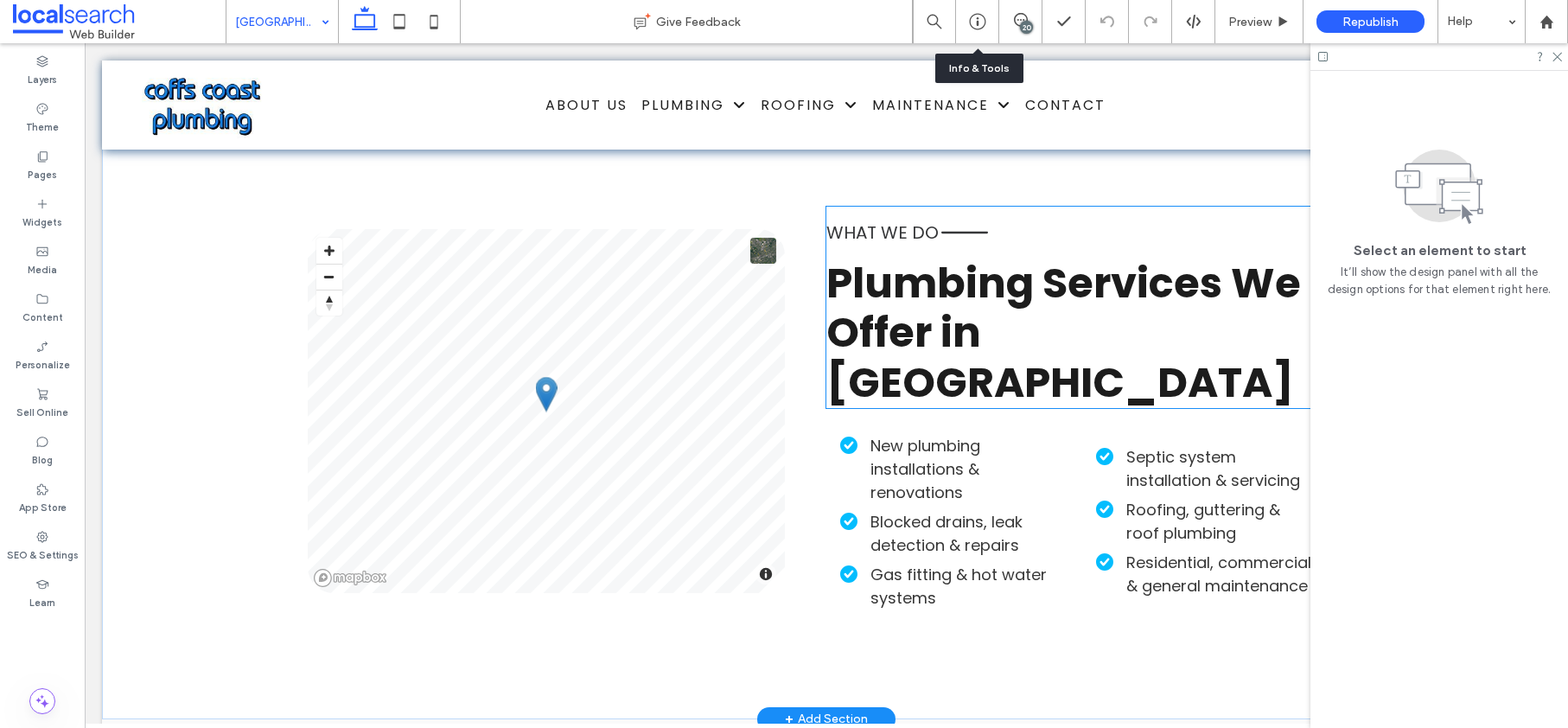
scroll to position [5240, 0]
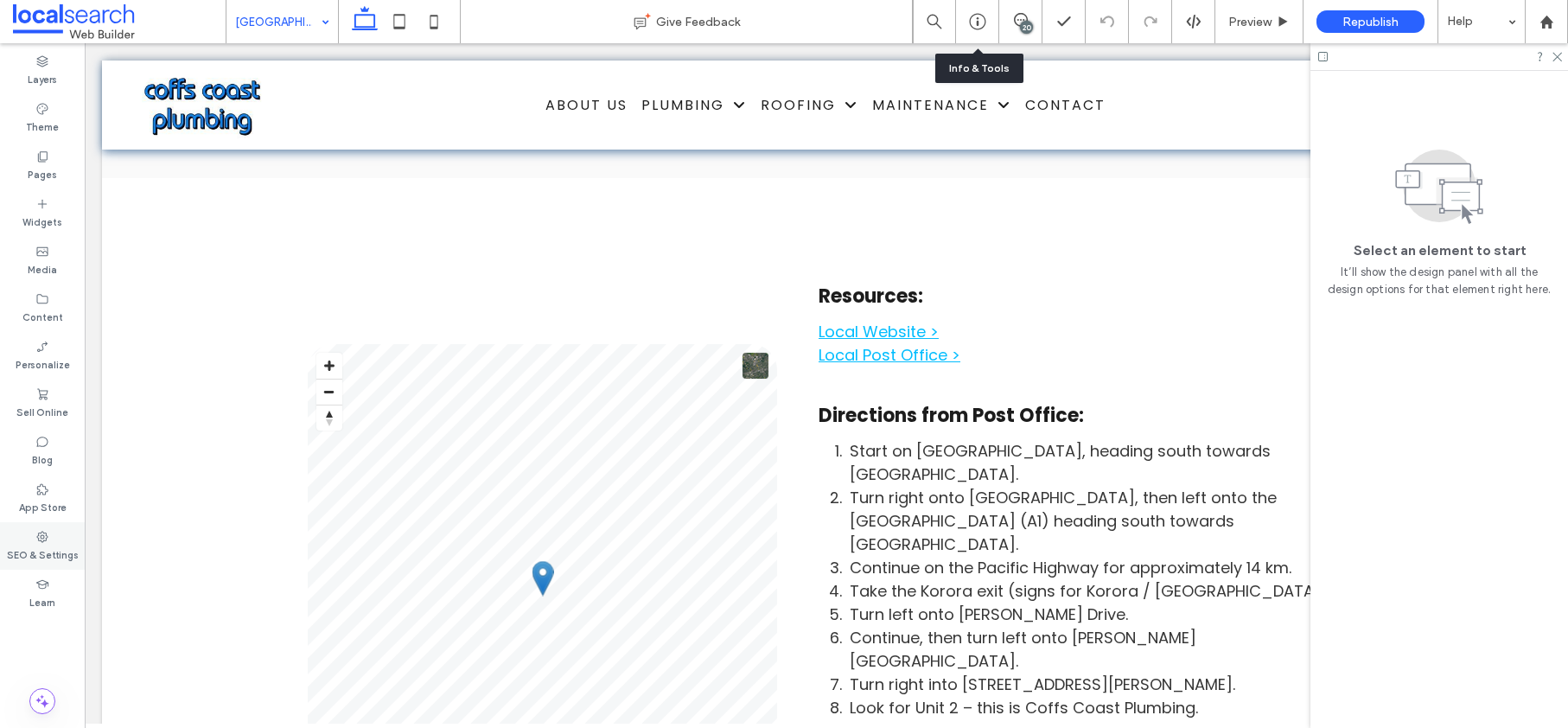
click at [24, 549] on label "SEO & Settings" at bounding box center [42, 554] width 71 height 19
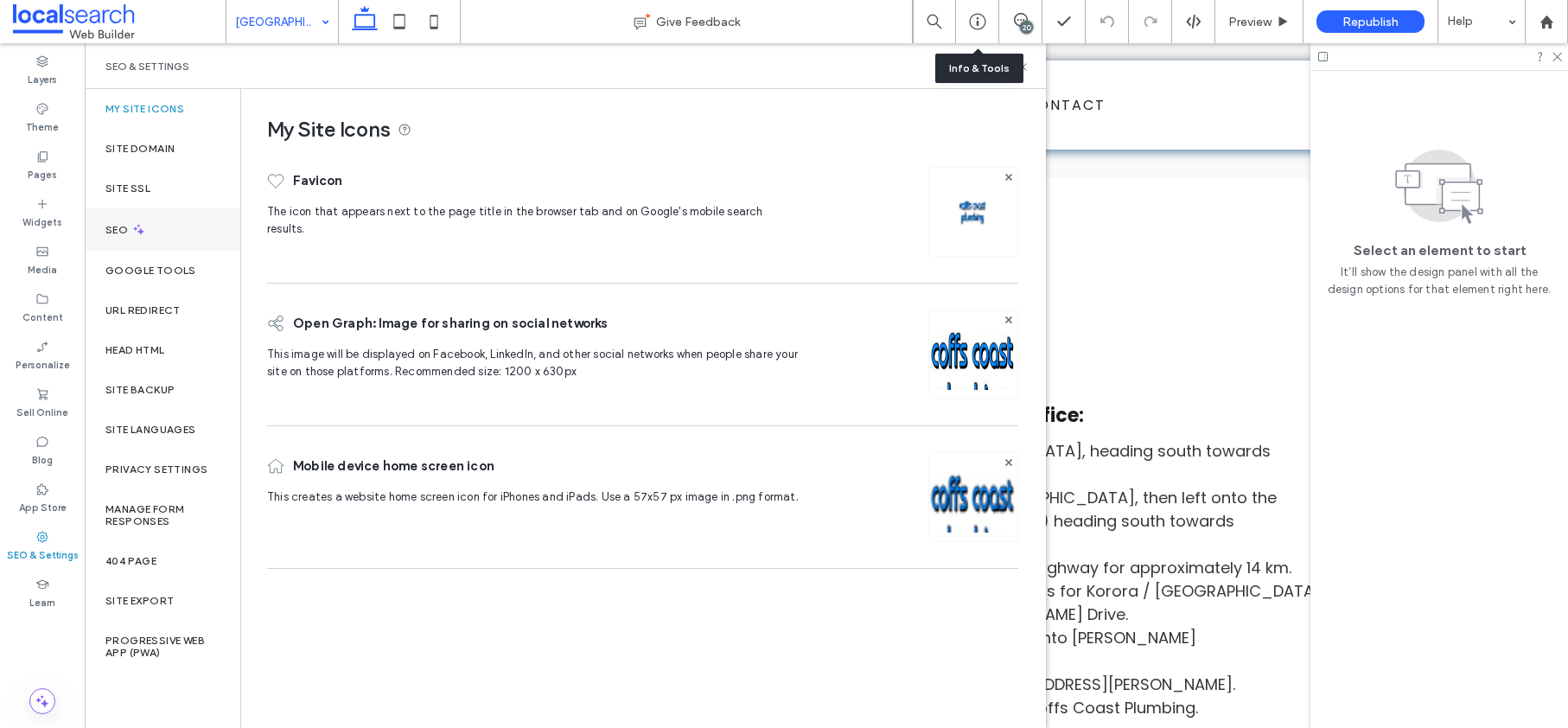
click at [116, 227] on label "SEO" at bounding box center [118, 230] width 26 height 12
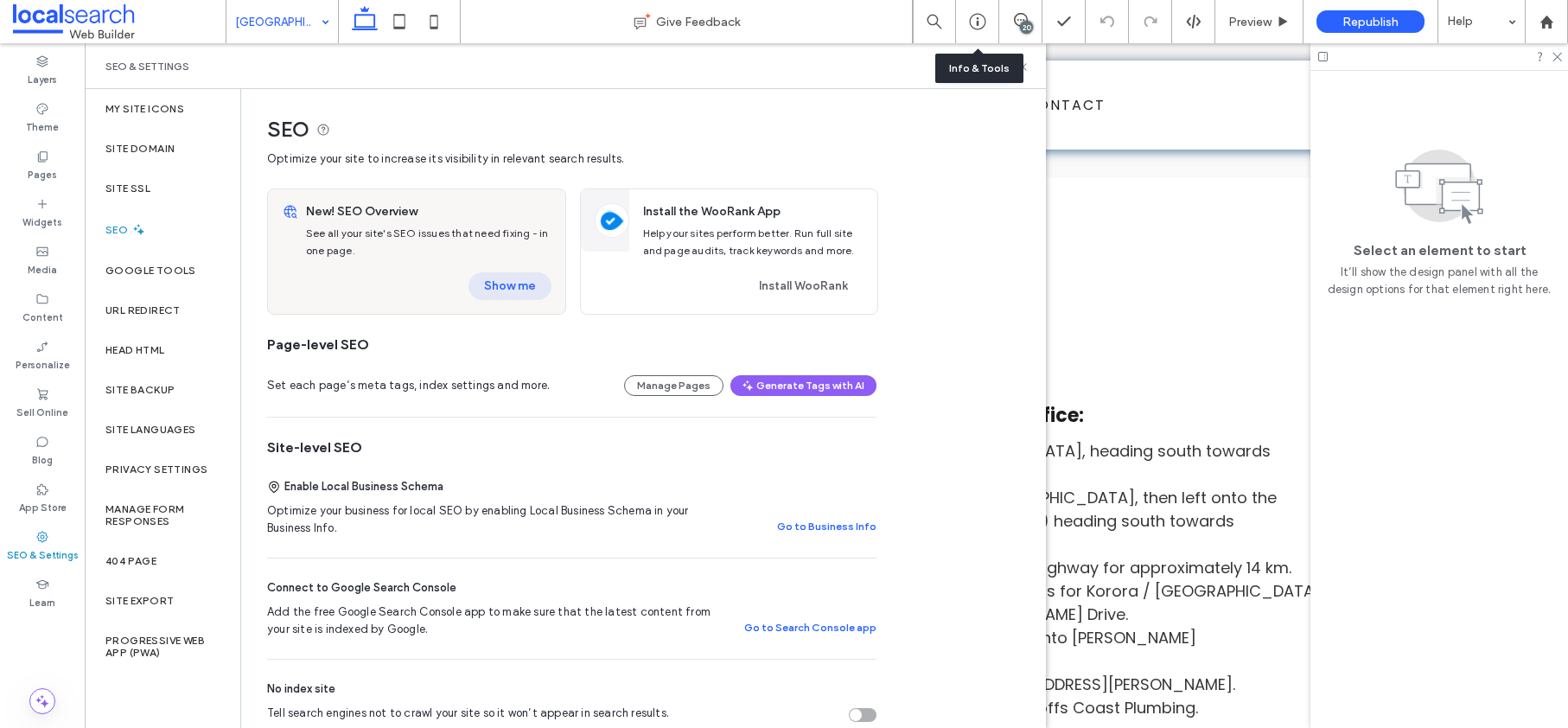
click at [496, 285] on button "Show me" at bounding box center [510, 286] width 83 height 28
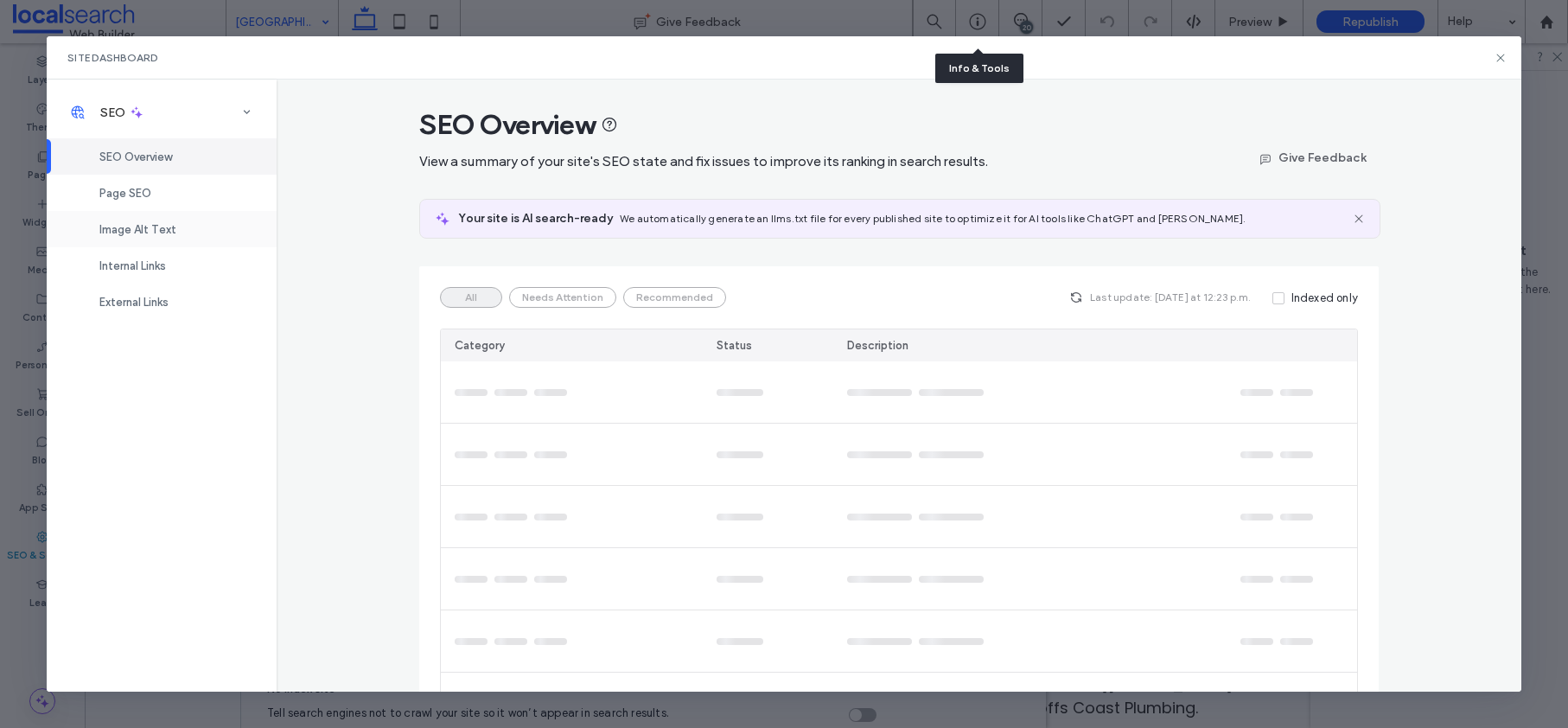
click at [160, 223] on span "Image Alt Text" at bounding box center [137, 230] width 77 height 13
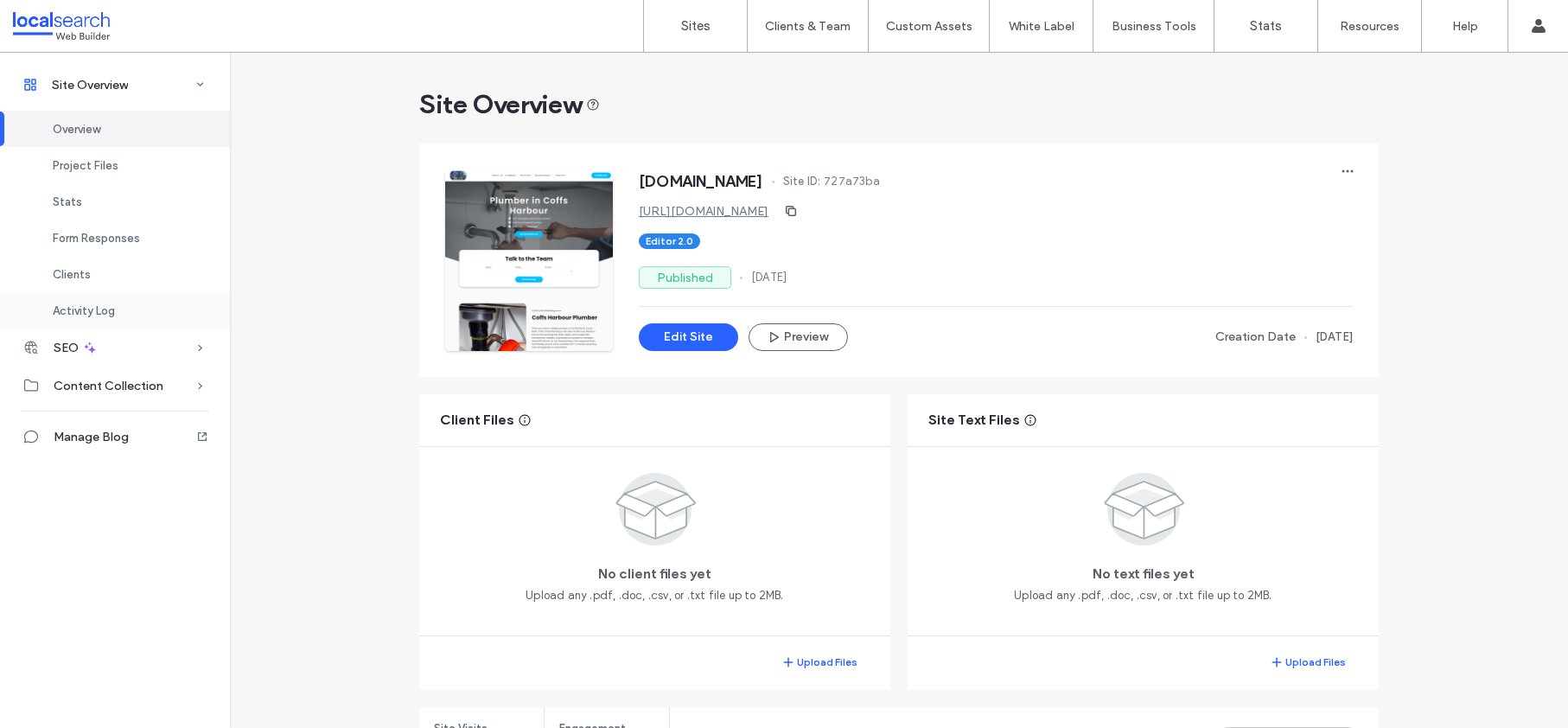
click at [108, 314] on span "Activity Log" at bounding box center [83, 311] width 62 height 13
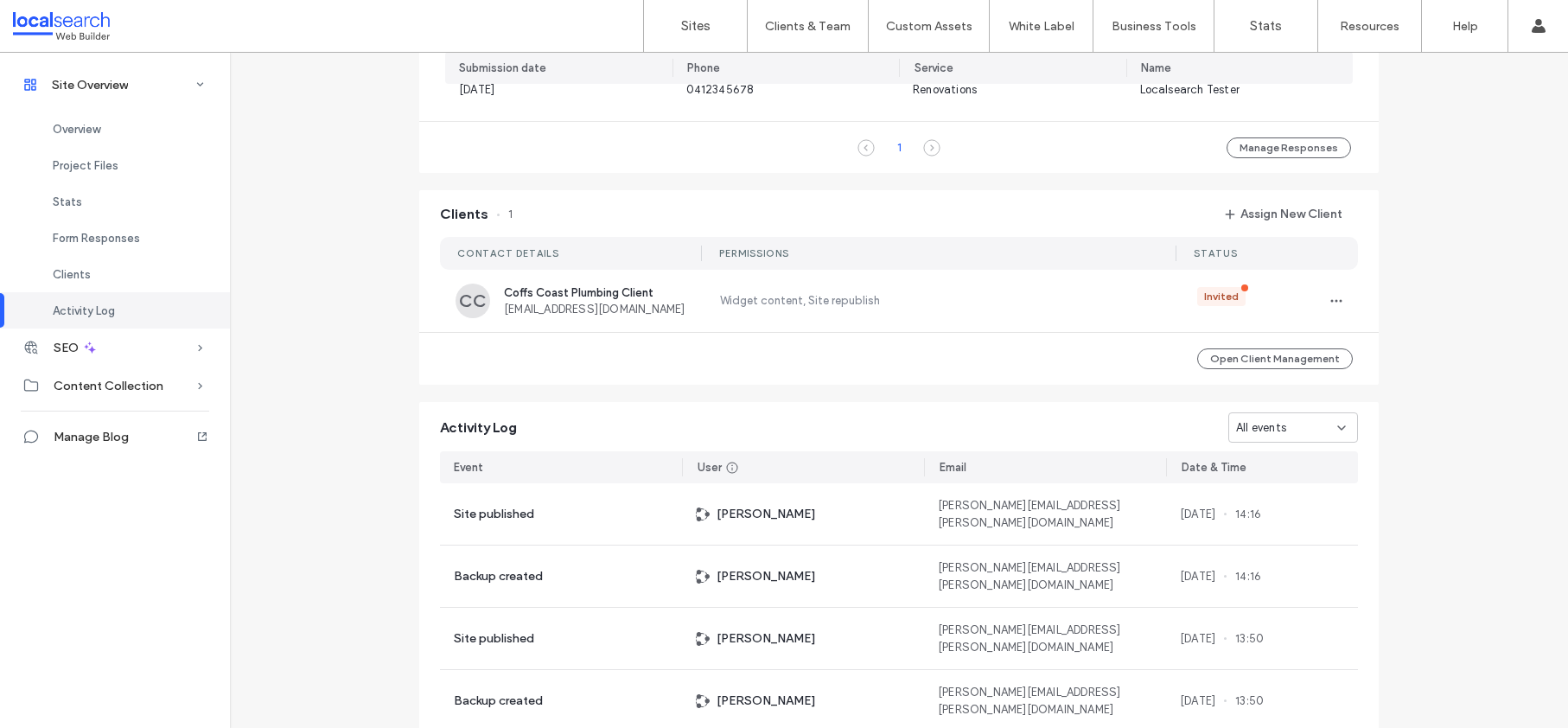
scroll to position [1184, 0]
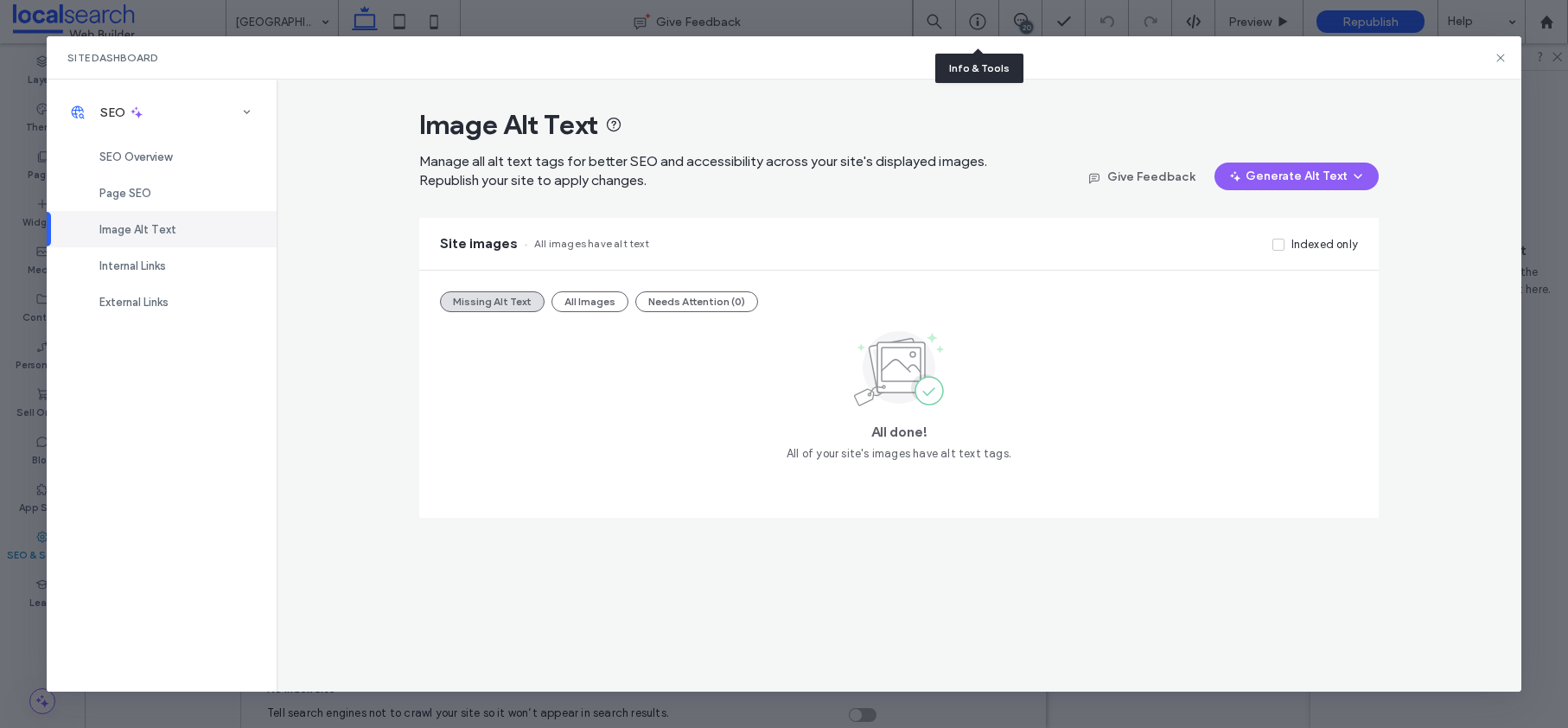
click at [577, 301] on button "All Images" at bounding box center [590, 302] width 77 height 21
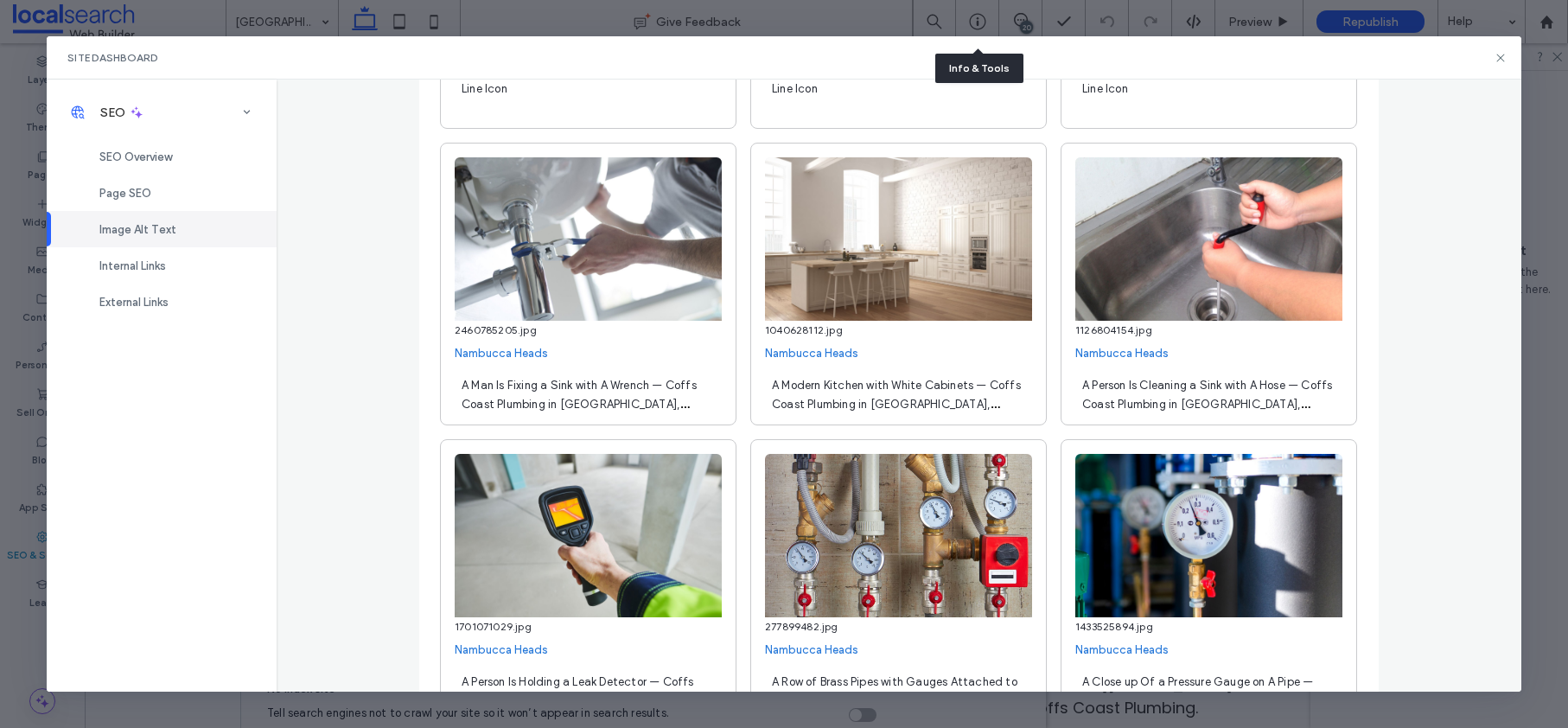
scroll to position [34304, 0]
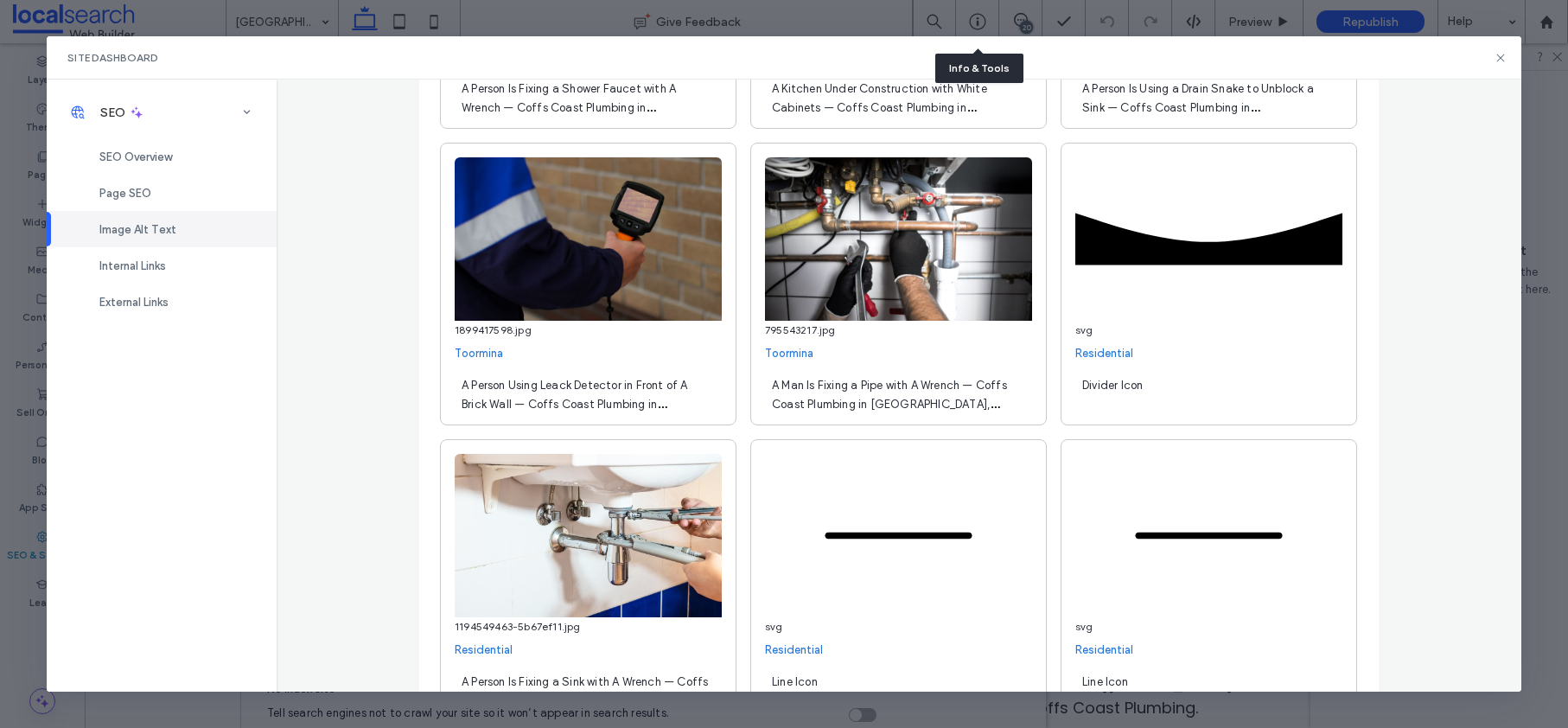
click at [548, 393] on div "A Person Using Leack Detector in Front of A Brick Wall — Coffs Coast Plumbing i…" at bounding box center [588, 394] width 267 height 49
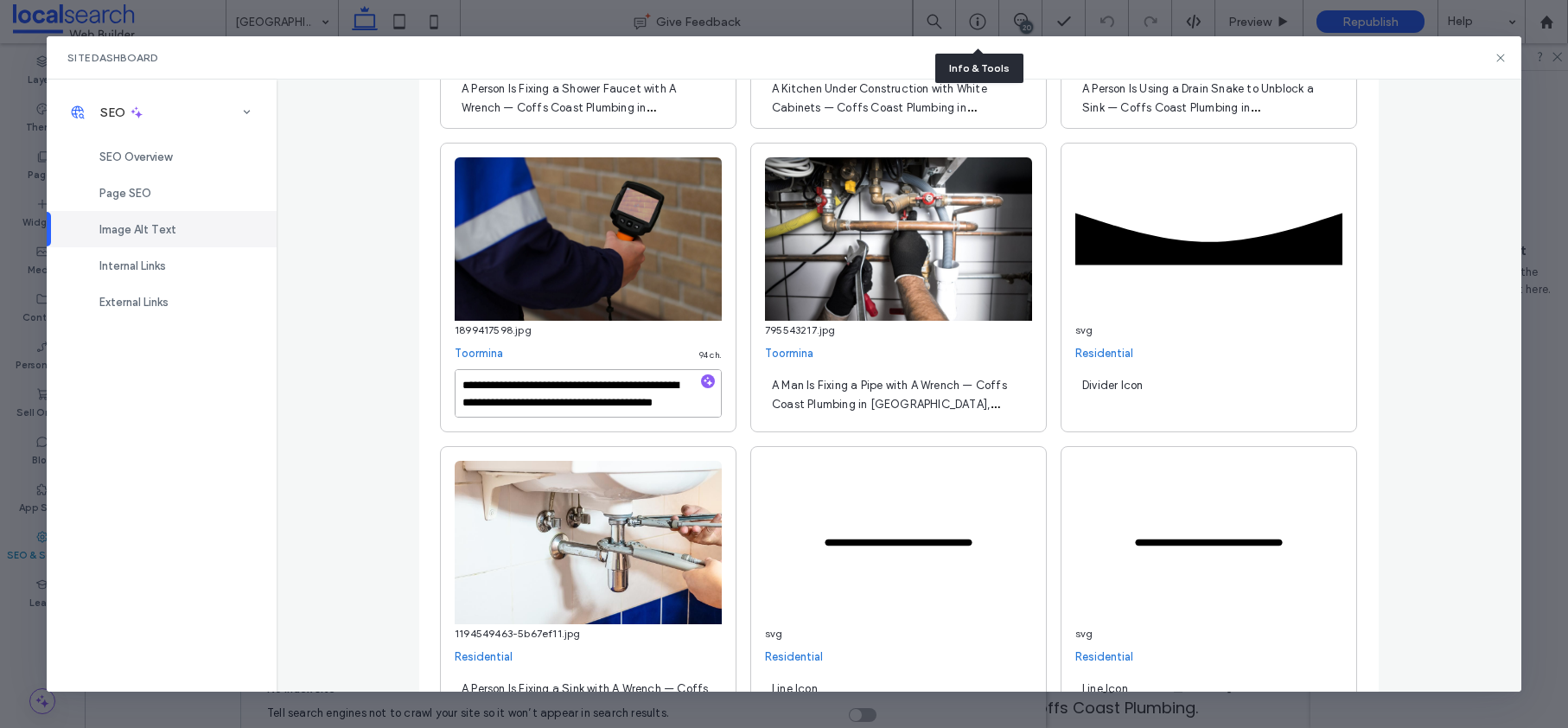
click at [566, 388] on textarea "**********" at bounding box center [588, 394] width 267 height 49
type textarea "**********"
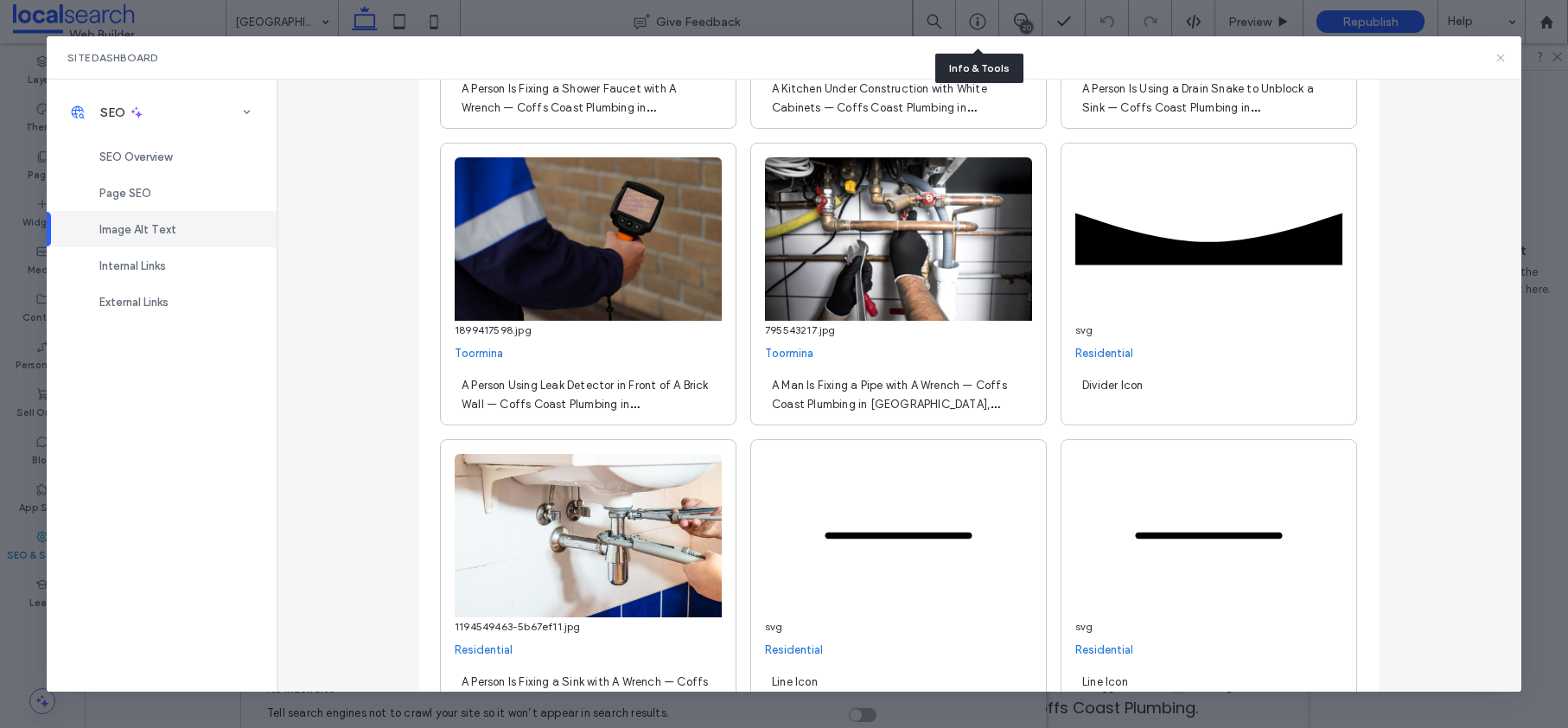
click at [1501, 63] on icon at bounding box center [1500, 58] width 14 height 14
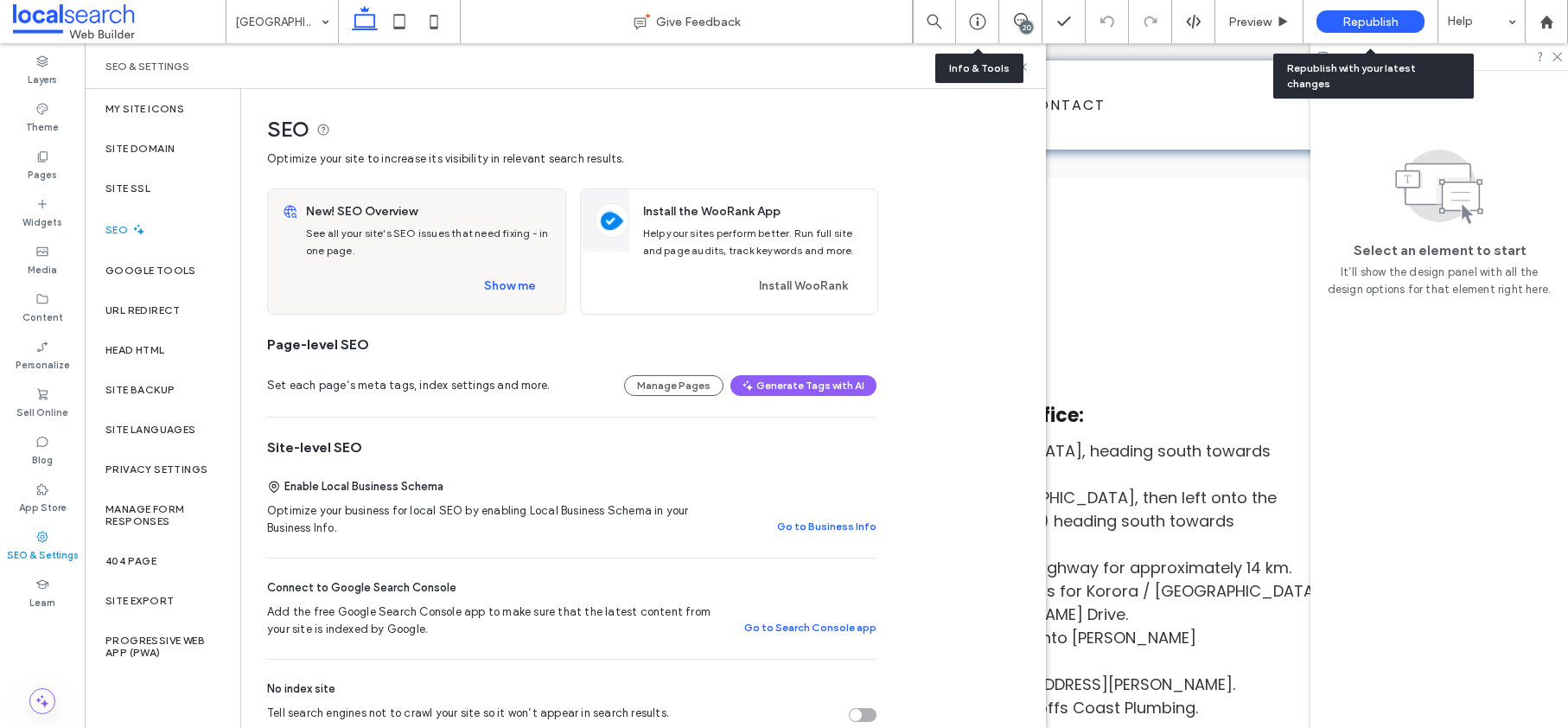
click at [1382, 17] on span "Republish" at bounding box center [1370, 21] width 56 height 14
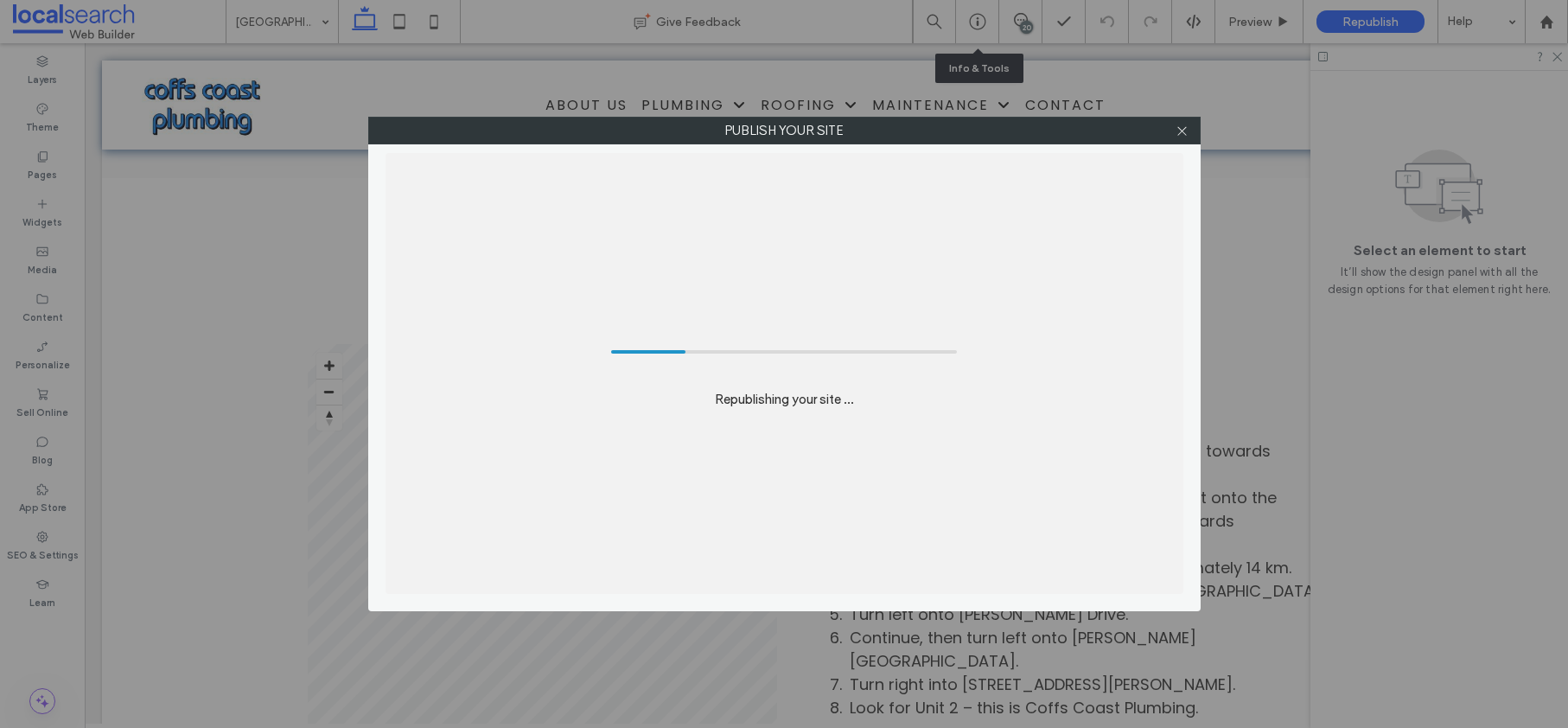
click at [1021, 20] on div "Publish your site Republishing your site ..." at bounding box center [784, 364] width 1568 height 728
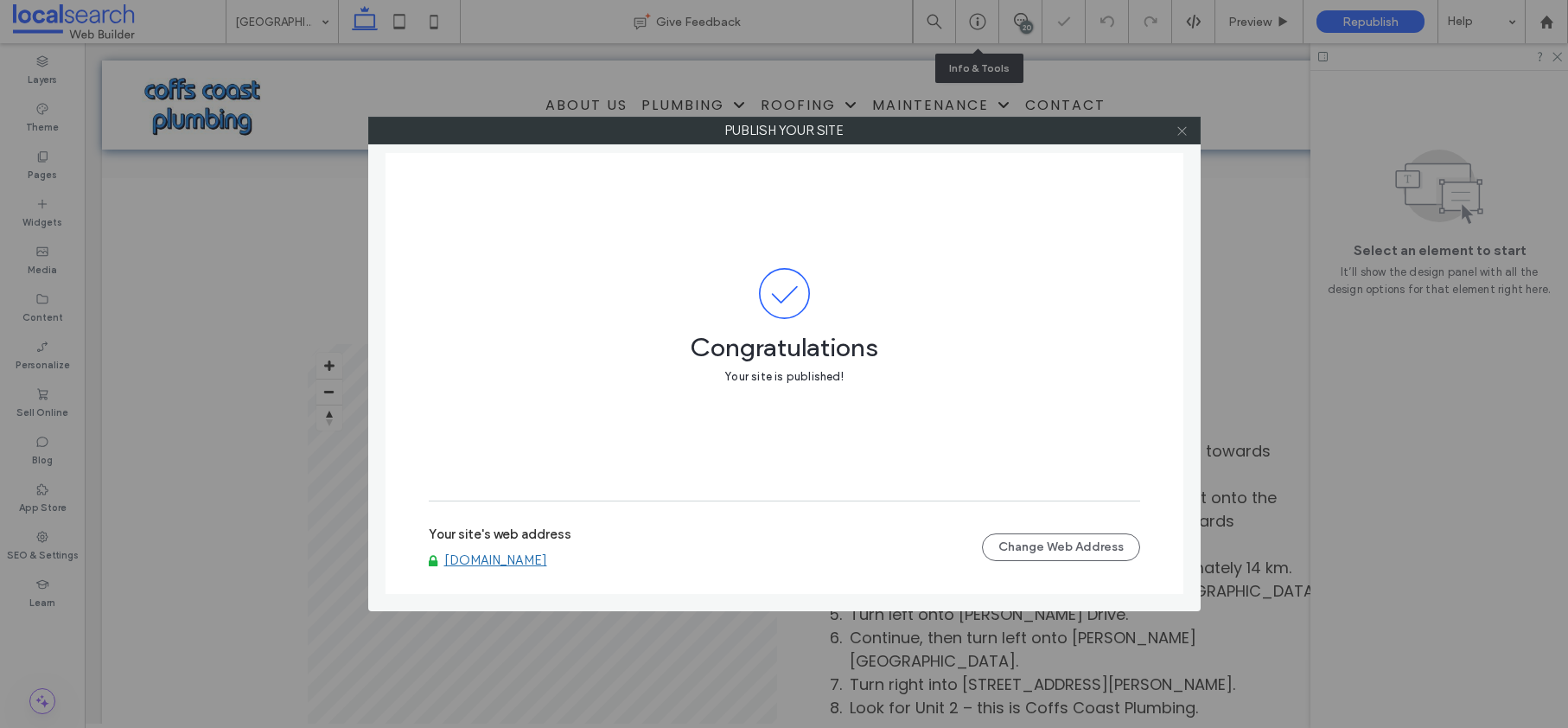
click at [1182, 131] on icon at bounding box center [1182, 131] width 13 height 13
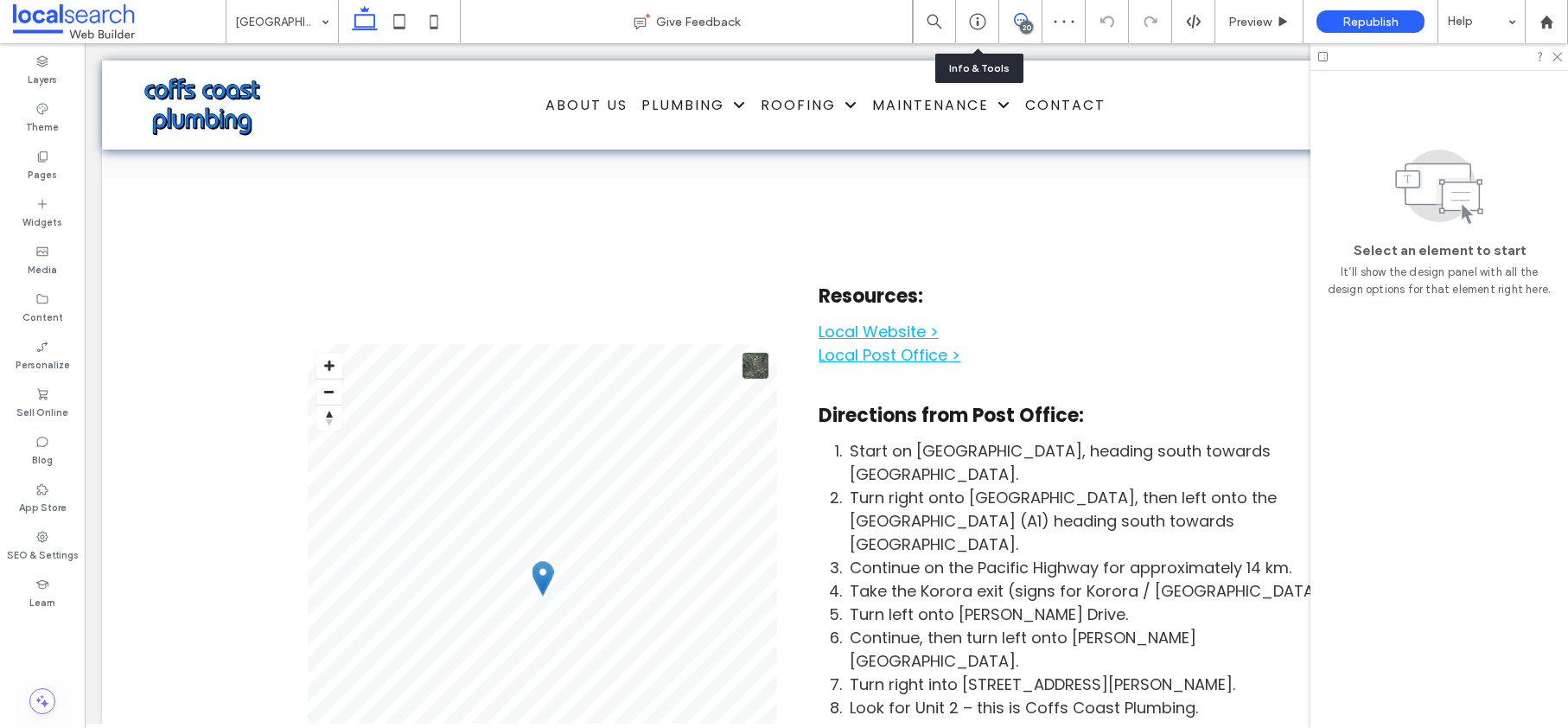
click at [1026, 18] on use at bounding box center [1020, 20] width 14 height 14
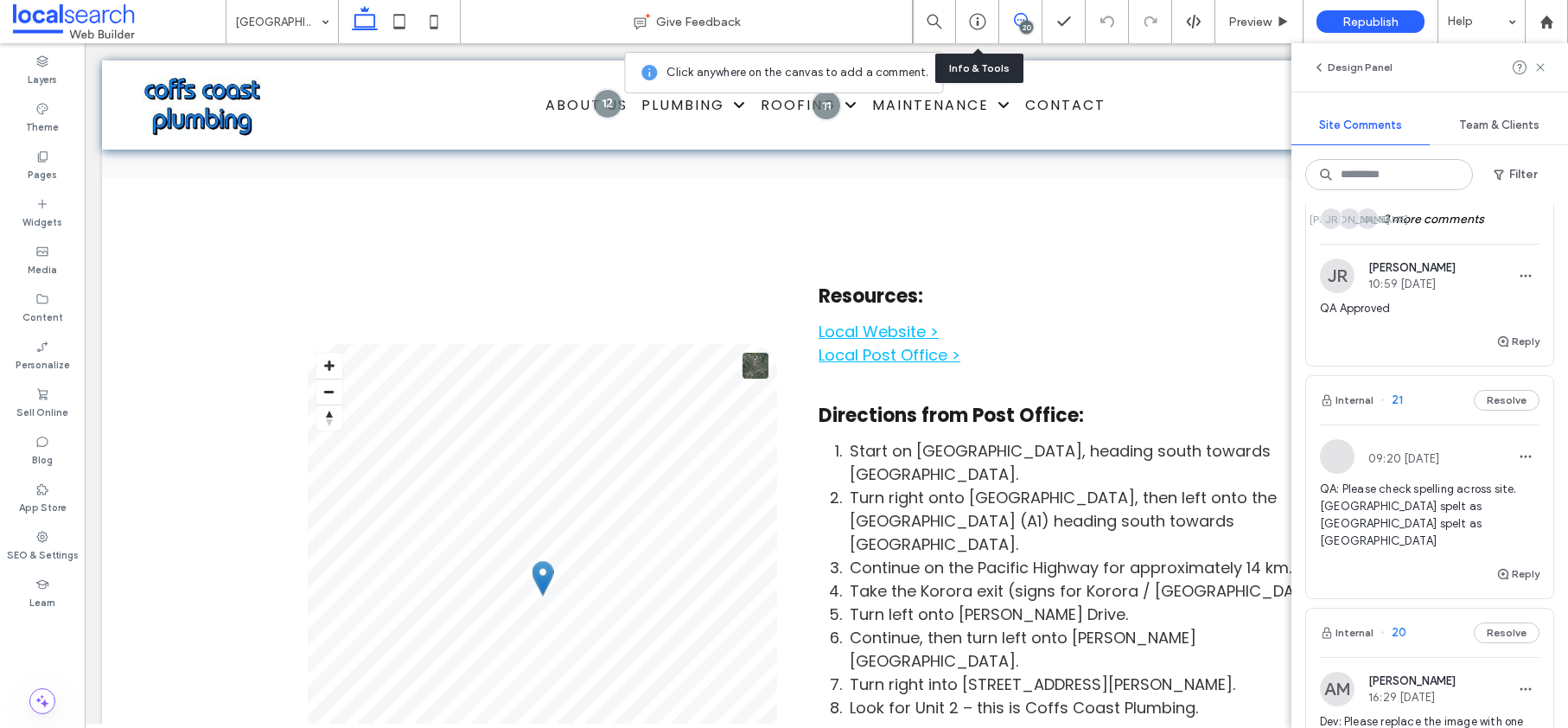
scroll to position [481, 0]
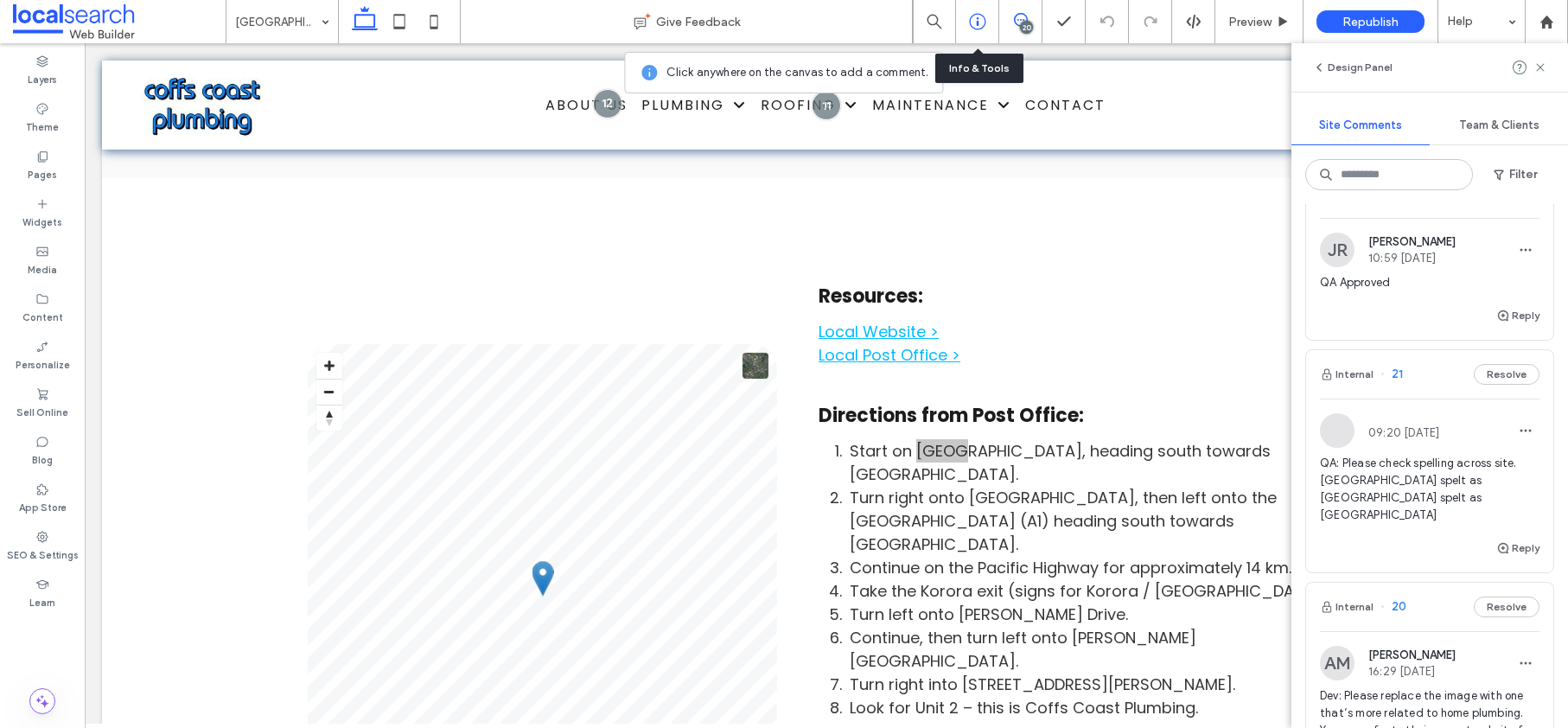
click at [983, 22] on icon at bounding box center [977, 22] width 17 height 17
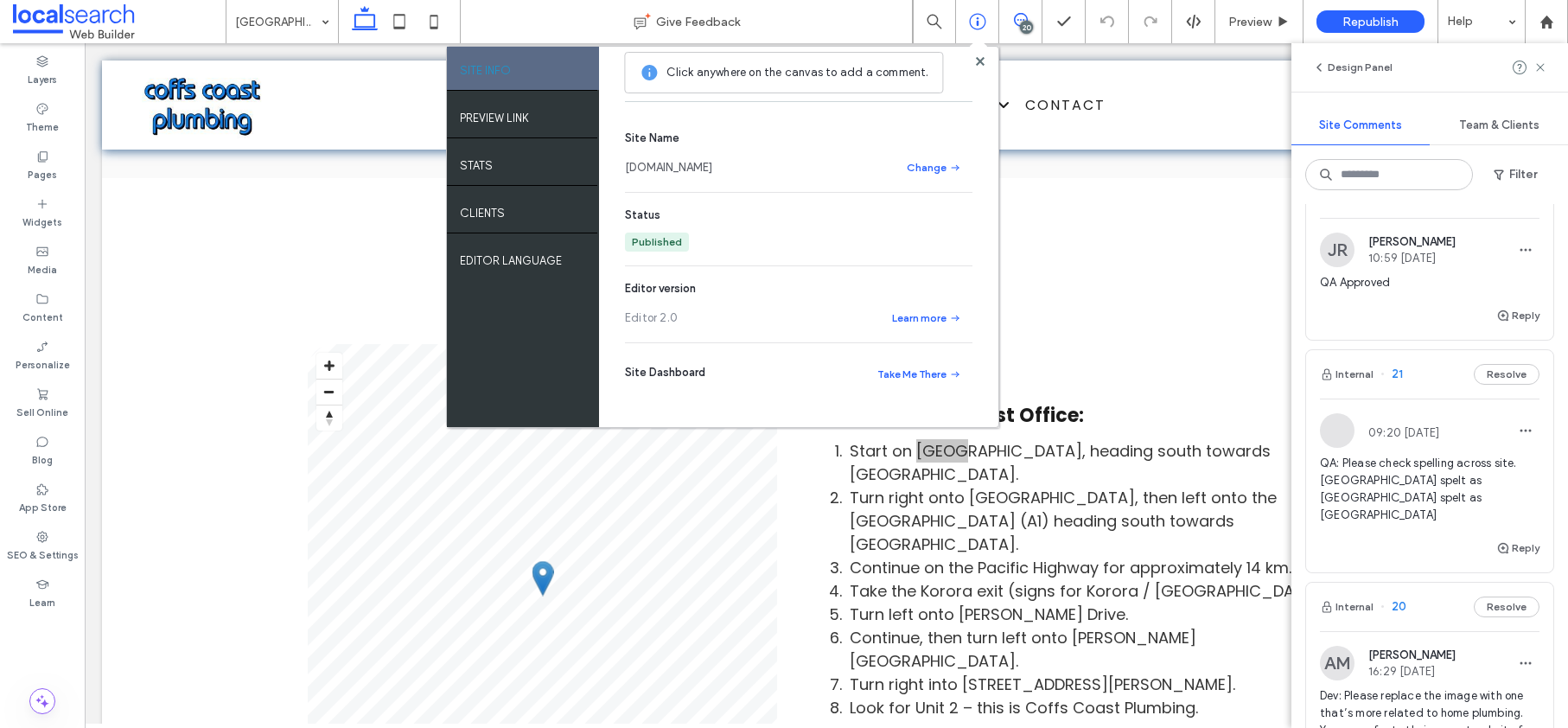
click at [691, 163] on link "[DOMAIN_NAME]" at bounding box center [669, 168] width 88 height 17
